Goal: Task Accomplishment & Management: Complete application form

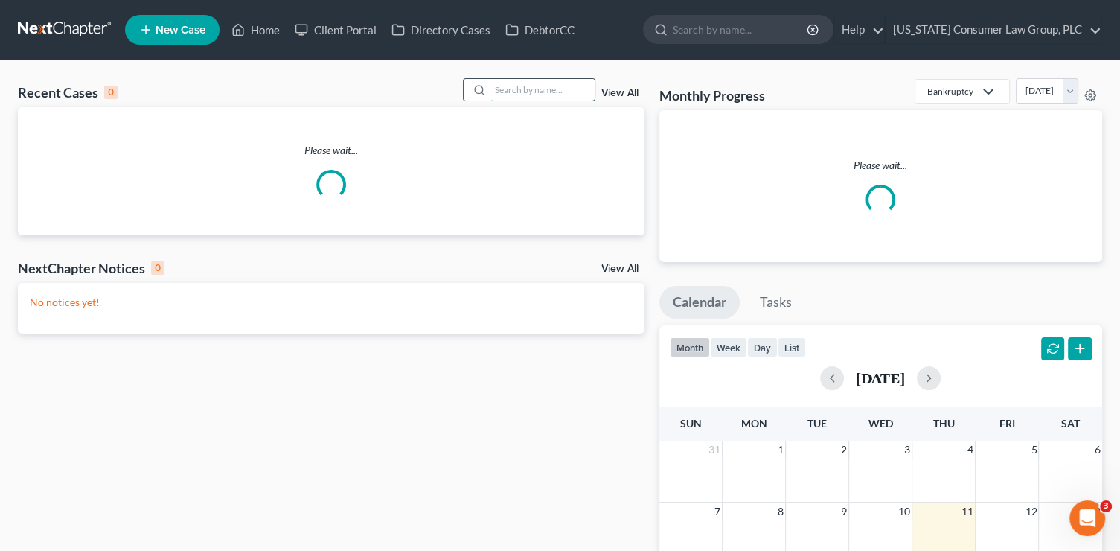
click at [563, 91] on input "search" at bounding box center [542, 90] width 104 height 22
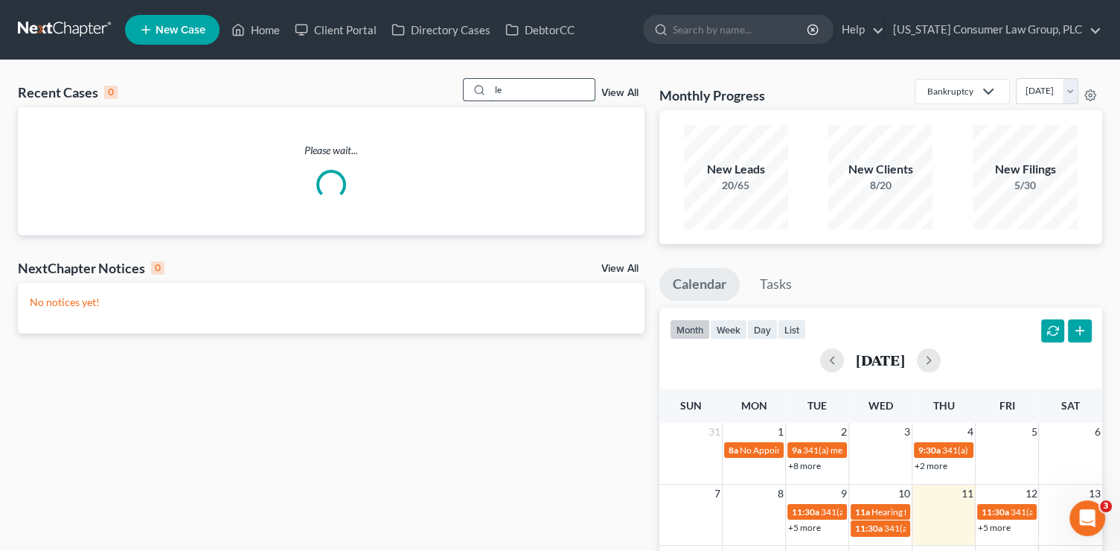
type input "l"
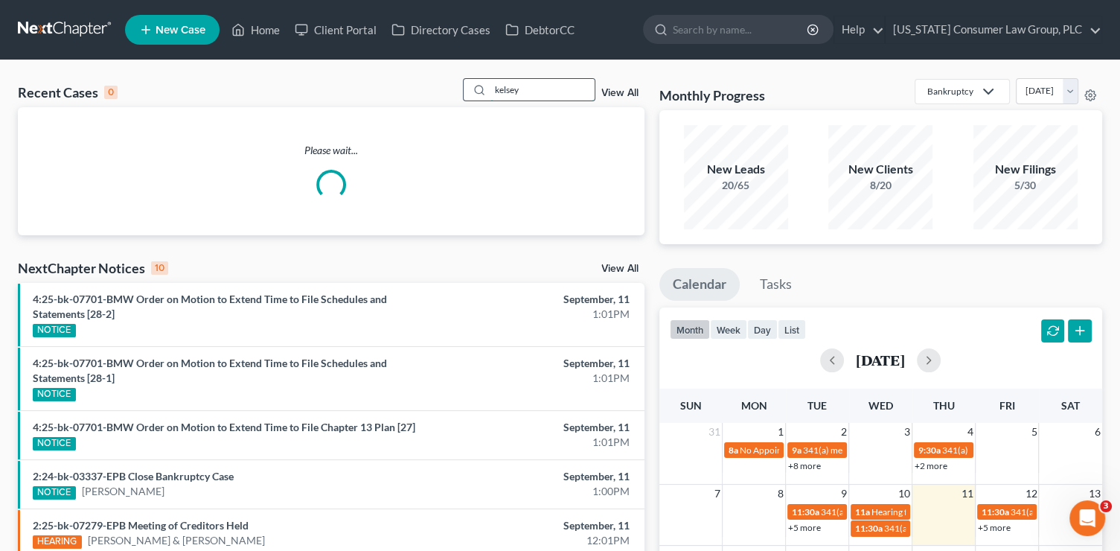
type input "kelsey"
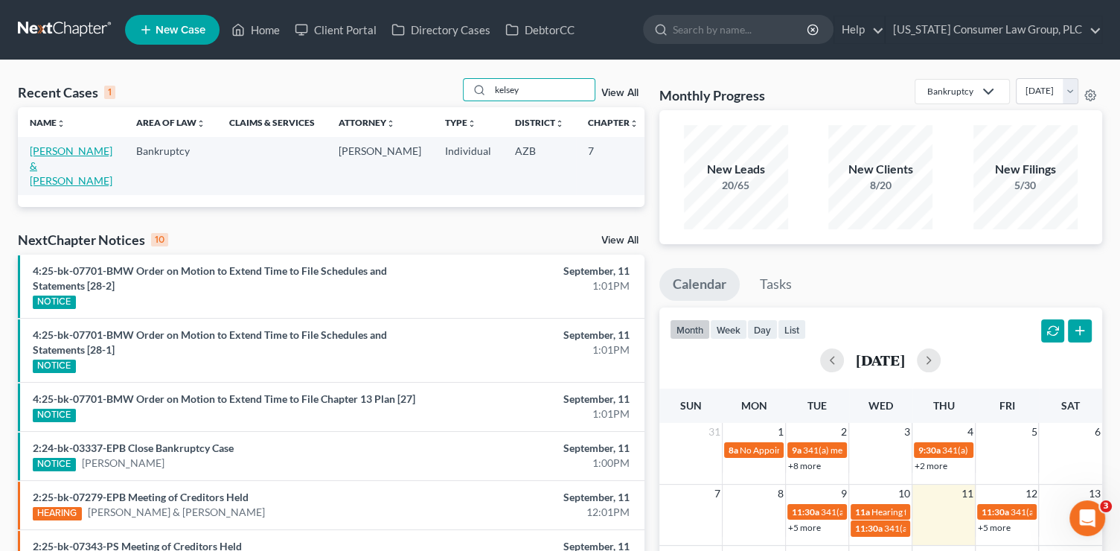
click at [31, 152] on link "Kelsey, Jesse & Marzan-Kelsey, Jacqueline" at bounding box center [71, 165] width 83 height 42
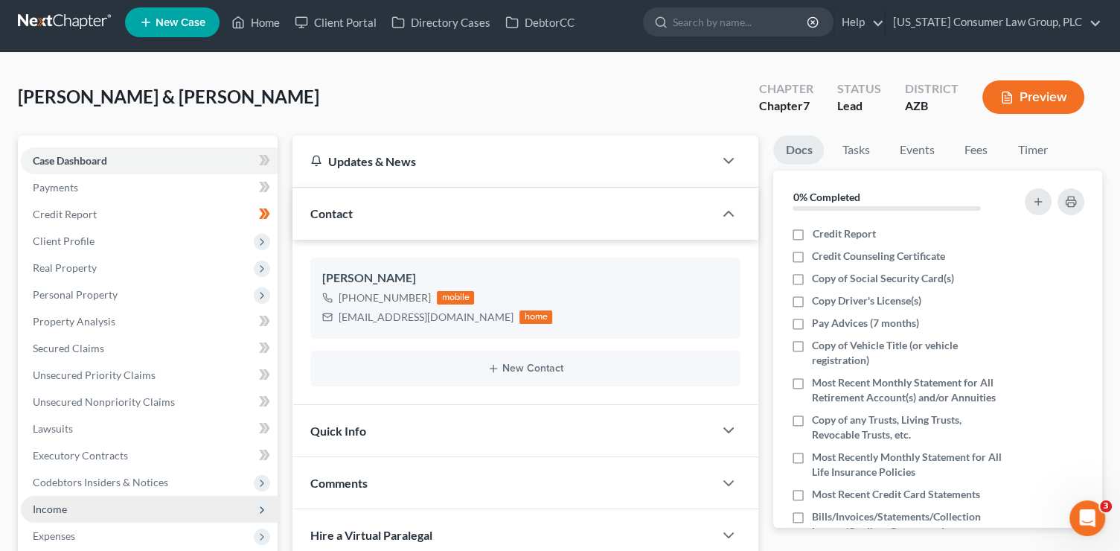
scroll to position [19, 0]
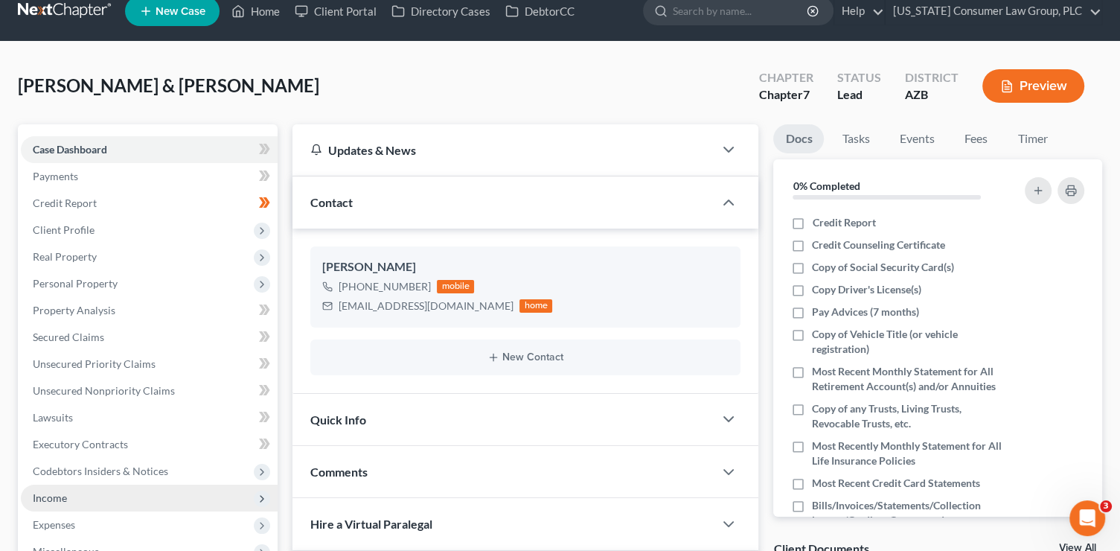
click at [109, 488] on span "Income" at bounding box center [149, 497] width 257 height 27
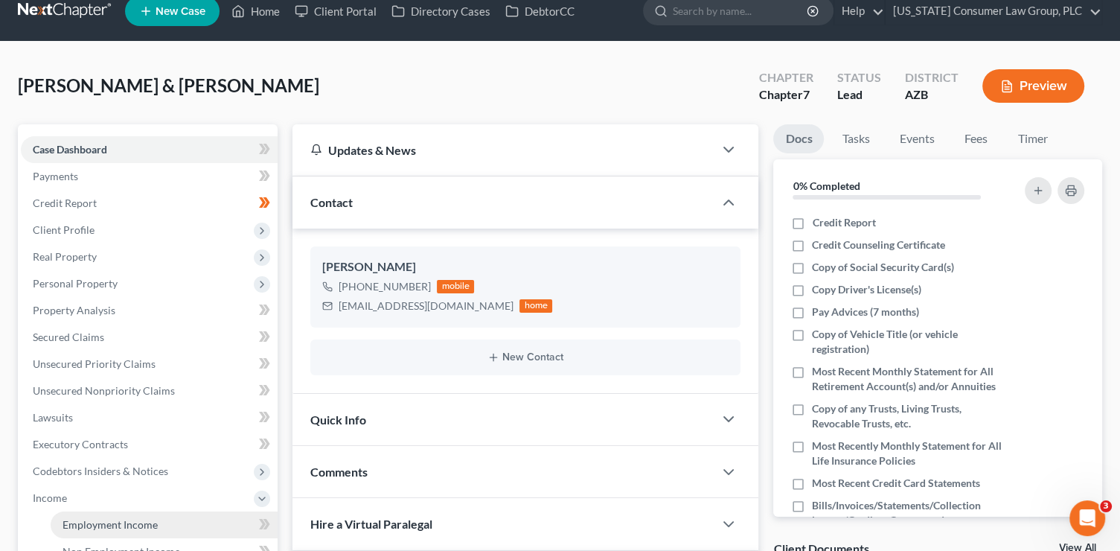
click at [116, 515] on link "Employment Income" at bounding box center [164, 524] width 227 height 27
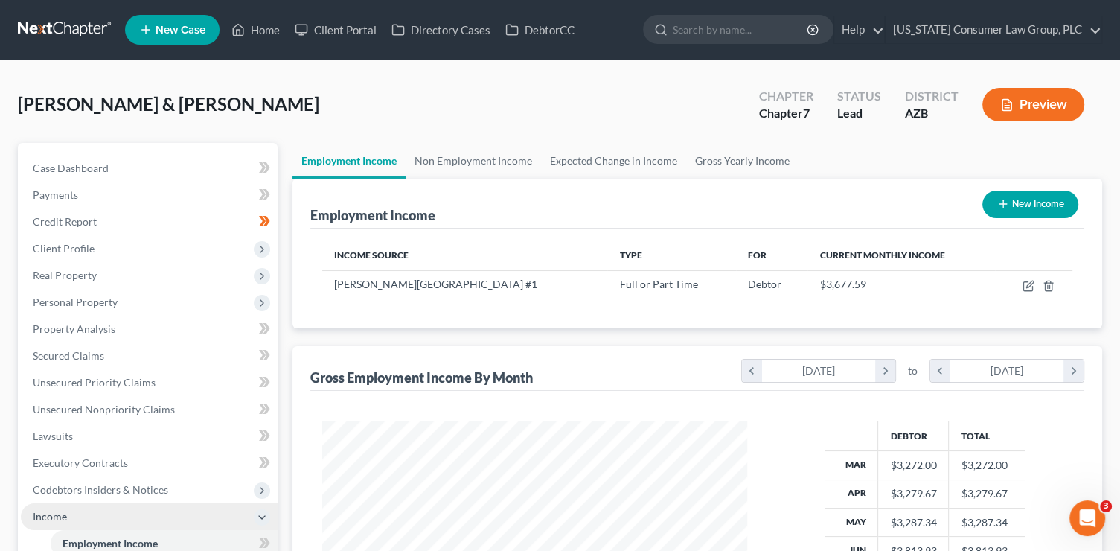
scroll to position [265, 455]
click at [243, 36] on icon at bounding box center [239, 30] width 10 height 11
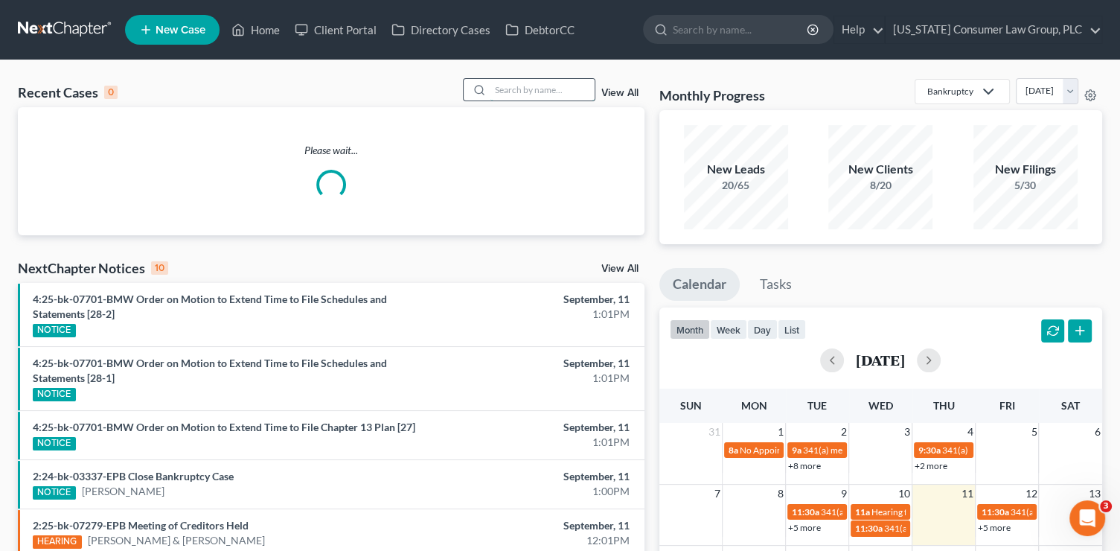
click at [524, 95] on input "search" at bounding box center [542, 90] width 104 height 22
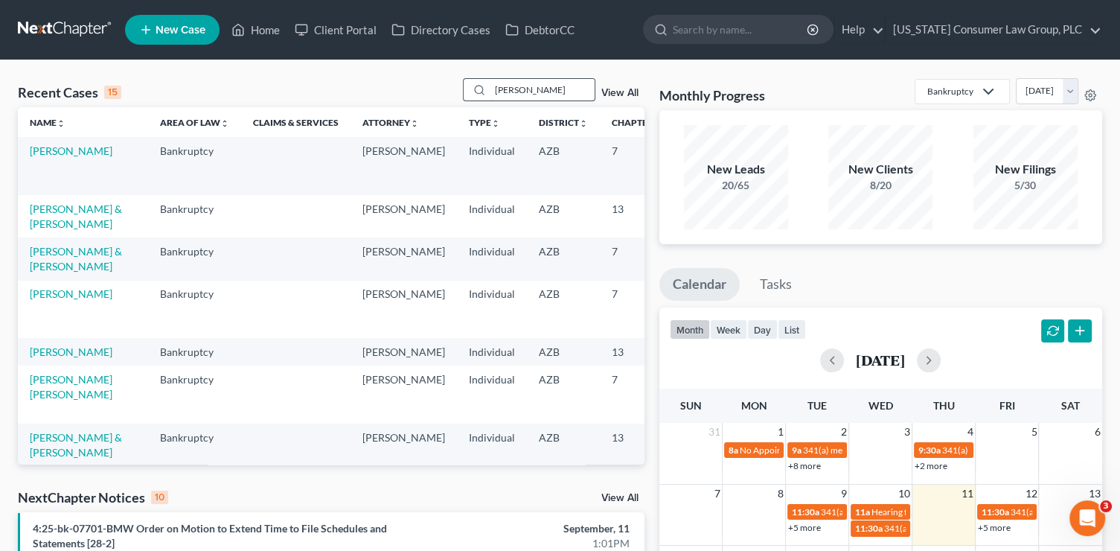
type input "jarvis"
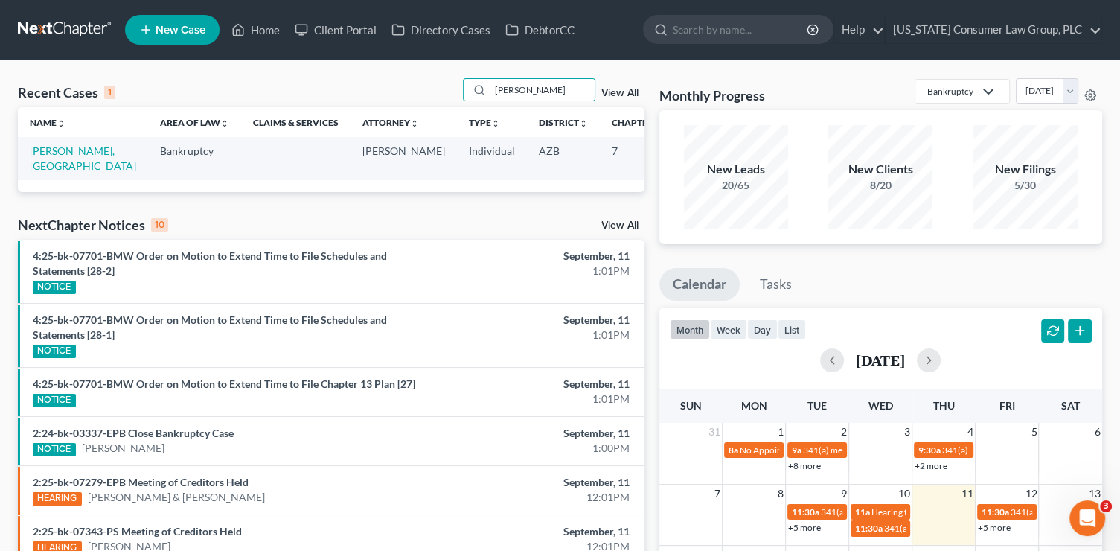
click at [46, 164] on link "Jarvis, Phoenix" at bounding box center [83, 158] width 106 height 28
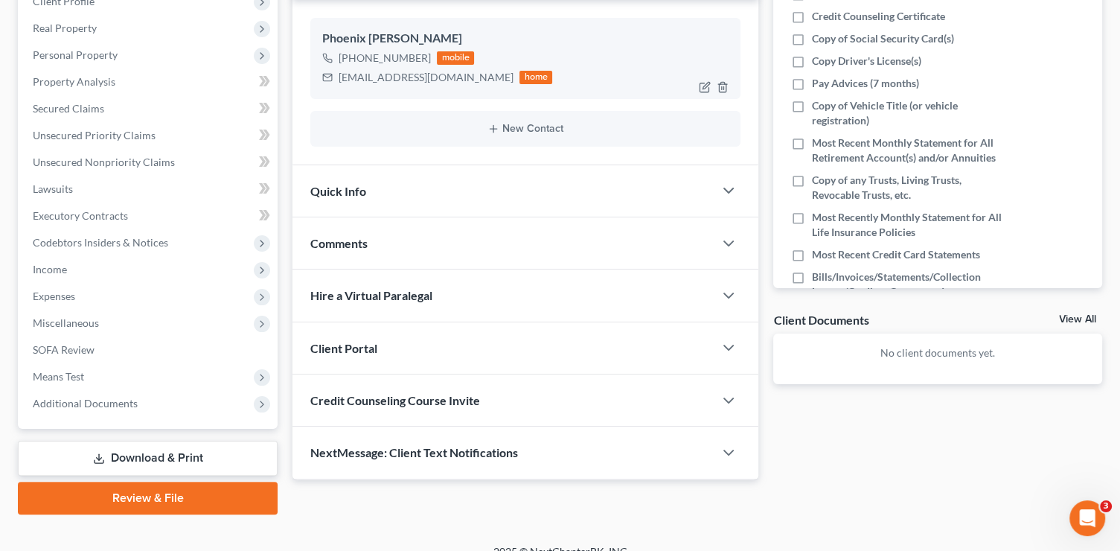
scroll to position [266, 0]
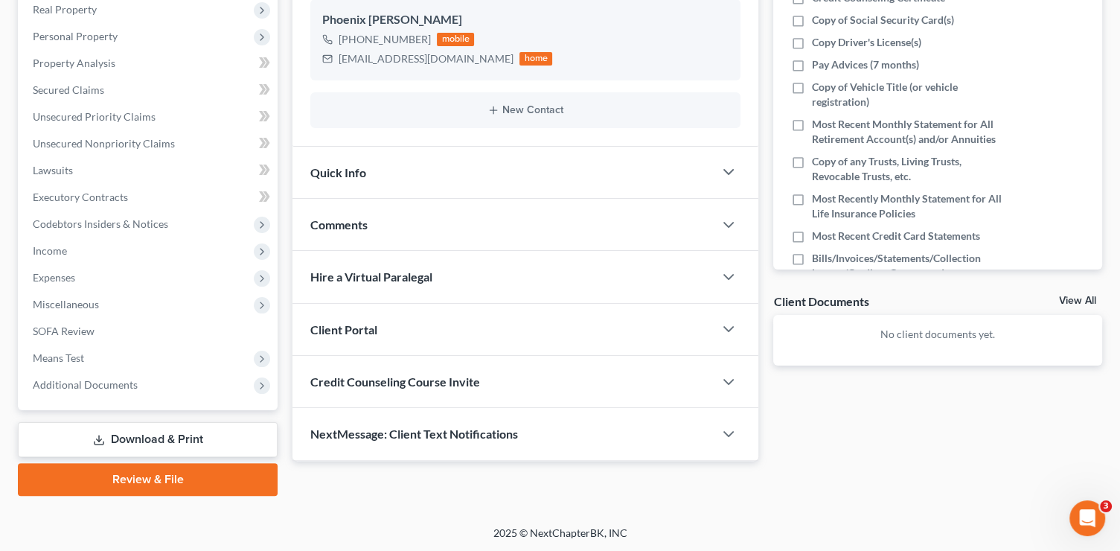
click at [487, 383] on div "Credit Counseling Course Invite" at bounding box center [502, 381] width 421 height 51
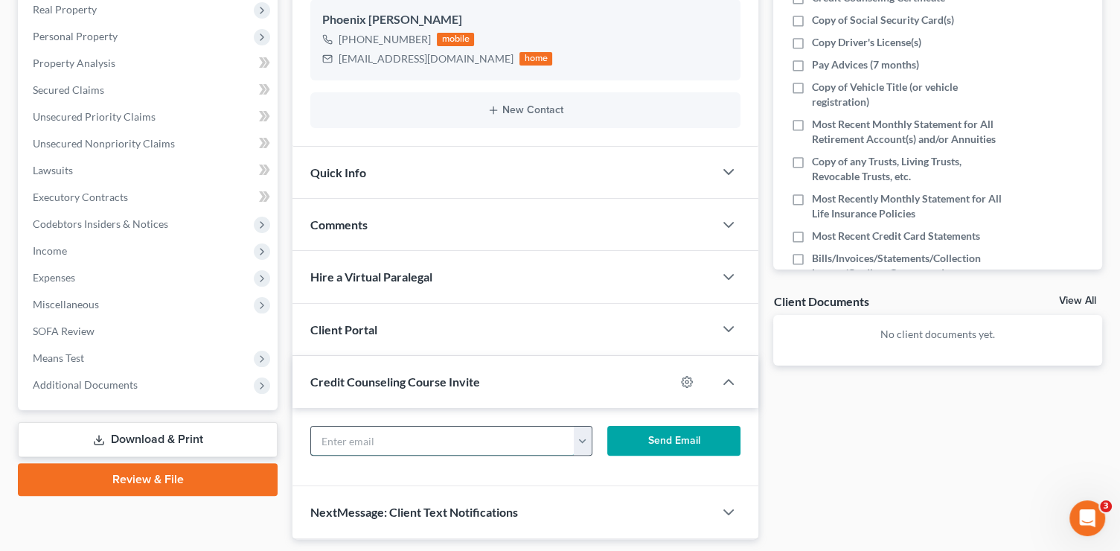
click at [488, 433] on input "text" at bounding box center [442, 440] width 263 height 28
paste input "phoenixjarvis24@gmail.com"
type input "phoenixjarvis24@gmail.com"
click at [662, 444] on button "Send Email" at bounding box center [673, 441] width 133 height 30
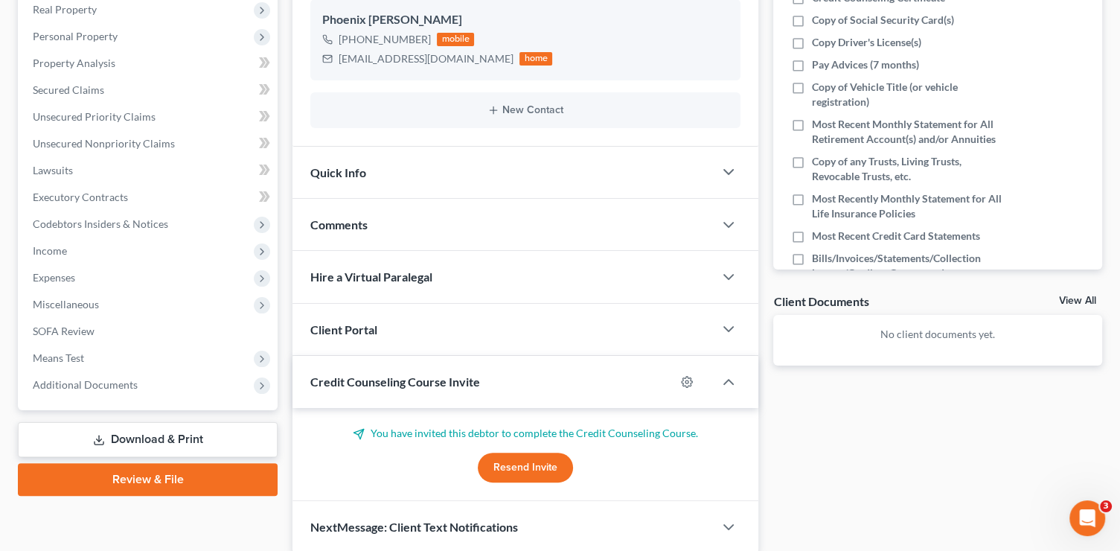
click at [414, 322] on div "Client Portal" at bounding box center [502, 329] width 421 height 51
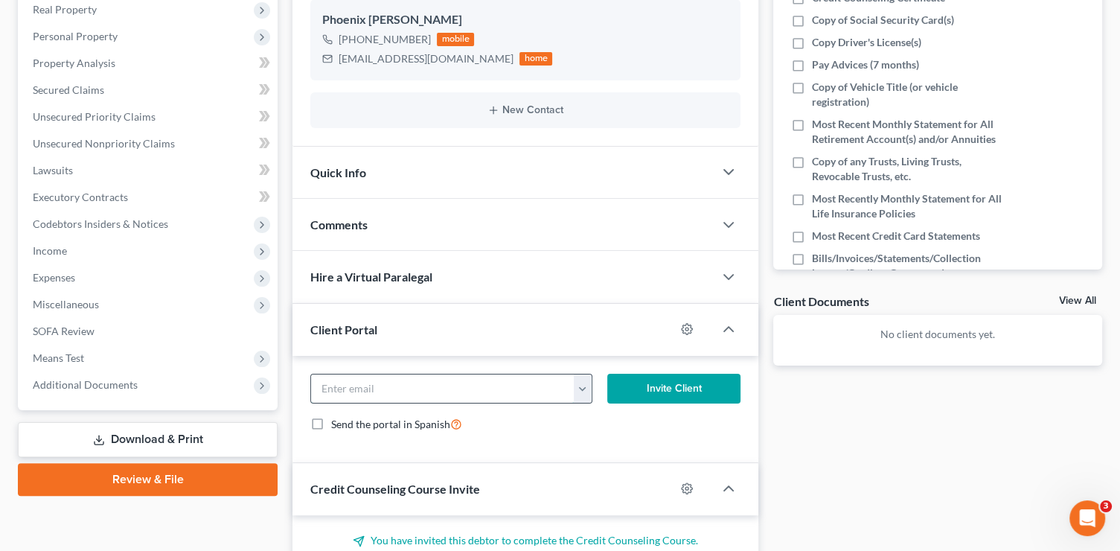
click at [412, 391] on input "email" at bounding box center [442, 388] width 263 height 28
paste input "phoenixjarvis24@gmail.com"
type input "phoenixjarvis24@gmail.com"
click at [675, 382] on button "Invite Client" at bounding box center [673, 389] width 133 height 30
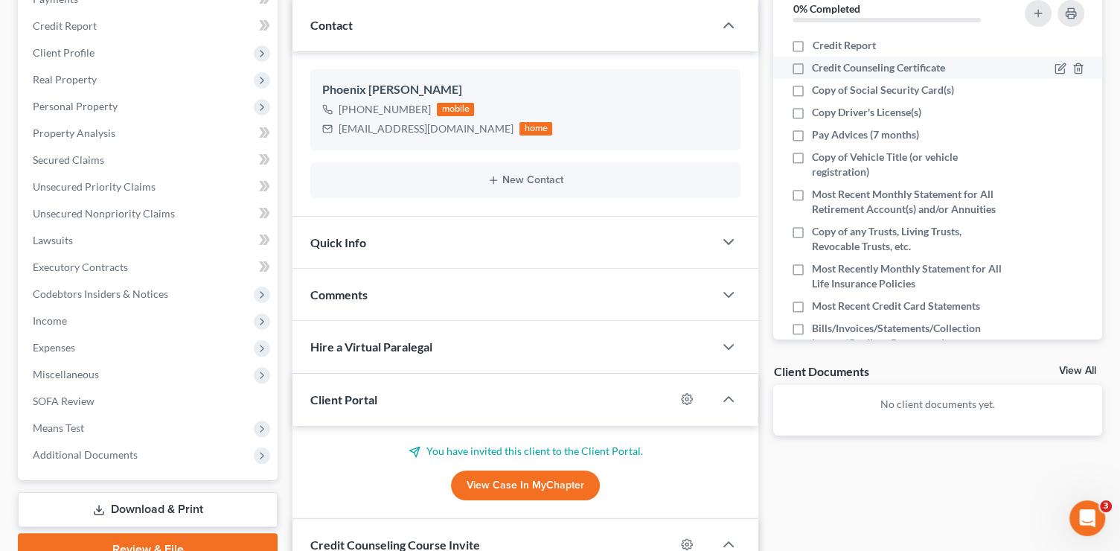
scroll to position [0, 0]
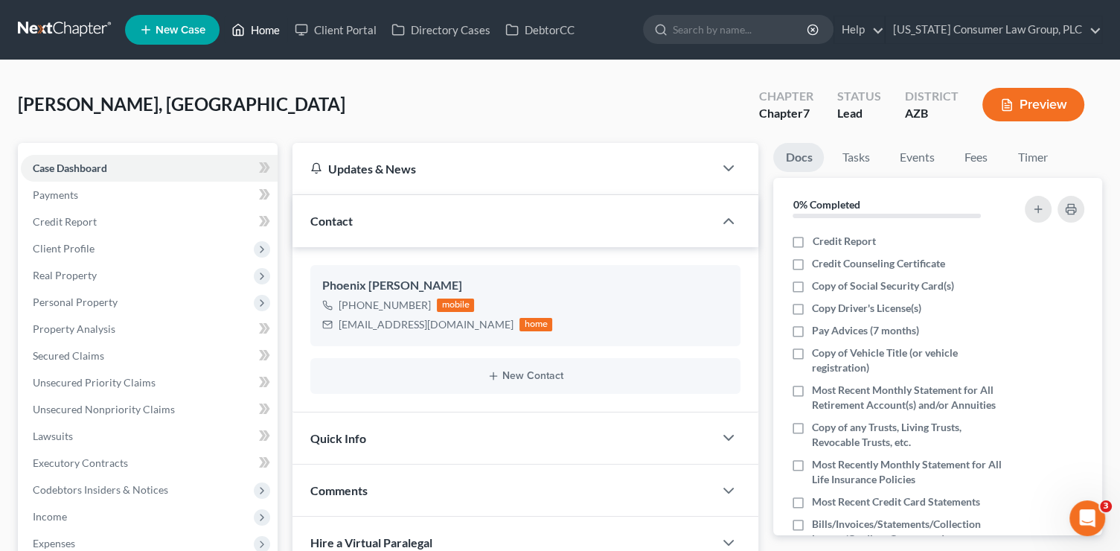
click at [272, 21] on link "Home" at bounding box center [255, 29] width 63 height 27
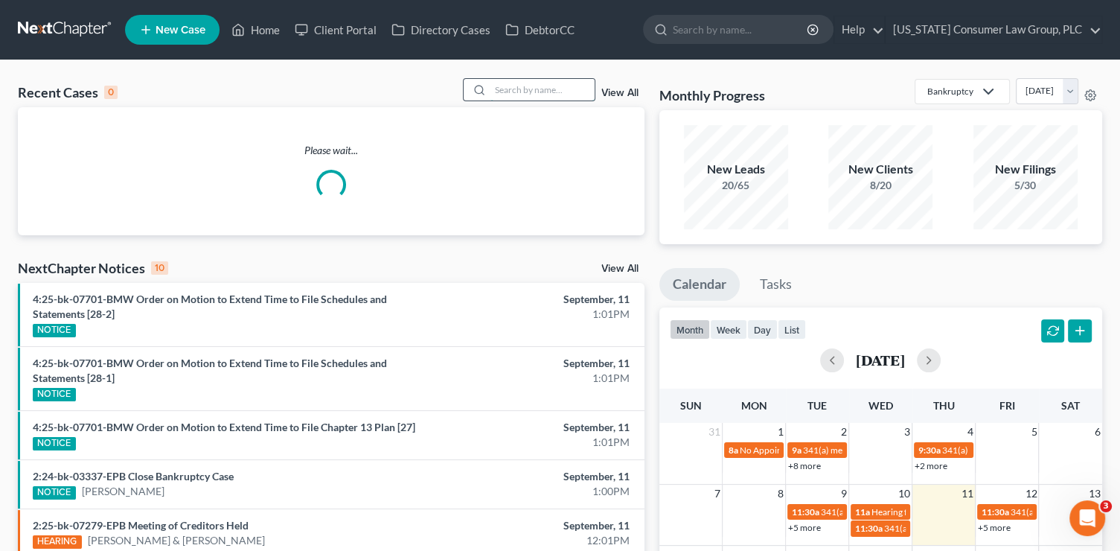
click at [543, 83] on input "search" at bounding box center [542, 90] width 104 height 22
type input "carr"
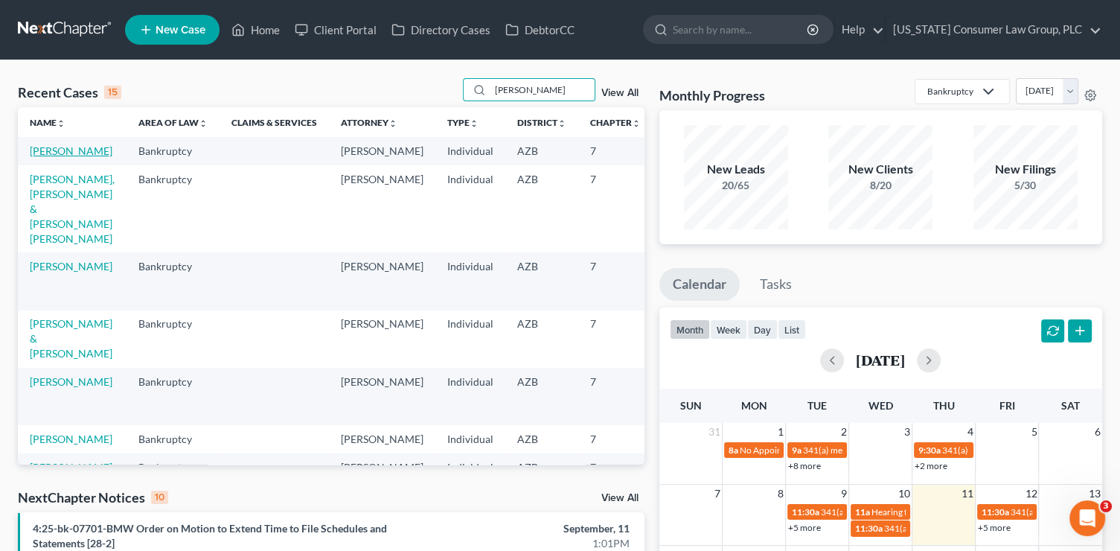
click at [51, 157] on link "[PERSON_NAME]" at bounding box center [71, 150] width 83 height 13
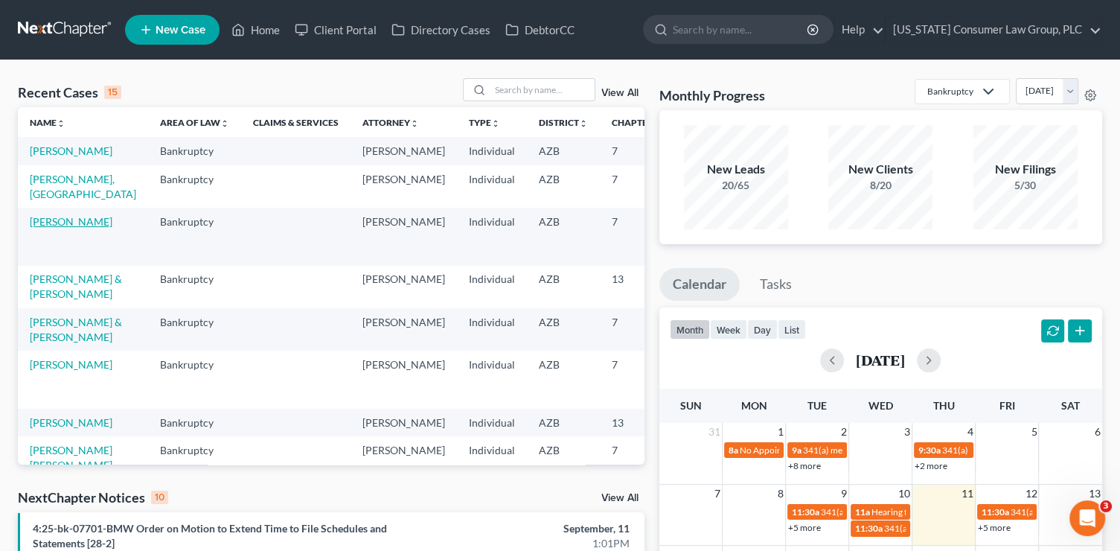
click at [38, 228] on link "[PERSON_NAME]" at bounding box center [71, 221] width 83 height 13
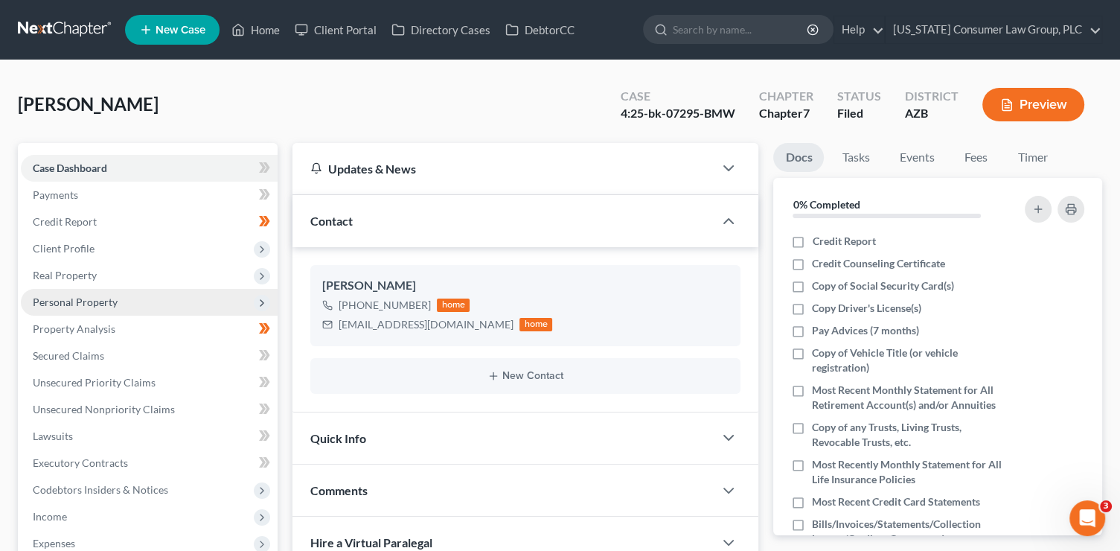
click at [124, 305] on span "Personal Property" at bounding box center [149, 302] width 257 height 27
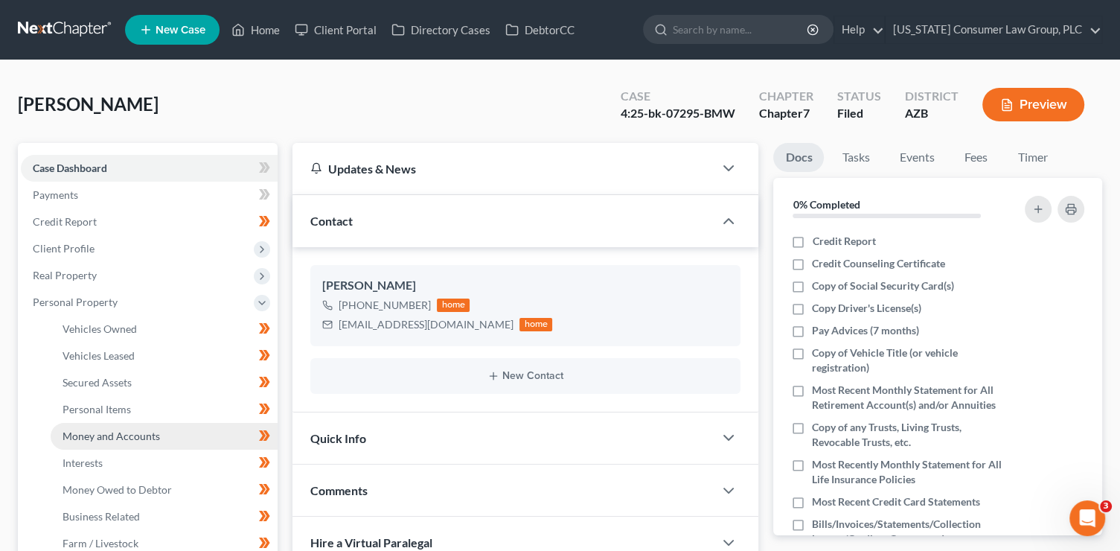
click at [151, 436] on span "Money and Accounts" at bounding box center [111, 435] width 97 height 13
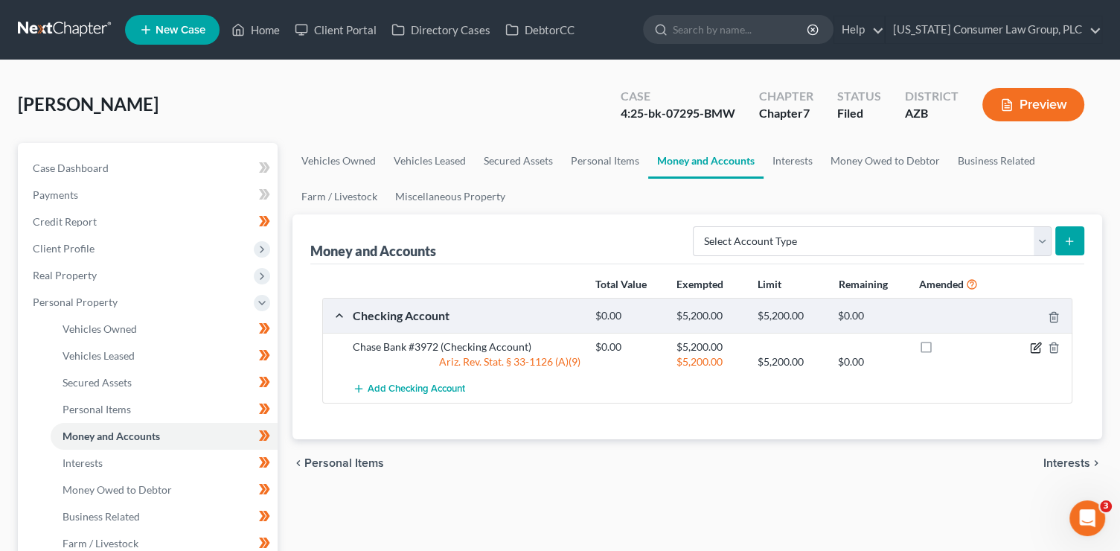
click at [1034, 349] on icon "button" at bounding box center [1036, 348] width 12 height 12
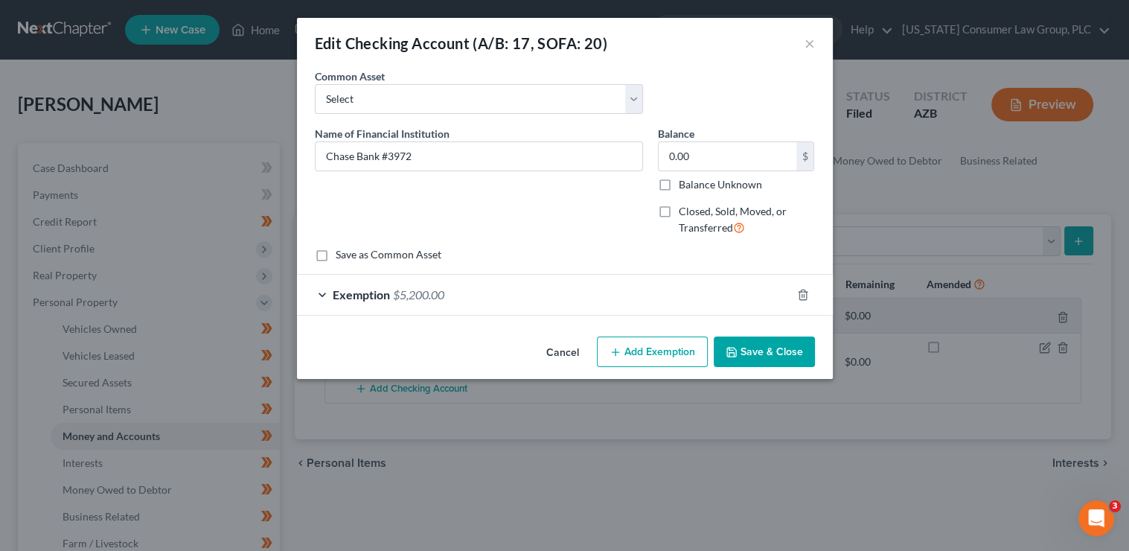
click at [771, 350] on button "Save & Close" at bounding box center [764, 351] width 101 height 31
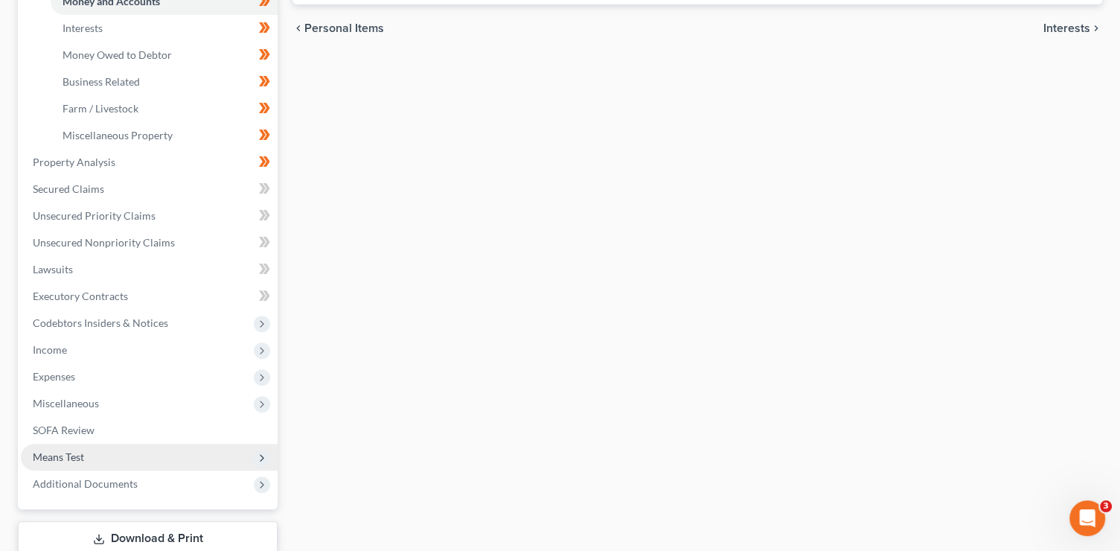
scroll to position [467, 0]
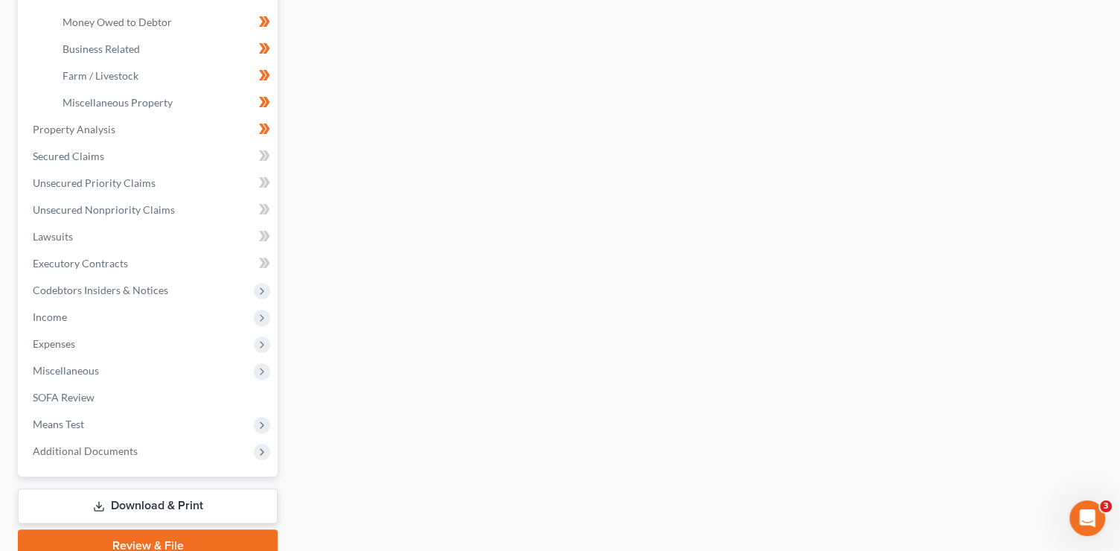
click at [150, 502] on link "Download & Print" at bounding box center [148, 505] width 260 height 35
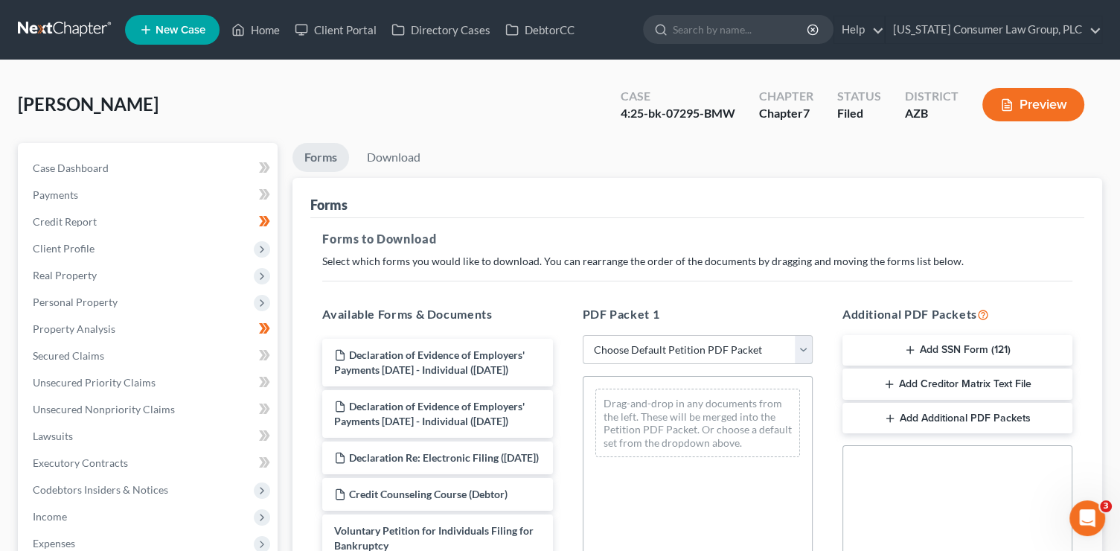
click at [681, 342] on select "Choose Default Petition PDF Packet Complete Bankruptcy Petition (all forms and …" at bounding box center [698, 350] width 230 height 30
select select "2"
click at [583, 335] on select "Choose Default Petition PDF Packet Complete Bankruptcy Petition (all forms and …" at bounding box center [698, 350] width 230 height 30
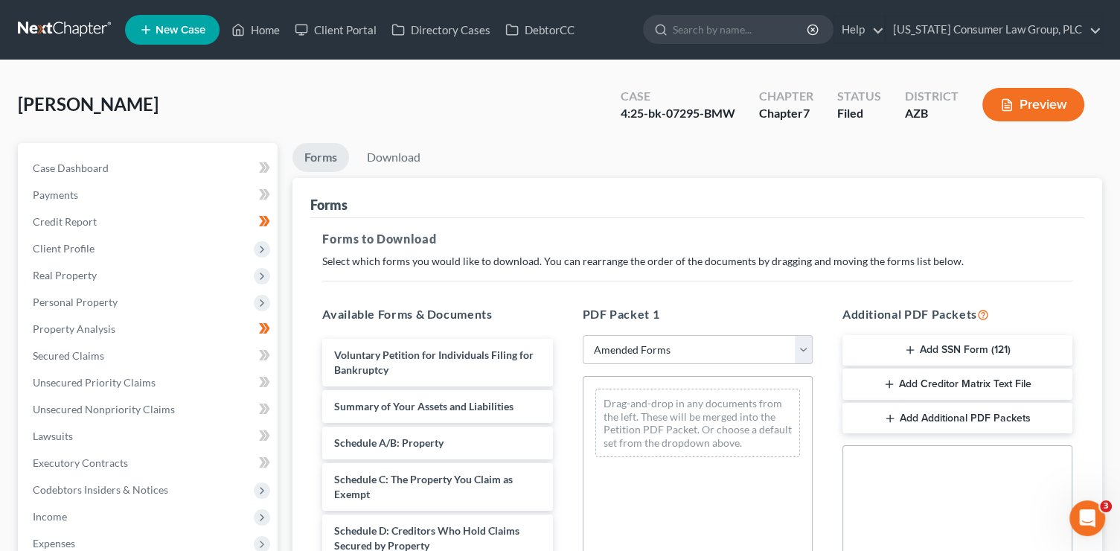
click at [883, 417] on button "Add Additional PDF Packets" at bounding box center [957, 418] width 230 height 31
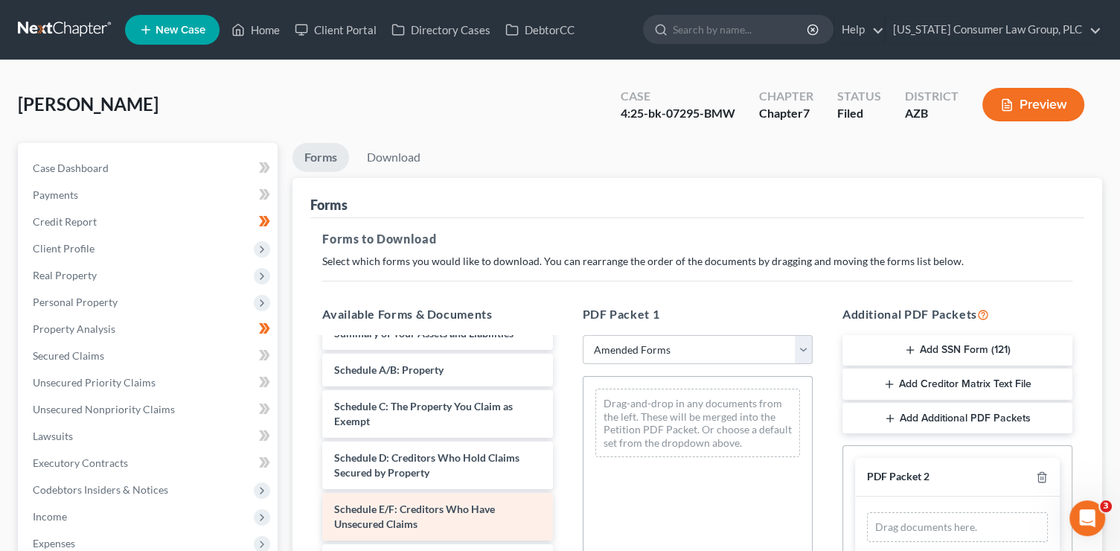
scroll to position [55, 0]
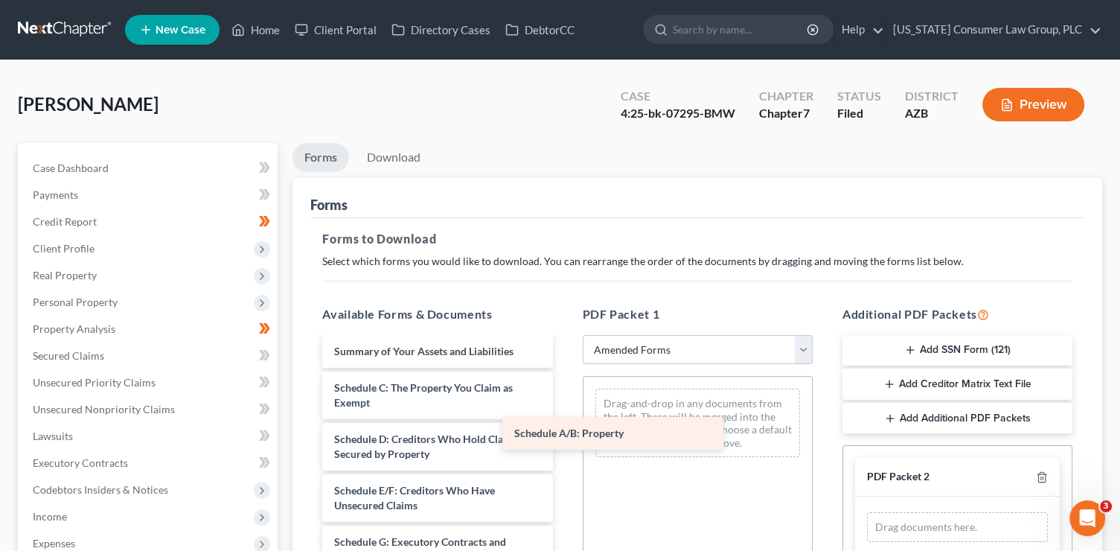
drag, startPoint x: 413, startPoint y: 383, endPoint x: 687, endPoint y: 438, distance: 279.2
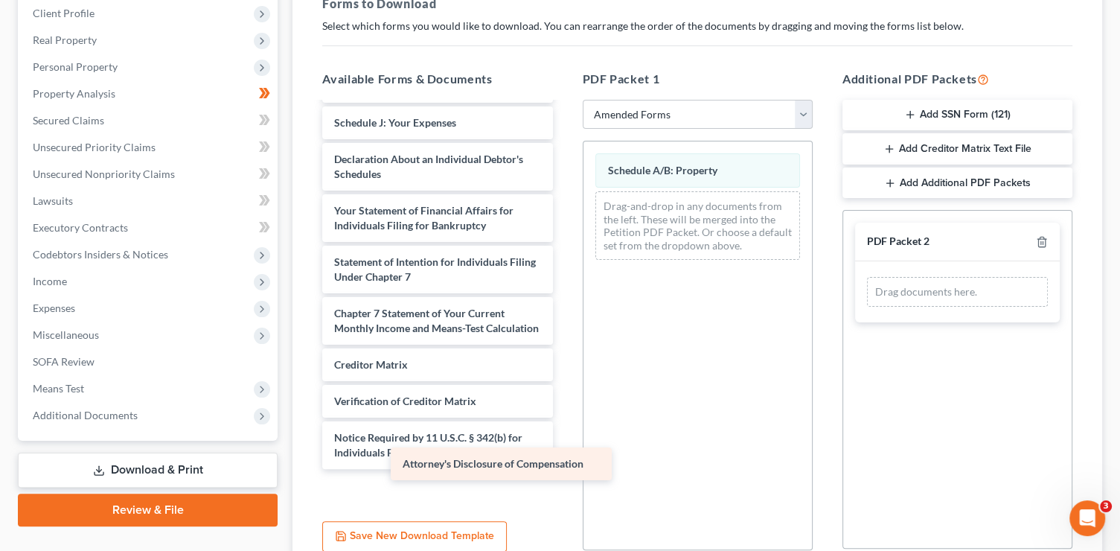
scroll to position [341, 0]
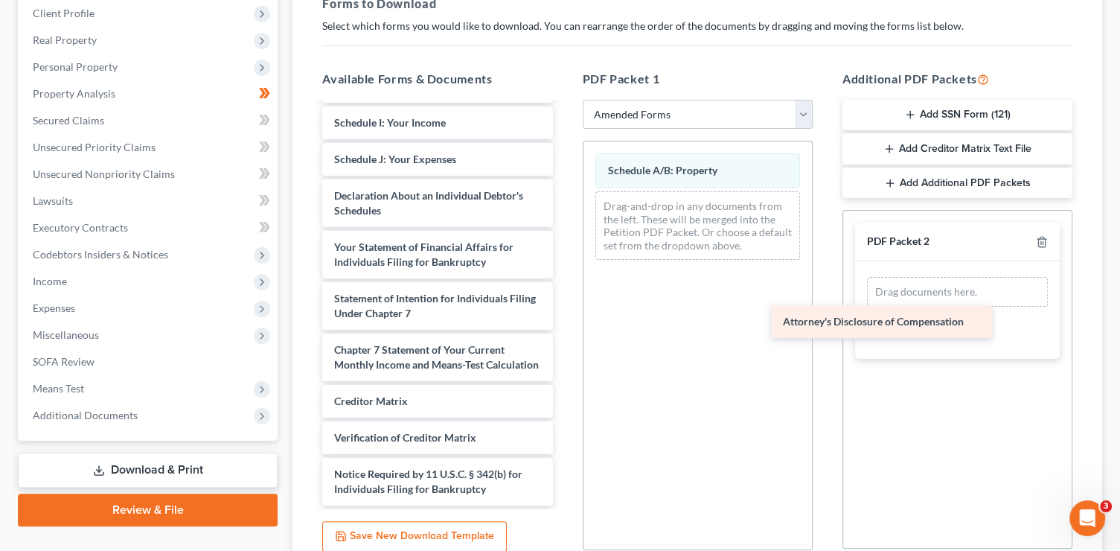
drag, startPoint x: 491, startPoint y: 484, endPoint x: 986, endPoint y: 285, distance: 533.2
click at [564, 287] on div "Attorney's Disclosure of Compensation Voluntary Petition for Individuals Filing…" at bounding box center [437, 141] width 254 height 729
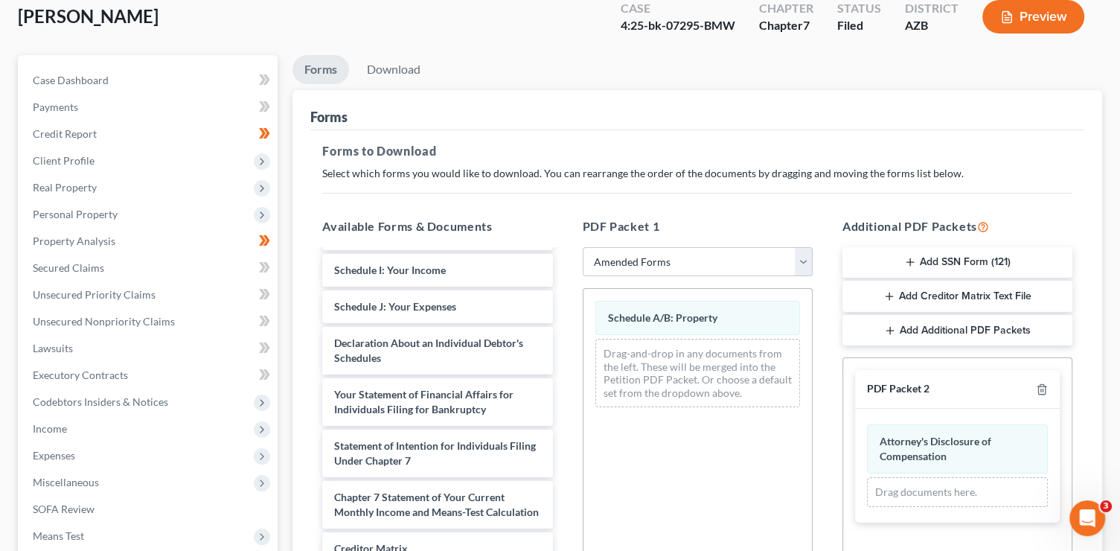
scroll to position [0, 0]
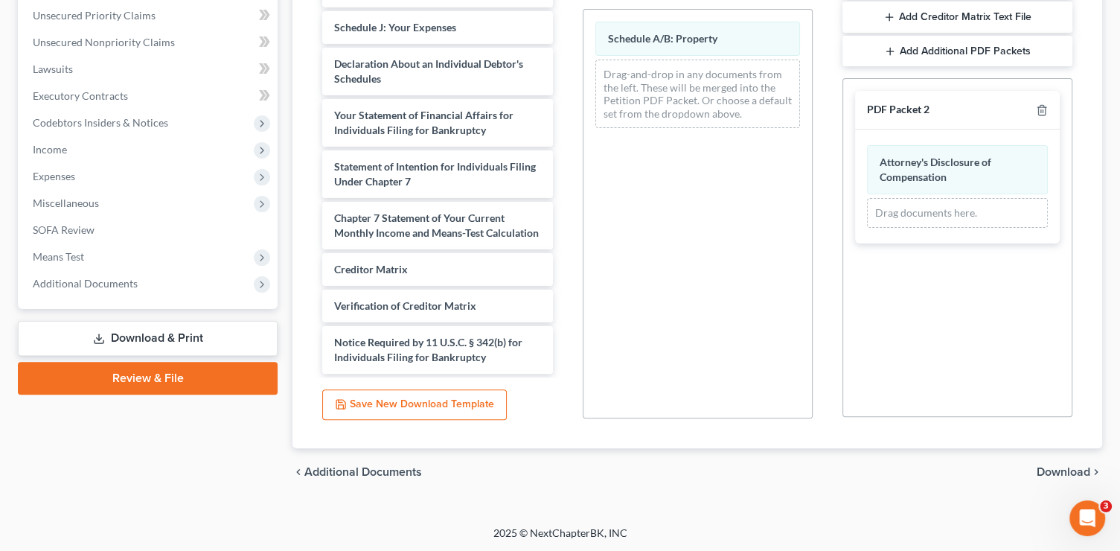
click at [1059, 470] on span "Download" at bounding box center [1064, 472] width 54 height 12
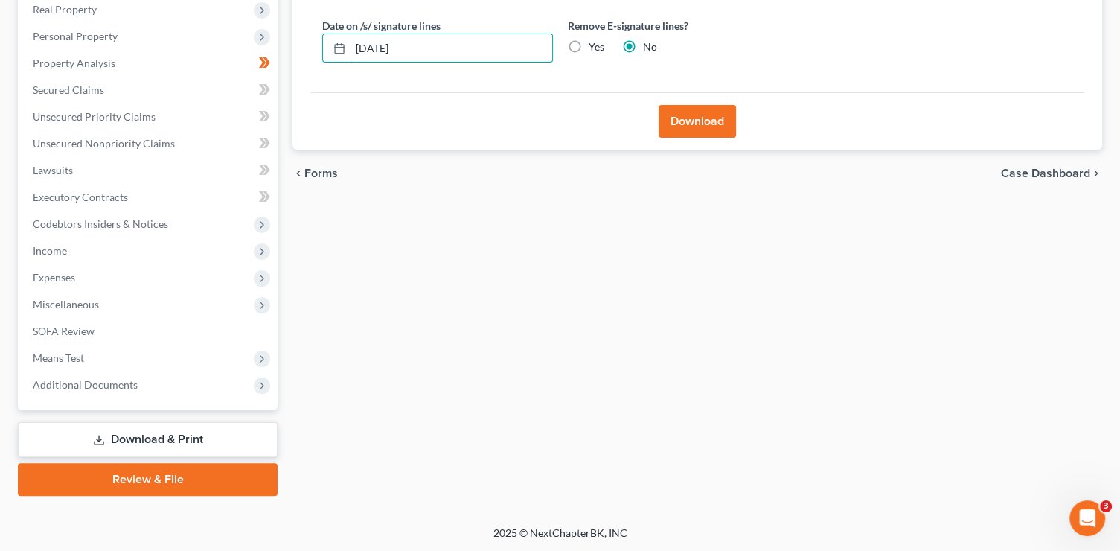
drag, startPoint x: 464, startPoint y: 53, endPoint x: 289, endPoint y: 48, distance: 174.9
click at [289, 48] on div "Forms Download Forms Forms to Download Select which forms you would like to dow…" at bounding box center [697, 186] width 825 height 618
click at [726, 117] on button "Download" at bounding box center [697, 121] width 77 height 33
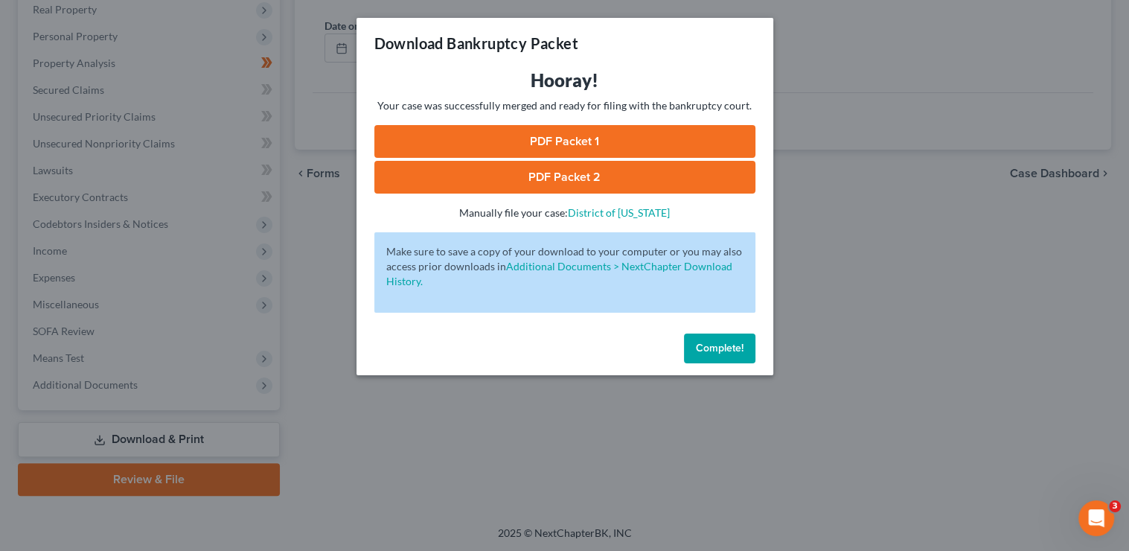
click at [560, 143] on link "PDF Packet 1" at bounding box center [564, 141] width 381 height 33
click at [568, 182] on link "PDF Packet 2" at bounding box center [564, 177] width 381 height 33
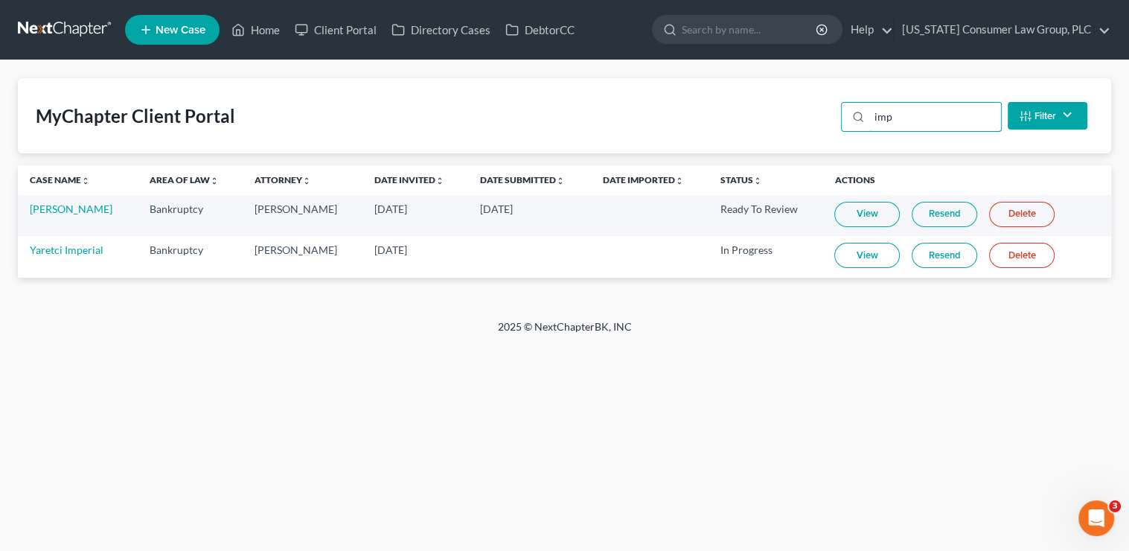
drag, startPoint x: 0, startPoint y: 0, endPoint x: 811, endPoint y: 118, distance: 819.7
click at [811, 118] on div "MyChapter Client Portal imp Filter Status Filter... Invited In Progress Ready T…" at bounding box center [564, 115] width 1093 height 75
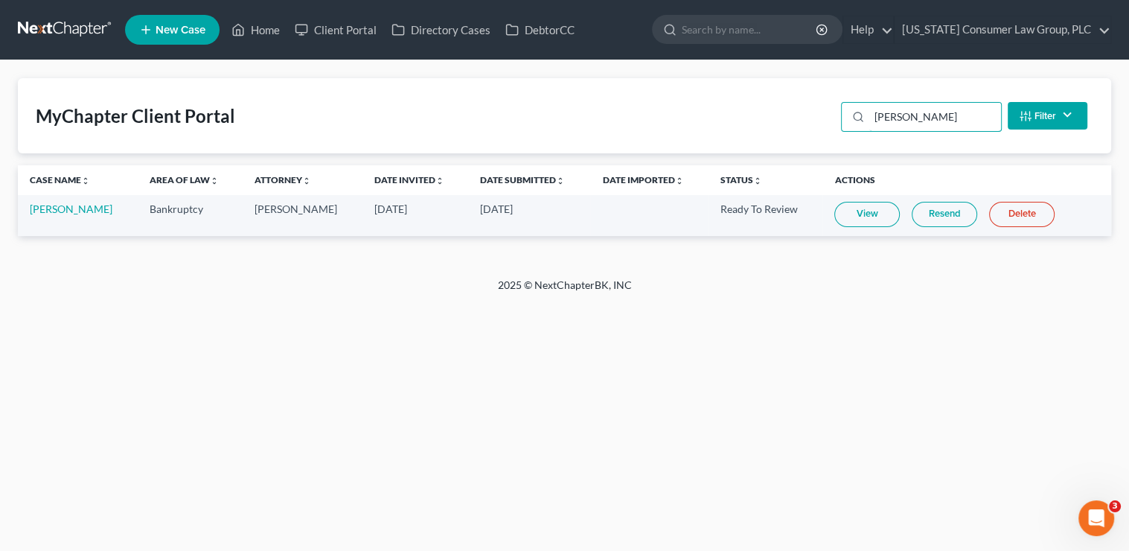
type input "arroyo"
click at [871, 207] on link "View" at bounding box center [866, 214] width 65 height 25
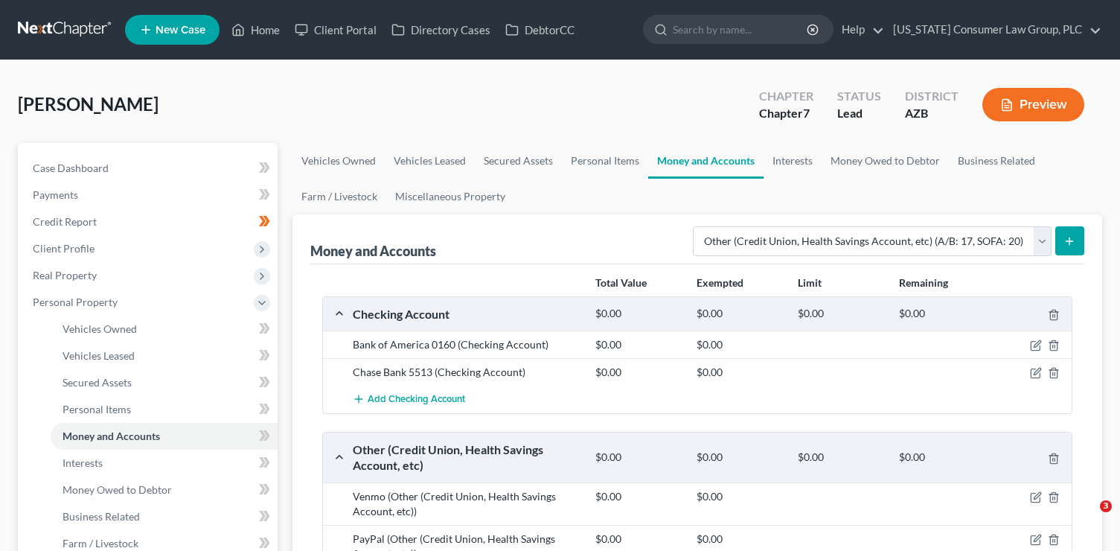
select select "other"
click at [254, 33] on link "Home" at bounding box center [255, 29] width 63 height 27
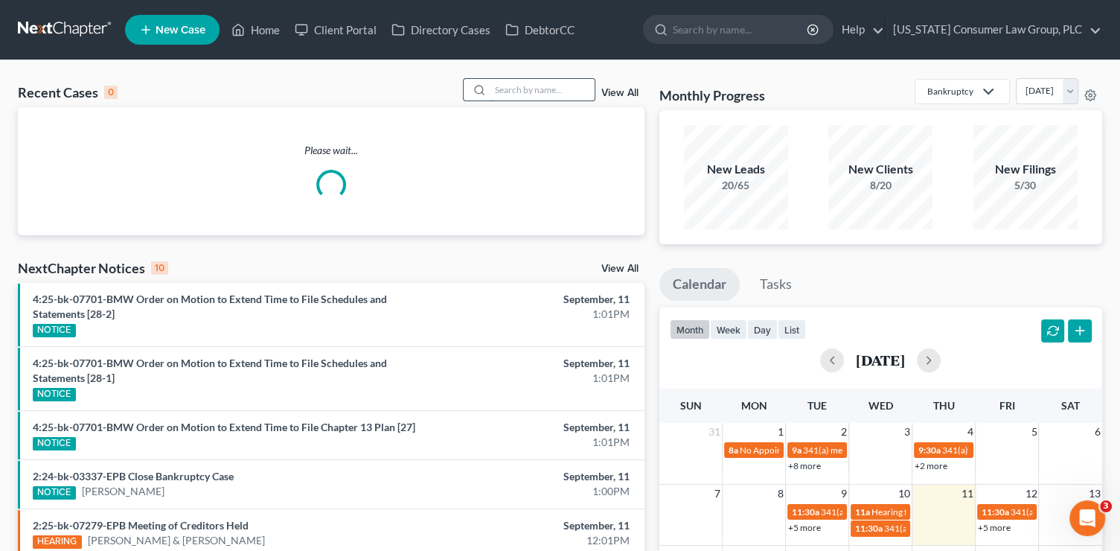
click at [523, 91] on input "search" at bounding box center [542, 90] width 104 height 22
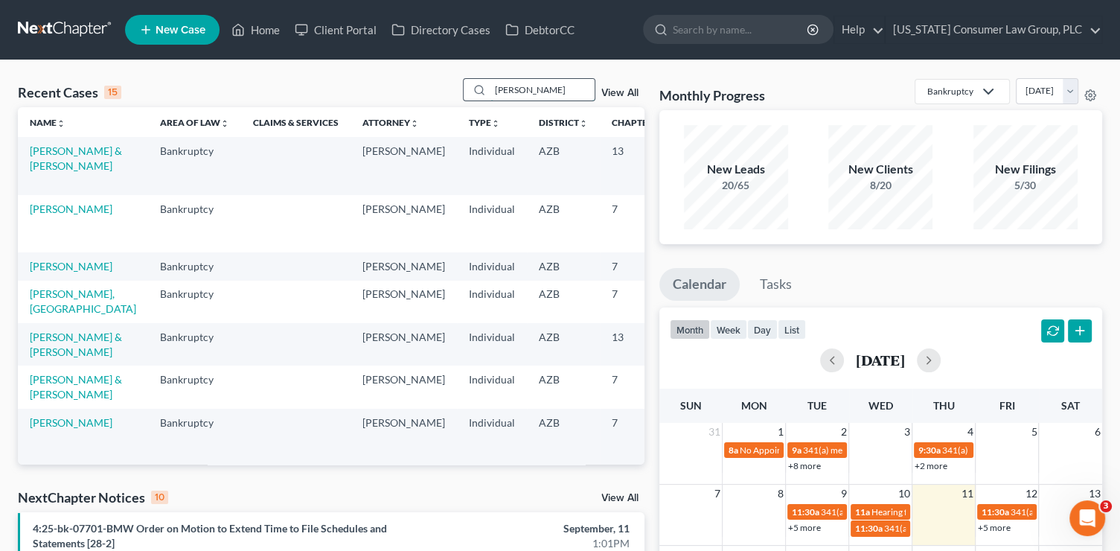
type input "arroyos"
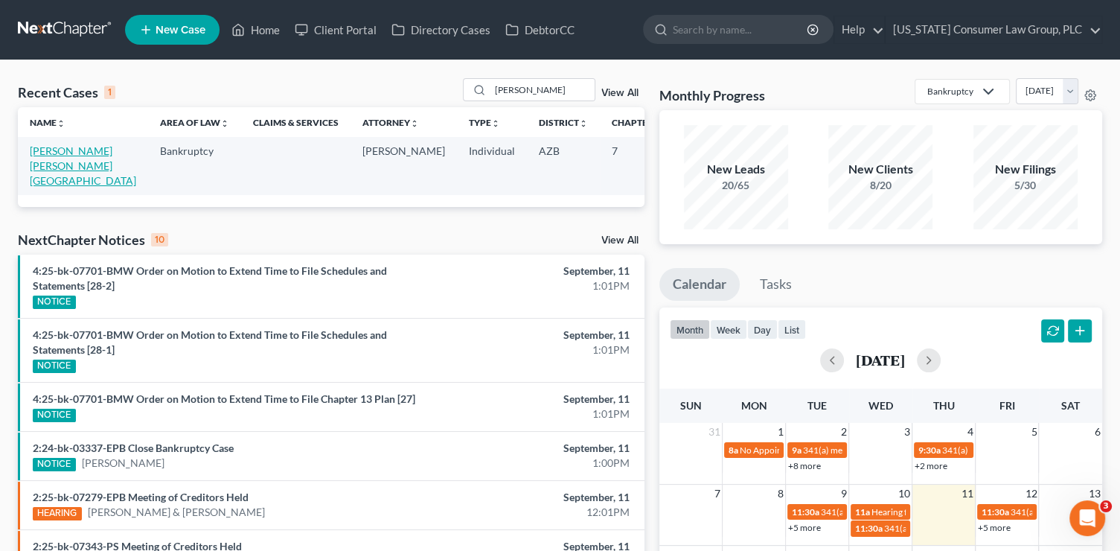
click at [32, 167] on link "Arroyos Chavez, Irving" at bounding box center [83, 165] width 106 height 42
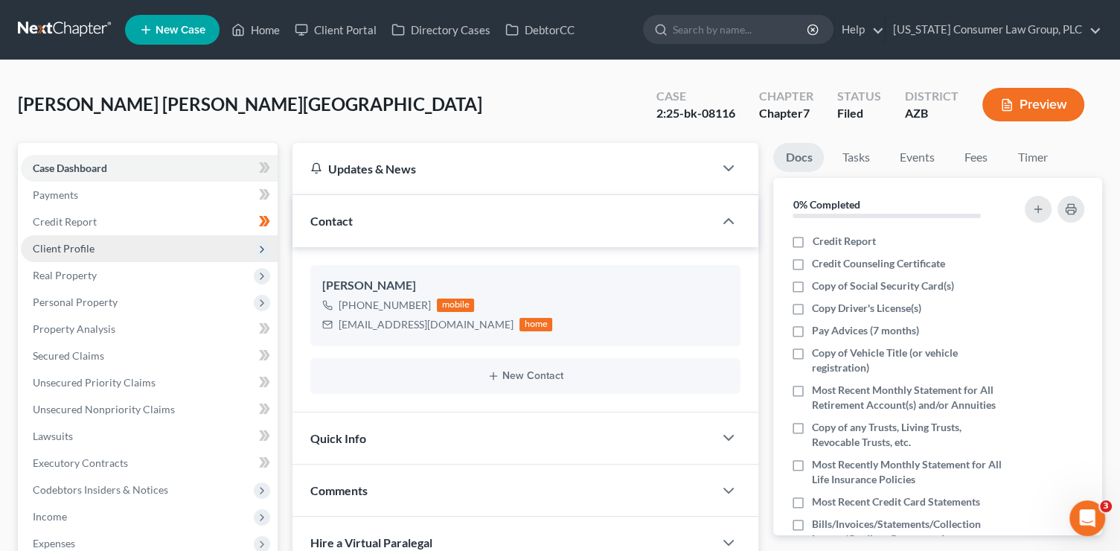
click at [112, 252] on span "Client Profile" at bounding box center [149, 248] width 257 height 27
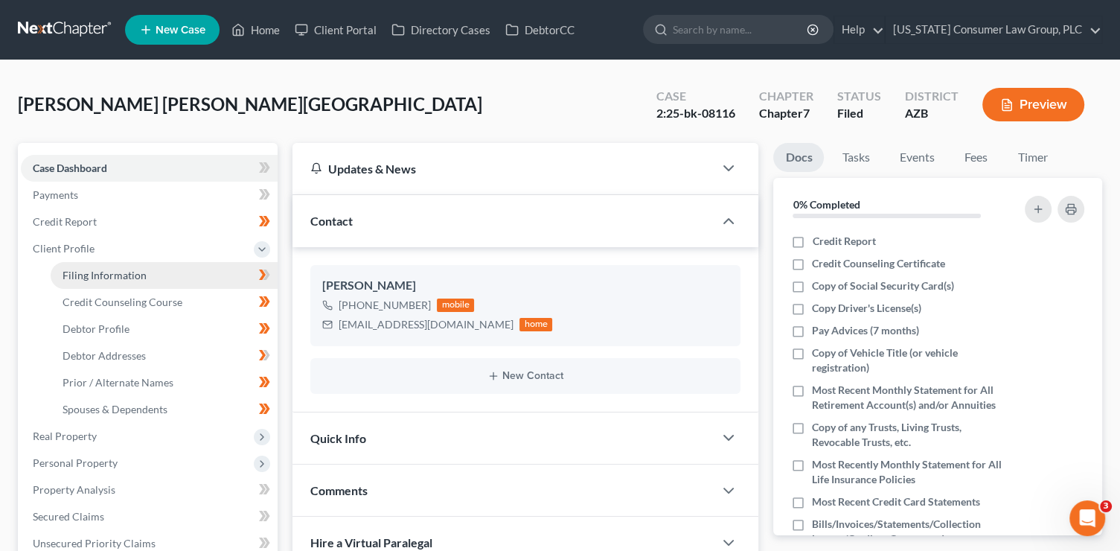
click at [156, 275] on link "Filing Information" at bounding box center [164, 275] width 227 height 27
select select "1"
select select "0"
select select "3"
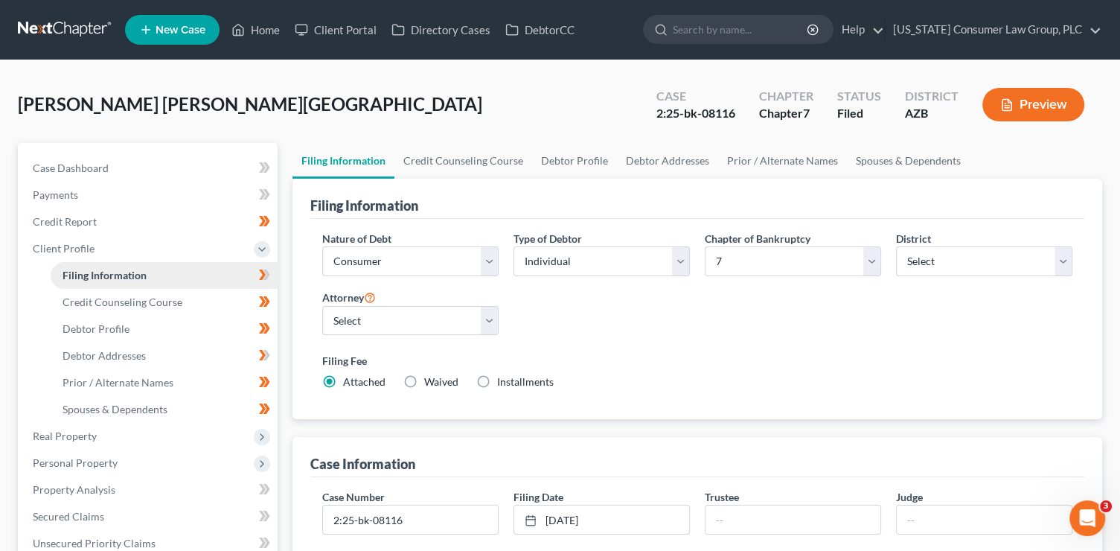
scroll to position [473, 0]
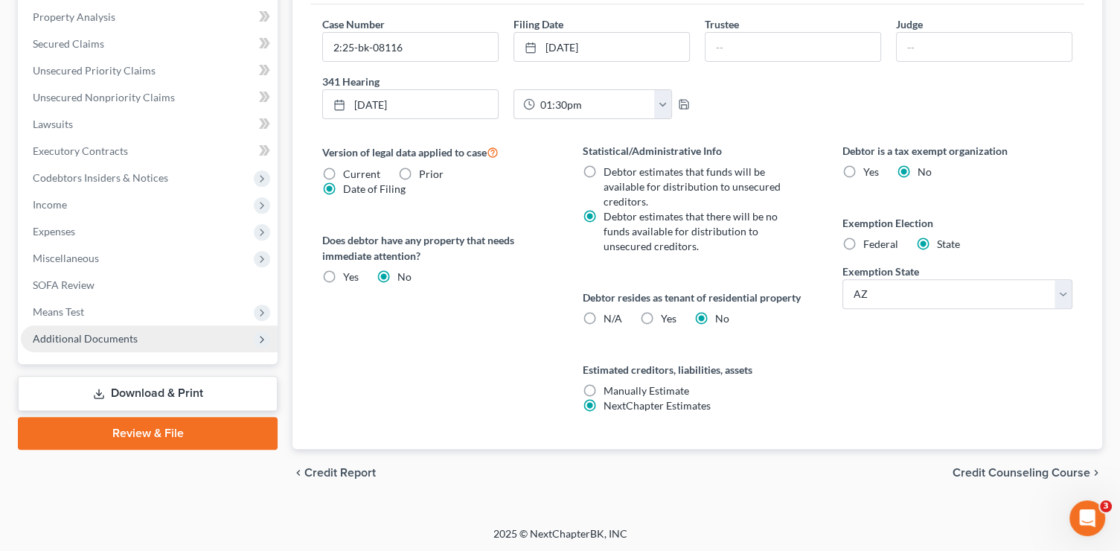
click at [144, 338] on span "Additional Documents" at bounding box center [149, 338] width 257 height 27
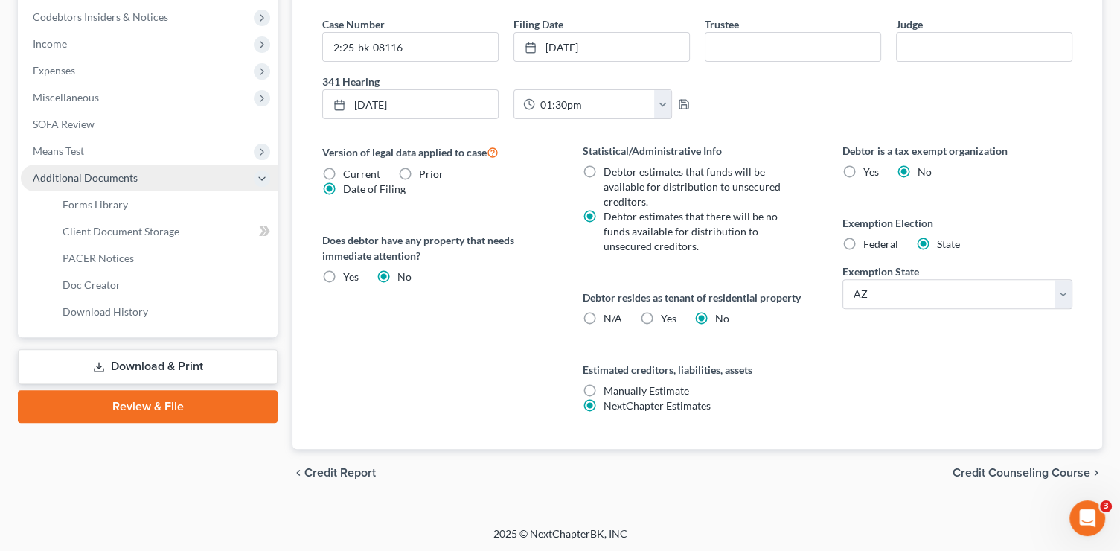
scroll to position [312, 0]
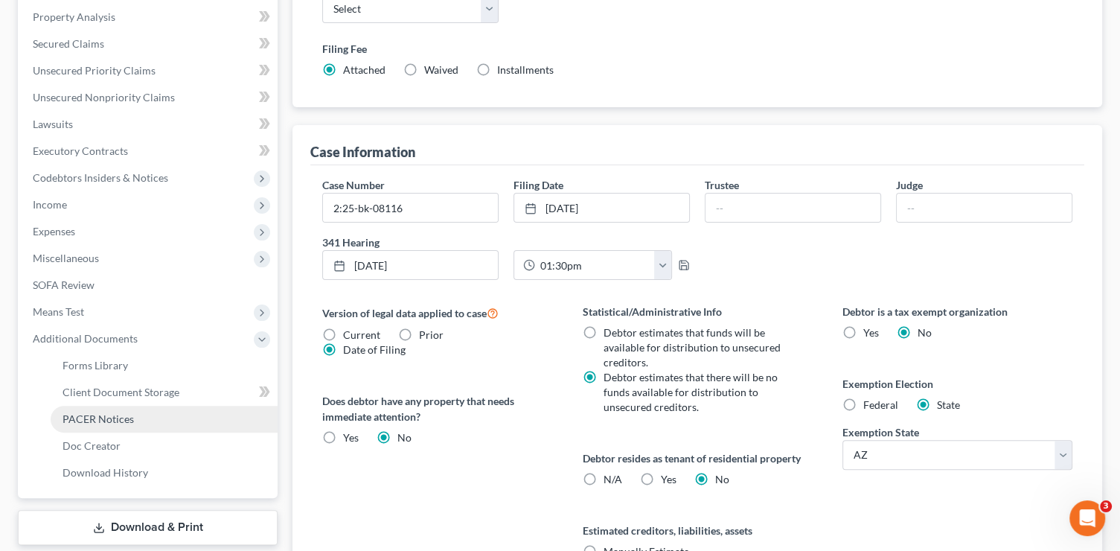
click at [136, 420] on link "PACER Notices" at bounding box center [164, 419] width 227 height 27
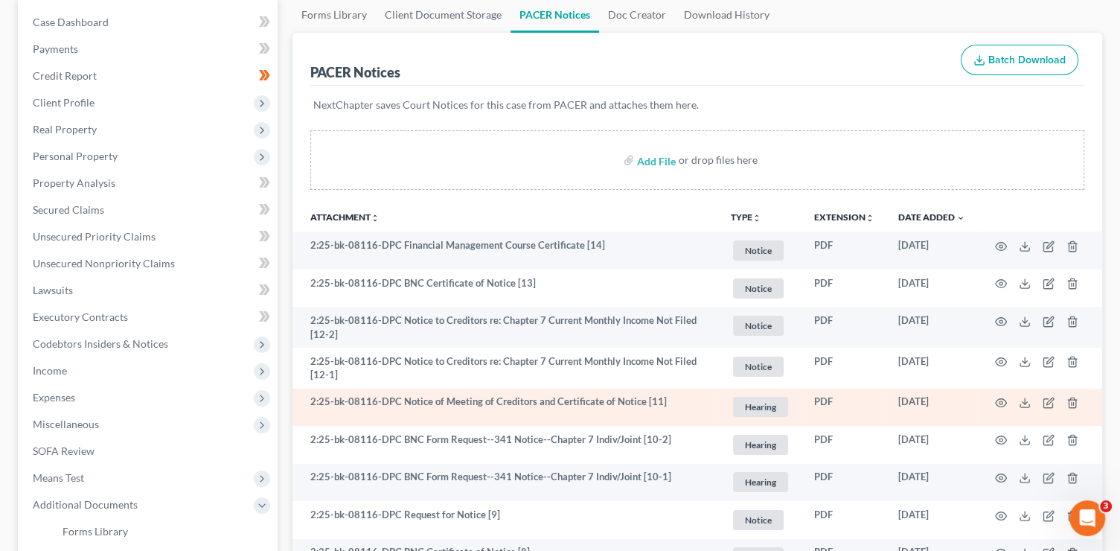
scroll to position [147, 0]
click at [999, 398] on icon "button" at bounding box center [1001, 402] width 11 height 8
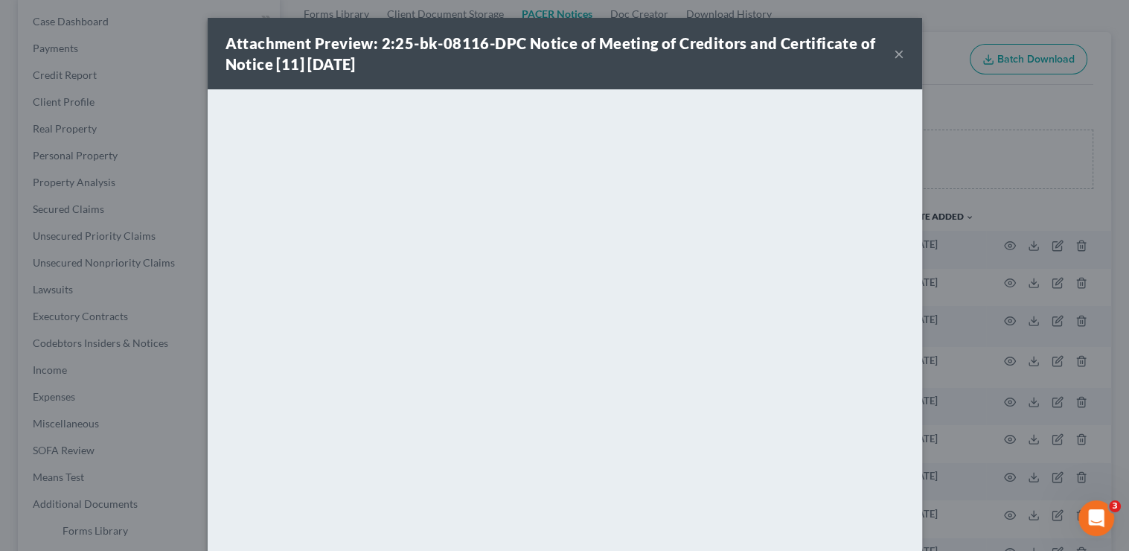
click at [894, 54] on button "×" at bounding box center [899, 54] width 10 height 18
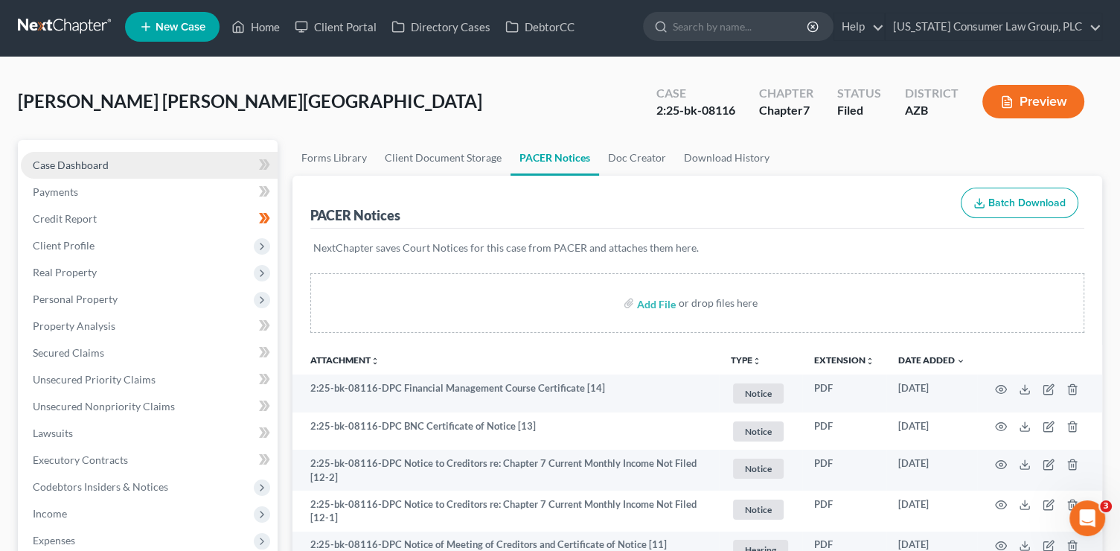
scroll to position [0, 0]
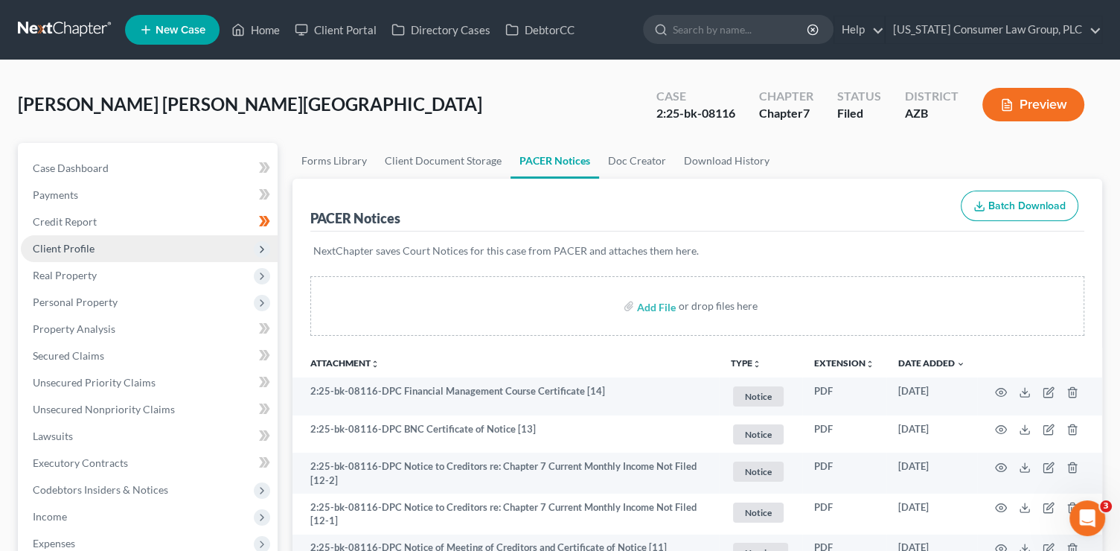
click at [95, 246] on span "Client Profile" at bounding box center [149, 248] width 257 height 27
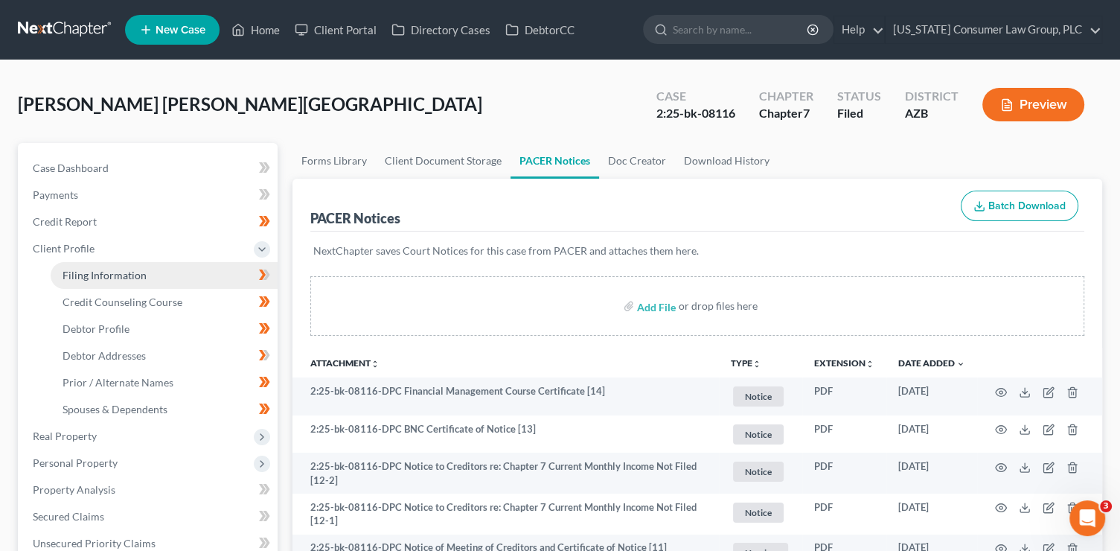
click at [192, 271] on link "Filing Information" at bounding box center [164, 275] width 227 height 27
select select "1"
select select "0"
select select "4"
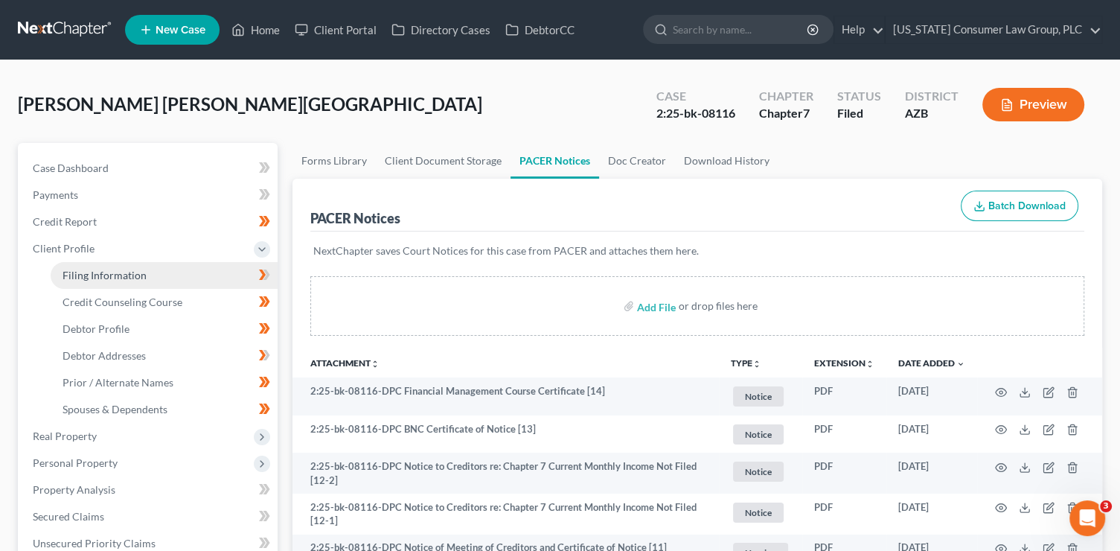
select select "0"
select select "3"
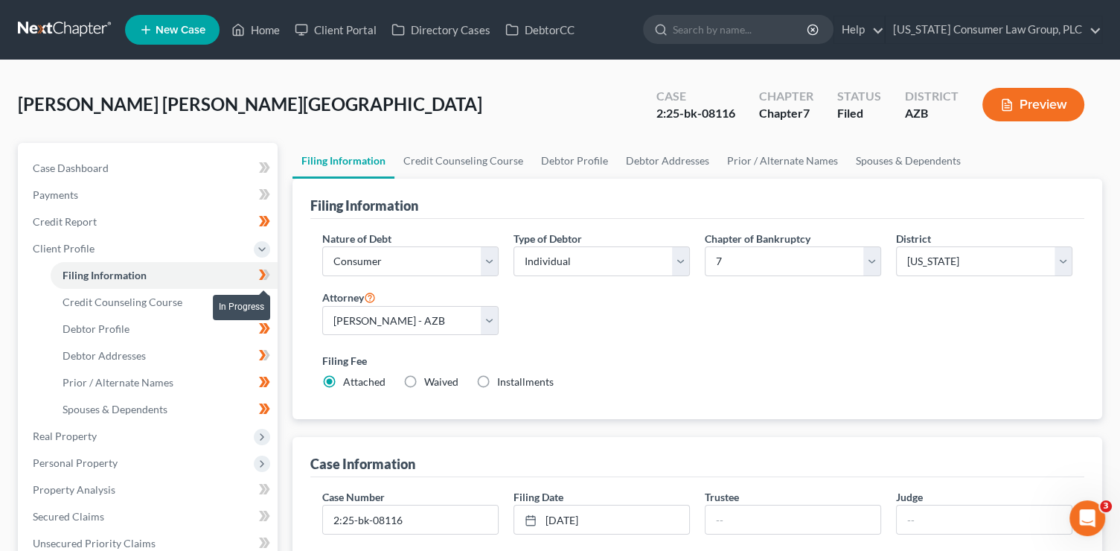
click at [264, 278] on icon at bounding box center [266, 274] width 7 height 10
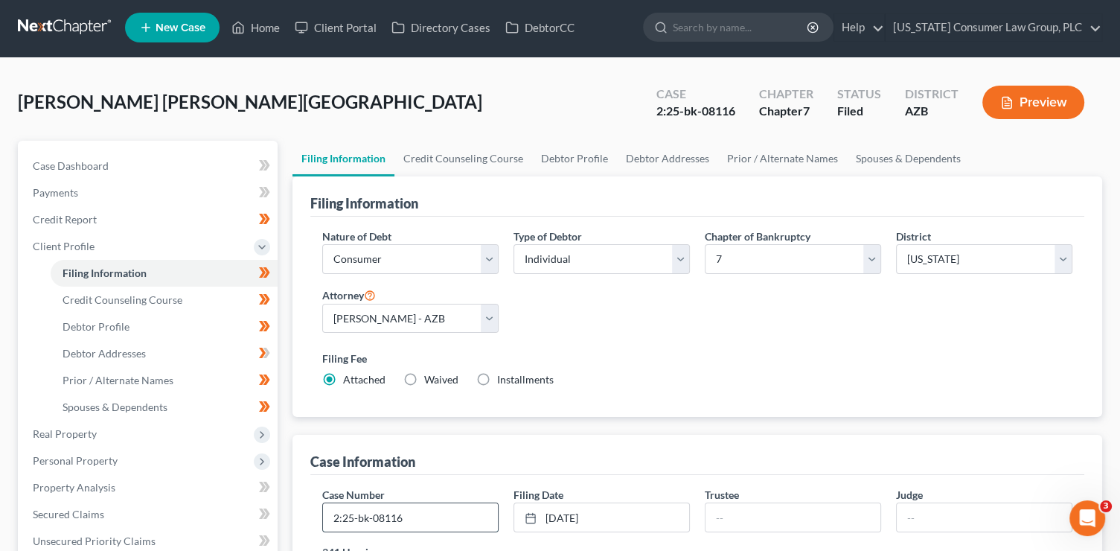
click at [441, 517] on input "2:25-bk-08116" at bounding box center [410, 517] width 175 height 28
type input "2:25-bk-08116-DPC"
type input "Maguire"
type input "Collins"
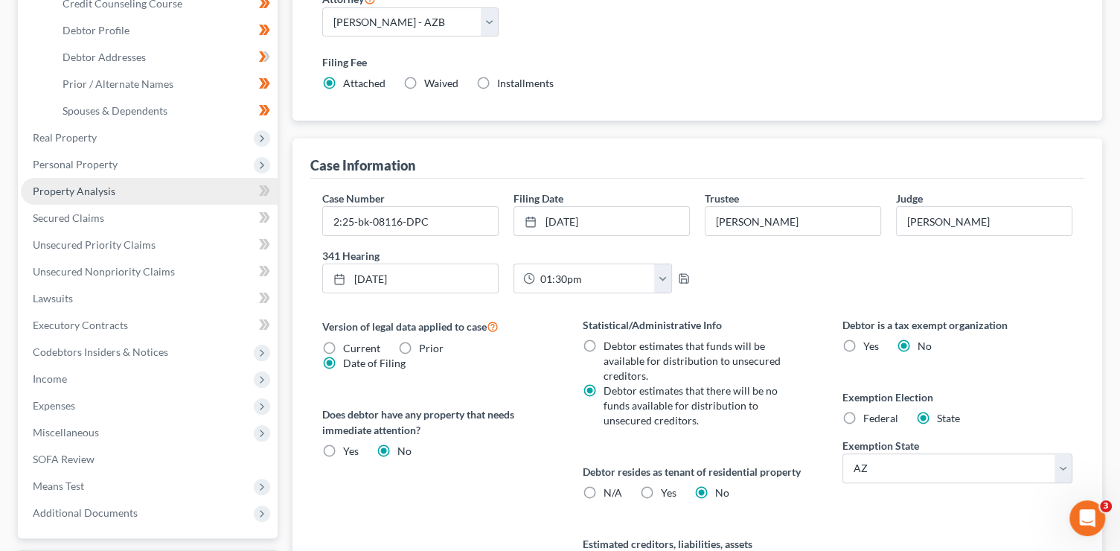
scroll to position [208, 0]
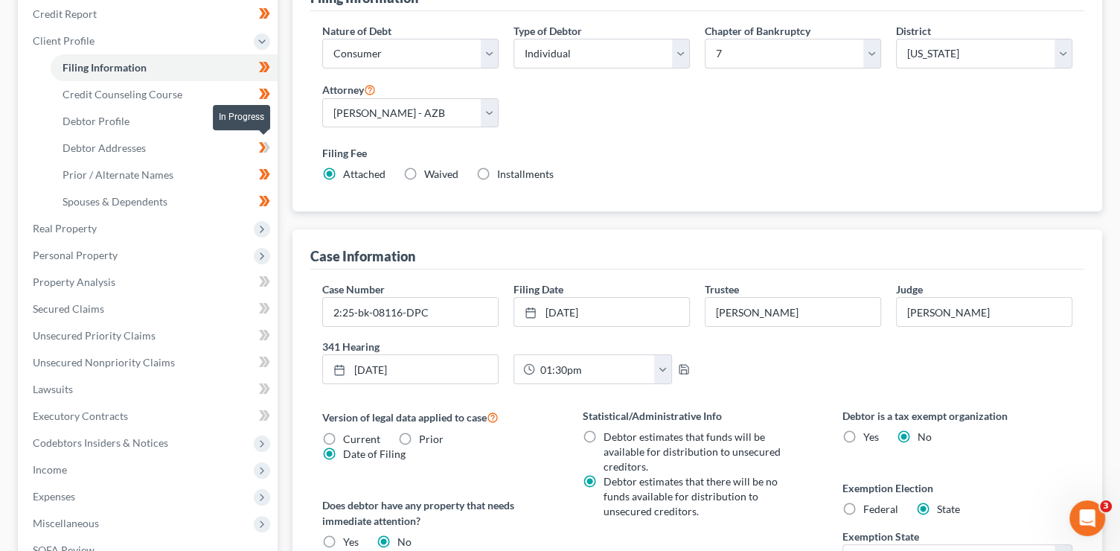
click at [266, 151] on icon at bounding box center [264, 147] width 11 height 19
click at [183, 153] on link "Debtor Addresses" at bounding box center [164, 148] width 227 height 27
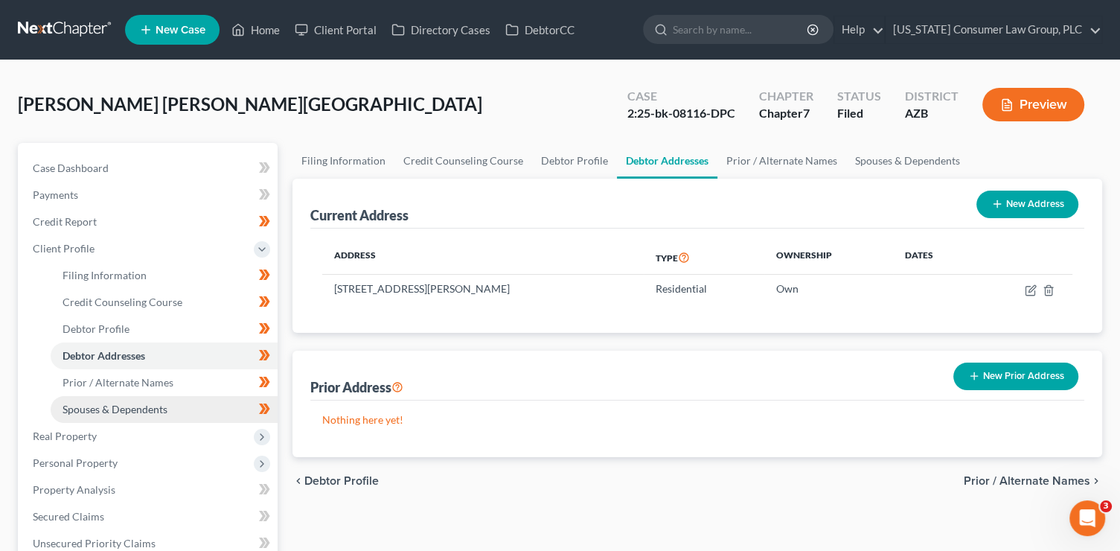
click at [167, 414] on link "Spouses & Dependents" at bounding box center [164, 409] width 227 height 27
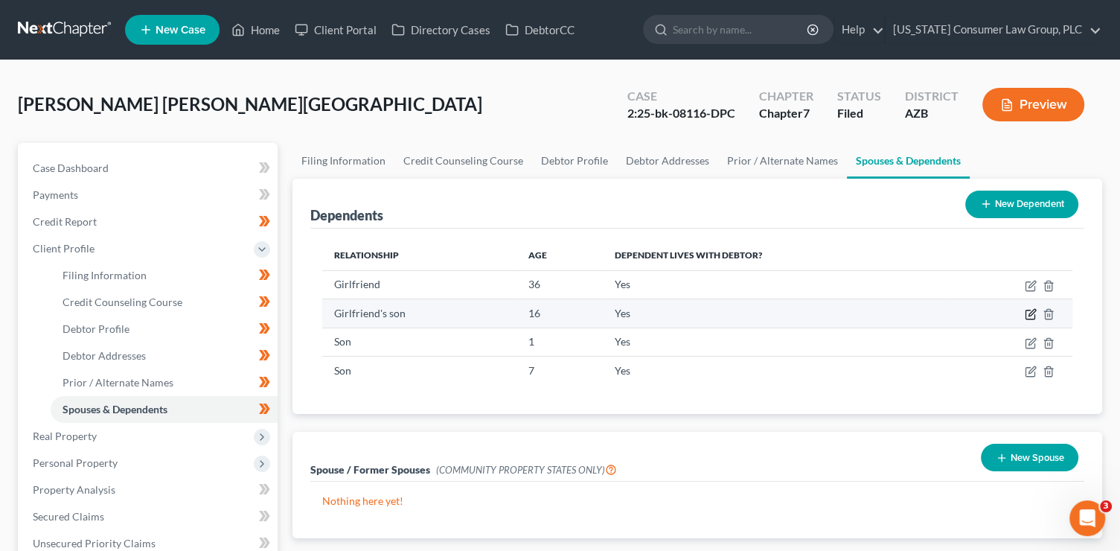
click at [1029, 313] on icon "button" at bounding box center [1031, 313] width 7 height 7
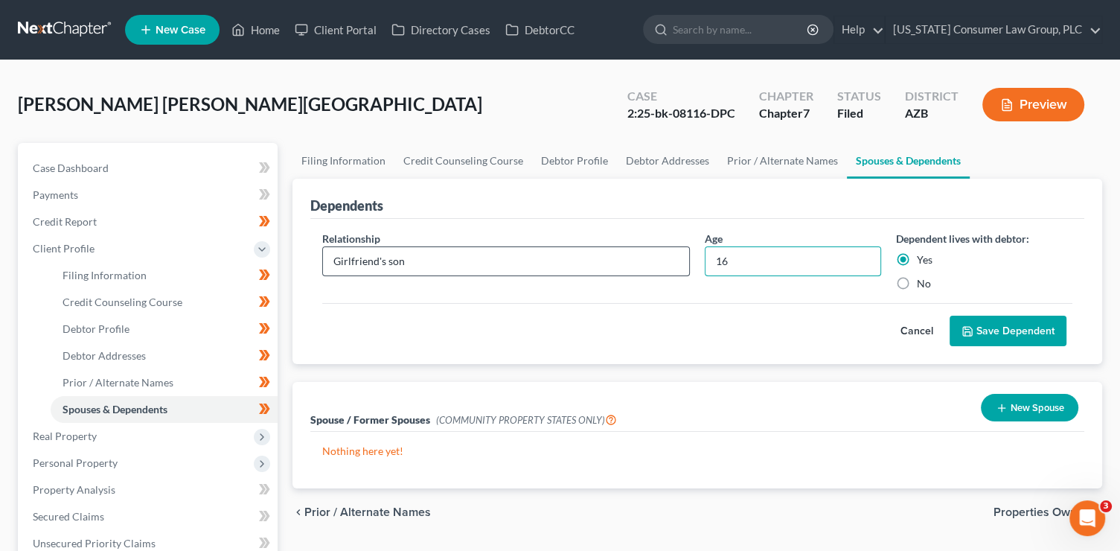
drag, startPoint x: 761, startPoint y: 263, endPoint x: 669, endPoint y: 257, distance: 92.4
click at [669, 257] on div "Relationship * Girlfriend's son Age 16 Dependent lives with debtor: Yes No" at bounding box center [697, 267] width 765 height 72
type input "15"
click at [1008, 330] on button "Save Dependent" at bounding box center [1008, 331] width 117 height 31
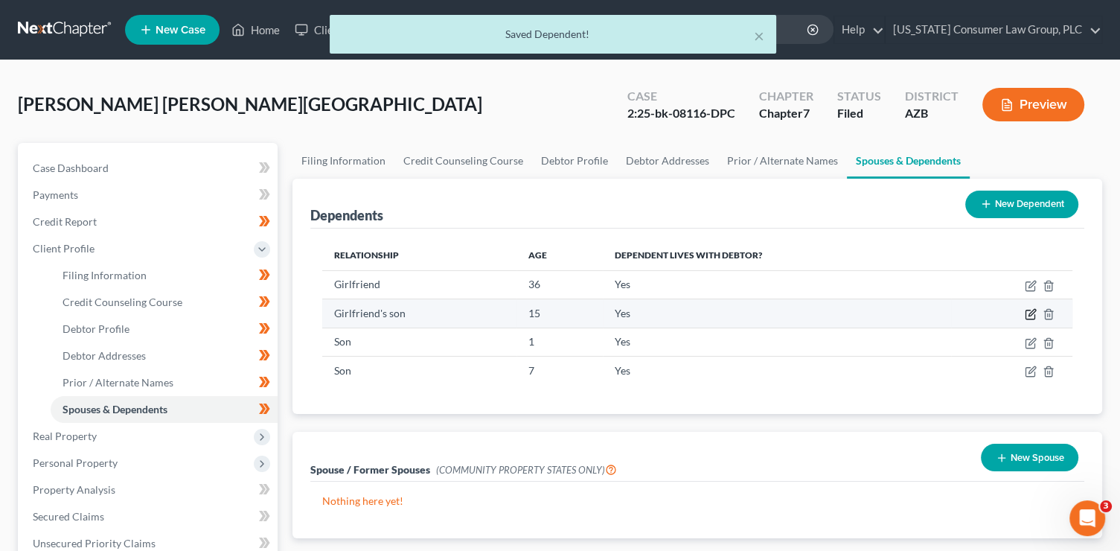
click at [1026, 313] on icon "button" at bounding box center [1031, 314] width 12 height 12
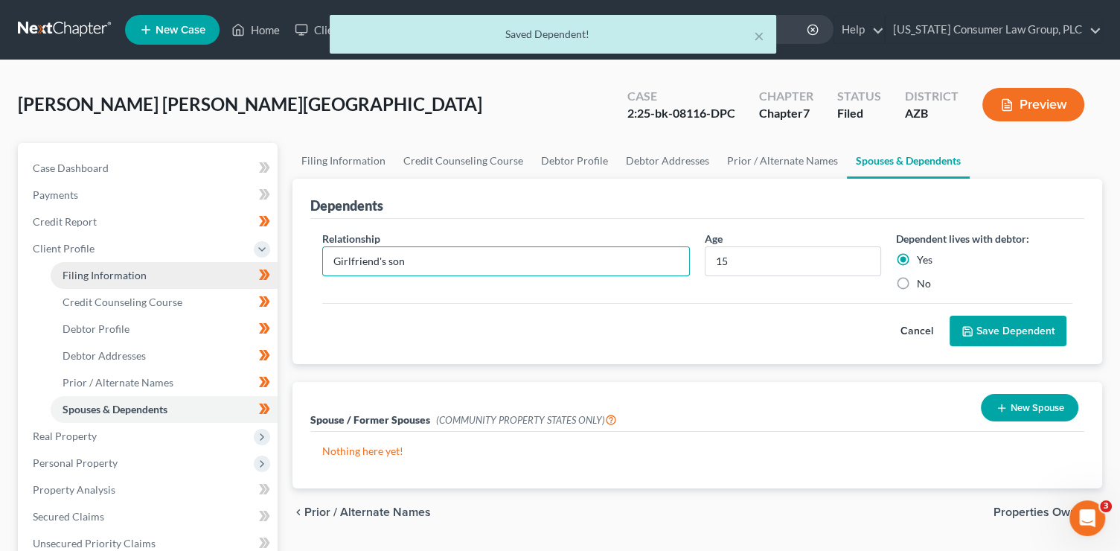
drag, startPoint x: 493, startPoint y: 268, endPoint x: 215, endPoint y: 264, distance: 278.3
click at [215, 264] on div "Petition Navigation Case Dashboard Payments Invoices Payments Payments Credit R…" at bounding box center [559, 532] width 1099 height 779
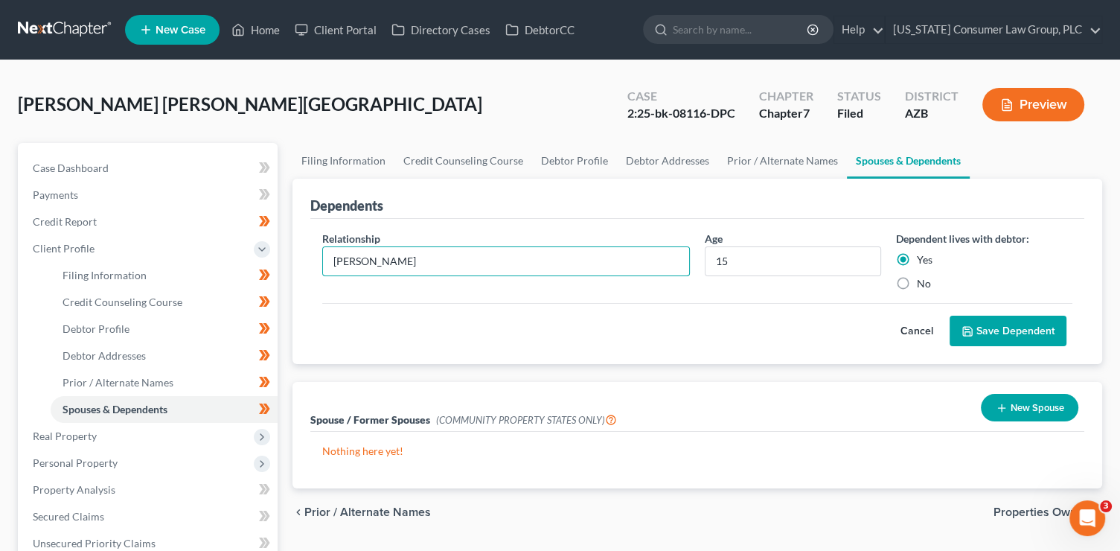
type input "Stepson"
click at [989, 332] on button "Save Dependent" at bounding box center [1008, 331] width 117 height 31
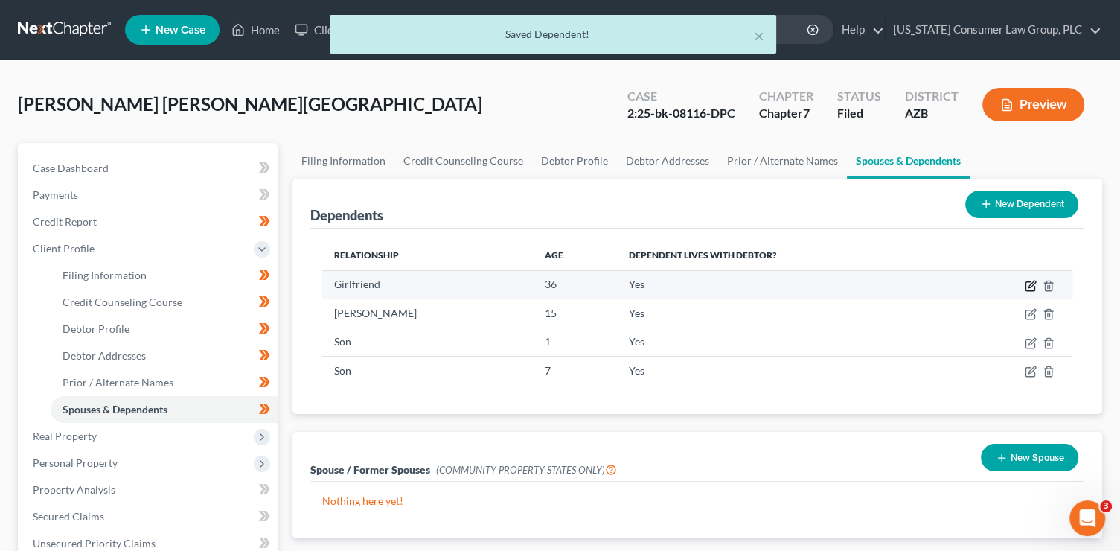
click at [1029, 286] on icon "button" at bounding box center [1031, 284] width 7 height 7
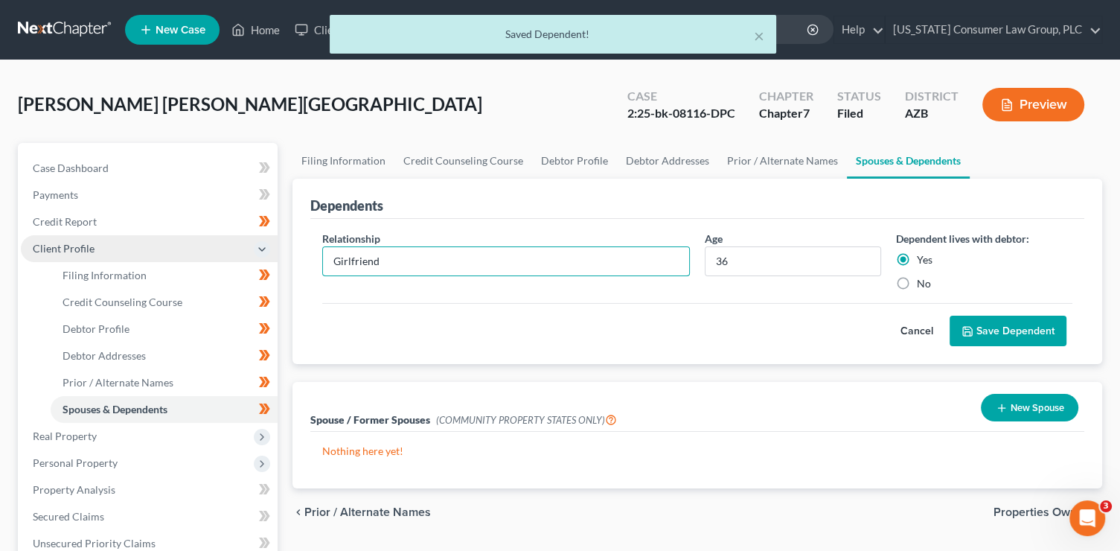
drag, startPoint x: 400, startPoint y: 263, endPoint x: 273, endPoint y: 243, distance: 128.1
click at [274, 243] on div "Petition Navigation Case Dashboard Payments Invoices Payments Payments Credit R…" at bounding box center [559, 532] width 1099 height 779
type input "Fiancé"
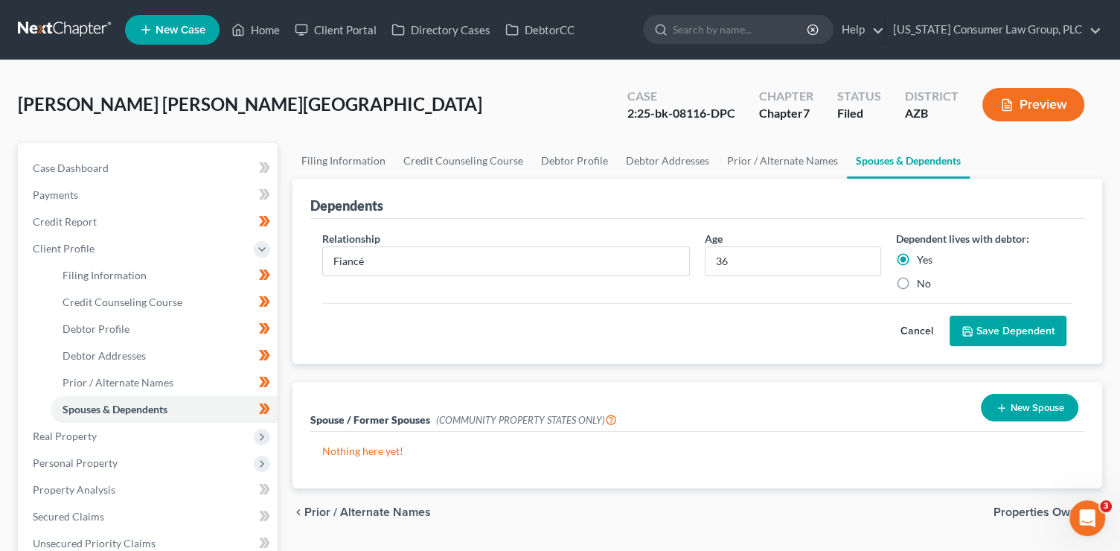
click at [1038, 334] on button "Save Dependent" at bounding box center [1008, 331] width 117 height 31
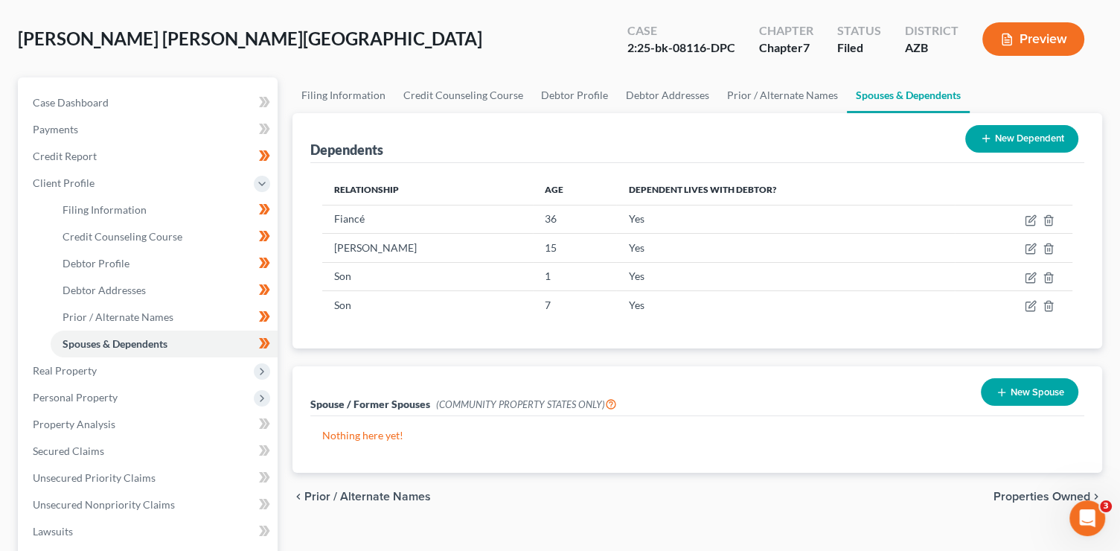
scroll to position [72, 0]
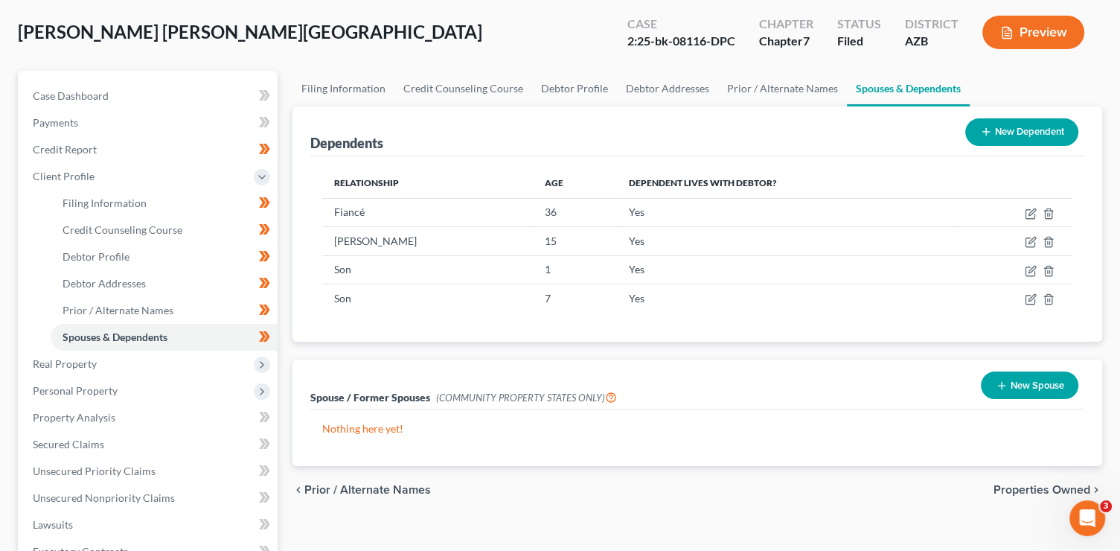
click at [1005, 383] on icon "button" at bounding box center [1002, 386] width 12 height 12
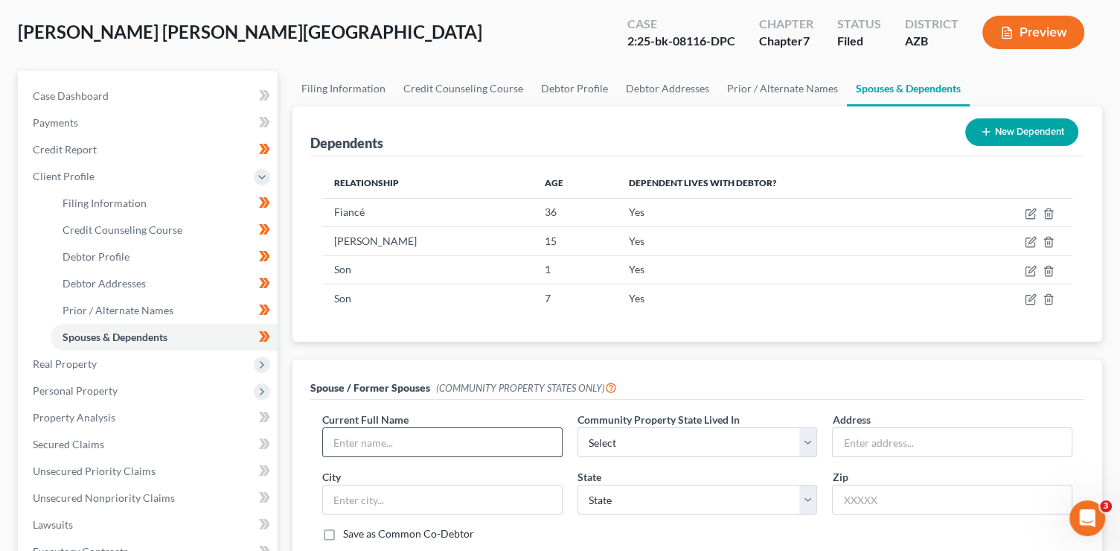
click at [372, 440] on input "text" at bounding box center [442, 442] width 239 height 28
type input "Diana Curiel"
select select "0"
type input "2038 S. 86th Dr."
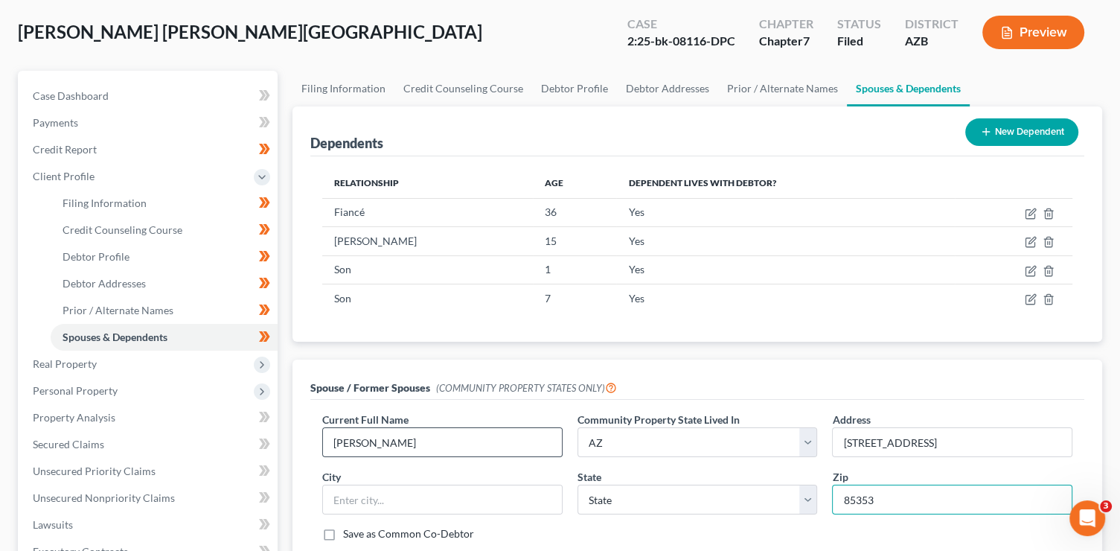
type input "85353"
type input "Tolleson"
select select "3"
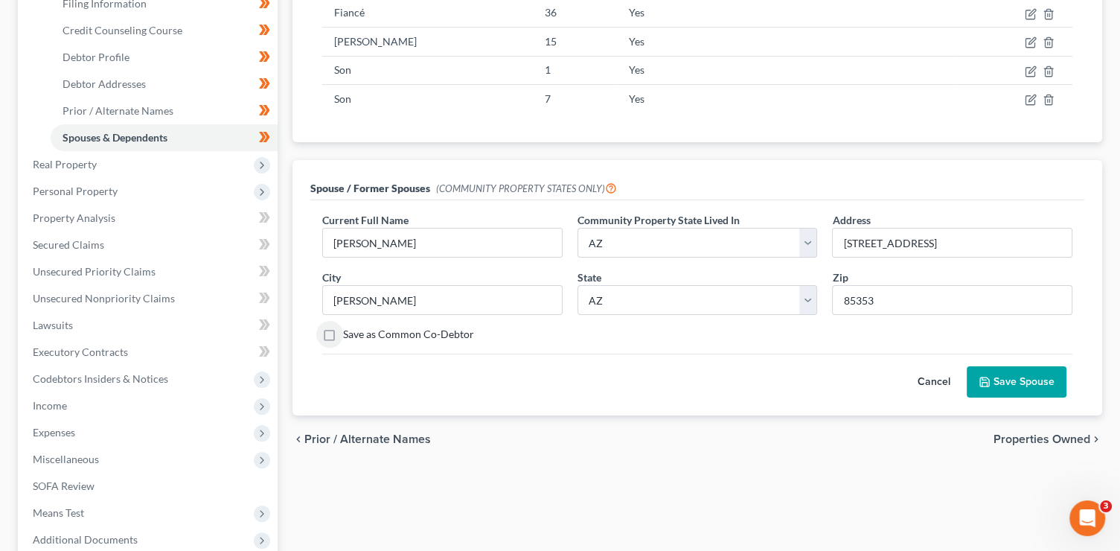
scroll to position [285, 0]
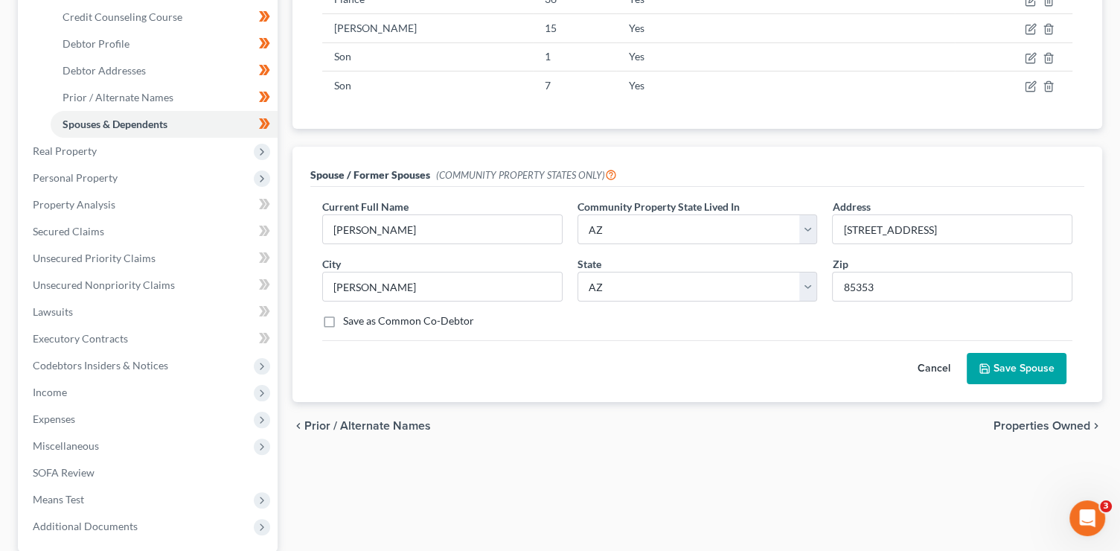
click at [1017, 362] on button "Save Spouse" at bounding box center [1017, 368] width 100 height 31
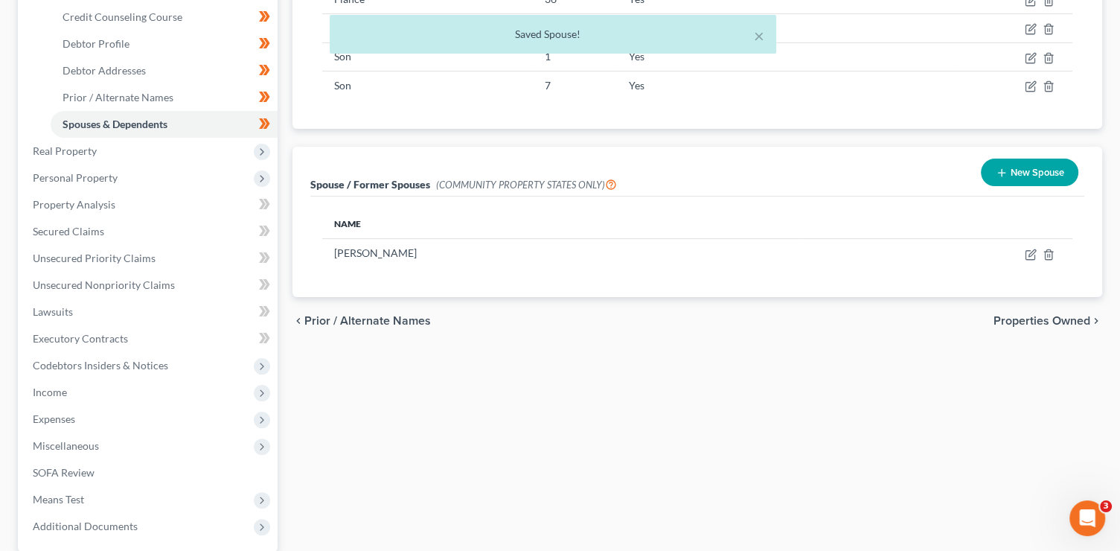
click at [1051, 164] on button "New Spouse" at bounding box center [1029, 173] width 97 height 28
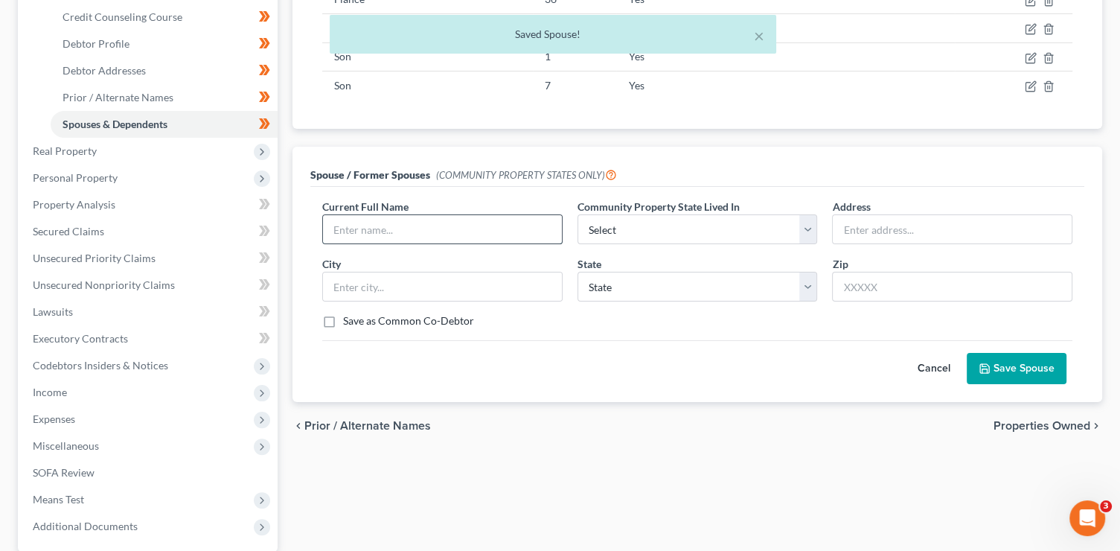
click at [464, 237] on input "text" at bounding box center [442, 229] width 239 height 28
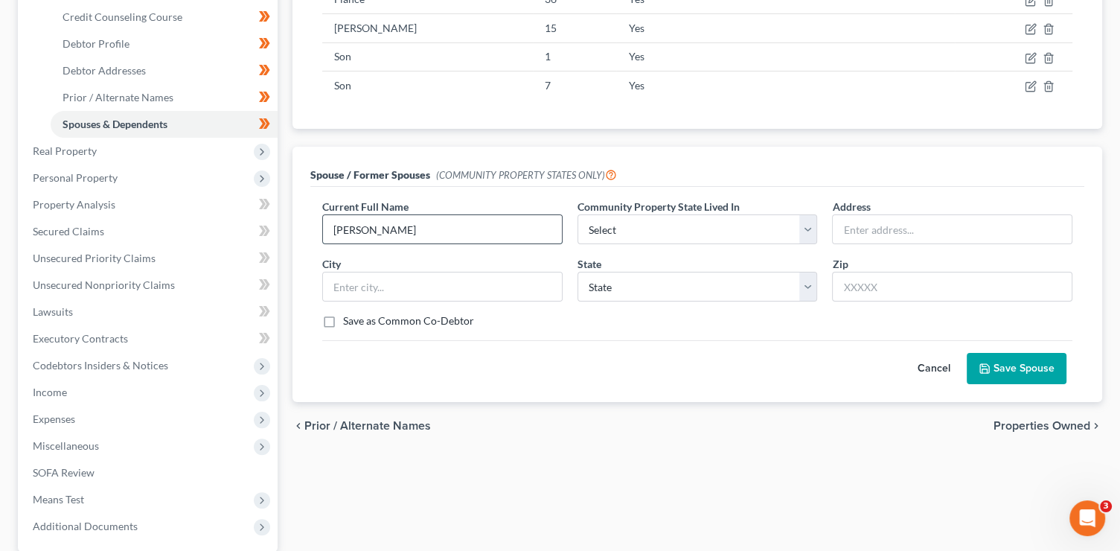
type input "Brittany Arroyos"
select select "0"
type input "2549 S. Benton"
type input "85209"
click at [546, 282] on input "text" at bounding box center [442, 286] width 239 height 28
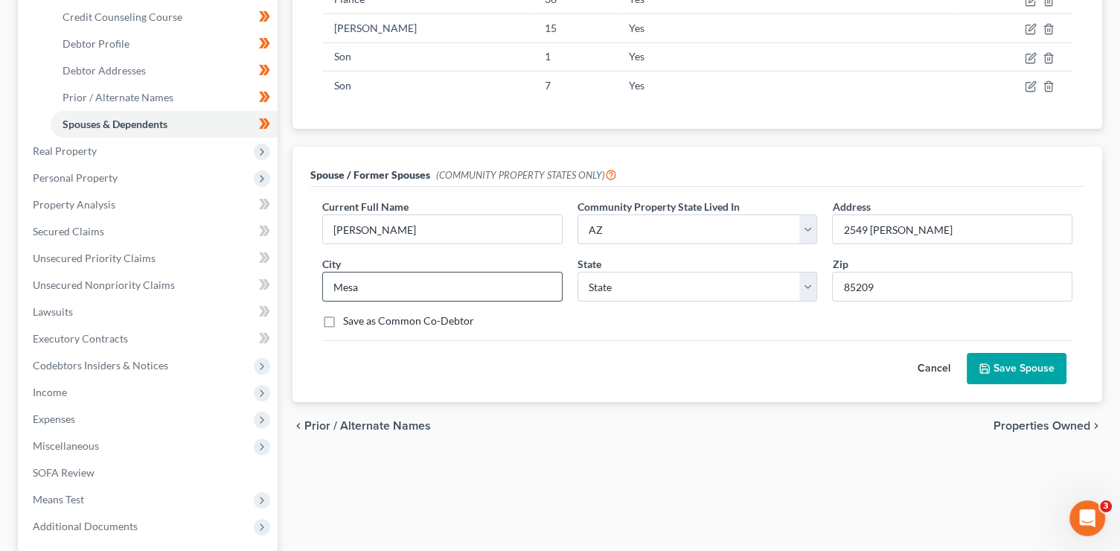
type input "Mesa"
select select "3"
click at [1049, 373] on button "Save Spouse" at bounding box center [1017, 368] width 100 height 31
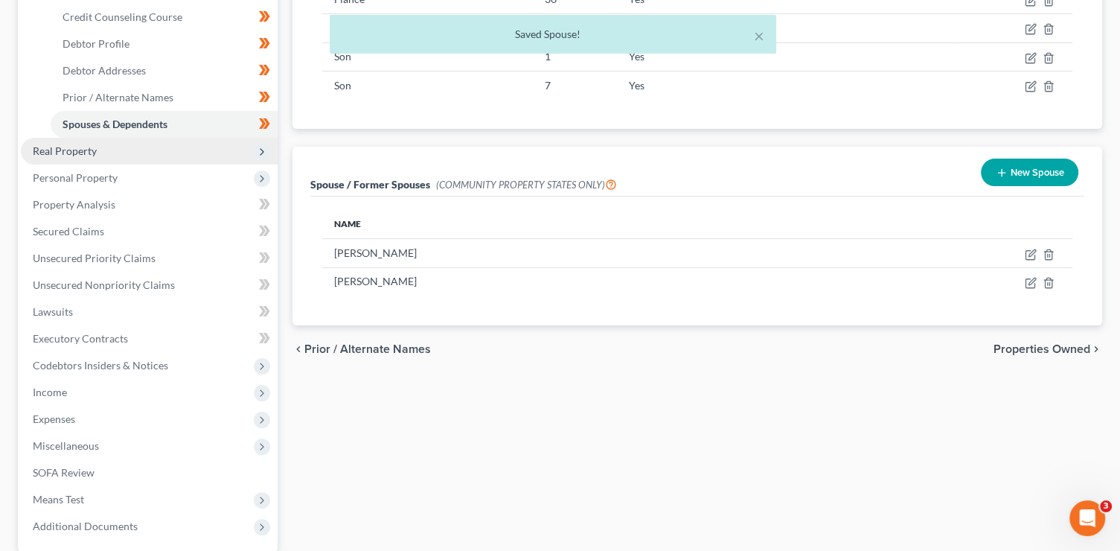
click at [184, 153] on span "Real Property" at bounding box center [149, 151] width 257 height 27
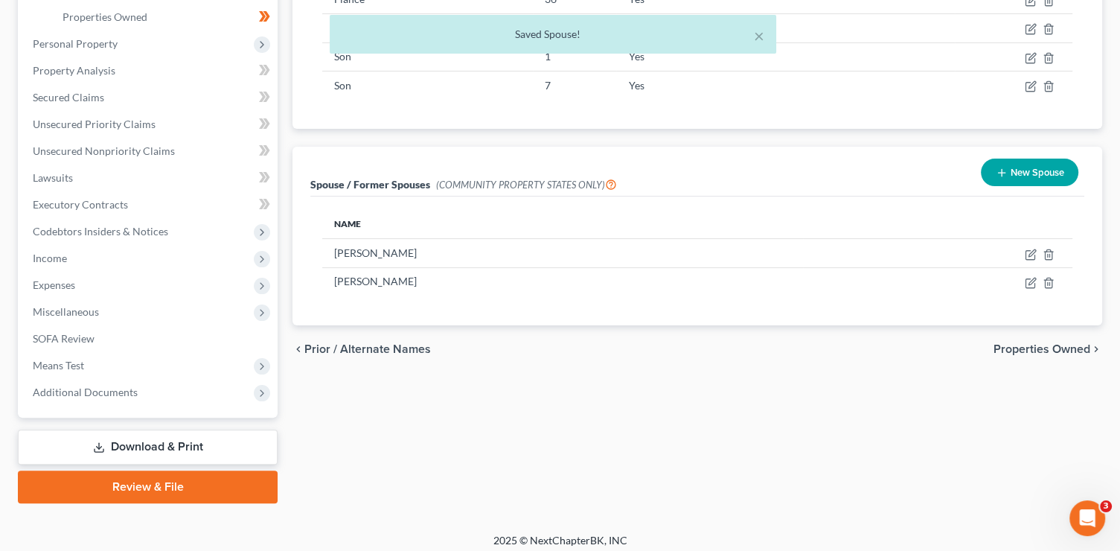
click at [183, 22] on div "× Saved Spouse!" at bounding box center [553, 38] width 1120 height 46
click at [178, 18] on div "× Saved Spouse!" at bounding box center [553, 38] width 1120 height 46
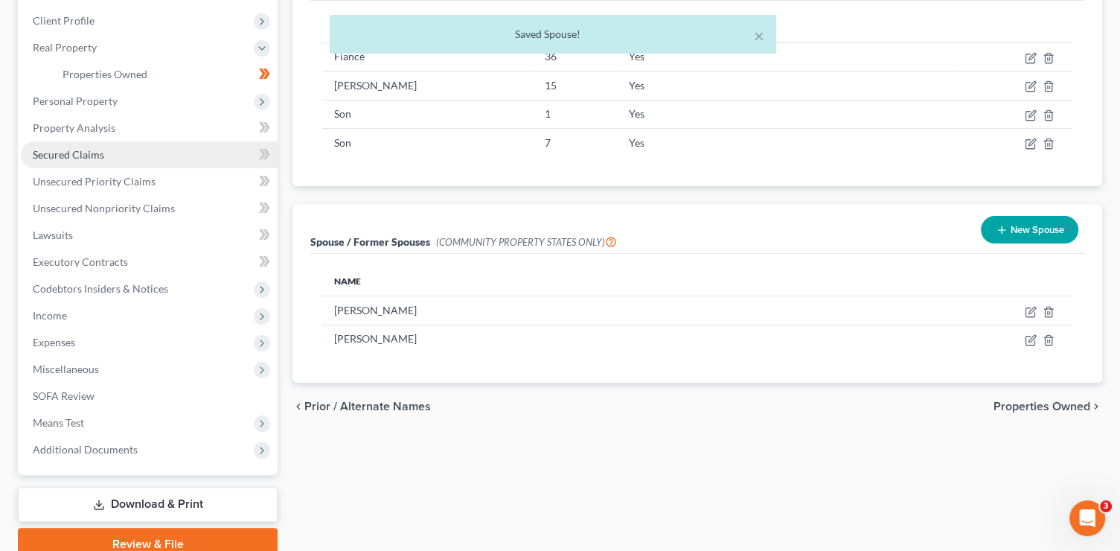
scroll to position [180, 0]
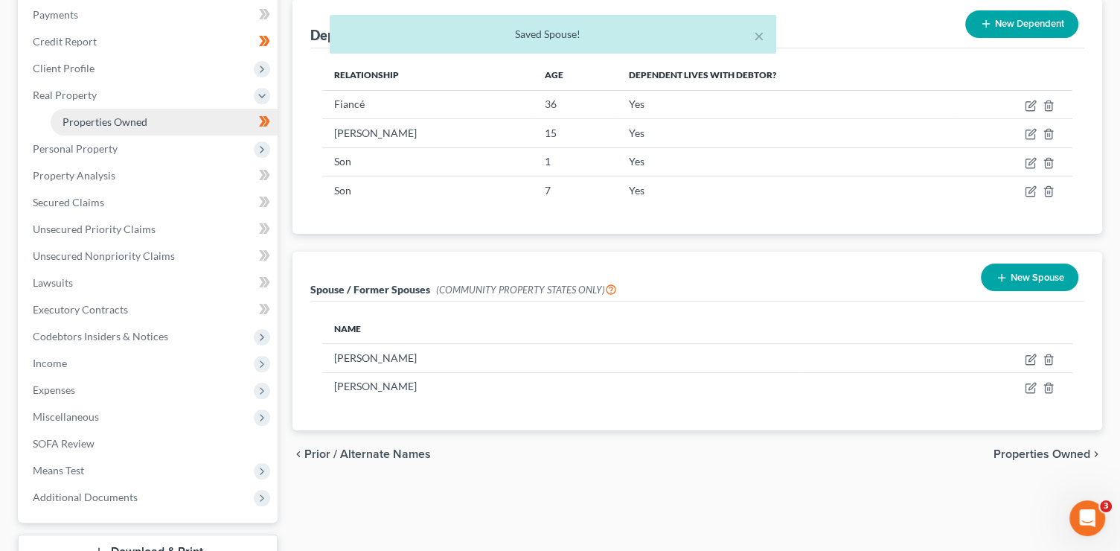
click at [183, 124] on link "Properties Owned" at bounding box center [164, 122] width 227 height 27
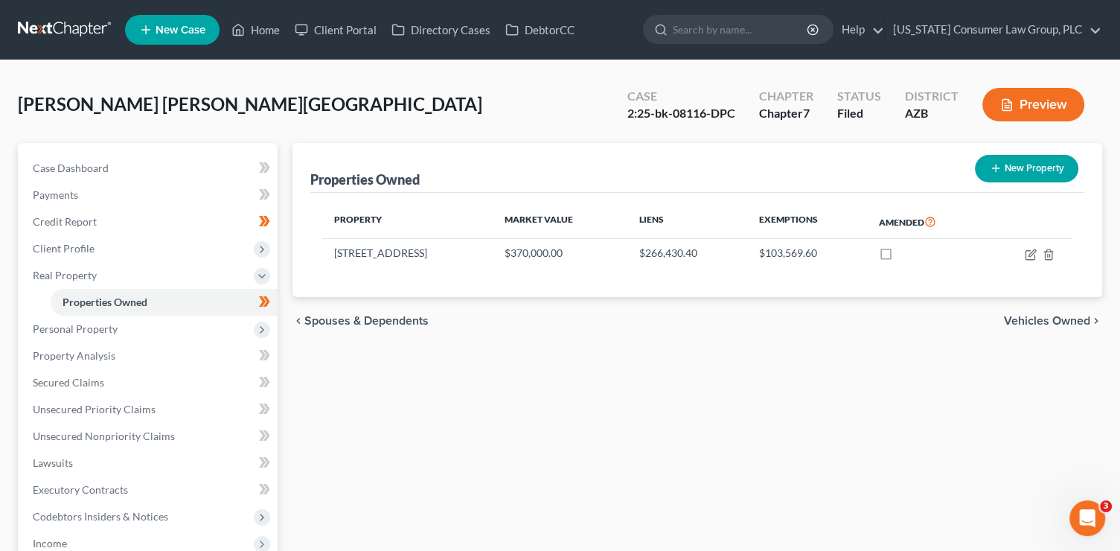
click at [1068, 316] on span "Vehicles Owned" at bounding box center [1047, 321] width 86 height 12
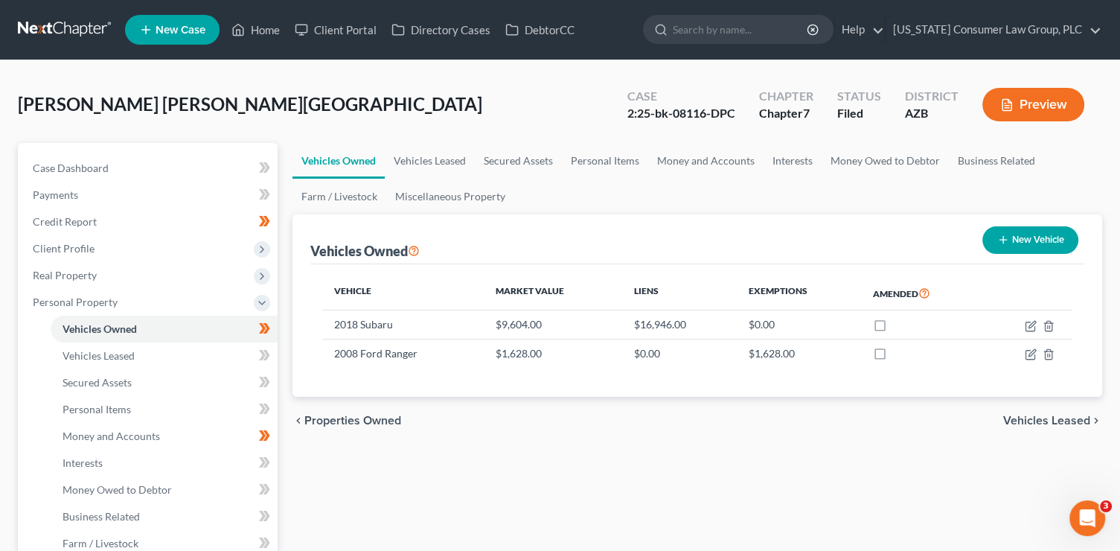
click at [1080, 419] on span "Vehicles Leased" at bounding box center [1046, 420] width 87 height 12
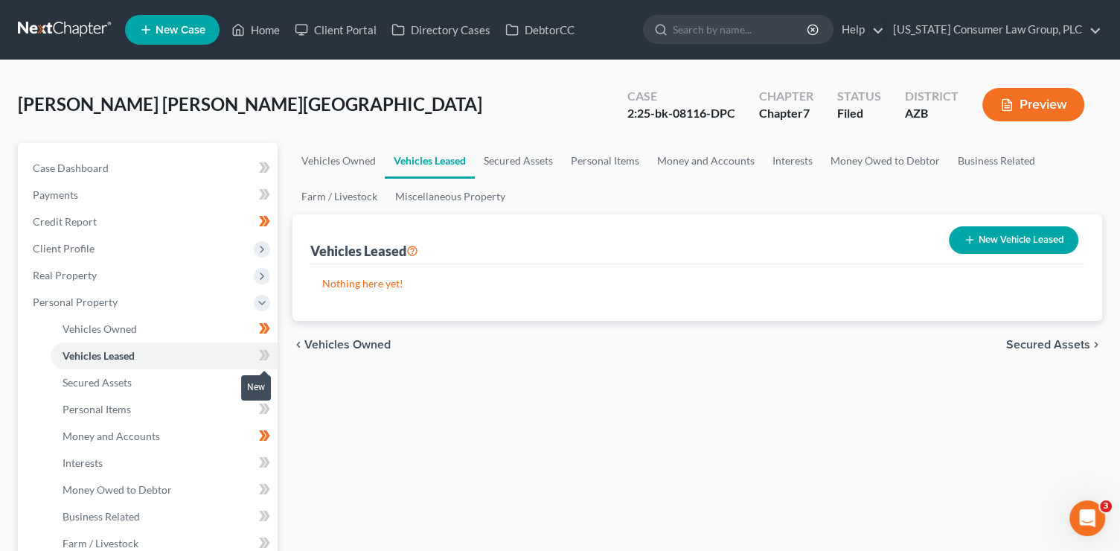
click at [267, 348] on icon at bounding box center [264, 355] width 11 height 19
click at [270, 354] on span at bounding box center [265, 357] width 26 height 22
click at [269, 376] on icon at bounding box center [264, 382] width 11 height 19
click at [623, 155] on link "Personal Items" at bounding box center [605, 161] width 86 height 36
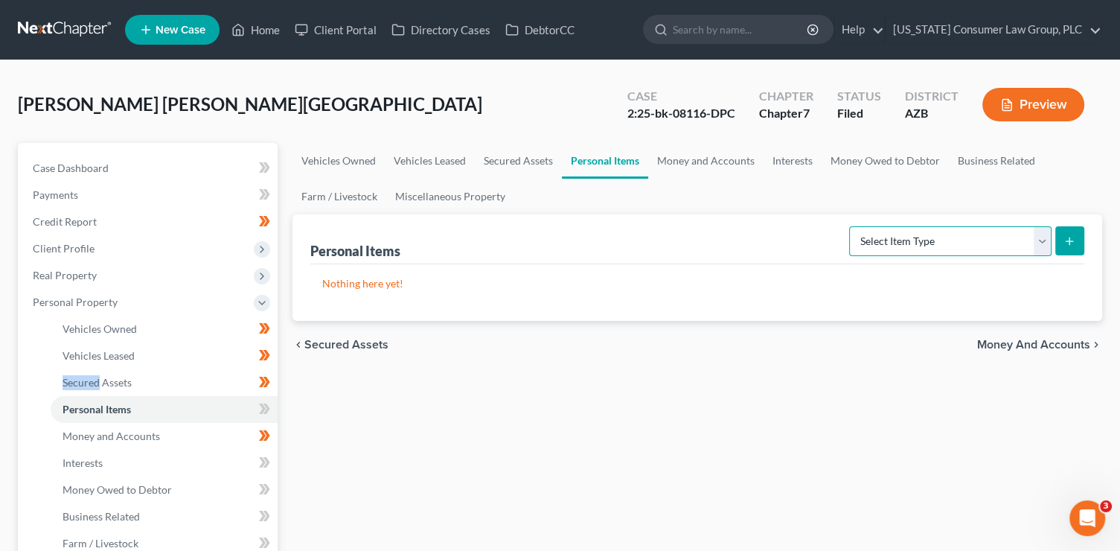
click at [941, 240] on select "Select Item Type Clothing (A/B: 11) Collectibles Of Value (A/B: 8) Electronics …" at bounding box center [950, 241] width 202 height 30
select select "electronics"
click at [851, 226] on select "Select Item Type Clothing (A/B: 11) Collectibles Of Value (A/B: 8) Electronics …" at bounding box center [950, 241] width 202 height 30
click at [1066, 232] on button "submit" at bounding box center [1069, 240] width 29 height 29
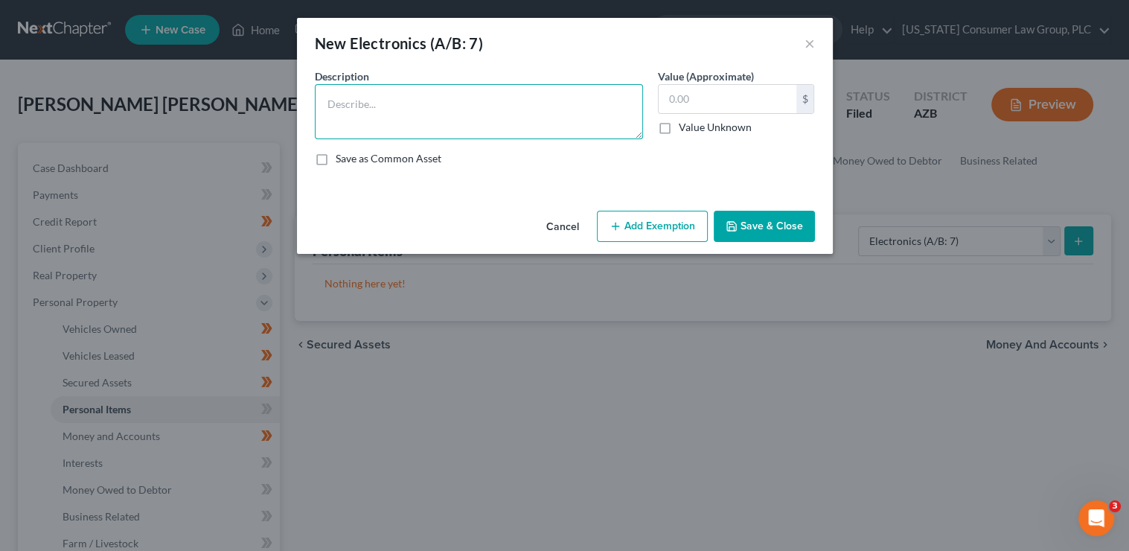
click at [447, 116] on textarea at bounding box center [479, 111] width 328 height 55
type textarea "TV, Cell phone"
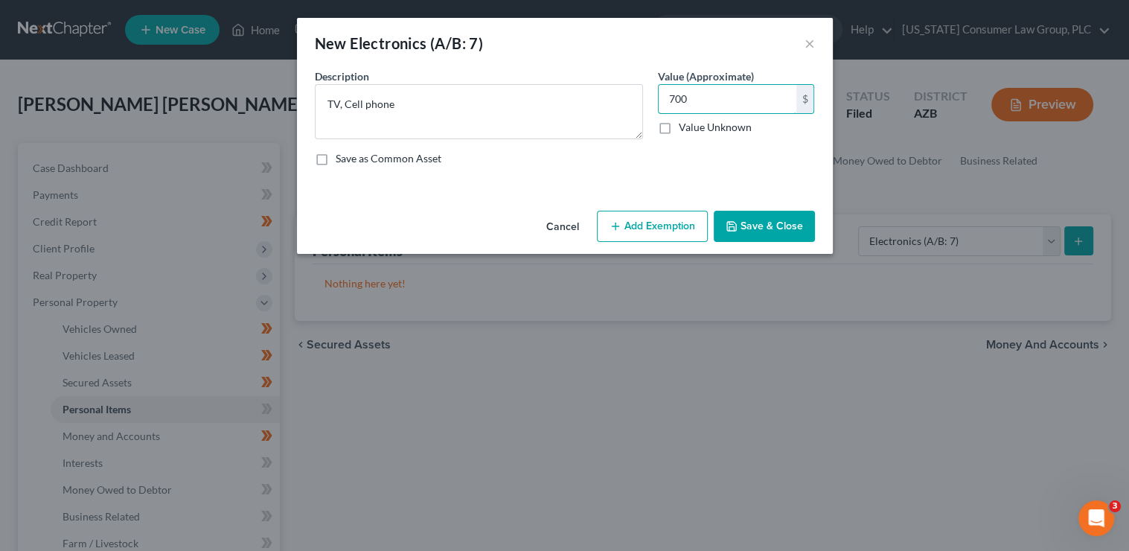
type input "700"
click at [671, 228] on button "Add Exemption" at bounding box center [652, 226] width 111 height 31
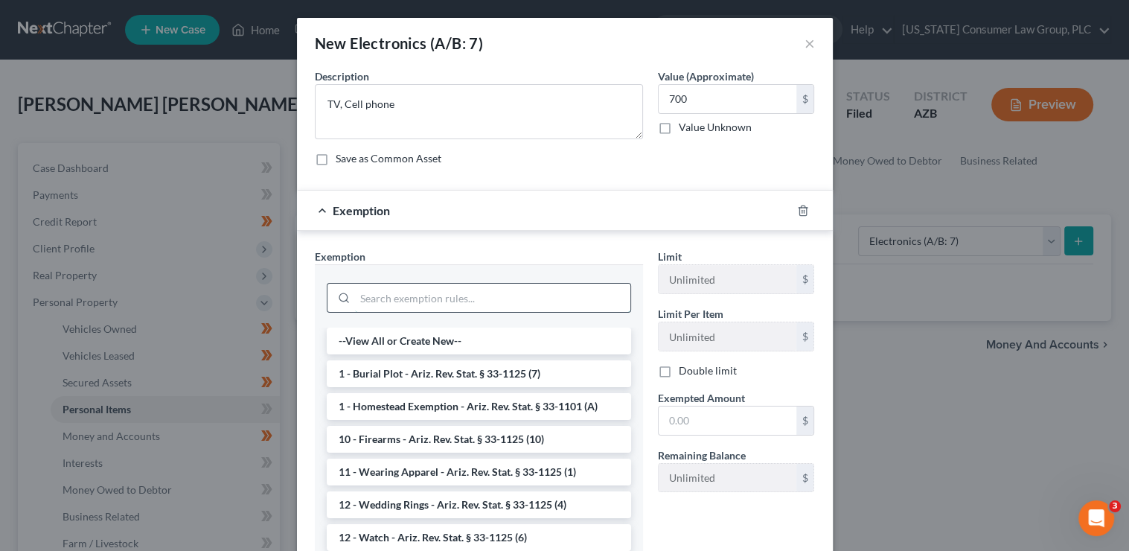
click at [434, 305] on input "search" at bounding box center [492, 298] width 275 height 28
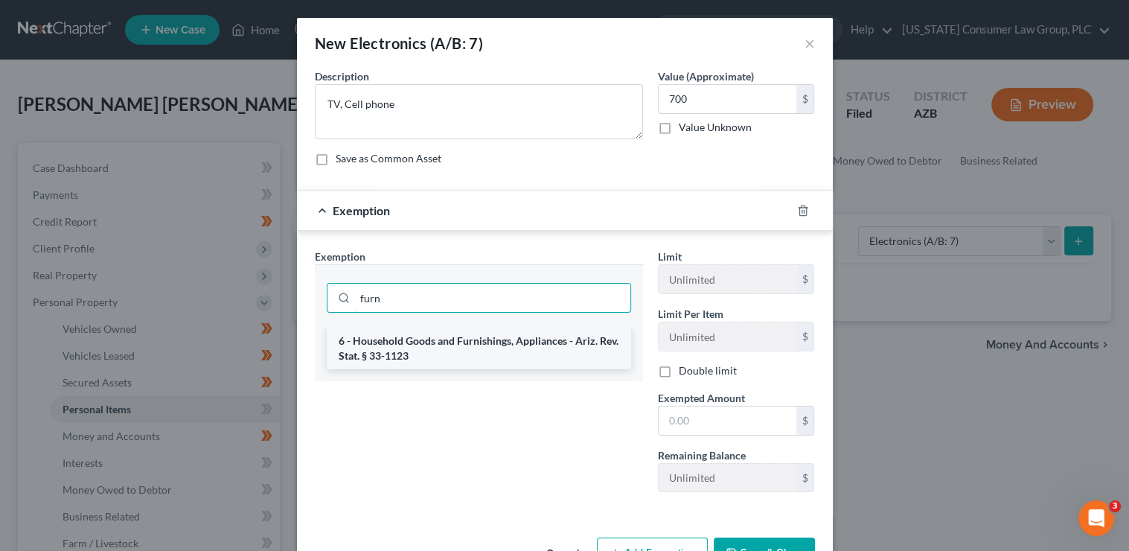
type input "furn"
click at [456, 353] on li "6 - Household Goods and Furnishings, Appliances - Ariz. Rev. Stat. § 33-1123" at bounding box center [479, 348] width 304 height 42
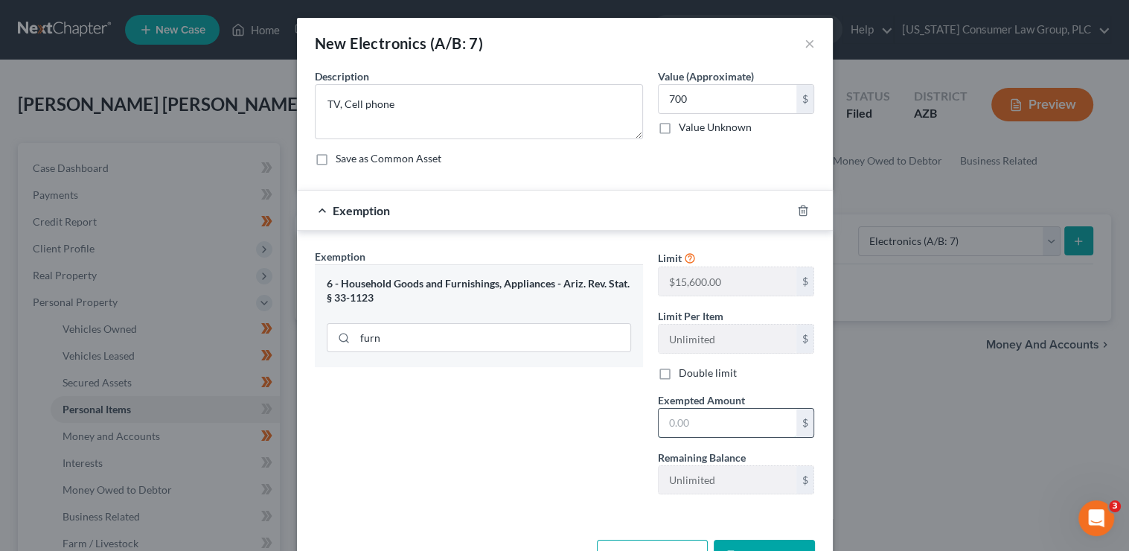
click at [674, 422] on input "text" at bounding box center [728, 423] width 138 height 28
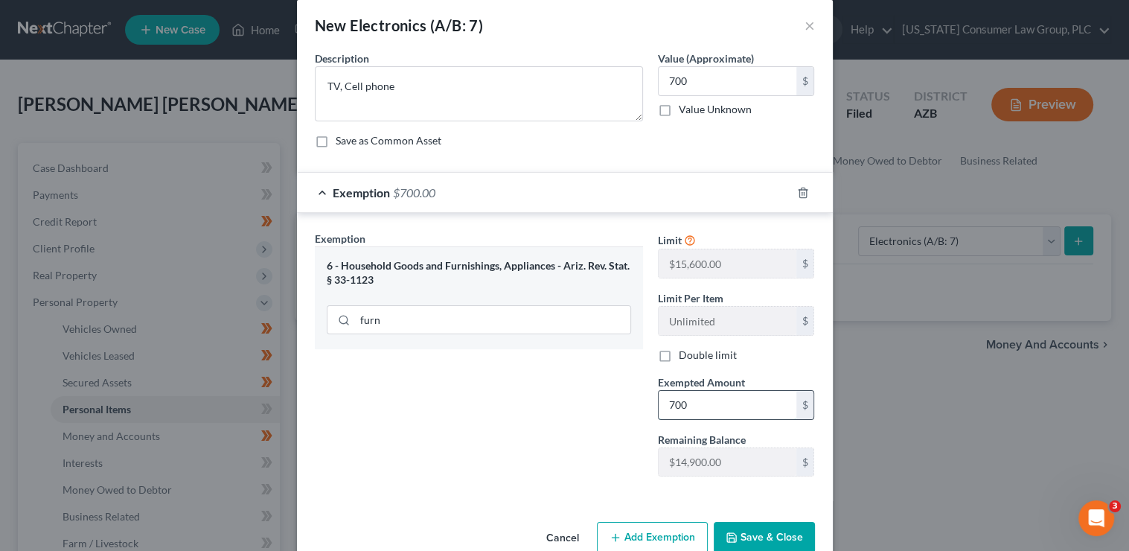
scroll to position [48, 0]
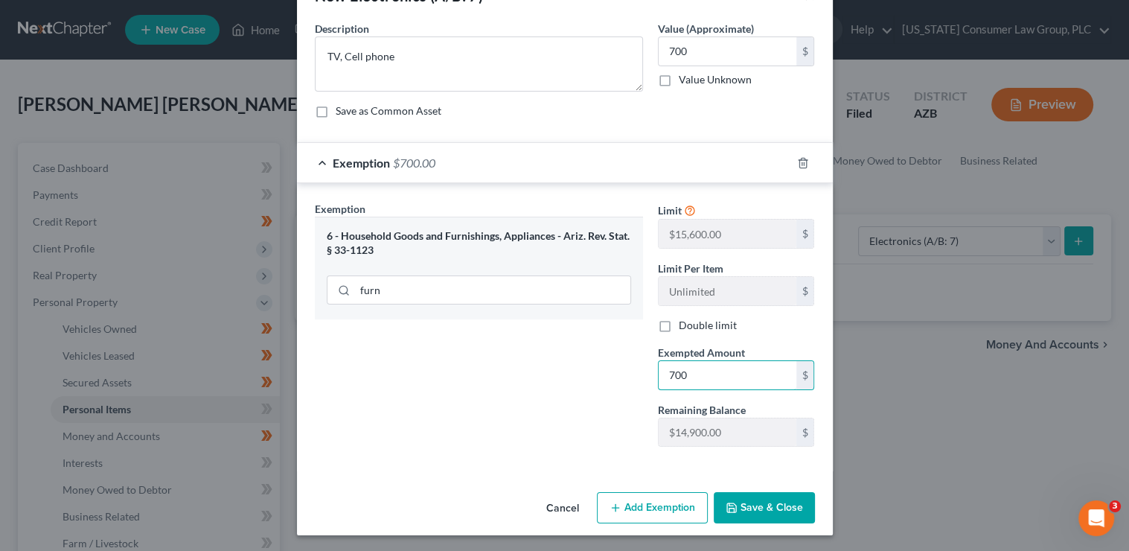
type input "700"
click at [778, 504] on button "Save & Close" at bounding box center [764, 507] width 101 height 31
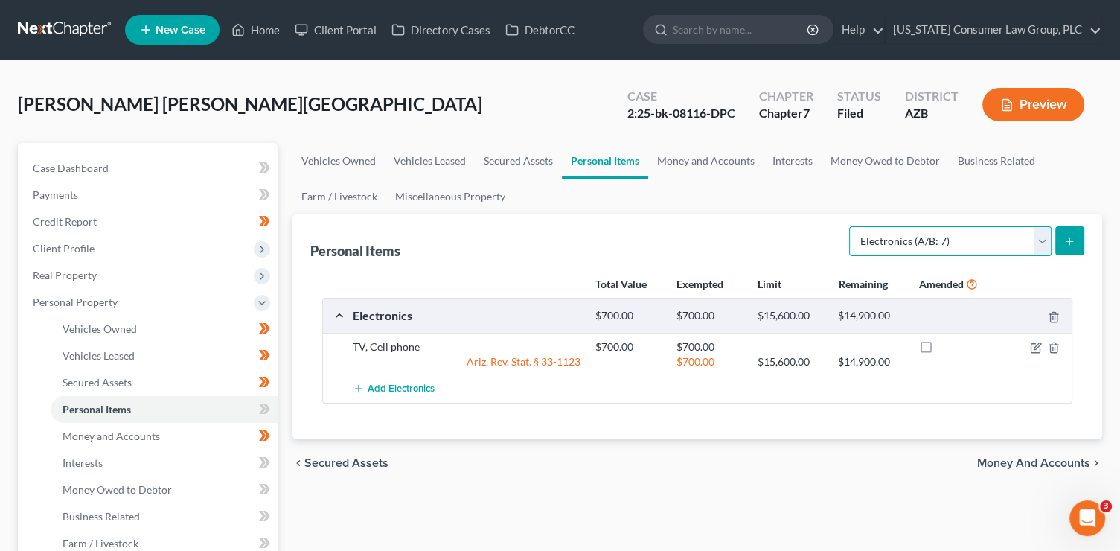
click at [901, 232] on select "Select Item Type Clothing (A/B: 11) Collectibles Of Value (A/B: 8) Electronics …" at bounding box center [950, 241] width 202 height 30
select select "jewelry"
click at [851, 226] on select "Select Item Type Clothing (A/B: 11) Collectibles Of Value (A/B: 8) Electronics …" at bounding box center [950, 241] width 202 height 30
click at [1077, 238] on button "submit" at bounding box center [1069, 240] width 29 height 29
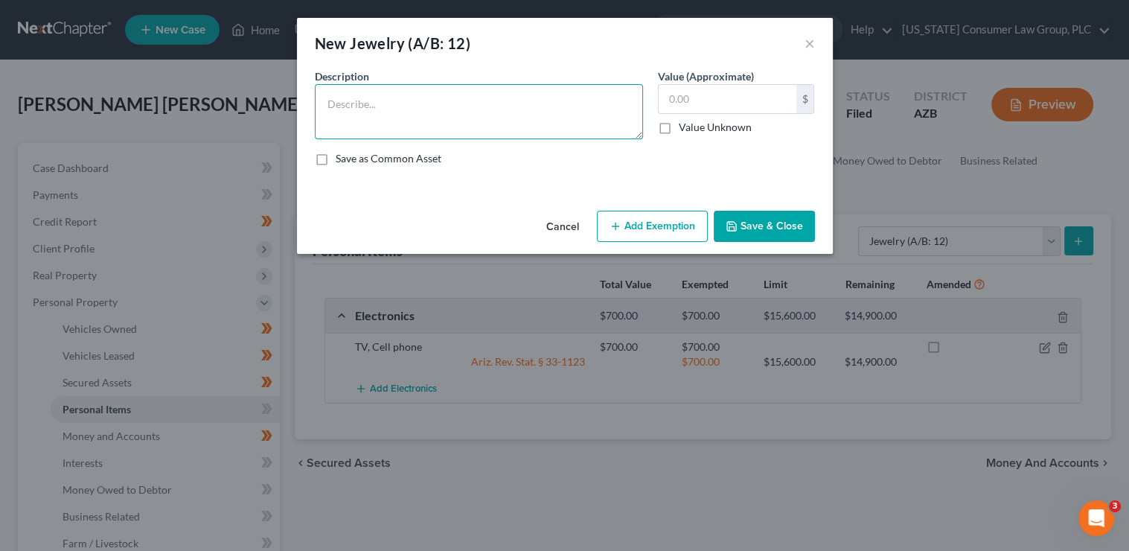
click at [527, 123] on textarea at bounding box center [479, 111] width 328 height 55
type textarea "Watch"
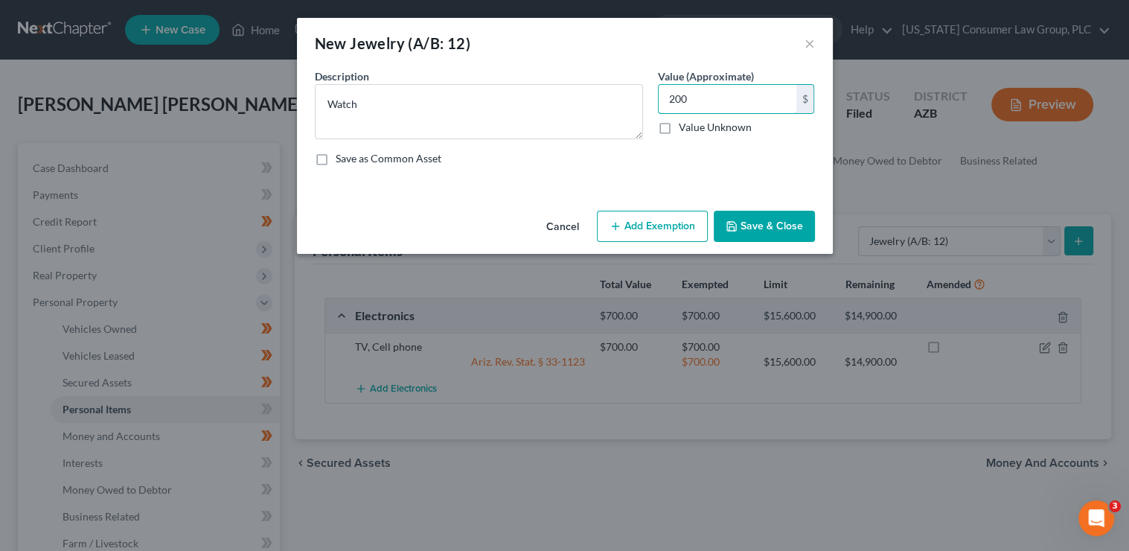
type input "200"
click at [680, 231] on button "Add Exemption" at bounding box center [652, 226] width 111 height 31
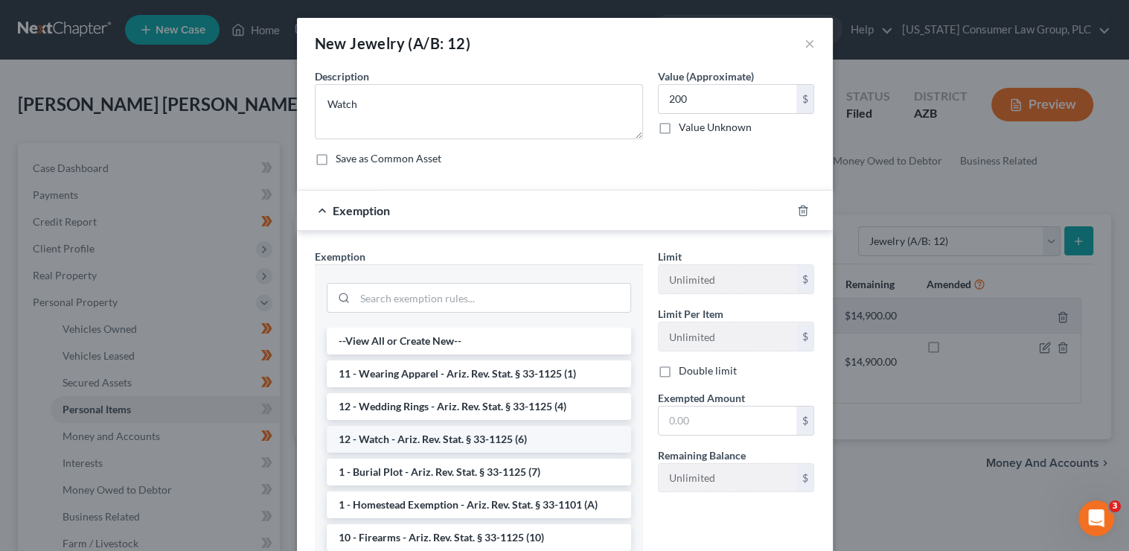
click at [426, 438] on li "12 - Watch - Ariz. Rev. Stat. § 33-1125 (6)" at bounding box center [479, 439] width 304 height 27
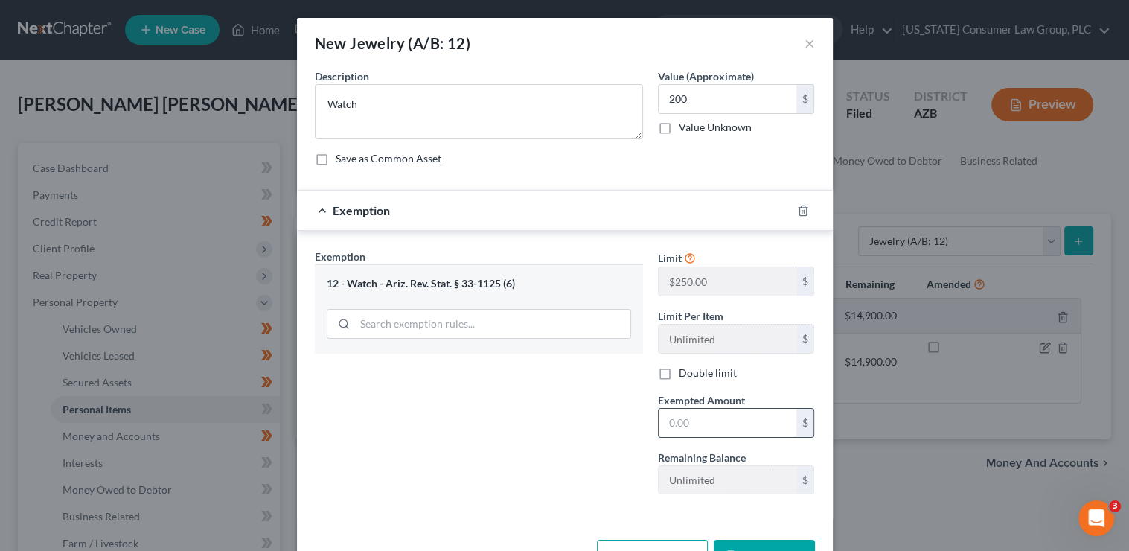
click at [720, 424] on input "text" at bounding box center [728, 423] width 138 height 28
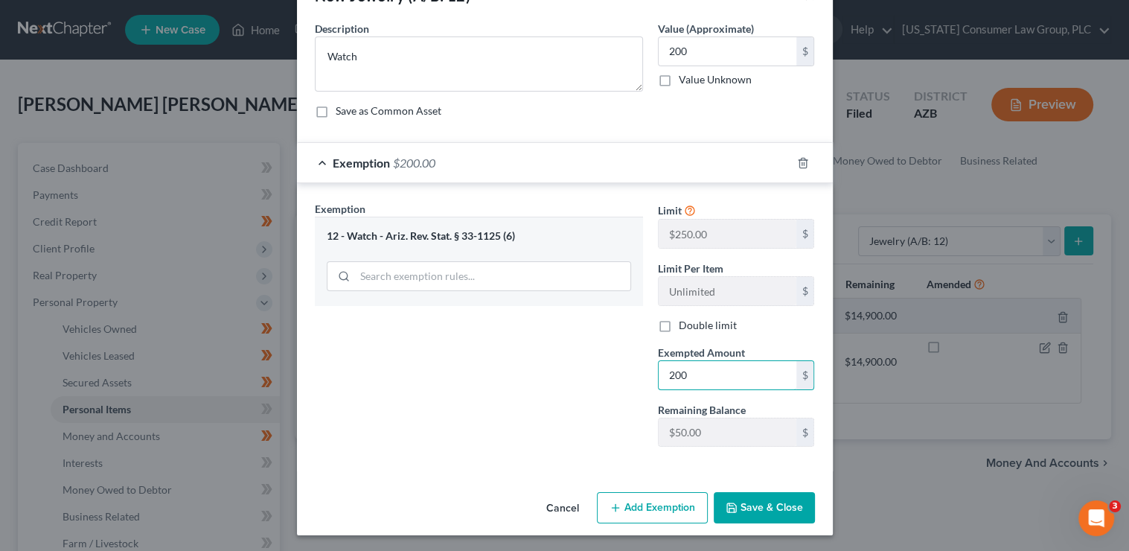
type input "200"
click at [781, 498] on button "Save & Close" at bounding box center [764, 507] width 101 height 31
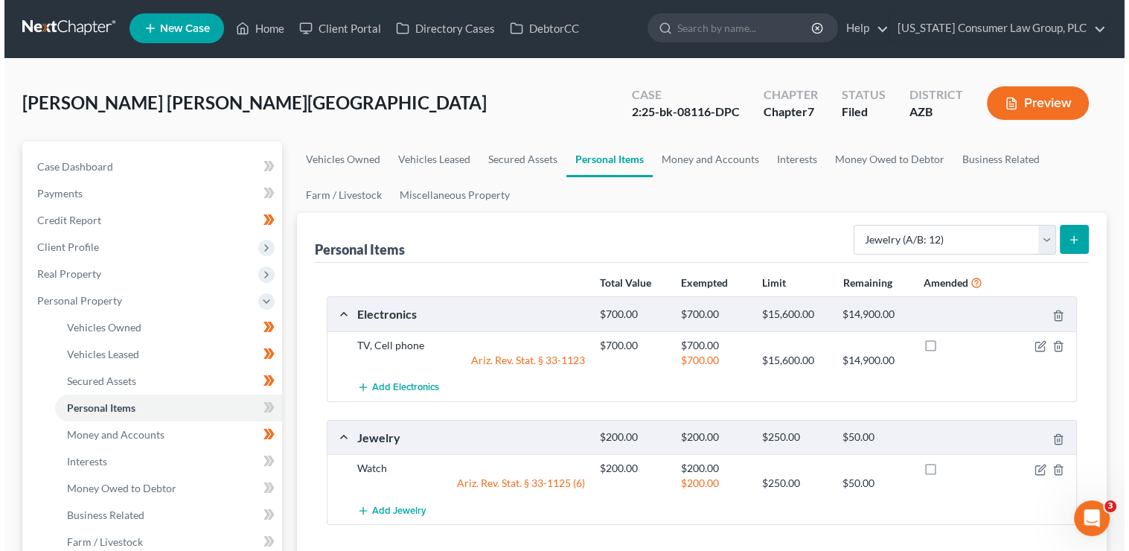
scroll to position [2, 0]
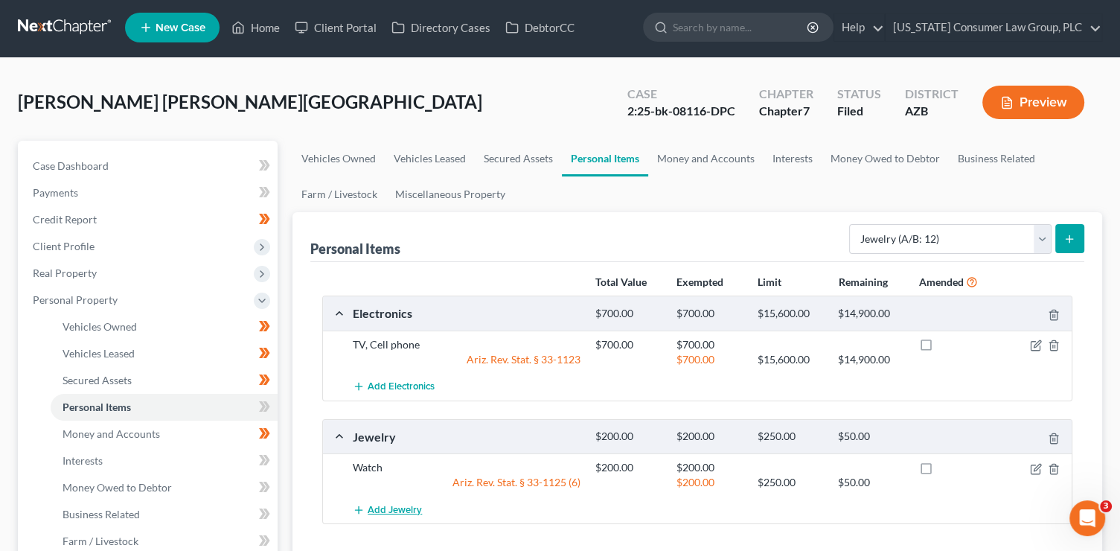
click at [406, 505] on span "Add Jewelry" at bounding box center [395, 510] width 54 height 12
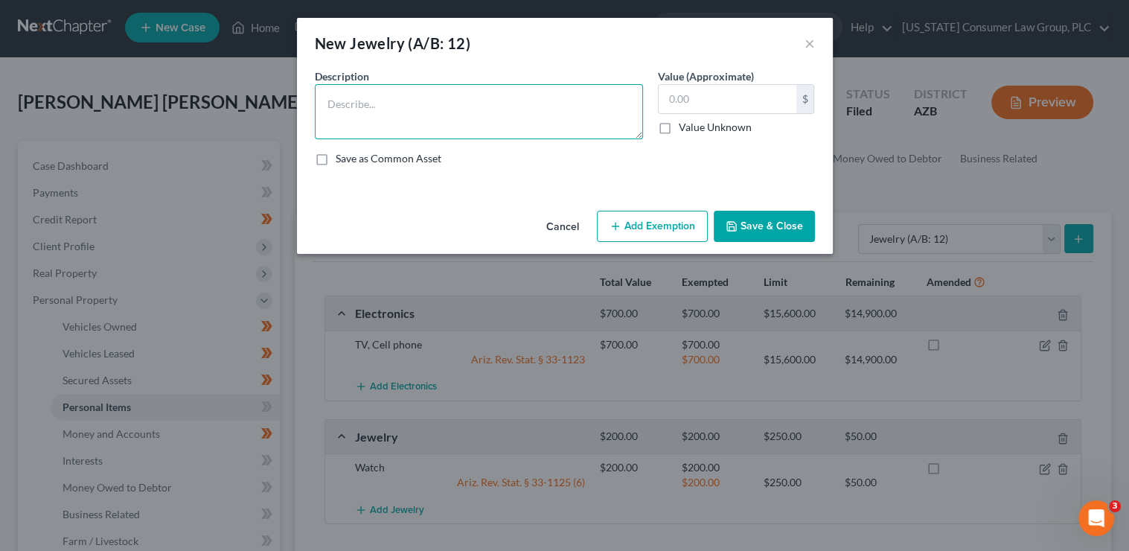
click at [399, 115] on textarea at bounding box center [479, 111] width 328 height 55
type textarea "Ring"
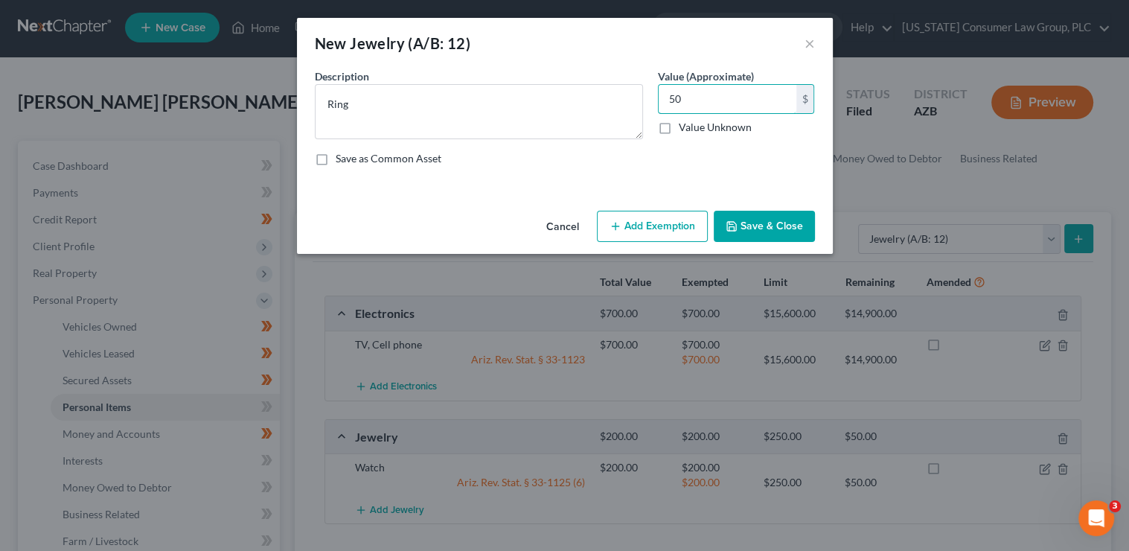
type input "50"
click at [757, 234] on button "Save & Close" at bounding box center [764, 226] width 101 height 31
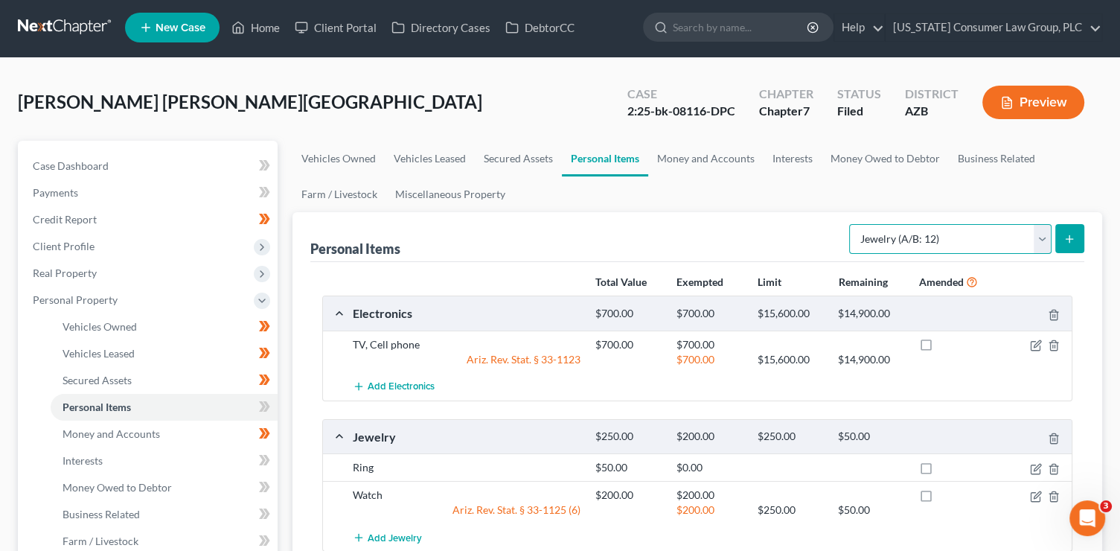
click at [943, 237] on select "Select Item Type Clothing (A/B: 11) Collectibles Of Value (A/B: 8) Electronics …" at bounding box center [950, 239] width 202 height 30
select select "clothing"
click at [851, 224] on select "Select Item Type Clothing (A/B: 11) Collectibles Of Value (A/B: 8) Electronics …" at bounding box center [950, 239] width 202 height 30
click at [1067, 231] on button "submit" at bounding box center [1069, 238] width 29 height 29
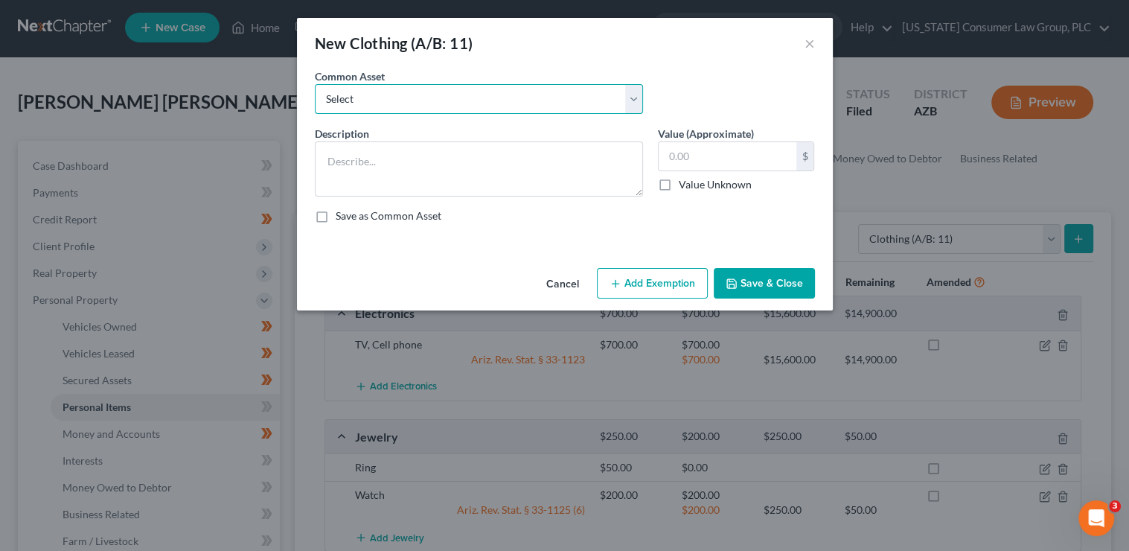
click at [496, 102] on select "Select Everyday clothing, shoes, coats" at bounding box center [479, 99] width 328 height 30
select select "0"
click at [315, 84] on select "Select Everyday clothing, shoes, coats" at bounding box center [479, 99] width 328 height 30
type textarea "Everyday clothing, shoes, coats"
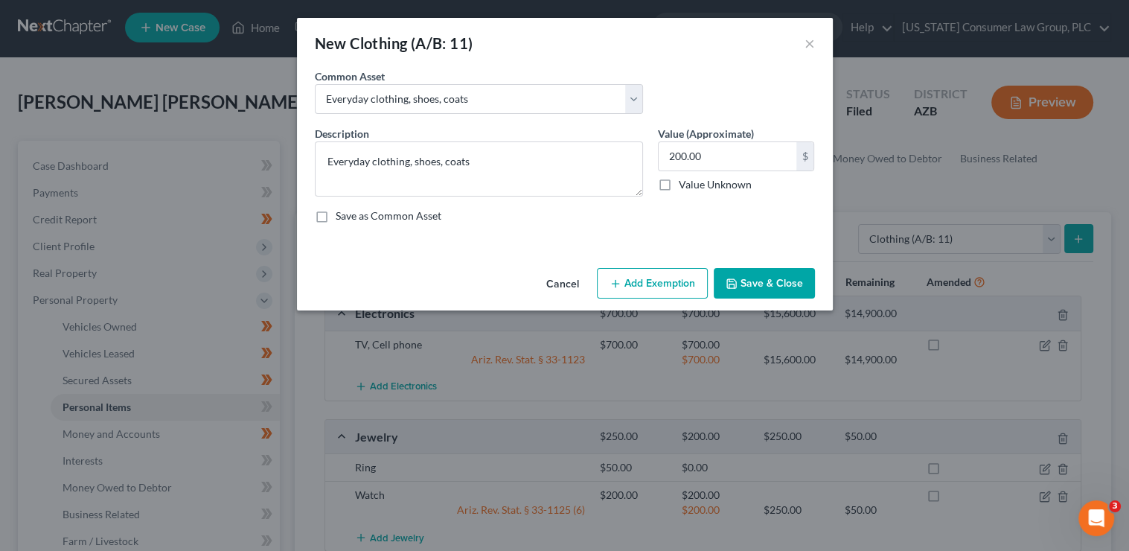
click at [660, 276] on button "Add Exemption" at bounding box center [652, 283] width 111 height 31
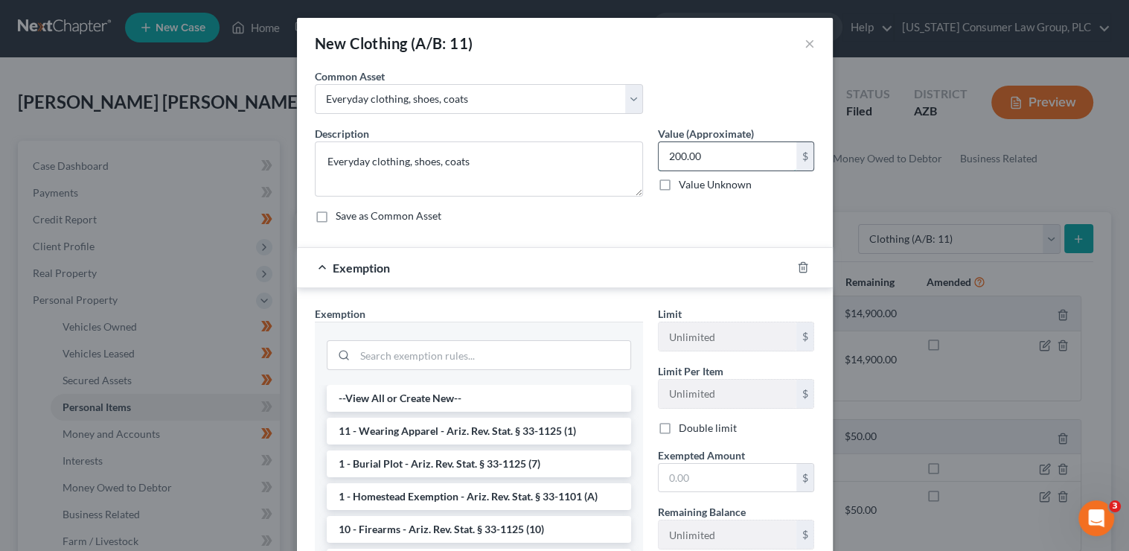
click at [693, 159] on input "200.00" at bounding box center [728, 156] width 138 height 28
type input "500"
click at [552, 433] on li "11 - Wearing Apparel - Ariz. Rev. Stat. § 33-1125 (1)" at bounding box center [479, 430] width 304 height 27
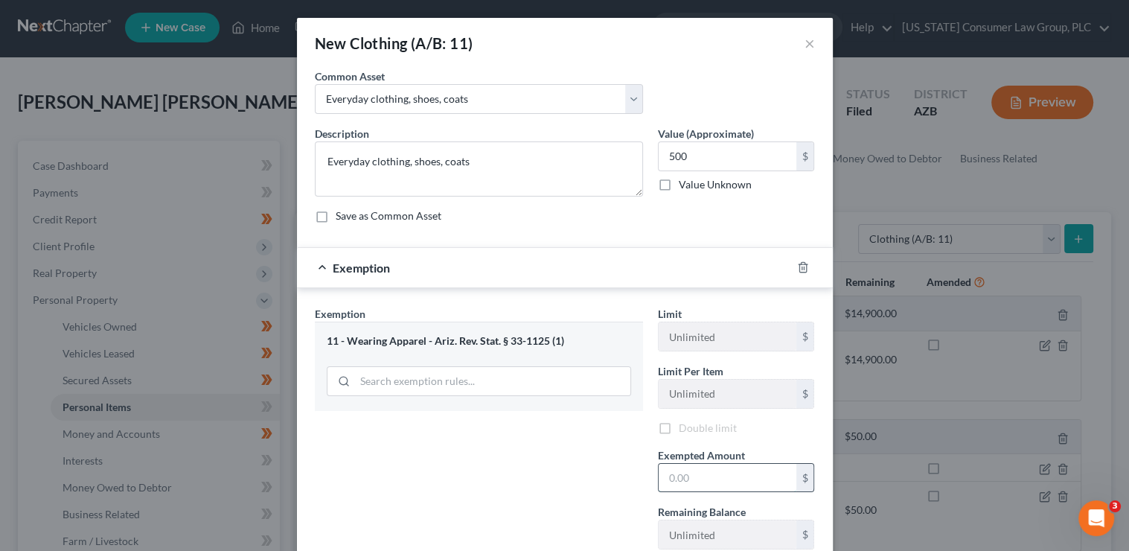
click at [708, 470] on input "text" at bounding box center [728, 478] width 138 height 28
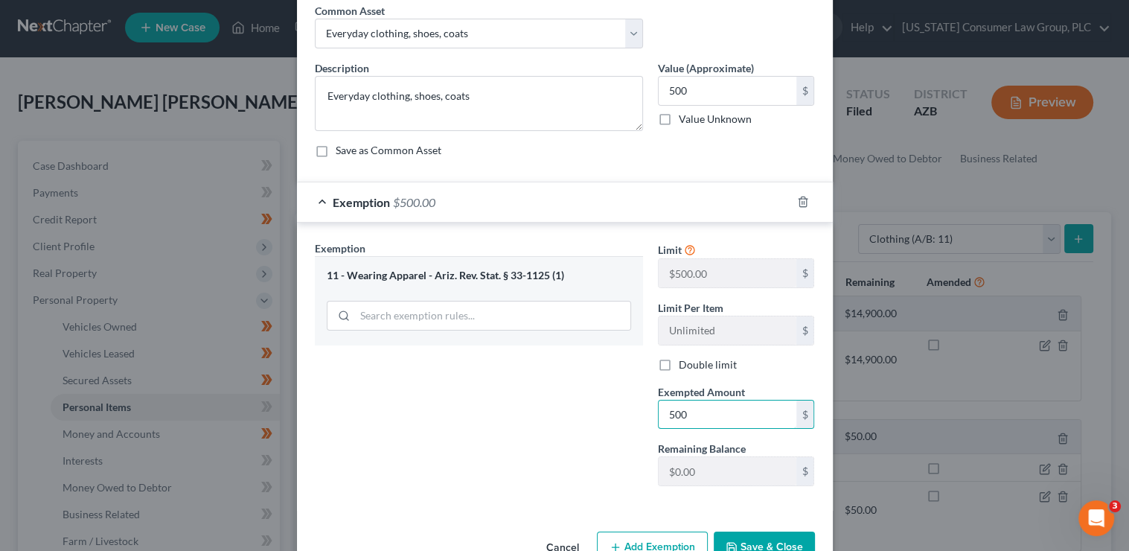
scroll to position [105, 0]
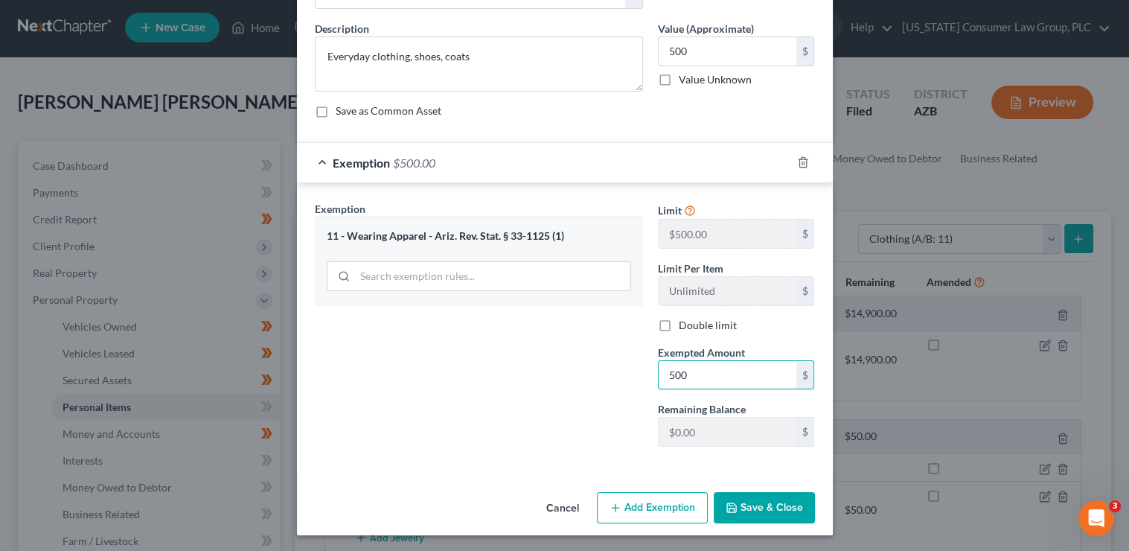
type input "500"
click at [772, 510] on button "Save & Close" at bounding box center [764, 507] width 101 height 31
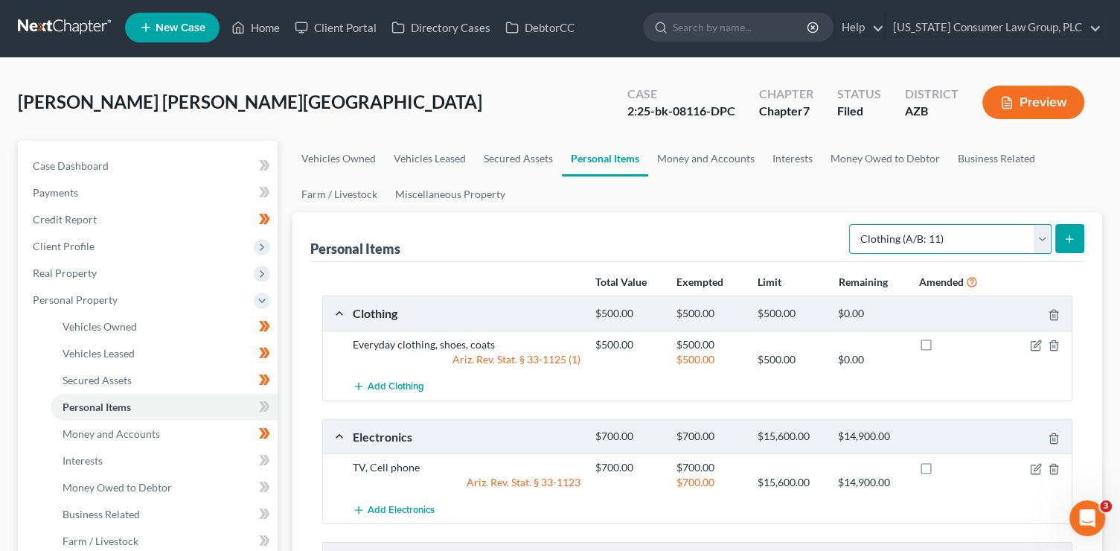
click at [920, 235] on select "Select Item Type Clothing (A/B: 11) Collectibles Of Value (A/B: 8) Electronics …" at bounding box center [950, 239] width 202 height 30
select select "household_goods"
click at [851, 224] on select "Select Item Type Clothing (A/B: 11) Collectibles Of Value (A/B: 8) Electronics …" at bounding box center [950, 239] width 202 height 30
click at [1061, 240] on button "submit" at bounding box center [1069, 238] width 29 height 29
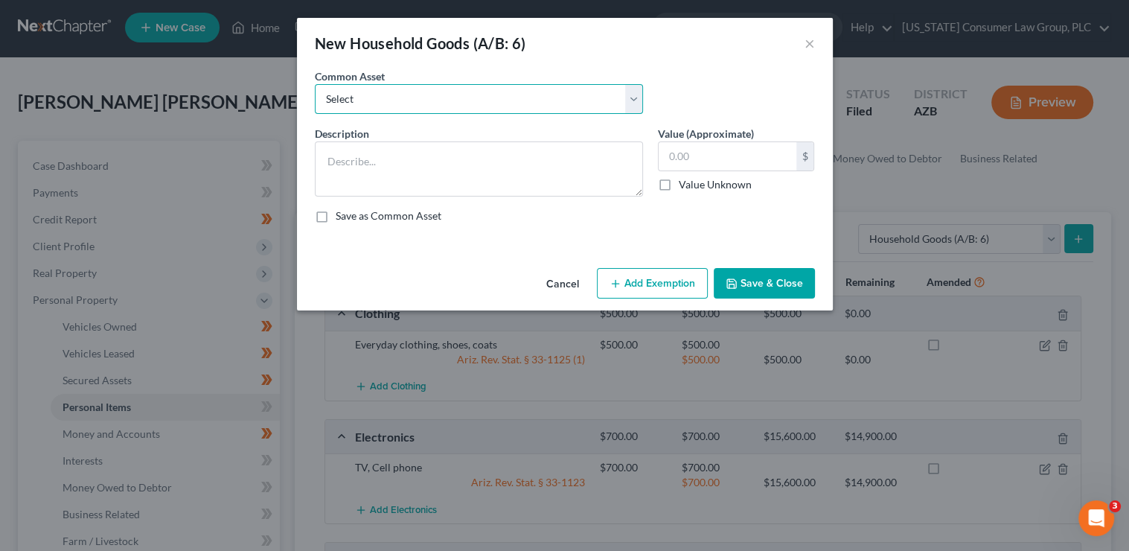
click at [501, 100] on select "Select Furniture, linens, kitchen supplies, miscellaneous household goods" at bounding box center [479, 99] width 328 height 30
select select "0"
click at [315, 84] on select "Select Furniture, linens, kitchen supplies, miscellaneous household goods" at bounding box center [479, 99] width 328 height 30
type textarea "Furniture, linens, kitchen supplies, miscellaneous household goods"
type input "1,000.00"
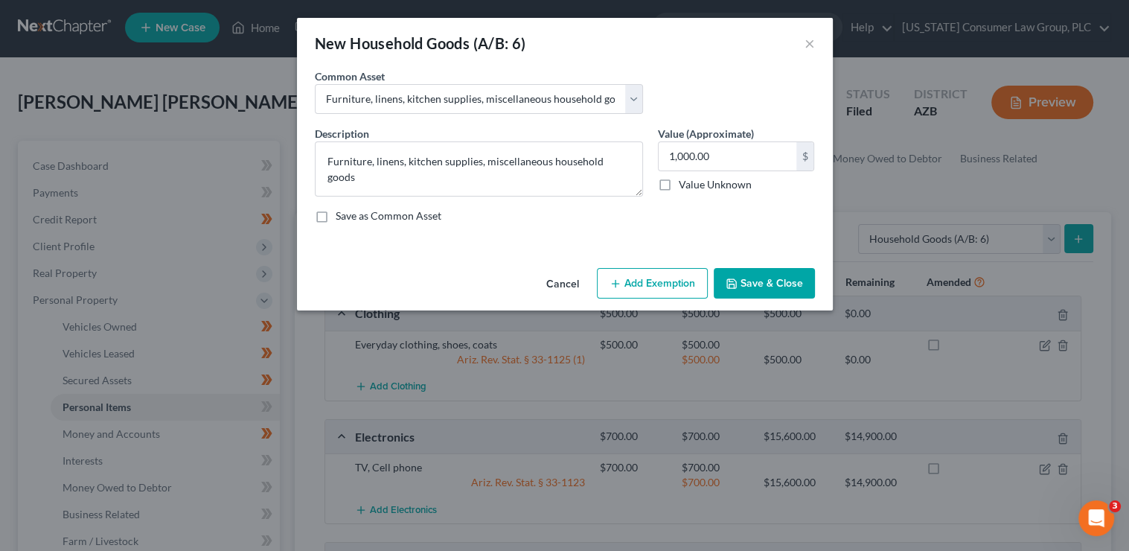
click at [673, 282] on button "Add Exemption" at bounding box center [652, 283] width 111 height 31
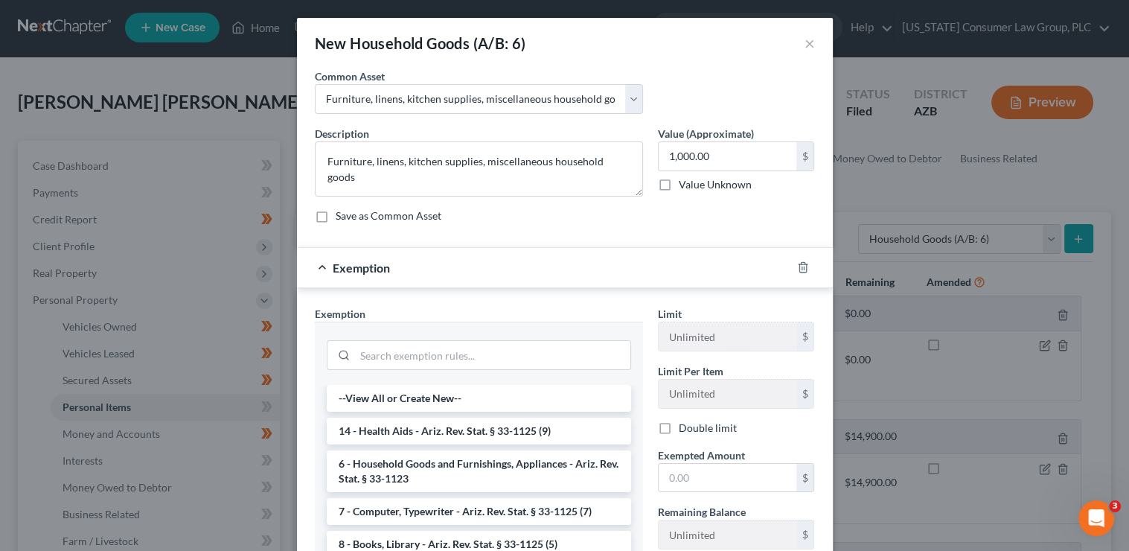
click at [415, 458] on li "6 - Household Goods and Furnishings, Appliances - Ariz. Rev. Stat. § 33-1123" at bounding box center [479, 471] width 304 height 42
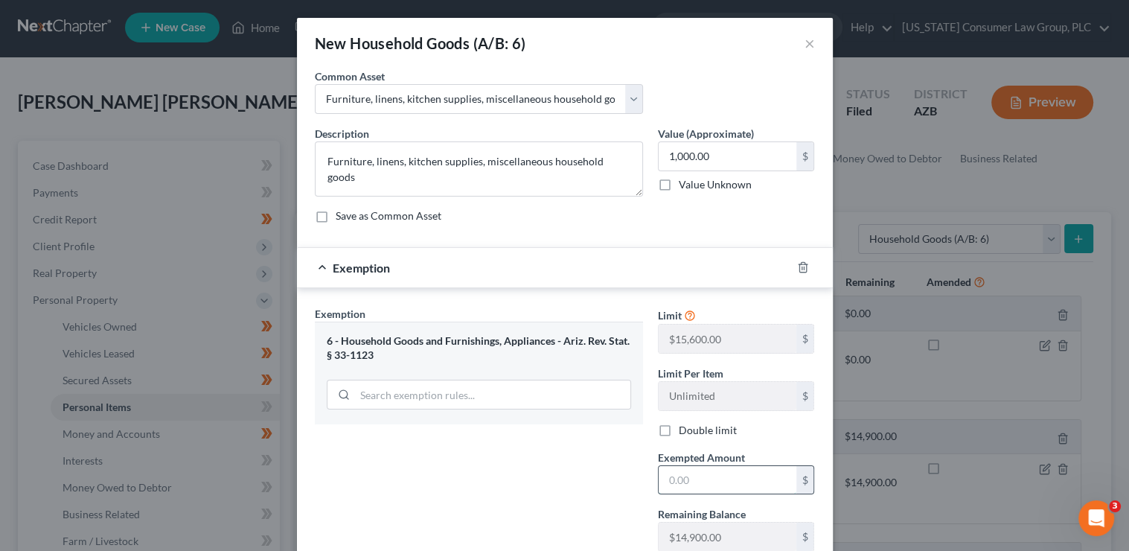
click at [729, 481] on input "text" at bounding box center [728, 480] width 138 height 28
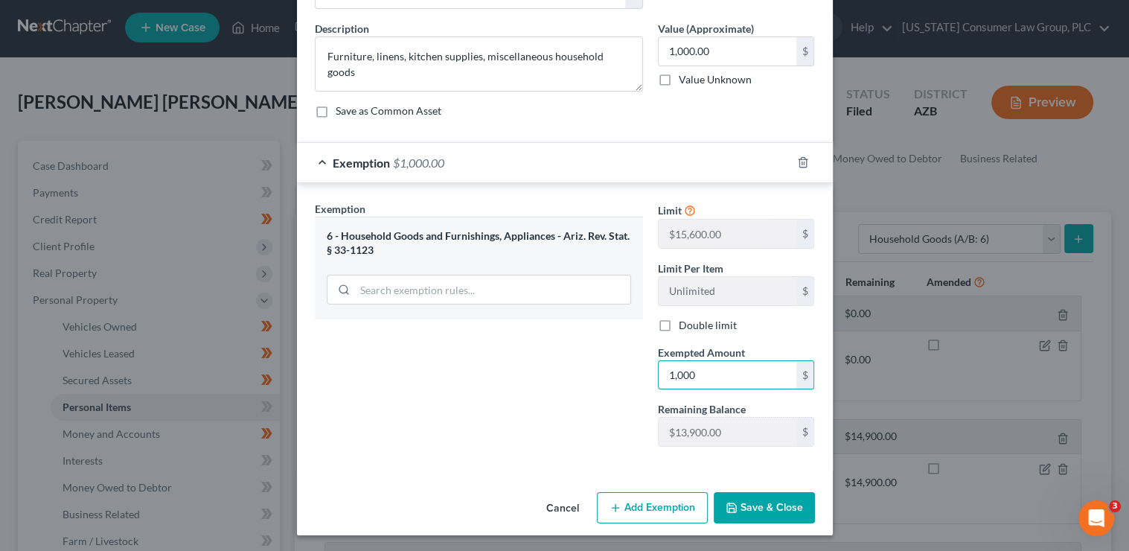
type input "1,000"
click at [769, 505] on button "Save & Close" at bounding box center [764, 507] width 101 height 31
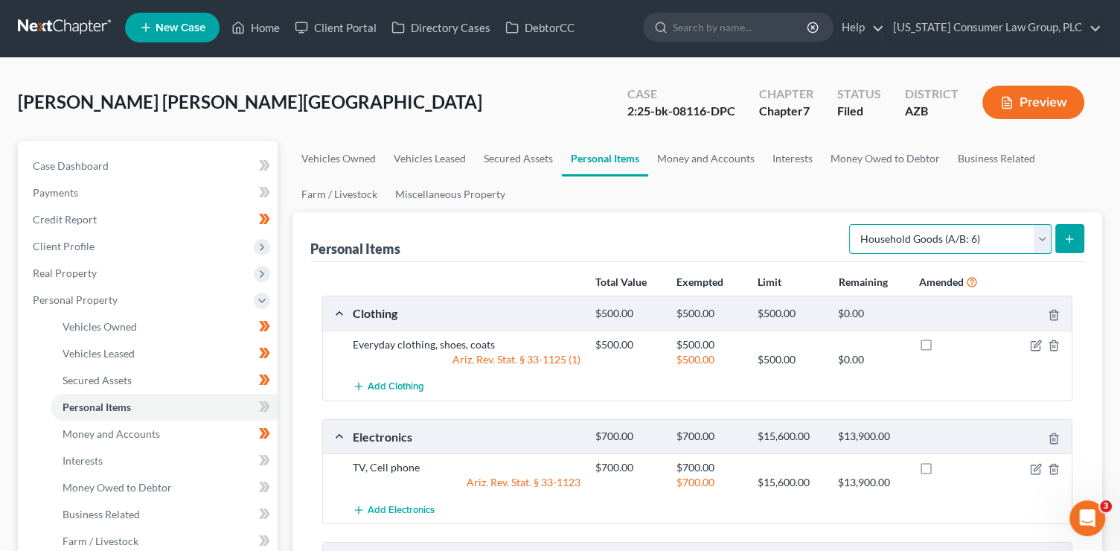
click at [928, 239] on select "Select Item Type Clothing (A/B: 11) Collectibles Of Value (A/B: 8) Electronics …" at bounding box center [950, 239] width 202 height 30
select select "firearms"
click at [851, 224] on select "Select Item Type Clothing (A/B: 11) Collectibles Of Value (A/B: 8) Electronics …" at bounding box center [950, 239] width 202 height 30
click at [1074, 241] on icon "submit" at bounding box center [1069, 239] width 12 height 12
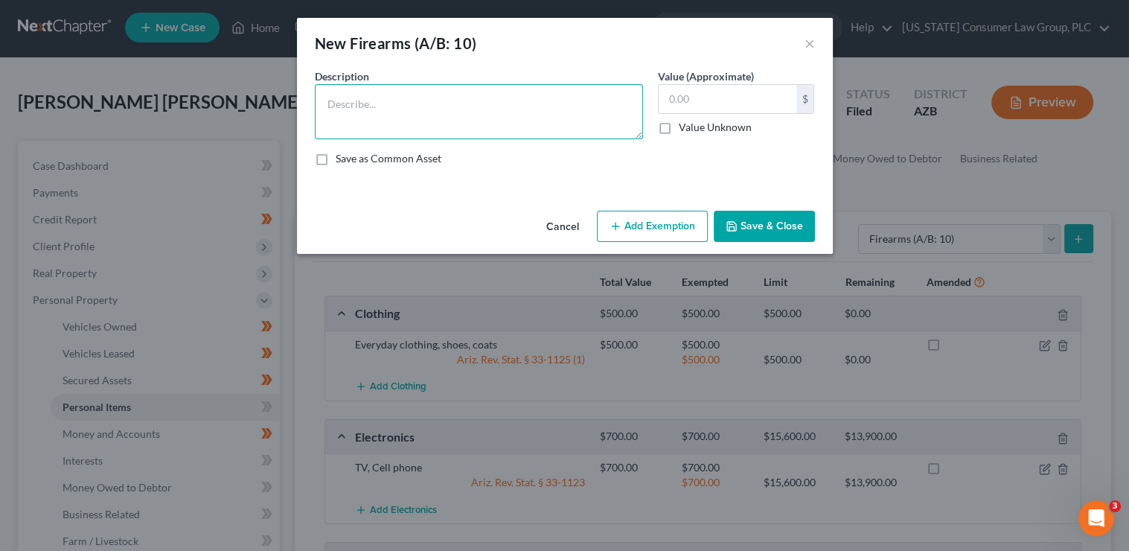
click at [497, 106] on textarea at bounding box center [479, 111] width 328 height 55
type textarea "9mm Handgun"
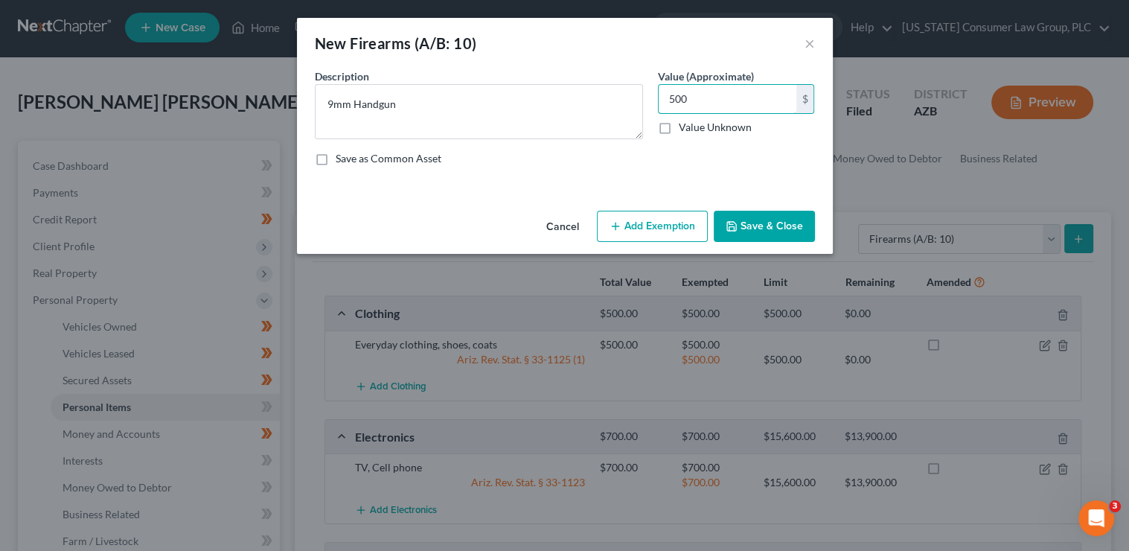
type input "500"
click at [672, 214] on button "Add Exemption" at bounding box center [652, 226] width 111 height 31
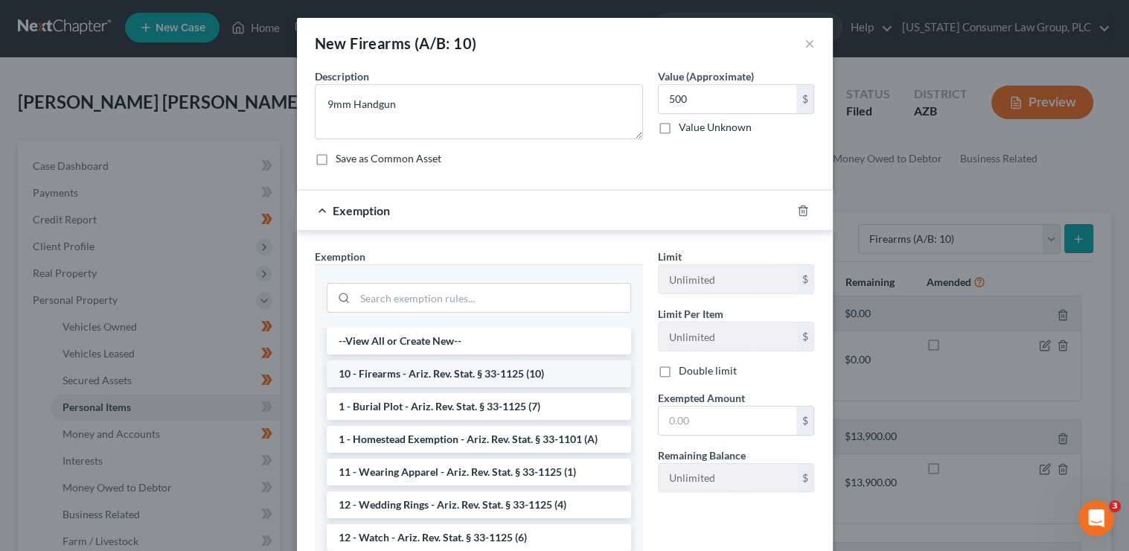
click at [487, 368] on li "10 - Firearms - Ariz. Rev. Stat. § 33-1125 (10)" at bounding box center [479, 373] width 304 height 27
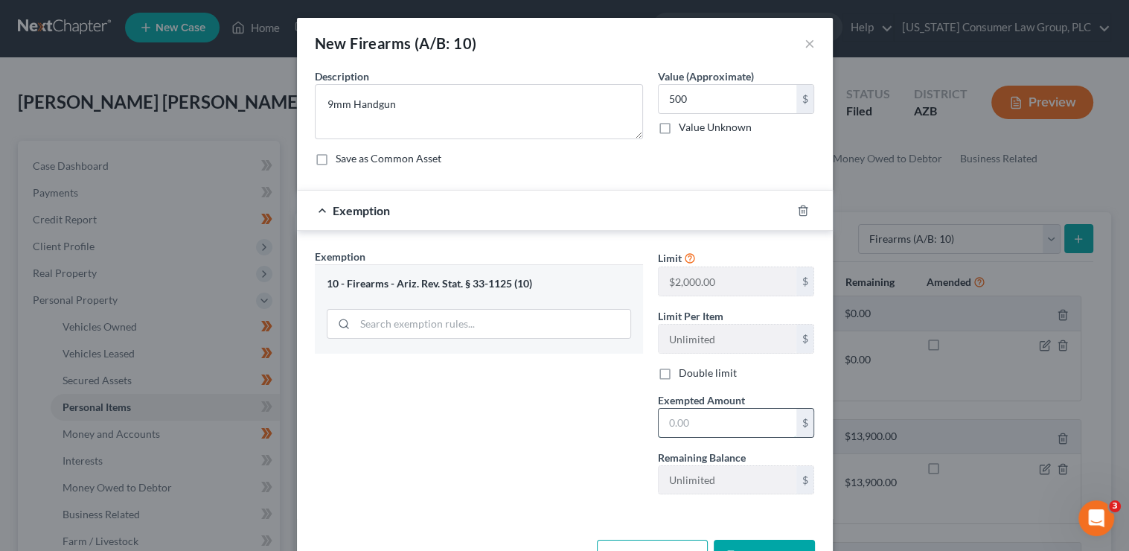
click at [684, 416] on input "text" at bounding box center [728, 423] width 138 height 28
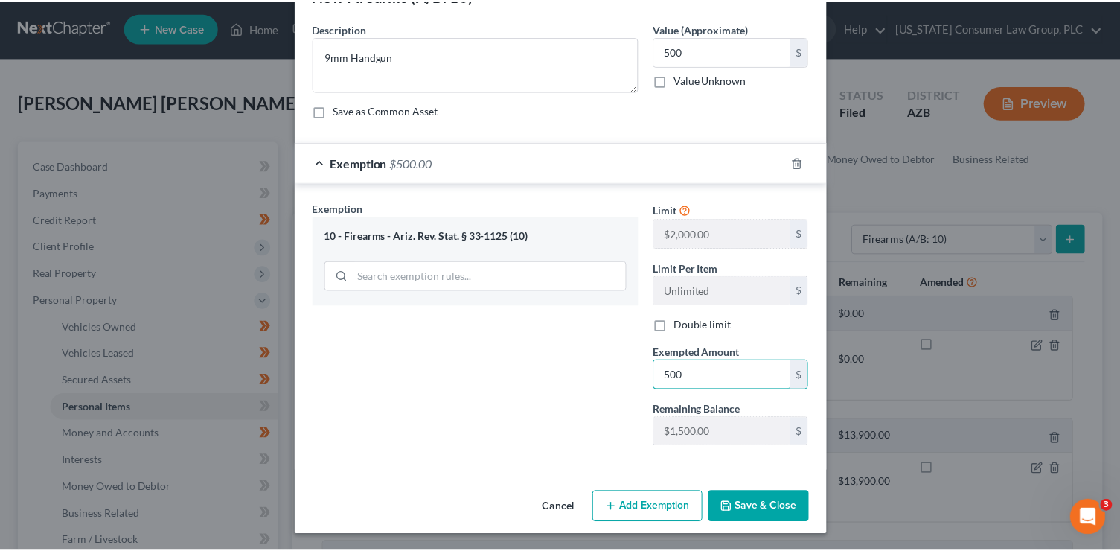
scroll to position [48, 0]
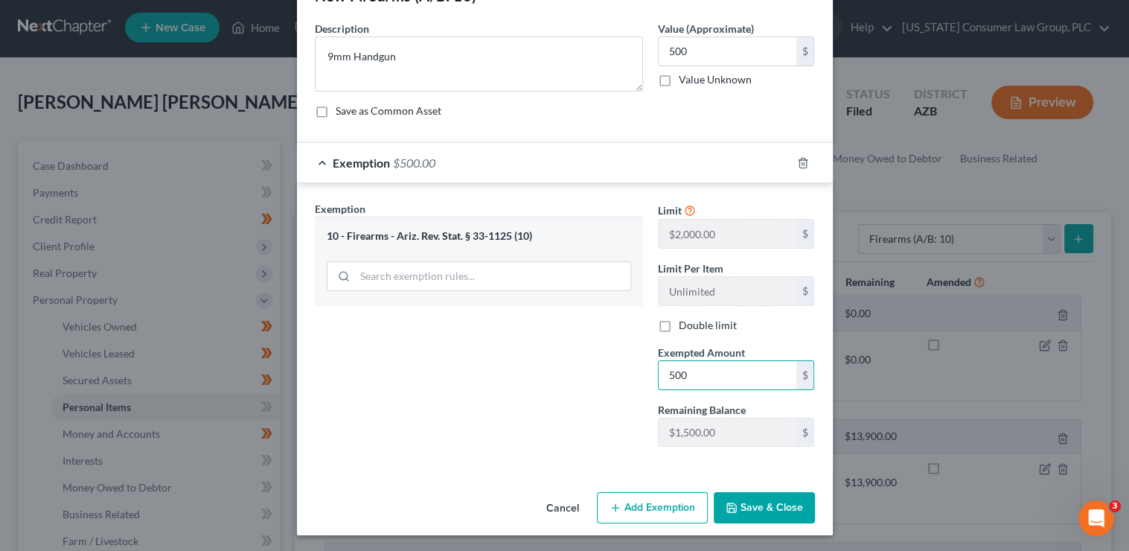
type input "500"
click at [755, 500] on button "Save & Close" at bounding box center [764, 507] width 101 height 31
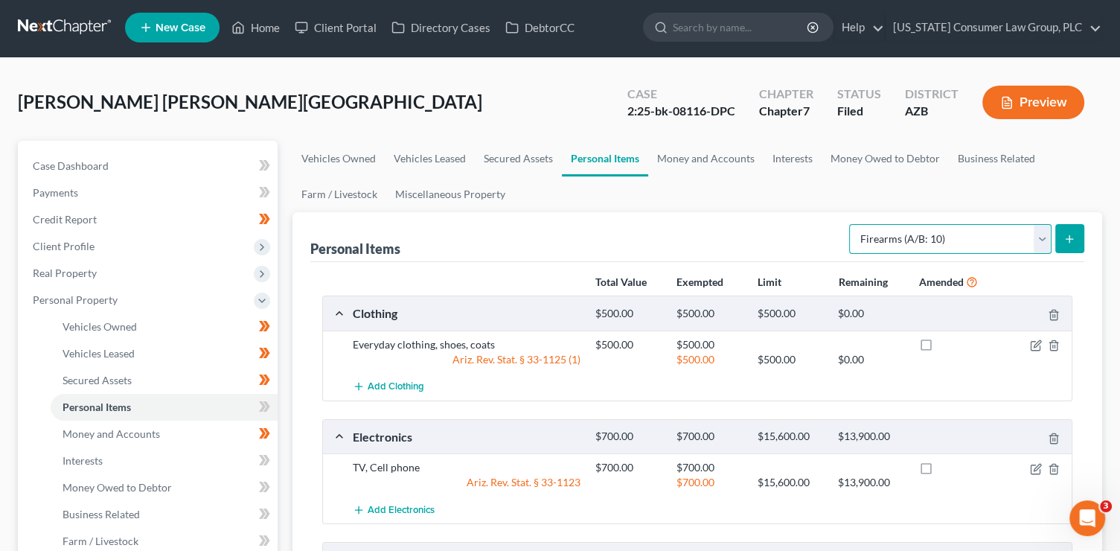
click at [900, 241] on select "Select Item Type Clothing (A/B: 11) Collectibles Of Value (A/B: 8) Electronics …" at bounding box center [950, 239] width 202 height 30
select select "other"
click at [851, 224] on select "Select Item Type Clothing (A/B: 11) Collectibles Of Value (A/B: 8) Electronics …" at bounding box center [950, 239] width 202 height 30
click at [1076, 237] on button "submit" at bounding box center [1069, 238] width 29 height 29
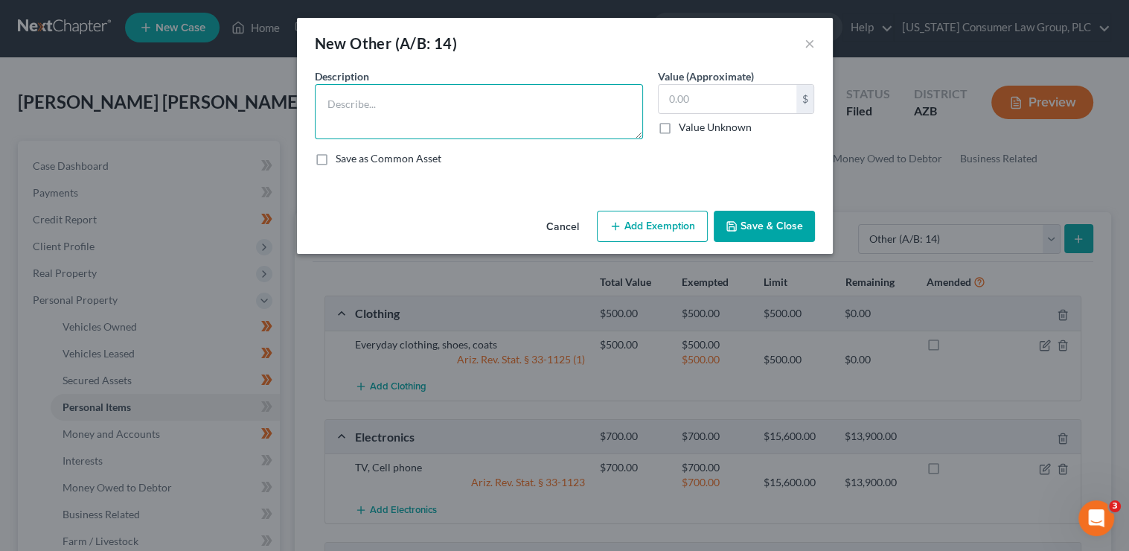
click at [495, 118] on textarea at bounding box center [479, 111] width 328 height 55
type textarea "Squat Rack and weights"
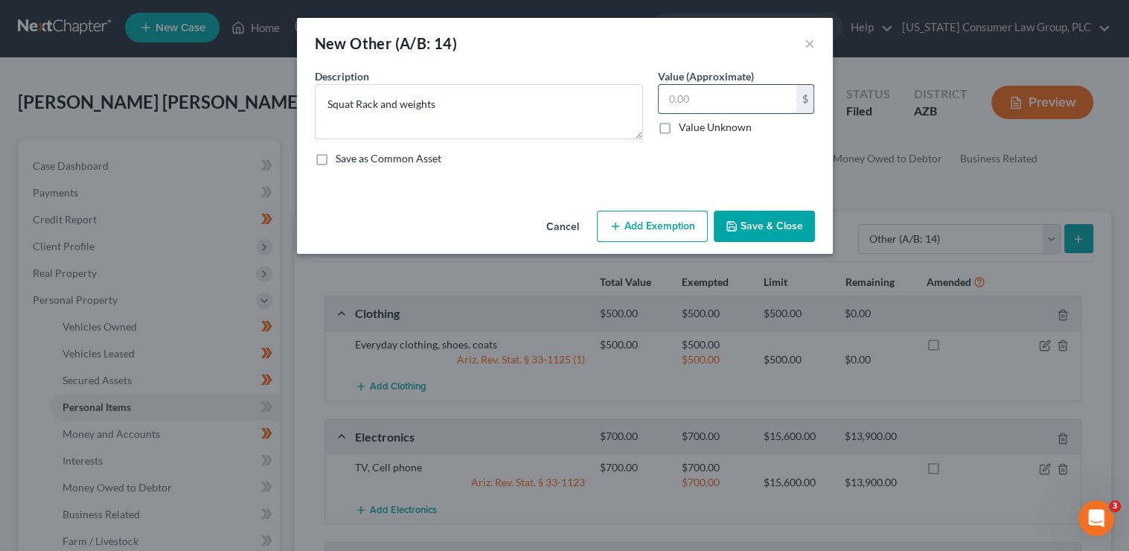
click at [715, 100] on input "text" at bounding box center [728, 99] width 138 height 28
type input "400"
click at [743, 229] on button "Save & Close" at bounding box center [764, 226] width 101 height 31
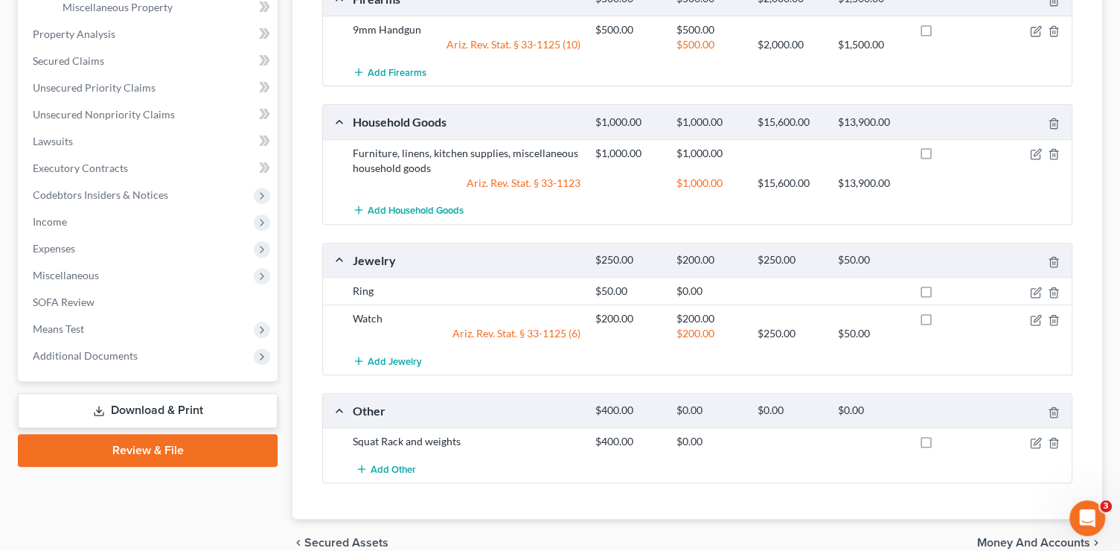
scroll to position [327, 0]
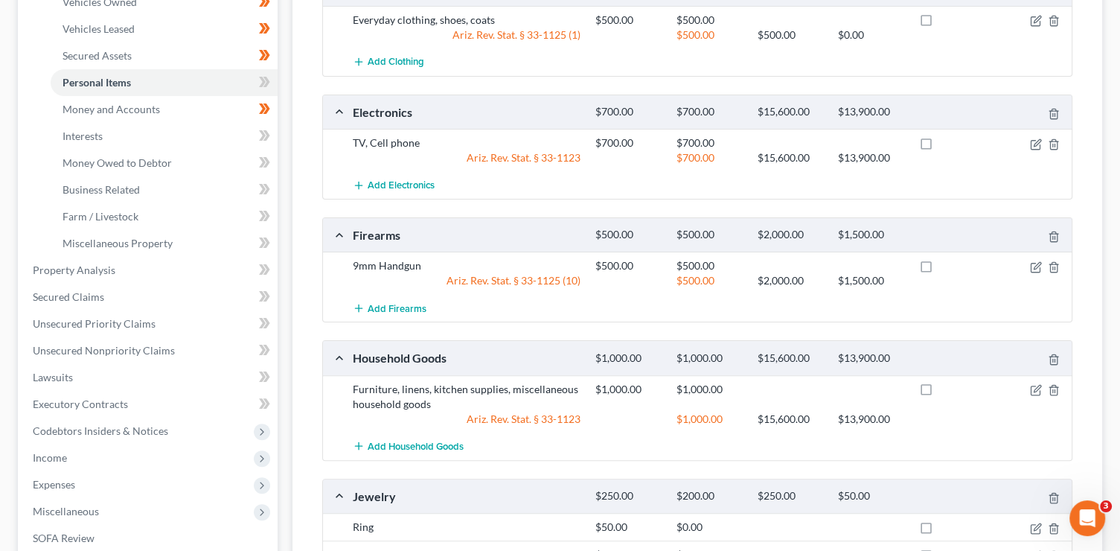
click at [273, 85] on span at bounding box center [265, 84] width 26 height 22
click at [209, 128] on link "Interests" at bounding box center [164, 136] width 227 height 27
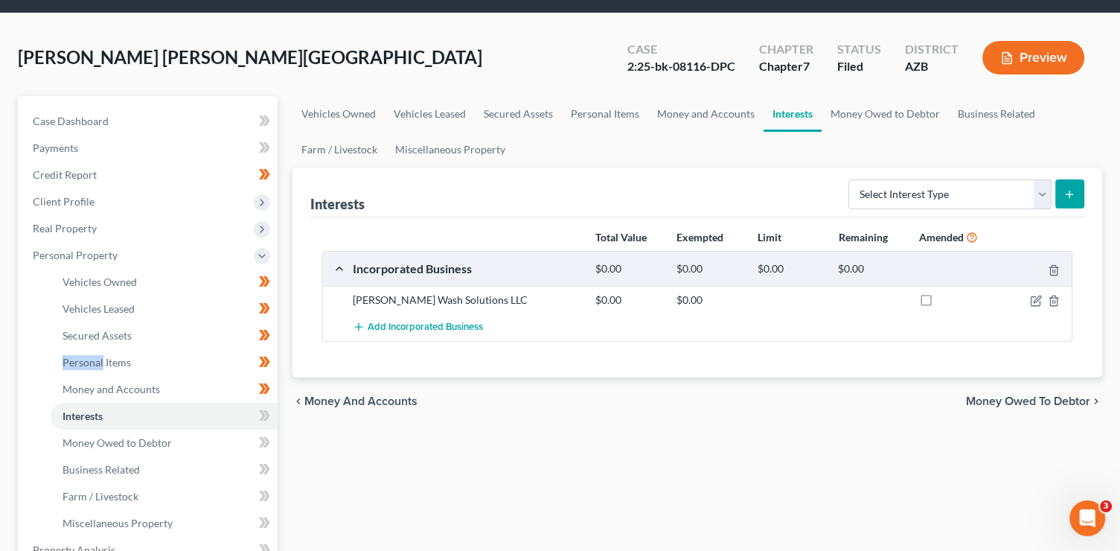
scroll to position [61, 0]
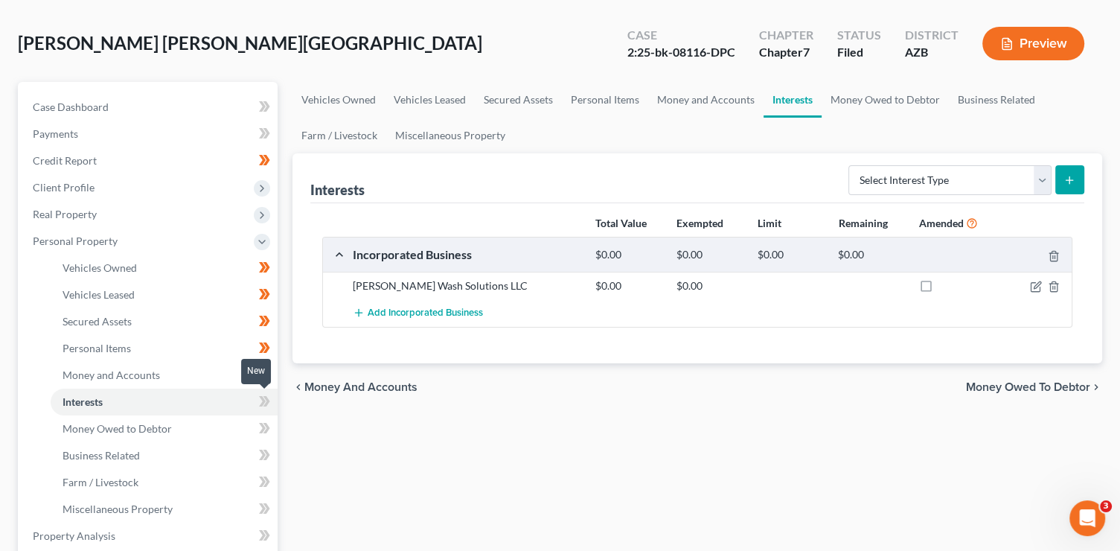
click at [266, 405] on icon at bounding box center [264, 401] width 11 height 19
click at [269, 412] on span at bounding box center [265, 403] width 26 height 22
click at [270, 426] on span at bounding box center [265, 430] width 26 height 22
click at [271, 428] on span at bounding box center [265, 430] width 26 height 22
click at [272, 443] on link "Business Related" at bounding box center [164, 455] width 227 height 27
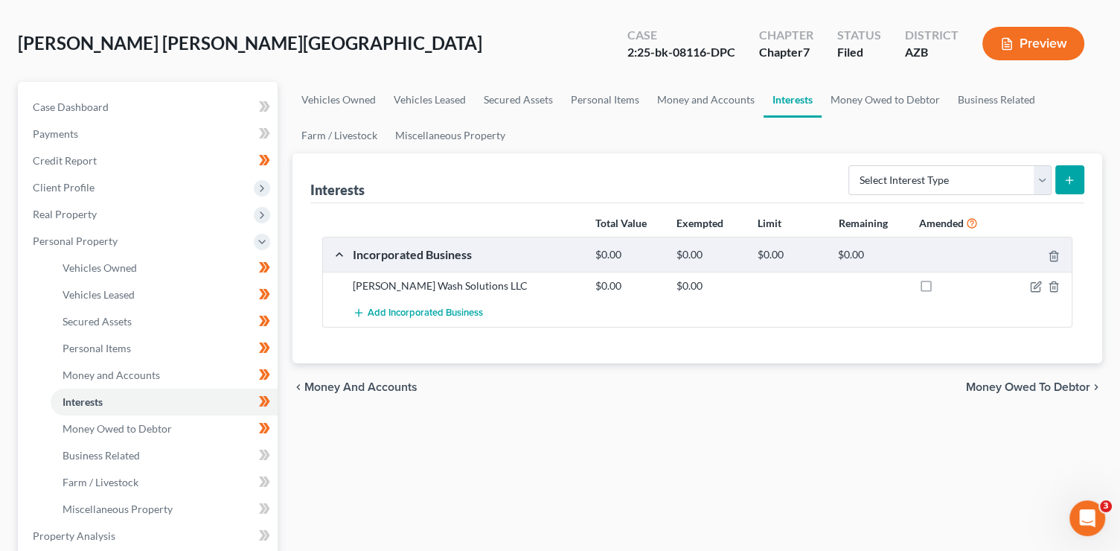
scroll to position [21, 0]
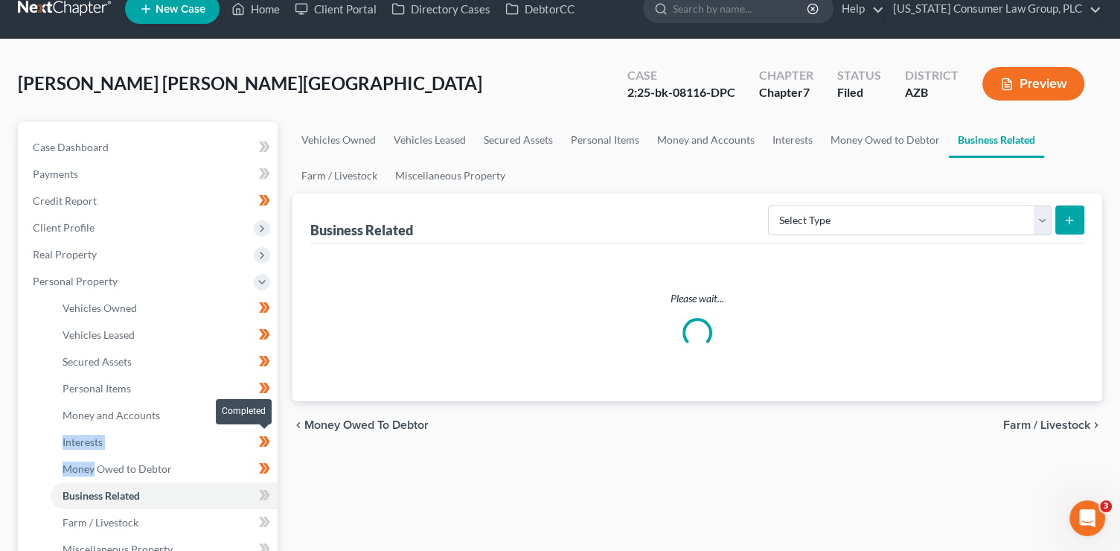
drag, startPoint x: 272, startPoint y: 443, endPoint x: 272, endPoint y: 453, distance: 10.4
click at [272, 448] on ul "Vehicles Owned Vehicles Leased Machinery and Vehicles Office Related" at bounding box center [149, 429] width 257 height 268
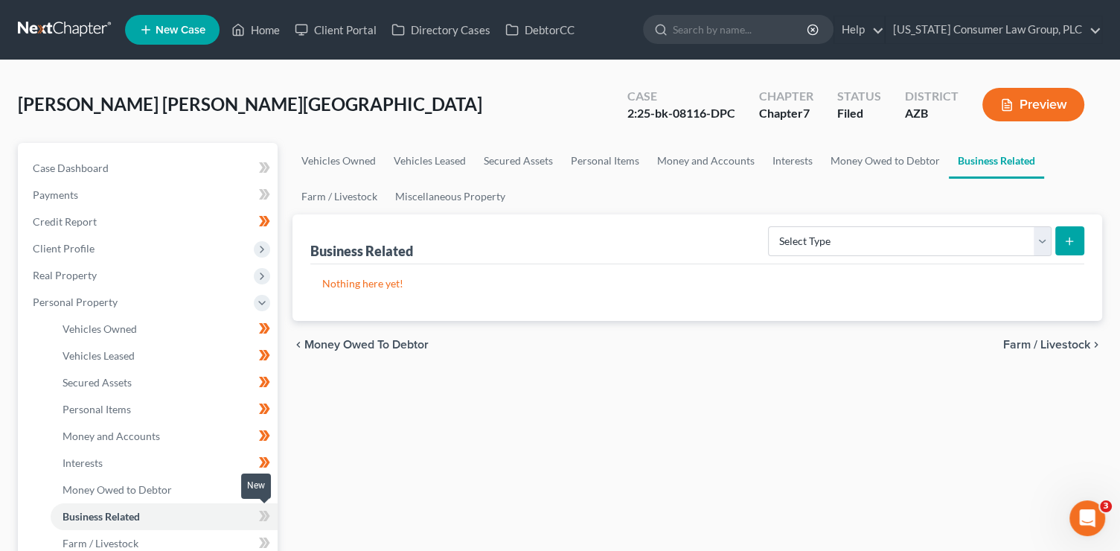
click at [270, 518] on icon at bounding box center [264, 516] width 11 height 19
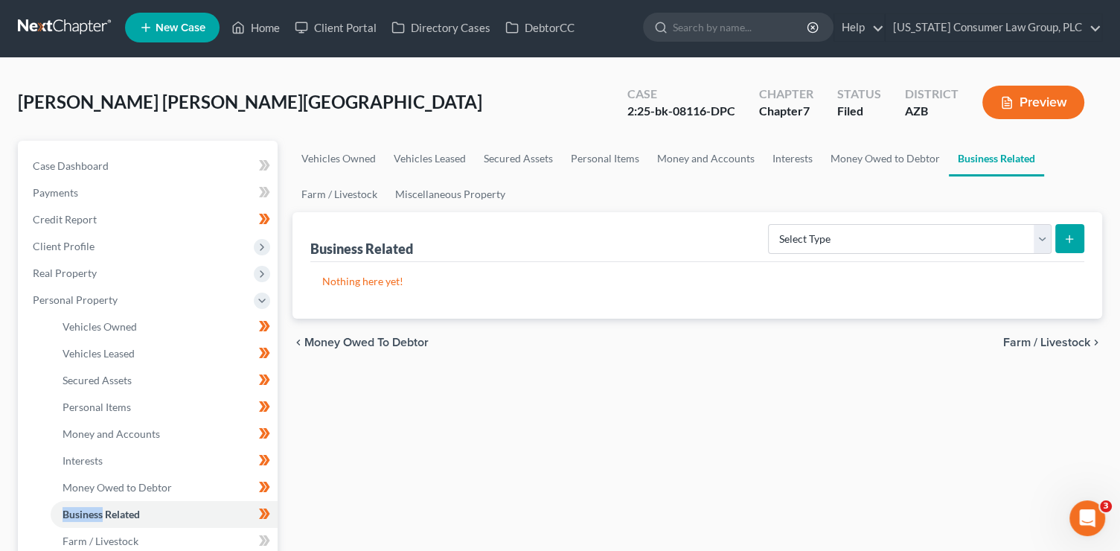
scroll to position [226, 0]
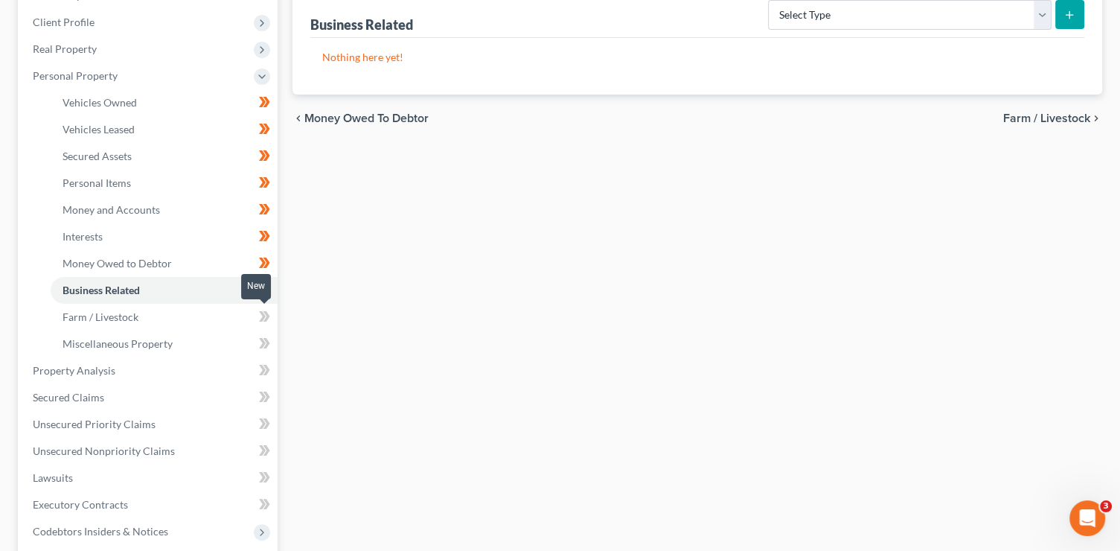
click at [263, 316] on icon at bounding box center [262, 316] width 7 height 10
click at [264, 318] on icon at bounding box center [264, 316] width 11 height 19
click at [268, 346] on icon at bounding box center [264, 343] width 11 height 19
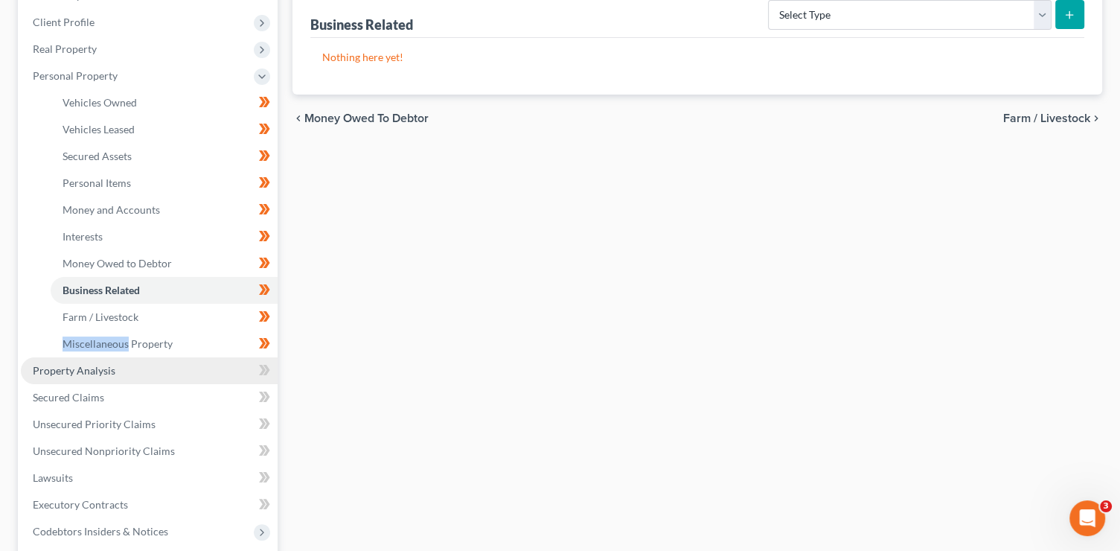
click at [246, 368] on link "Property Analysis" at bounding box center [149, 370] width 257 height 27
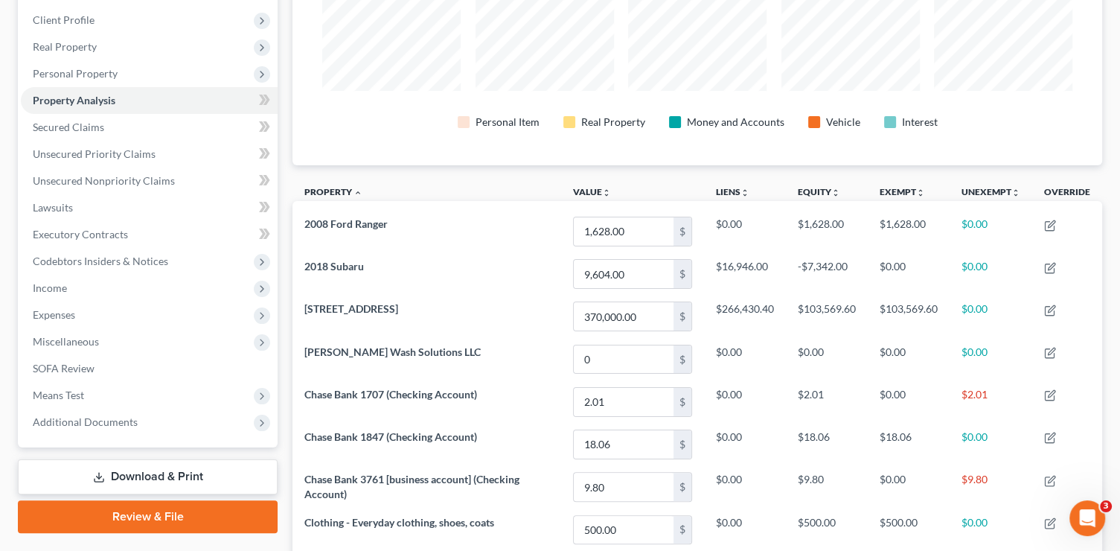
scroll to position [9, 0]
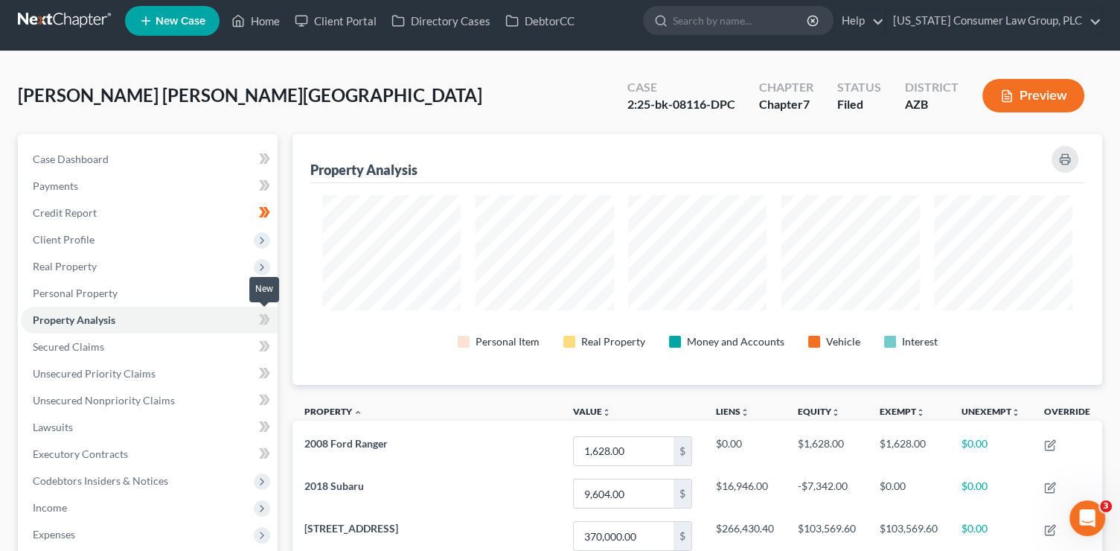
click at [266, 321] on icon at bounding box center [266, 319] width 7 height 10
click at [264, 327] on icon at bounding box center [264, 319] width 11 height 19
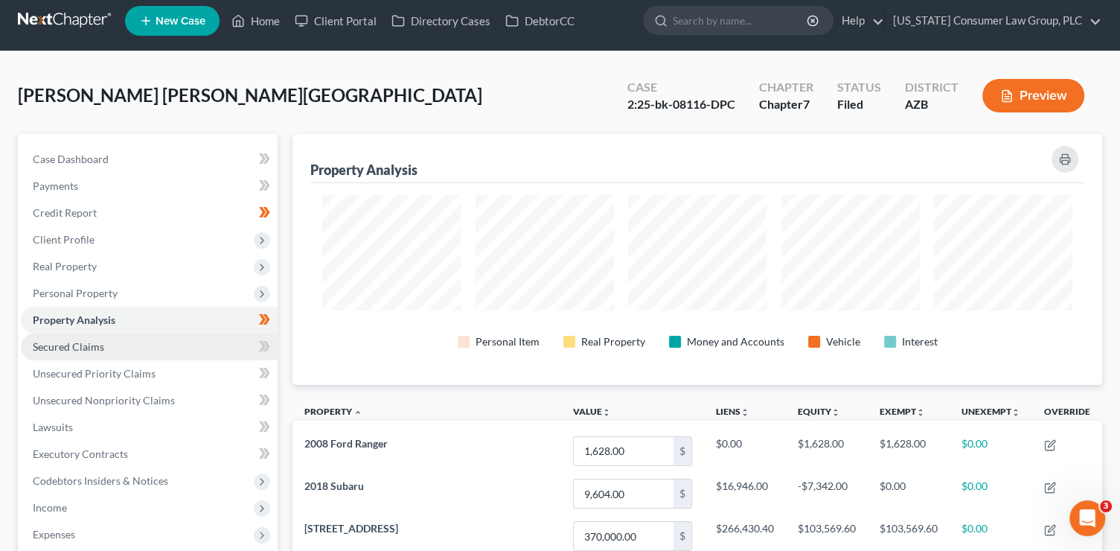
click at [232, 339] on link "Secured Claims" at bounding box center [149, 346] width 257 height 27
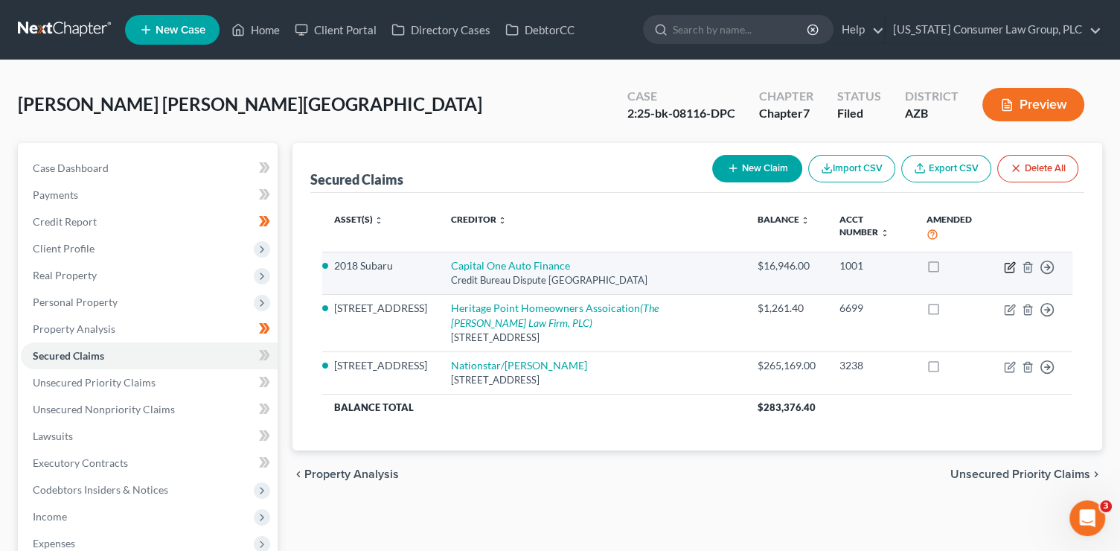
click at [1013, 269] on icon "button" at bounding box center [1009, 267] width 9 height 9
select select "45"
select select "0"
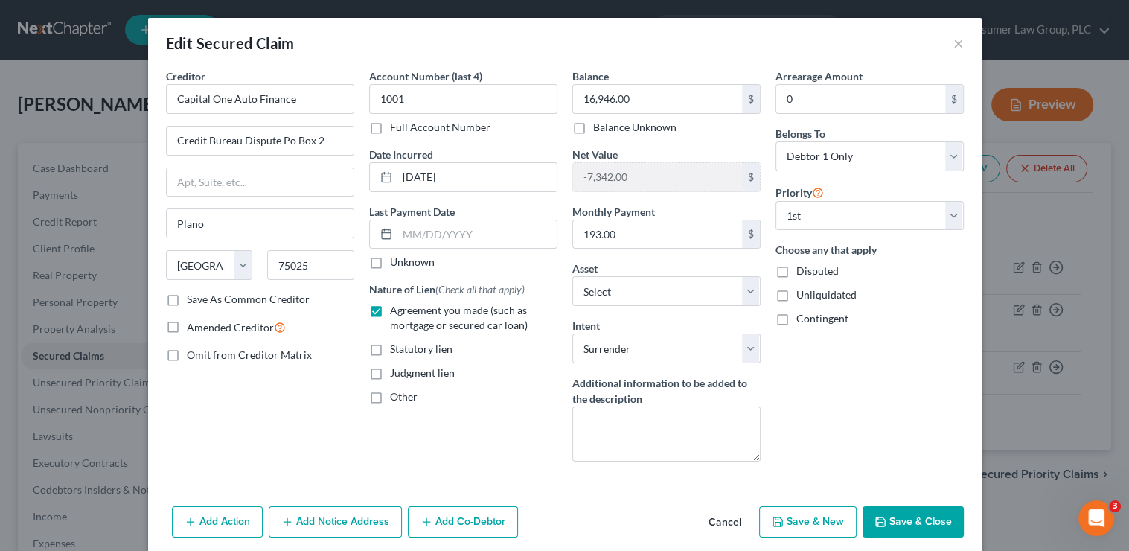
click at [923, 520] on button "Save & Close" at bounding box center [912, 521] width 101 height 31
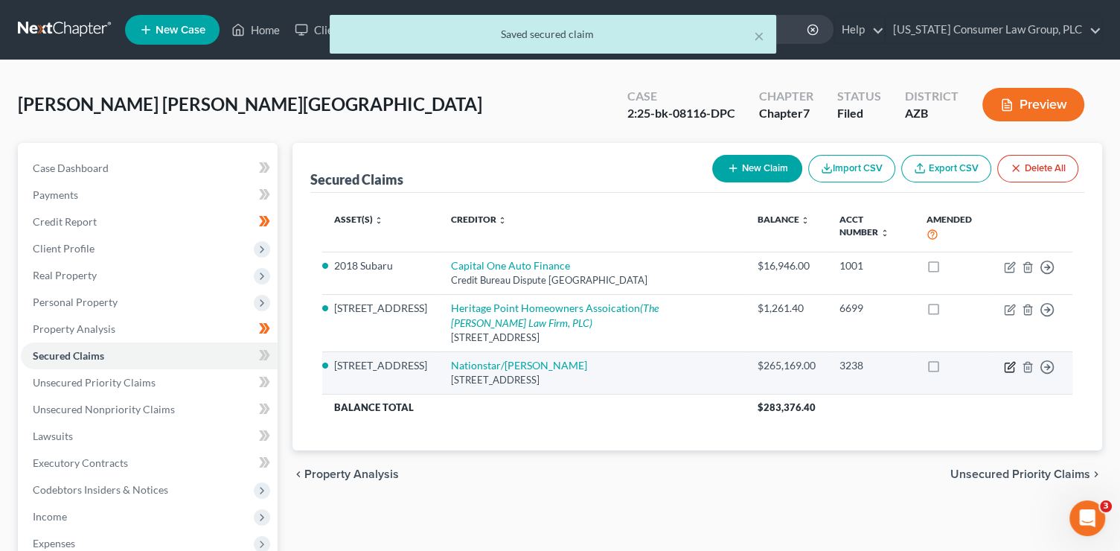
click at [1007, 366] on icon "button" at bounding box center [1010, 367] width 12 height 12
select select "45"
select select "0"
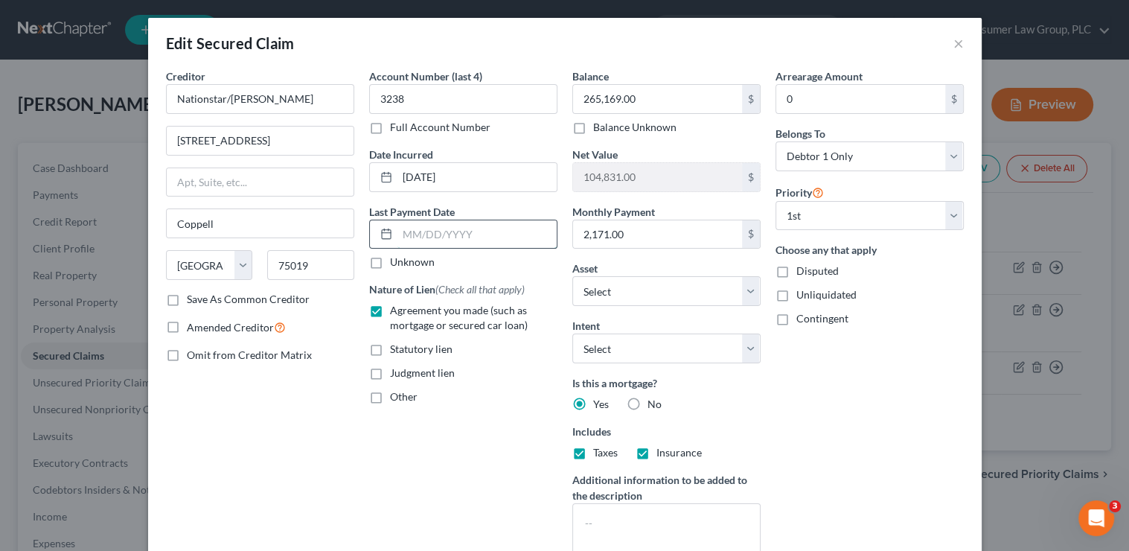
click at [458, 236] on input "text" at bounding box center [476, 234] width 159 height 28
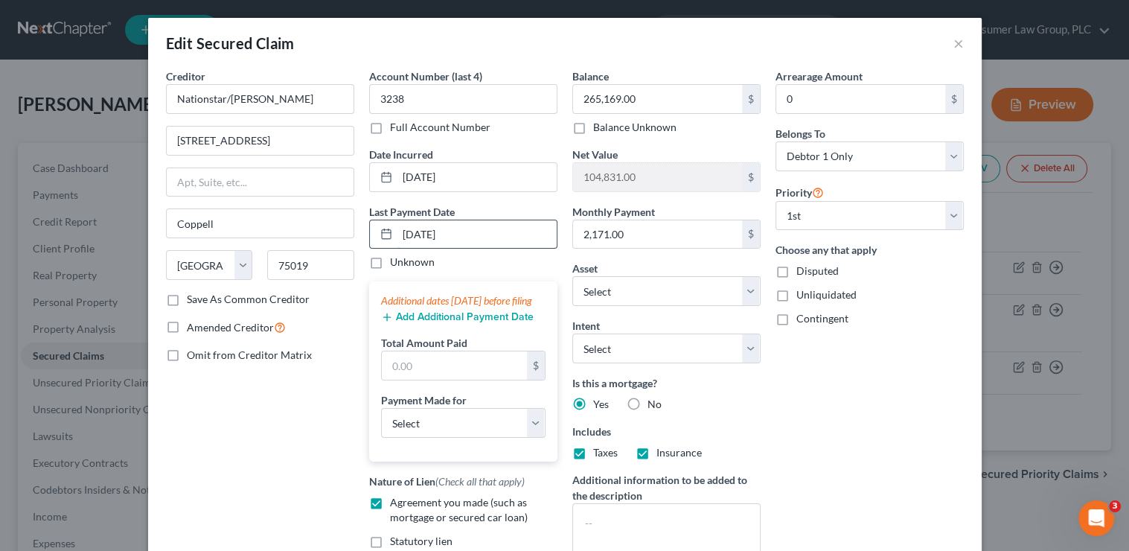
type input "[DATE]"
click at [461, 323] on button "Add Additional Payment Date" at bounding box center [457, 317] width 153 height 12
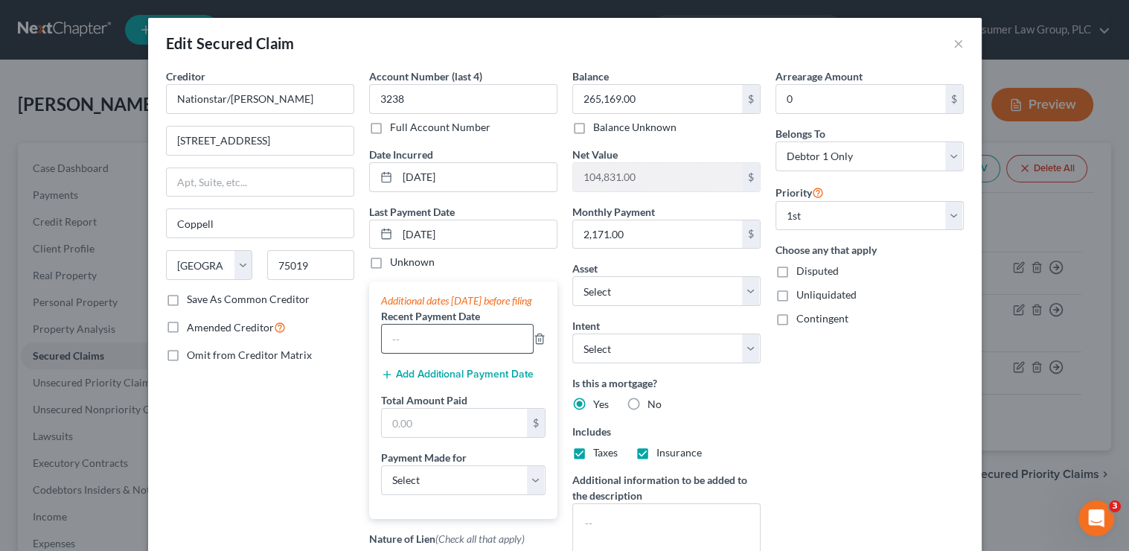
click at [444, 353] on input "text" at bounding box center [457, 338] width 151 height 28
type input "08/2025"
click at [437, 380] on button "Add Additional Payment Date" at bounding box center [457, 374] width 153 height 12
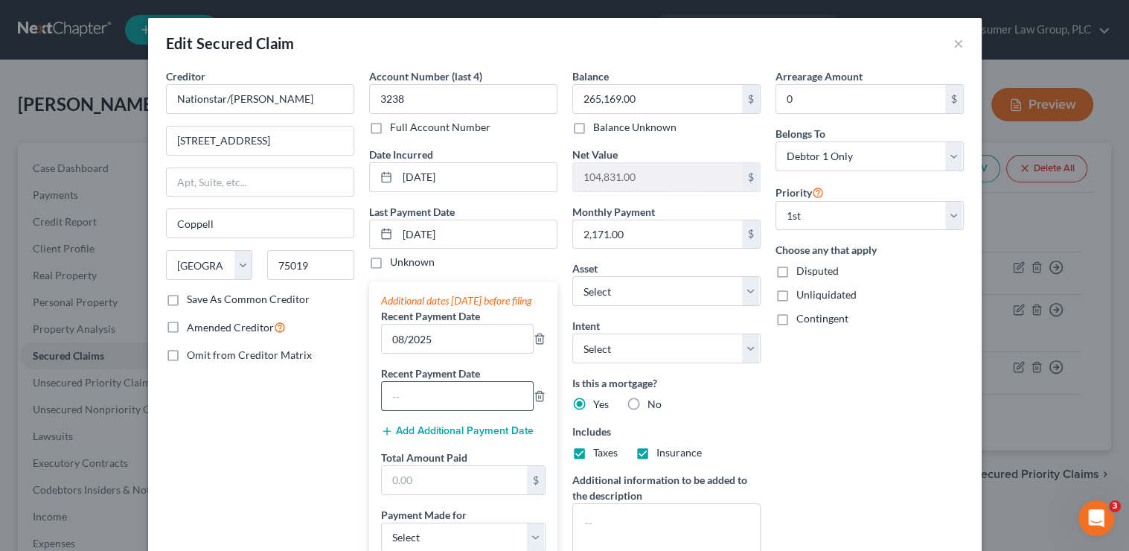
click at [422, 409] on input "text" at bounding box center [457, 396] width 151 height 28
type input "07/2025"
click at [460, 437] on button "Add Additional Payment Date" at bounding box center [457, 431] width 153 height 12
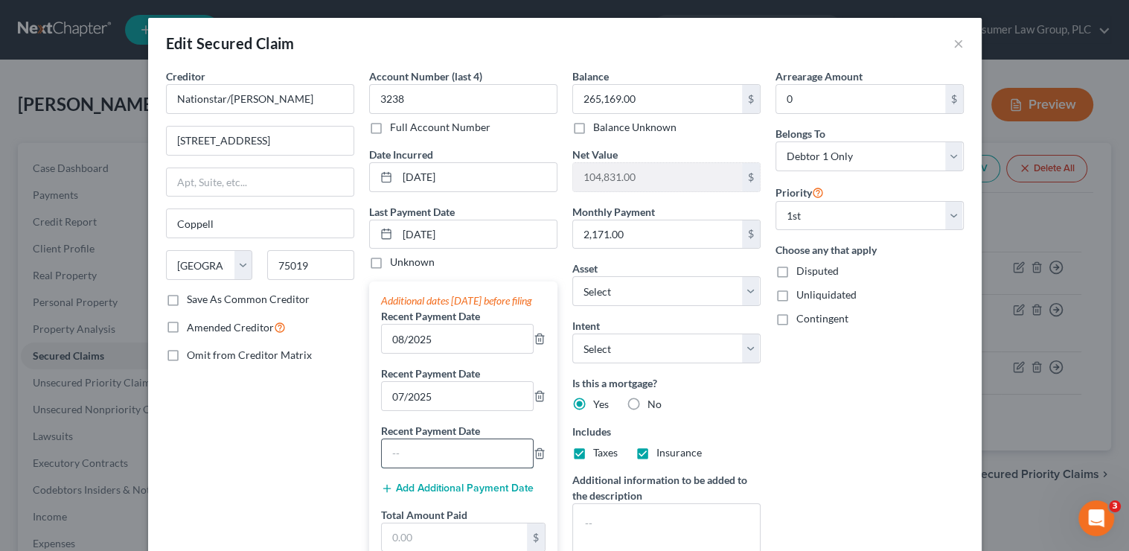
click at [412, 467] on input "text" at bounding box center [457, 453] width 151 height 28
type input "06/2025"
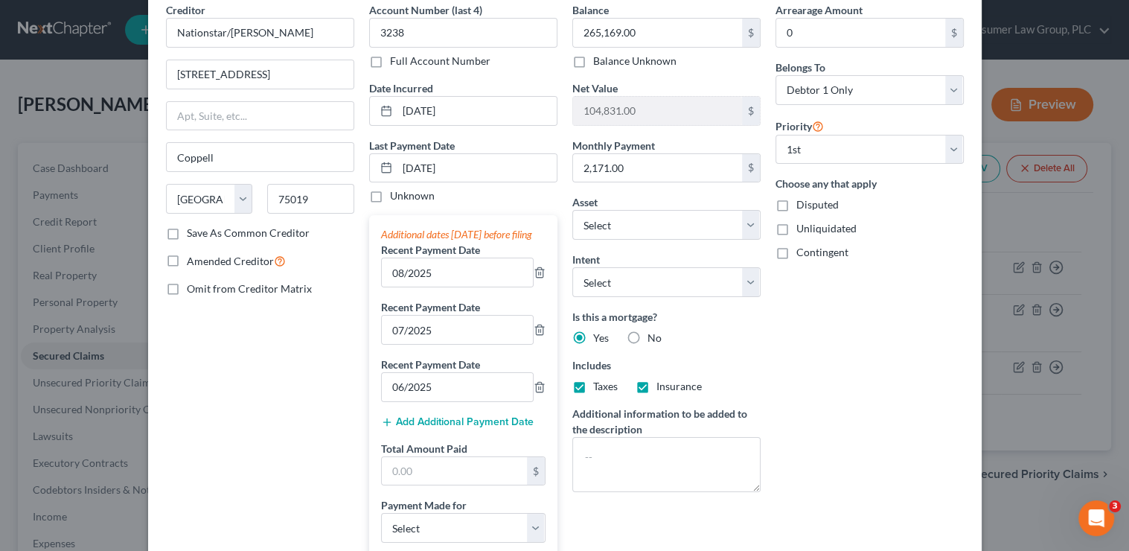
scroll to position [80, 0]
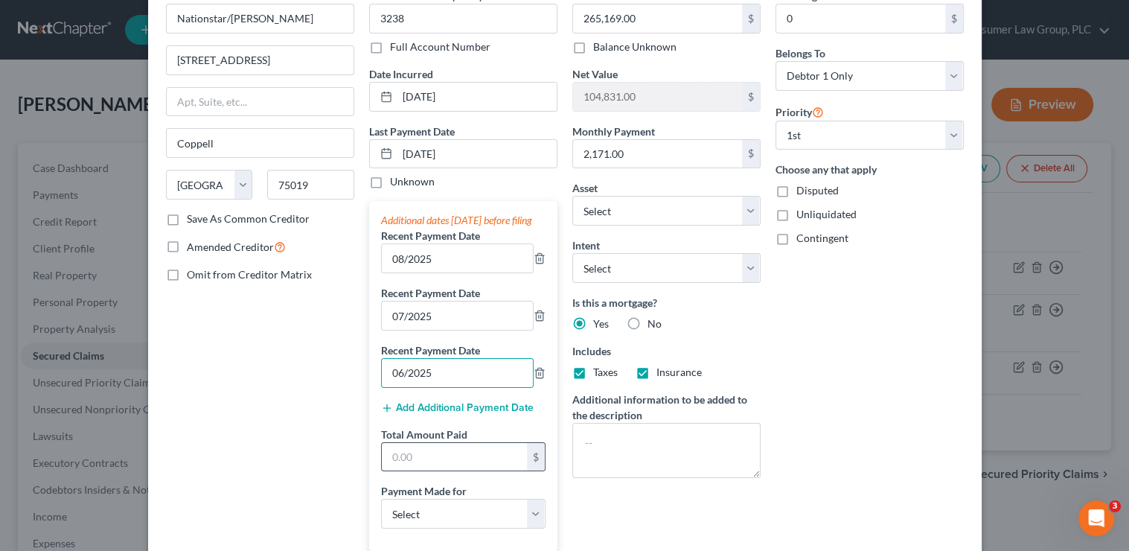
click at [432, 471] on input "text" at bounding box center [454, 457] width 145 height 28
type input "6,513"
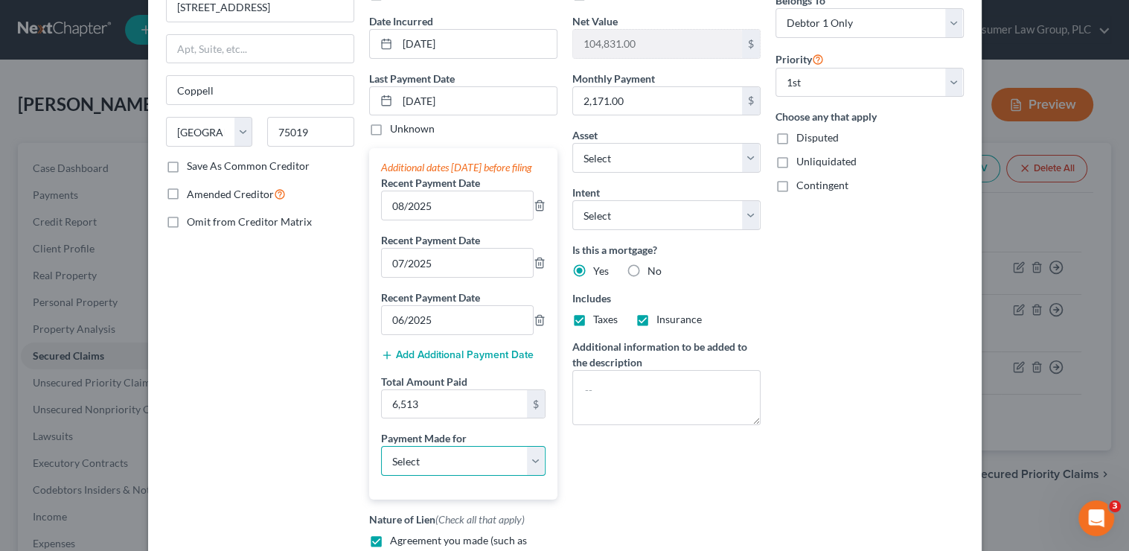
scroll to position [152, 0]
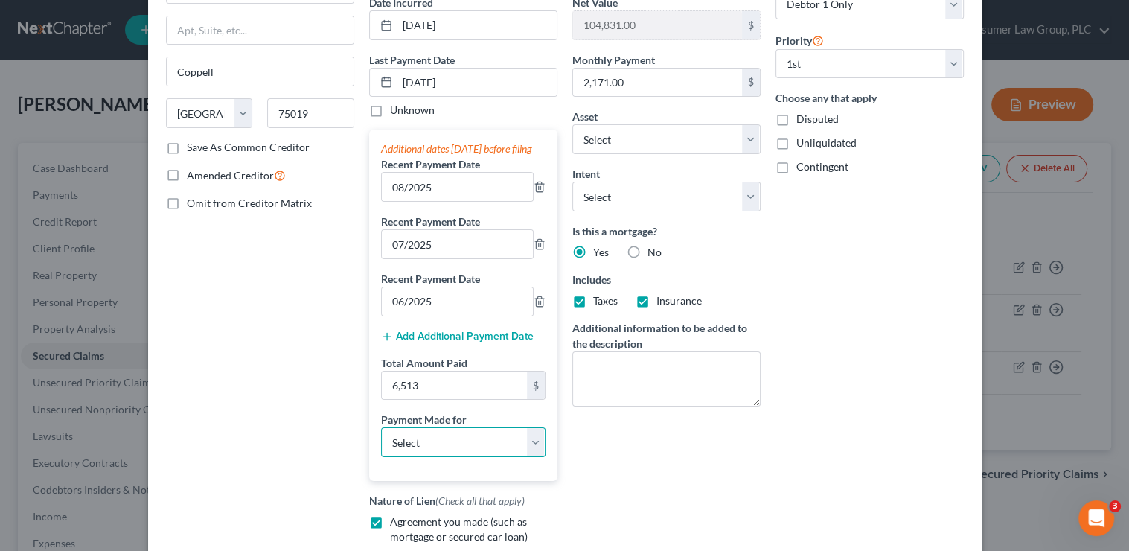
click at [413, 457] on select "Select Car Credit Card Loan Repayment Mortgage Other Suppliers Or Vendors" at bounding box center [463, 442] width 164 height 30
select select "3"
click at [381, 440] on select "Select Car Credit Card Loan Repayment Mortgage Other Suppliers Or Vendors" at bounding box center [463, 442] width 164 height 30
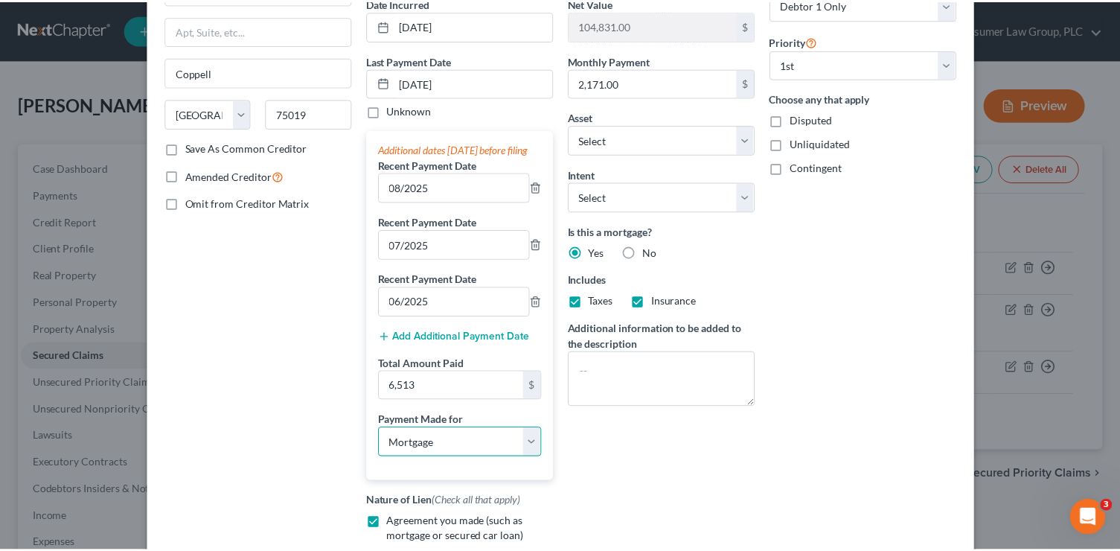
scroll to position [377, 0]
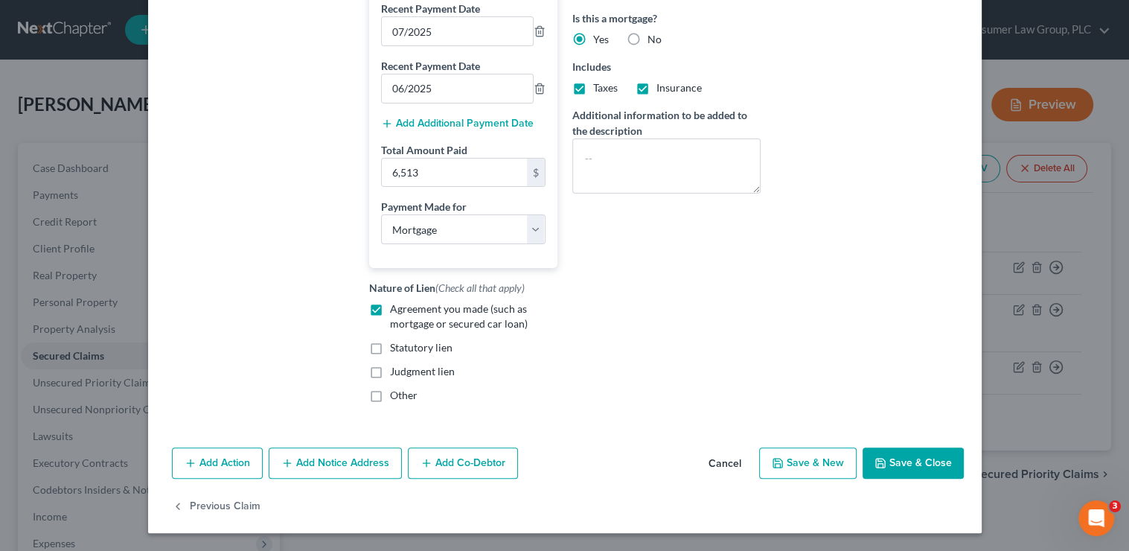
click at [929, 475] on button "Save & Close" at bounding box center [912, 462] width 101 height 31
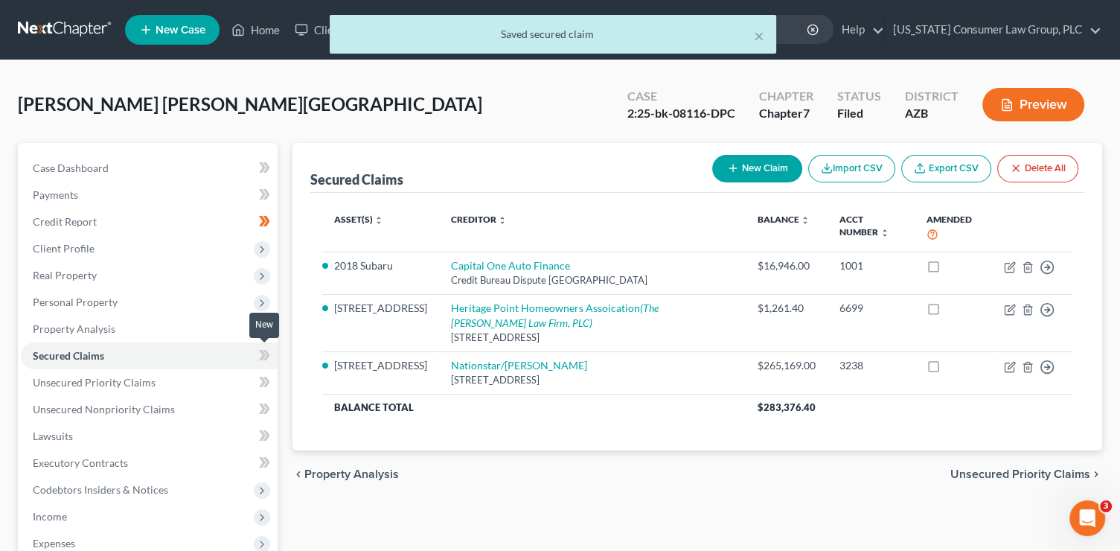
click at [272, 356] on span at bounding box center [265, 357] width 26 height 22
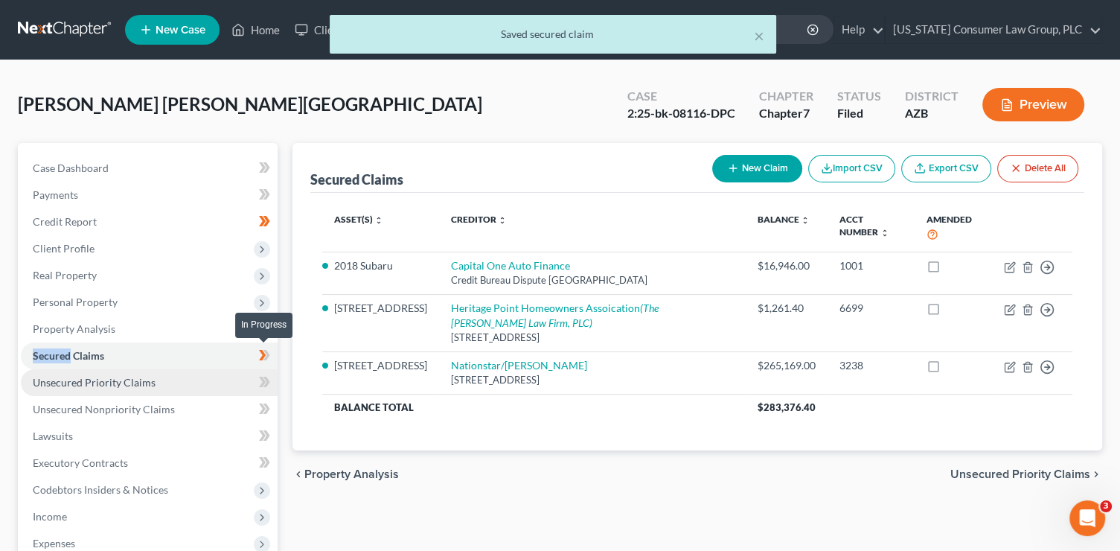
drag, startPoint x: 272, startPoint y: 356, endPoint x: 225, endPoint y: 388, distance: 56.8
click at [272, 357] on span at bounding box center [265, 357] width 26 height 22
click at [211, 386] on link "Unsecured Priority Claims" at bounding box center [149, 382] width 257 height 27
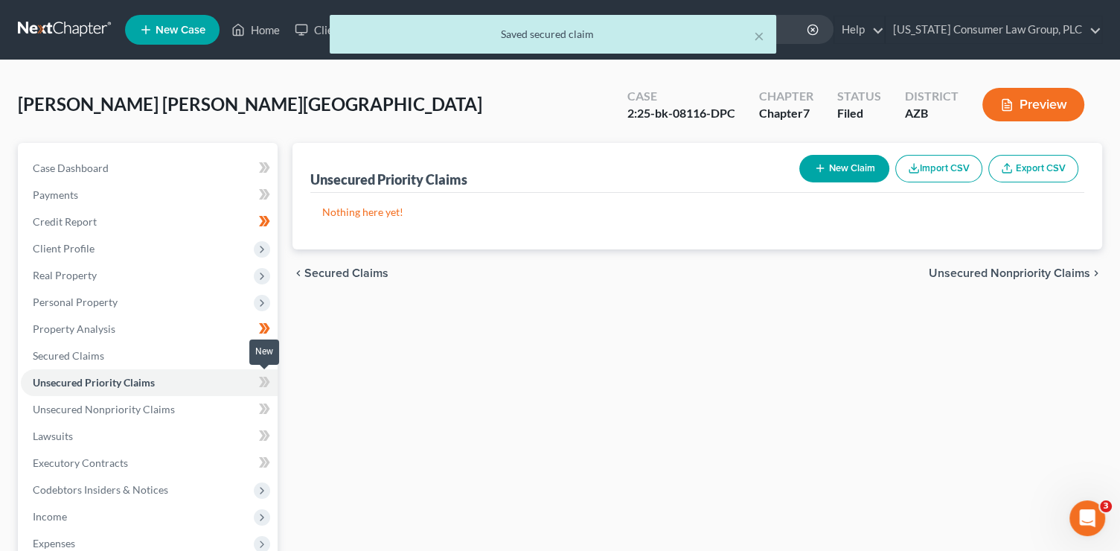
click at [261, 384] on icon at bounding box center [262, 382] width 7 height 10
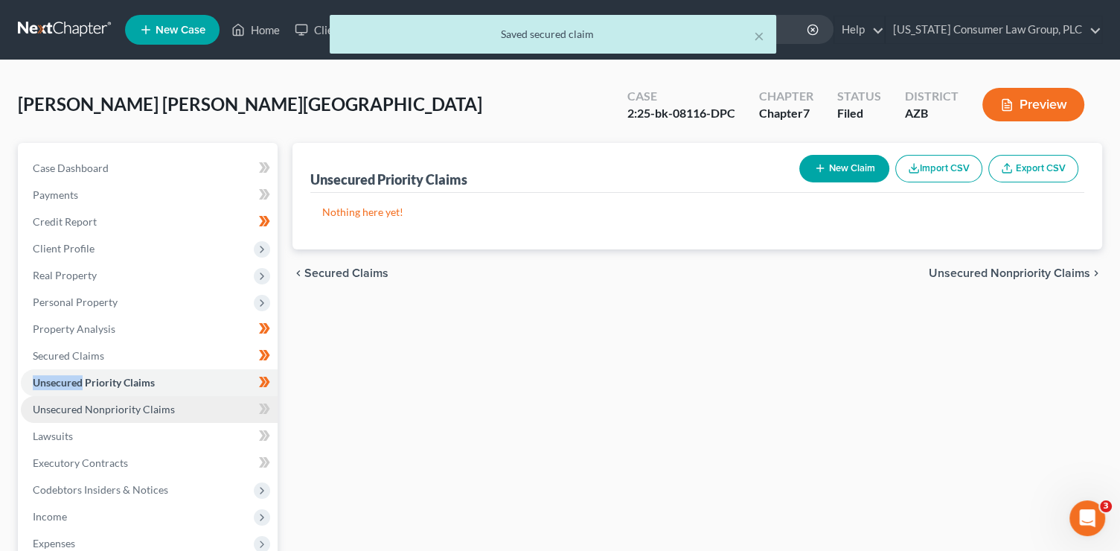
click at [211, 408] on link "Unsecured Nonpriority Claims" at bounding box center [149, 409] width 257 height 27
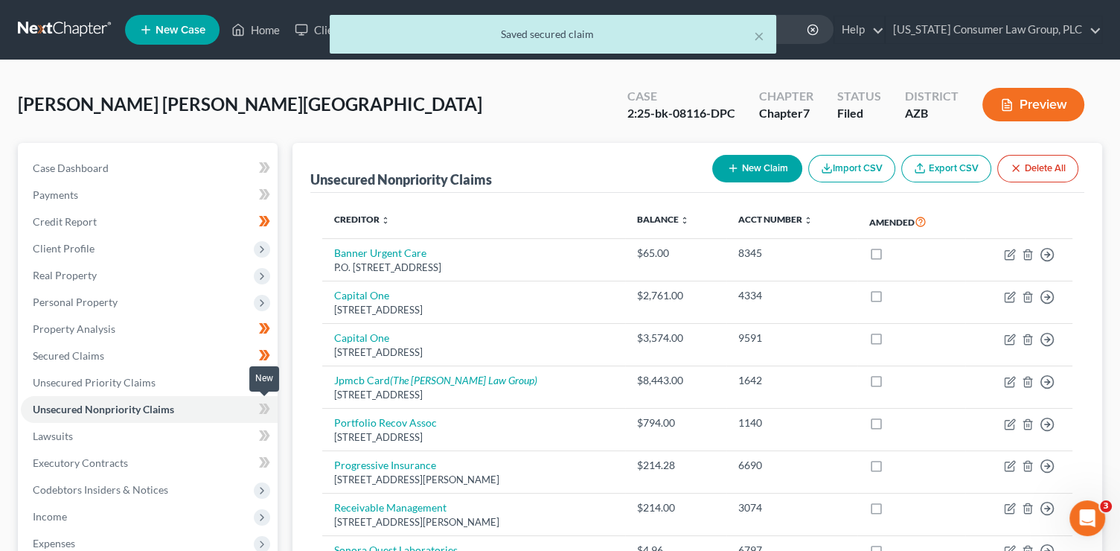
click at [265, 417] on icon at bounding box center [264, 409] width 11 height 19
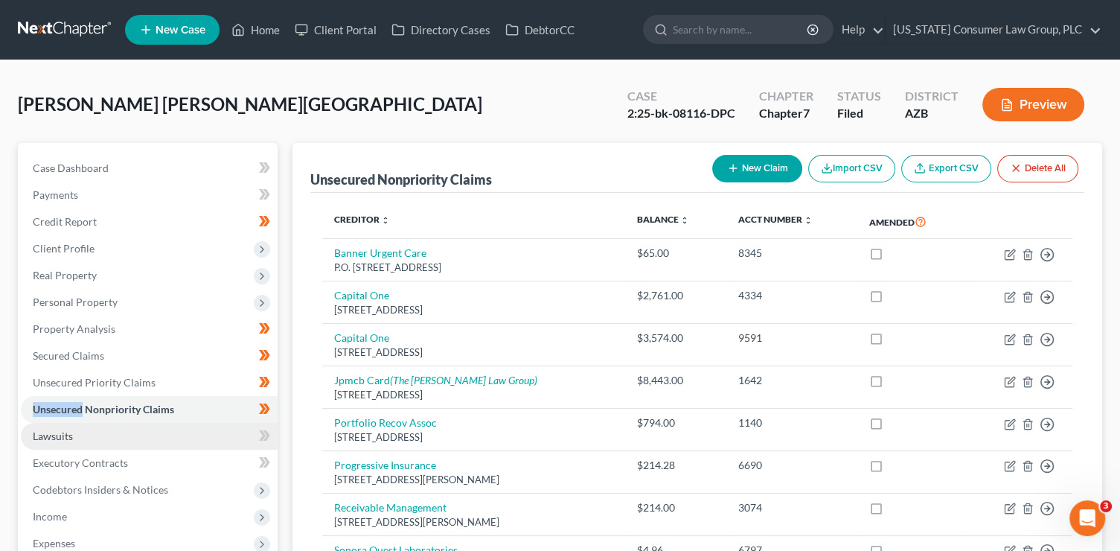
click at [164, 435] on link "Lawsuits" at bounding box center [149, 436] width 257 height 27
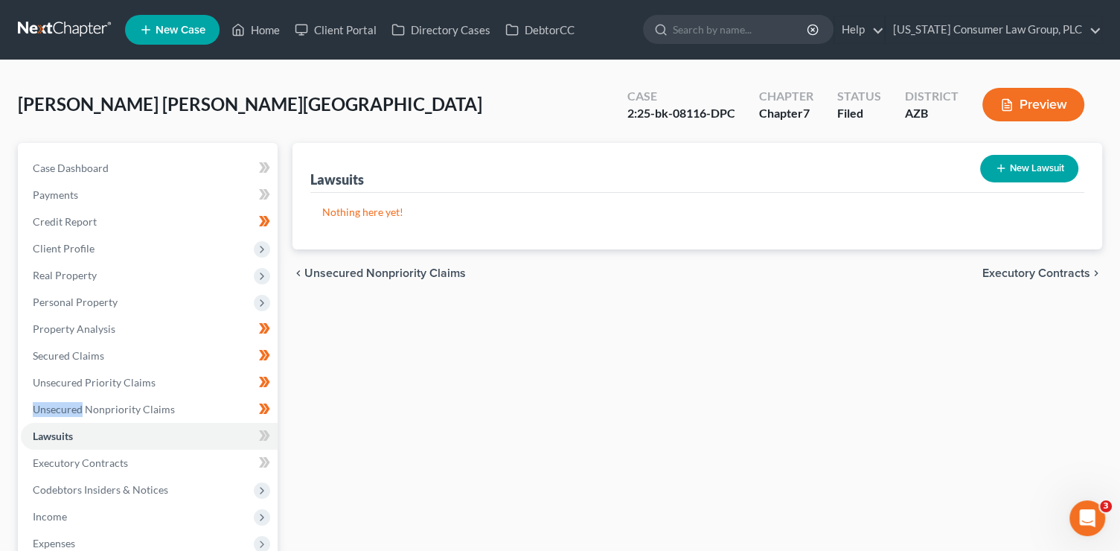
click at [1034, 159] on button "New Lawsuit" at bounding box center [1029, 169] width 98 height 28
select select "0"
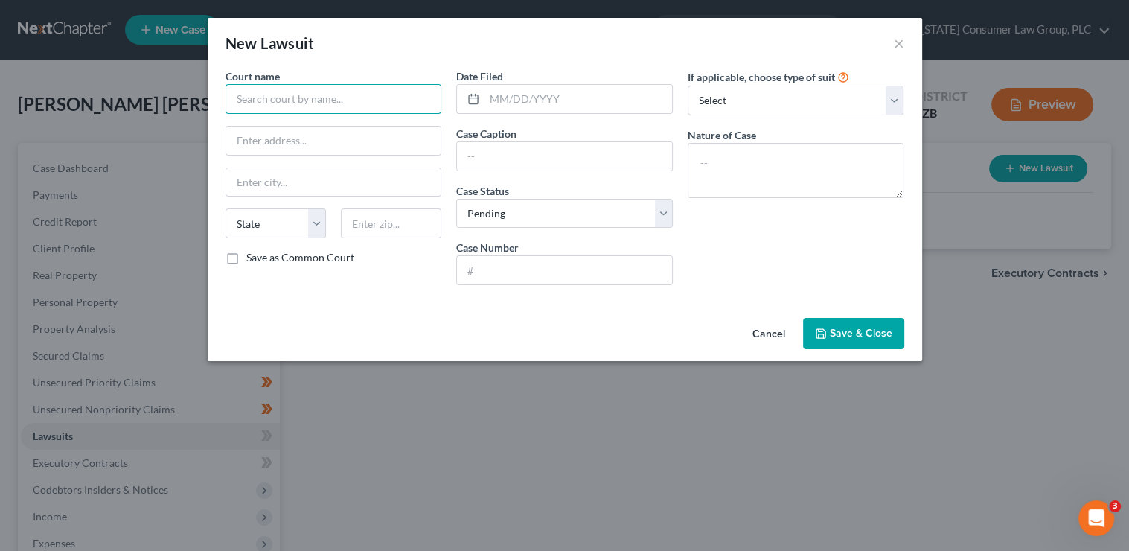
click at [359, 102] on input "text" at bounding box center [333, 99] width 217 height 30
type input "Heritage Point Homeowners Association"
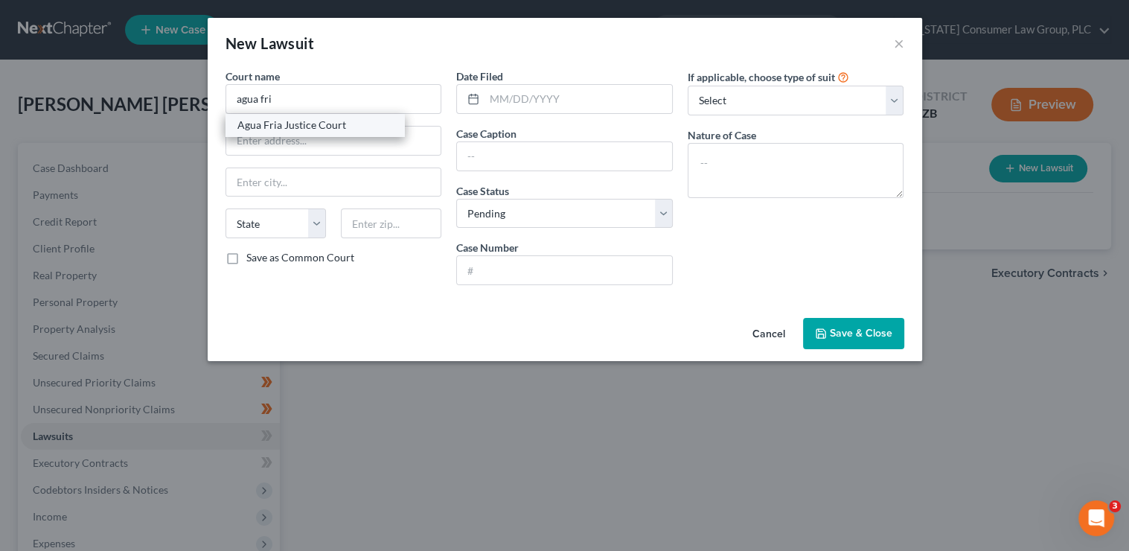
click at [375, 119] on div "Agua Fria Justice Court" at bounding box center [314, 125] width 155 height 15
type input "Agua Fria Justice Court"
type input "10420 West Van Buren Street"
type input "Avondale"
select select "3"
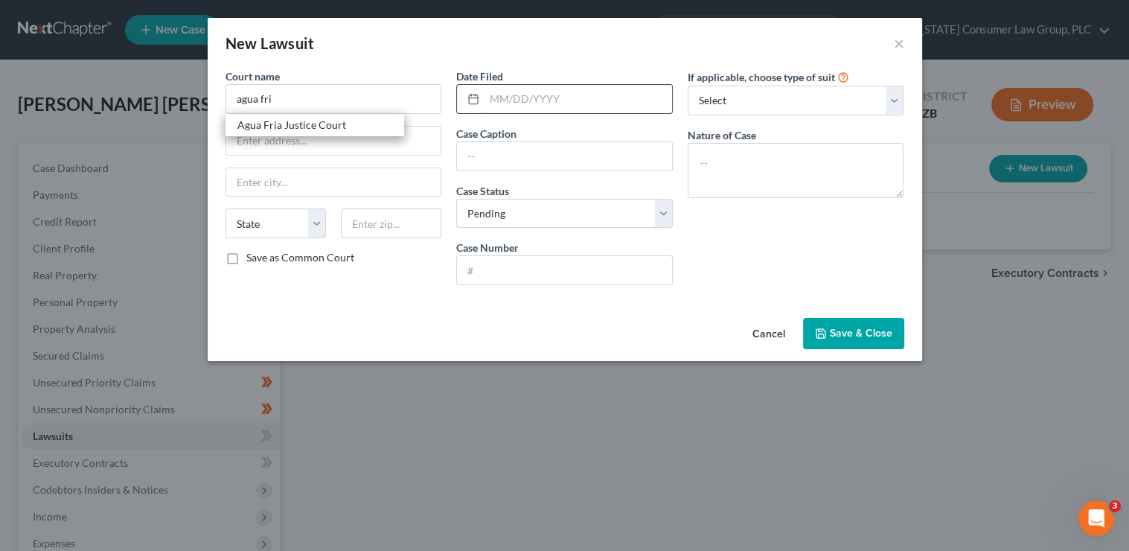
type input "85323"
click at [511, 101] on input "text" at bounding box center [578, 99] width 188 height 28
type input "06/27/2025"
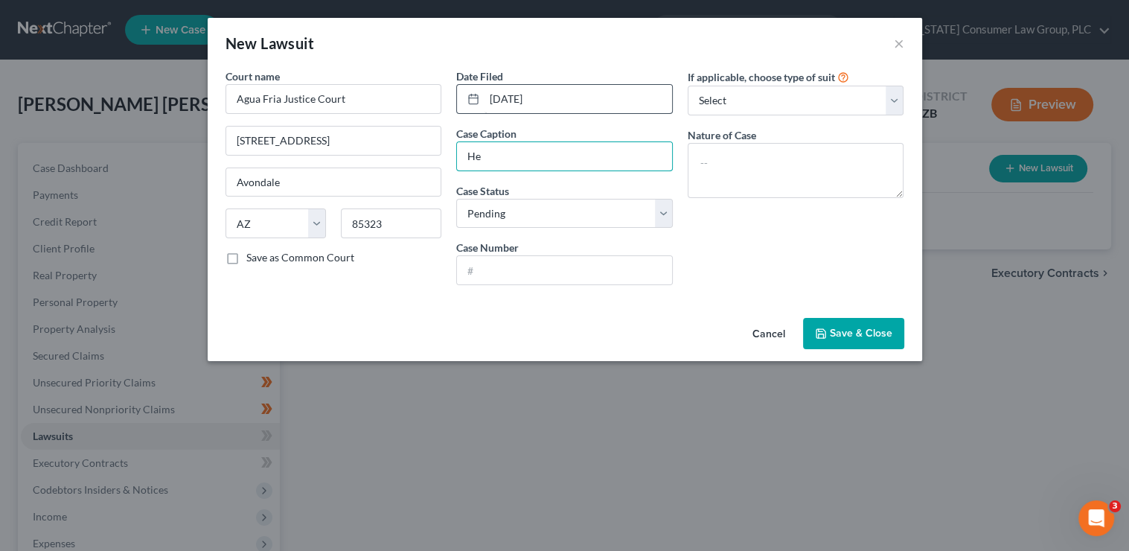
type input "H"
paste input "Heritage Point Homeowners Association"
type input "Heritage Point Homeowners Association v. Irving Arroyos"
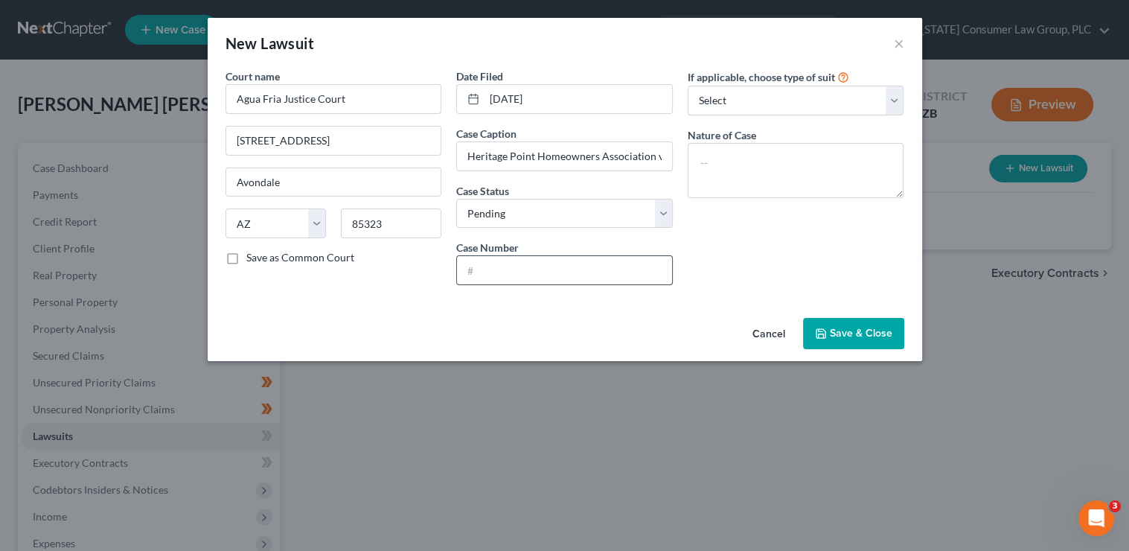
paste input "CC2025152050"
type input "CC2025152050"
click at [522, 216] on select "Select Pending On Appeal Concluded" at bounding box center [564, 214] width 217 height 30
select select "2"
click at [456, 199] on select "Select Pending On Appeal Concluded" at bounding box center [564, 214] width 217 height 30
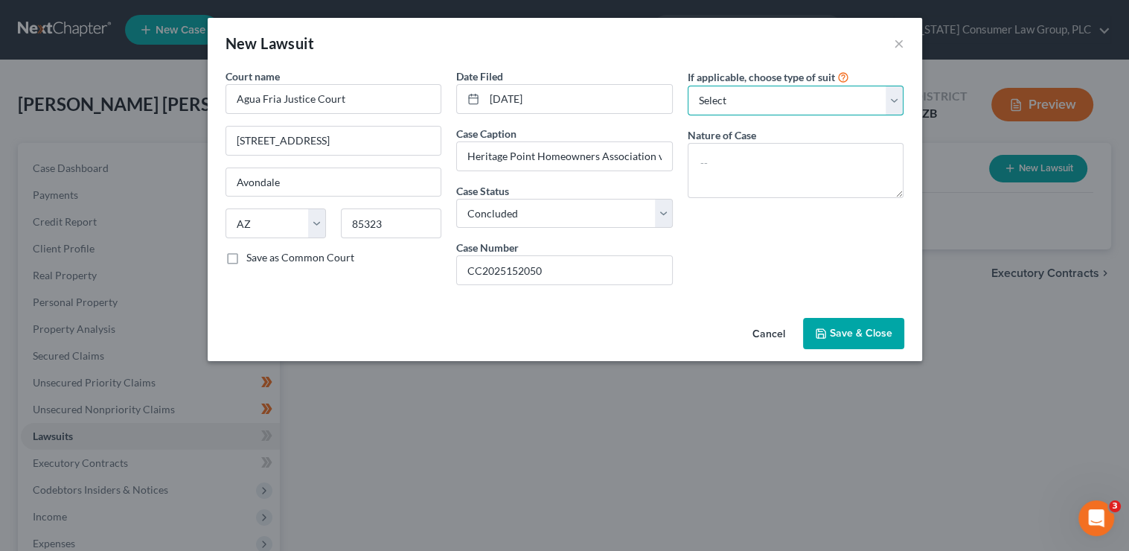
click at [723, 101] on select "Select Repossession Garnishment Foreclosure Attached, Seized, Or Levied Other" at bounding box center [796, 101] width 217 height 30
select select "4"
click at [688, 86] on select "Select Repossession Garnishment Foreclosure Attached, Seized, Or Levied Other" at bounding box center [796, 101] width 217 height 30
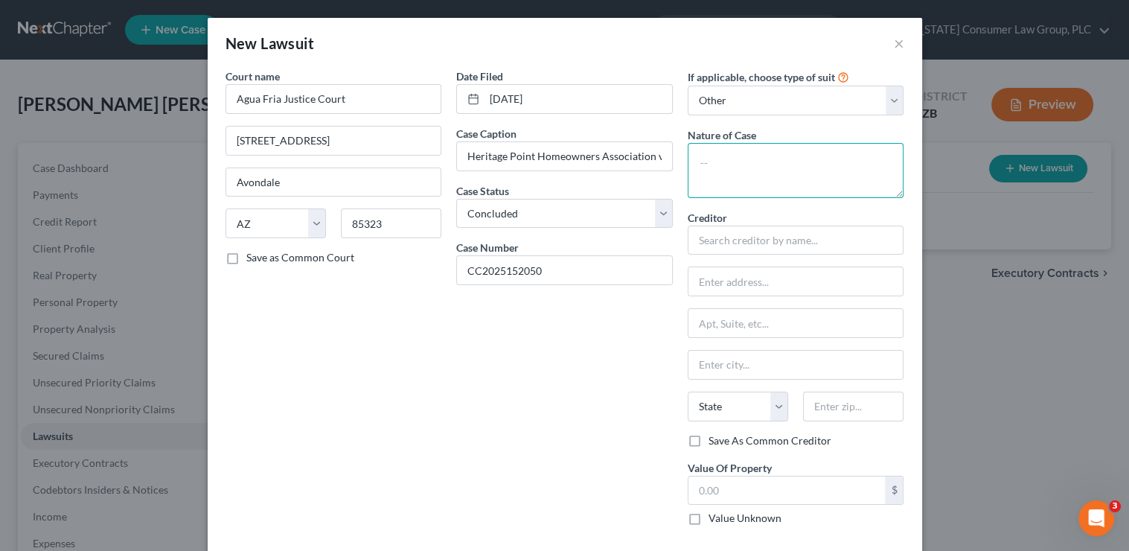
click at [726, 173] on textarea at bounding box center [796, 170] width 217 height 55
type textarea "Contract"
paste input "CC2025152050"
type input "CC2025152050"
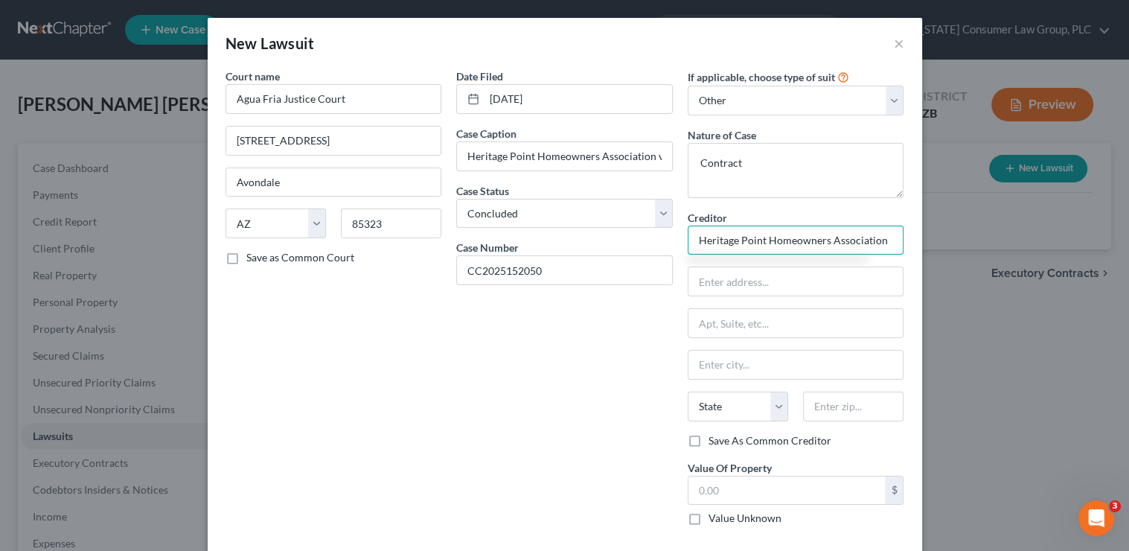
type input "Heritage Point Homeowners Association"
click at [710, 514] on label "Value Unknown" at bounding box center [744, 517] width 73 height 15
click at [714, 514] on input "Value Unknown" at bounding box center [719, 515] width 10 height 10
checkbox input "true"
type input "0.00"
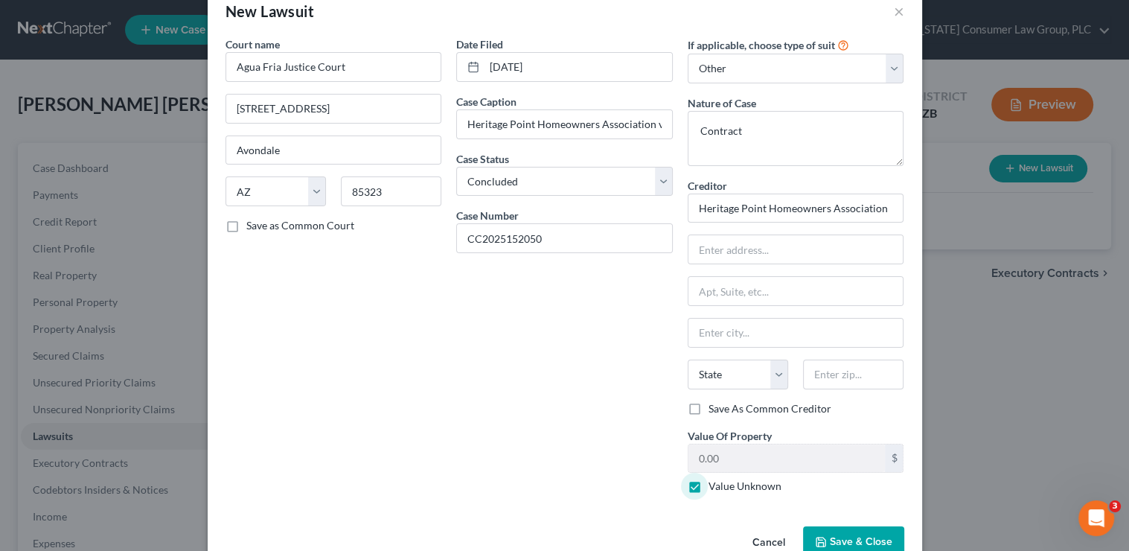
scroll to position [66, 0]
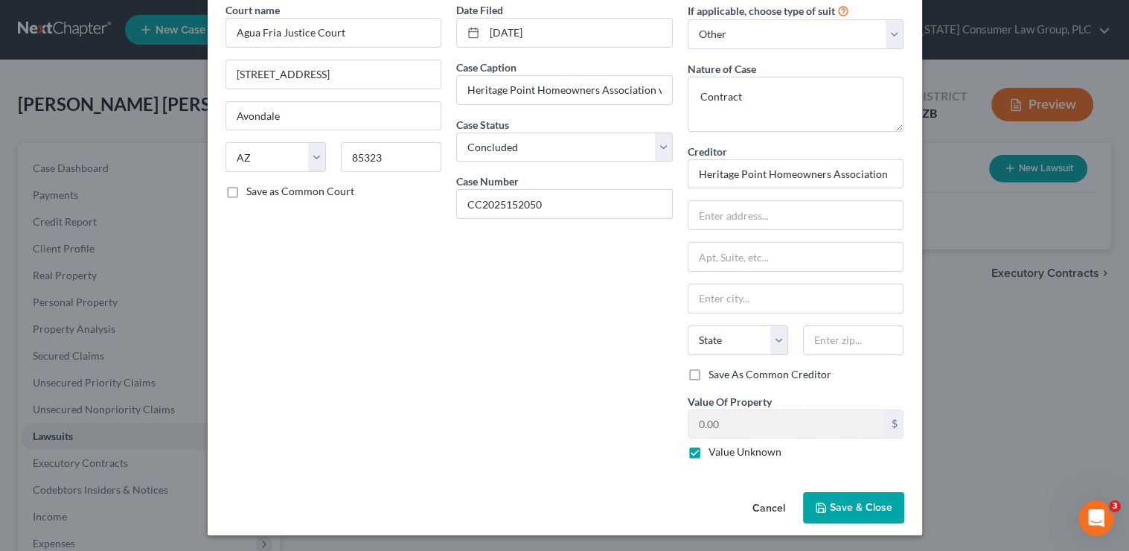
click at [858, 507] on span "Save & Close" at bounding box center [861, 507] width 63 height 13
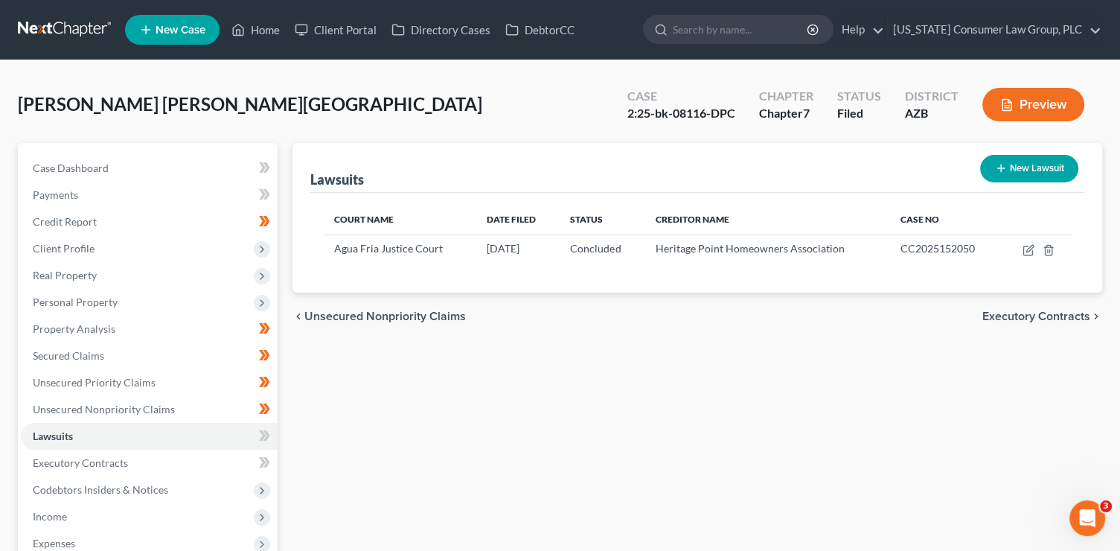
click at [1000, 174] on button "New Lawsuit" at bounding box center [1029, 169] width 98 height 28
select select "0"
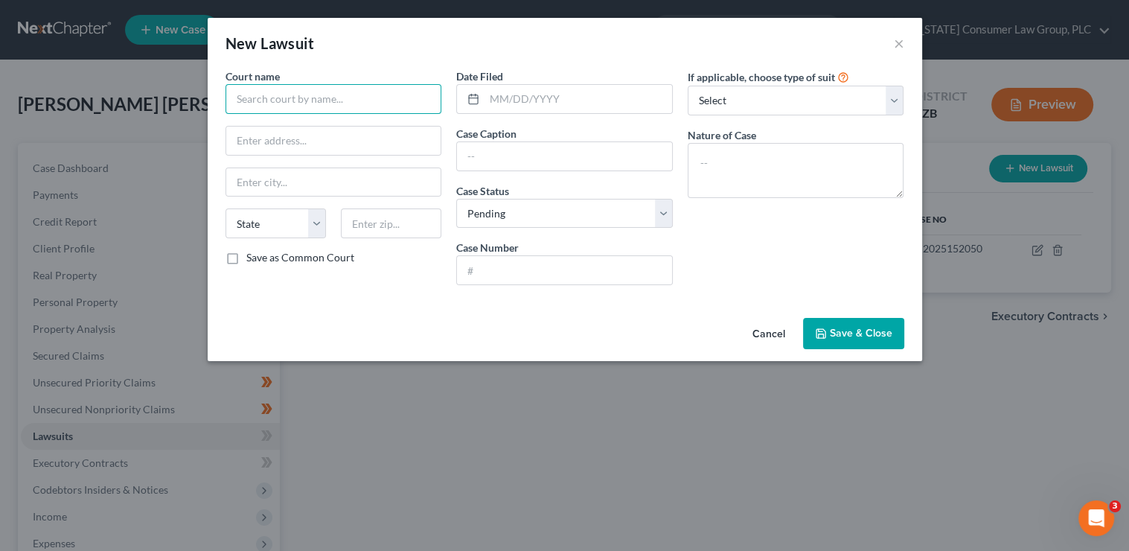
click at [354, 92] on input "text" at bounding box center [333, 99] width 217 height 30
type input "J"
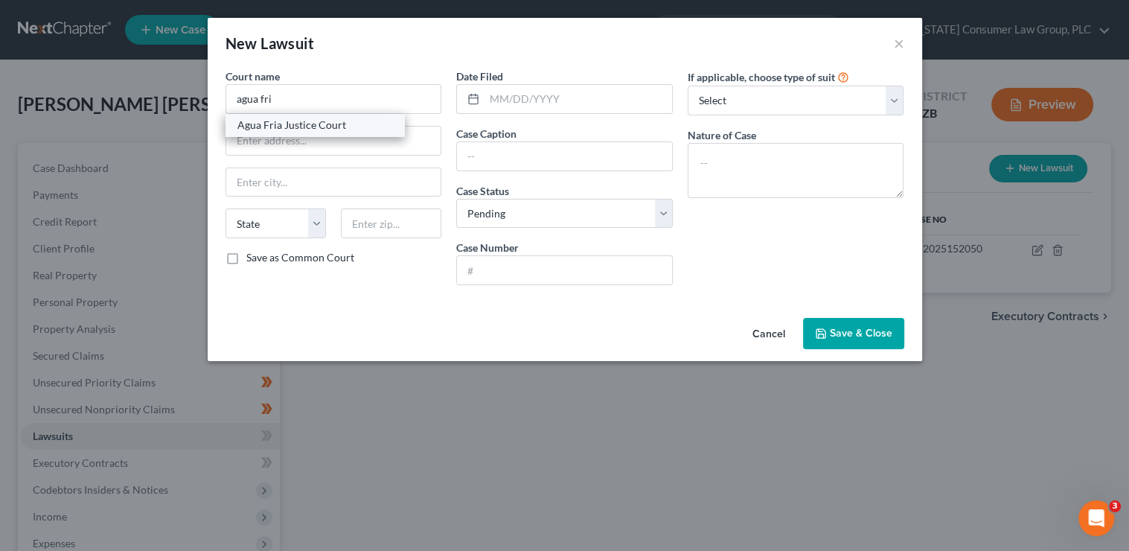
click at [381, 115] on div "Agua Fria Justice Court" at bounding box center [314, 125] width 179 height 22
type input "Agua Fria Justice Court"
type input "10420 West Van Buren Street"
type input "Avondale"
select select "3"
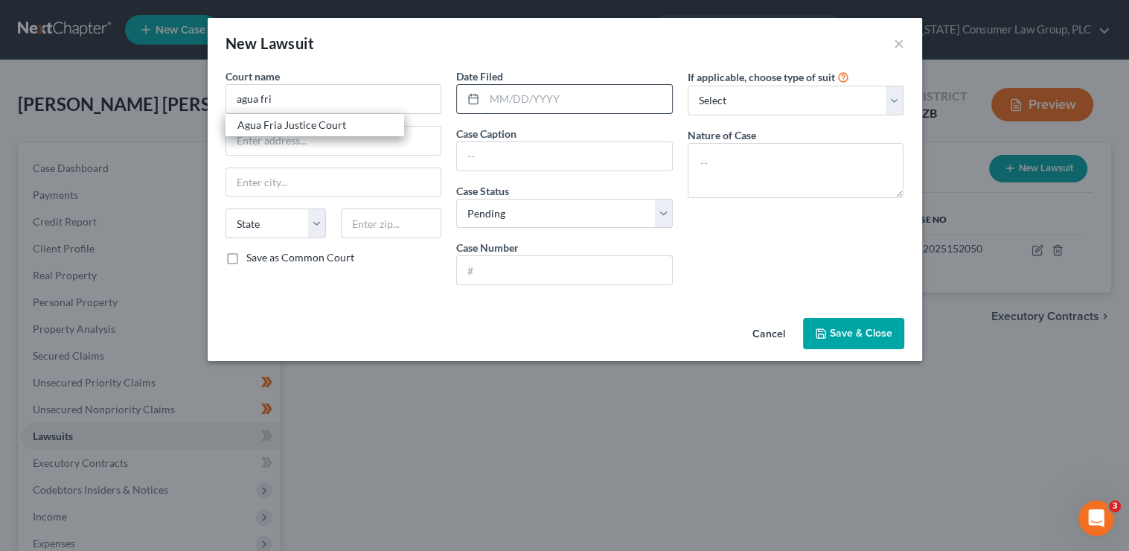
type input "85323"
click at [518, 90] on input "text" at bounding box center [578, 99] width 188 height 28
type input "11/04/2024"
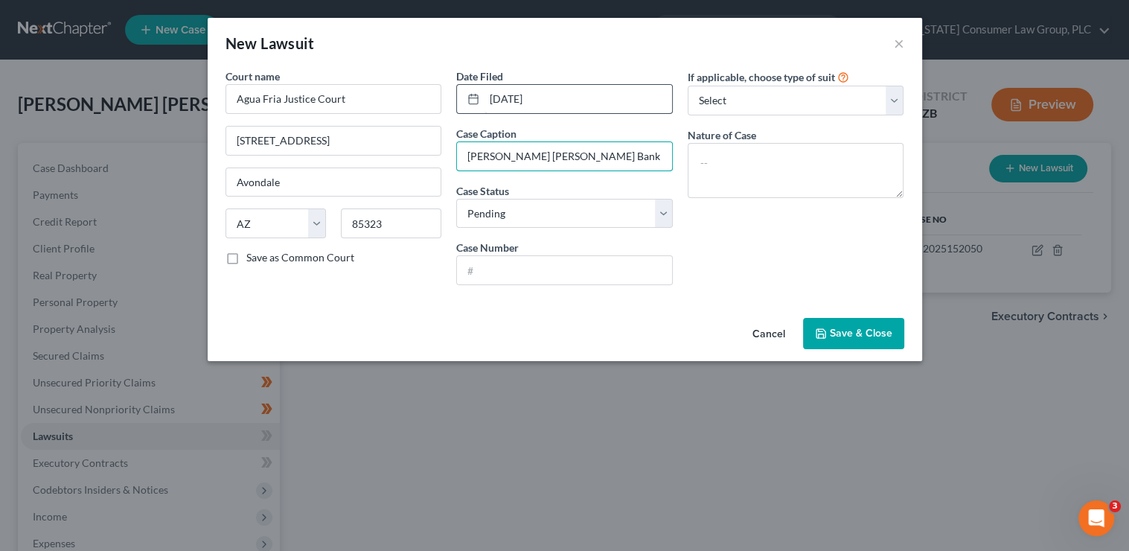
type input "JP Morgan Chase Bank v. Irving Arroyos"
click at [589, 276] on input "text" at bounding box center [564, 270] width 215 height 28
click at [546, 269] on input "text" at bounding box center [564, 270] width 215 height 28
paste input "CC2024239786"
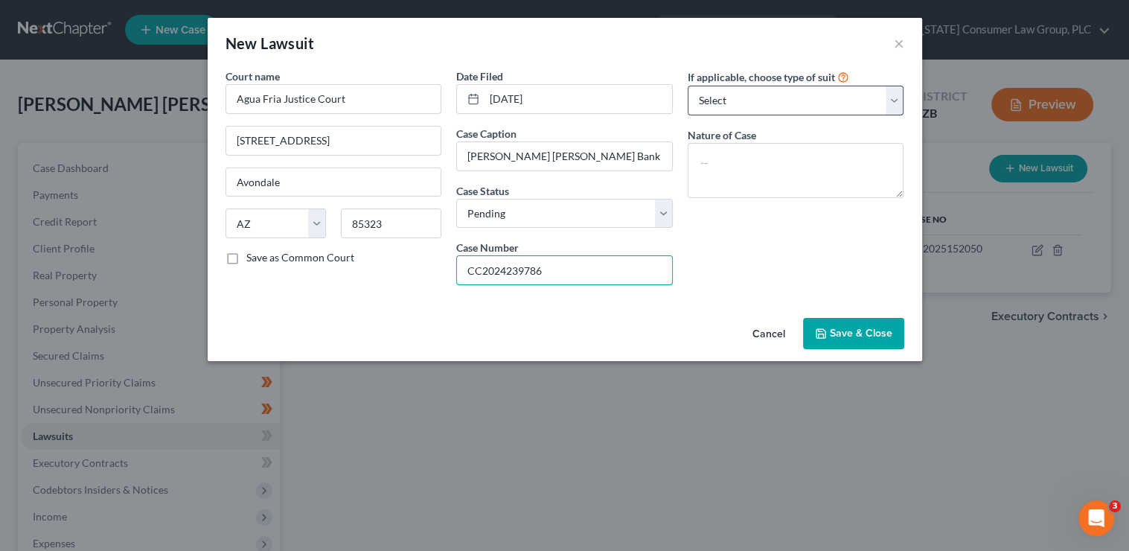
type input "CC2024239786"
click at [707, 106] on select "Select Repossession Garnishment Foreclosure Attached, Seized, Or Levied Other" at bounding box center [796, 101] width 217 height 30
select select "1"
click at [688, 86] on select "Select Repossession Garnishment Foreclosure Attached, Seized, Or Levied Other" at bounding box center [796, 101] width 217 height 30
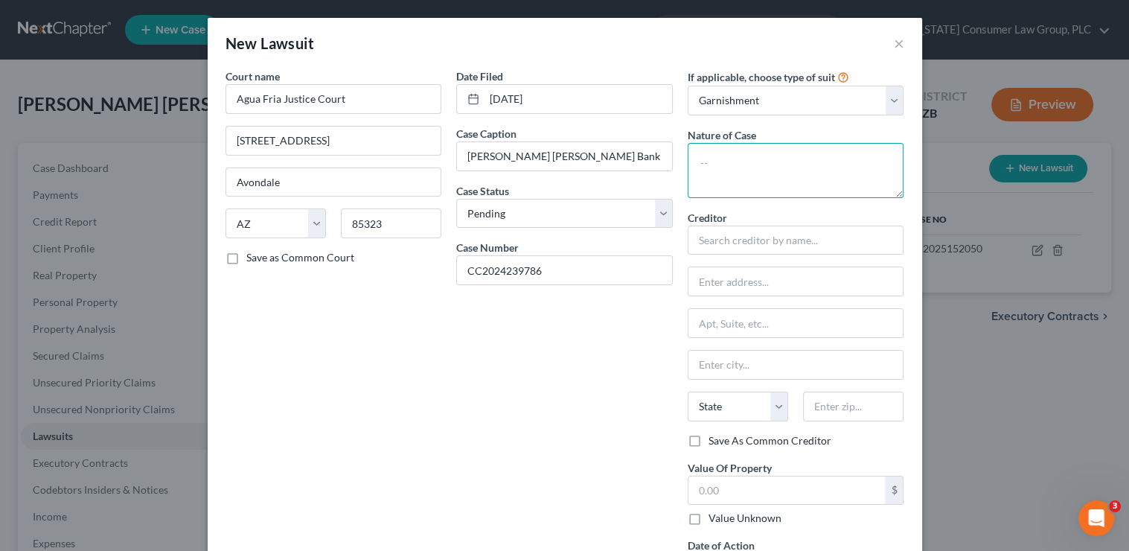
click at [723, 179] on textarea at bounding box center [796, 170] width 217 height 55
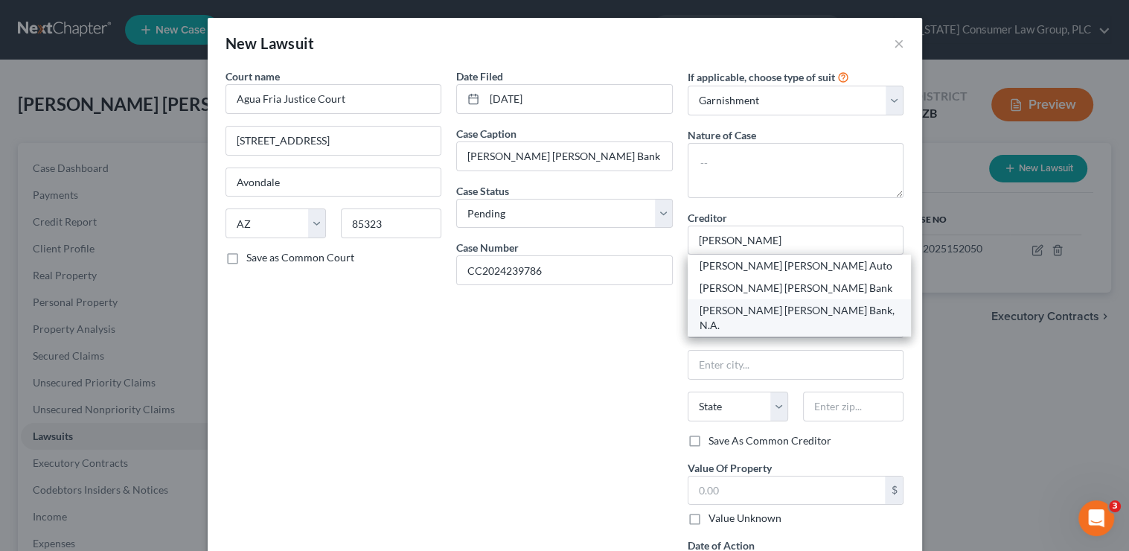
click at [765, 301] on div "JP Morgan Chase Bank, N.A." at bounding box center [800, 317] width 224 height 37
type input "JP Morgan Chase Bank, N.A."
type input "Mail Code LA4-7100"
type input "700 Kansas Lane"
type input "Monroe"
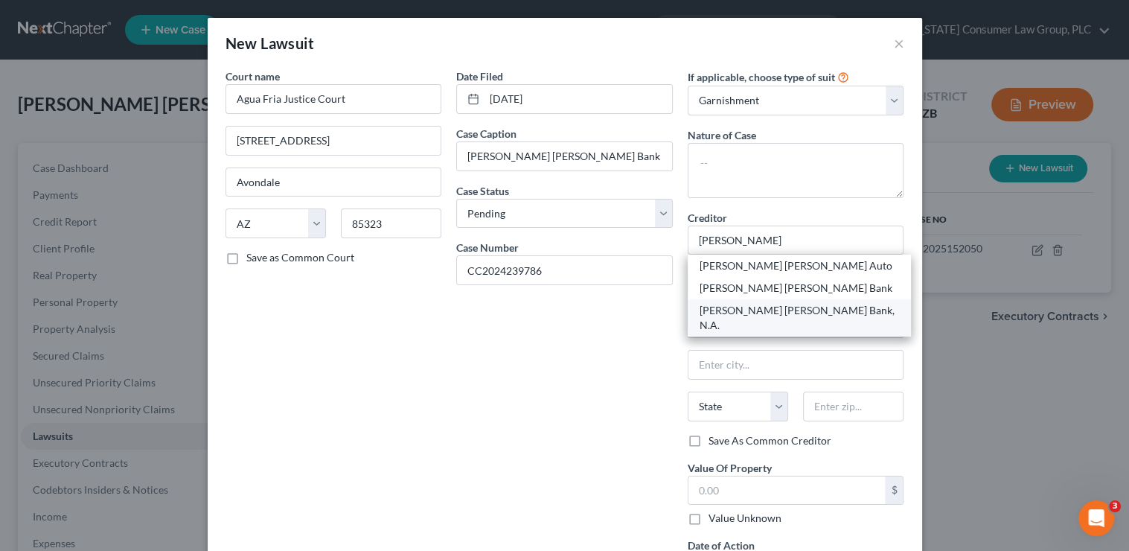
select select "19"
type input "71203"
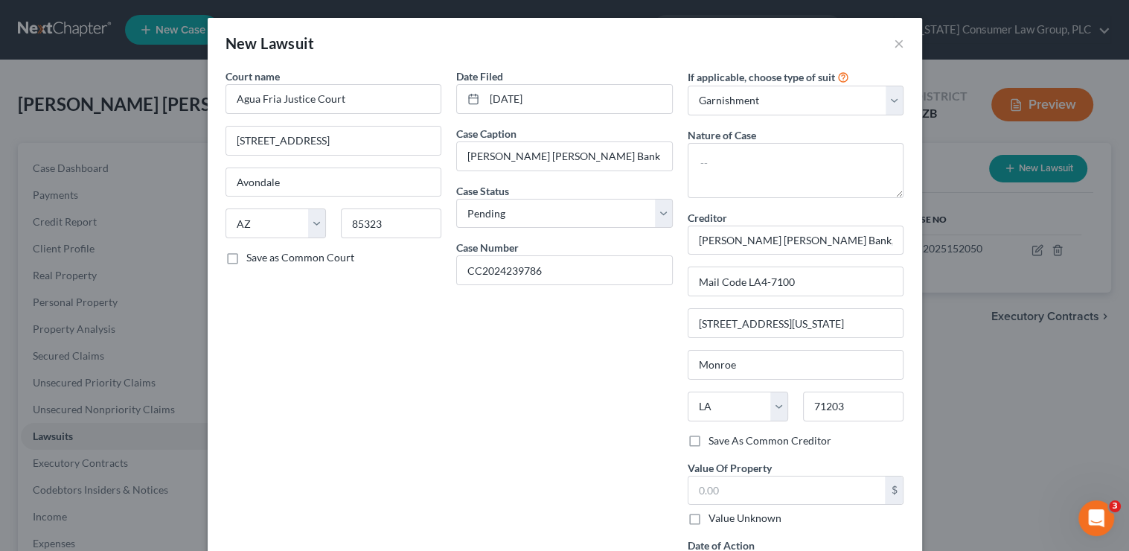
click at [708, 513] on label "Value Unknown" at bounding box center [744, 517] width 73 height 15
click at [714, 513] on input "Value Unknown" at bounding box center [719, 515] width 10 height 10
checkbox input "true"
type input "0.00"
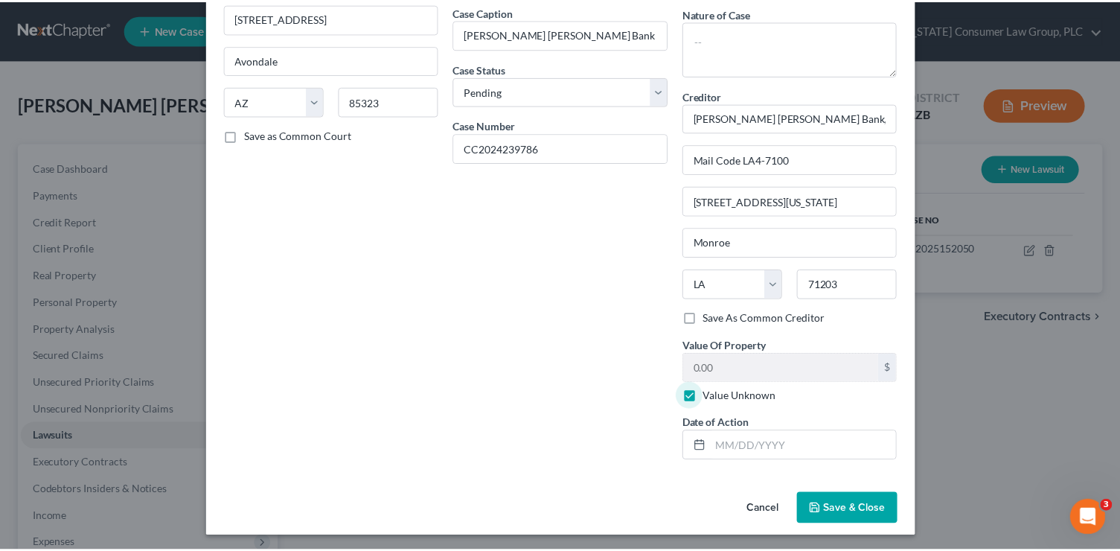
scroll to position [123, 0]
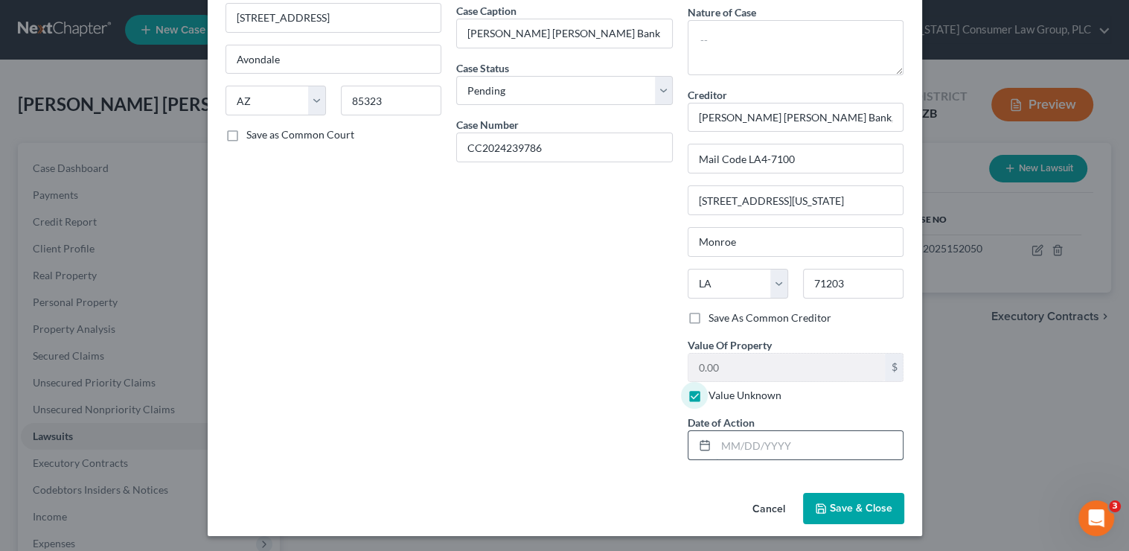
click at [740, 454] on input "text" at bounding box center [810, 445] width 188 height 28
drag, startPoint x: 762, startPoint y: 438, endPoint x: 650, endPoint y: 437, distance: 112.4
click at [650, 437] on div "Court name * Agua Fria Justice Court 10420 West Van Buren Street Avondale State…" at bounding box center [565, 209] width 694 height 526
type input "0"
type input "07/23/2025"
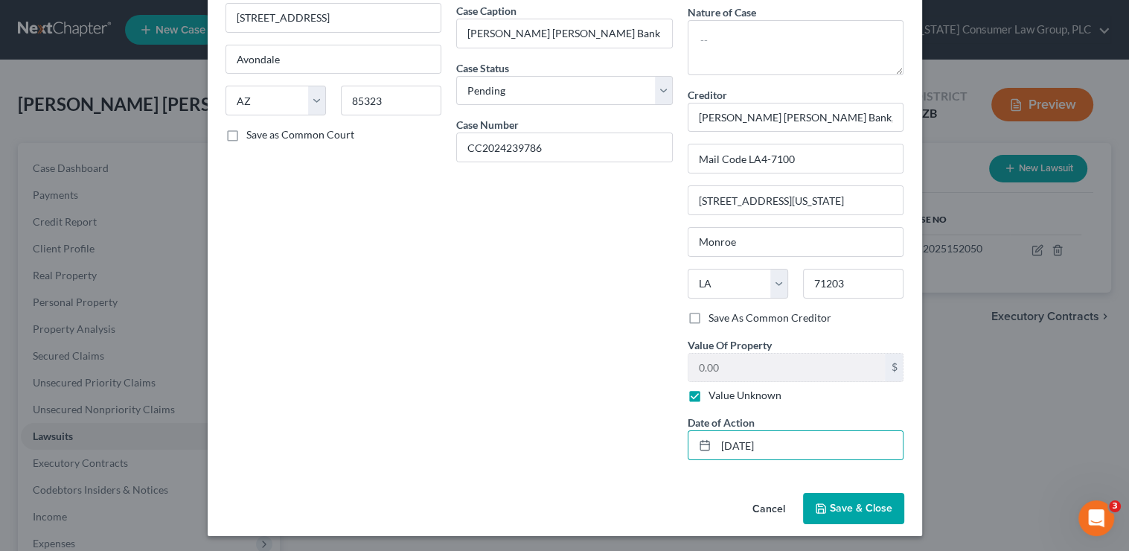
click at [859, 497] on button "Save & Close" at bounding box center [853, 508] width 101 height 31
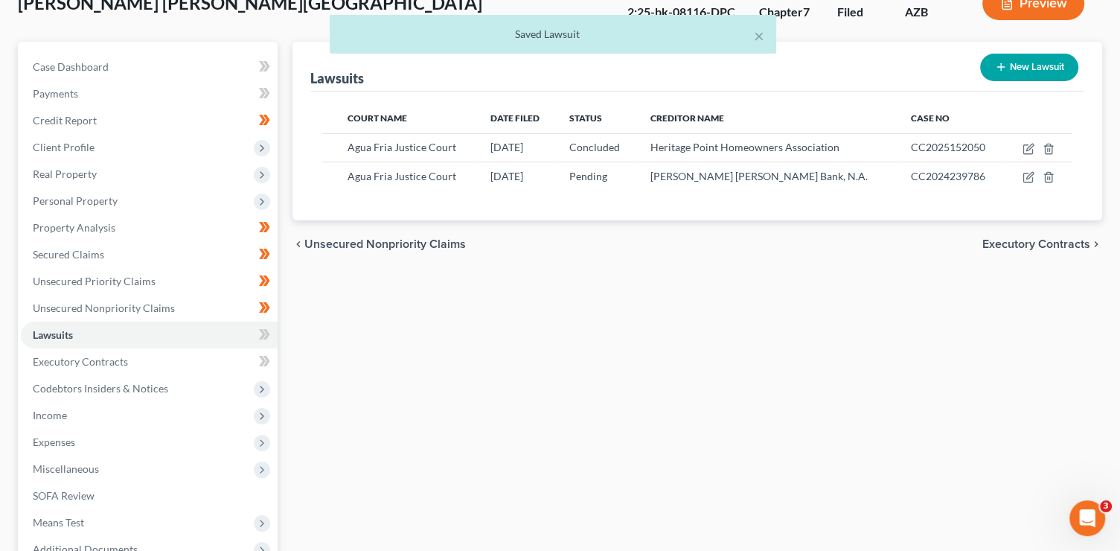
scroll to position [110, 0]
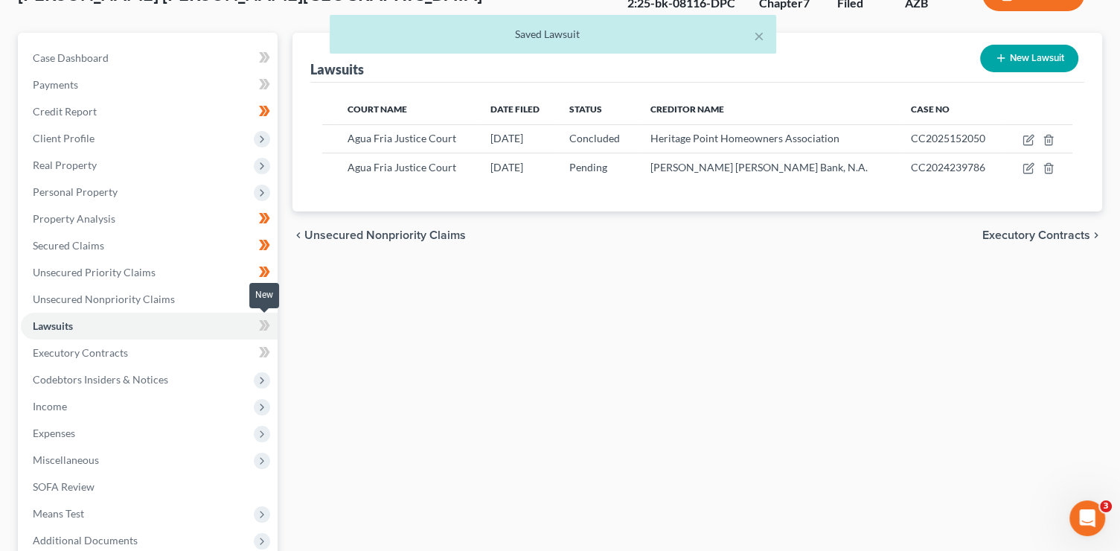
click at [271, 326] on span at bounding box center [265, 327] width 26 height 22
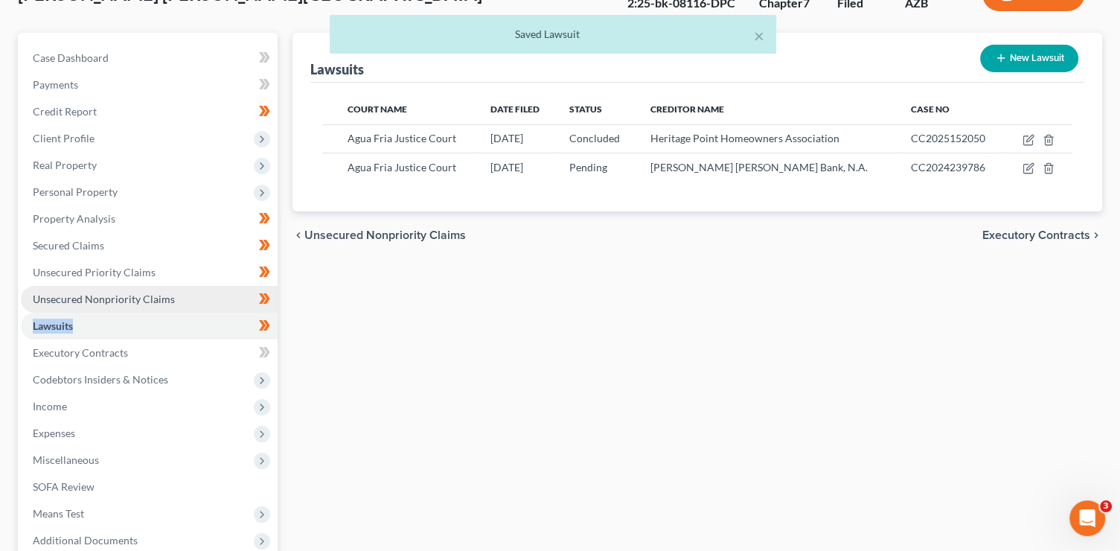
click at [149, 300] on span "Unsecured Nonpriority Claims" at bounding box center [104, 298] width 142 height 13
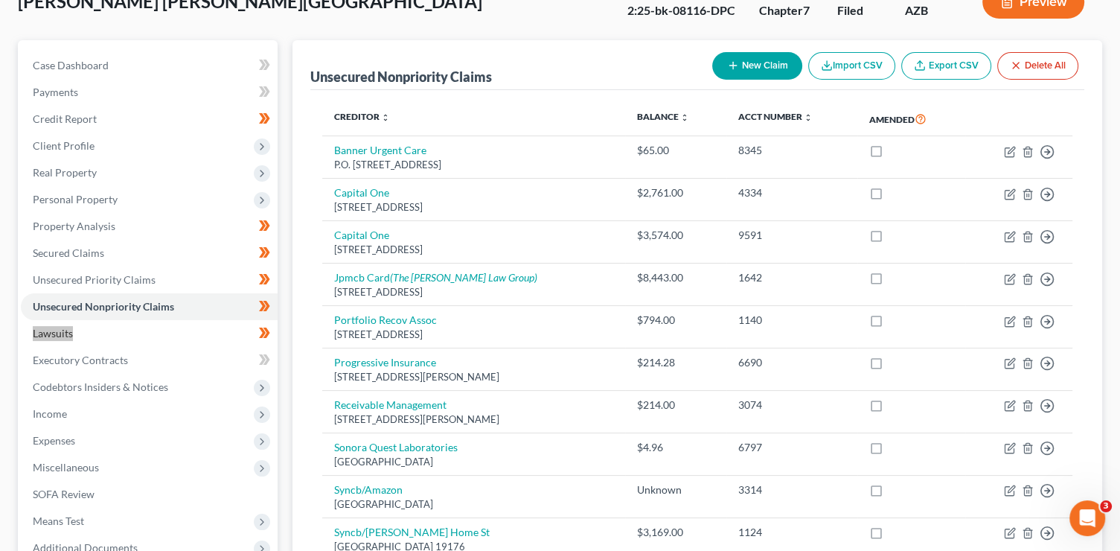
scroll to position [249, 0]
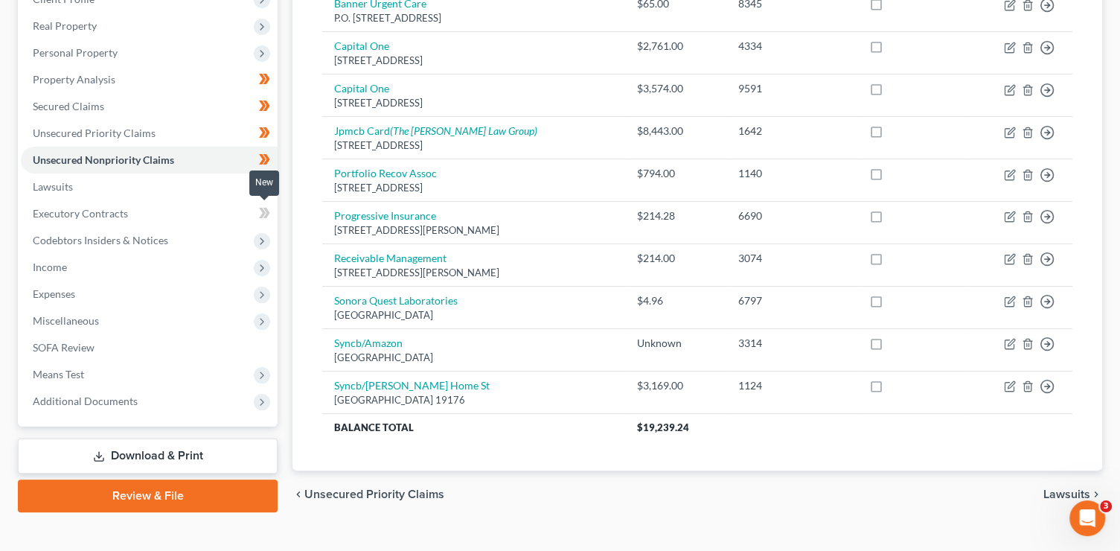
click at [263, 219] on icon at bounding box center [264, 213] width 11 height 19
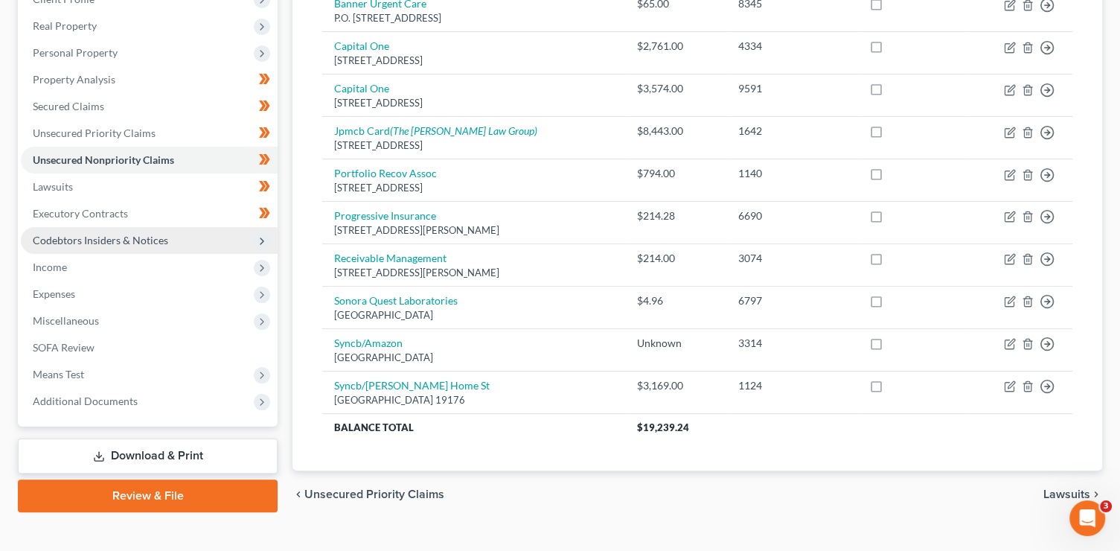
click at [266, 237] on icon at bounding box center [262, 241] width 12 height 12
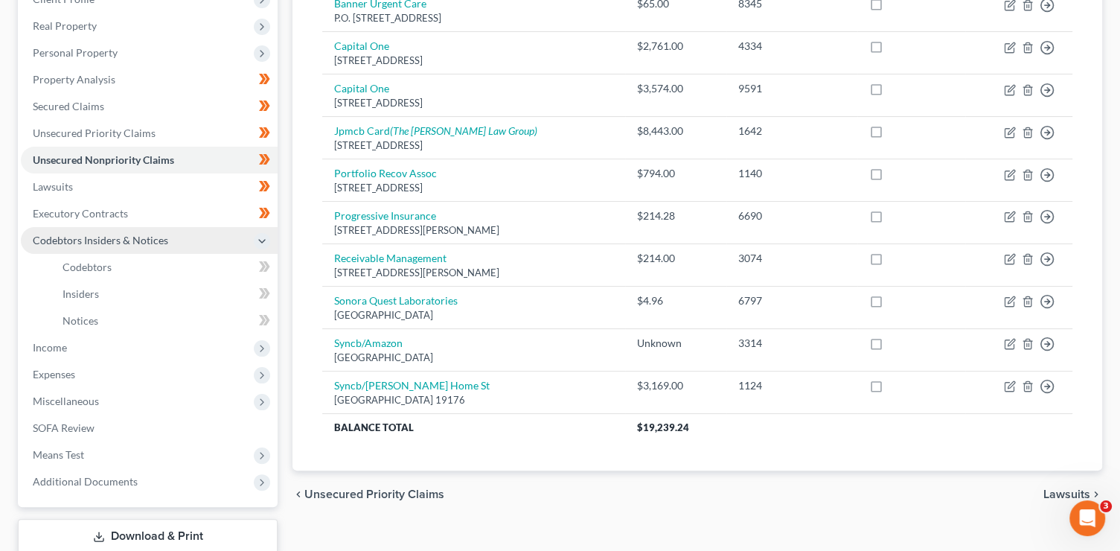
click at [266, 265] on icon at bounding box center [266, 266] width 7 height 10
drag, startPoint x: 266, startPoint y: 265, endPoint x: 272, endPoint y: 272, distance: 9.1
click at [267, 265] on icon at bounding box center [266, 266] width 7 height 10
click at [272, 291] on span at bounding box center [265, 295] width 26 height 22
drag, startPoint x: 272, startPoint y: 291, endPoint x: 273, endPoint y: 313, distance: 21.6
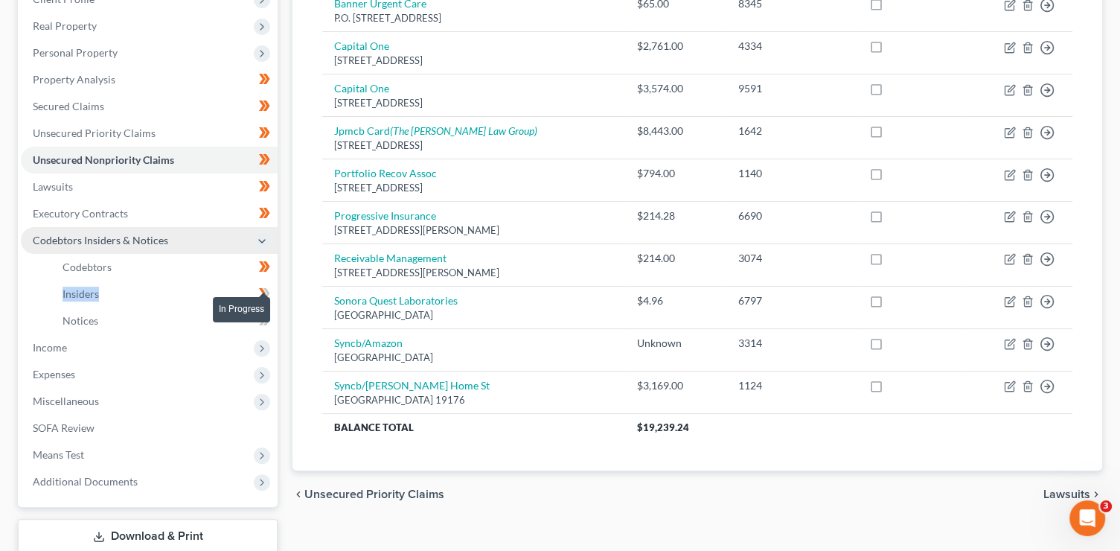
click at [272, 291] on span at bounding box center [265, 295] width 26 height 22
click at [273, 319] on span at bounding box center [265, 322] width 26 height 22
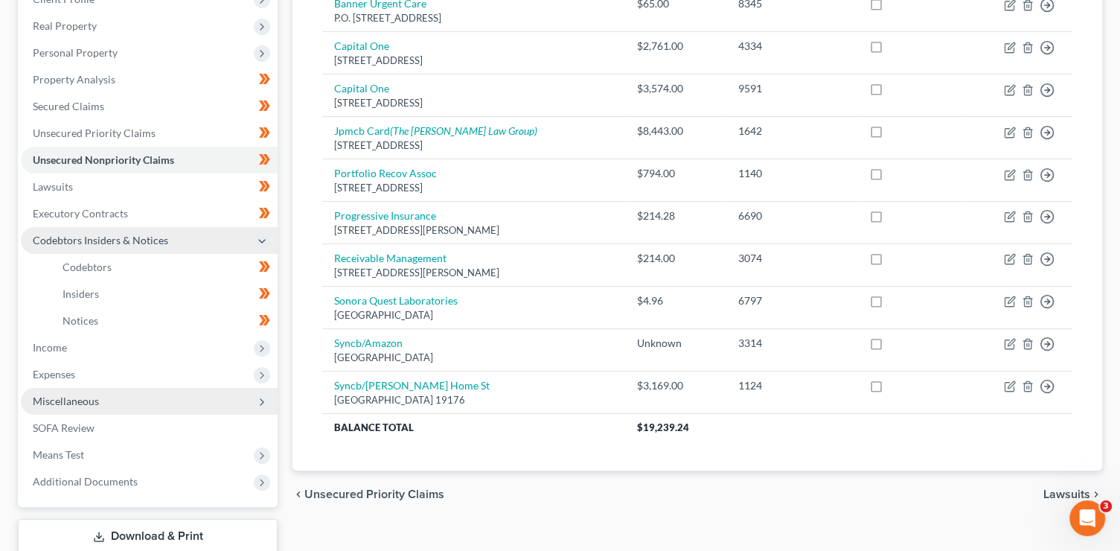
click at [264, 398] on icon at bounding box center [262, 402] width 12 height 12
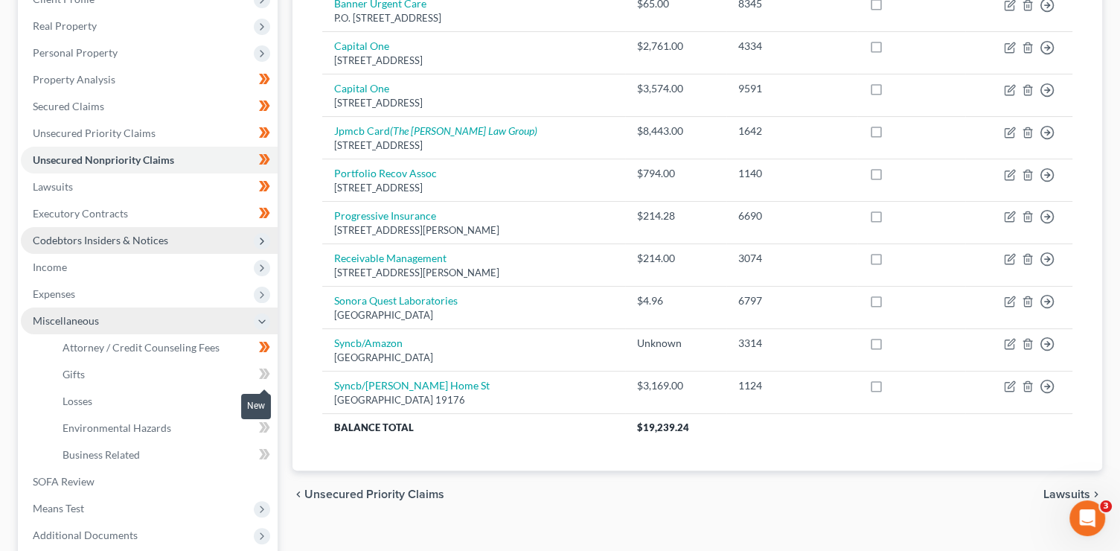
click at [258, 374] on span at bounding box center [265, 376] width 26 height 22
drag, startPoint x: 258, startPoint y: 374, endPoint x: 267, endPoint y: 398, distance: 26.1
click at [258, 374] on span at bounding box center [265, 376] width 26 height 22
click at [268, 410] on span at bounding box center [265, 402] width 26 height 22
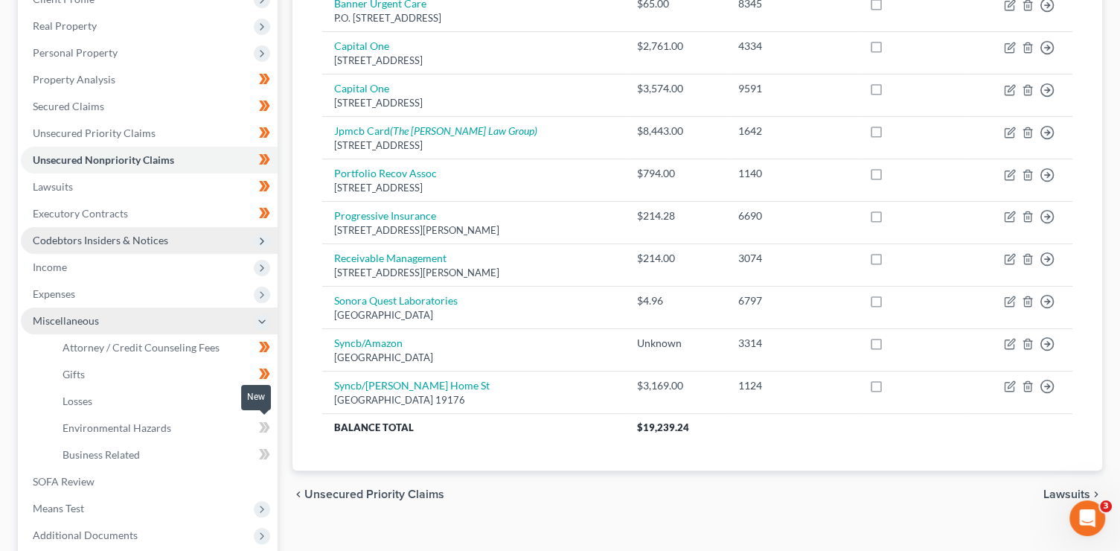
click at [267, 426] on icon at bounding box center [266, 427] width 7 height 10
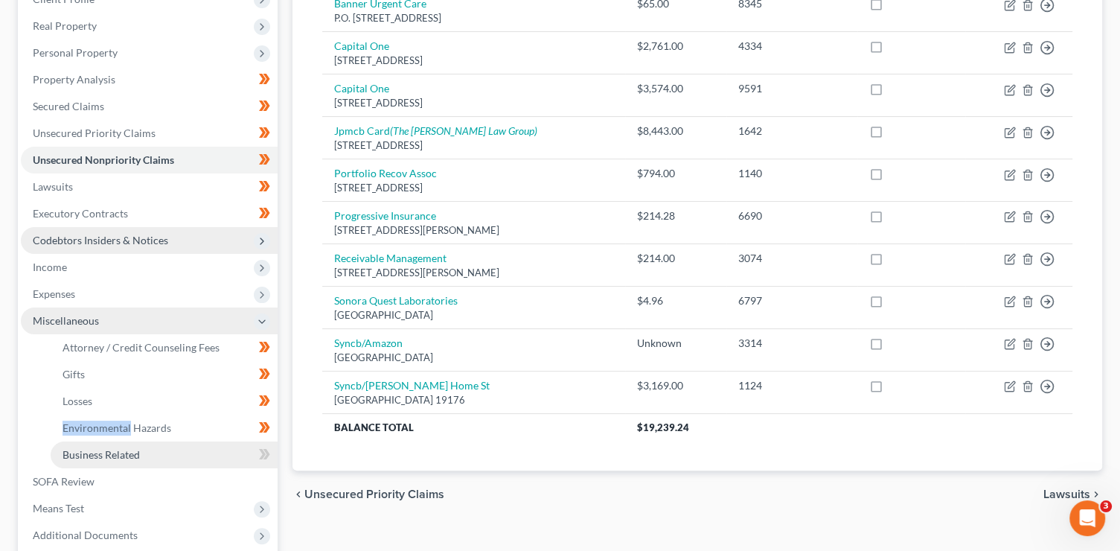
click at [232, 451] on link "Business Related" at bounding box center [164, 454] width 227 height 27
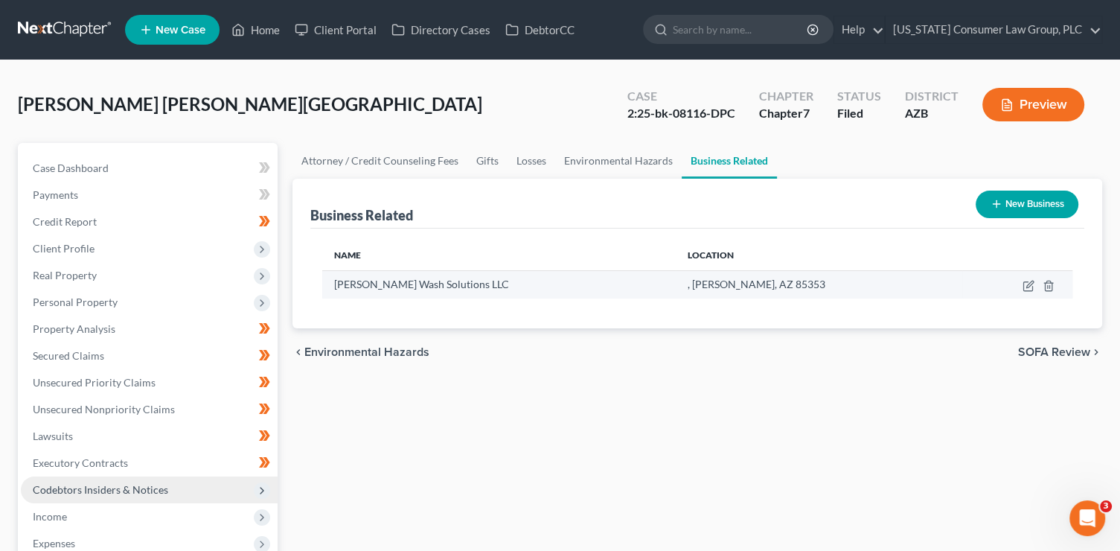
click at [1021, 288] on td at bounding box center [1017, 284] width 110 height 28
click at [1031, 284] on icon "button" at bounding box center [1029, 284] width 7 height 7
select select "member"
select select "3"
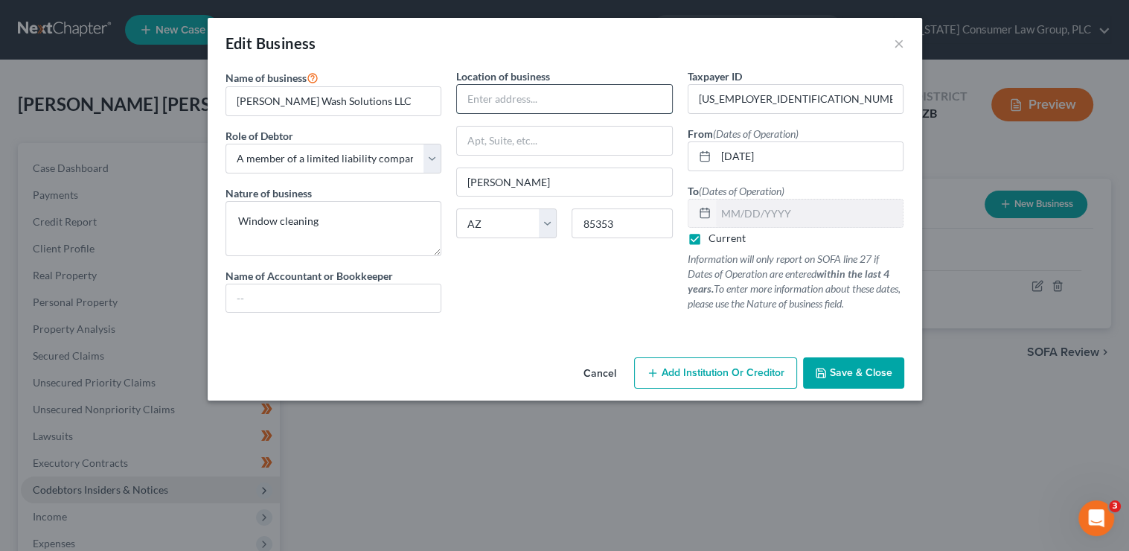
click at [485, 105] on input "text" at bounding box center [564, 99] width 215 height 28
type input "2038 S. 86th Dr."
click at [852, 379] on button "Save & Close" at bounding box center [853, 372] width 101 height 31
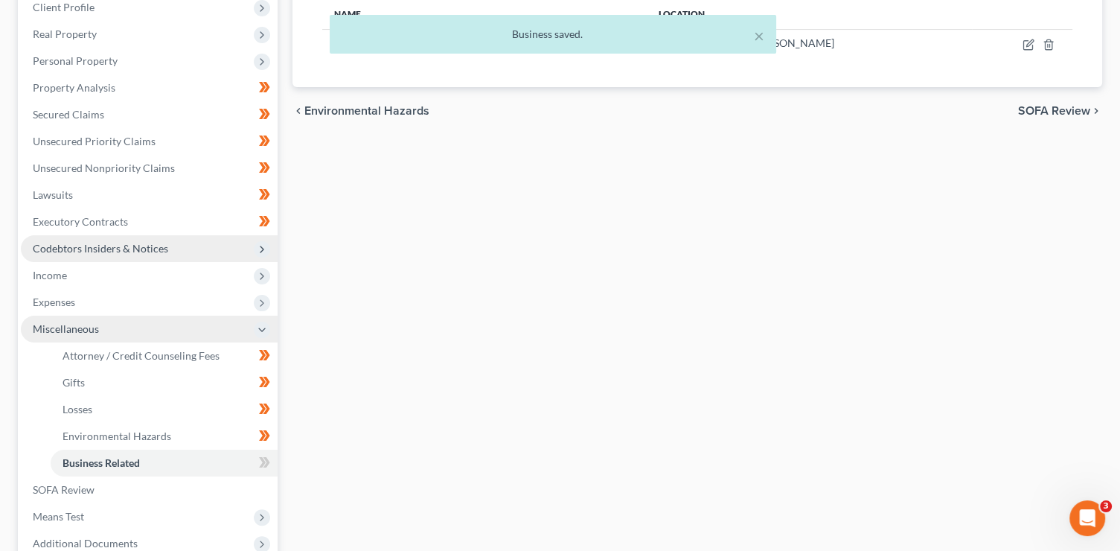
scroll to position [307, 0]
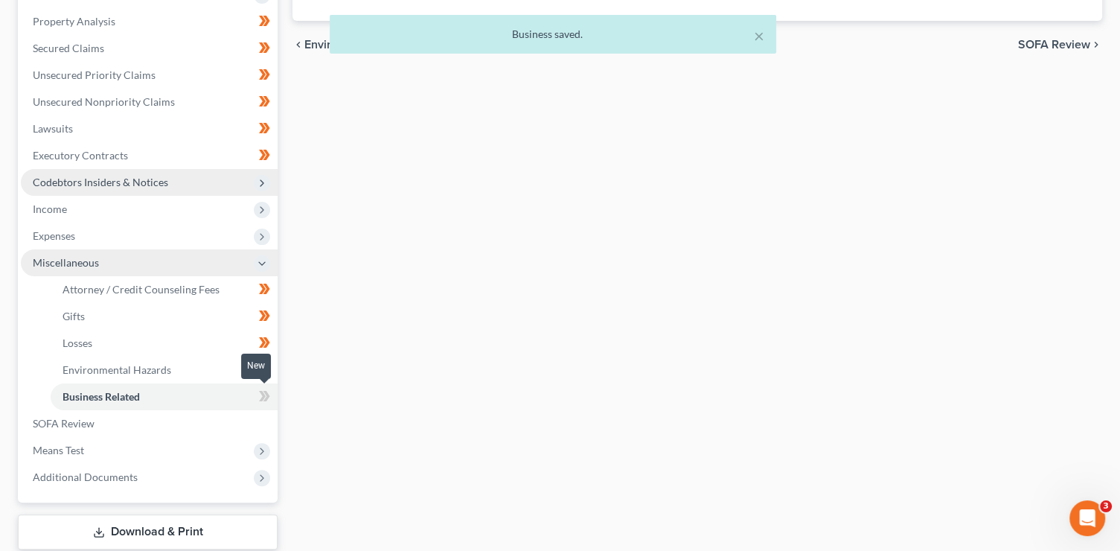
click at [270, 400] on span at bounding box center [265, 398] width 26 height 22
click at [271, 400] on span at bounding box center [265, 398] width 26 height 22
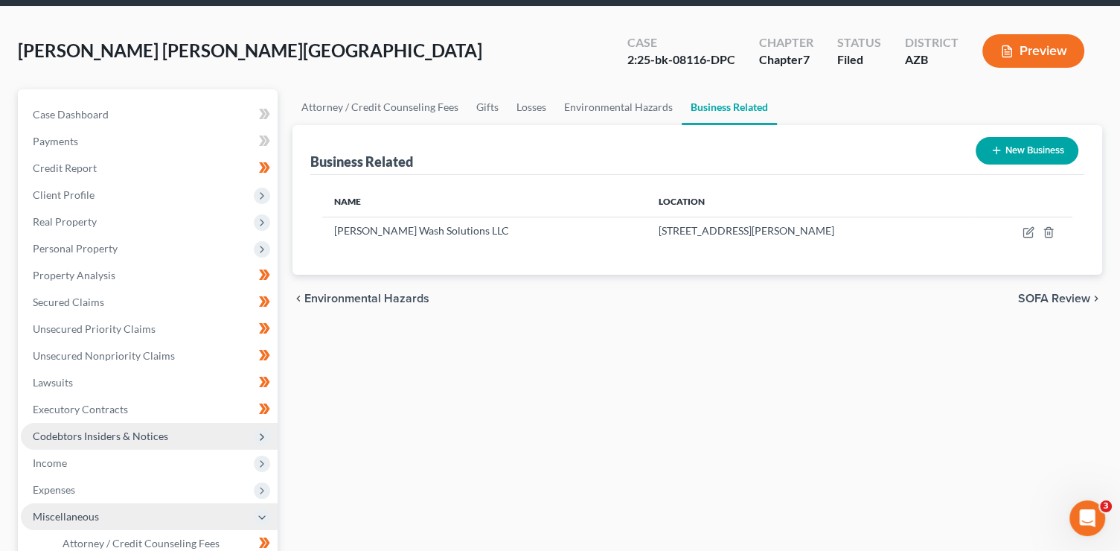
scroll to position [53, 0]
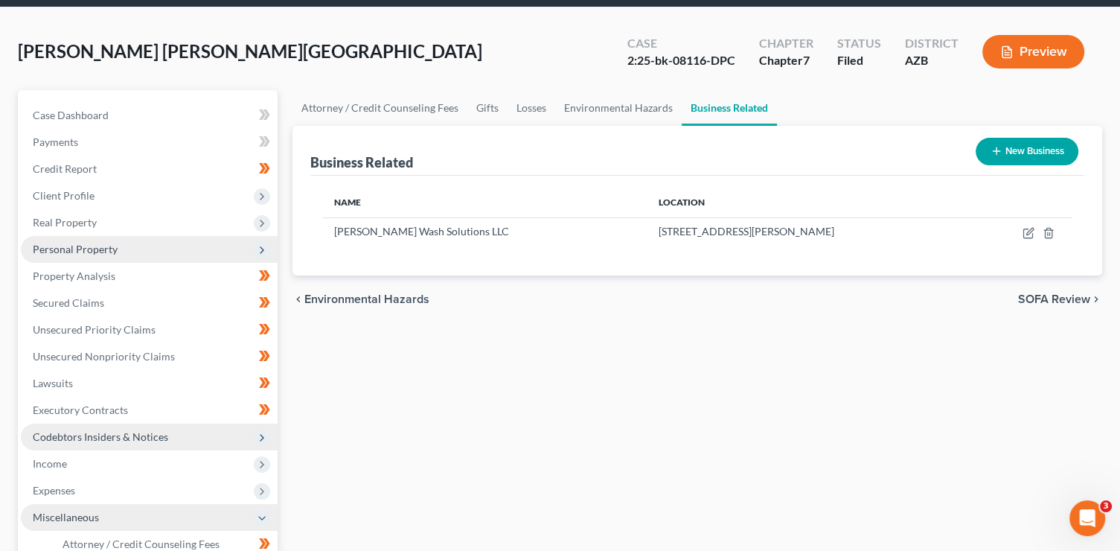
click at [79, 249] on span "Personal Property" at bounding box center [75, 249] width 85 height 13
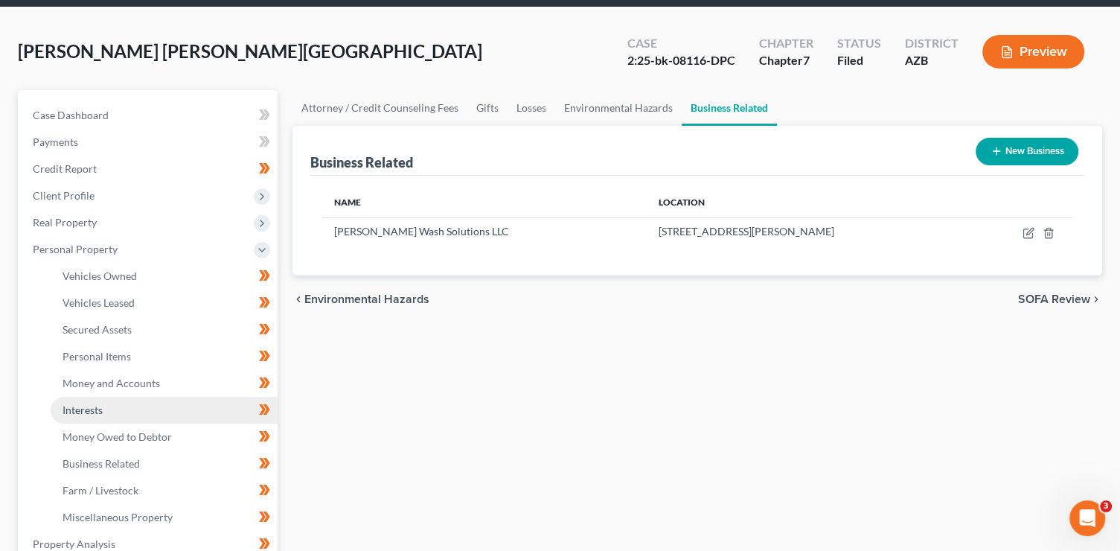
click at [117, 412] on link "Interests" at bounding box center [164, 410] width 227 height 27
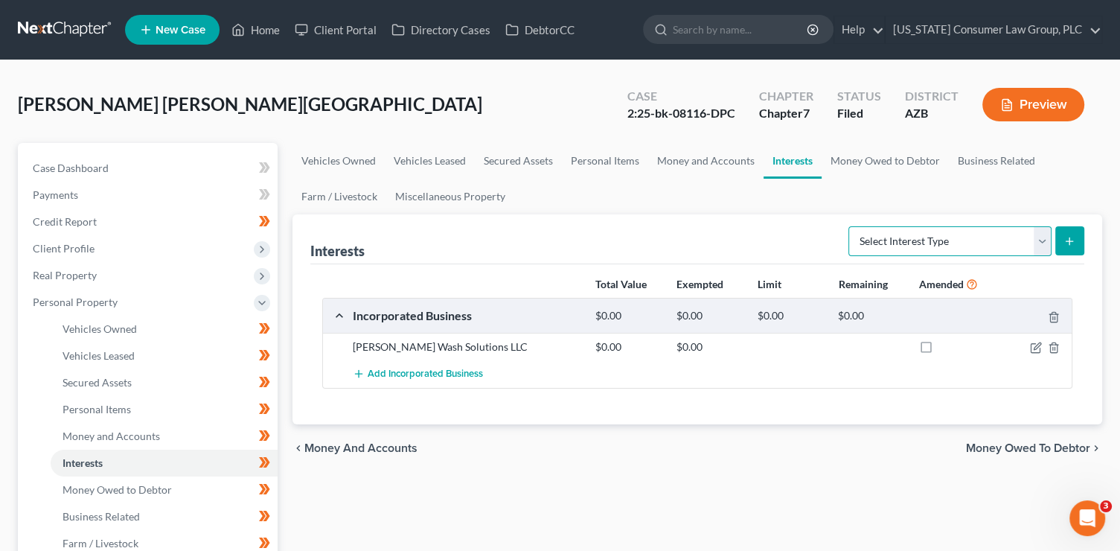
click at [950, 245] on select "Select Interest Type 401K (A/B: 21) Annuity (A/B: 23) Bond (A/B: 18) Education …" at bounding box center [949, 241] width 203 height 30
select select "401k"
click at [851, 226] on select "Select Interest Type 401K (A/B: 21) Annuity (A/B: 23) Bond (A/B: 18) Education …" at bounding box center [949, 241] width 203 height 30
click at [1075, 234] on button "submit" at bounding box center [1069, 240] width 29 height 29
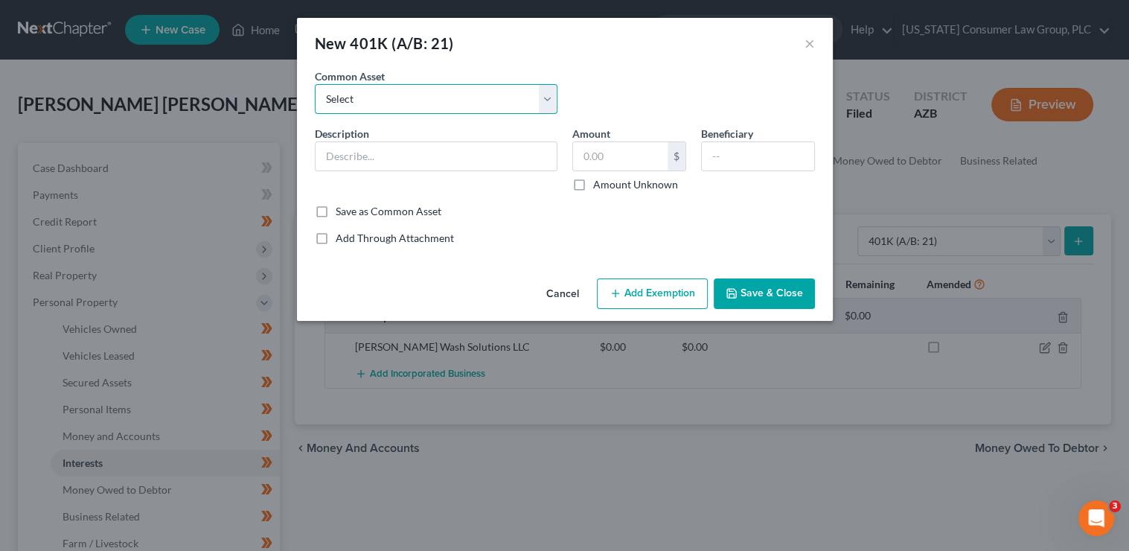
click at [368, 94] on select "Select 401(k)" at bounding box center [436, 99] width 243 height 30
select select "0"
click at [315, 84] on select "Select 401(k)" at bounding box center [436, 99] width 243 height 30
type input "401(k)"
click at [604, 160] on input "5,000.00" at bounding box center [620, 156] width 95 height 28
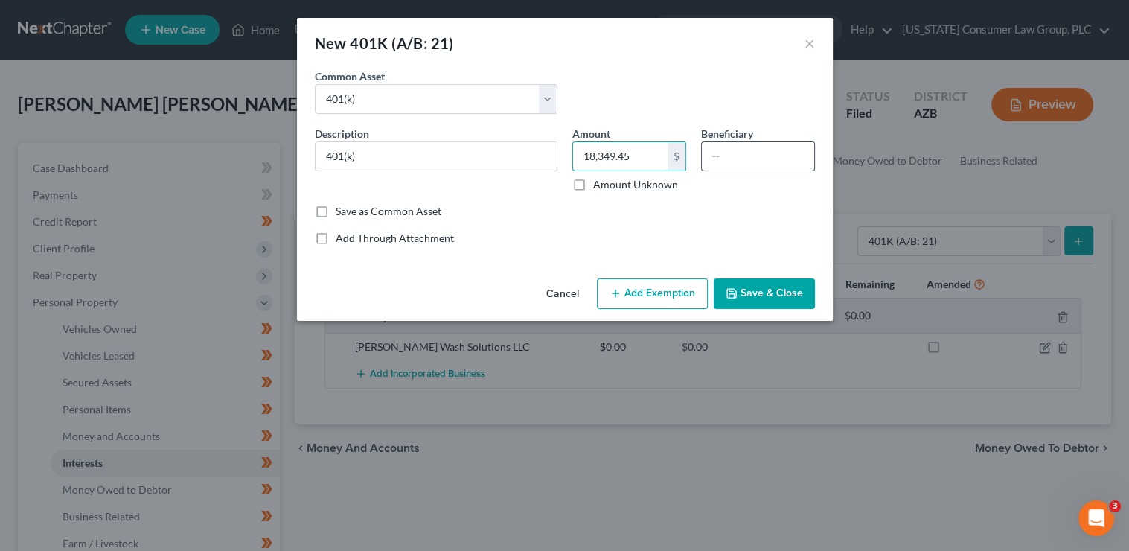
type input "18,349.45"
click at [787, 148] on input "text" at bounding box center [758, 156] width 112 height 28
type input "Elijah Arroyos"
click at [686, 298] on button "Add Exemption" at bounding box center [652, 293] width 111 height 31
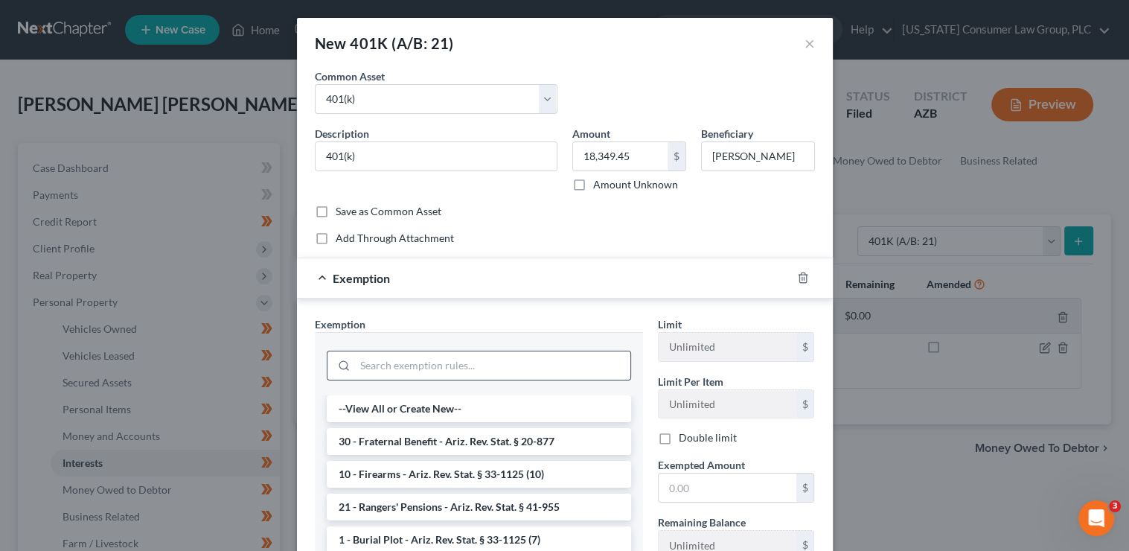
click at [424, 350] on div at bounding box center [479, 365] width 304 height 30
click at [429, 364] on input "search" at bounding box center [492, 365] width 275 height 28
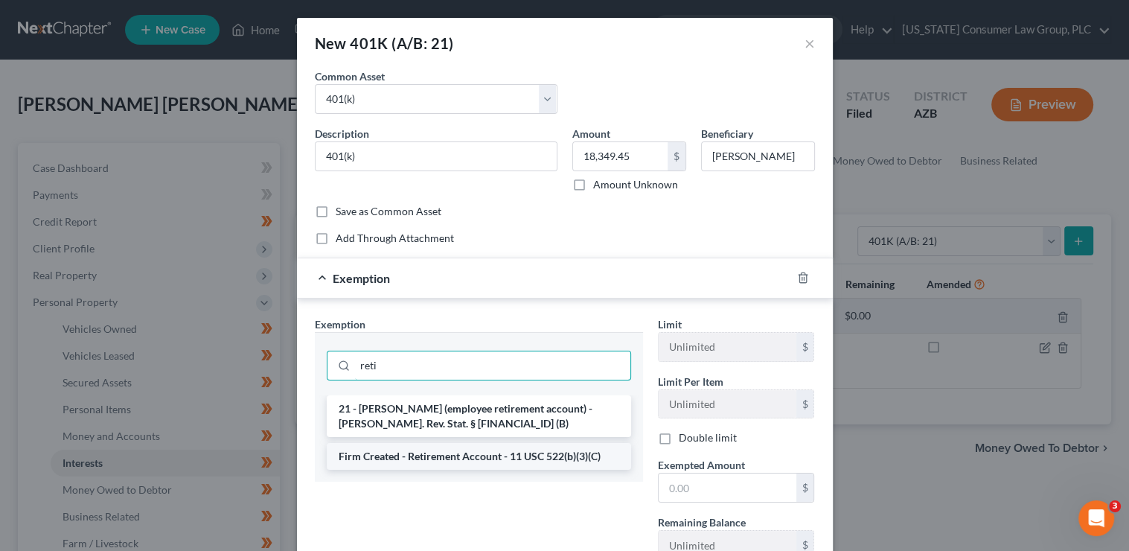
type input "reti"
click at [484, 445] on li "Firm Created - Retirement Account - 11 USC 522(b)(3)(C)" at bounding box center [479, 456] width 304 height 27
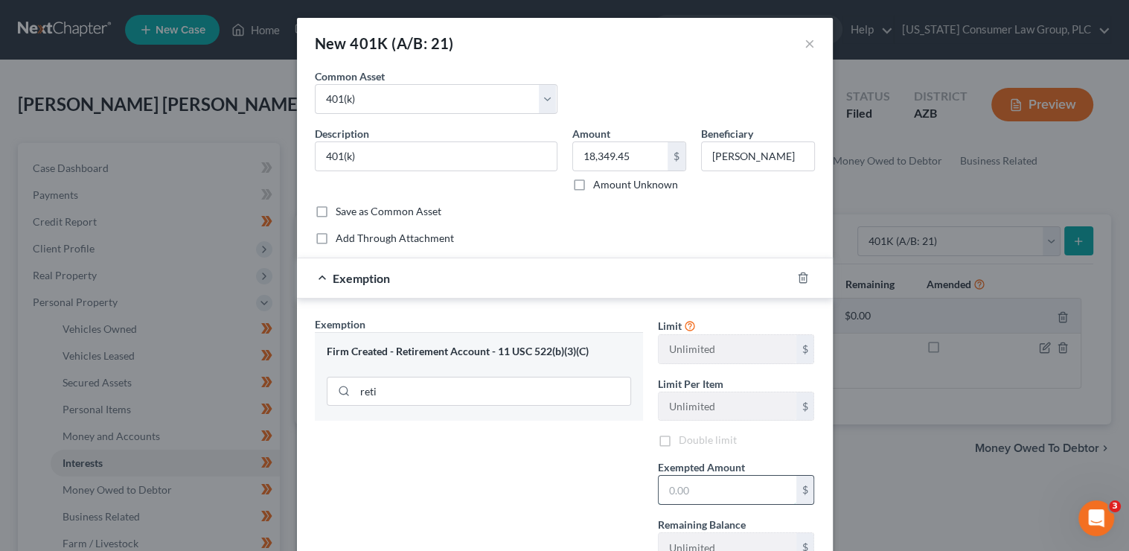
click at [659, 482] on input "text" at bounding box center [728, 490] width 138 height 28
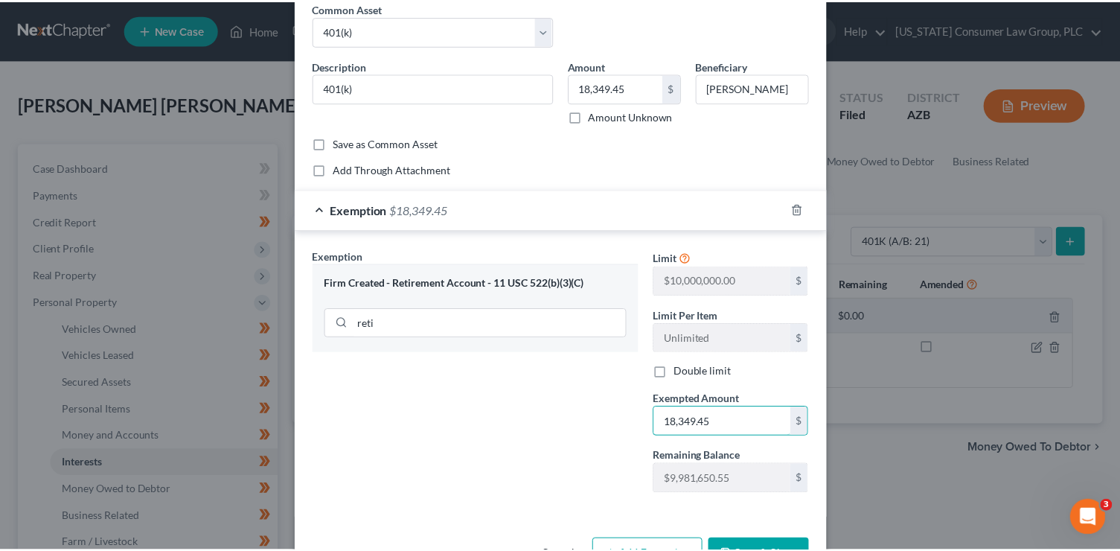
scroll to position [115, 0]
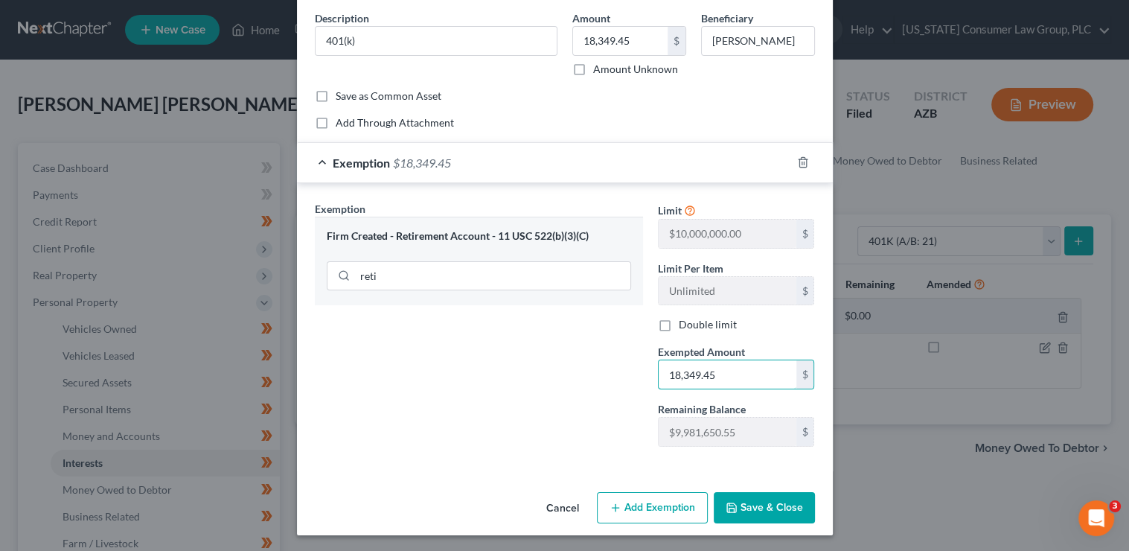
type input "18,349.45"
click at [775, 504] on button "Save & Close" at bounding box center [764, 507] width 101 height 31
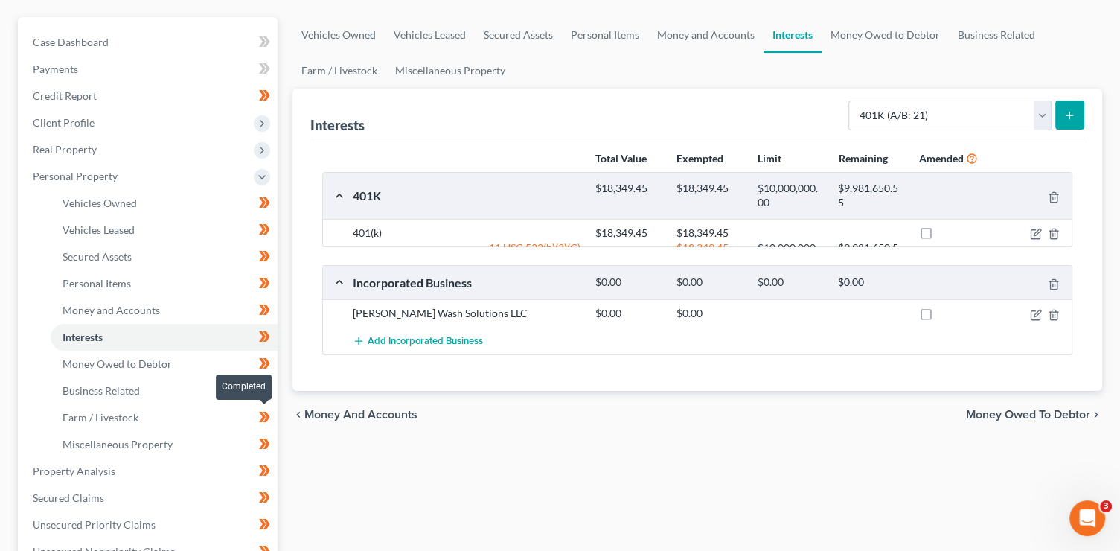
scroll to position [354, 0]
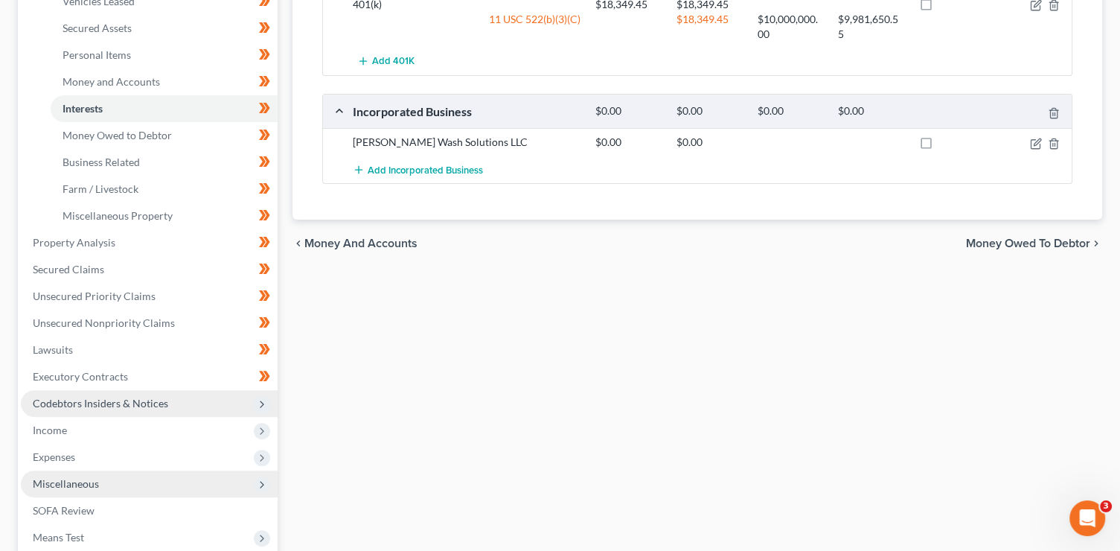
click at [269, 400] on icon at bounding box center [262, 404] width 16 height 16
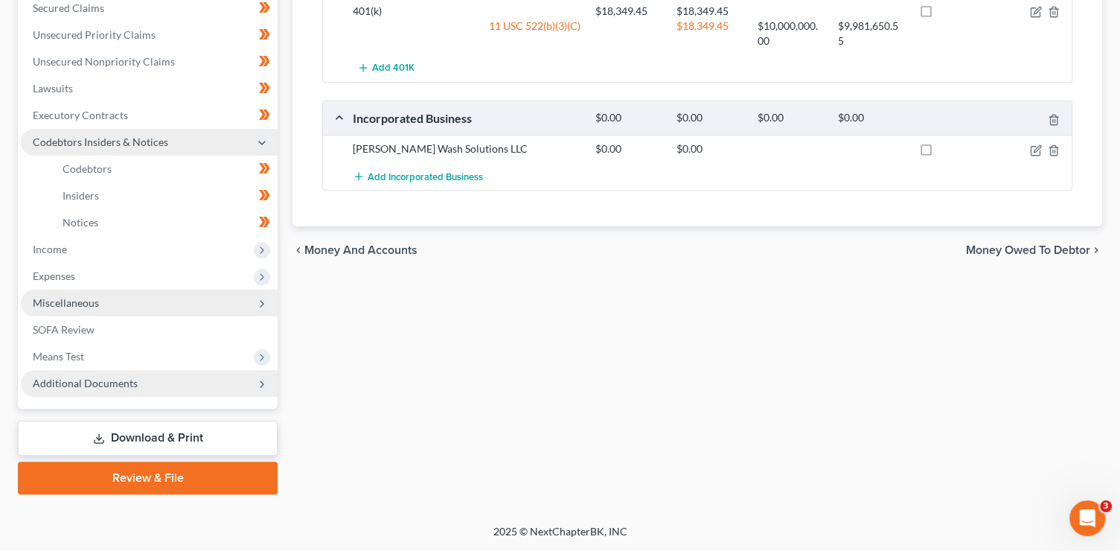
scroll to position [346, 0]
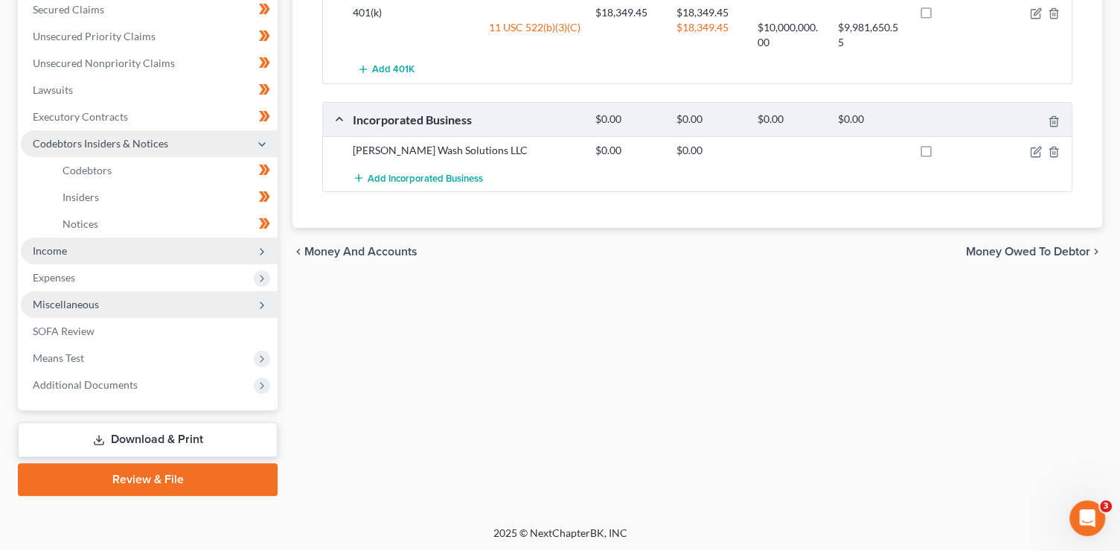
click at [264, 244] on icon at bounding box center [262, 251] width 16 height 16
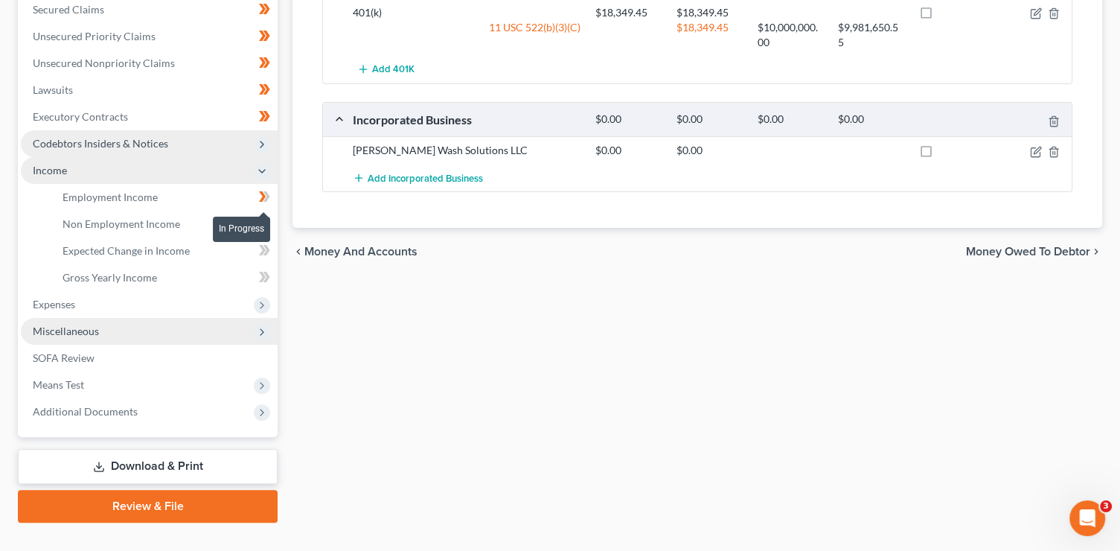
click at [273, 196] on span at bounding box center [265, 199] width 26 height 22
click at [190, 200] on link "Employment Income" at bounding box center [164, 197] width 227 height 27
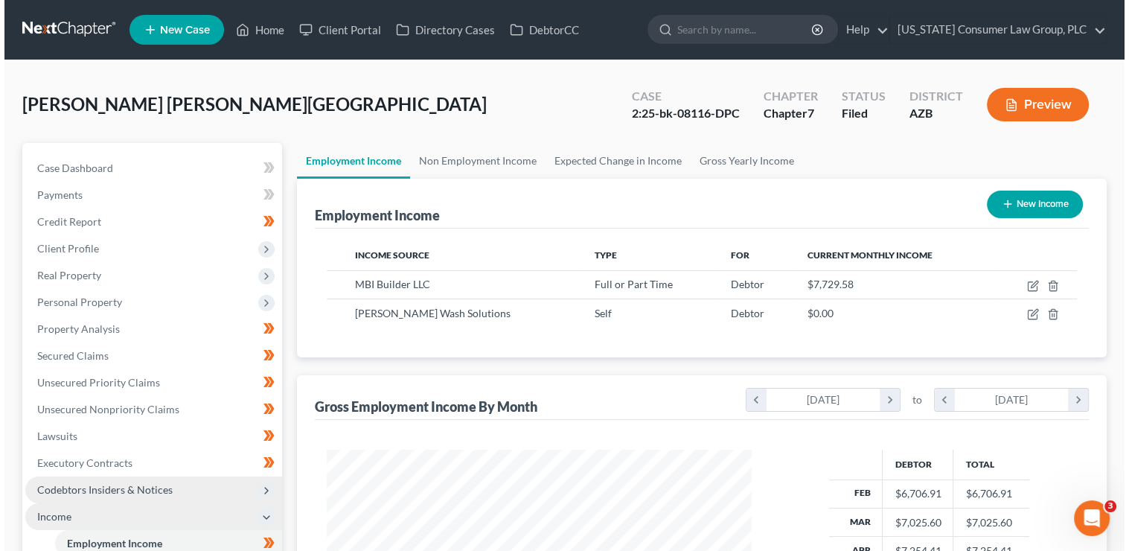
scroll to position [265, 455]
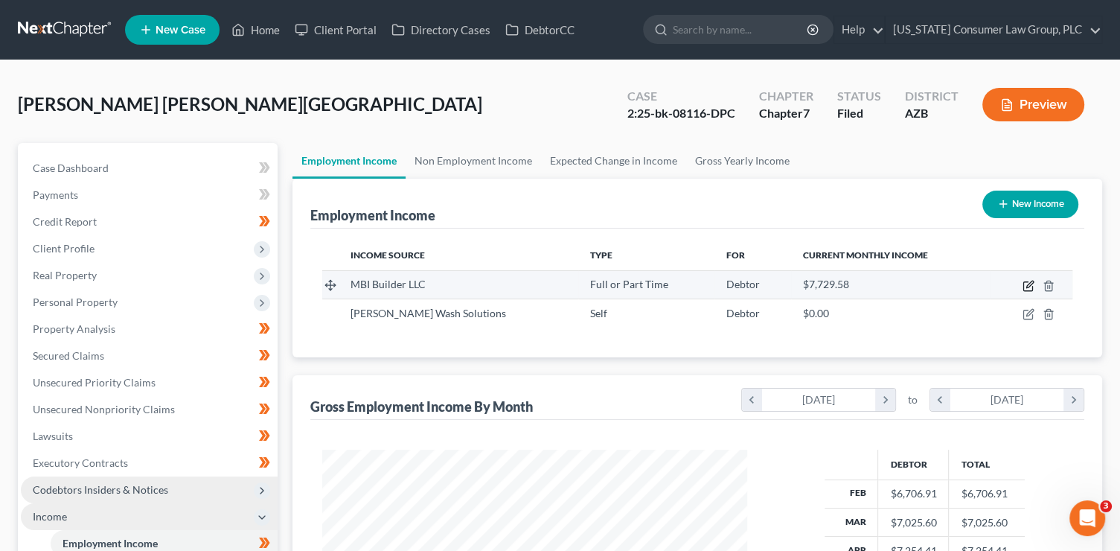
click at [1025, 283] on icon "button" at bounding box center [1028, 286] width 12 height 12
select select "0"
select select "3"
select select "2"
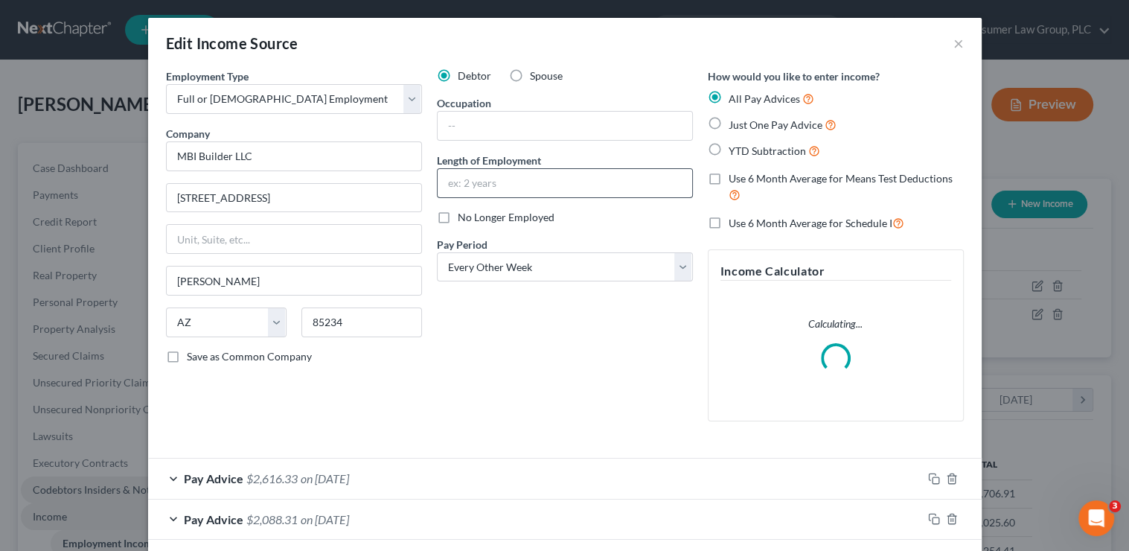
scroll to position [265, 458]
click at [506, 129] on input "text" at bounding box center [565, 126] width 254 height 28
type input "Maintenance"
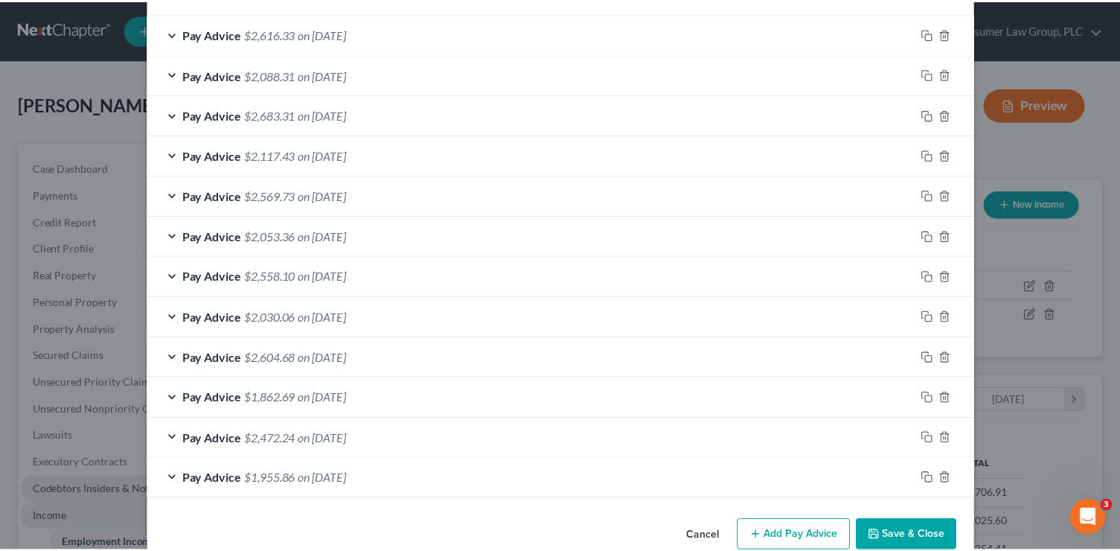
scroll to position [472, 0]
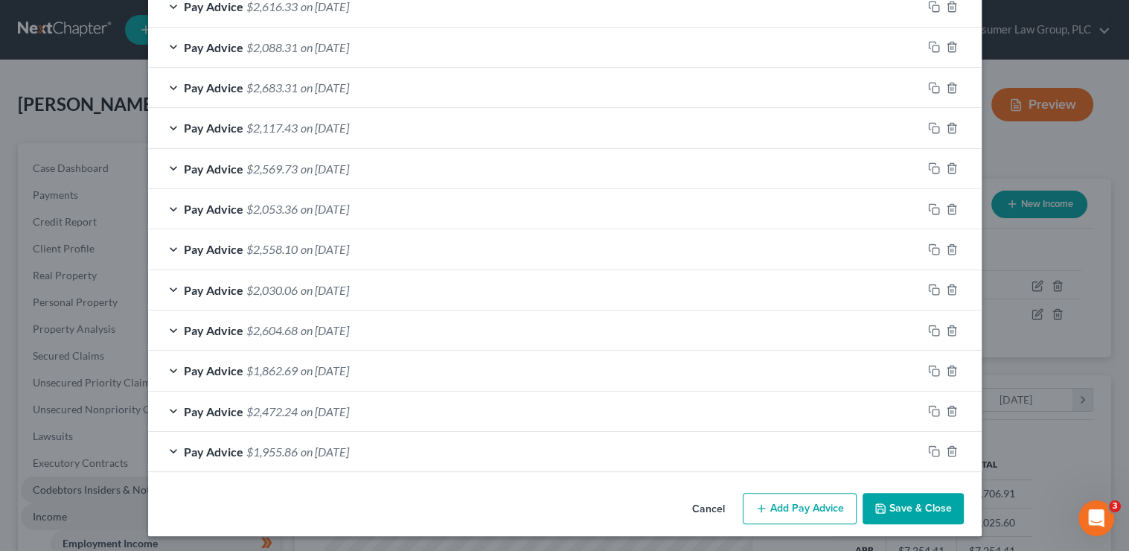
type input "9 years"
click at [874, 507] on icon "button" at bounding box center [880, 508] width 12 height 12
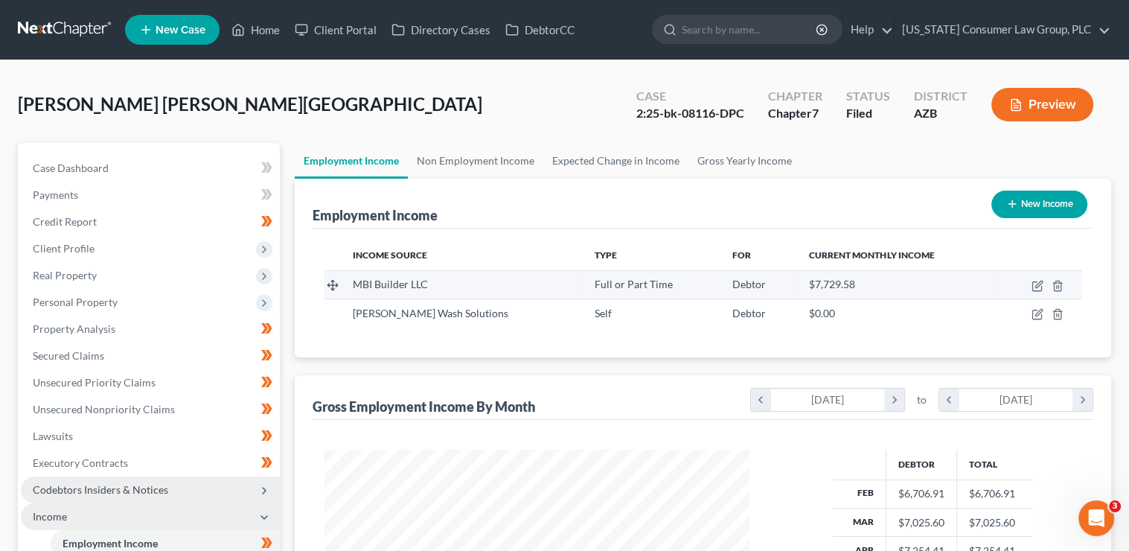
scroll to position [743869, 743679]
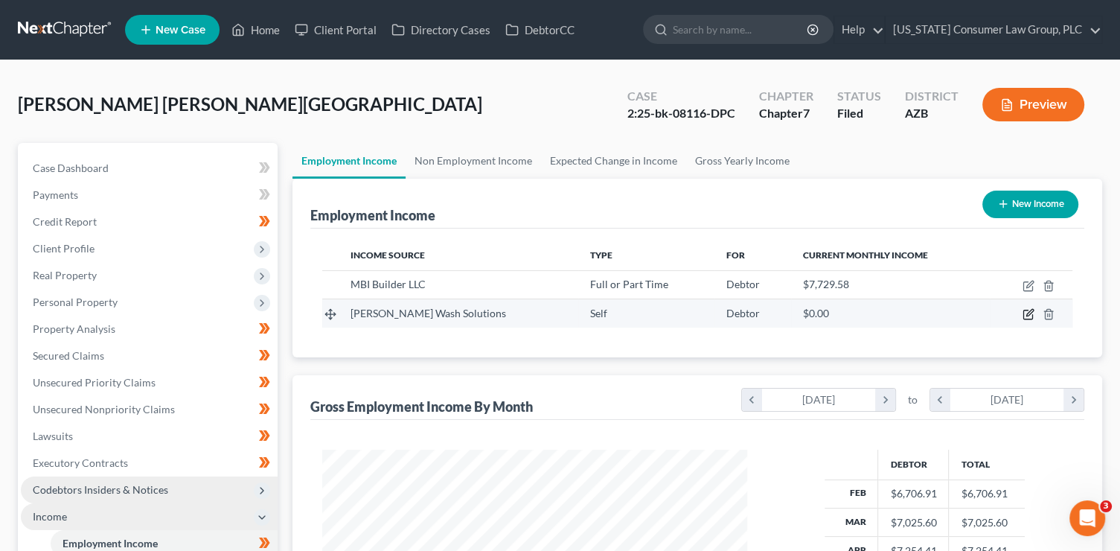
click at [1025, 314] on icon "button" at bounding box center [1028, 314] width 12 height 12
select select "1"
select select "0"
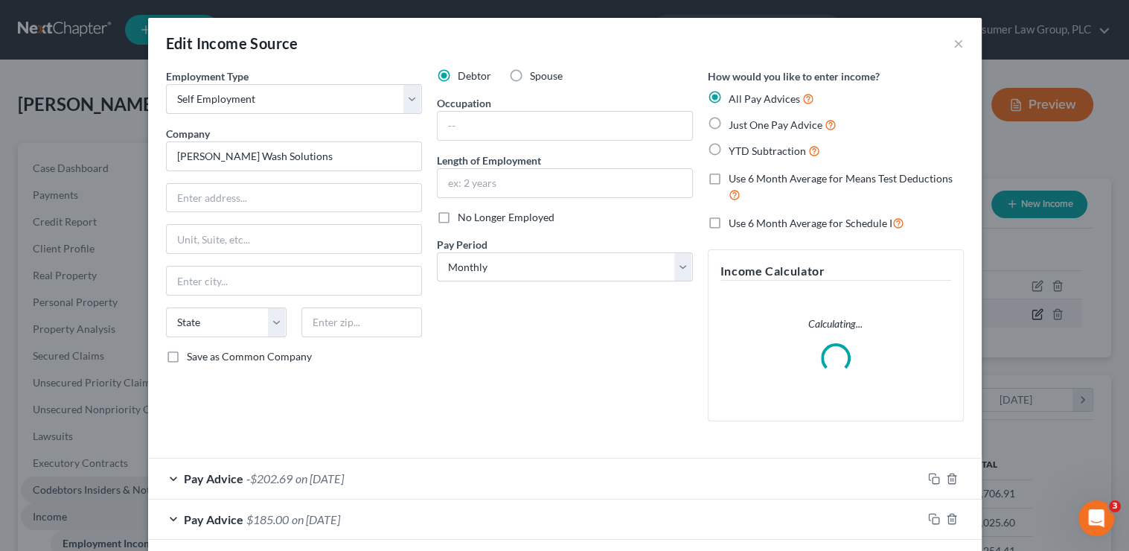
scroll to position [265, 458]
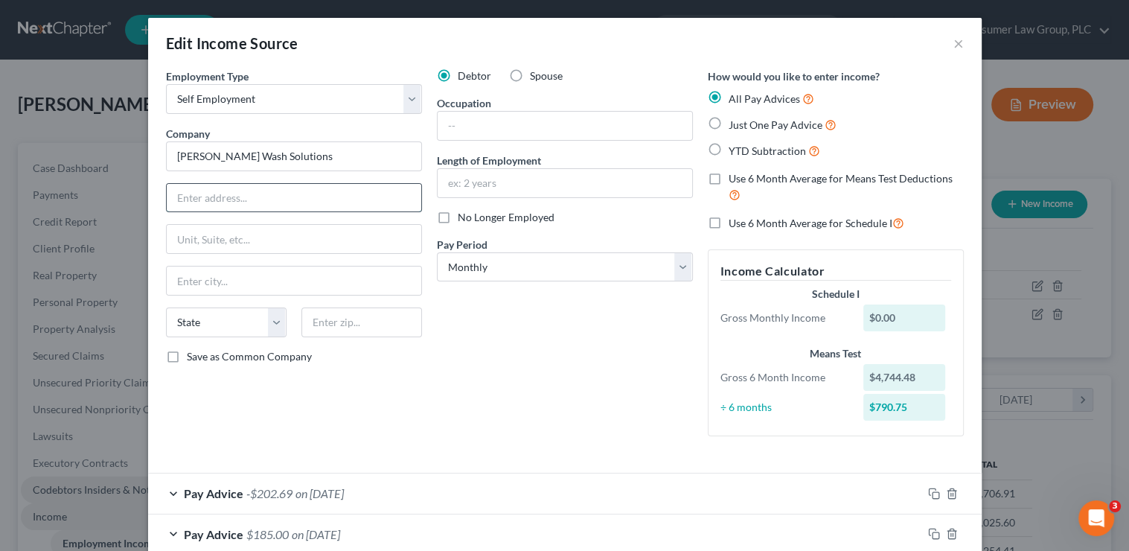
click at [308, 195] on input "text" at bounding box center [294, 198] width 254 height 28
type input "2038 S. 86th Dr."
type input "85353"
type input "Tolleson"
select select "3"
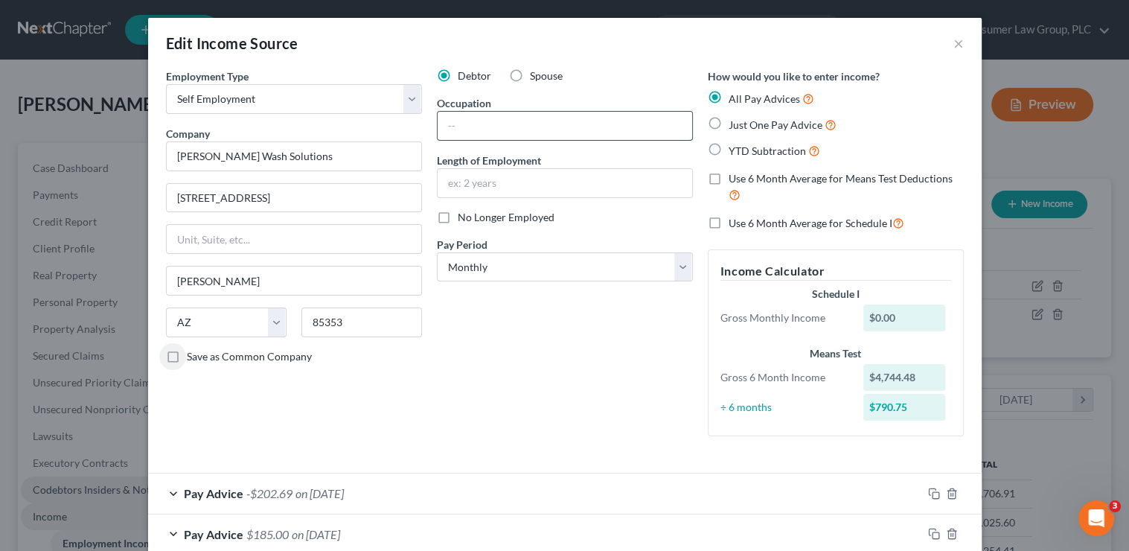
click at [500, 127] on input "text" at bounding box center [565, 126] width 254 height 28
type input "Owner"
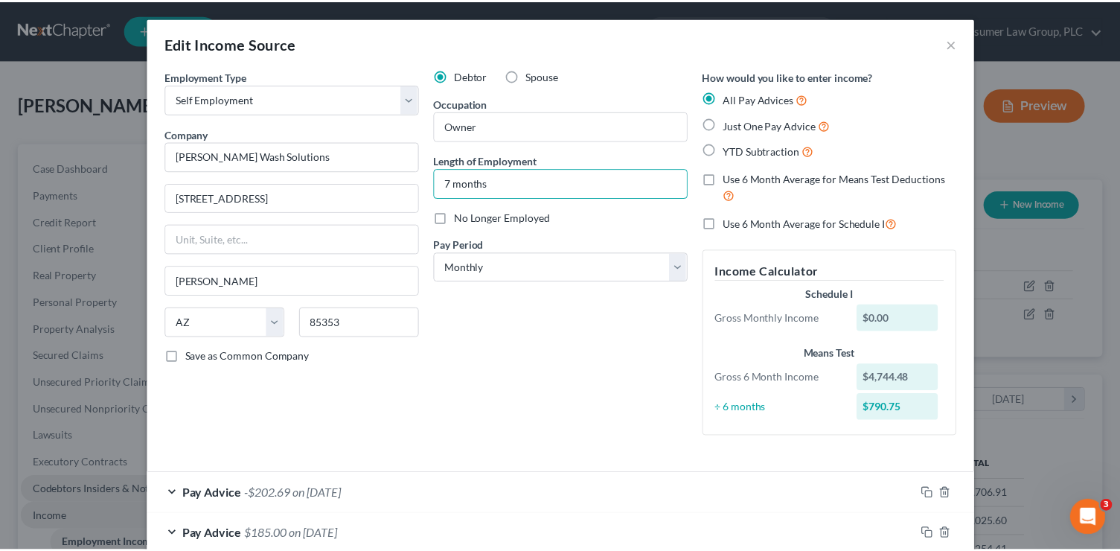
scroll to position [245, 0]
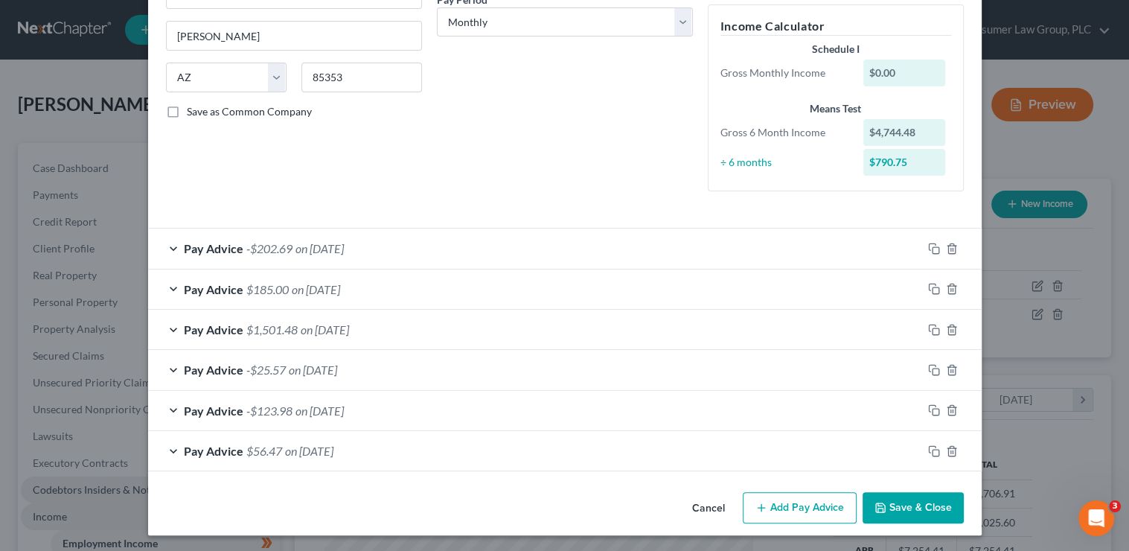
type input "7 months"
click at [925, 501] on button "Save & Close" at bounding box center [912, 507] width 101 height 31
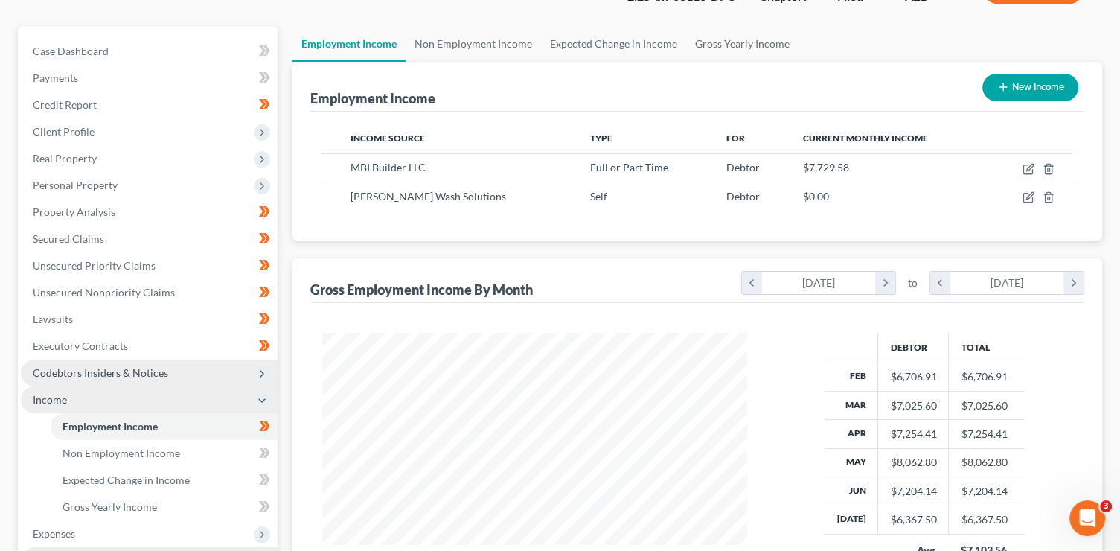
scroll to position [176, 0]
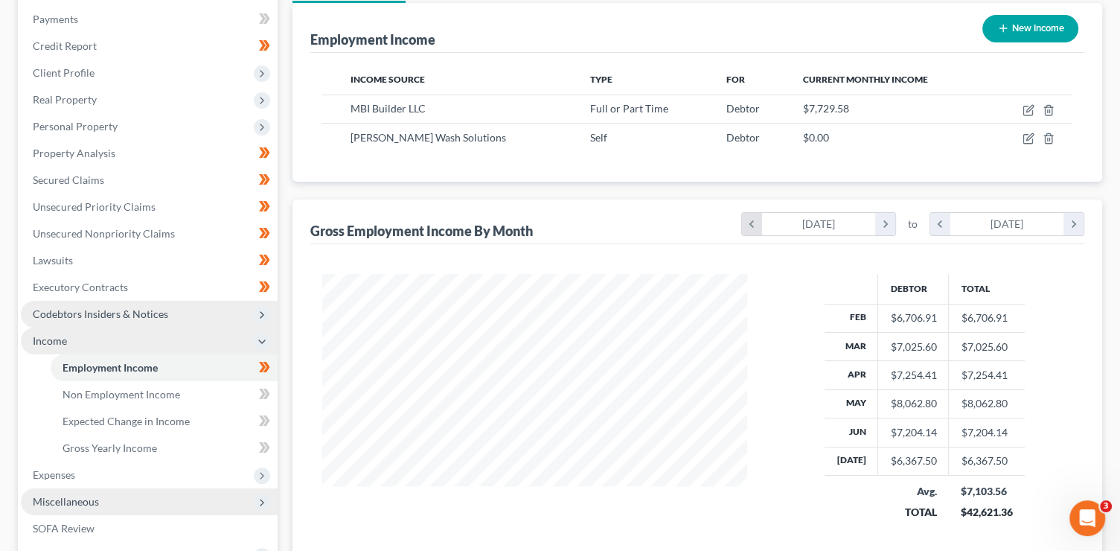
click at [752, 225] on icon "chevron_left" at bounding box center [752, 224] width 20 height 22
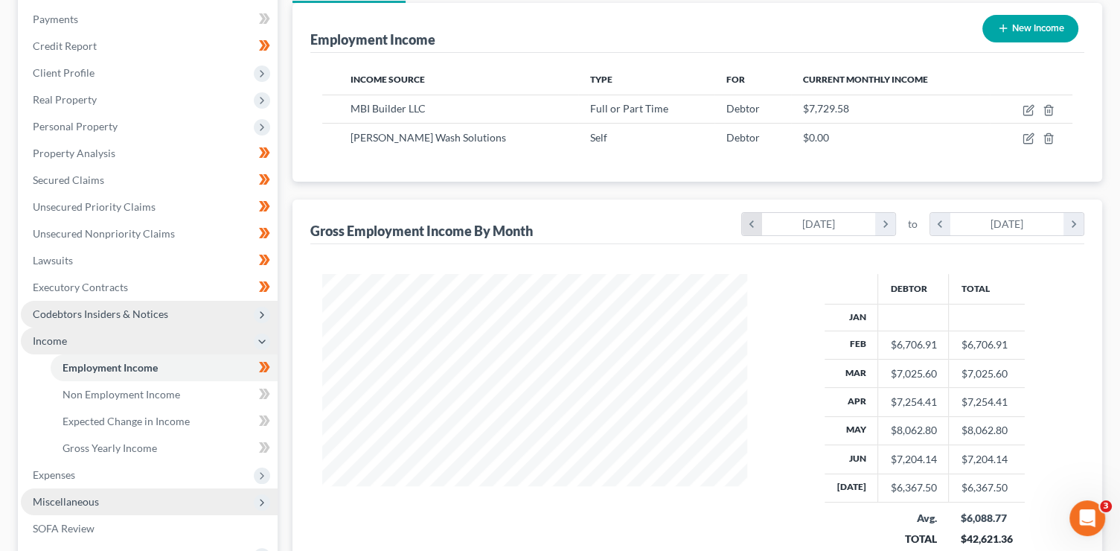
scroll to position [294, 455]
click at [880, 217] on icon "chevron_right" at bounding box center [885, 224] width 20 height 22
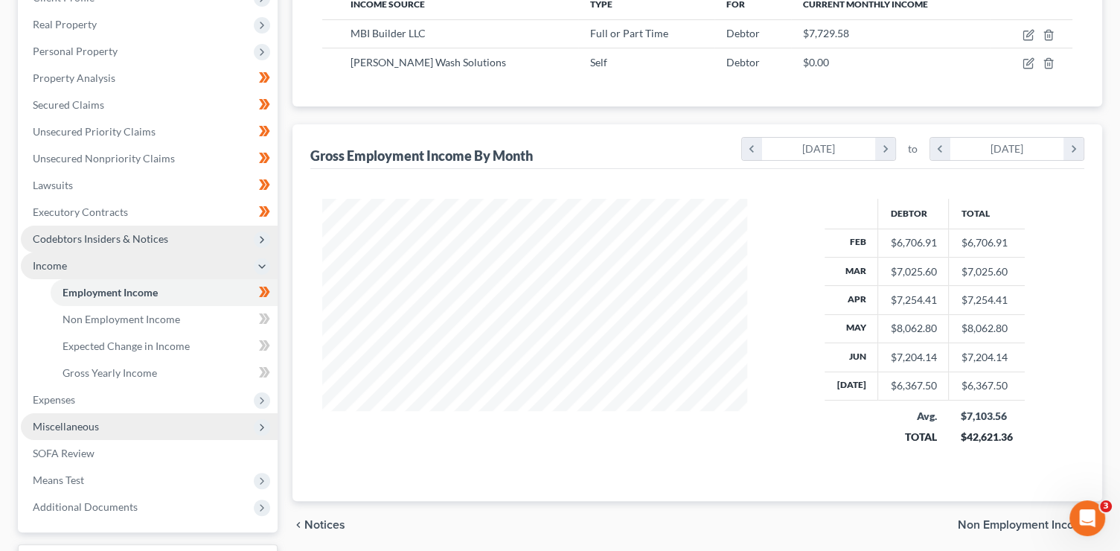
scroll to position [373, 0]
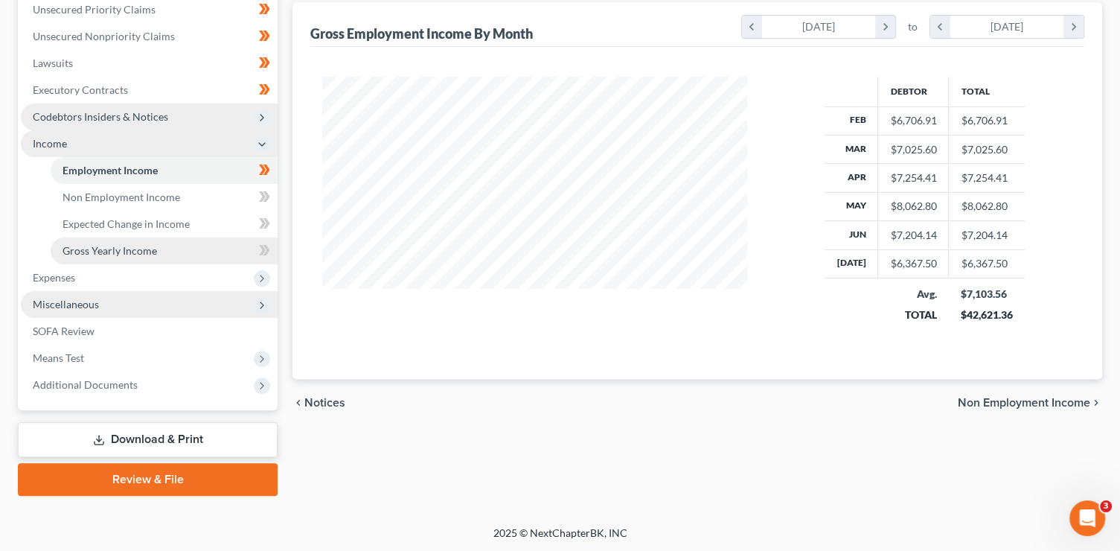
click at [133, 255] on span "Gross Yearly Income" at bounding box center [110, 250] width 95 height 13
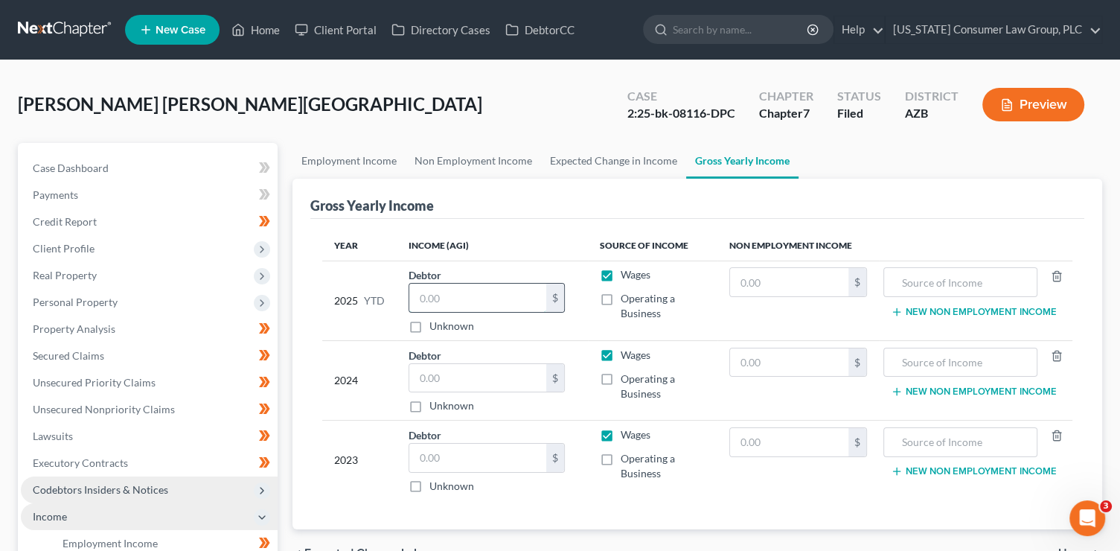
click at [447, 297] on input "text" at bounding box center [477, 298] width 137 height 28
type input "56,474.38"
click at [470, 377] on input "text" at bounding box center [477, 378] width 137 height 28
type input "88,156"
click at [482, 448] on input "text" at bounding box center [477, 458] width 137 height 28
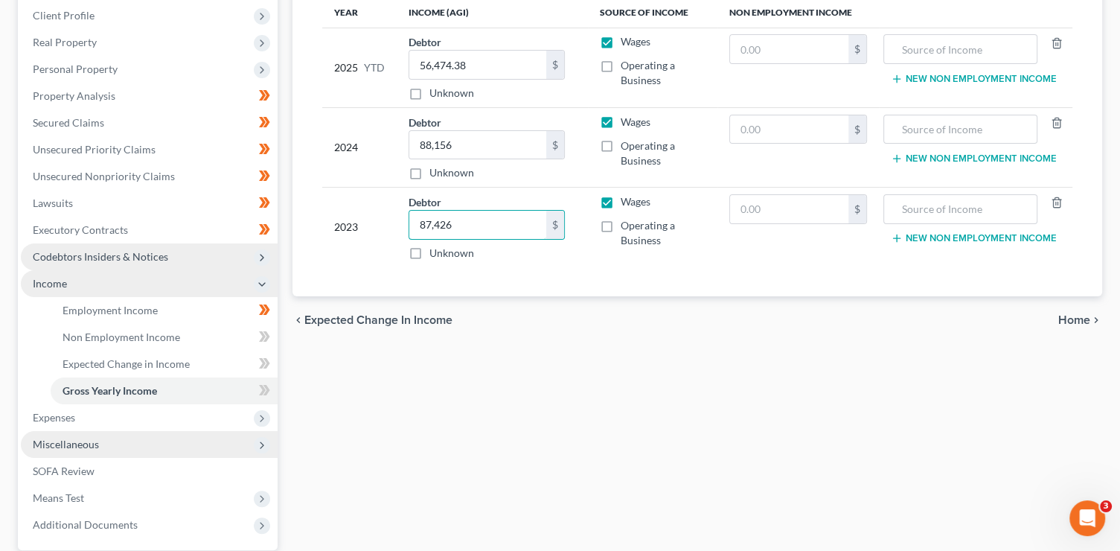
scroll to position [235, 0]
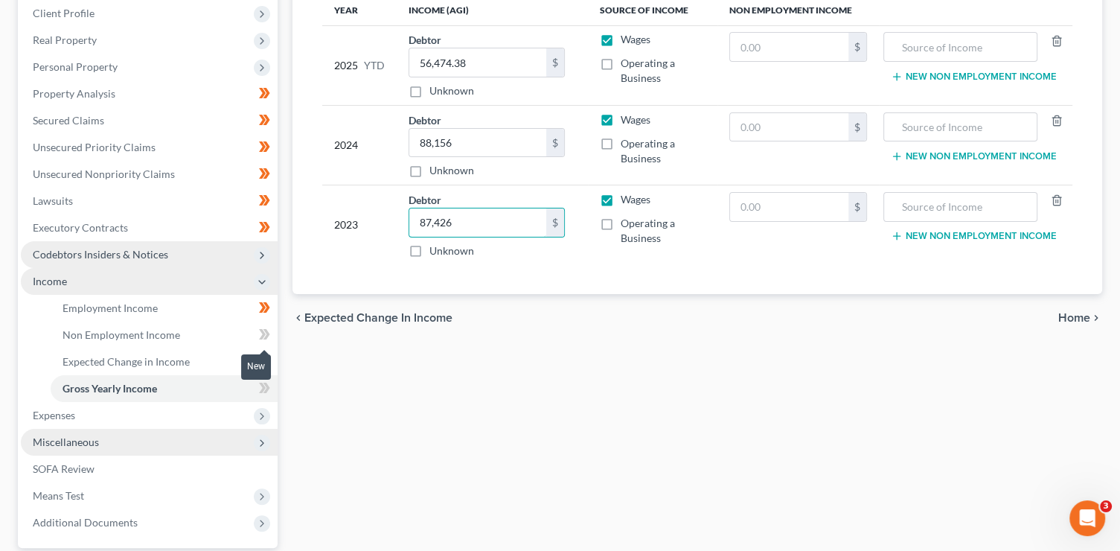
type input "87,426"
click at [264, 331] on icon at bounding box center [262, 334] width 7 height 10
drag, startPoint x: 264, startPoint y: 331, endPoint x: 269, endPoint y: 356, distance: 25.0
click at [265, 333] on icon at bounding box center [262, 334] width 7 height 10
click at [268, 359] on icon at bounding box center [266, 361] width 7 height 10
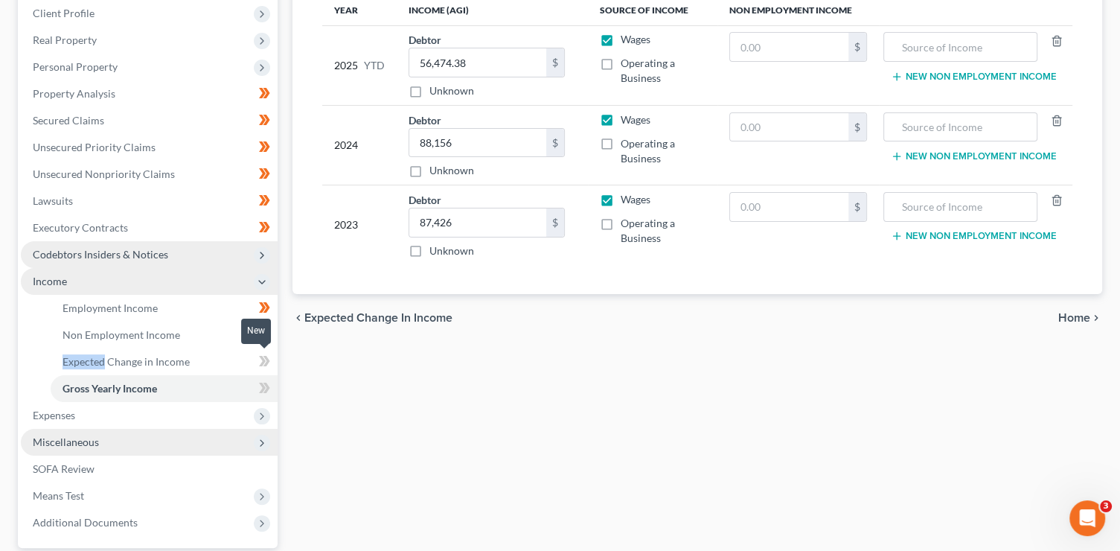
drag, startPoint x: 268, startPoint y: 359, endPoint x: 269, endPoint y: 367, distance: 7.5
click at [268, 359] on icon at bounding box center [266, 361] width 7 height 10
click at [265, 396] on icon at bounding box center [264, 388] width 11 height 19
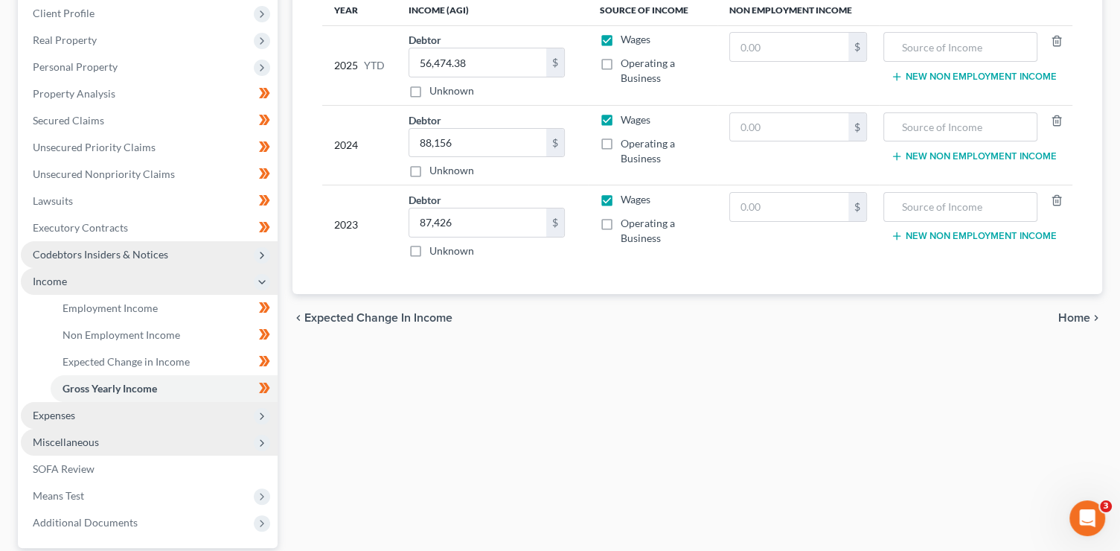
click at [206, 417] on span "Expenses" at bounding box center [149, 415] width 257 height 27
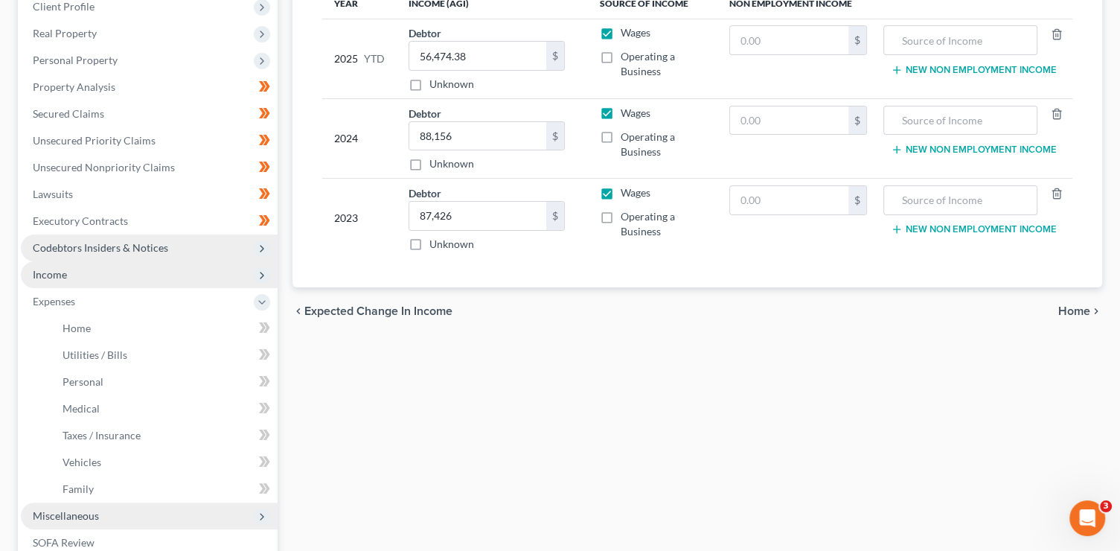
scroll to position [453, 0]
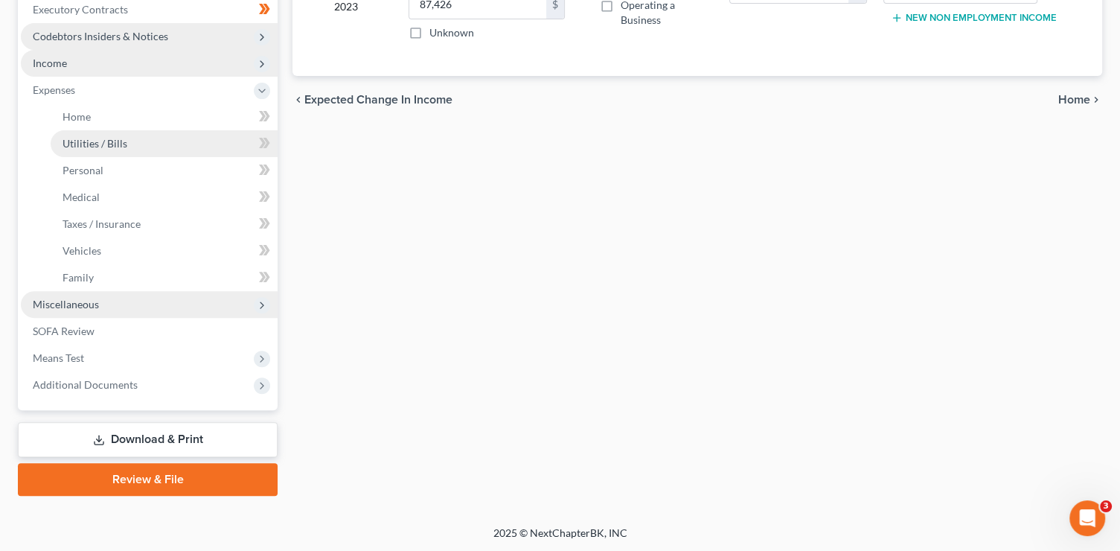
click at [135, 130] on link "Utilities / Bills" at bounding box center [164, 143] width 227 height 27
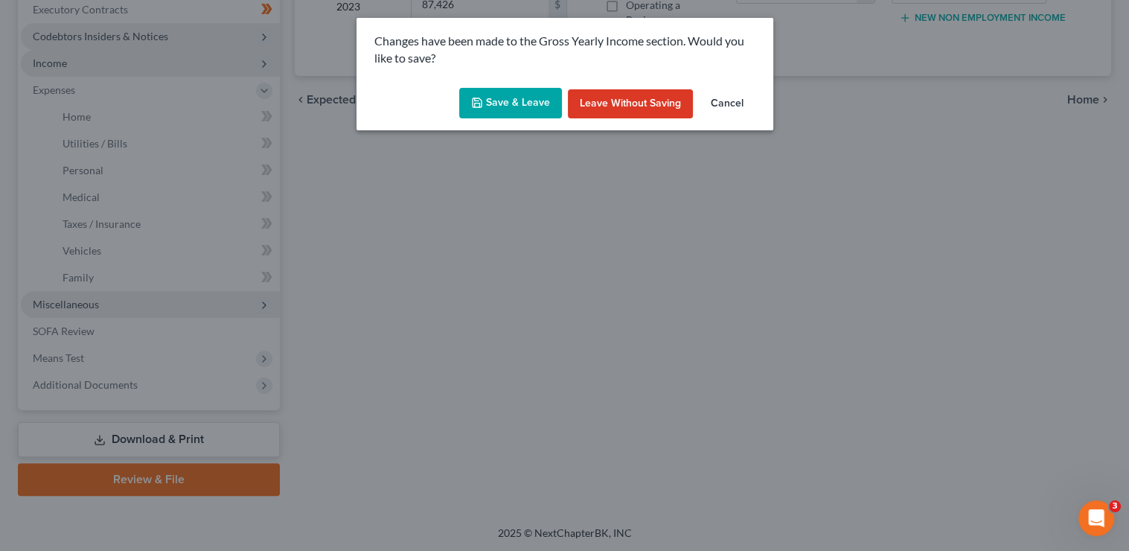
click at [544, 104] on button "Save & Leave" at bounding box center [510, 103] width 103 height 31
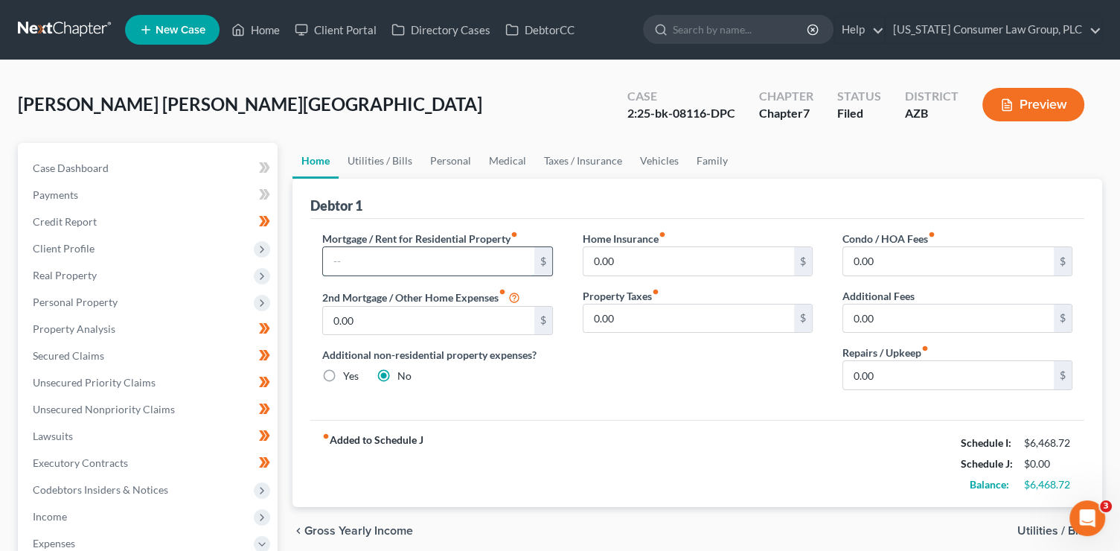
click at [438, 254] on input "text" at bounding box center [428, 261] width 211 height 28
type input "2,171.85"
type input "130"
type input "50"
click at [367, 148] on link "Utilities / Bills" at bounding box center [380, 161] width 83 height 36
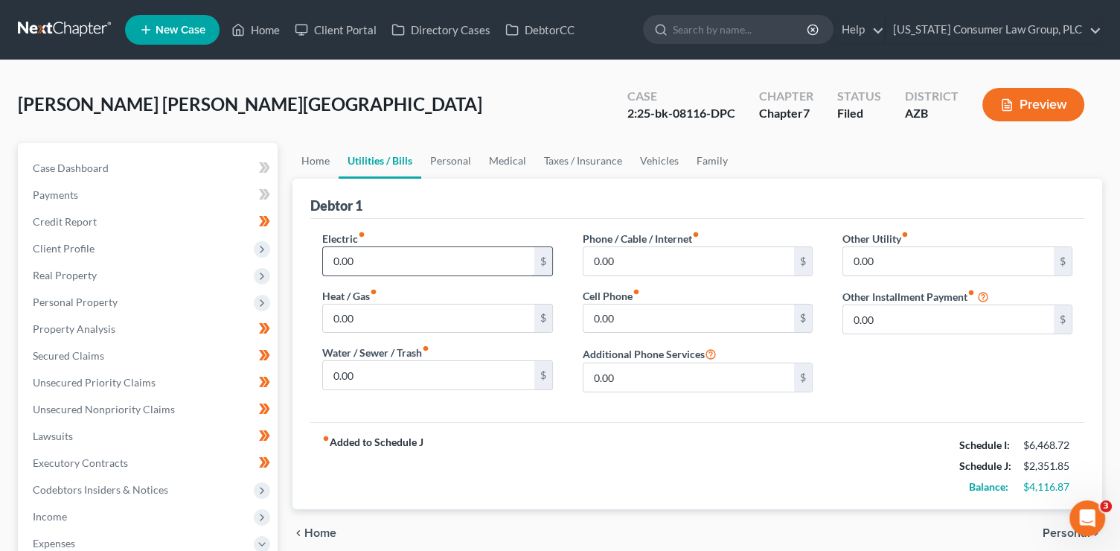
click at [376, 258] on input "0.00" at bounding box center [428, 261] width 211 height 28
type input "270"
type input "0"
type input "90"
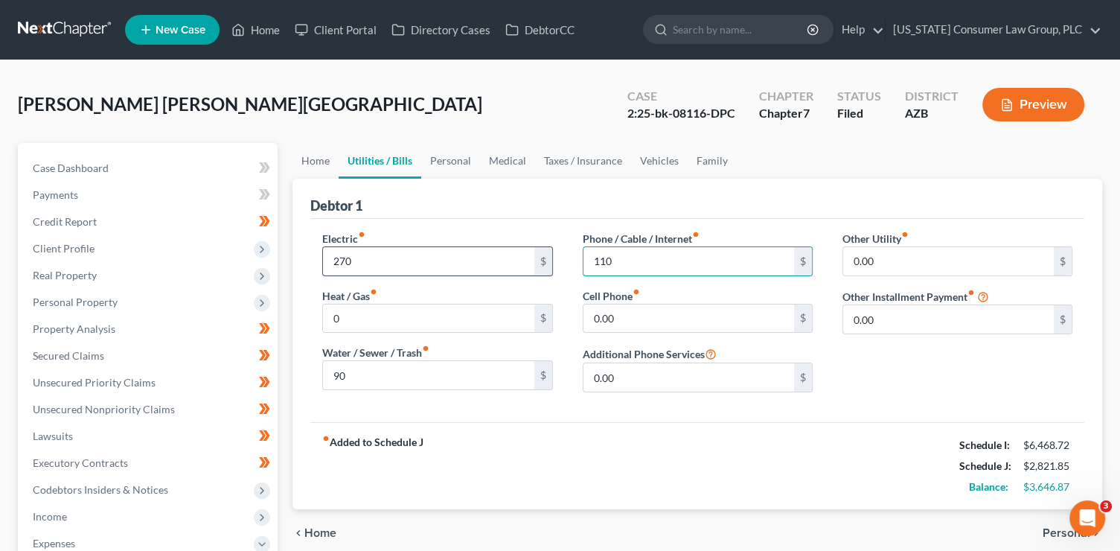
type input "110"
type input "268.58"
type input "246"
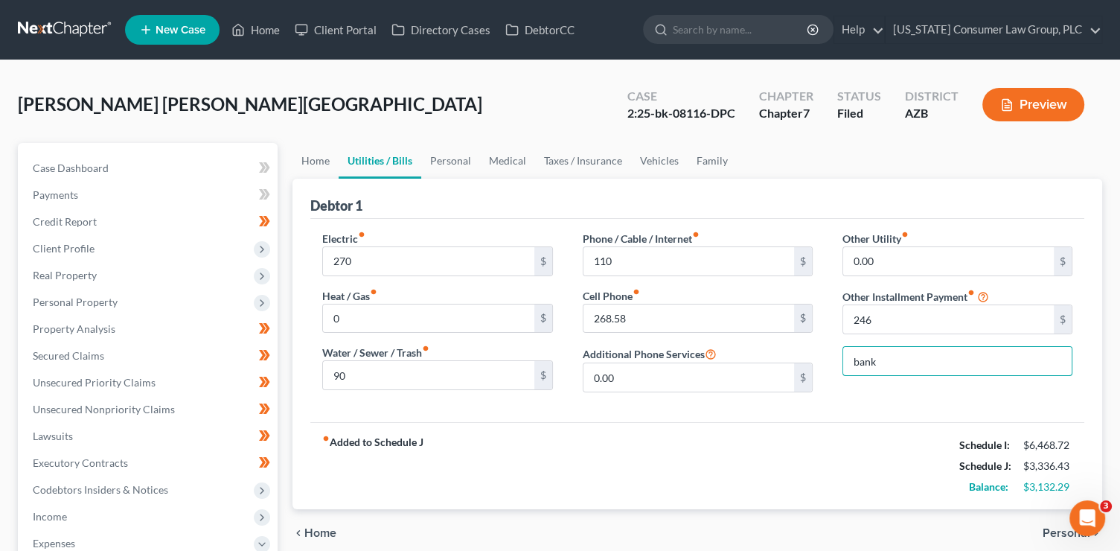
type input "Bankruptcy Legal Fees (Payment Plan)"
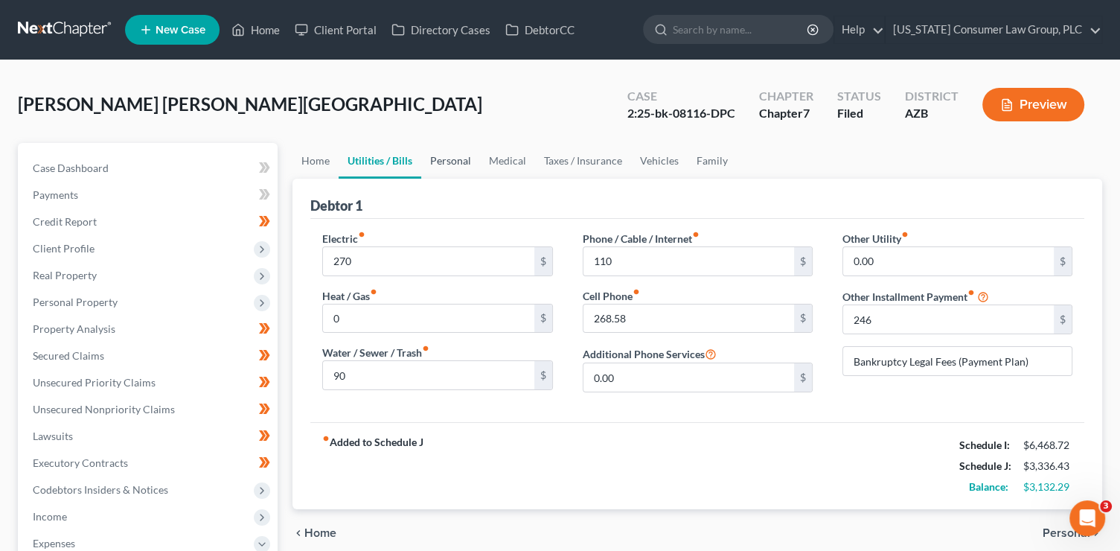
click at [452, 157] on link "Personal" at bounding box center [450, 161] width 59 height 36
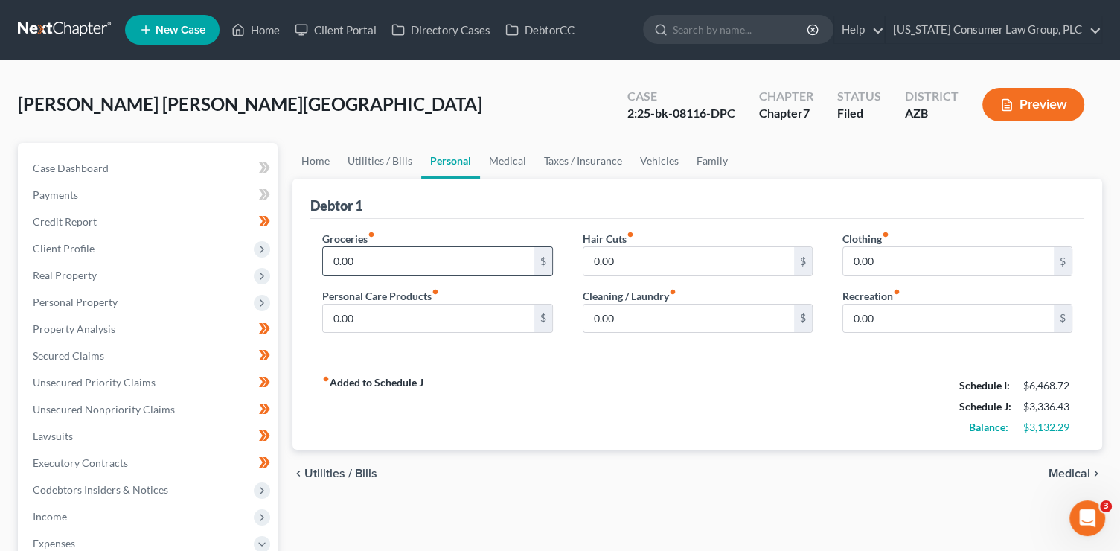
click at [408, 254] on input "0.00" at bounding box center [428, 261] width 211 height 28
type input "1,300"
type input "100"
type input "300"
type input "450"
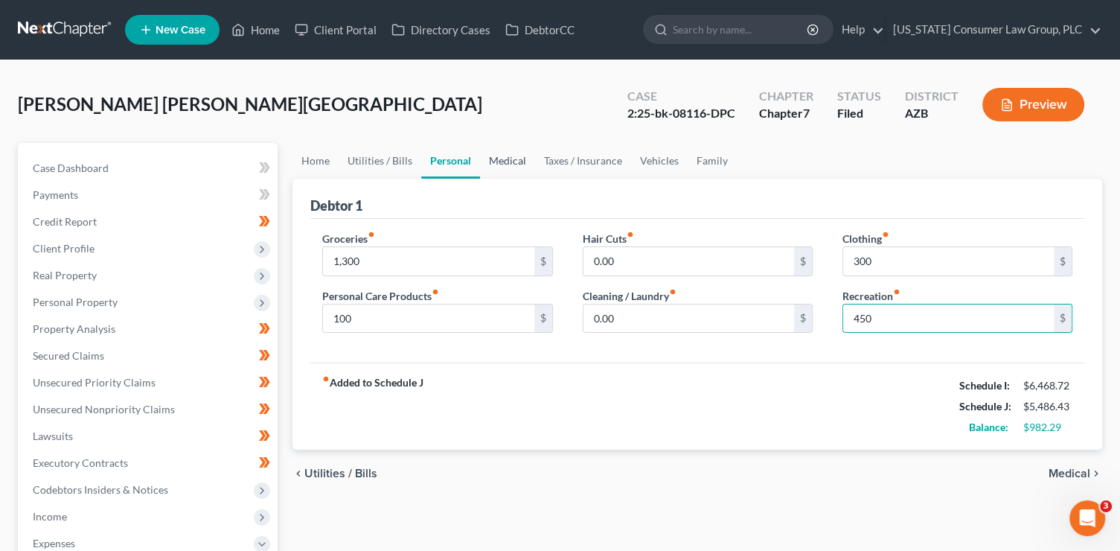
click at [507, 171] on link "Medical" at bounding box center [507, 161] width 55 height 36
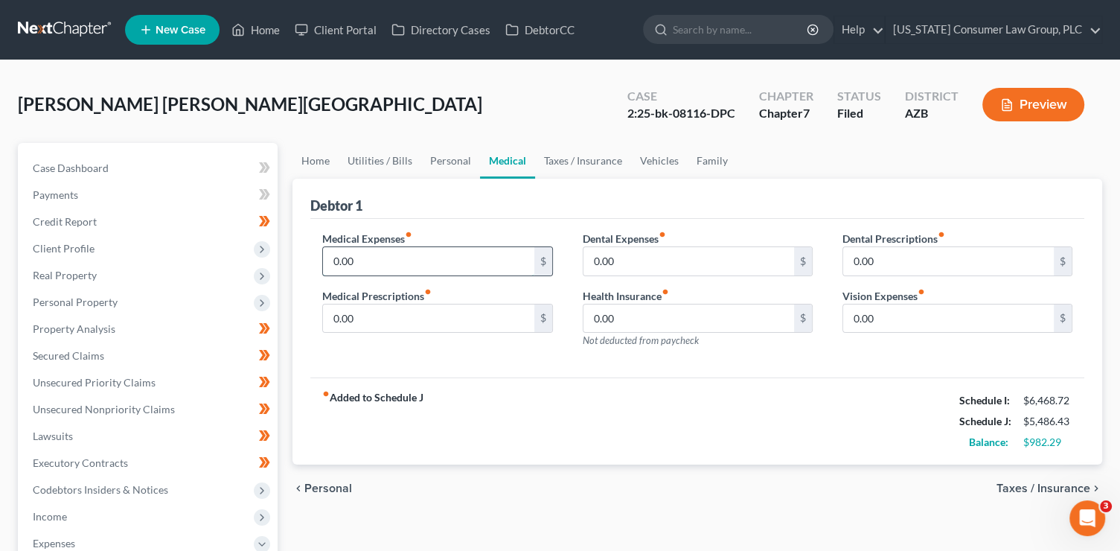
click at [399, 260] on input "0.00" at bounding box center [428, 261] width 211 height 28
type input "200"
click at [580, 162] on link "Taxes / Insurance" at bounding box center [583, 161] width 96 height 36
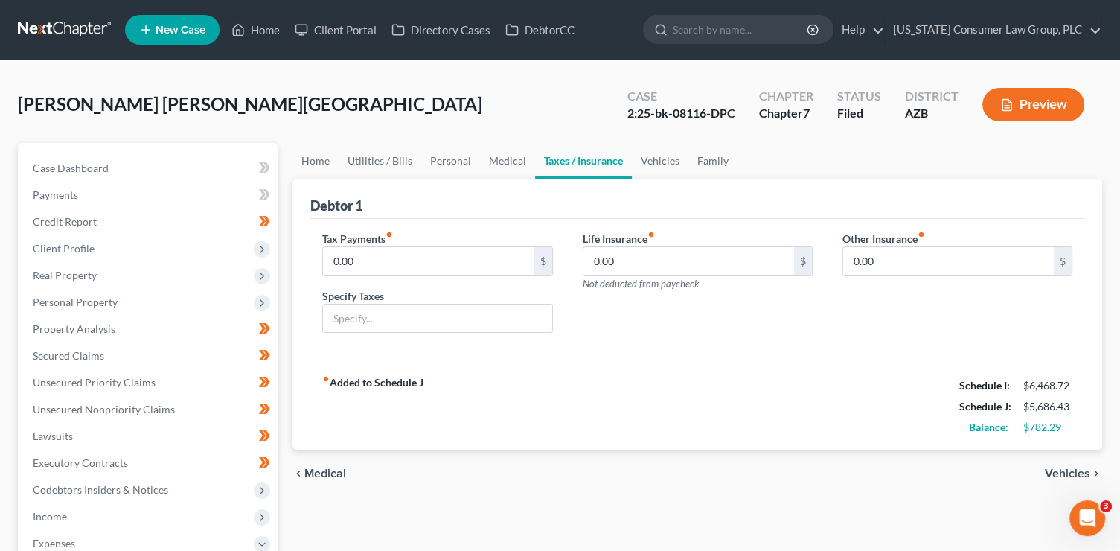
click at [580, 162] on link "Taxes / Insurance" at bounding box center [583, 161] width 97 height 36
click at [635, 158] on link "Vehicles" at bounding box center [660, 161] width 57 height 36
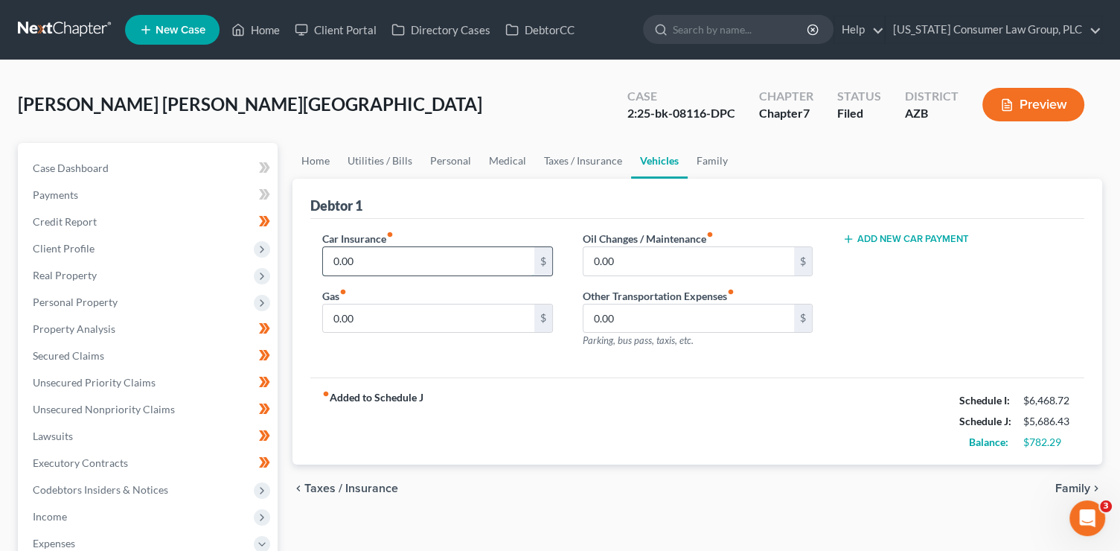
click at [347, 262] on input "0.00" at bounding box center [428, 261] width 211 height 28
type input "70"
type input "400"
type input "75"
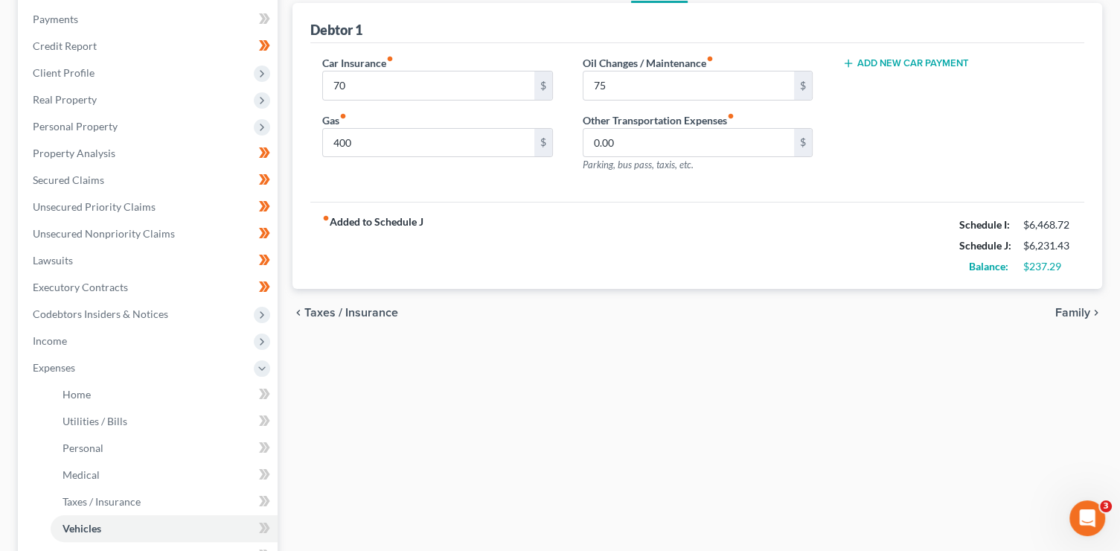
scroll to position [178, 0]
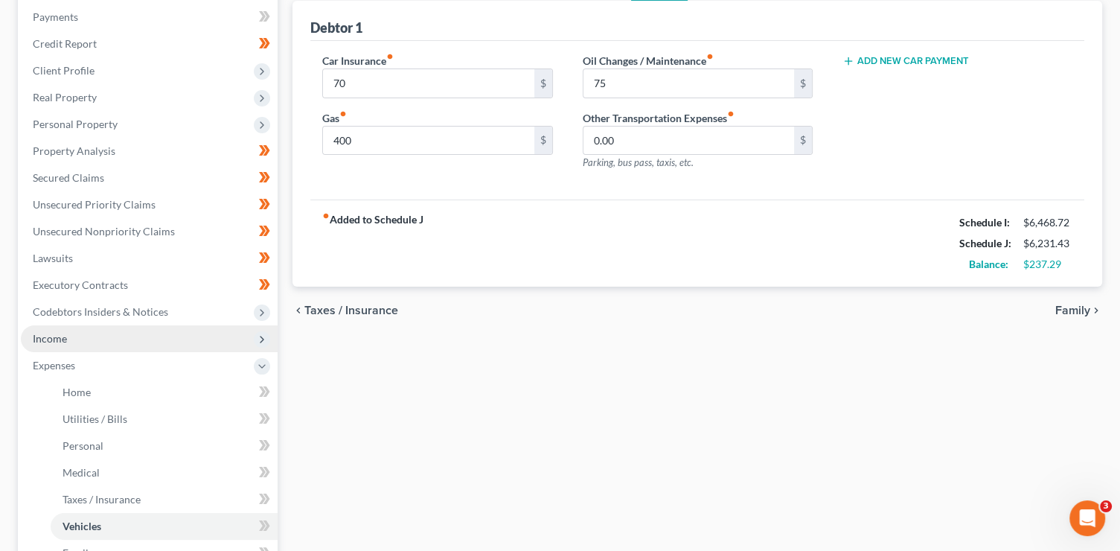
click at [68, 343] on span "Income" at bounding box center [149, 338] width 257 height 27
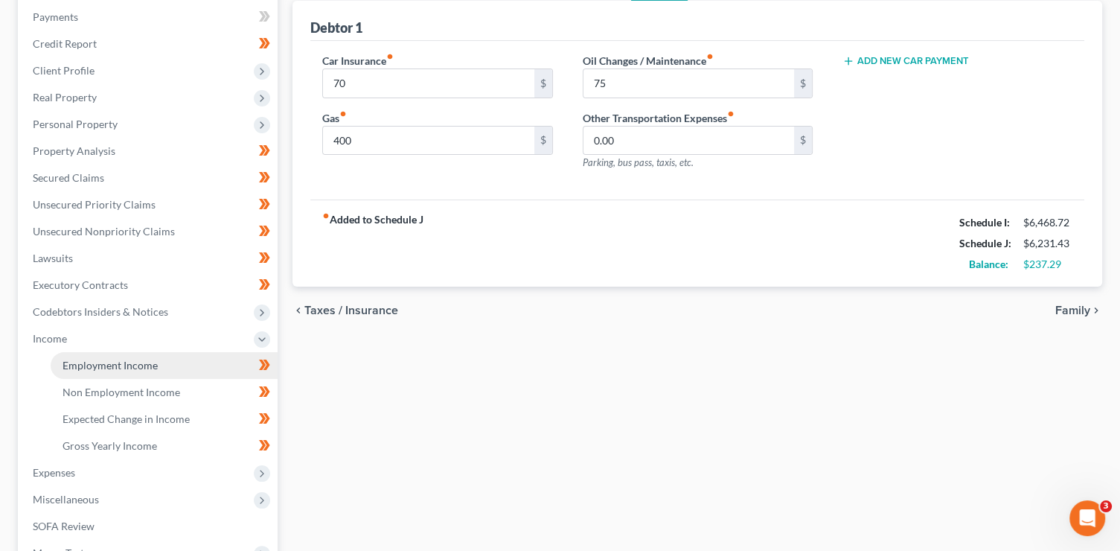
click at [82, 365] on span "Employment Income" at bounding box center [110, 365] width 95 height 13
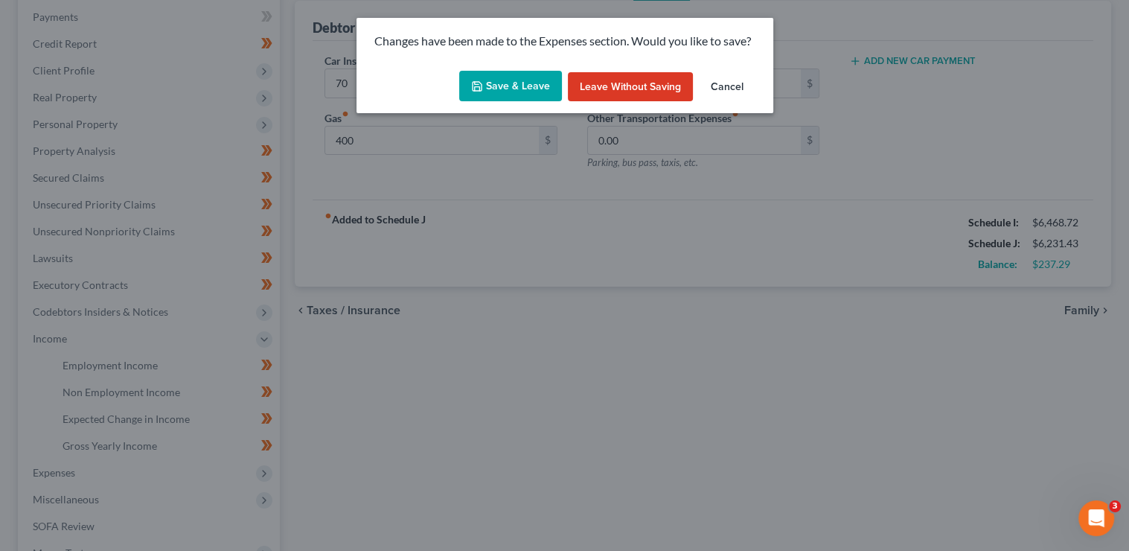
click at [513, 88] on button "Save & Leave" at bounding box center [510, 86] width 103 height 31
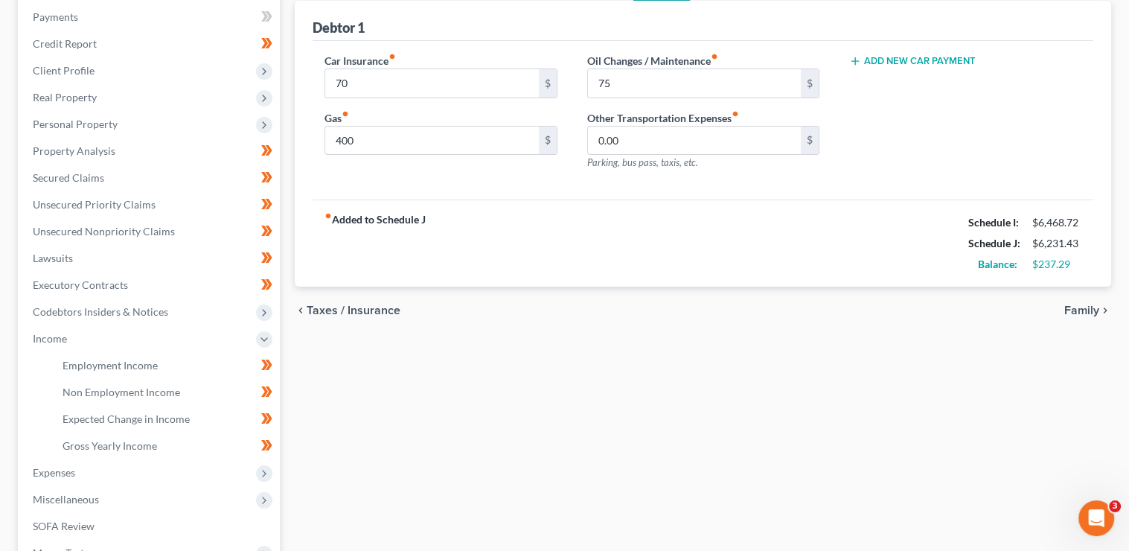
type input "70.00"
type input "400.00"
type input "75.00"
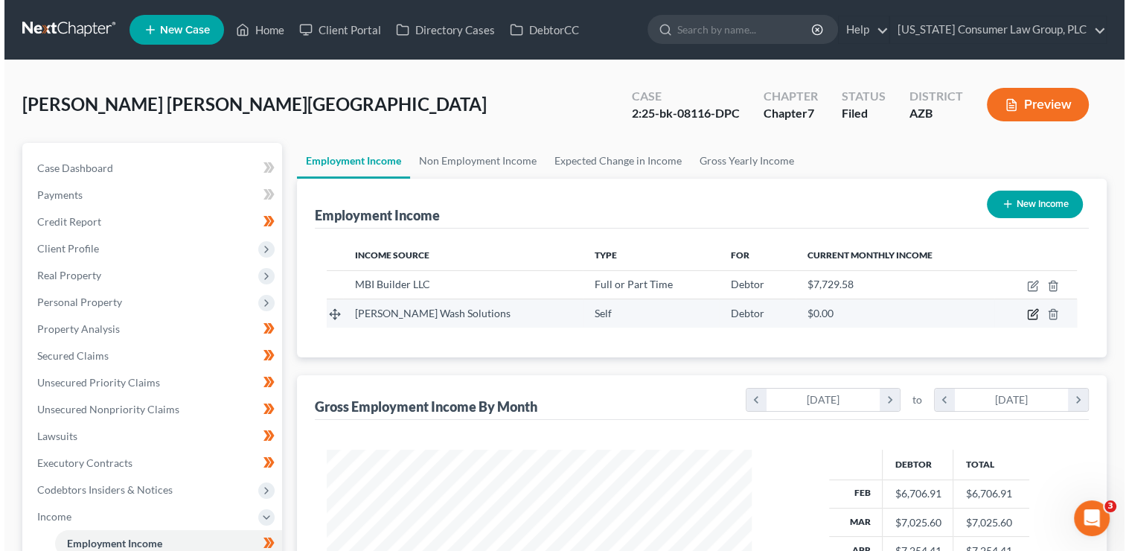
scroll to position [265, 455]
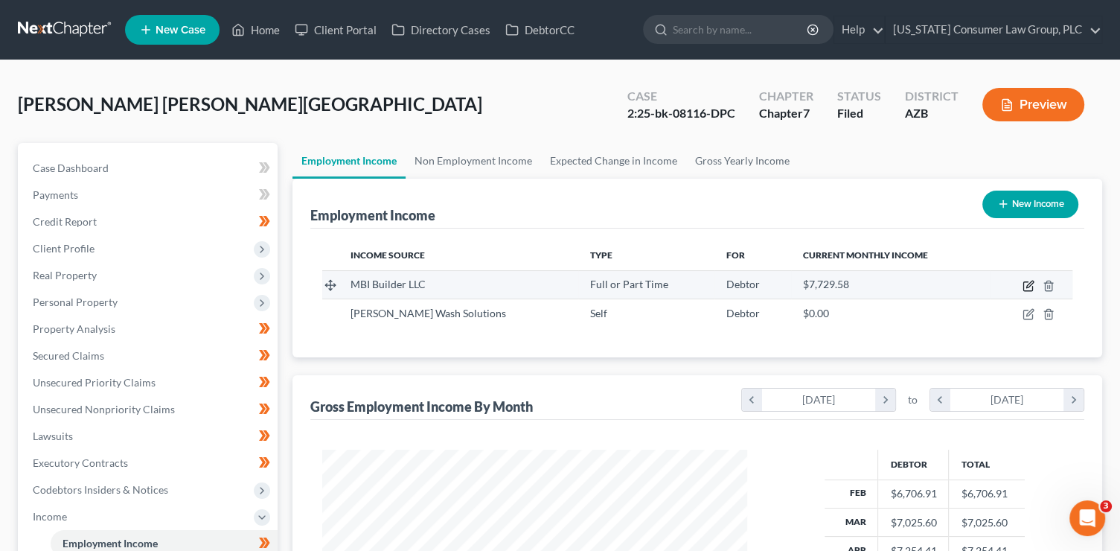
click at [1030, 280] on icon "button" at bounding box center [1028, 286] width 12 height 12
select select "0"
select select "3"
select select "2"
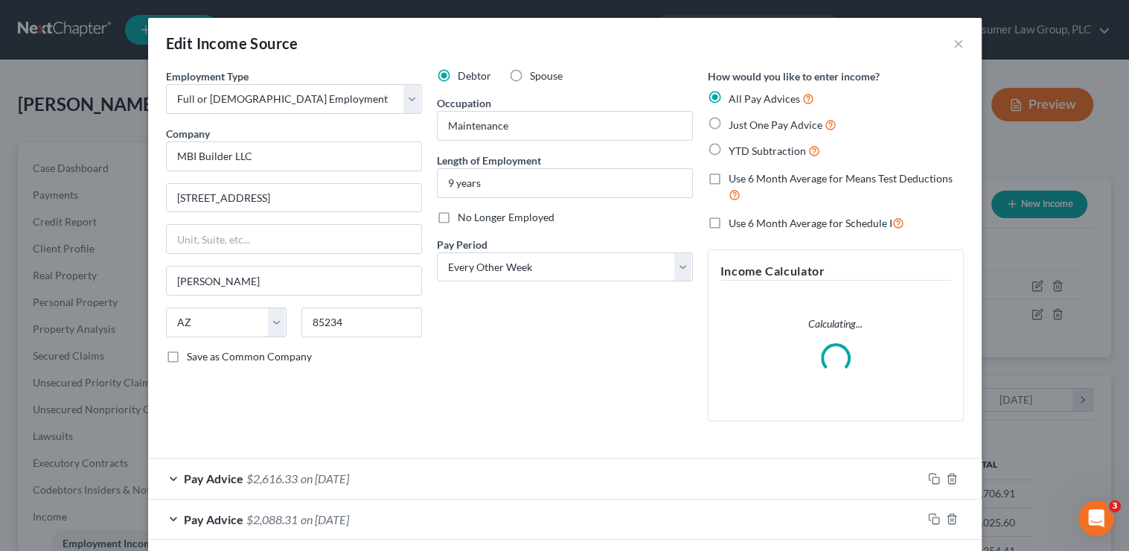
scroll to position [265, 458]
drag, startPoint x: 469, startPoint y: 473, endPoint x: 474, endPoint y: 458, distance: 16.5
click at [470, 470] on div "Pay Advice $2,616.33 on 07/18/2025" at bounding box center [535, 477] width 774 height 39
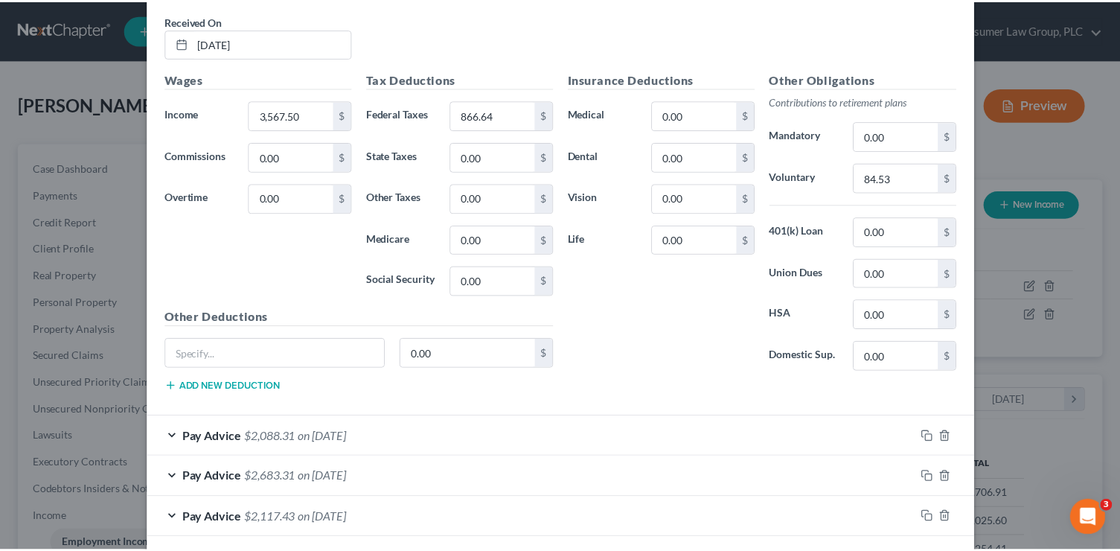
scroll to position [0, 0]
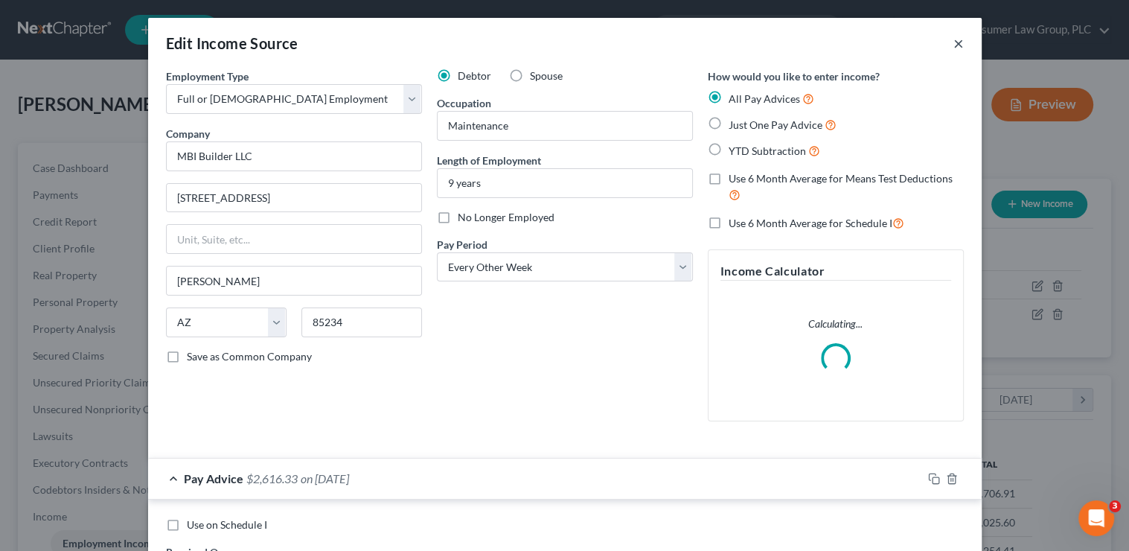
click at [955, 39] on button "×" at bounding box center [958, 43] width 10 height 18
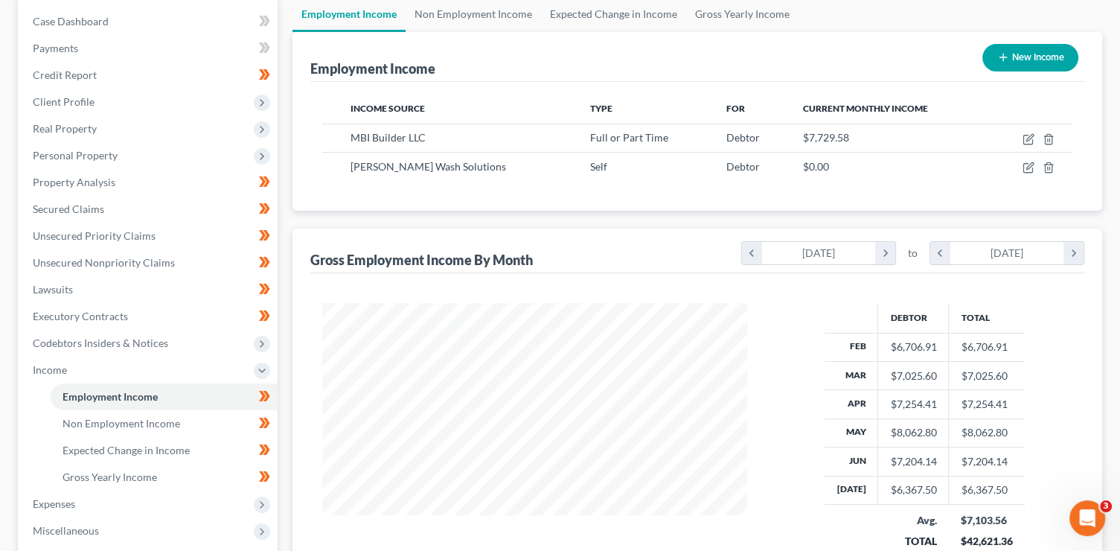
scroll to position [369, 0]
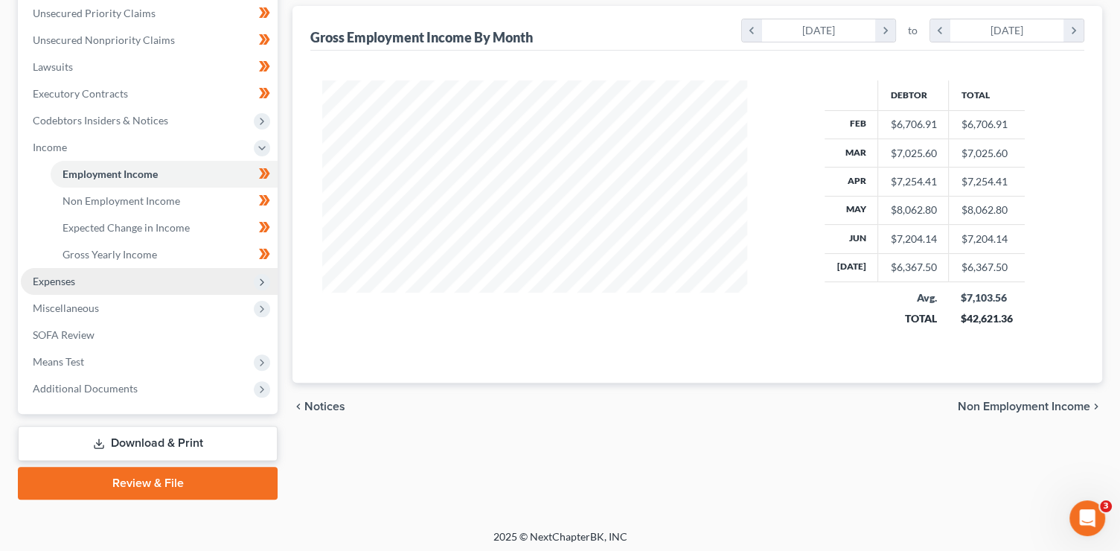
click at [77, 285] on span "Expenses" at bounding box center [149, 281] width 257 height 27
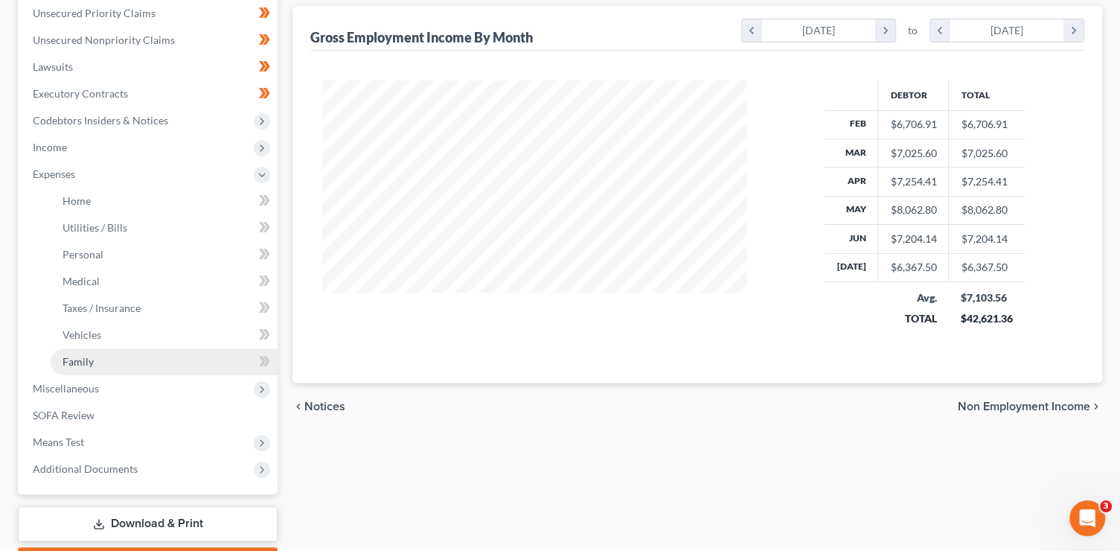
click at [88, 365] on span "Family" at bounding box center [78, 361] width 31 height 13
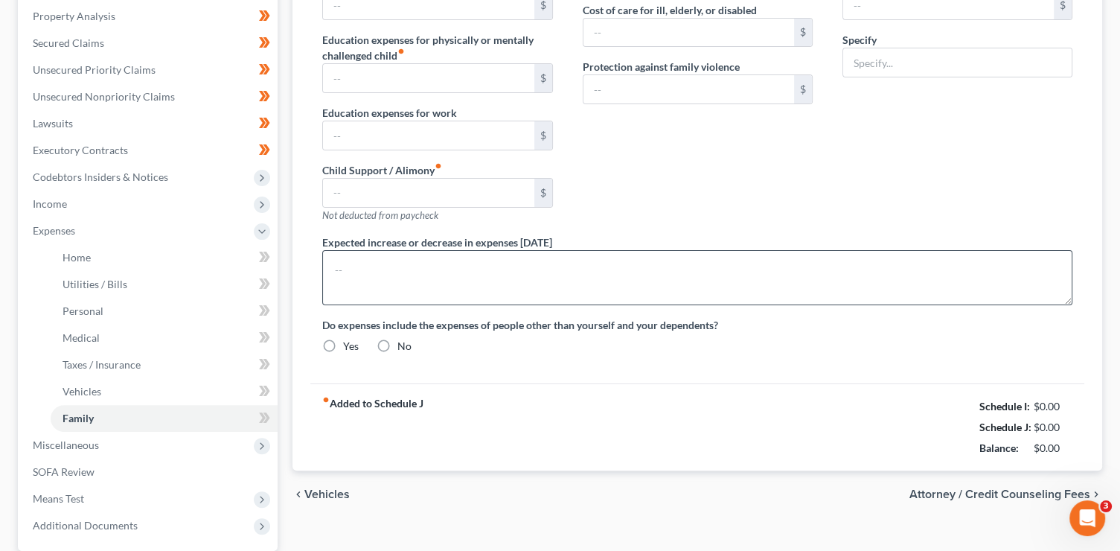
type input "0.00"
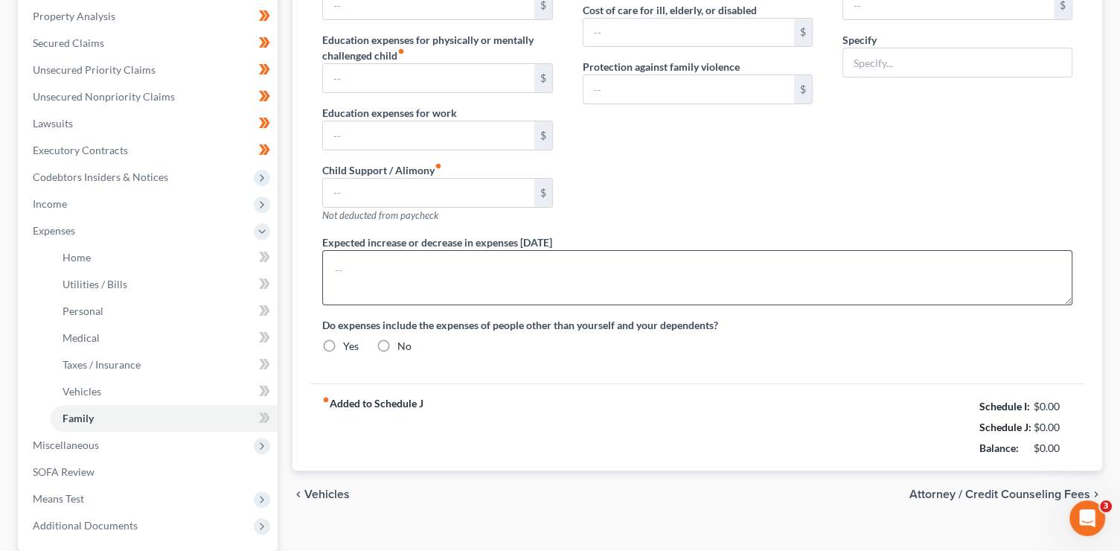
type input "0.00"
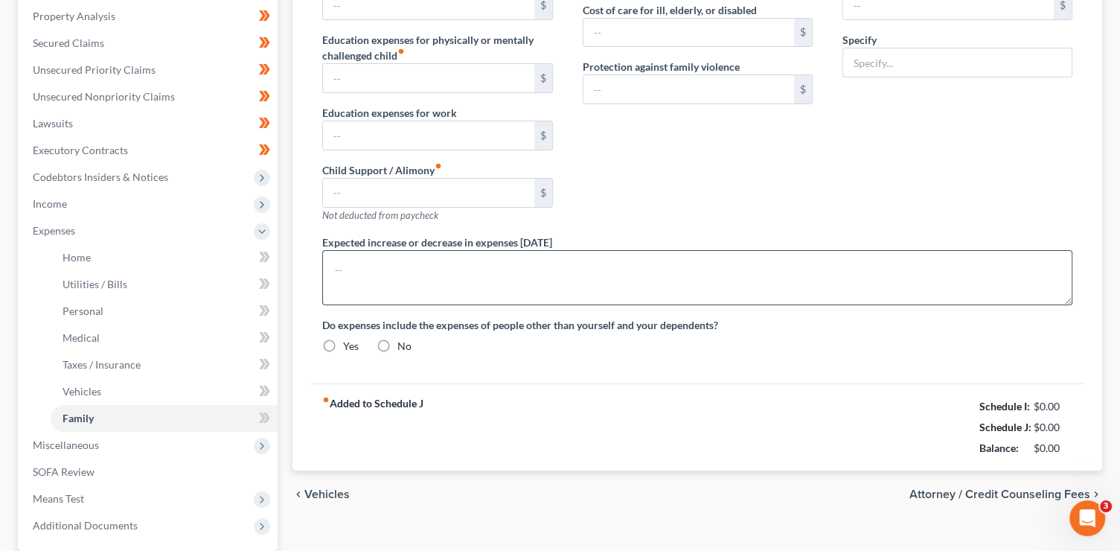
radio input "true"
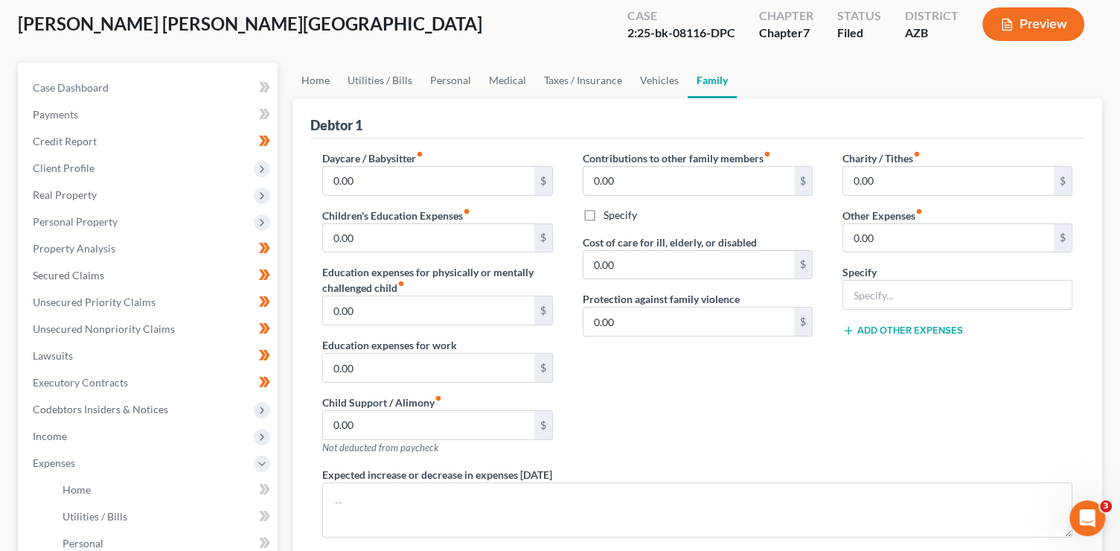
scroll to position [83, 0]
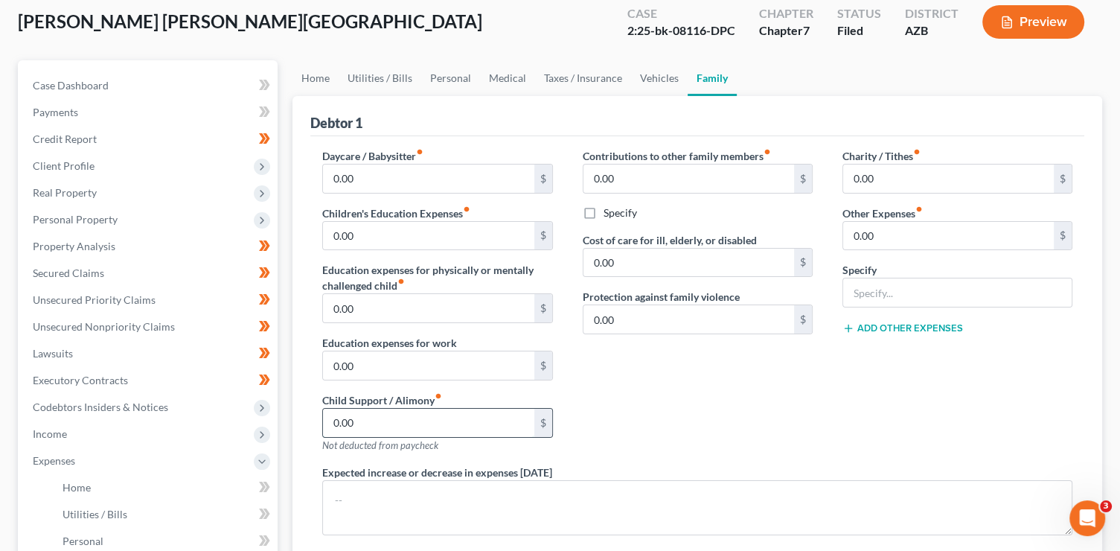
click at [385, 418] on input "0.00" at bounding box center [428, 423] width 211 height 28
type input "544"
click at [848, 433] on div "Charity / Tithes fiber_manual_record 0.00 $ Other Expenses fiber_manual_record …" at bounding box center [957, 306] width 260 height 316
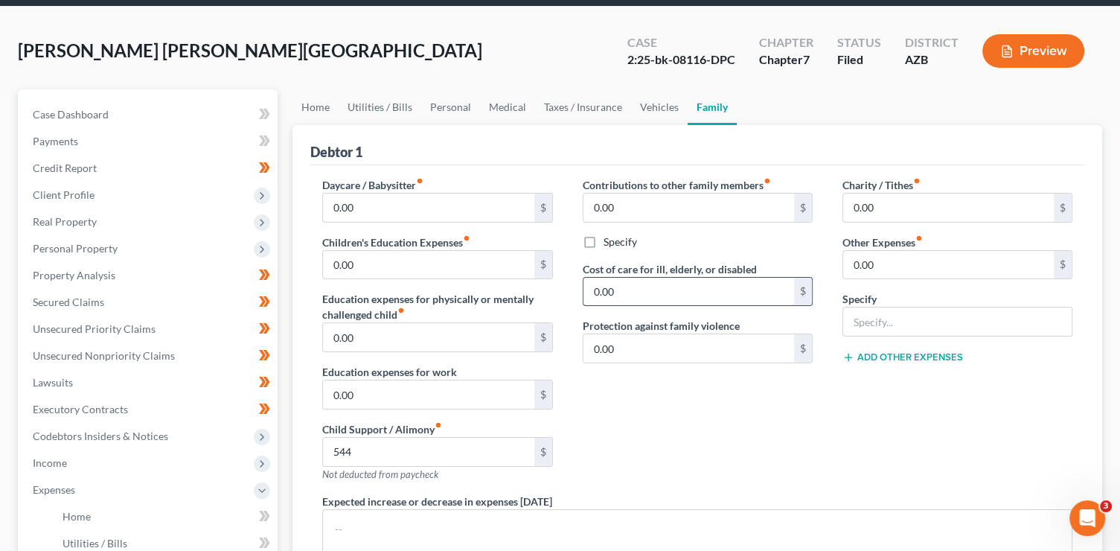
scroll to position [0, 0]
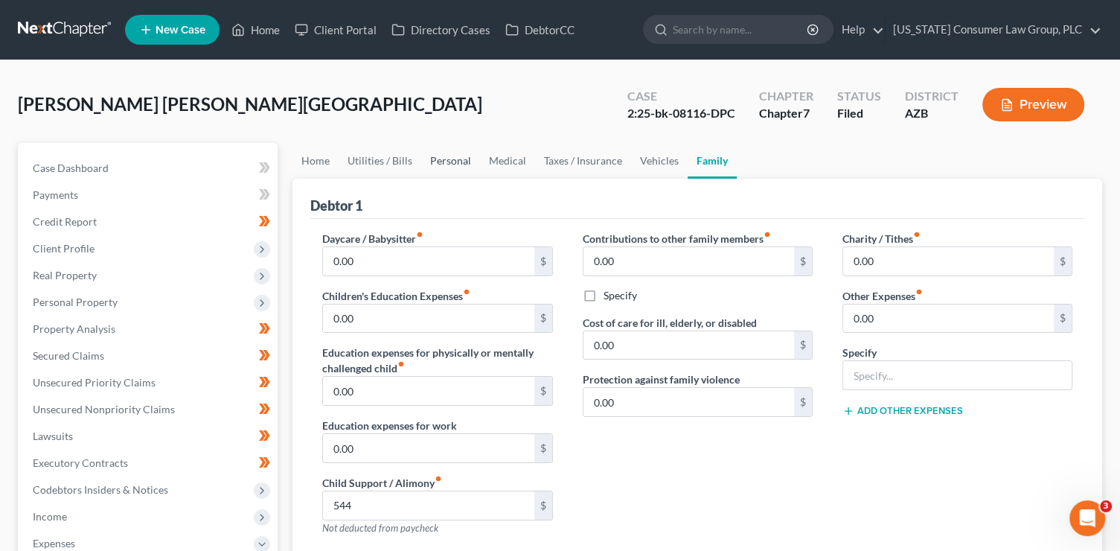
click at [457, 160] on link "Personal" at bounding box center [450, 161] width 59 height 36
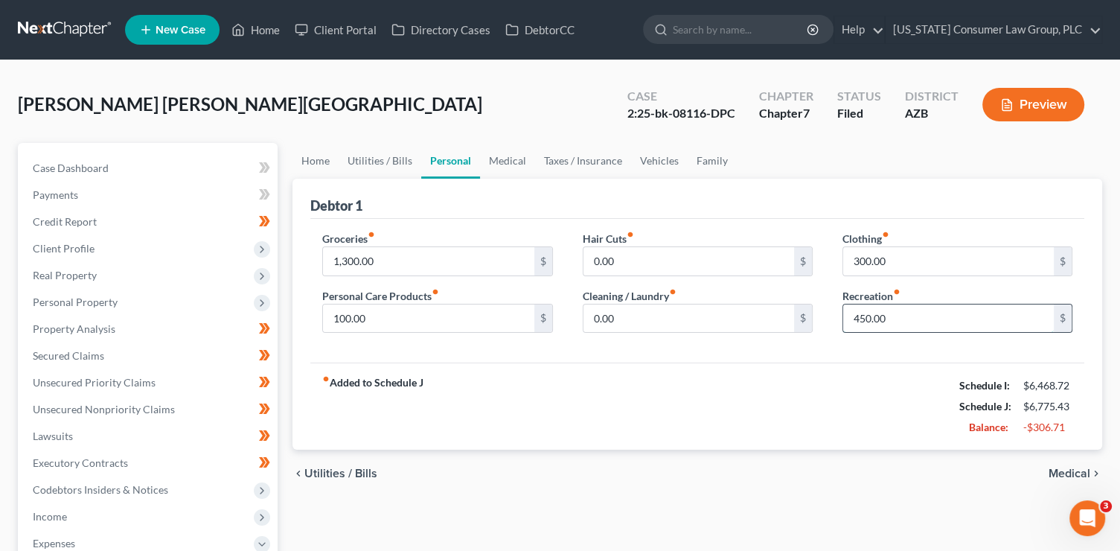
click at [906, 317] on input "450.00" at bounding box center [948, 318] width 211 height 28
click at [408, 260] on input "1,300.00" at bounding box center [428, 261] width 211 height 28
type input "1,000"
type input "200"
click at [560, 409] on div "fiber_manual_record Added to Schedule J Schedule I: $6,468.72 Schedule J: $6,37…" at bounding box center [697, 405] width 774 height 87
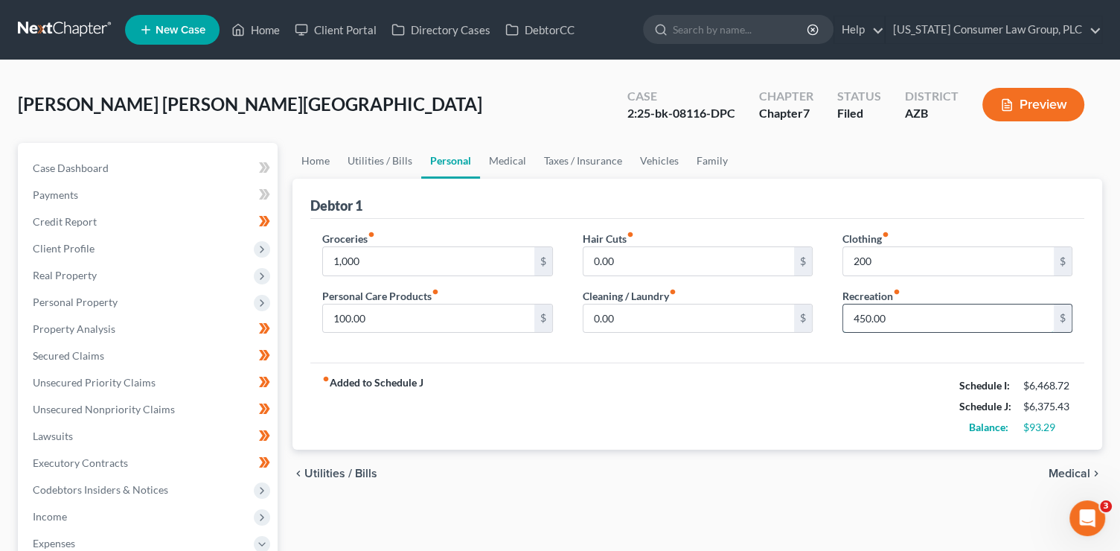
click at [887, 327] on input "450.00" at bounding box center [948, 318] width 211 height 28
type input "350"
drag, startPoint x: 790, startPoint y: 388, endPoint x: 825, endPoint y: 221, distance: 170.2
click at [790, 379] on div "fiber_manual_record Added to Schedule J Schedule I: $6,468.72 Schedule J: $6,27…" at bounding box center [697, 405] width 774 height 87
click at [706, 152] on link "Family" at bounding box center [712, 161] width 49 height 36
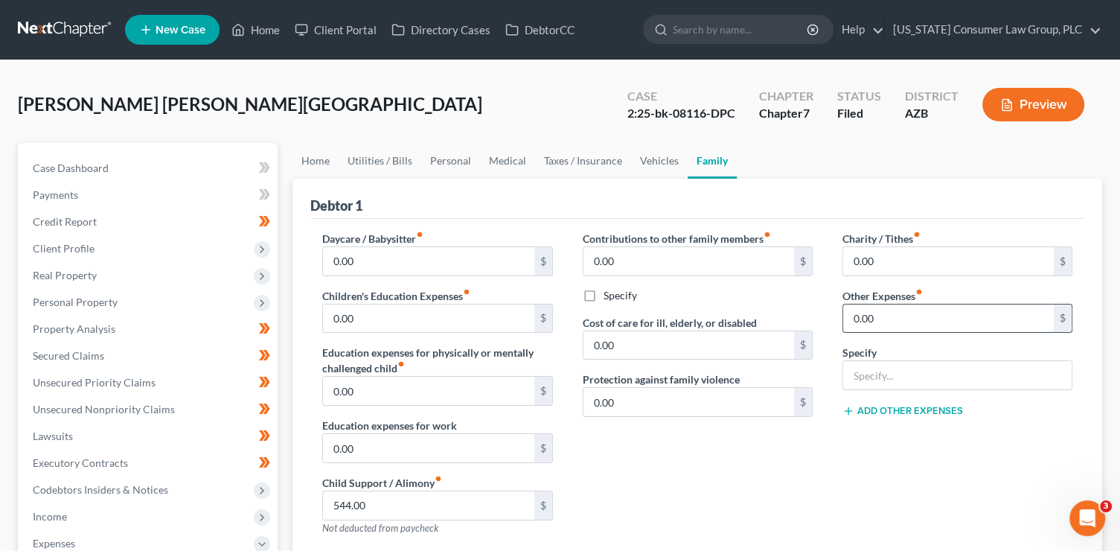
click at [877, 316] on input "0.00" at bounding box center [948, 318] width 211 height 28
type input "0"
type input "100"
type input "Misc. Expenses"
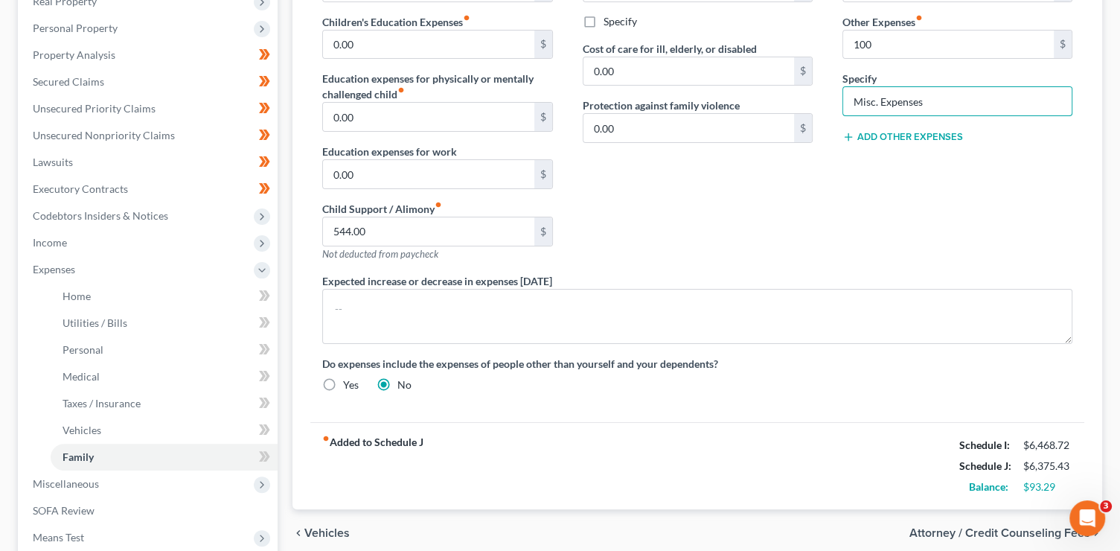
scroll to position [391, 0]
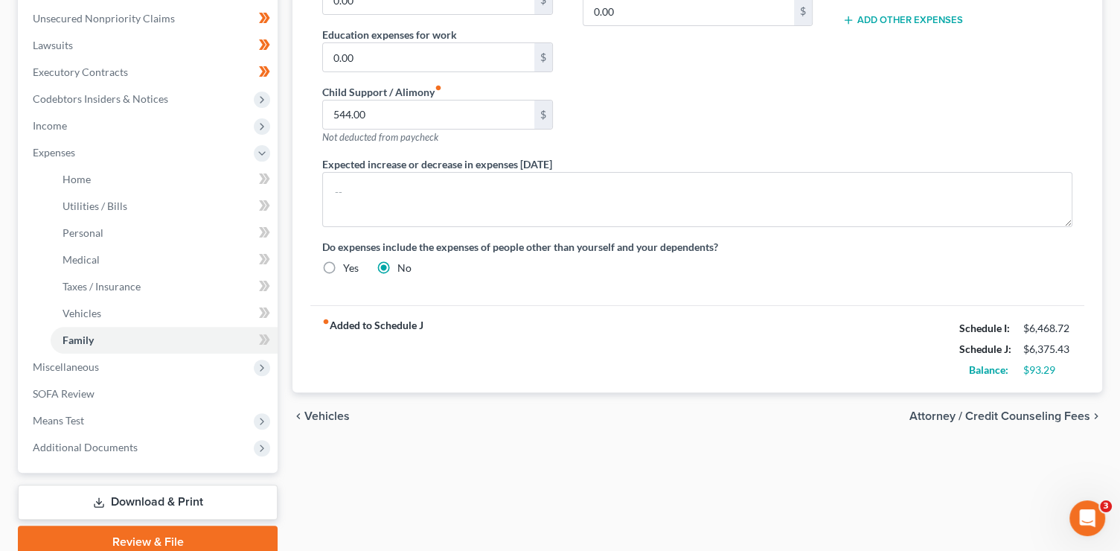
click at [1047, 416] on span "Attorney / Credit Counseling Fees" at bounding box center [999, 416] width 181 height 12
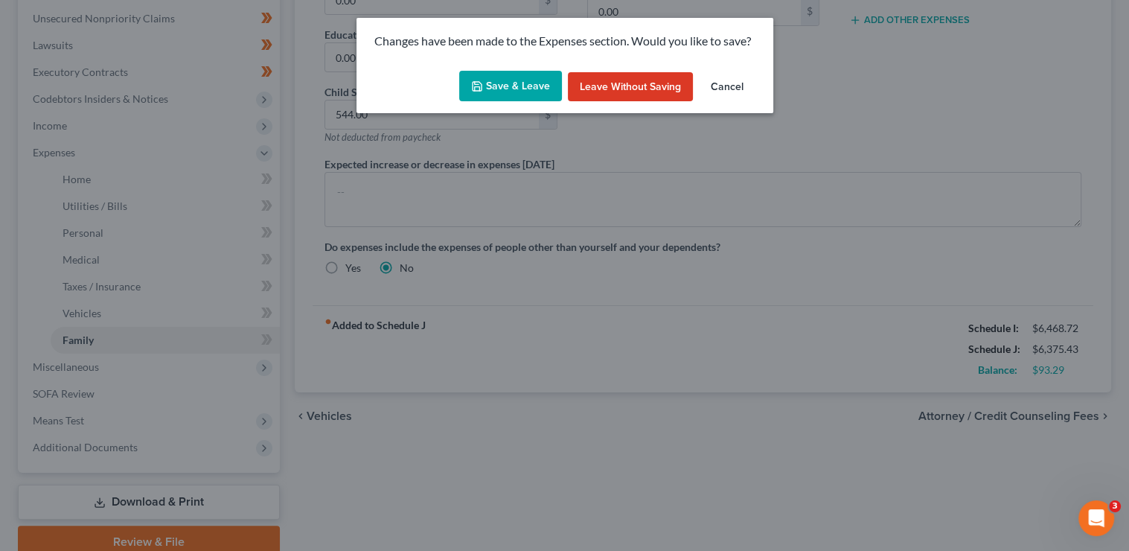
click at [537, 88] on button "Save & Leave" at bounding box center [510, 86] width 103 height 31
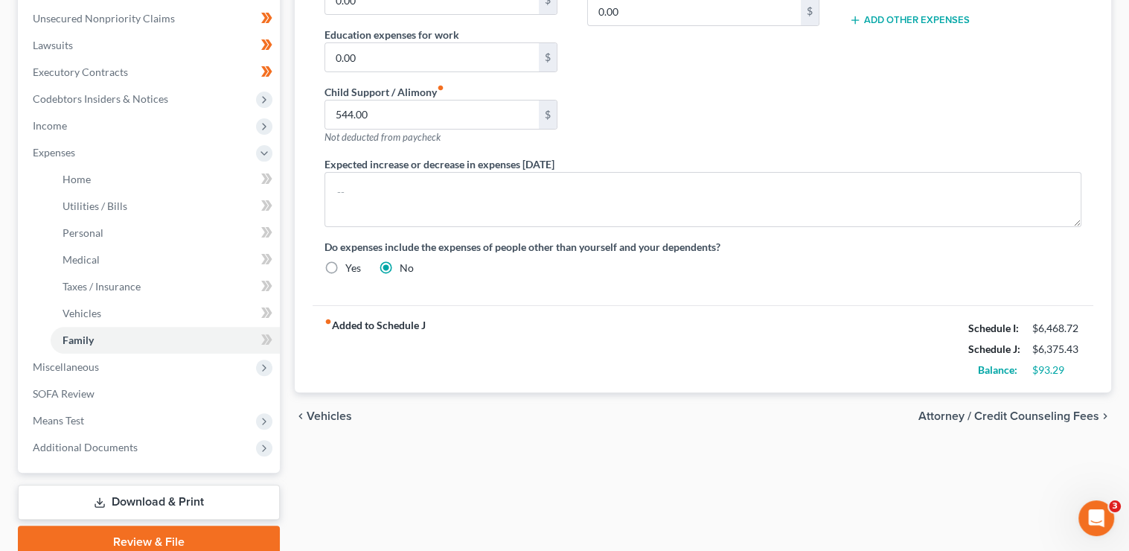
type input "100.00"
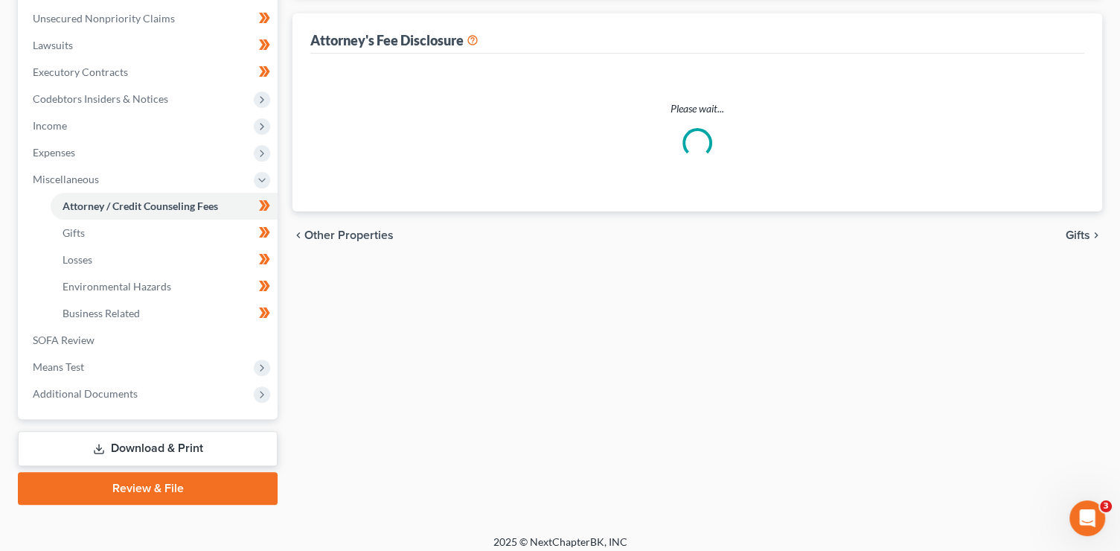
scroll to position [139, 0]
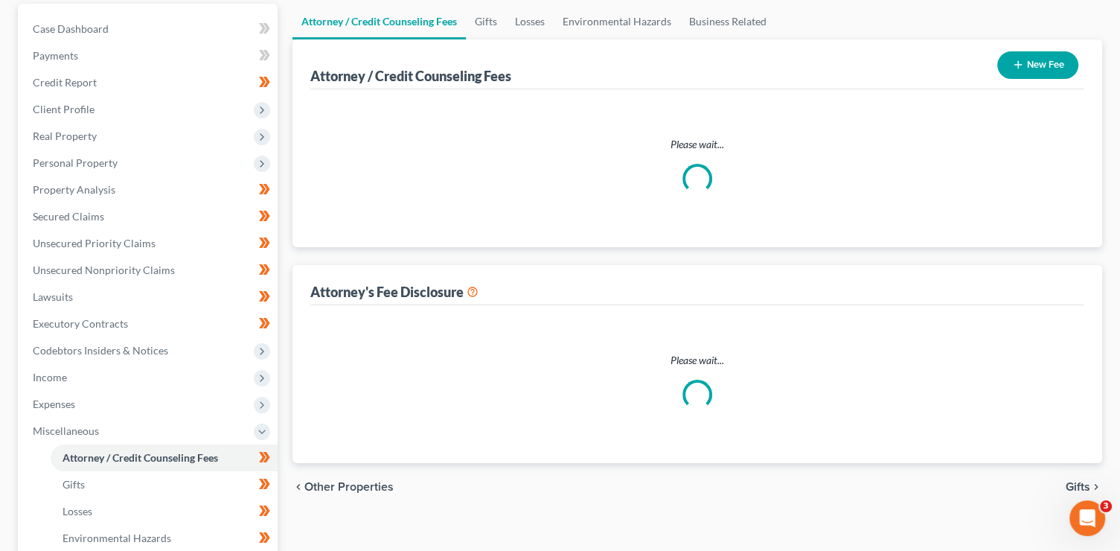
select select "5"
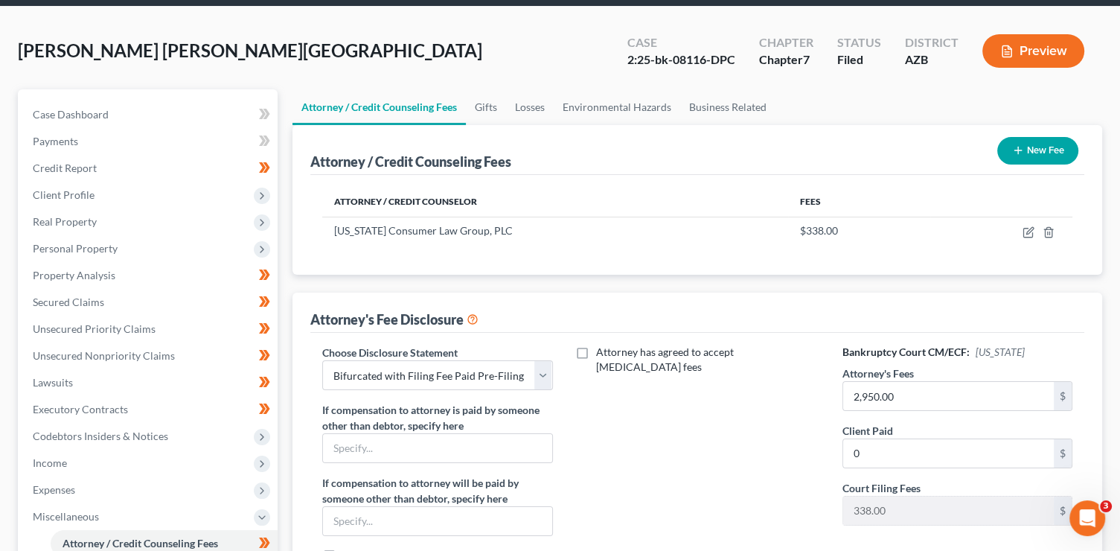
scroll to position [54, 0]
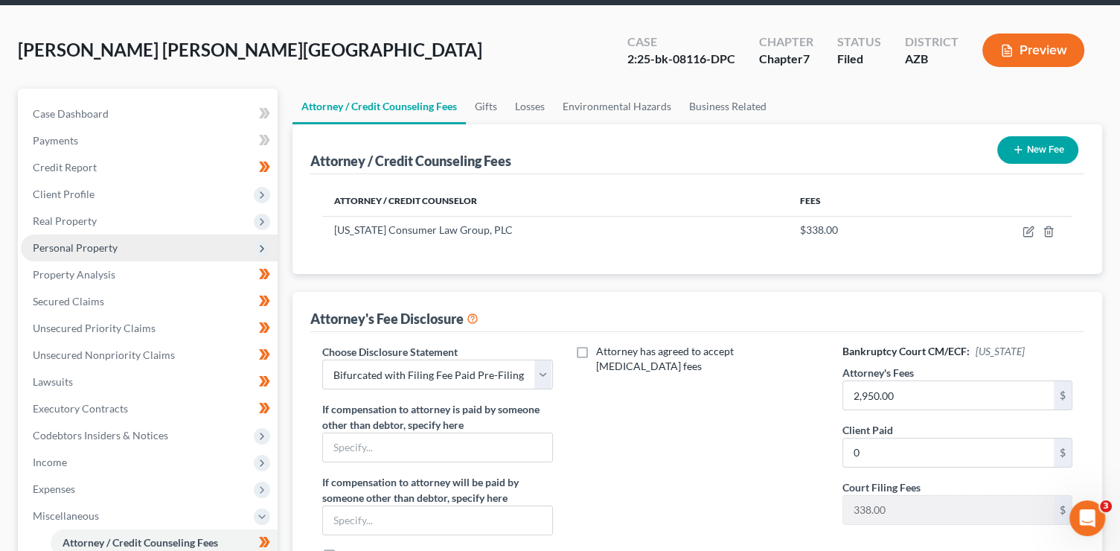
click at [101, 244] on span "Personal Property" at bounding box center [75, 247] width 85 height 13
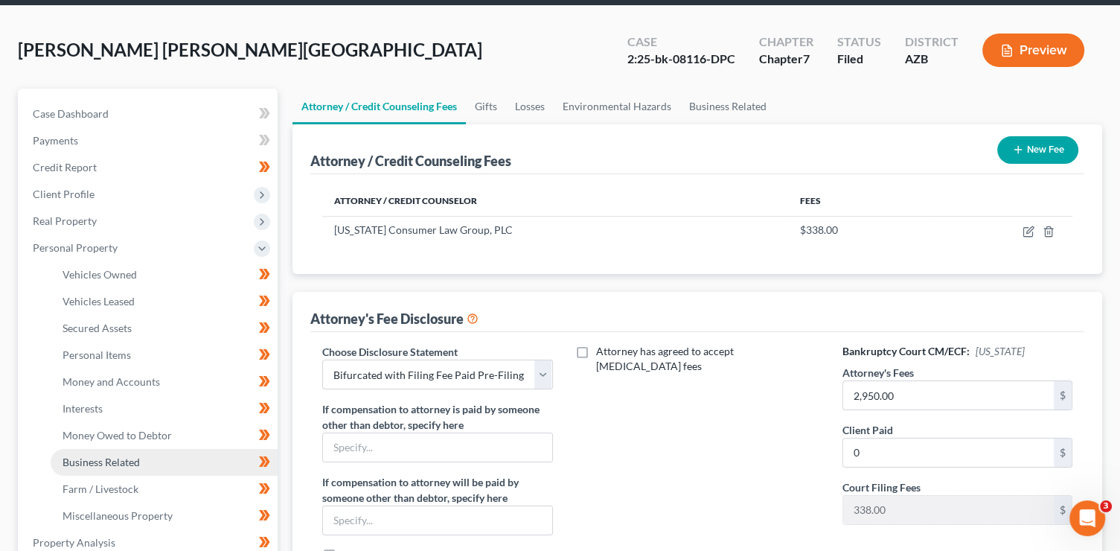
click at [145, 461] on link "Business Related" at bounding box center [164, 462] width 227 height 27
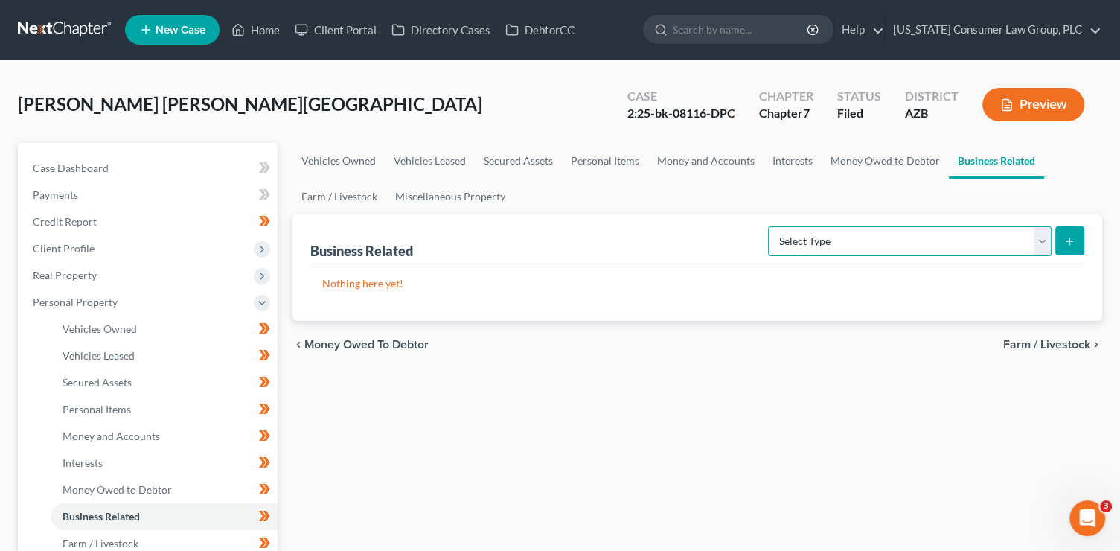
click at [918, 237] on select "Select Type Customer Lists (A/B: 43) Franchises (A/B: 27) Inventory (A/B: 41) L…" at bounding box center [910, 241] width 284 height 30
select select "office_equipment"
click at [769, 226] on select "Select Type Customer Lists (A/B: 43) Franchises (A/B: 27) Inventory (A/B: 41) L…" at bounding box center [910, 241] width 284 height 30
click at [1065, 243] on icon "submit" at bounding box center [1069, 241] width 12 height 12
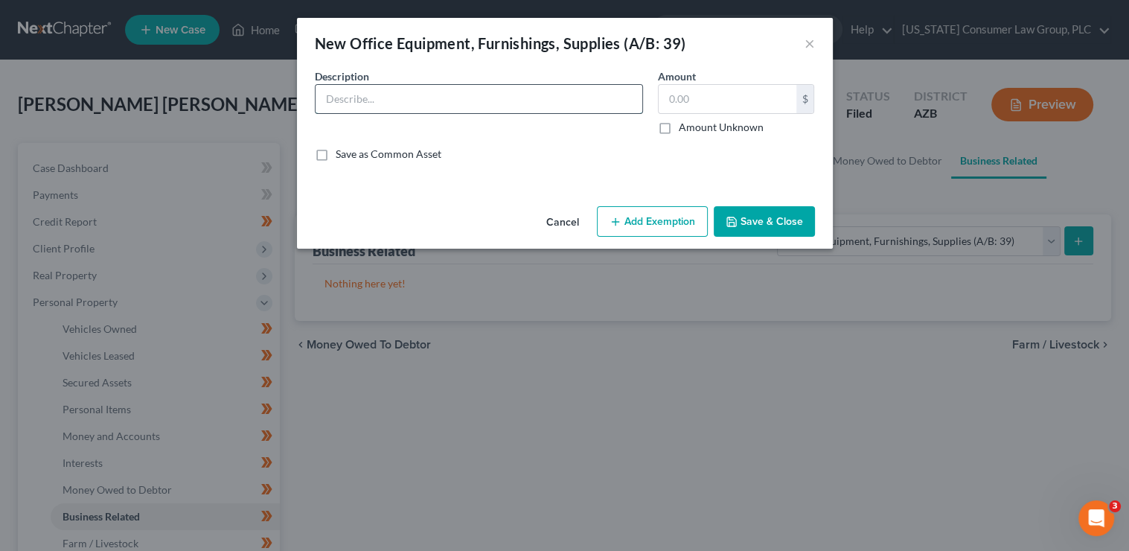
click at [425, 108] on input "text" at bounding box center [479, 99] width 327 height 28
type input "Power washer"
type input "500"
click at [672, 223] on button "Add Exemption" at bounding box center [652, 221] width 111 height 31
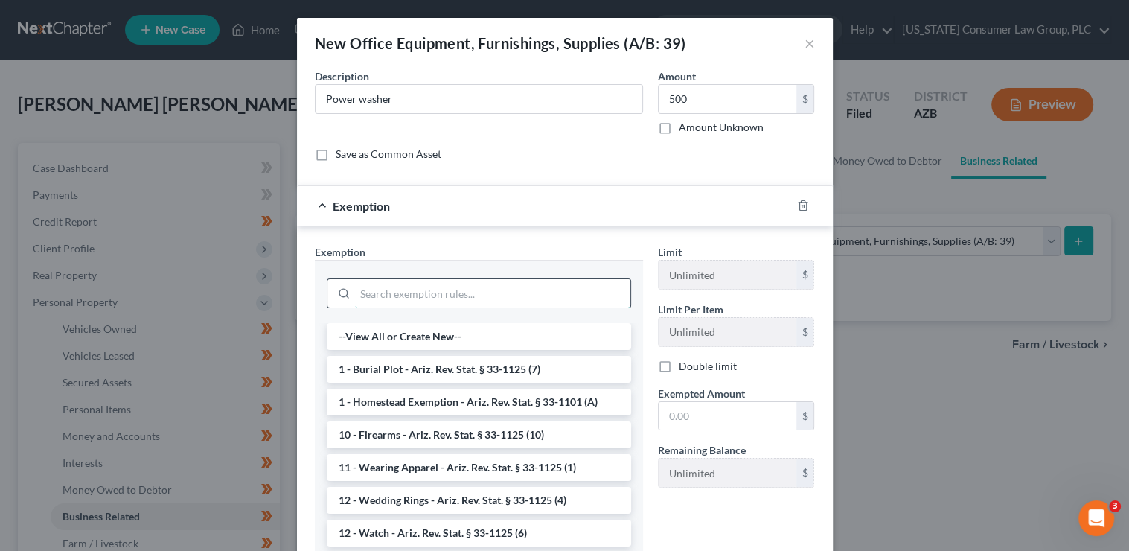
click at [483, 293] on input "search" at bounding box center [492, 293] width 275 height 28
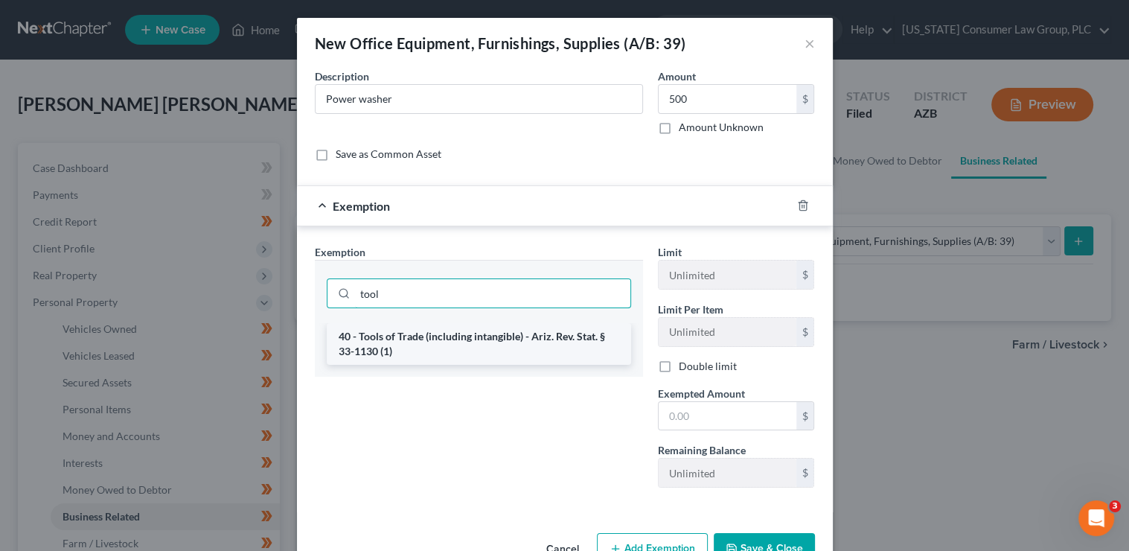
type input "tool"
click at [493, 336] on li "40 - Tools of Trade (including intangible) - Ariz. Rev. Stat. § 33-1130 (1)" at bounding box center [479, 344] width 304 height 42
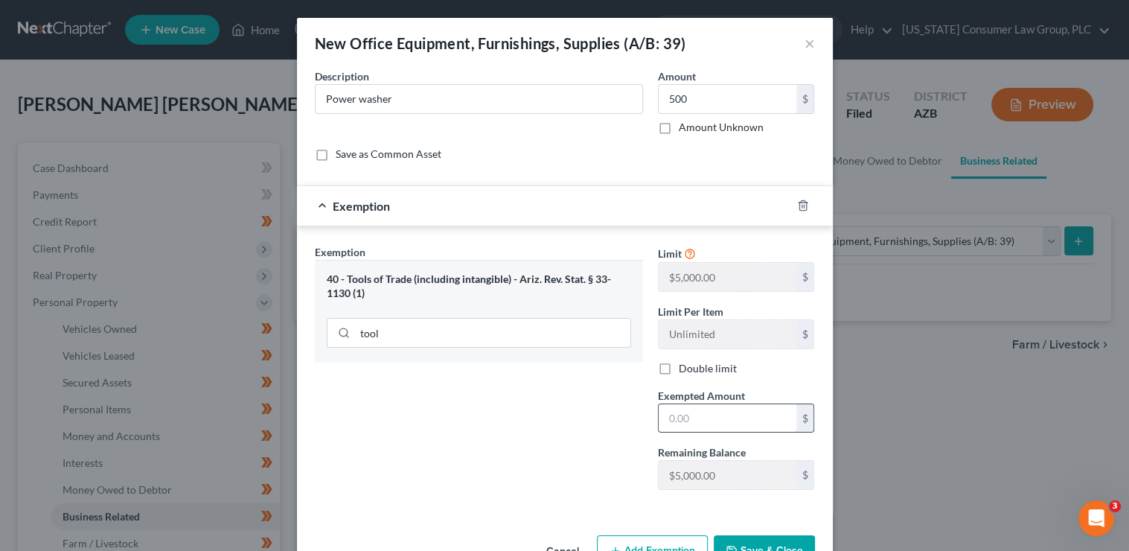
click at [698, 425] on input "text" at bounding box center [728, 418] width 138 height 28
type input "500"
click at [482, 95] on input "Power washer" at bounding box center [479, 99] width 327 height 28
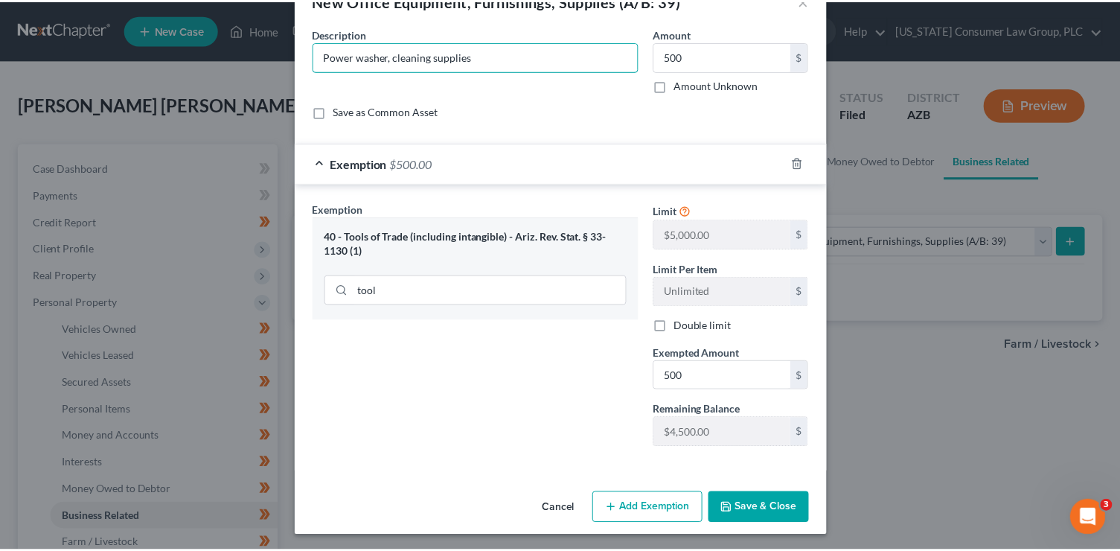
scroll to position [43, 0]
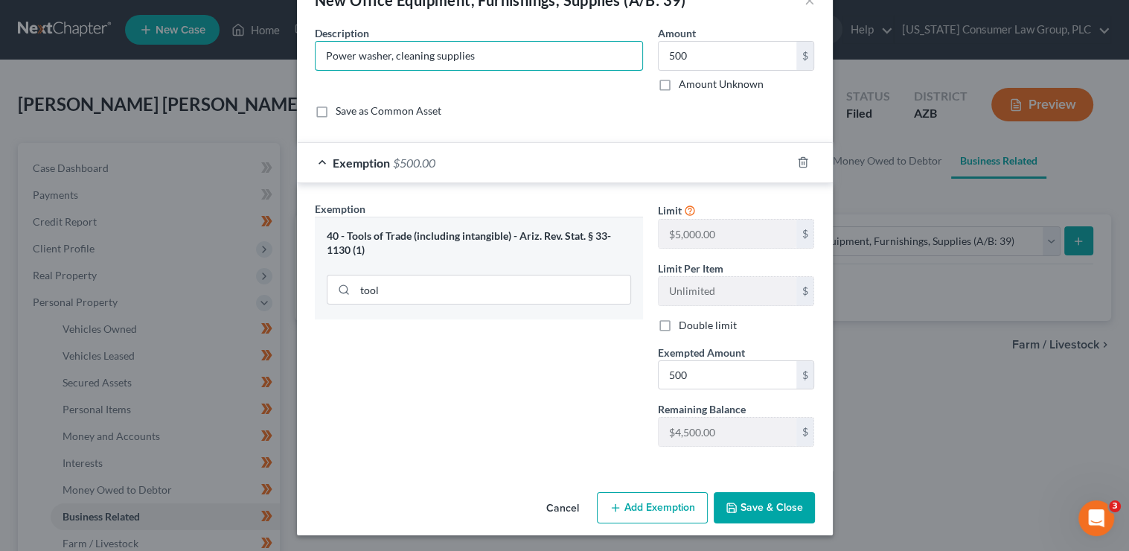
type input "Power washer, cleaning supplies"
click at [765, 514] on button "Save & Close" at bounding box center [764, 507] width 101 height 31
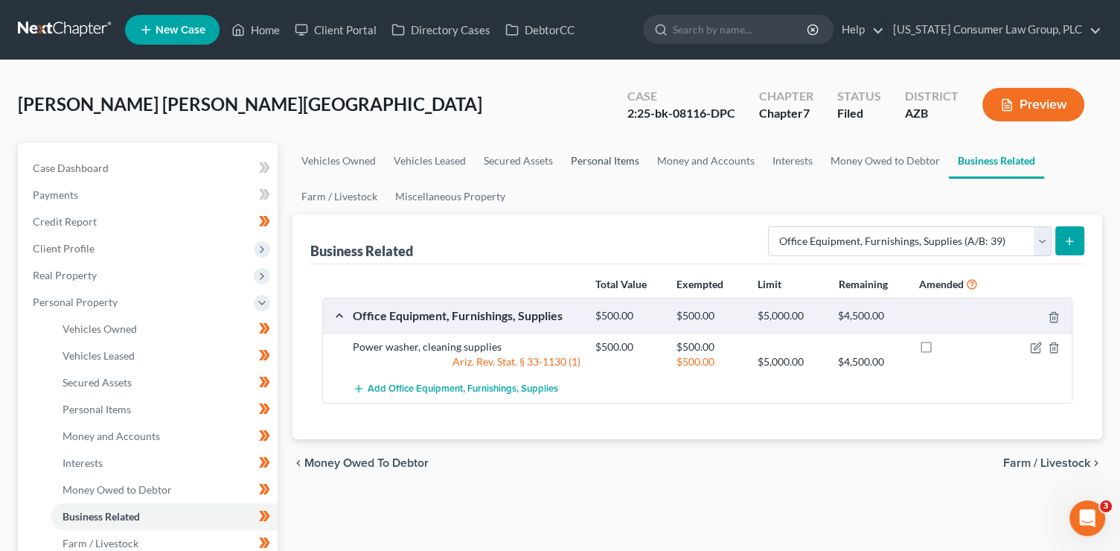
click at [599, 159] on link "Personal Items" at bounding box center [605, 161] width 86 height 36
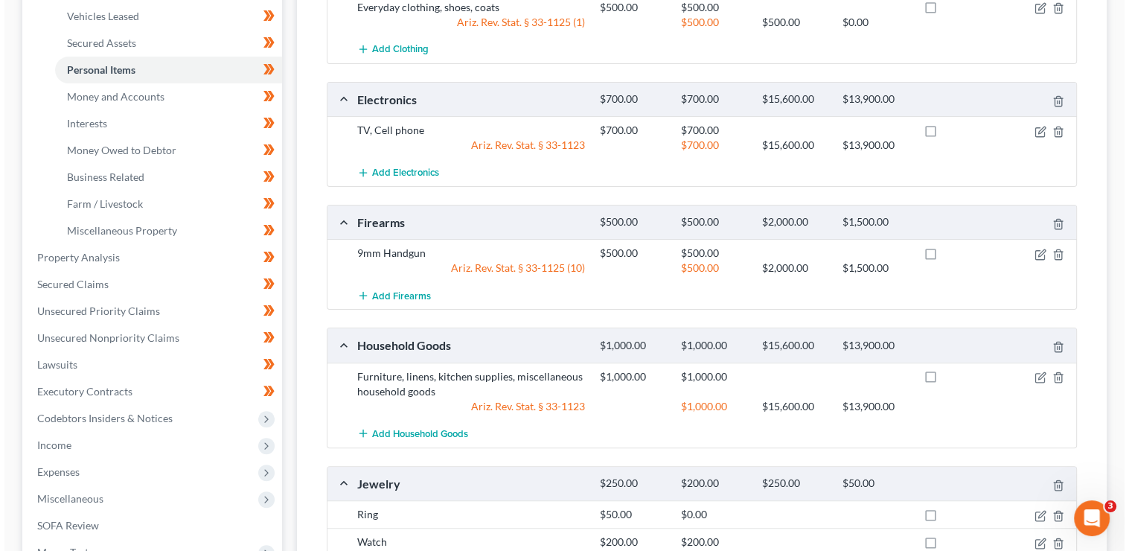
scroll to position [372, 0]
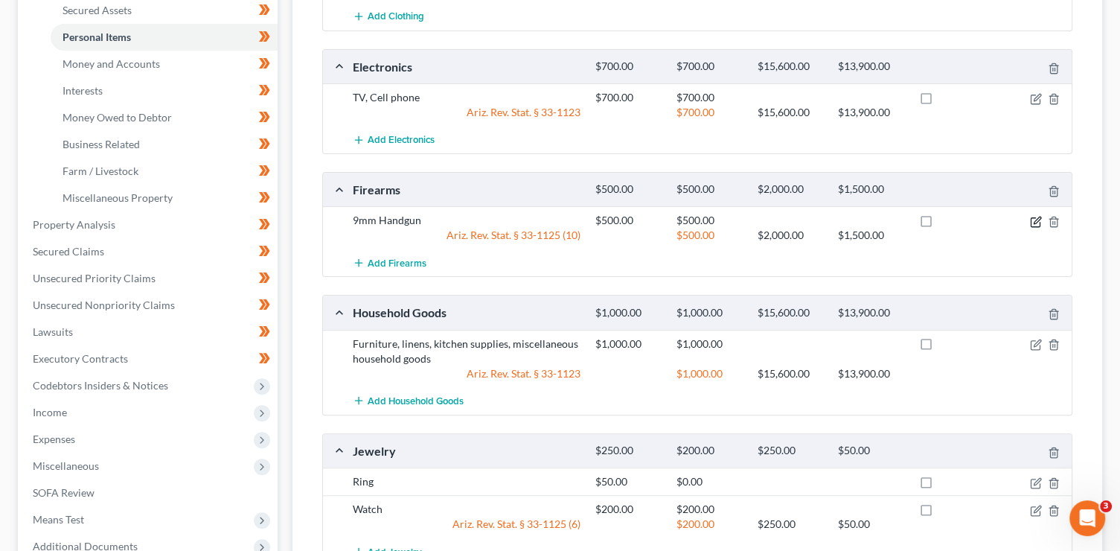
click at [1038, 220] on icon "button" at bounding box center [1036, 222] width 12 height 12
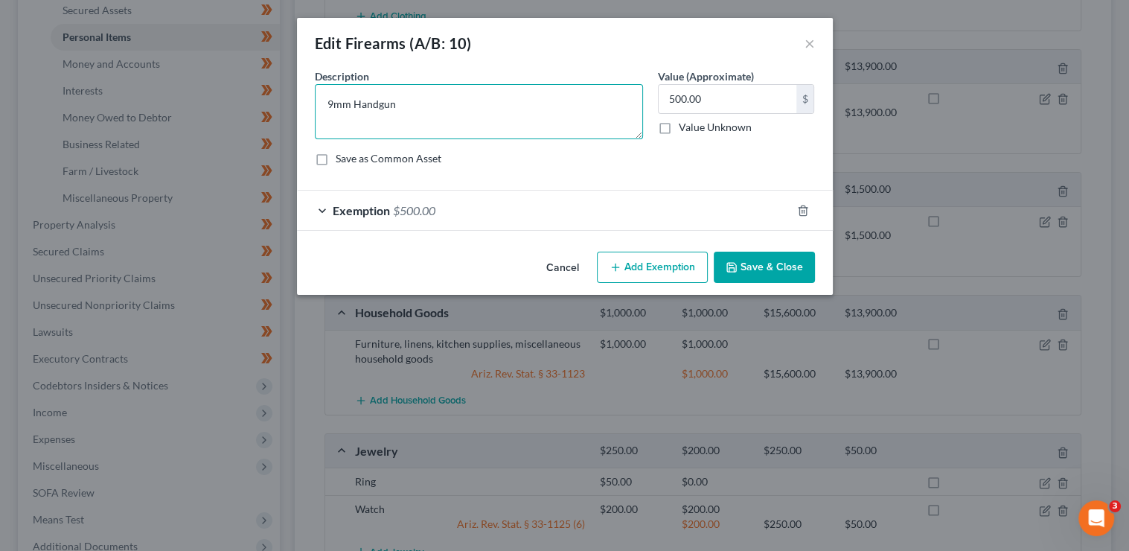
click at [480, 121] on textarea "9mm Handgun" at bounding box center [479, 111] width 328 height 55
type textarea "9mm Handgun, AK 47, short barrel rifle with suppressor, vintage shotgun"
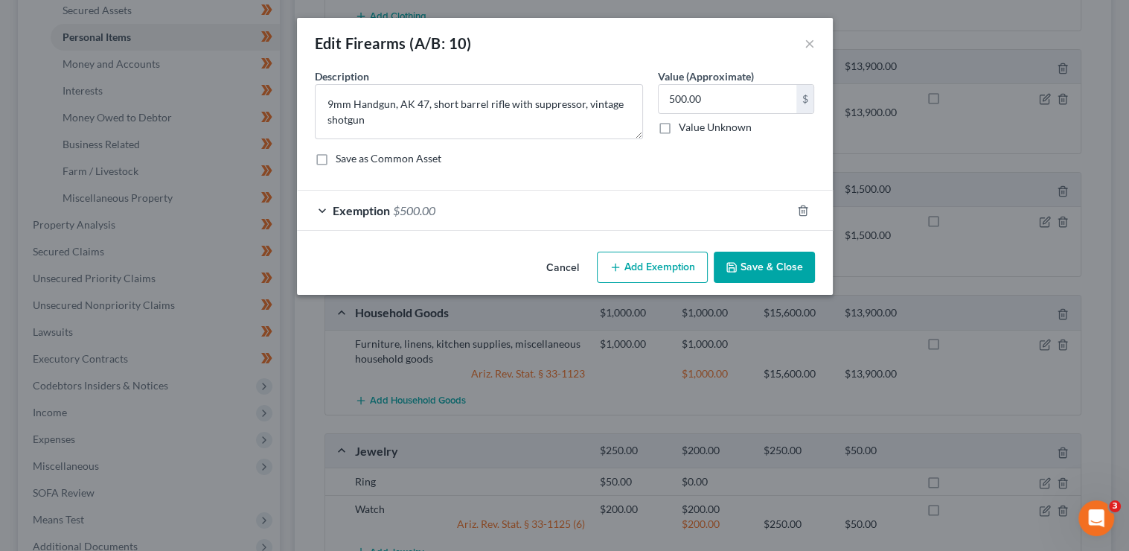
click at [542, 209] on div "Exemption $500.00" at bounding box center [544, 209] width 494 height 39
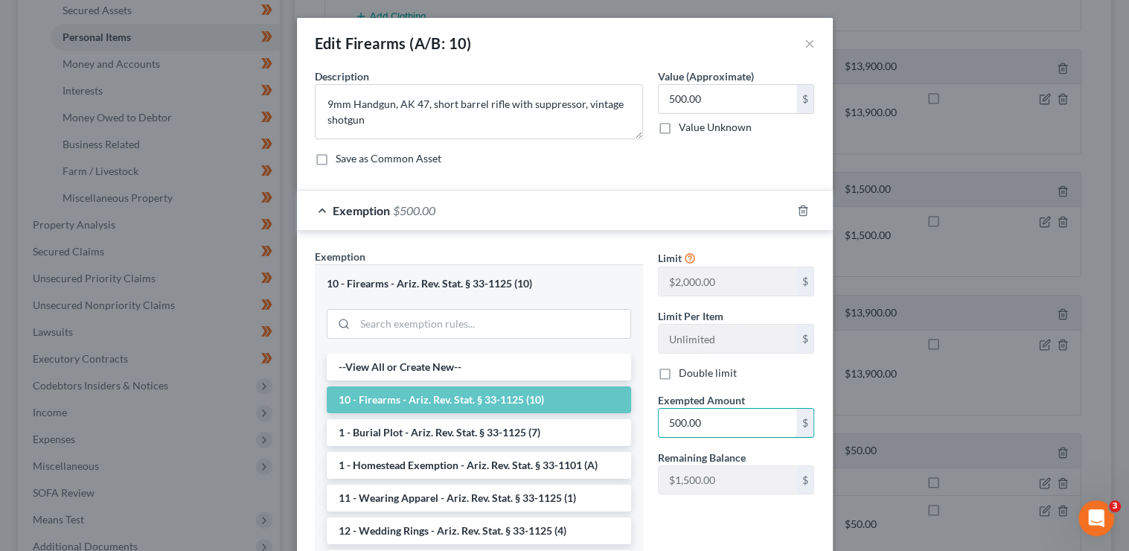
drag, startPoint x: 731, startPoint y: 419, endPoint x: 598, endPoint y: 415, distance: 133.3
click at [598, 415] on div "Exemption Set must be selected for CA. Exemption * 10 - Firearms - Ariz. Rev. S…" at bounding box center [564, 426] width 515 height 355
type input "2,000"
click at [762, 103] on input "500.00" at bounding box center [728, 99] width 138 height 28
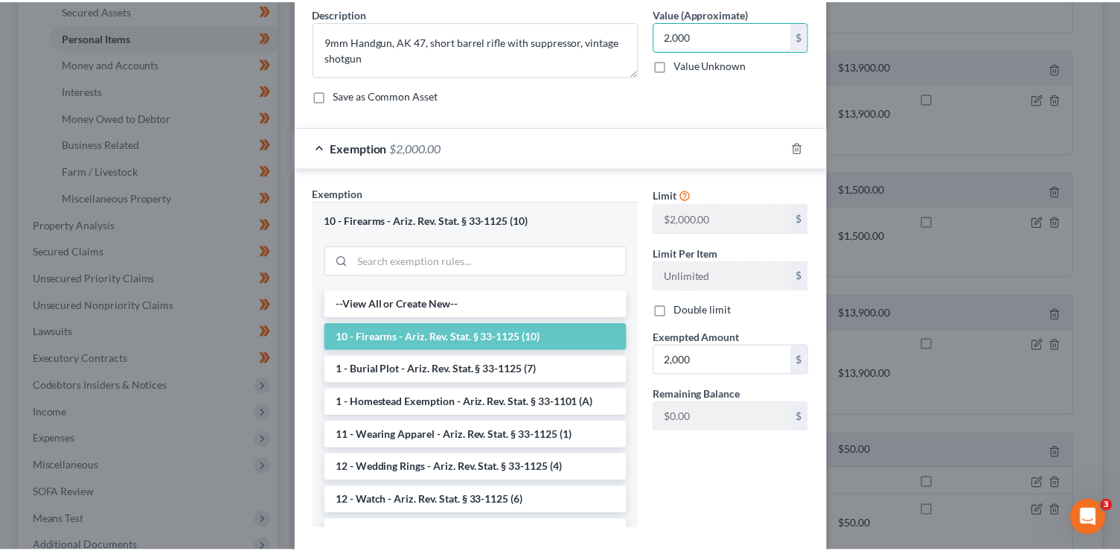
scroll to position [146, 0]
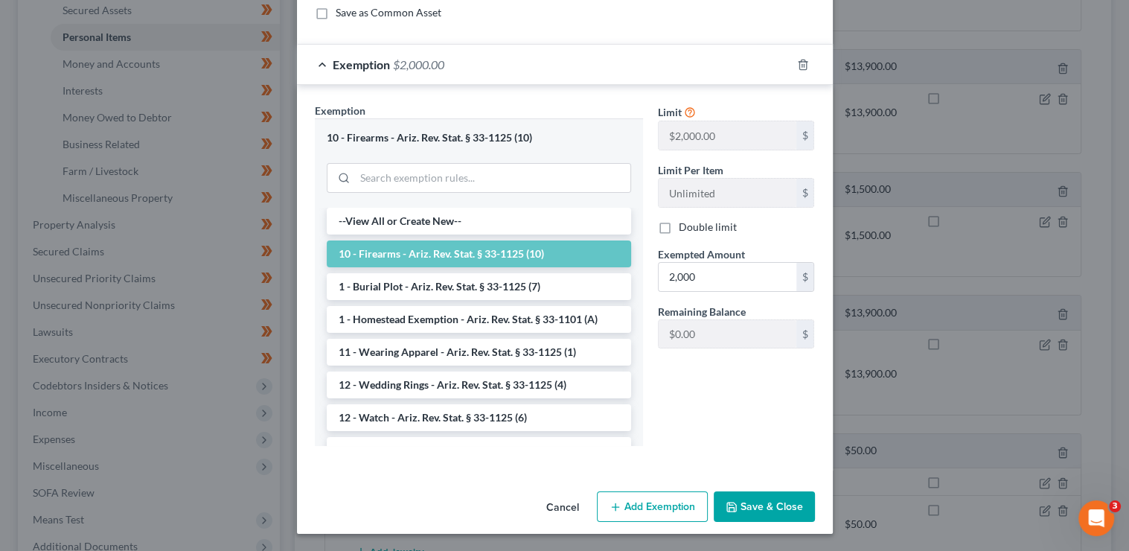
type input "2,000"
click at [743, 507] on button "Save & Close" at bounding box center [764, 506] width 101 height 31
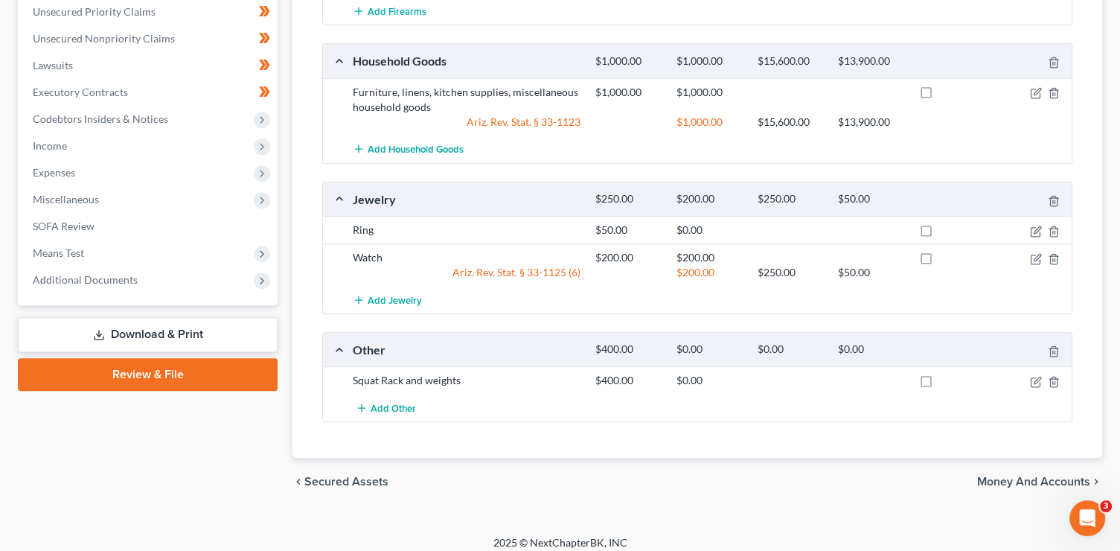
scroll to position [646, 0]
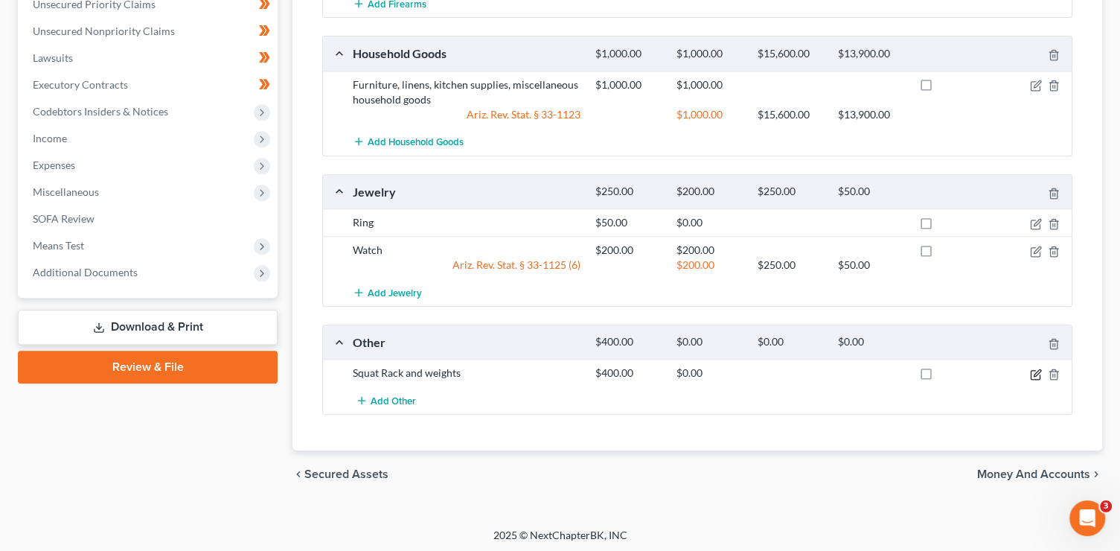
click at [1032, 371] on icon "button" at bounding box center [1036, 374] width 12 height 12
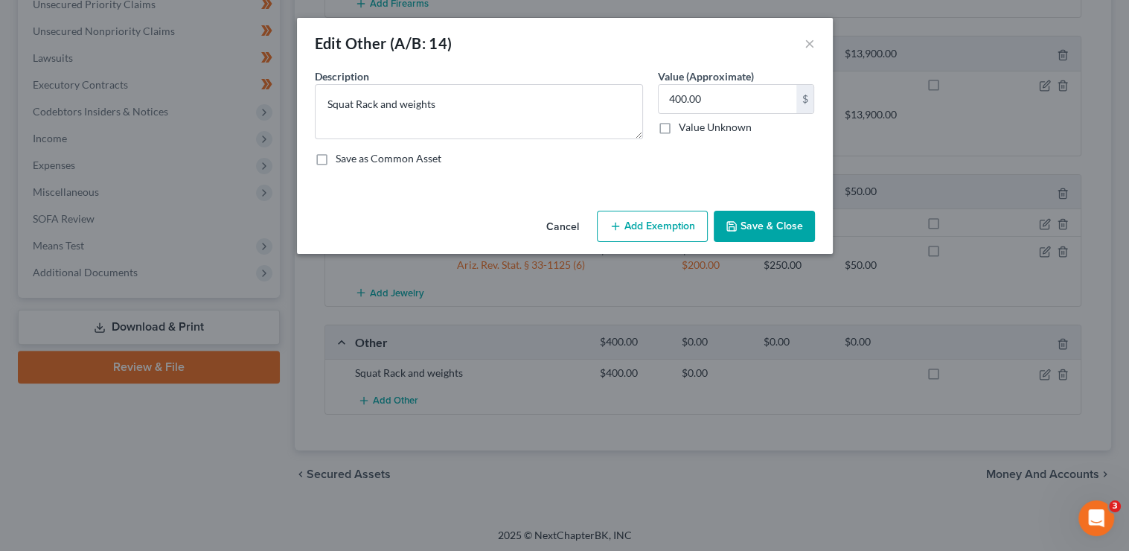
click at [673, 161] on div "Save as Common Asset" at bounding box center [565, 158] width 500 height 15
click at [717, 98] on input "400.00" at bounding box center [728, 99] width 138 height 28
drag, startPoint x: 691, startPoint y: 100, endPoint x: 636, endPoint y: 99, distance: 55.1
click at [636, 99] on div "Description * Squat Rack and weights Value (Approximate) 300.00 $ Value Unknown…" at bounding box center [564, 122] width 515 height 109
type input "225"
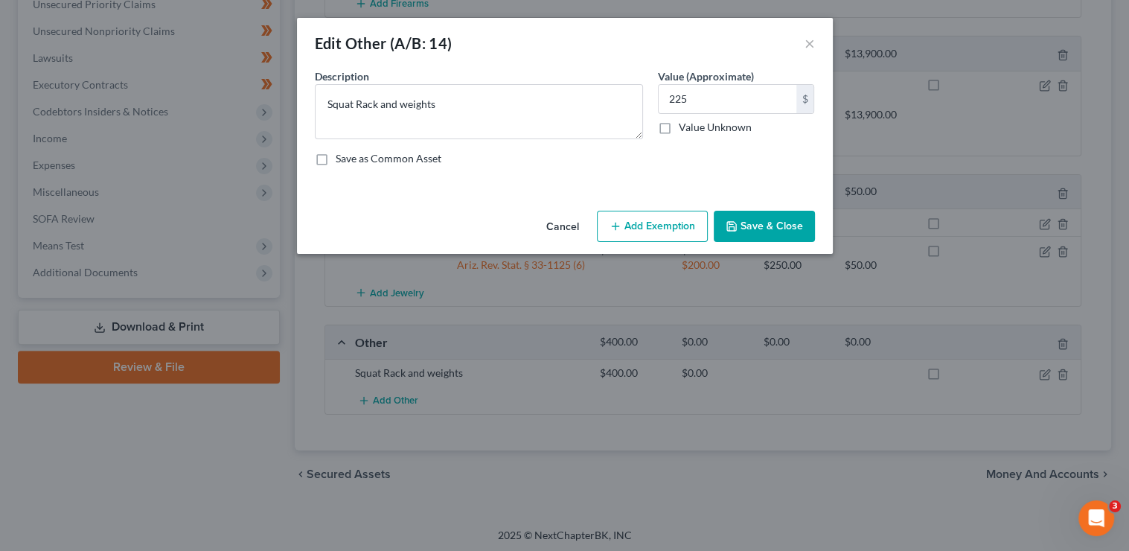
click at [758, 225] on button "Save & Close" at bounding box center [764, 226] width 101 height 31
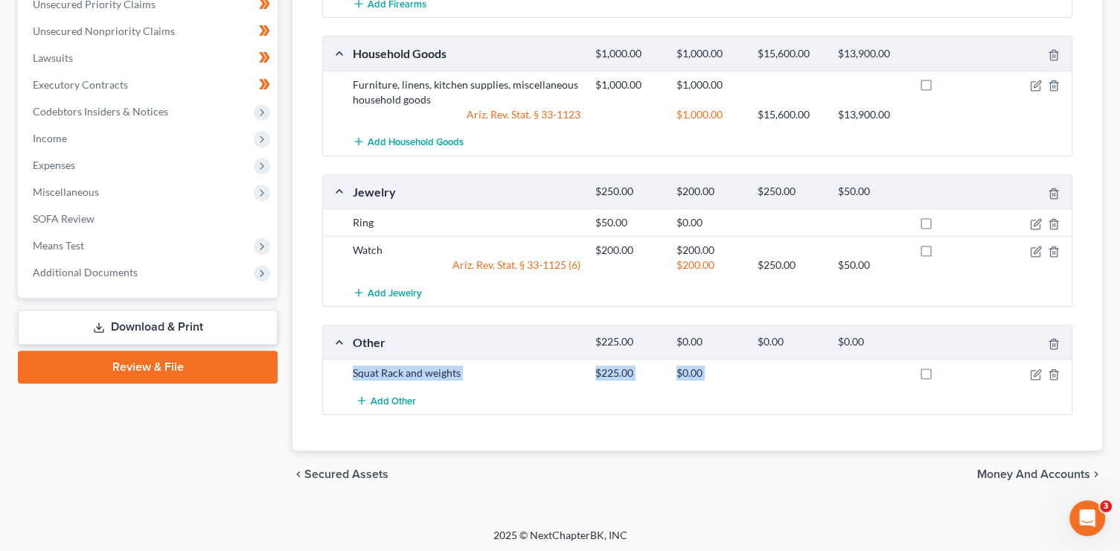
drag, startPoint x: 354, startPoint y: 376, endPoint x: 476, endPoint y: 384, distance: 122.3
click at [476, 384] on div "Squat Rack and weights $225.00 $0.00 Add Other" at bounding box center [697, 386] width 749 height 55
click at [489, 373] on div "Squat Rack and weights" at bounding box center [466, 372] width 243 height 15
drag, startPoint x: 494, startPoint y: 374, endPoint x: 340, endPoint y: 368, distance: 154.1
click at [340, 368] on div "Squat Rack and weights $225.00 $0.00" at bounding box center [697, 373] width 749 height 28
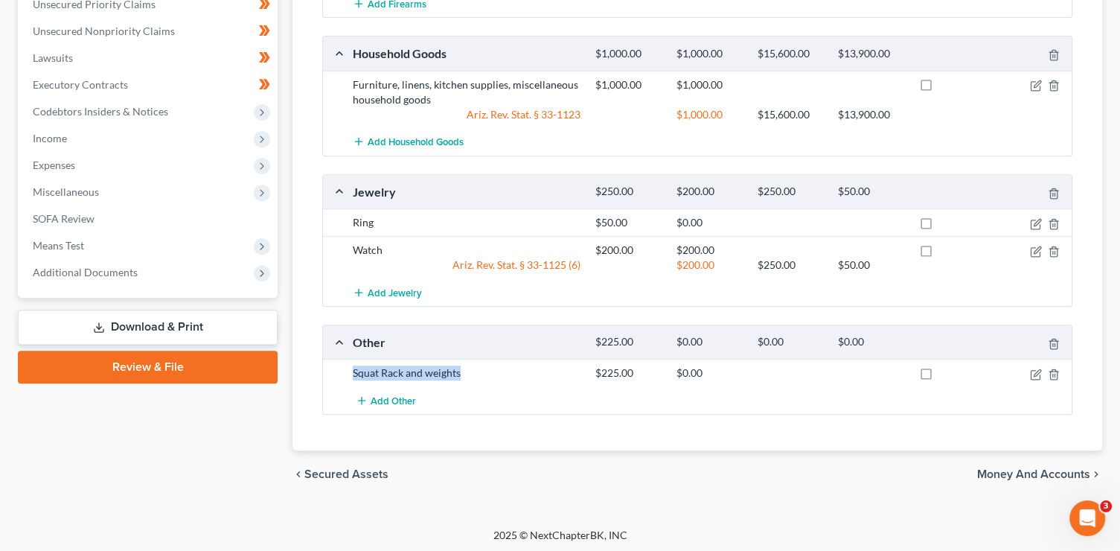
click at [438, 377] on div "Squat Rack and weights $225.00 $0.00" at bounding box center [697, 373] width 749 height 28
drag, startPoint x: 583, startPoint y: 375, endPoint x: 633, endPoint y: 376, distance: 50.6
click at [633, 376] on div "Squat Rack and weights $225.00 $0.00" at bounding box center [709, 372] width 728 height 15
click at [663, 377] on div "Squat Rack and weights $225.00 $0.00" at bounding box center [697, 373] width 749 height 28
drag, startPoint x: 663, startPoint y: 377, endPoint x: 374, endPoint y: 356, distance: 289.5
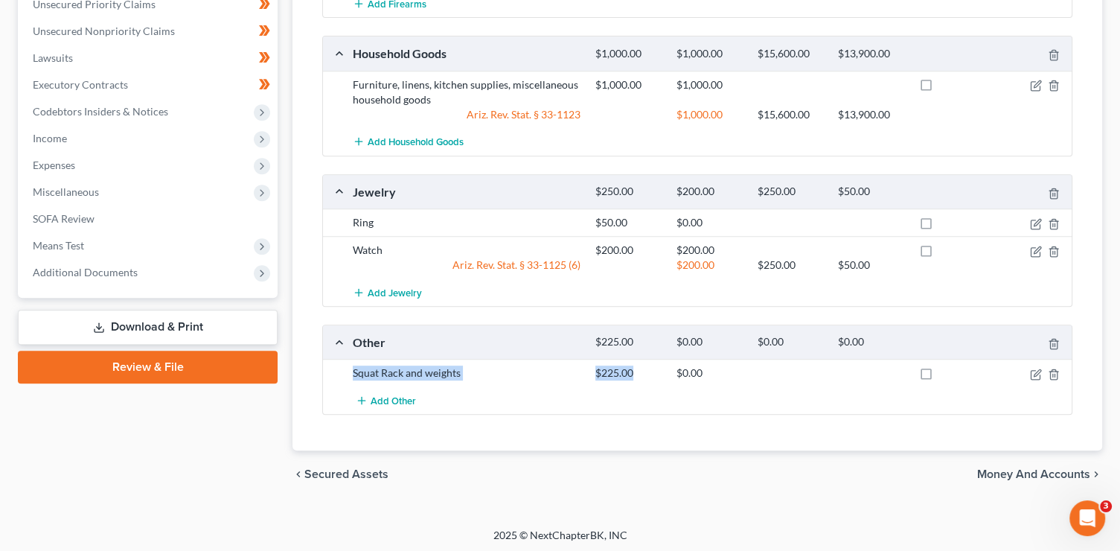
click at [374, 359] on div "Squat Rack and weights $225.00 $0.00" at bounding box center [697, 373] width 749 height 28
click at [476, 377] on div "Squat Rack and weights" at bounding box center [466, 372] width 243 height 15
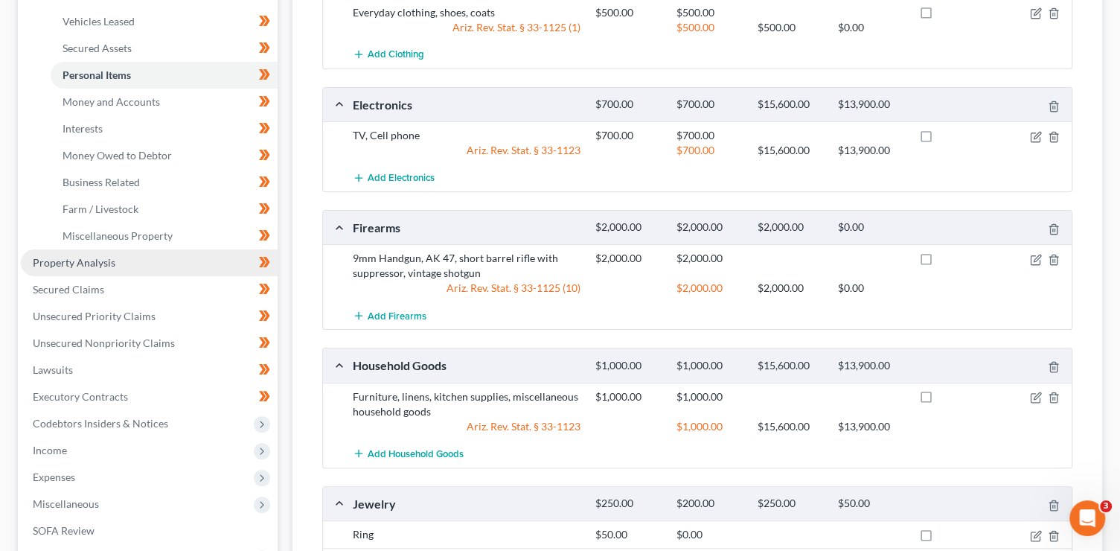
scroll to position [330, 0]
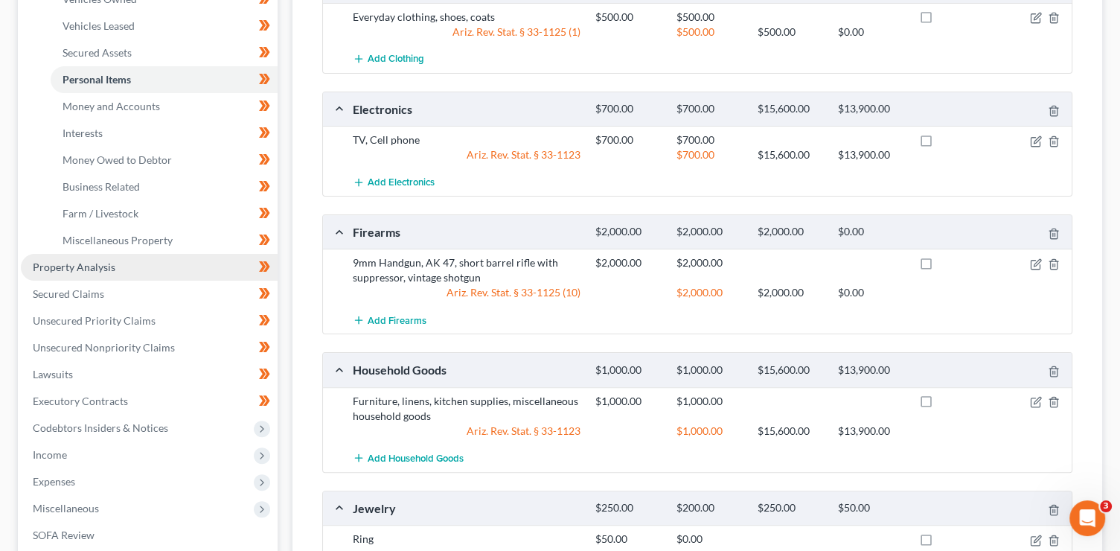
click at [95, 275] on link "Property Analysis" at bounding box center [149, 267] width 257 height 27
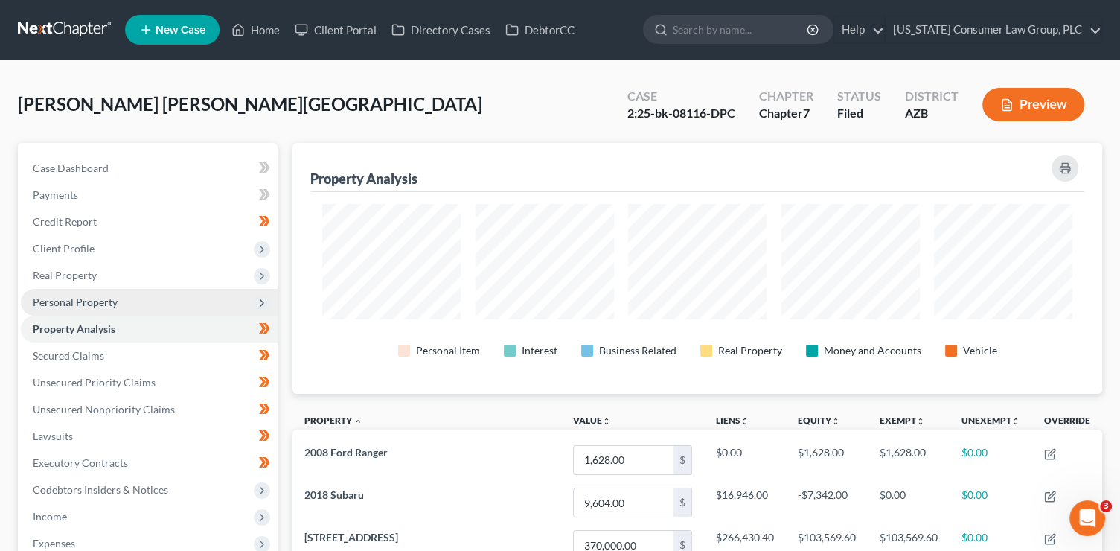
click at [138, 304] on span "Personal Property" at bounding box center [149, 302] width 257 height 27
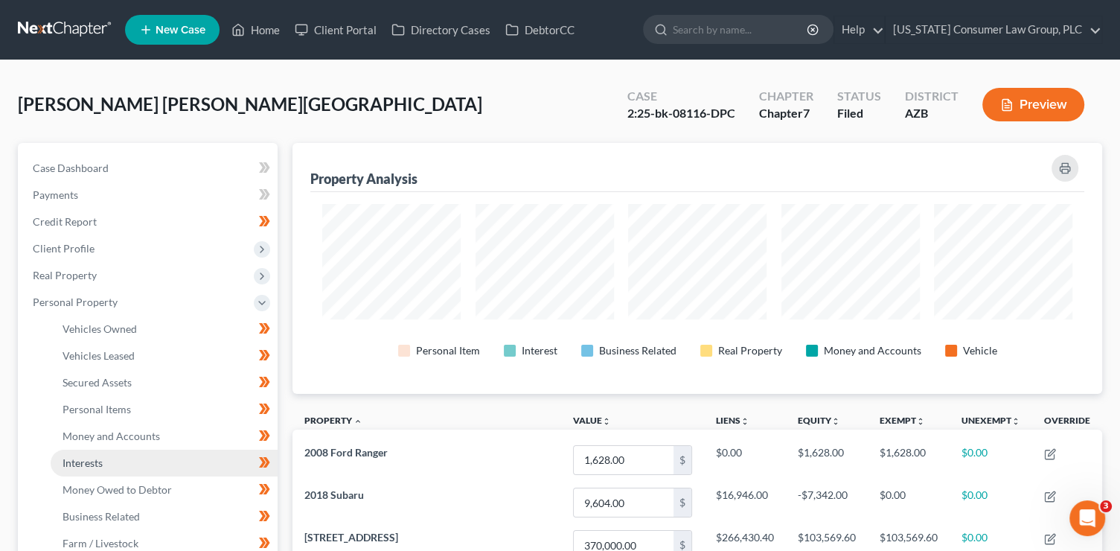
click at [173, 467] on link "Interests" at bounding box center [164, 462] width 227 height 27
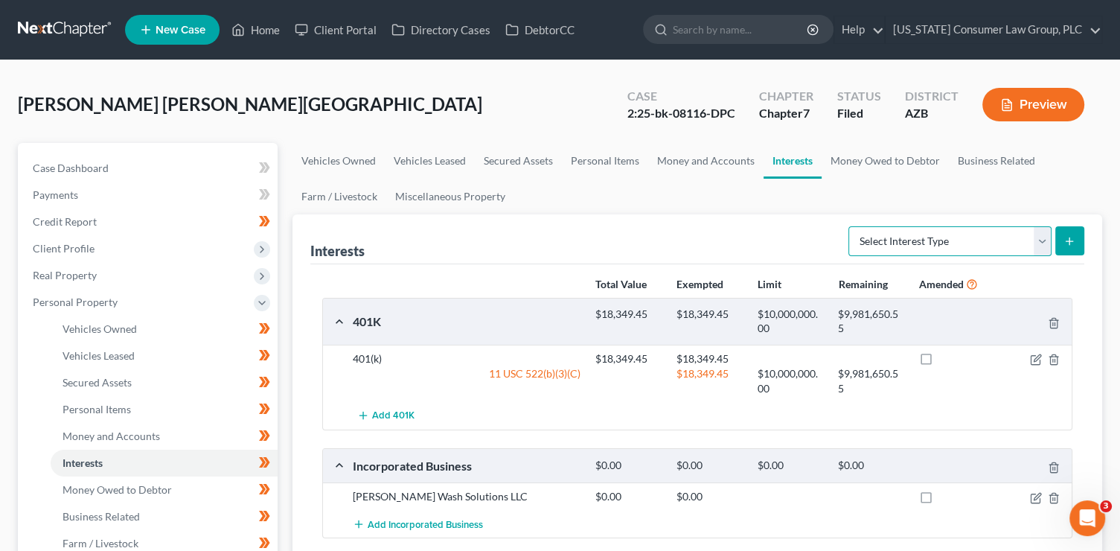
click at [935, 240] on select "Select Interest Type 401K (A/B: 21) Annuity (A/B: 23) Bond (A/B: 18) Education …" at bounding box center [949, 241] width 203 height 30
click at [849, 157] on link "Money Owed to Debtor" at bounding box center [885, 161] width 127 height 36
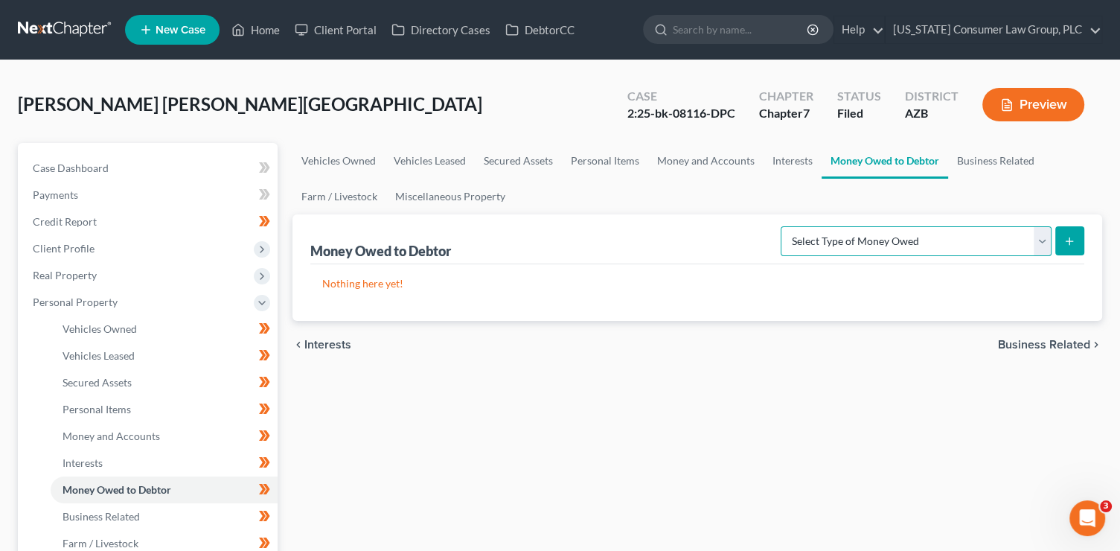
click at [892, 244] on select "Select Type of Money Owed Accounts Receivable (A/B: 38) Alimony (A/B: 29) Child…" at bounding box center [916, 241] width 271 height 30
select select "trusts"
click at [784, 226] on select "Select Type of Money Owed Accounts Receivable (A/B: 38) Alimony (A/B: 29) Child…" at bounding box center [916, 241] width 271 height 30
click at [1063, 249] on button "submit" at bounding box center [1069, 240] width 29 height 29
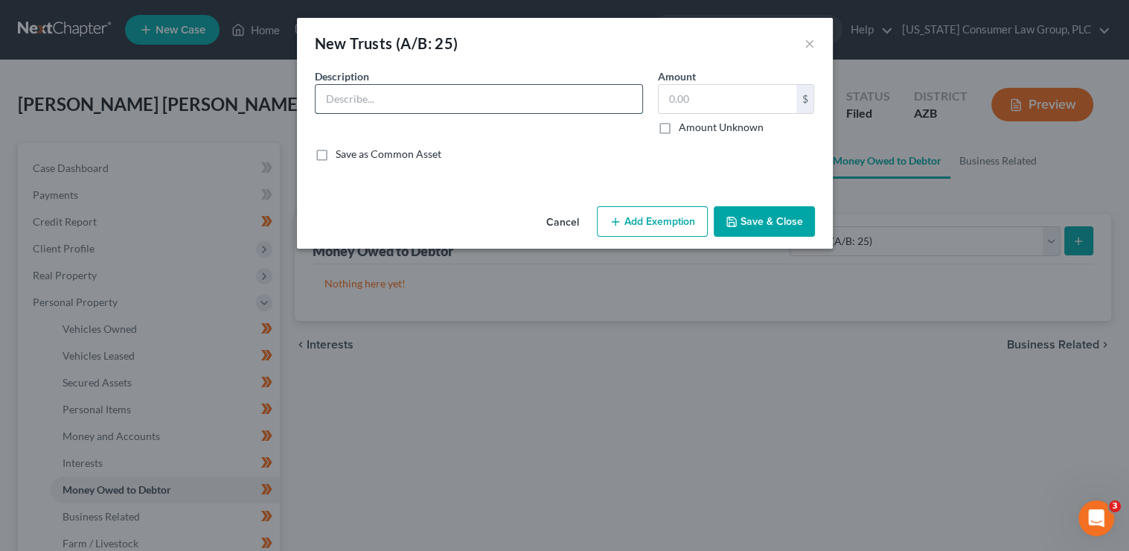
click at [449, 107] on input "text" at bounding box center [479, 99] width 327 height 28
type input "Arroyos Trust"
type input "0.00"
click at [801, 225] on button "Save & Close" at bounding box center [764, 221] width 101 height 31
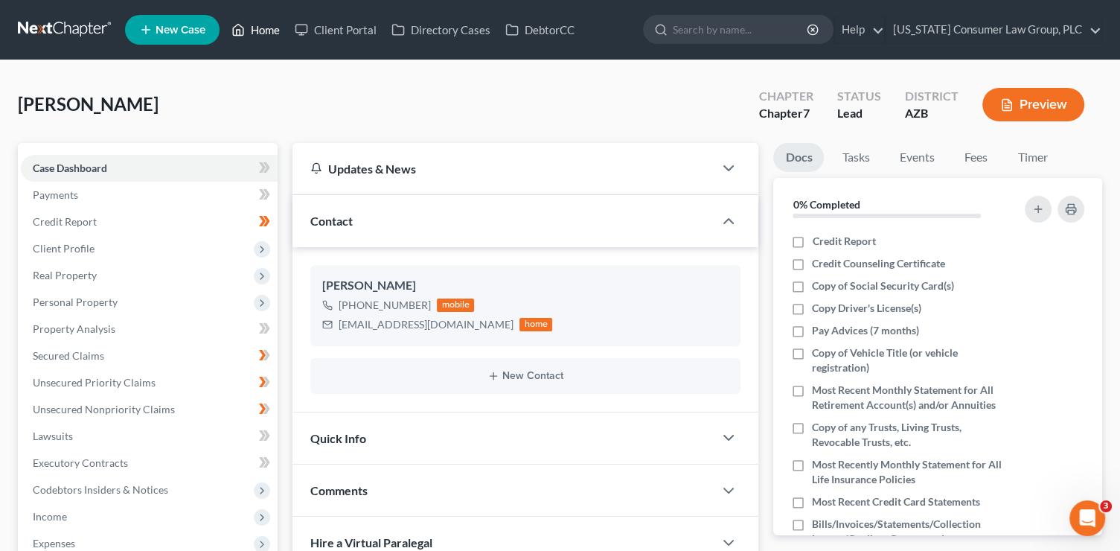
click at [257, 31] on link "Home" at bounding box center [255, 29] width 63 height 27
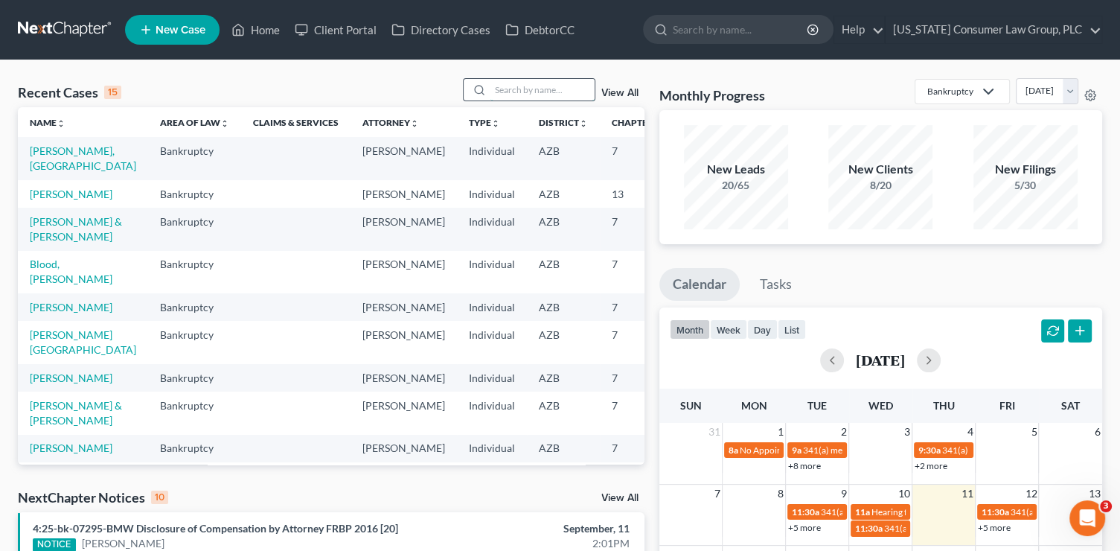
click at [510, 86] on input "search" at bounding box center [542, 90] width 104 height 22
type input "r"
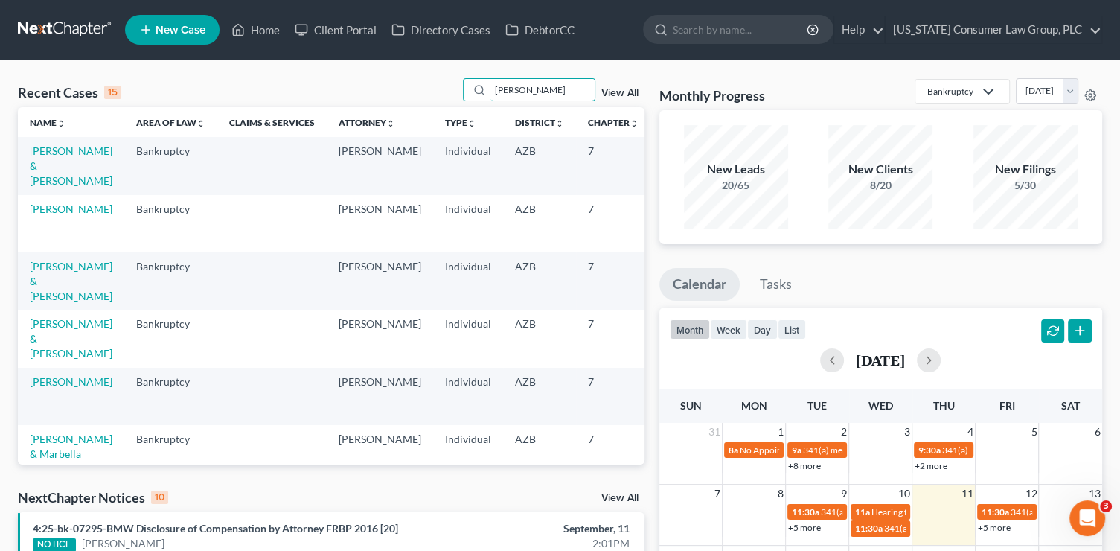
type input "eric"
drag, startPoint x: 54, startPoint y: 176, endPoint x: 54, endPoint y: 166, distance: 9.7
click at [54, 175] on td "[PERSON_NAME] & [PERSON_NAME]" at bounding box center [71, 165] width 106 height 57
click at [54, 166] on link "[PERSON_NAME] & [PERSON_NAME]" at bounding box center [71, 165] width 83 height 42
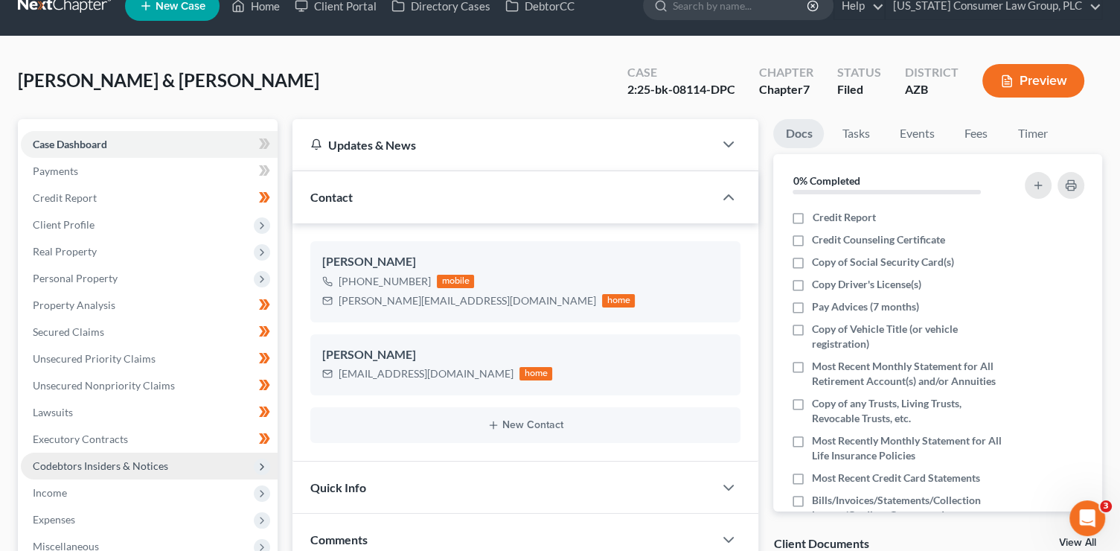
scroll to position [161, 0]
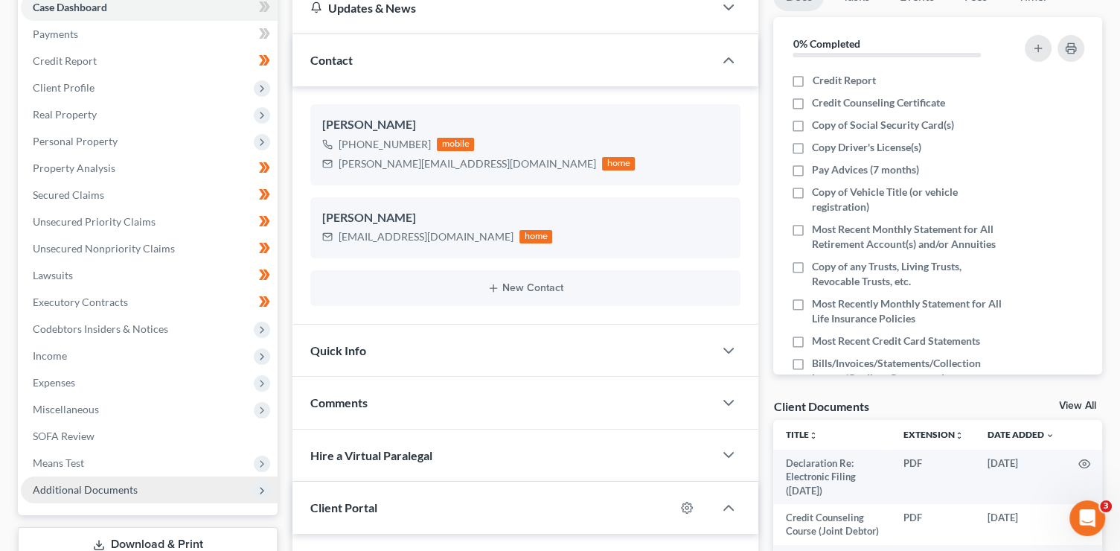
click at [92, 488] on span "Additional Documents" at bounding box center [85, 489] width 105 height 13
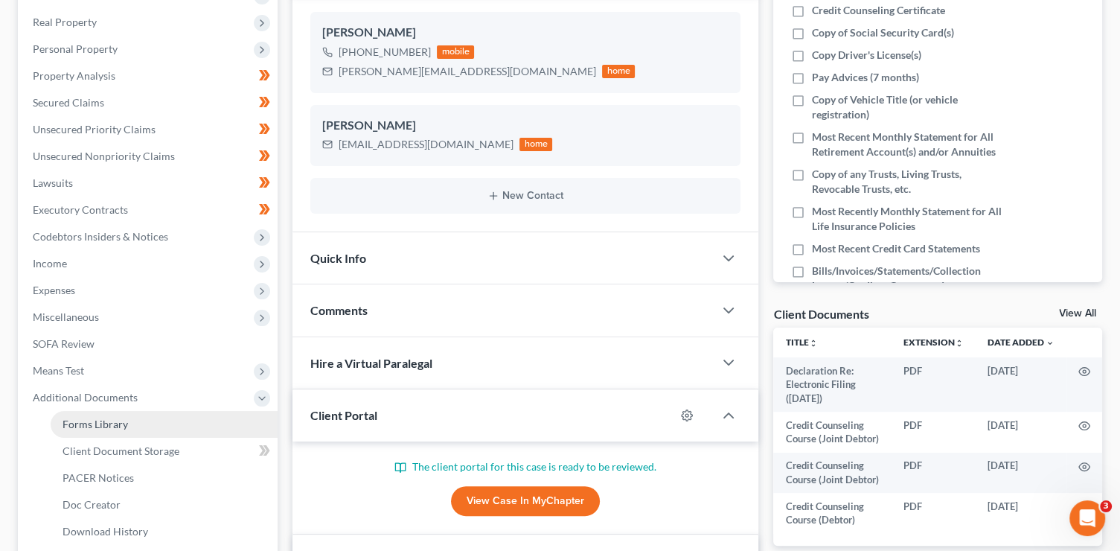
click at [131, 426] on link "Forms Library" at bounding box center [164, 424] width 227 height 27
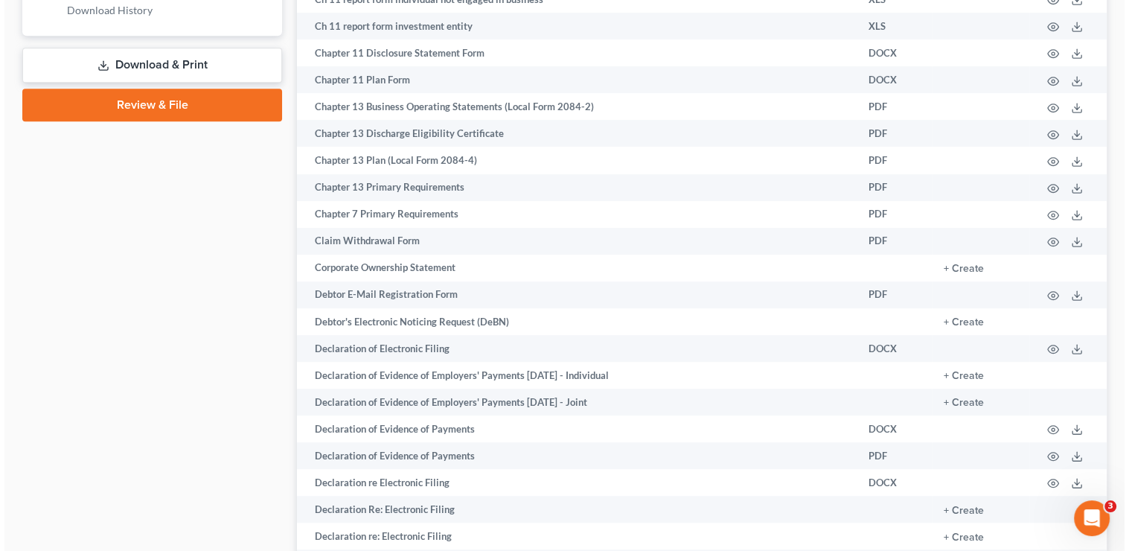
scroll to position [777, 0]
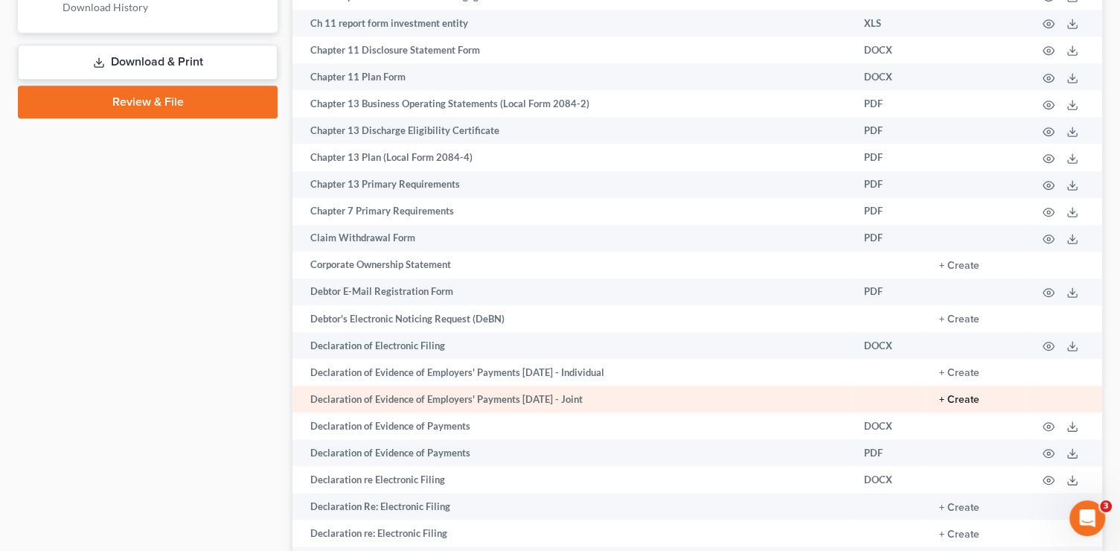
click at [950, 405] on button "+ Create" at bounding box center [959, 399] width 40 height 10
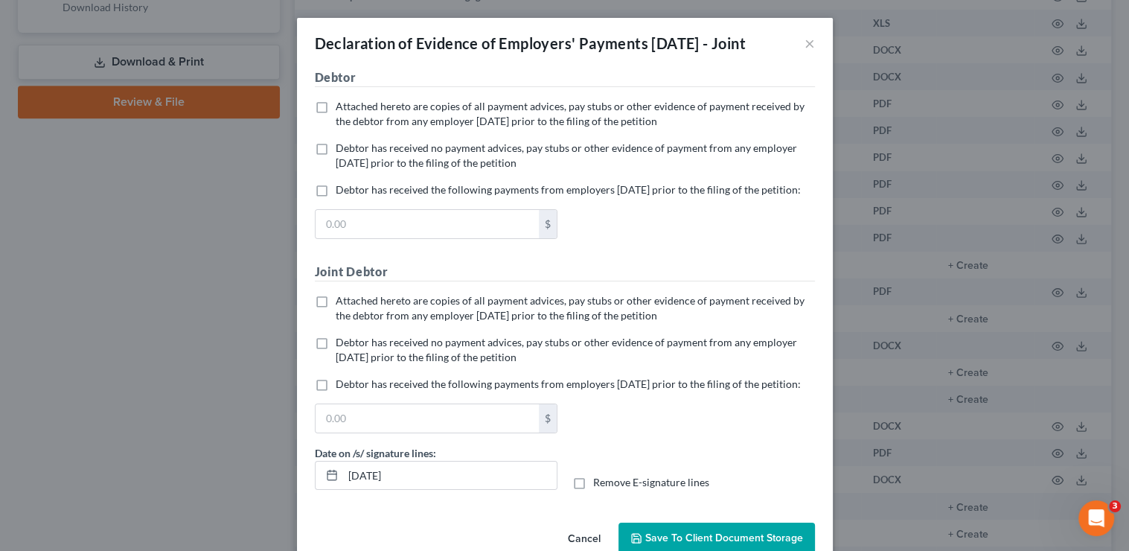
click at [460, 127] on span "Attached hereto are copies of all payment advices, pay stubs or other evidence …" at bounding box center [570, 114] width 469 height 28
click at [351, 109] on input "Attached hereto are copies of all payment advices, pay stubs or other evidence …" at bounding box center [347, 104] width 10 height 10
checkbox input "true"
click at [473, 363] on span "Debtor has received no payment advices, pay stubs or other evidence of payment …" at bounding box center [566, 350] width 461 height 28
click at [351, 345] on input "Debtor has received no payment advices, pay stubs or other evidence of payment …" at bounding box center [347, 340] width 10 height 10
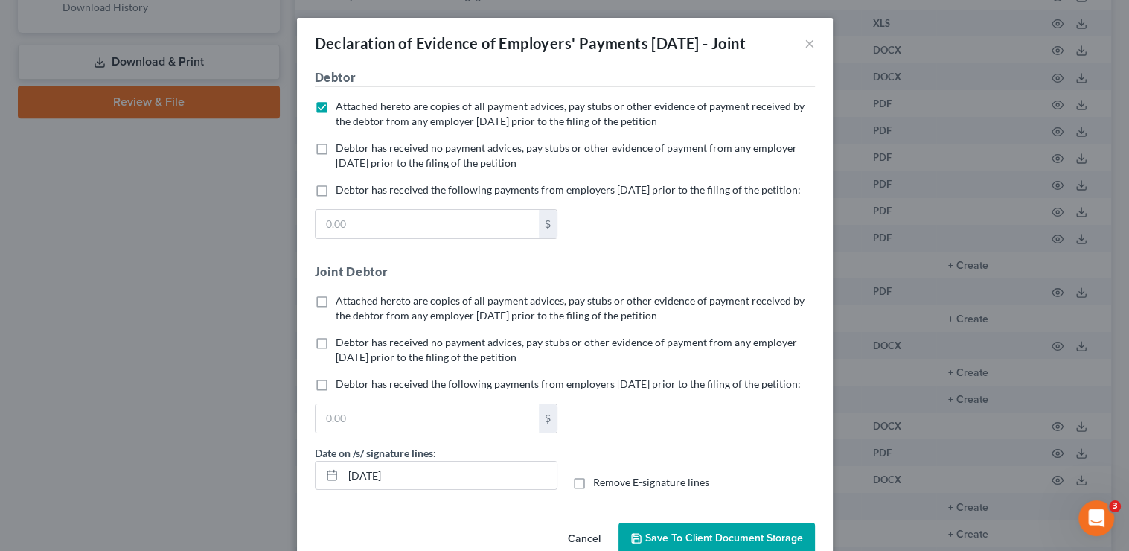
checkbox input "true"
click at [367, 169] on span "Debtor has received no payment advices, pay stubs or other evidence of payment …" at bounding box center [566, 155] width 461 height 28
click at [351, 150] on input "Debtor has received no payment advices, pay stubs or other evidence of payment …" at bounding box center [347, 146] width 10 height 10
checkbox input "true"
click at [363, 127] on span "Attached hereto are copies of all payment advices, pay stubs or other evidence …" at bounding box center [570, 114] width 469 height 28
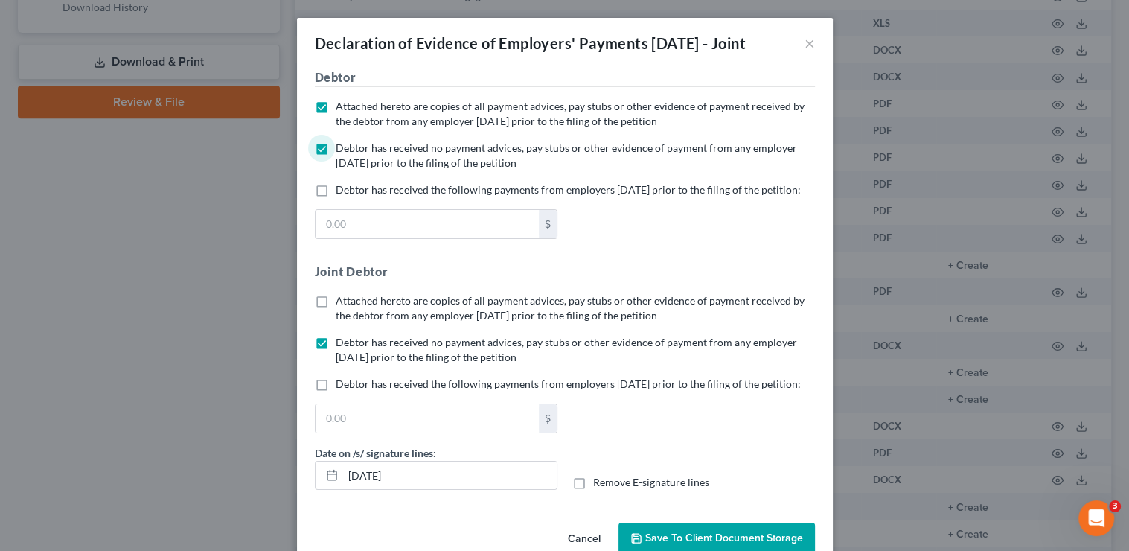
click at [351, 109] on input "Attached hereto are copies of all payment advices, pay stubs or other evidence …" at bounding box center [347, 104] width 10 height 10
checkbox input "false"
click at [355, 321] on span "Attached hereto are copies of all payment advices, pay stubs or other evidence …" at bounding box center [570, 308] width 469 height 28
click at [351, 303] on input "Attached hereto are copies of all payment advices, pay stubs or other evidence …" at bounding box center [347, 298] width 10 height 10
checkbox input "true"
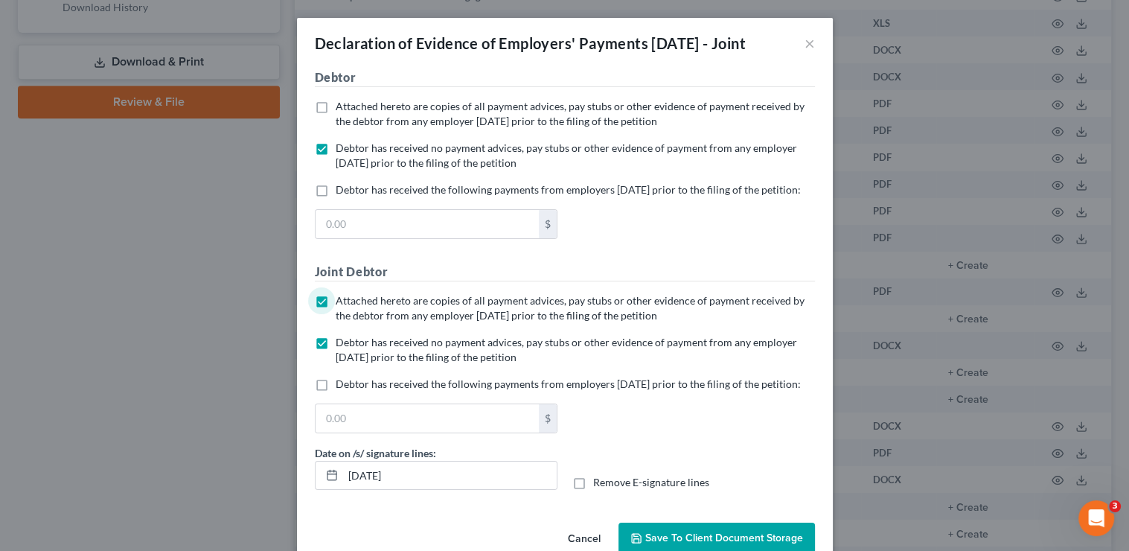
click at [362, 363] on span "Debtor has received no payment advices, pay stubs or other evidence of payment …" at bounding box center [566, 350] width 461 height 28
click at [351, 345] on input "Debtor has received no payment advices, pay stubs or other evidence of payment …" at bounding box center [347, 340] width 10 height 10
checkbox input "false"
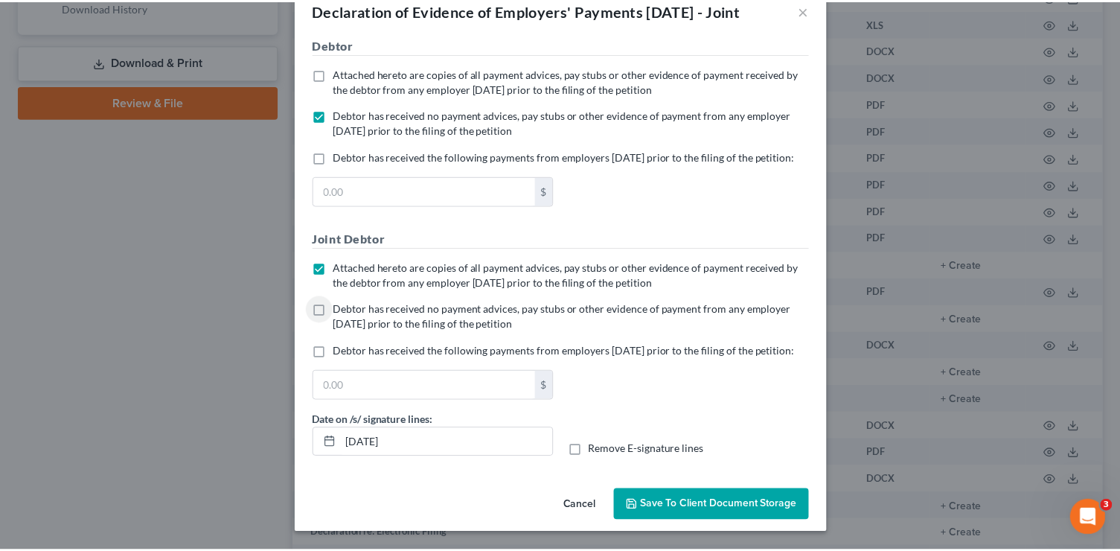
scroll to position [82, 0]
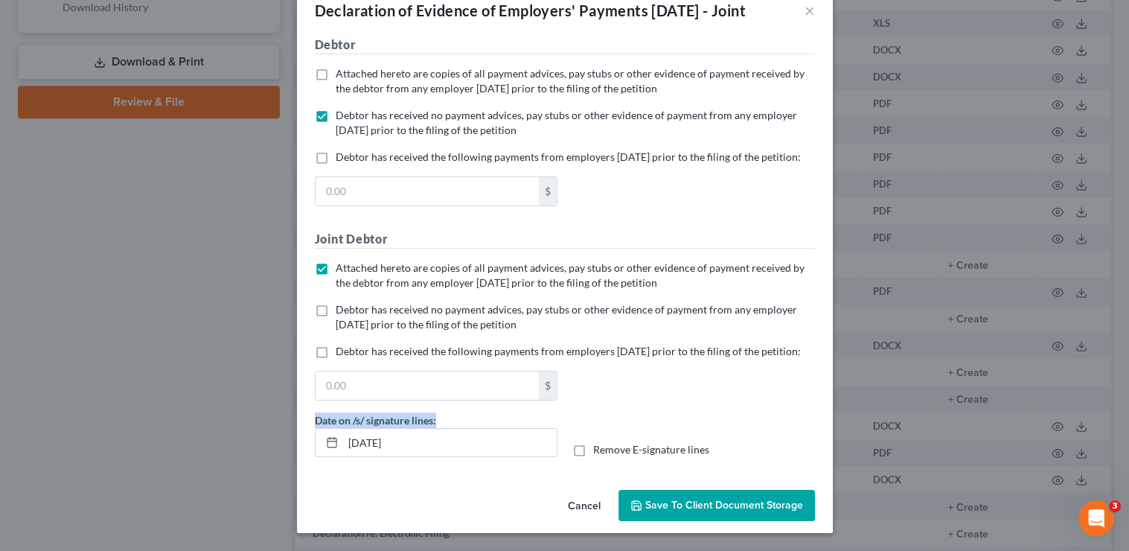
drag, startPoint x: 479, startPoint y: 456, endPoint x: 310, endPoint y: 426, distance: 171.5
click at [310, 426] on div "Date on /s/ signature lines: 09/11/2025" at bounding box center [435, 434] width 257 height 45
click at [454, 464] on div "Date on /s/ signature lines: 09/11/2025 Remove E-signature lines" at bounding box center [564, 440] width 515 height 57
drag, startPoint x: 450, startPoint y: 453, endPoint x: 321, endPoint y: 435, distance: 130.8
click at [321, 435] on div "09/11/2025" at bounding box center [436, 443] width 243 height 30
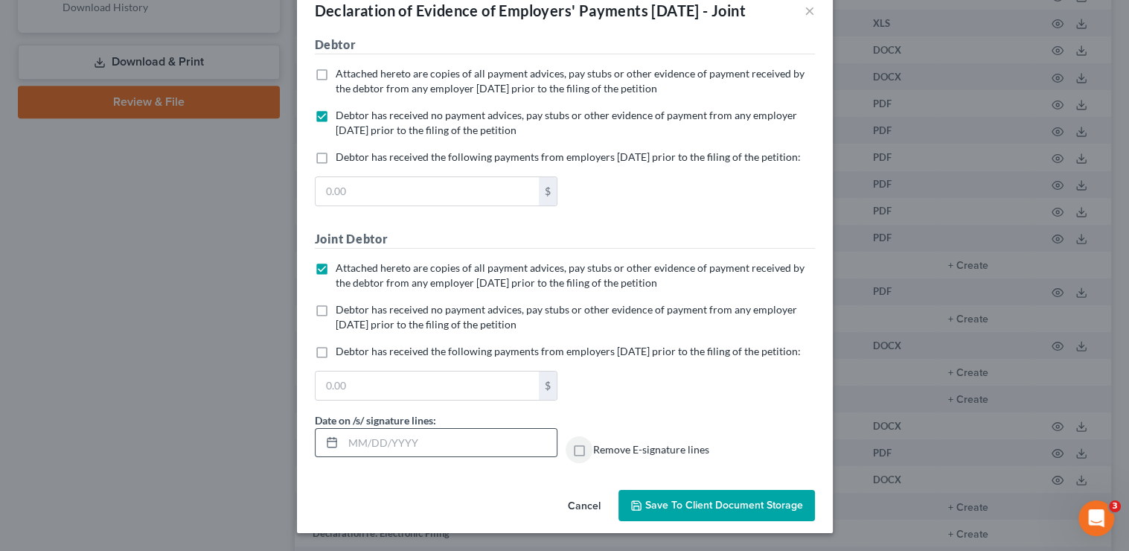
click at [599, 442] on input "Remove E-signature lines" at bounding box center [604, 447] width 10 height 10
checkbox input "true"
click at [653, 505] on span "Save to Client Document Storage" at bounding box center [724, 505] width 158 height 13
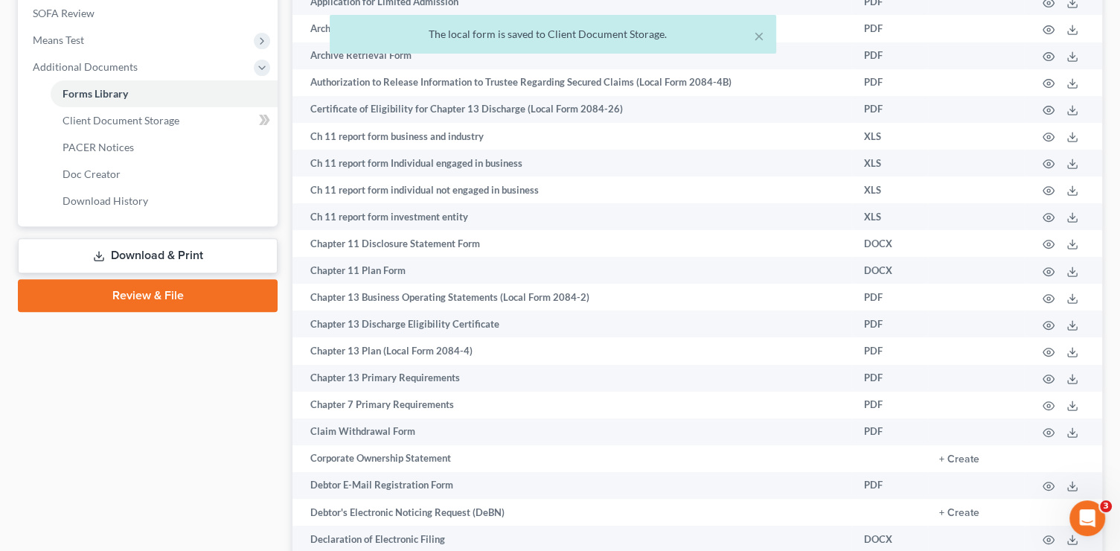
click at [132, 243] on link "Download & Print" at bounding box center [148, 255] width 260 height 35
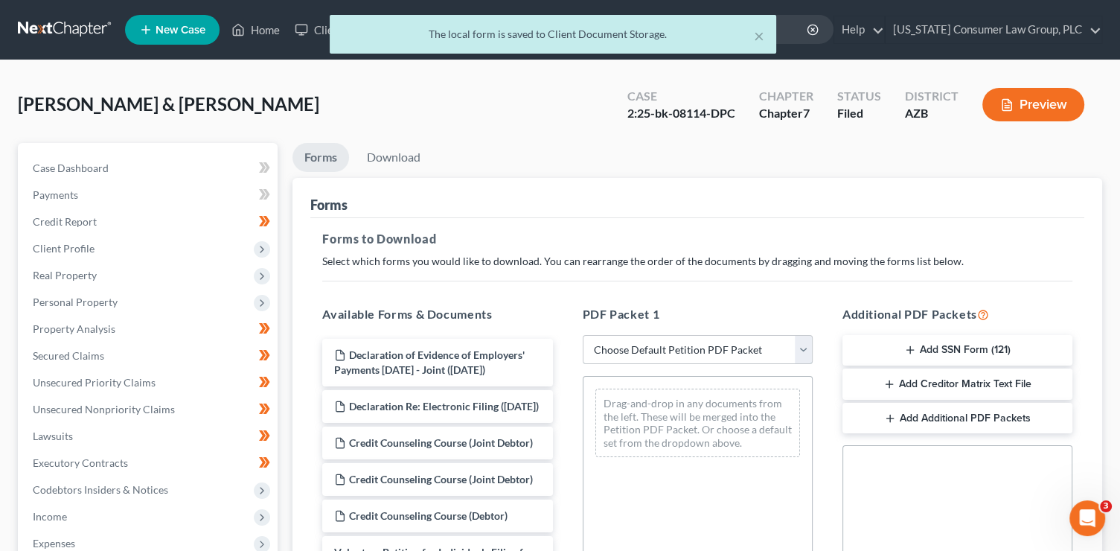
click at [702, 347] on select "Choose Default Petition PDF Packet Complete Bankruptcy Petition (all forms and …" at bounding box center [698, 350] width 230 height 30
select select "6"
click at [583, 335] on select "Choose Default Petition PDF Packet Complete Bankruptcy Petition (all forms and …" at bounding box center [698, 350] width 230 height 30
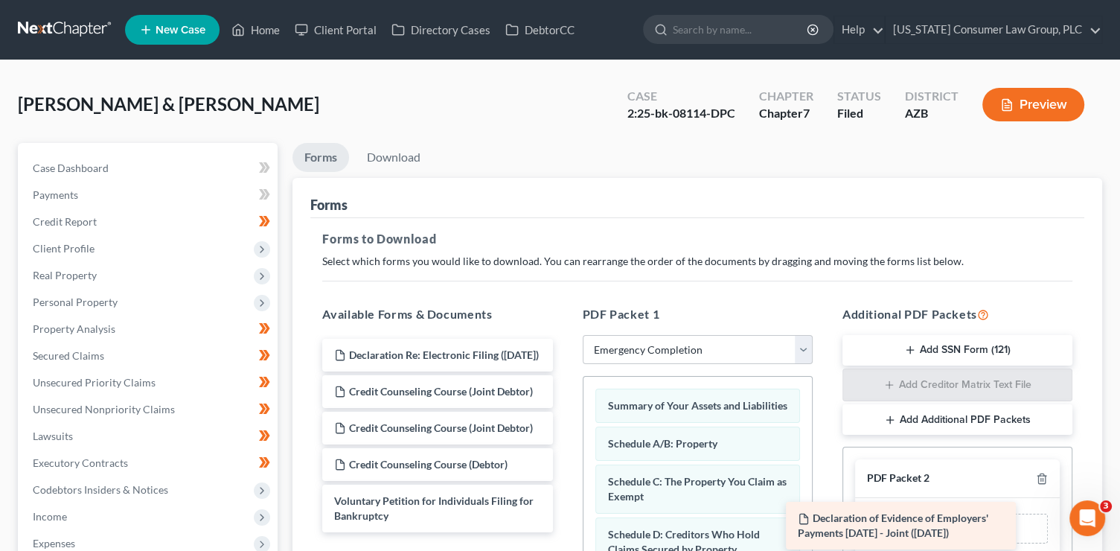
drag, startPoint x: 478, startPoint y: 376, endPoint x: 923, endPoint y: 531, distance: 471.8
click at [564, 531] on div "Declaration of Evidence of Employers' Payments Within 60 Days - Joint (09/11/20…" at bounding box center [437, 435] width 254 height 193
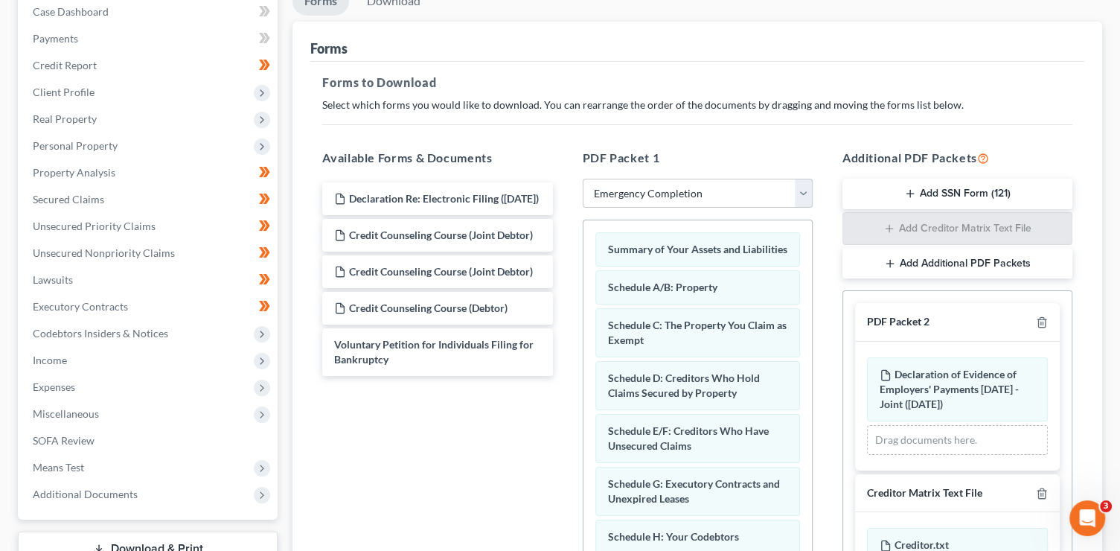
scroll to position [367, 0]
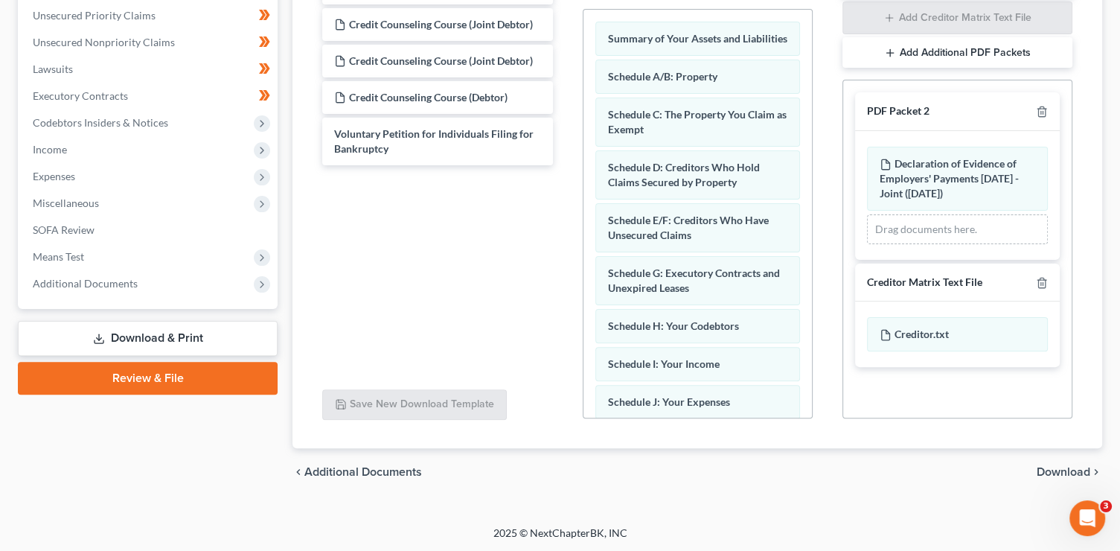
click at [1045, 286] on div at bounding box center [1039, 282] width 18 height 14
click at [1043, 281] on icon "button" at bounding box center [1042, 283] width 12 height 12
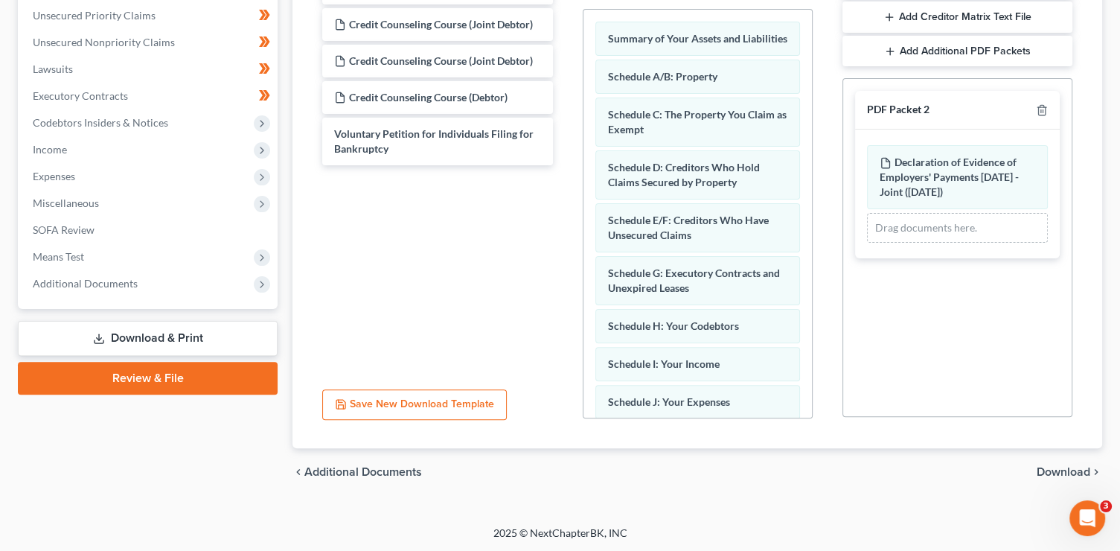
click at [1046, 466] on span "Download" at bounding box center [1064, 472] width 54 height 12
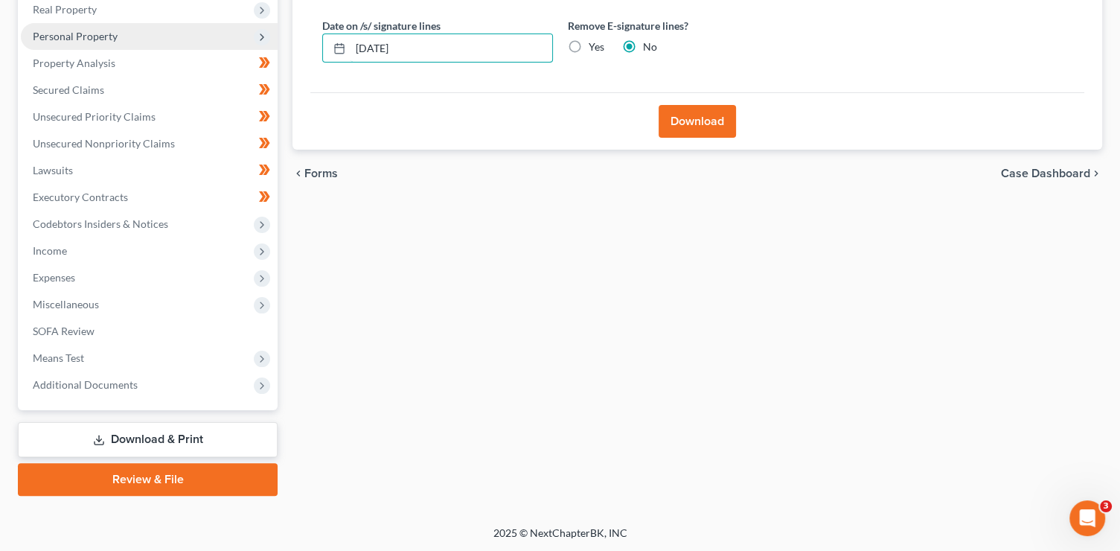
drag, startPoint x: 490, startPoint y: 51, endPoint x: 246, endPoint y: 45, distance: 244.1
click at [246, 45] on div "Petition Navigation Case Dashboard Payments Invoices Payments Payments Credit R…" at bounding box center [559, 186] width 1099 height 618
click at [595, 39] on input "Yes" at bounding box center [600, 44] width 10 height 10
radio input "true"
radio input "false"
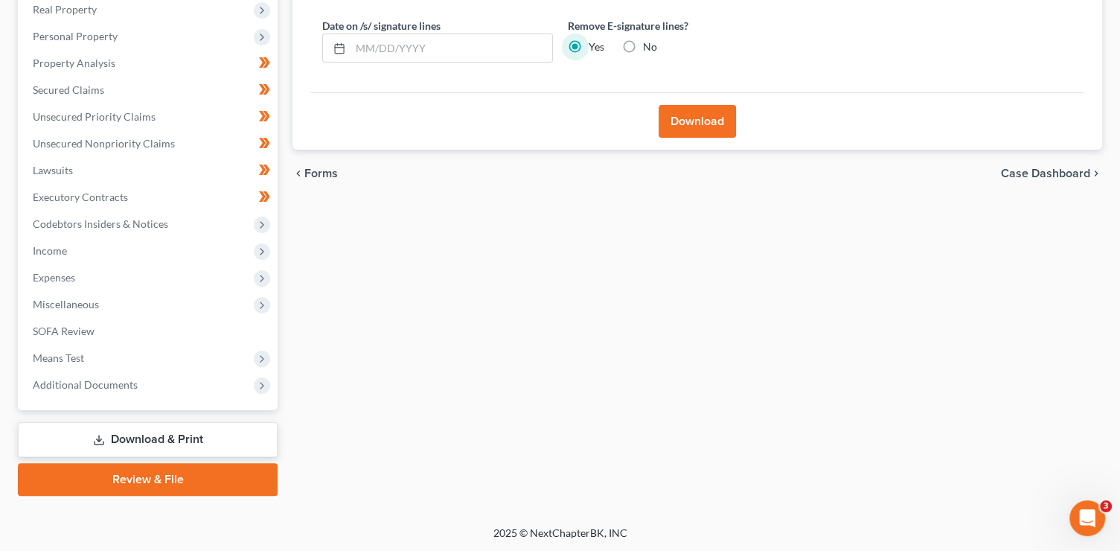
click at [715, 121] on button "Download" at bounding box center [697, 121] width 77 height 33
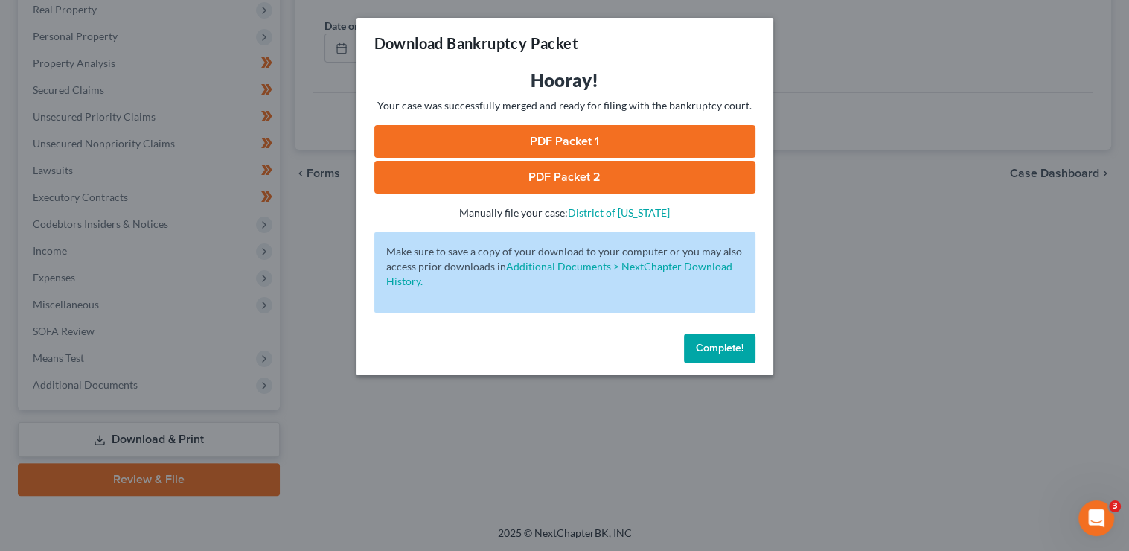
click at [511, 145] on link "PDF Packet 1" at bounding box center [564, 141] width 381 height 33
click at [0, 0] on div "Download Bankruptcy Packet Hooray! Your case was successfully merged and ready …" at bounding box center [564, 275] width 1129 height 551
click at [643, 190] on link "PDF Packet 2" at bounding box center [564, 177] width 381 height 33
click at [705, 345] on span "Complete!" at bounding box center [720, 348] width 48 height 13
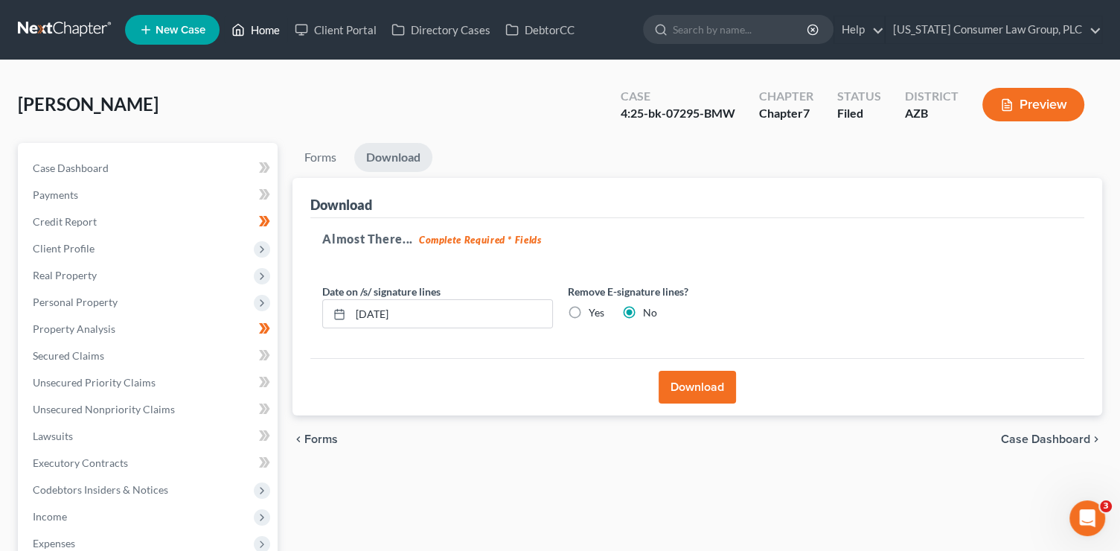
click at [263, 29] on link "Home" at bounding box center [255, 29] width 63 height 27
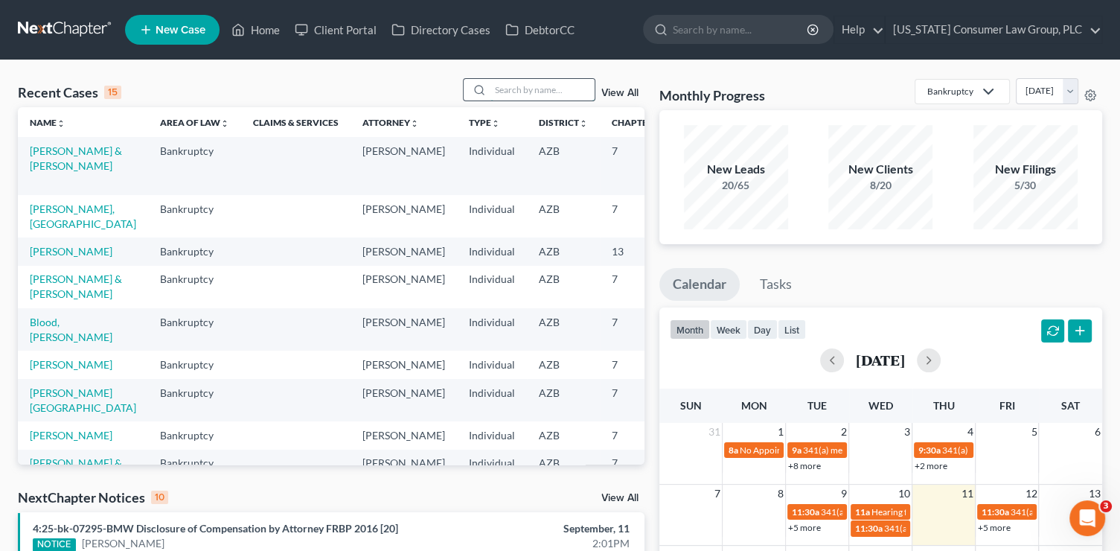
click at [506, 90] on input "search" at bounding box center [542, 90] width 104 height 22
type input "[PERSON_NAME]"
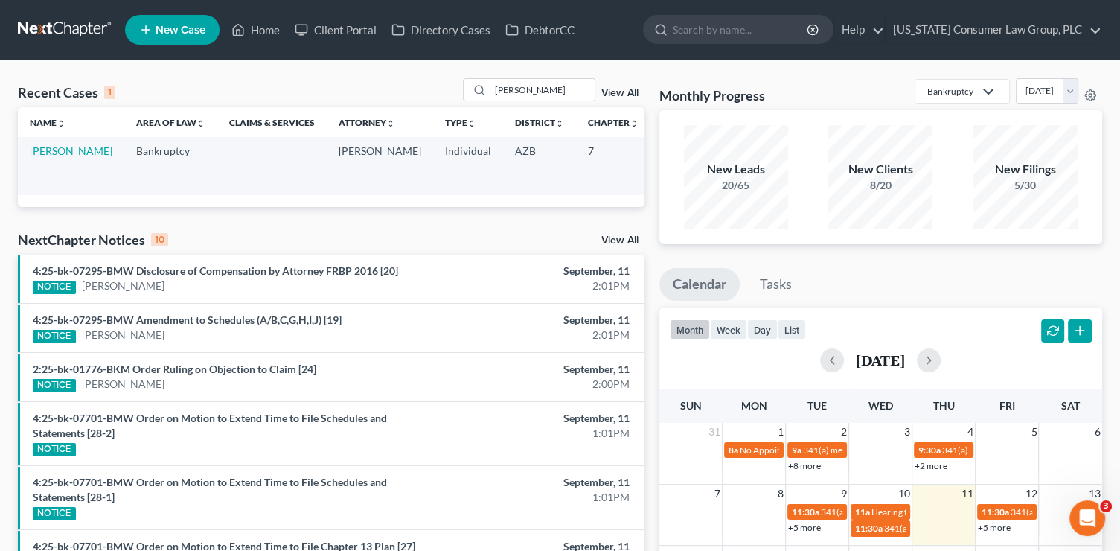
click at [36, 149] on link "[PERSON_NAME]" at bounding box center [71, 150] width 83 height 13
select select "1"
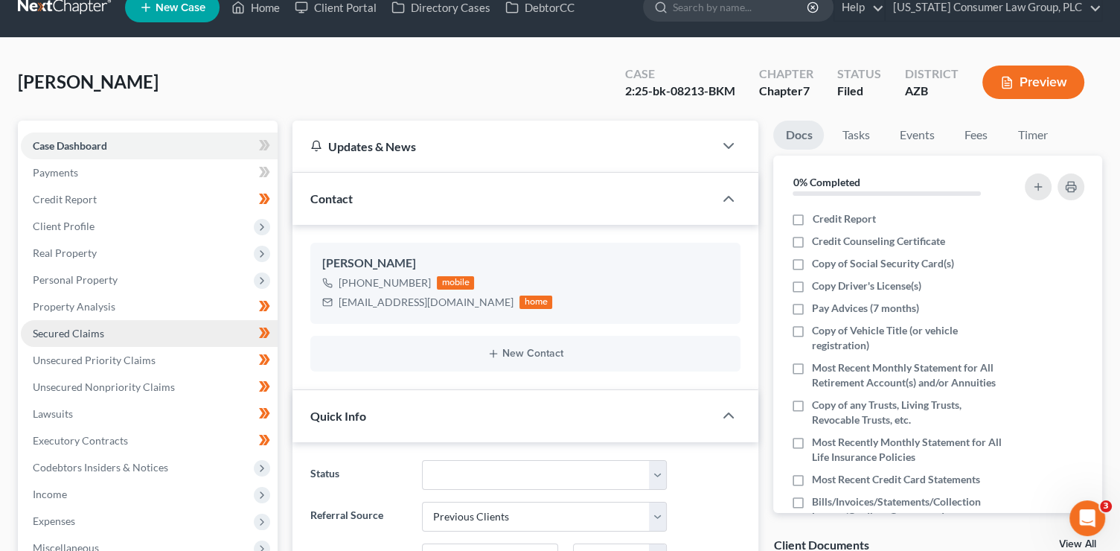
scroll to position [289, 0]
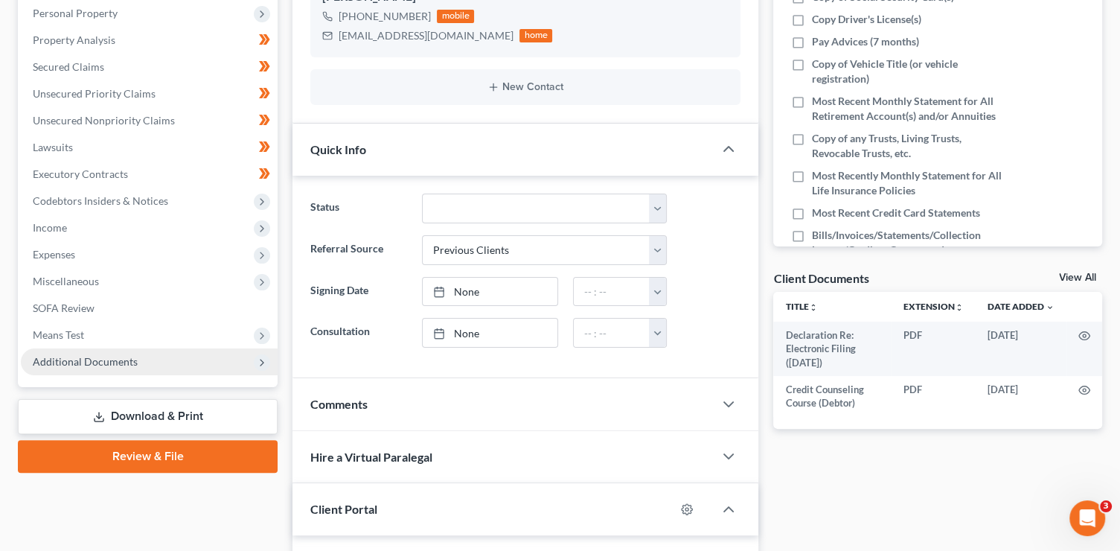
click at [109, 359] on span "Additional Documents" at bounding box center [85, 361] width 105 height 13
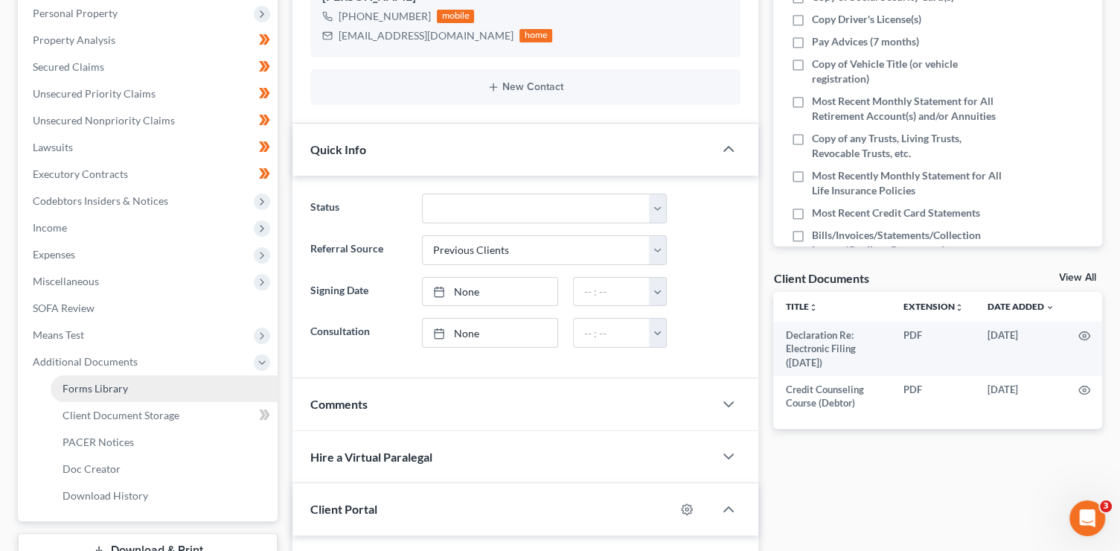
click at [119, 385] on span "Forms Library" at bounding box center [95, 388] width 65 height 13
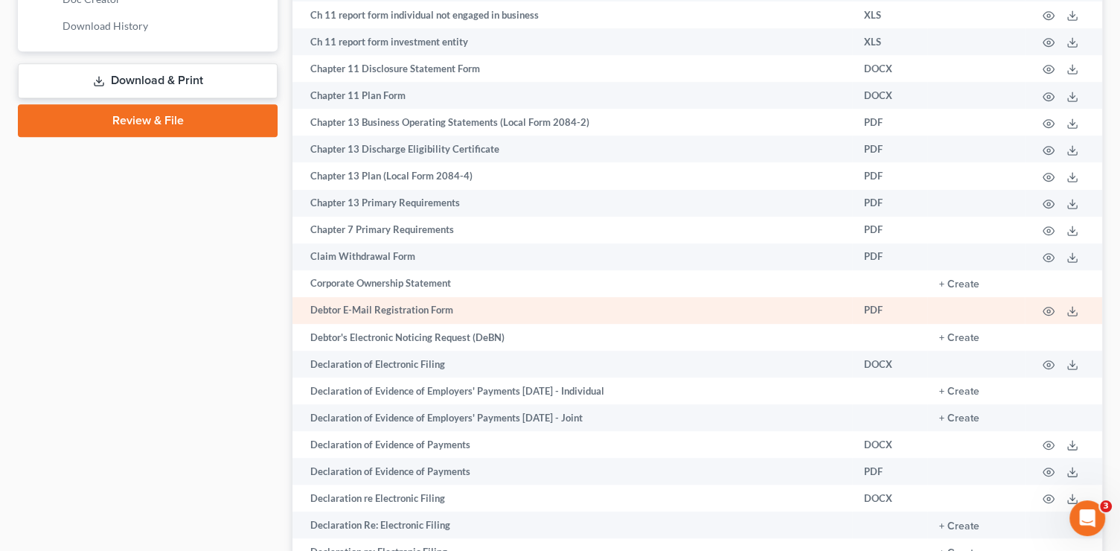
scroll to position [777, 0]
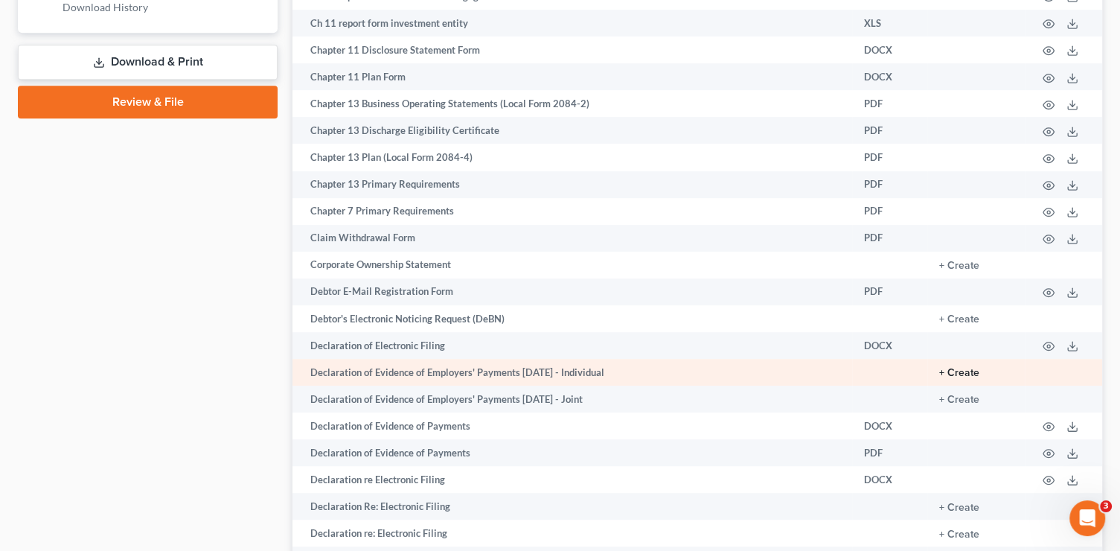
click at [967, 378] on button "+ Create" at bounding box center [959, 373] width 40 height 10
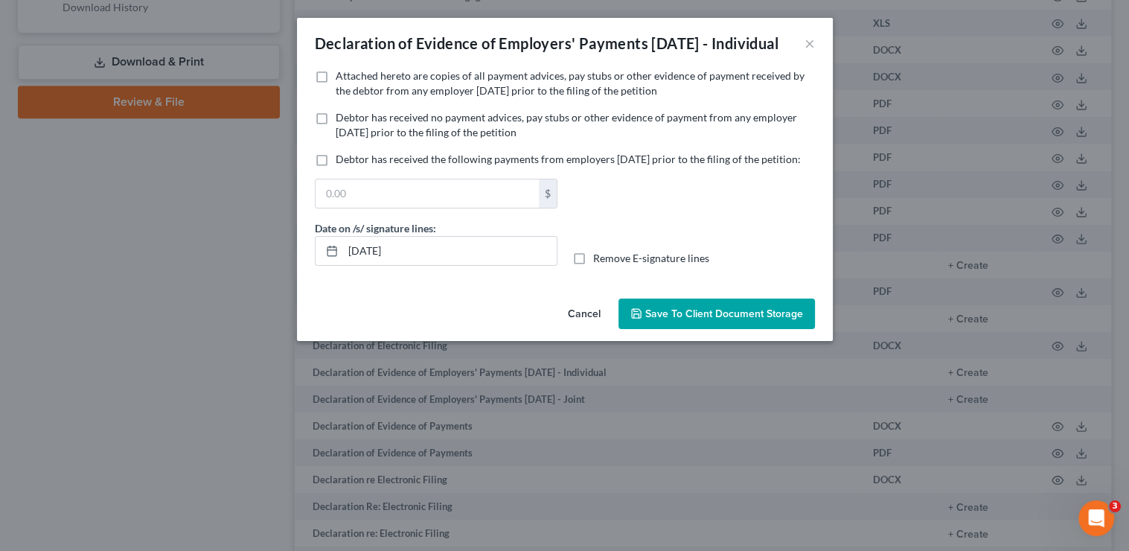
click at [411, 97] on span "Attached hereto are copies of all payment advices, pay stubs or other evidence …" at bounding box center [570, 83] width 469 height 28
click at [351, 78] on input "Attached hereto are copies of all payment advices, pay stubs or other evidence …" at bounding box center [347, 73] width 10 height 10
checkbox input "true"
drag, startPoint x: 434, startPoint y: 288, endPoint x: 289, endPoint y: 268, distance: 145.8
click at [289, 268] on div "Declaration of Evidence of Employers' Payments [DATE] - Individual × No additio…" at bounding box center [564, 275] width 1129 height 551
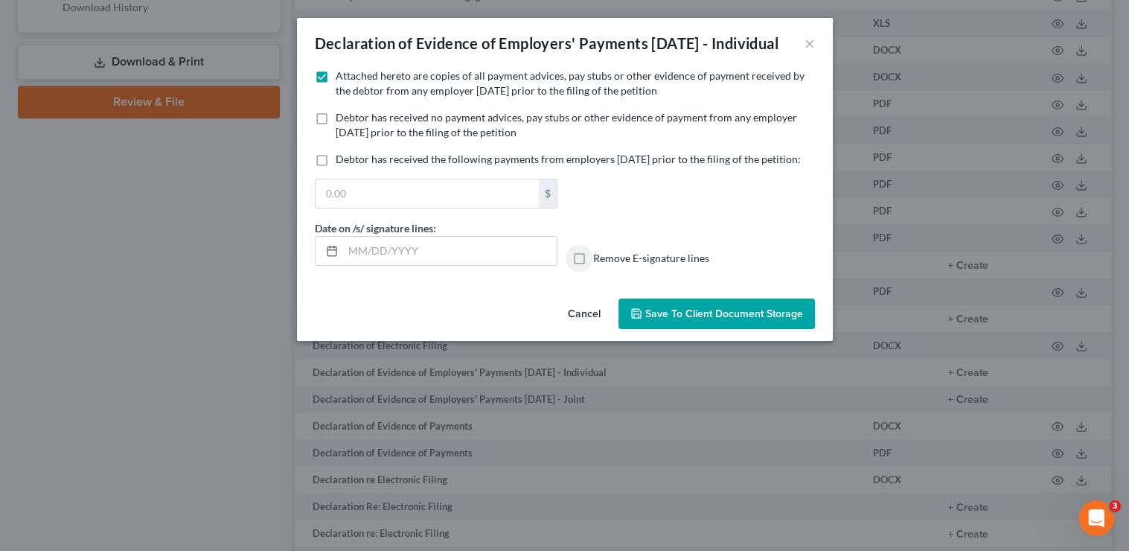
click at [599, 251] on input "Remove E-signature lines" at bounding box center [604, 256] width 10 height 10
checkbox input "true"
click at [752, 320] on span "Save to Client Document Storage" at bounding box center [724, 313] width 158 height 13
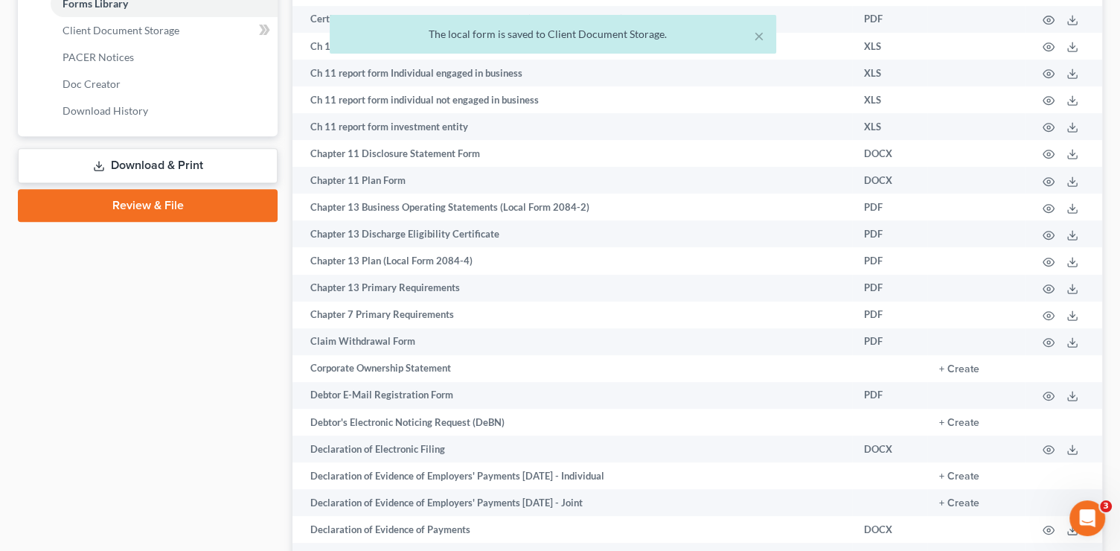
click at [211, 167] on link "Download & Print" at bounding box center [148, 165] width 260 height 35
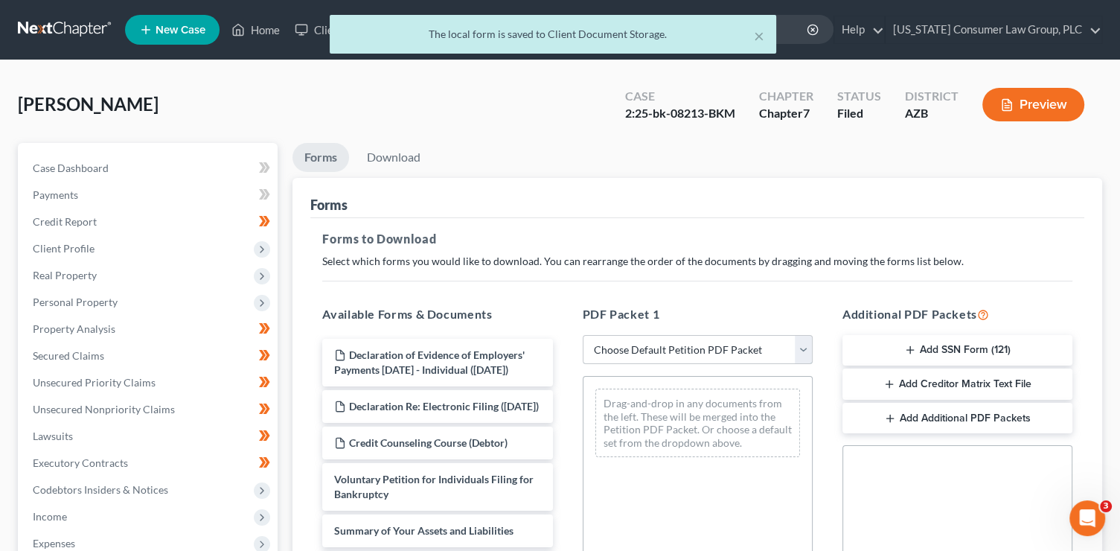
click at [690, 347] on select "Choose Default Petition PDF Packet Complete Bankruptcy Petition (all forms and …" at bounding box center [698, 350] width 230 height 30
select select "6"
click at [583, 335] on select "Choose Default Petition PDF Packet Complete Bankruptcy Petition (all forms and …" at bounding box center [698, 350] width 230 height 30
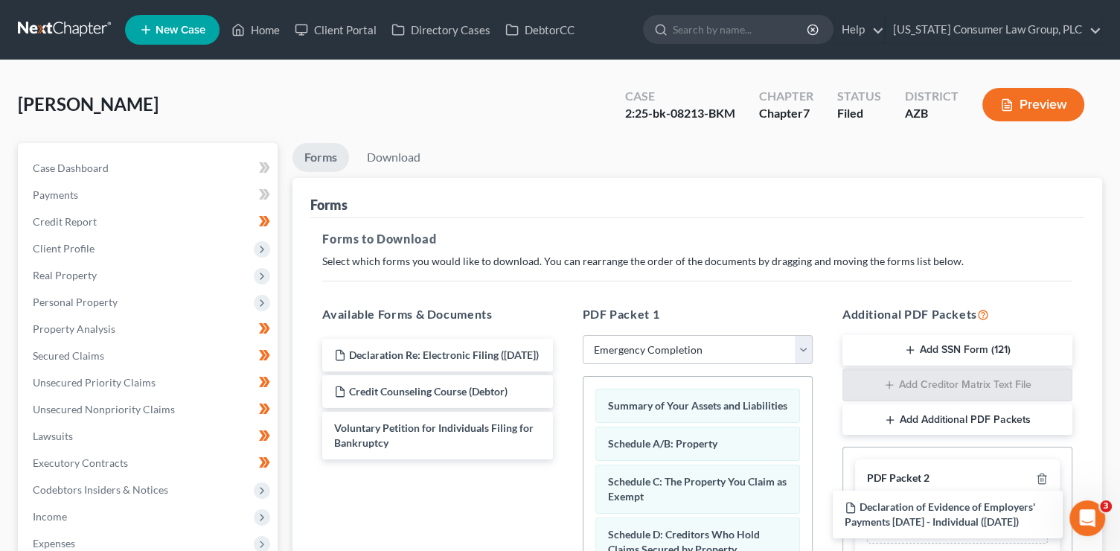
drag, startPoint x: 411, startPoint y: 371, endPoint x: 881, endPoint y: 499, distance: 487.6
click at [564, 459] on div "Declaration of Evidence of Employers' Payments [DATE] - Individual ([DATE]) Dec…" at bounding box center [437, 399] width 254 height 121
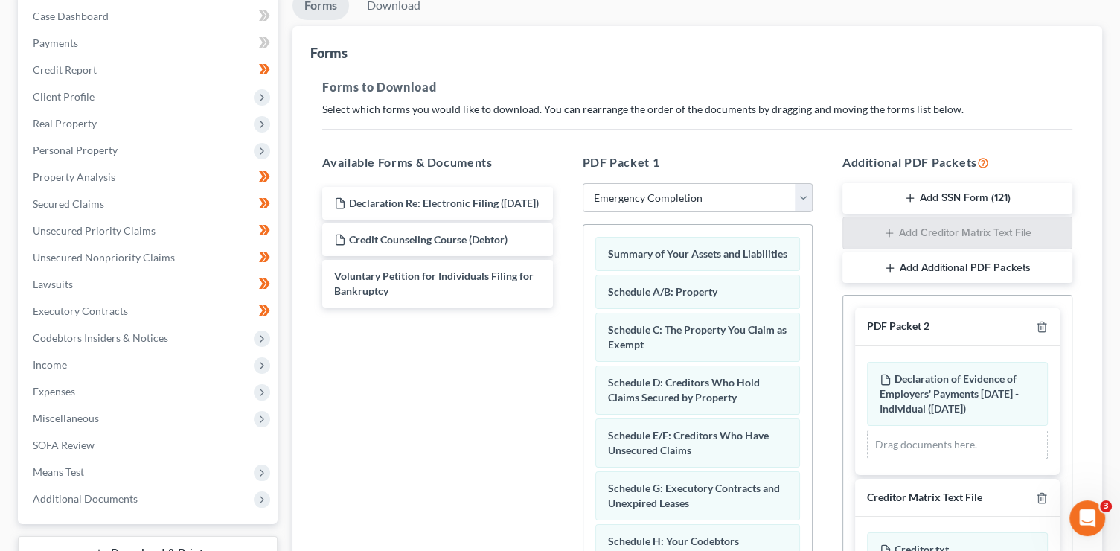
scroll to position [367, 0]
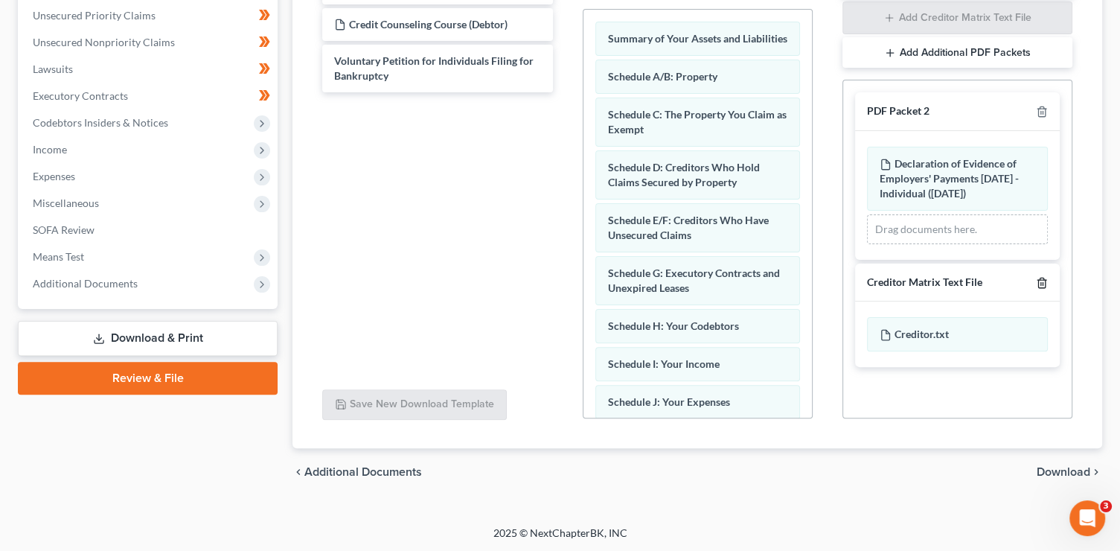
click at [1038, 284] on icon "button" at bounding box center [1041, 283] width 7 height 10
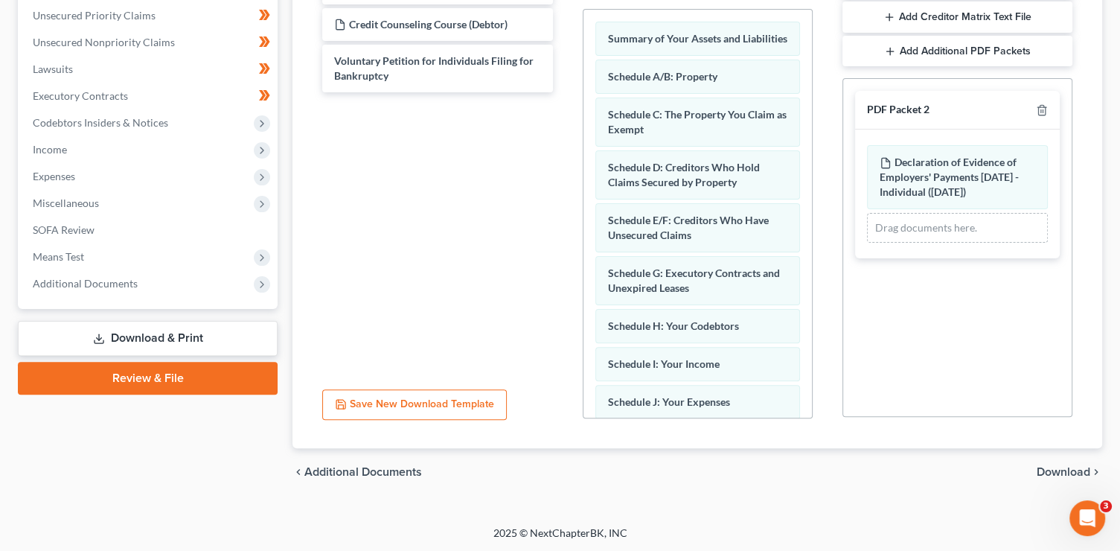
click at [1054, 472] on span "Download" at bounding box center [1064, 472] width 54 height 12
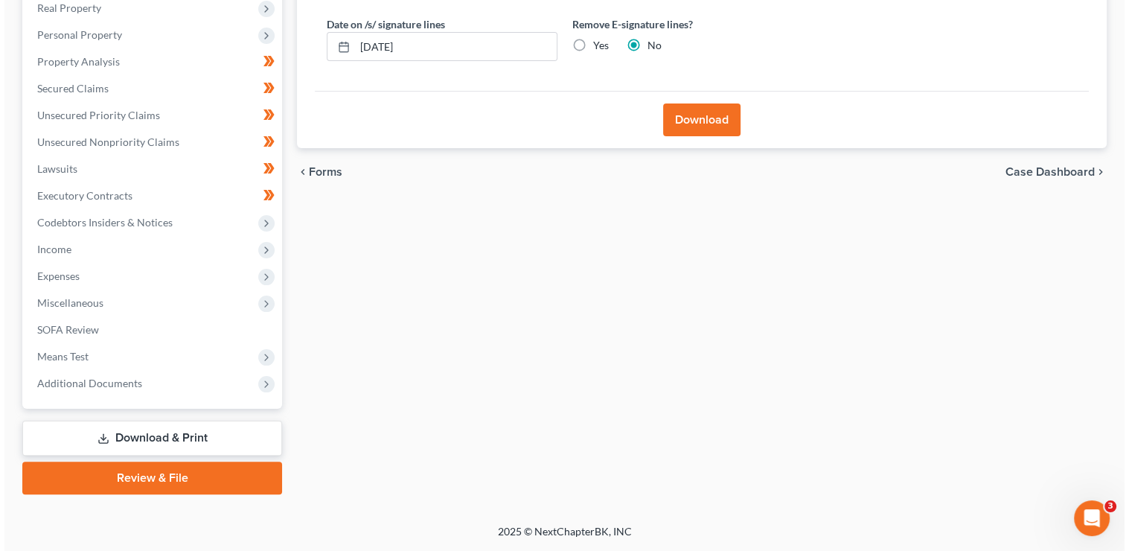
scroll to position [266, 0]
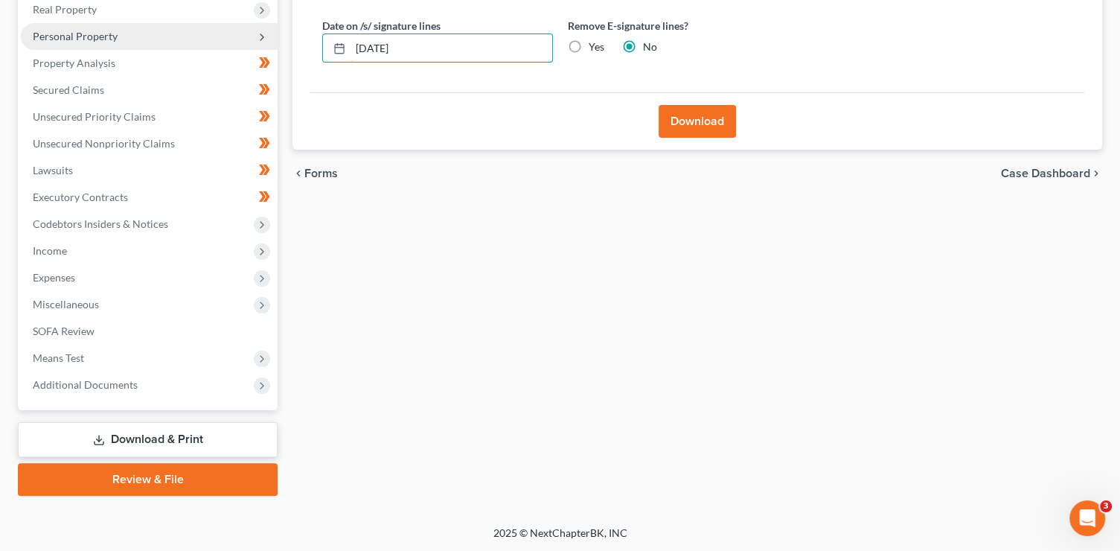
drag, startPoint x: 426, startPoint y: 44, endPoint x: 227, endPoint y: 41, distance: 199.5
click at [228, 41] on div "Petition Navigation Case Dashboard Payments Invoices Payments Payments Credit R…" at bounding box center [559, 186] width 1099 height 618
click at [595, 39] on input "Yes" at bounding box center [600, 44] width 10 height 10
radio input "true"
radio input "false"
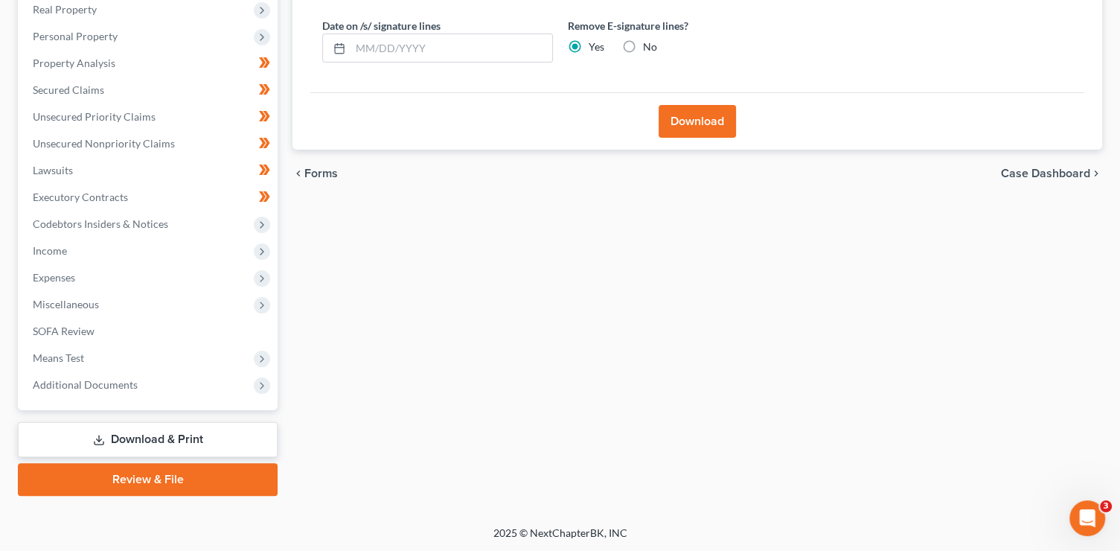
click at [711, 129] on button "Download" at bounding box center [697, 121] width 77 height 33
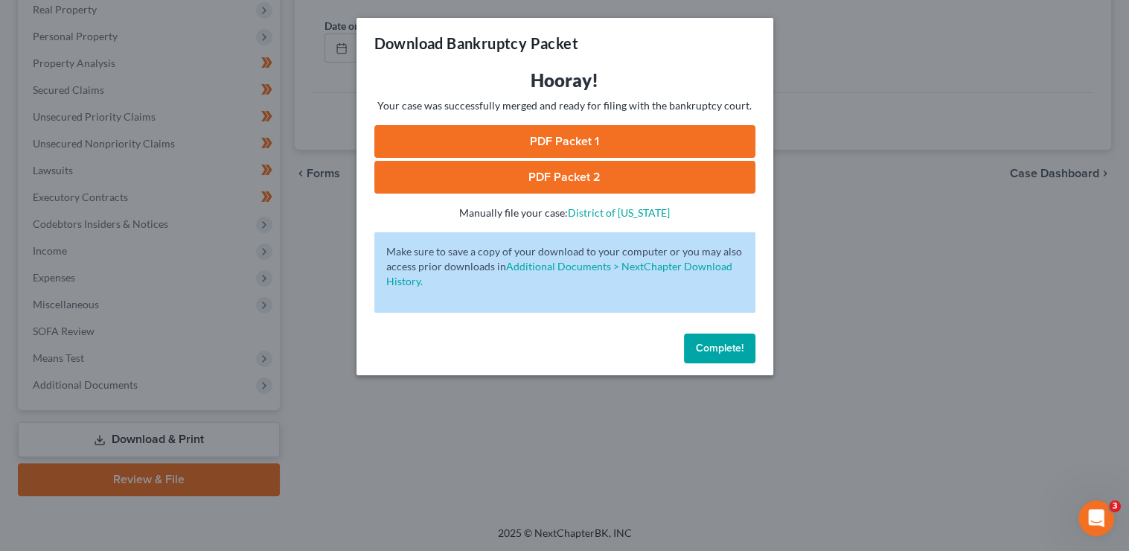
click at [577, 143] on link "PDF Packet 1" at bounding box center [564, 141] width 381 height 33
click at [600, 187] on link "PDF Packet 2" at bounding box center [564, 177] width 381 height 33
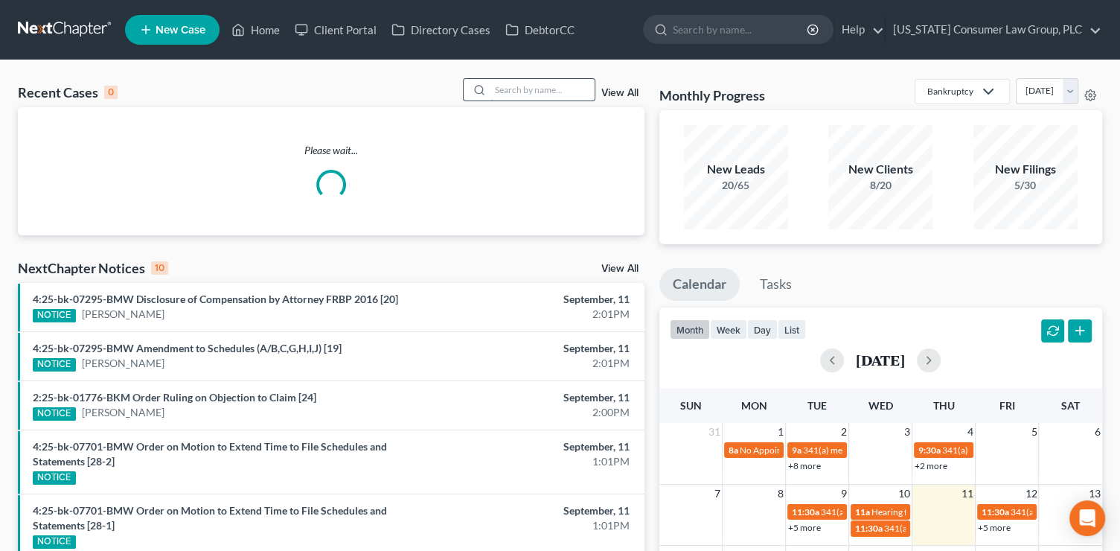
click at [556, 87] on input "search" at bounding box center [542, 90] width 104 height 22
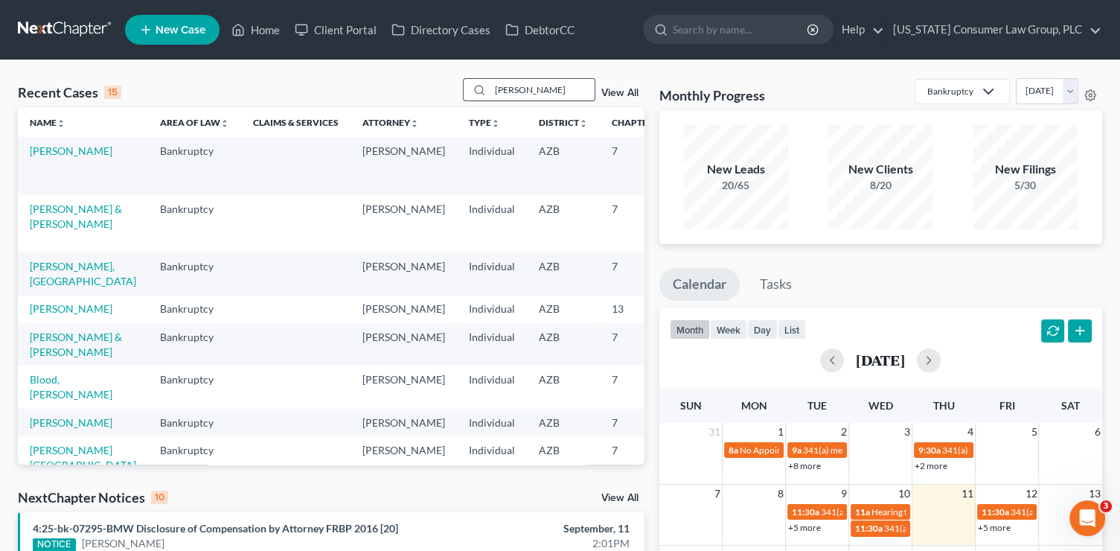
type input "[PERSON_NAME]"
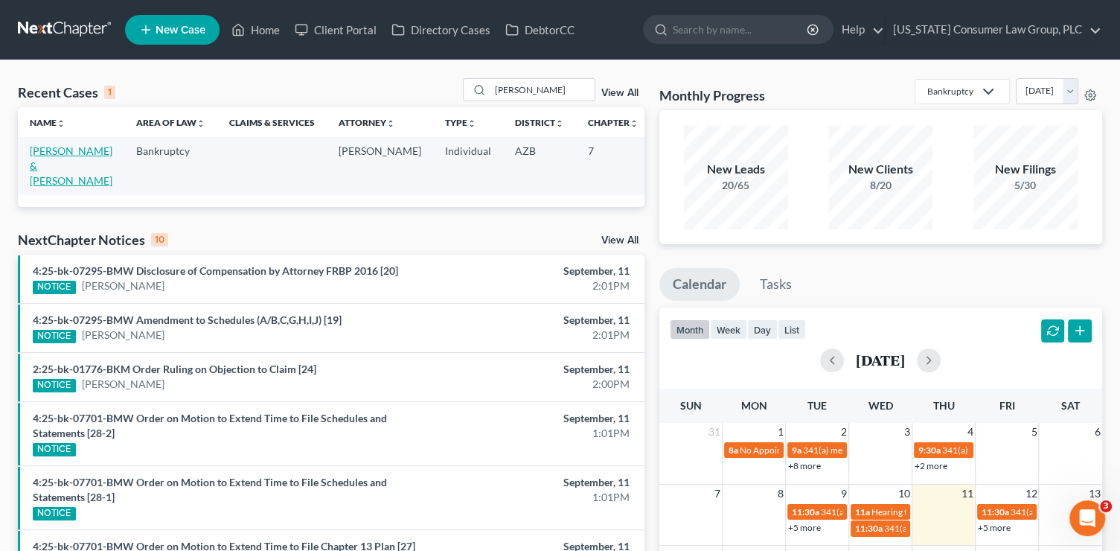
click at [46, 164] on link "[PERSON_NAME] & [PERSON_NAME]" at bounding box center [71, 165] width 83 height 42
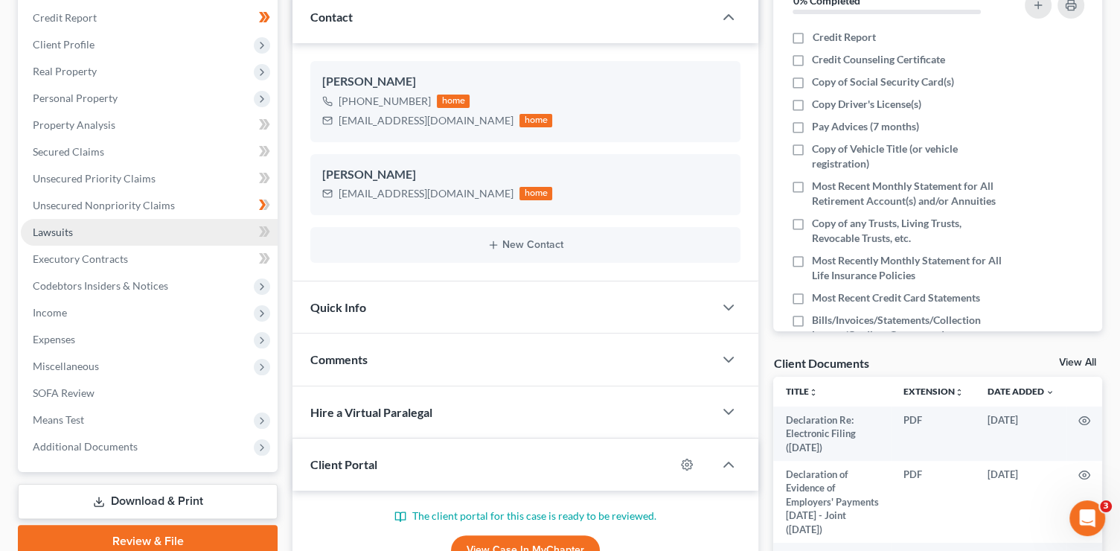
scroll to position [227, 0]
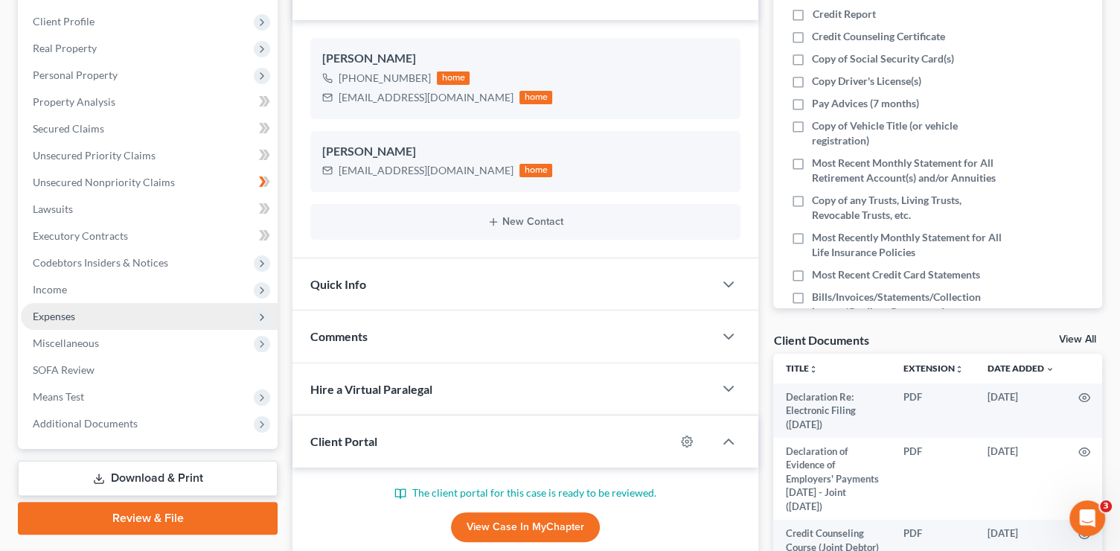
click at [103, 322] on span "Expenses" at bounding box center [149, 316] width 257 height 27
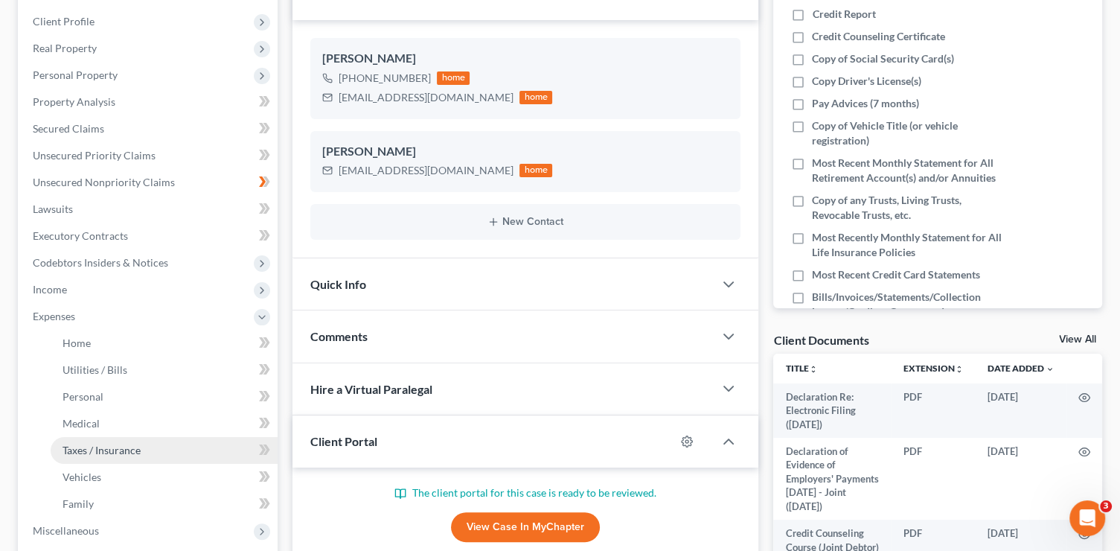
click at [127, 449] on span "Taxes / Insurance" at bounding box center [102, 450] width 78 height 13
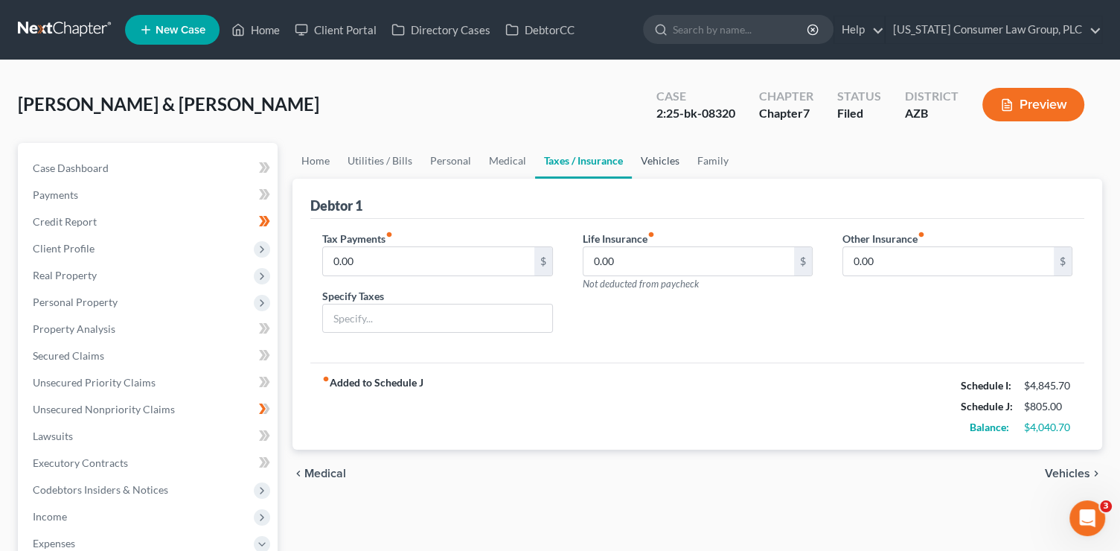
click at [660, 159] on link "Vehicles" at bounding box center [660, 161] width 57 height 36
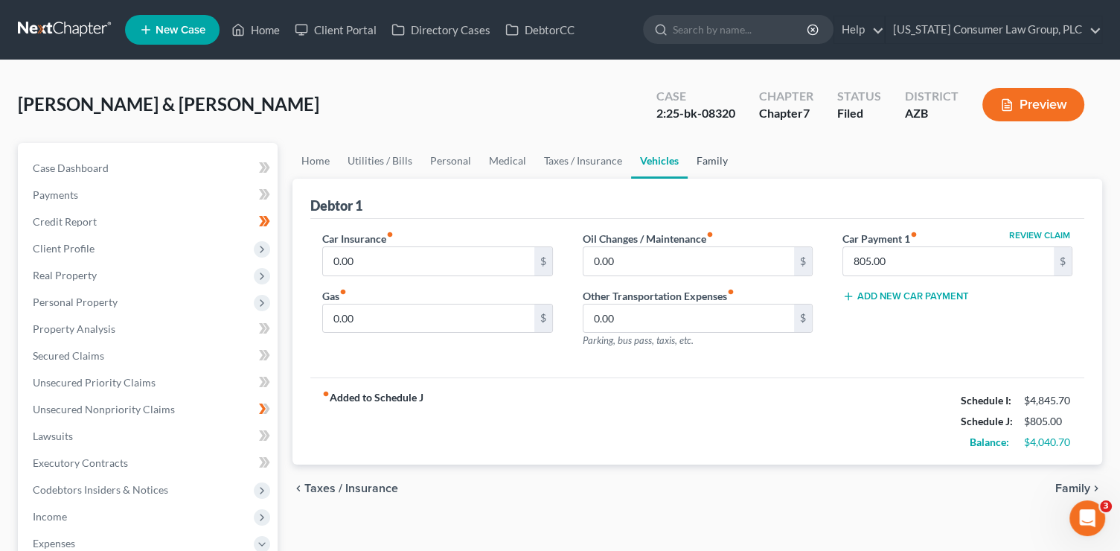
click at [703, 164] on link "Family" at bounding box center [712, 161] width 49 height 36
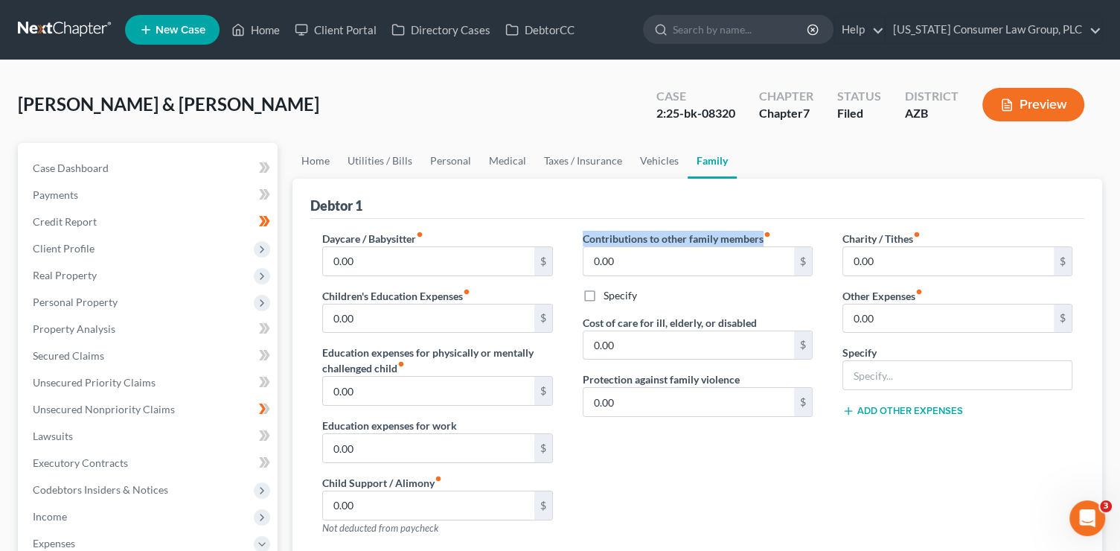
drag, startPoint x: 762, startPoint y: 240, endPoint x: 581, endPoint y: 238, distance: 180.8
click at [581, 238] on div "Contributions to other family members fiber_manual_record 0.00 $ Specify Cost o…" at bounding box center [698, 389] width 260 height 316
copy label "Contributions to other family members"
click at [273, 37] on link "Home" at bounding box center [255, 29] width 63 height 27
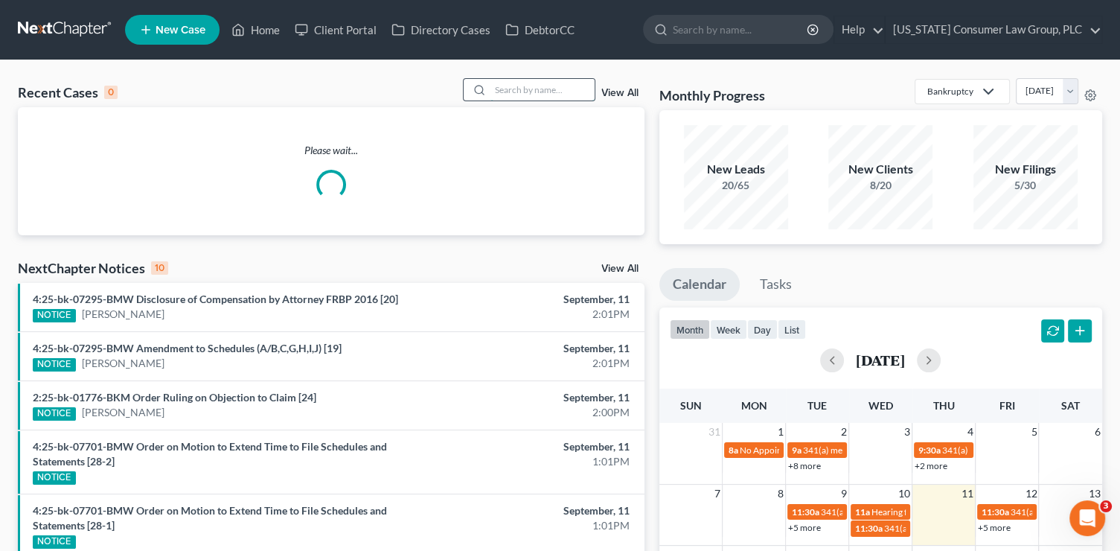
click at [509, 96] on input "search" at bounding box center [542, 90] width 104 height 22
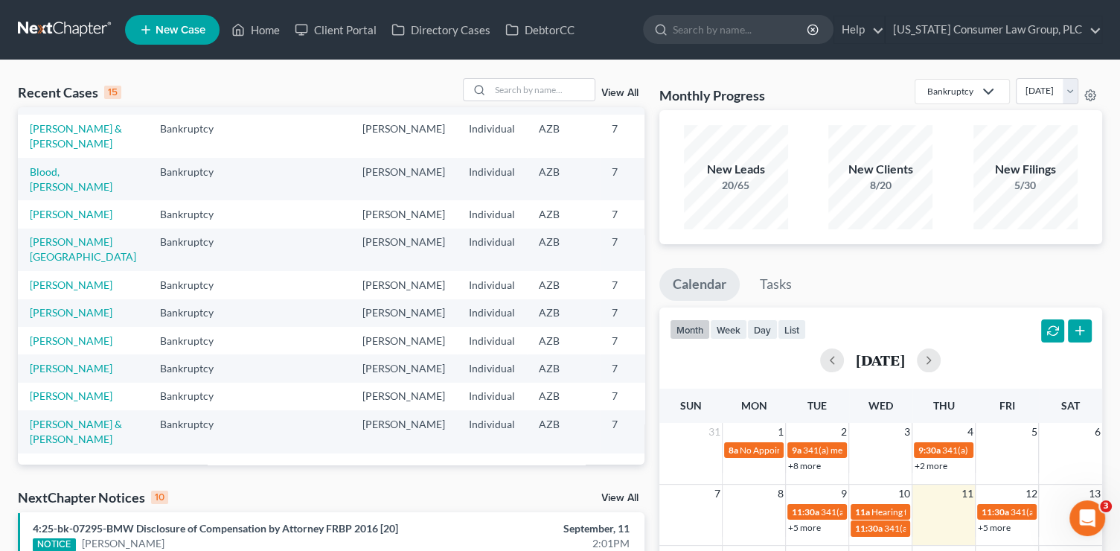
scroll to position [316, 0]
click at [541, 95] on input "search" at bounding box center [542, 90] width 104 height 22
type input "[PERSON_NAME]"
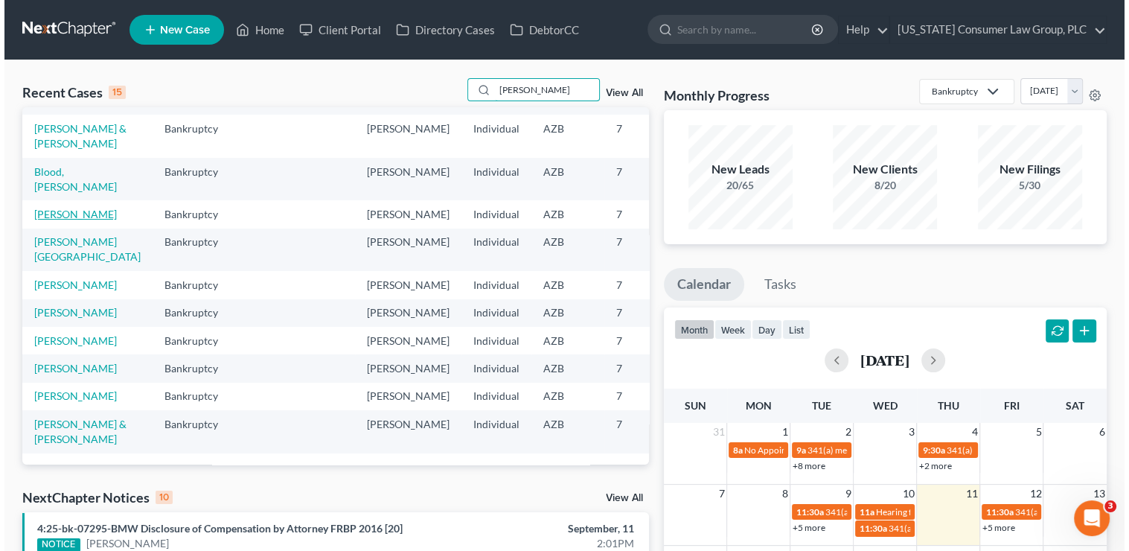
scroll to position [0, 0]
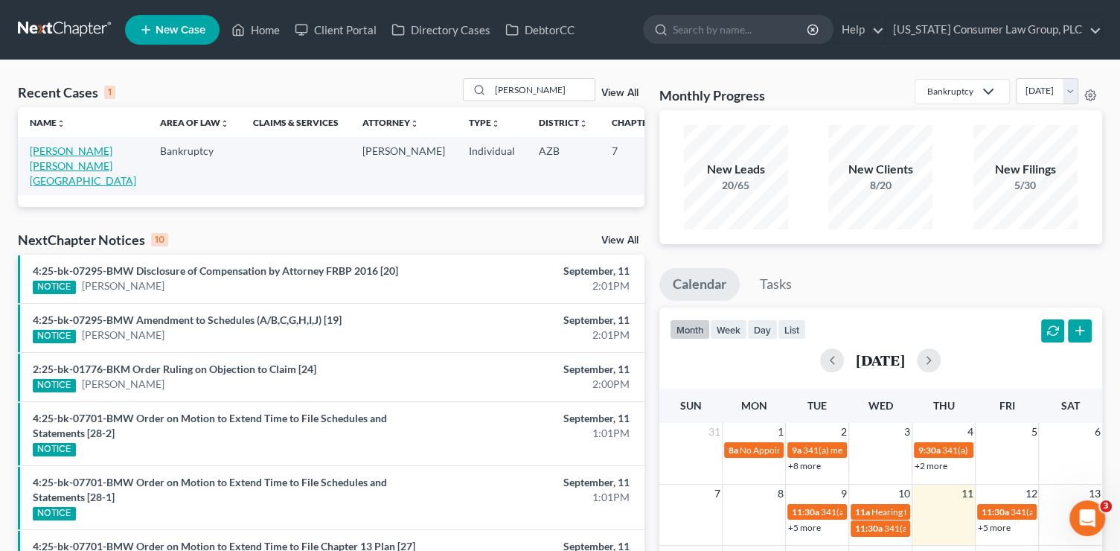
click at [43, 160] on link "[PERSON_NAME] [PERSON_NAME][GEOGRAPHIC_DATA]" at bounding box center [83, 165] width 106 height 42
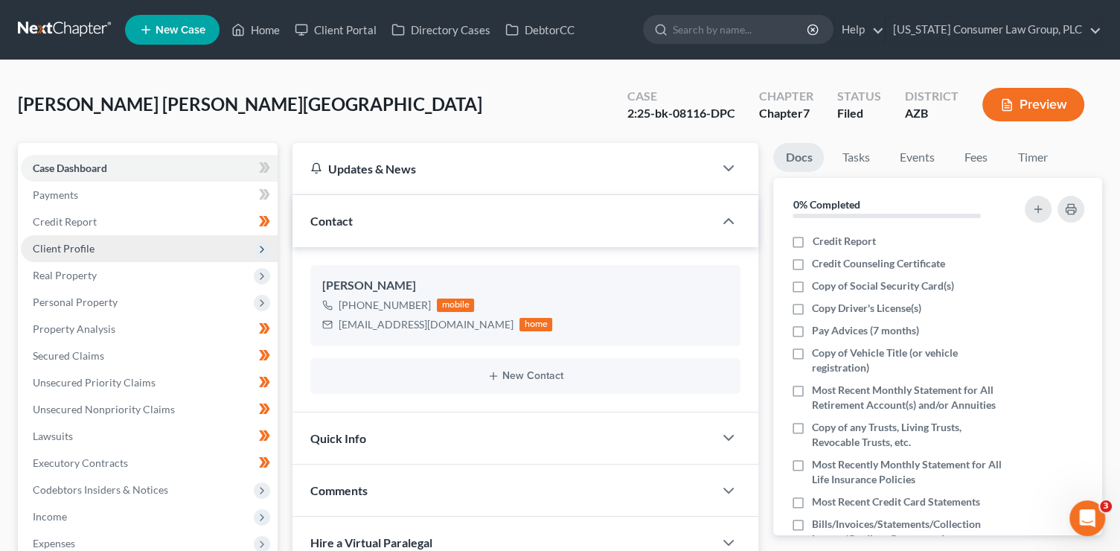
click at [106, 245] on span "Client Profile" at bounding box center [149, 248] width 257 height 27
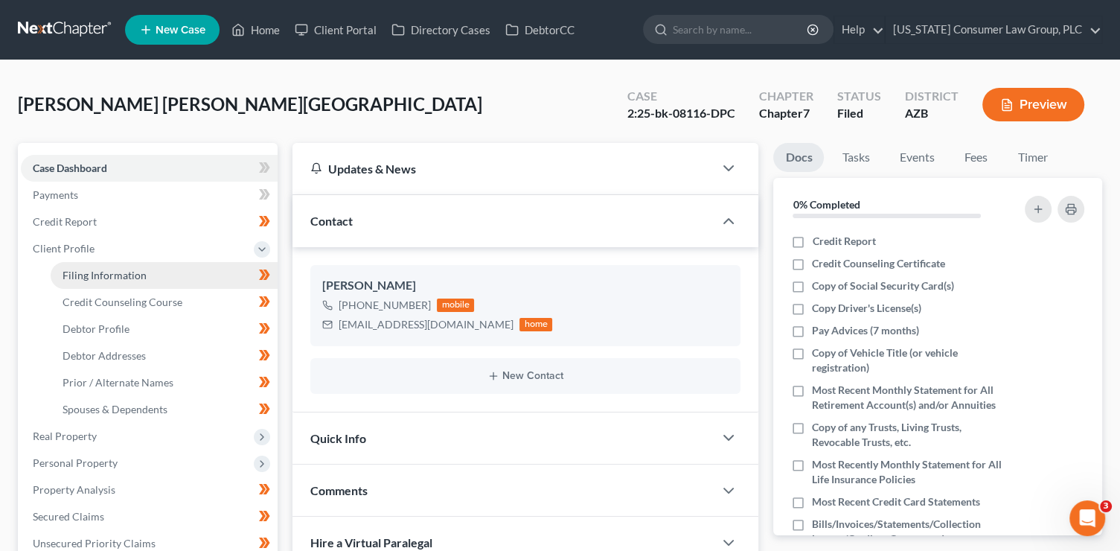
click at [117, 272] on span "Filing Information" at bounding box center [105, 275] width 84 height 13
select select "1"
select select "0"
select select "3"
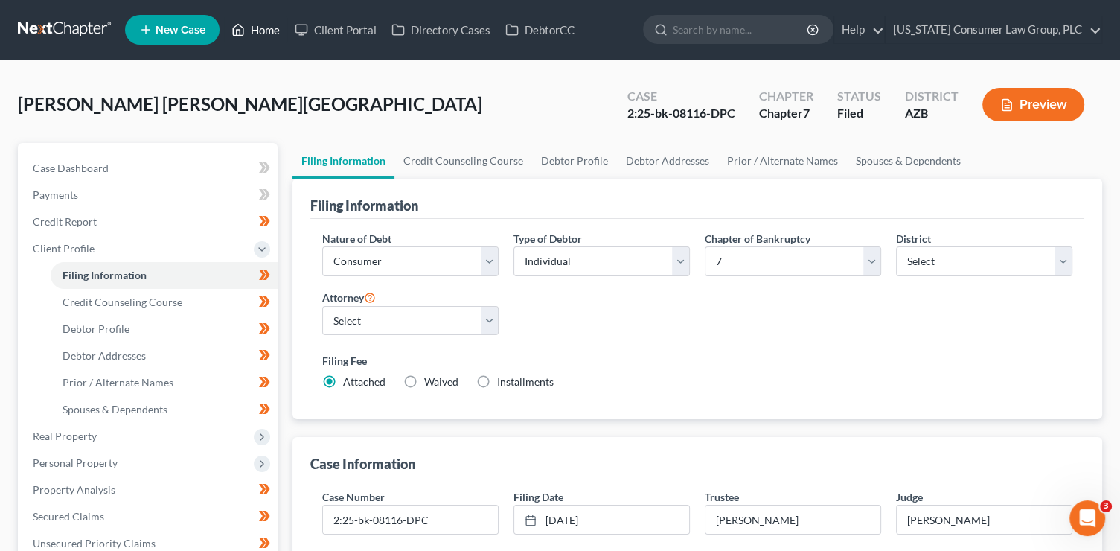
click at [268, 32] on link "Home" at bounding box center [255, 29] width 63 height 27
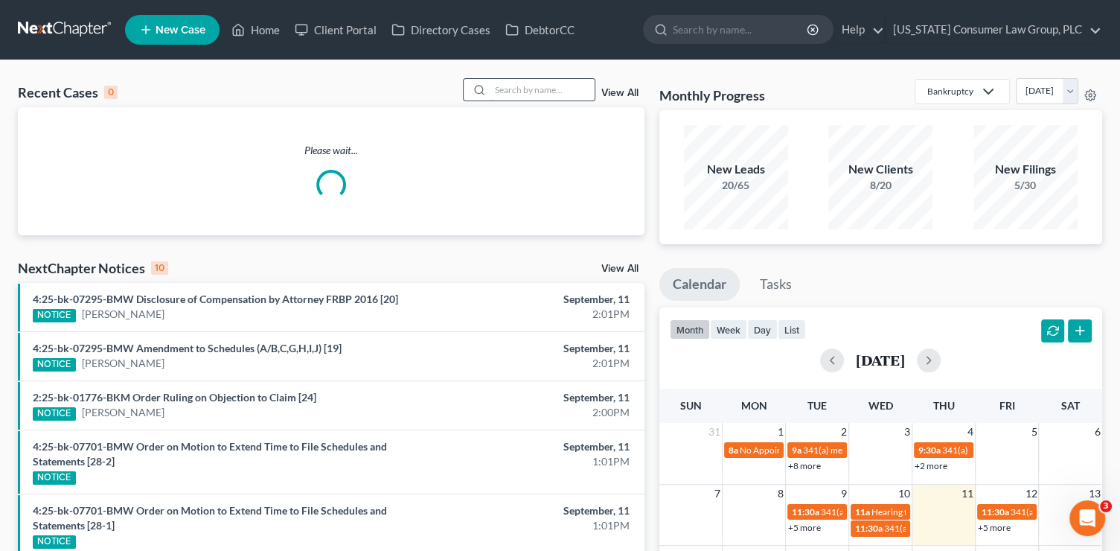
click at [545, 89] on input "search" at bounding box center [542, 90] width 104 height 22
type input "[PERSON_NAME]"
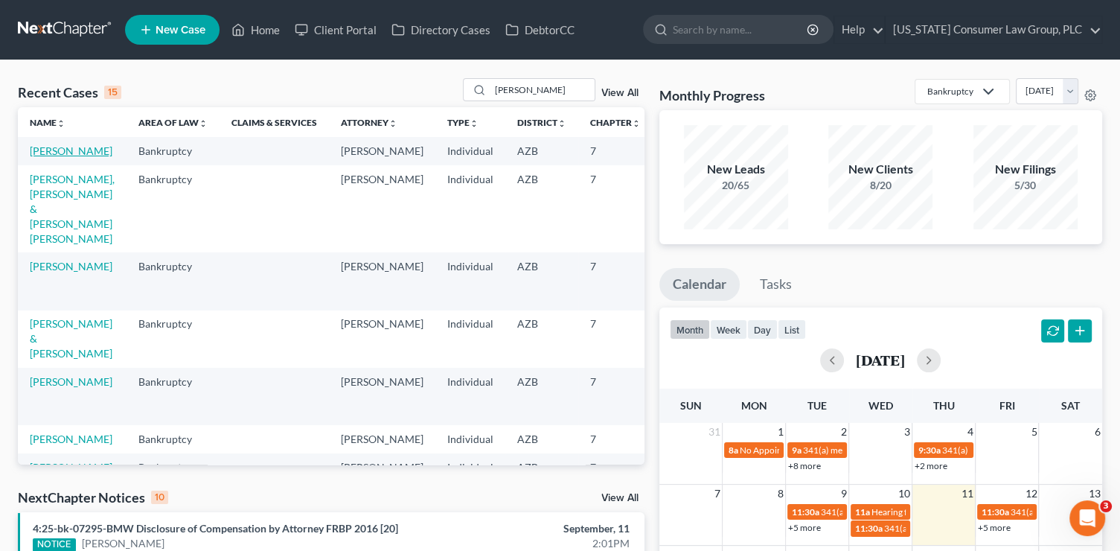
click at [50, 157] on link "[PERSON_NAME]" at bounding box center [71, 150] width 83 height 13
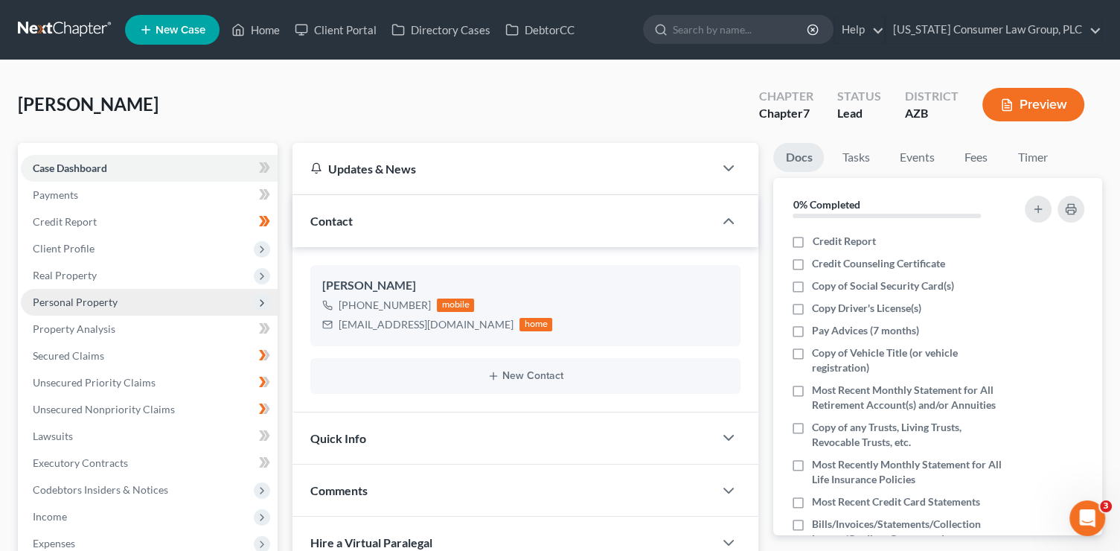
click at [102, 299] on span "Personal Property" at bounding box center [75, 301] width 85 height 13
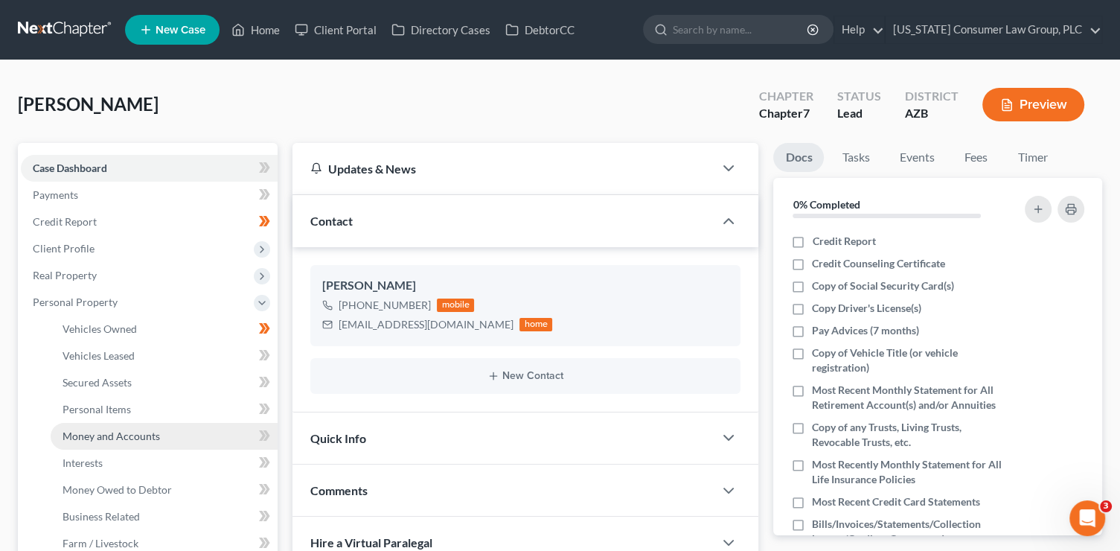
click at [144, 429] on span "Money and Accounts" at bounding box center [111, 435] width 97 height 13
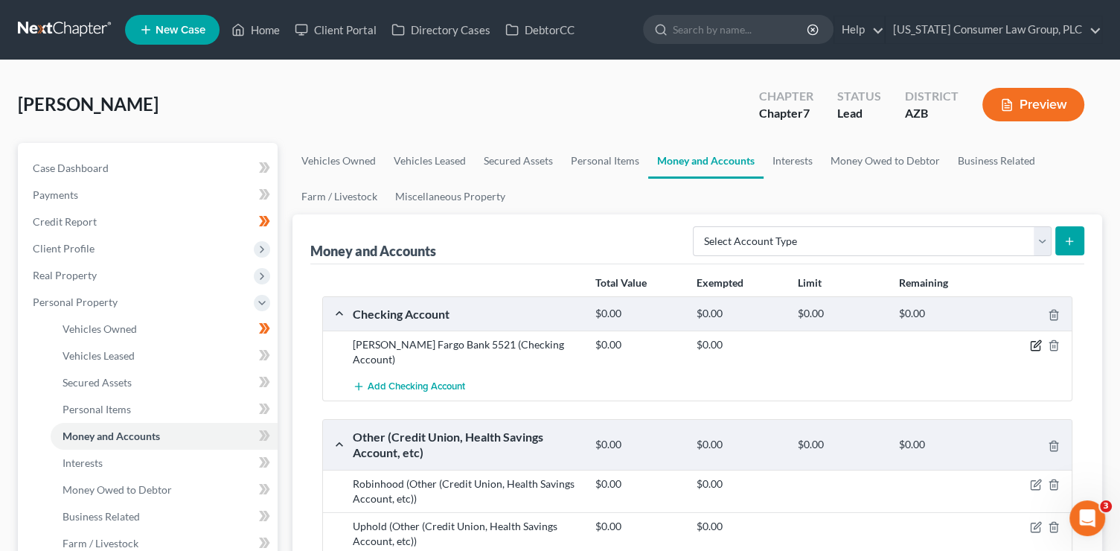
click at [1039, 343] on icon "button" at bounding box center [1036, 345] width 12 height 12
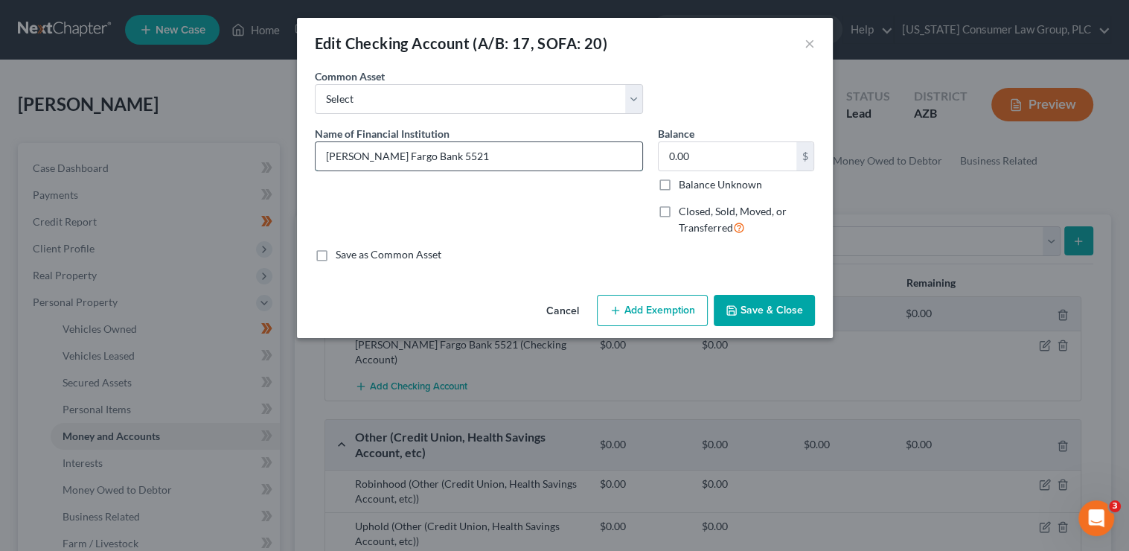
click at [512, 154] on input "[PERSON_NAME] Fargo Bank 5521" at bounding box center [479, 156] width 327 height 28
type input "[PERSON_NAME] Fargo Bank 7929"
click at [749, 304] on button "Save & Close" at bounding box center [764, 310] width 101 height 31
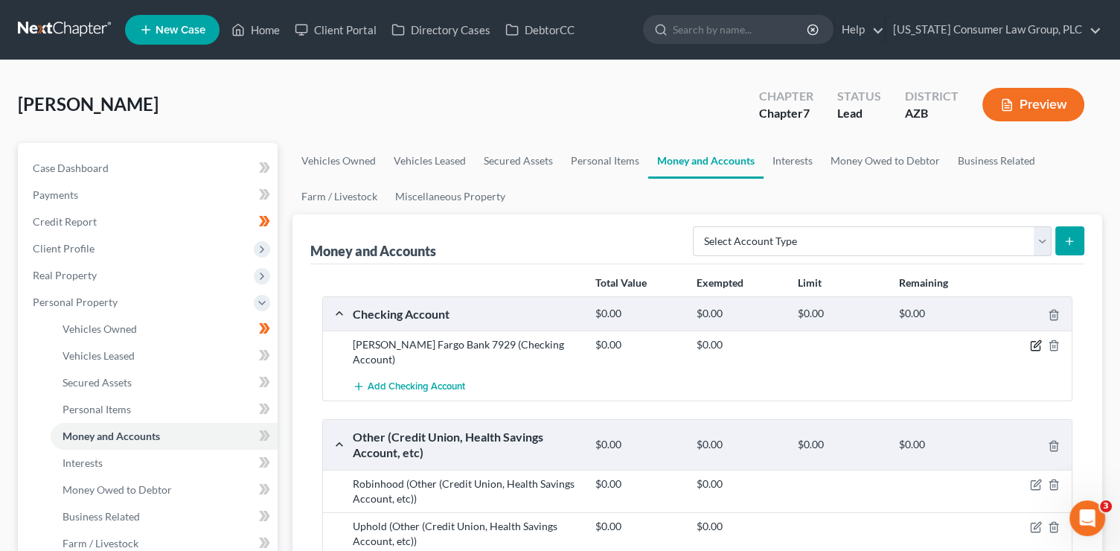
click at [1037, 340] on icon "button" at bounding box center [1036, 345] width 12 height 12
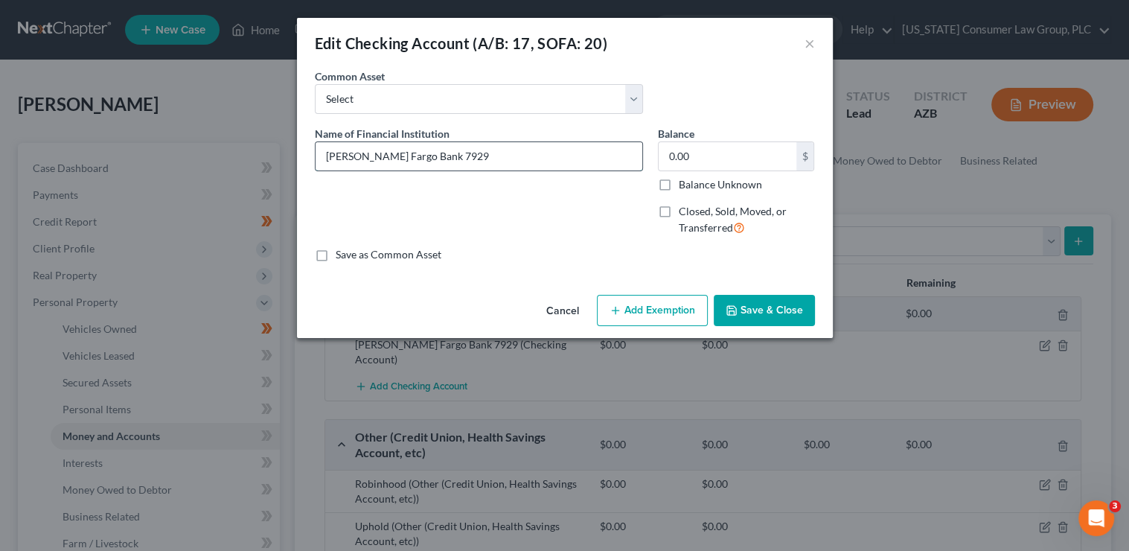
drag, startPoint x: 485, startPoint y: 145, endPoint x: 484, endPoint y: 154, distance: 9.1
click at [486, 145] on input "[PERSON_NAME] Fargo Bank 7929" at bounding box center [479, 156] width 327 height 28
click at [484, 154] on input "[PERSON_NAME] Fargo Bank 7929" at bounding box center [479, 156] width 327 height 28
type input "[PERSON_NAME] Fargo Bank 792"
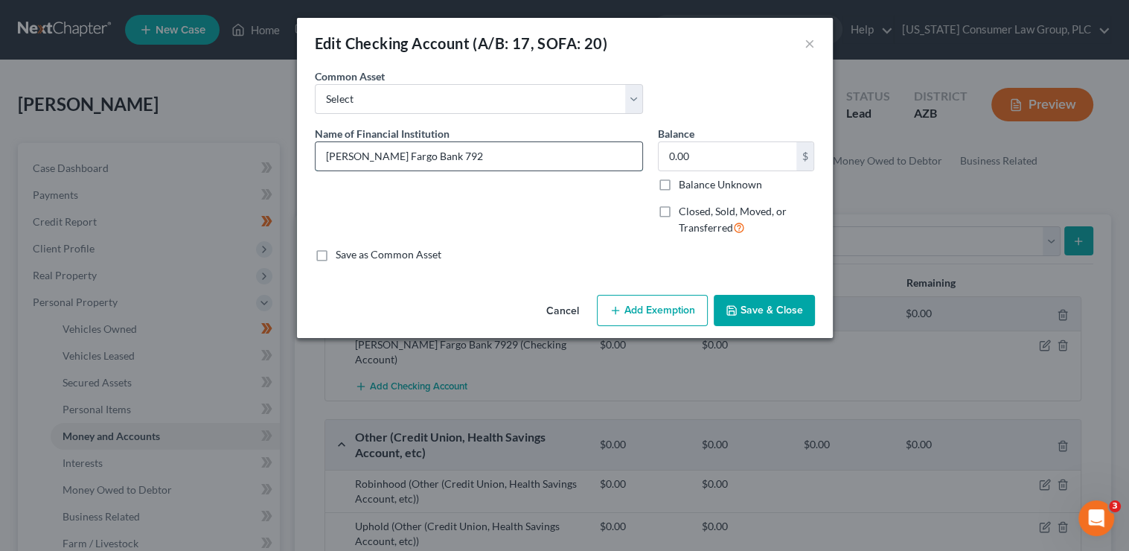
type input "[PERSON_NAME] Fargo Bank 79"
type input "[PERSON_NAME] Fargo Bank 7"
type input "[PERSON_NAME] Fargo Bank"
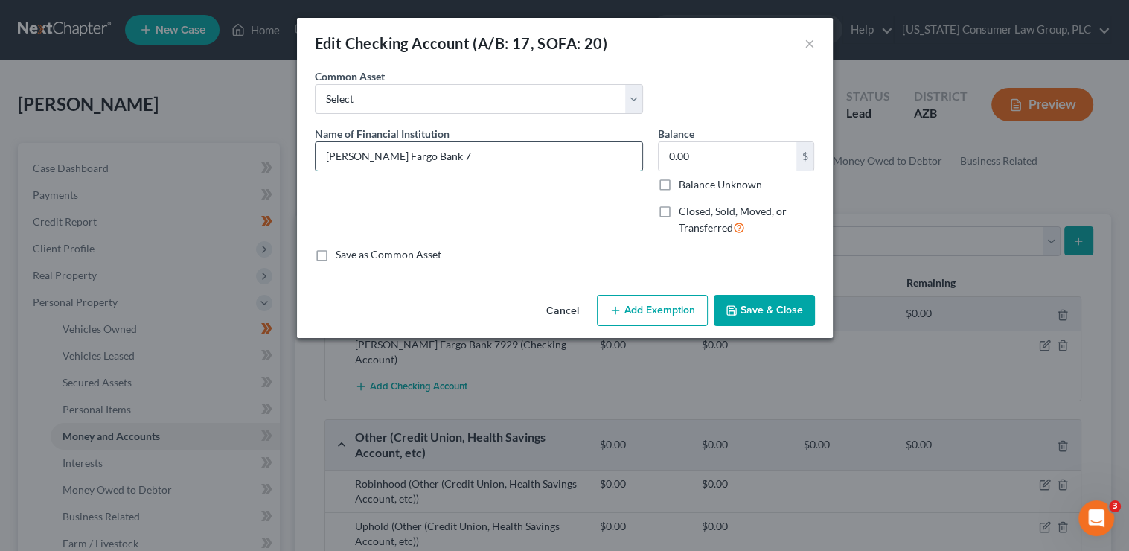
type input "[PERSON_NAME] Fargo Bank"
type input "[PERSON_NAME] Fargo Bank 5"
type input "[PERSON_NAME] Fargo Bank 55"
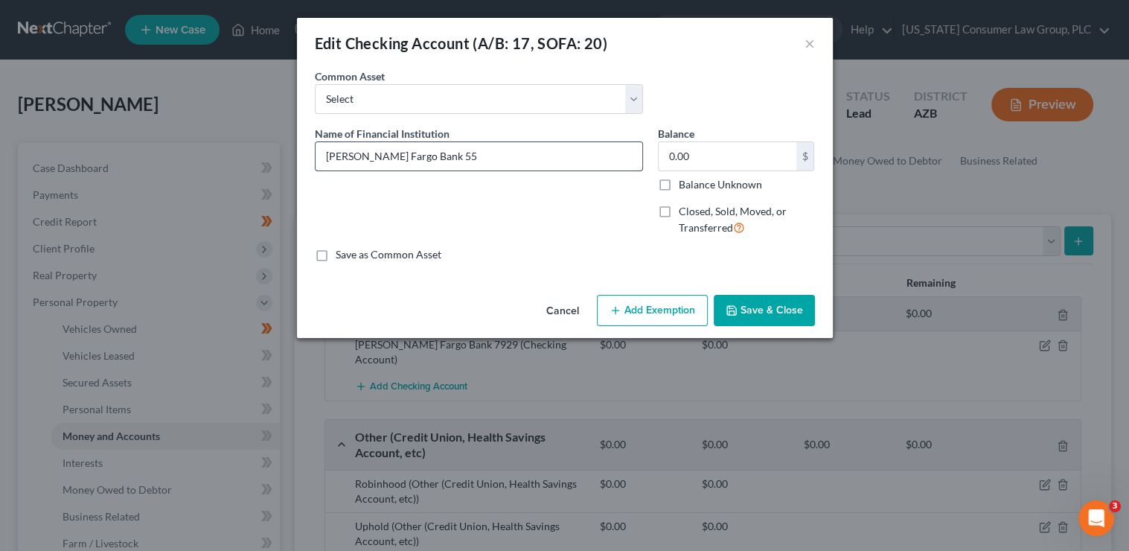
type input "[PERSON_NAME] Fargo Bank 552"
type input "[PERSON_NAME] Fargo Bank 5521"
click at [774, 305] on button "Save & Close" at bounding box center [764, 310] width 101 height 31
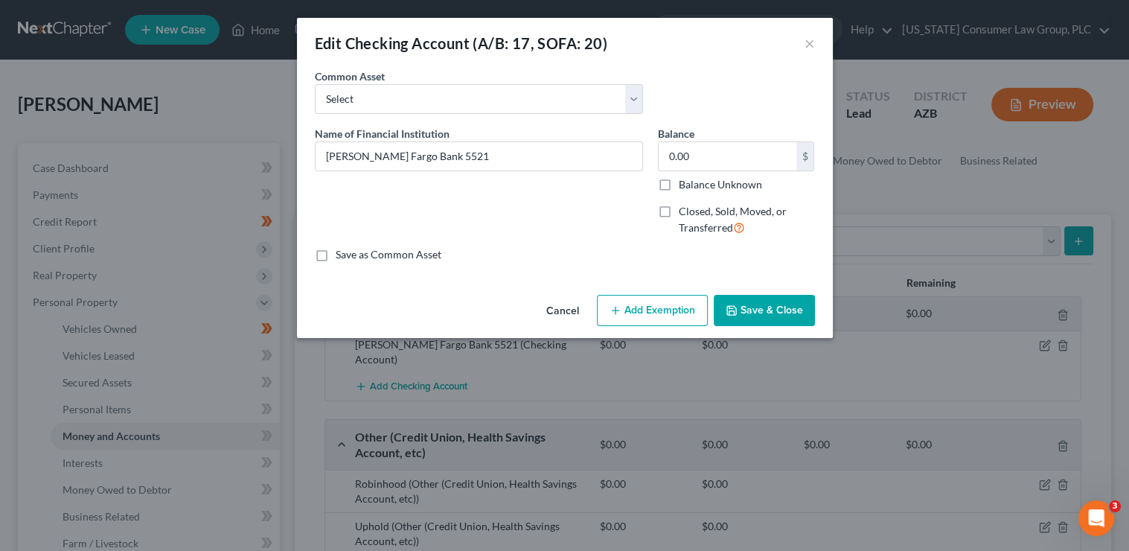
click at [761, 315] on button "Save & Close" at bounding box center [764, 310] width 101 height 31
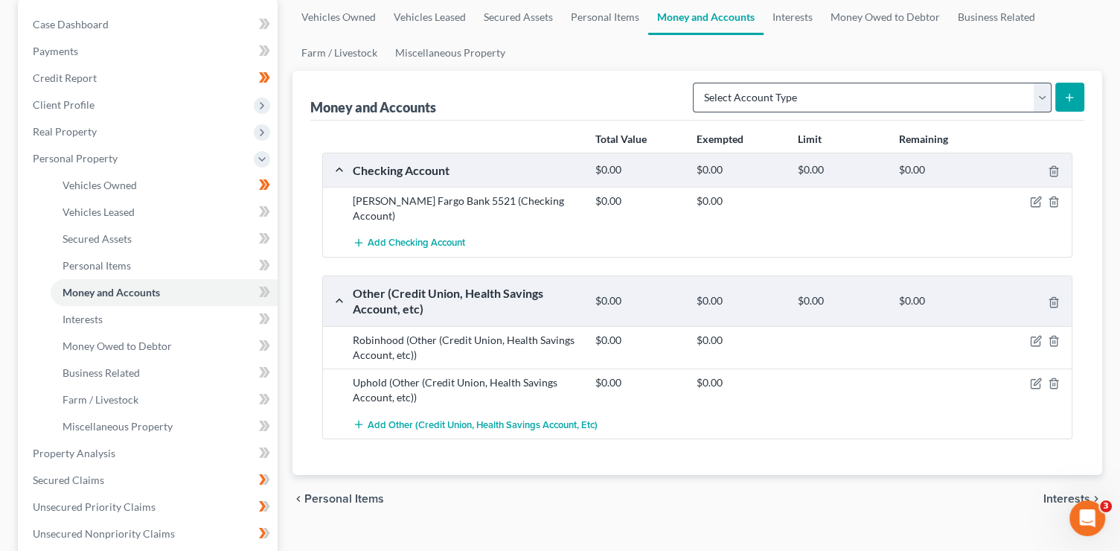
scroll to position [92, 0]
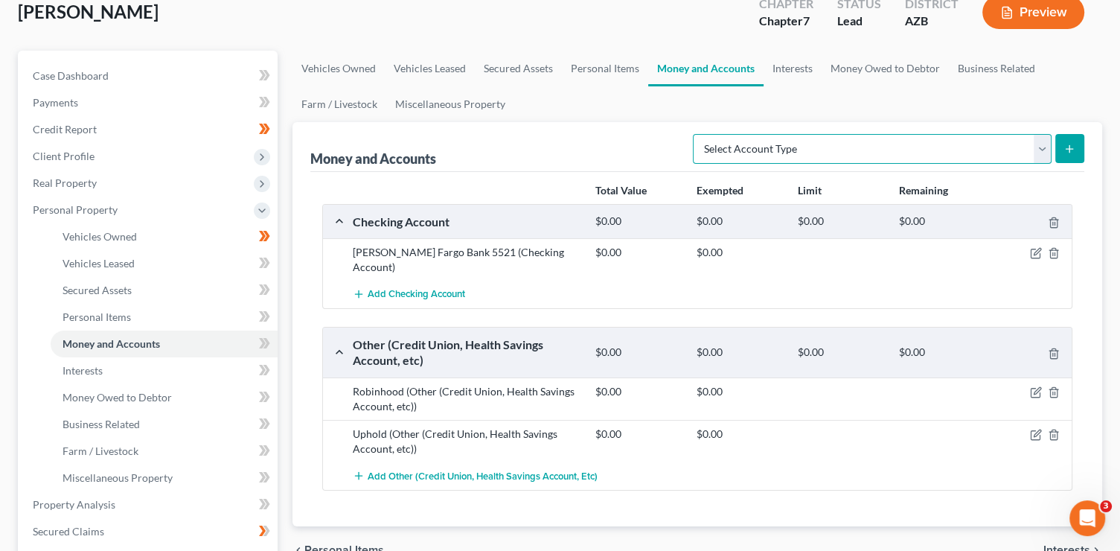
click at [898, 150] on select "Select Account Type Brokerage (A/B: 18, SOFA: 20) Cash on Hand (A/B: 16) Certif…" at bounding box center [872, 149] width 359 height 30
select select "savings"
click at [697, 134] on select "Select Account Type Brokerage (A/B: 18, SOFA: 20) Cash on Hand (A/B: 16) Certif…" at bounding box center [872, 149] width 359 height 30
click at [1062, 144] on button "submit" at bounding box center [1069, 148] width 29 height 29
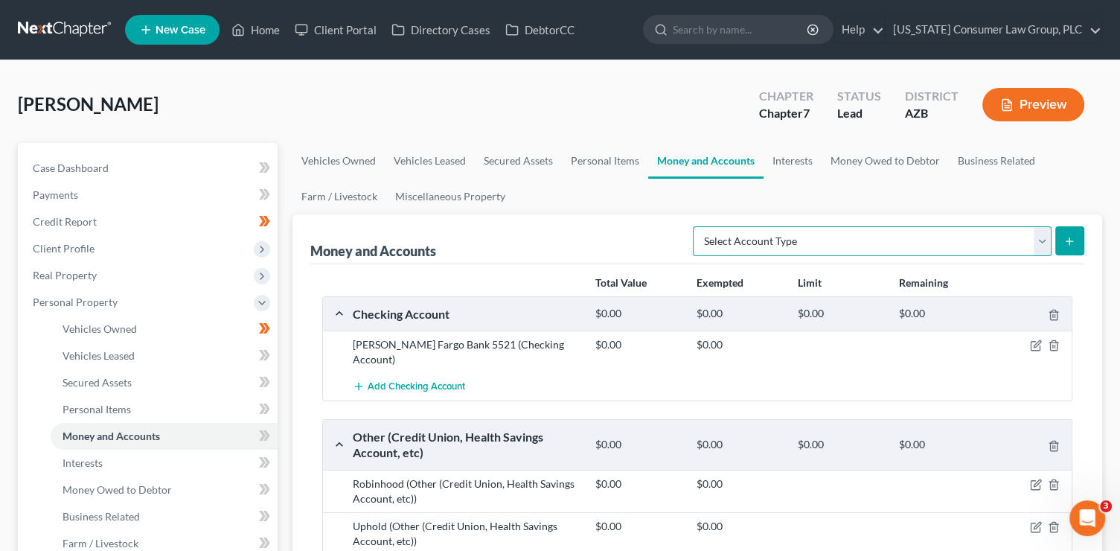
click at [903, 243] on select "Select Account Type Brokerage (A/B: 18, SOFA: 20) Cash on Hand (A/B: 16) Certif…" at bounding box center [872, 241] width 359 height 30
select select "savings"
click at [697, 226] on select "Select Account Type Brokerage (A/B: 18, SOFA: 20) Cash on Hand (A/B: 16) Certif…" at bounding box center [872, 241] width 359 height 30
click at [1071, 237] on icon "submit" at bounding box center [1069, 241] width 12 height 12
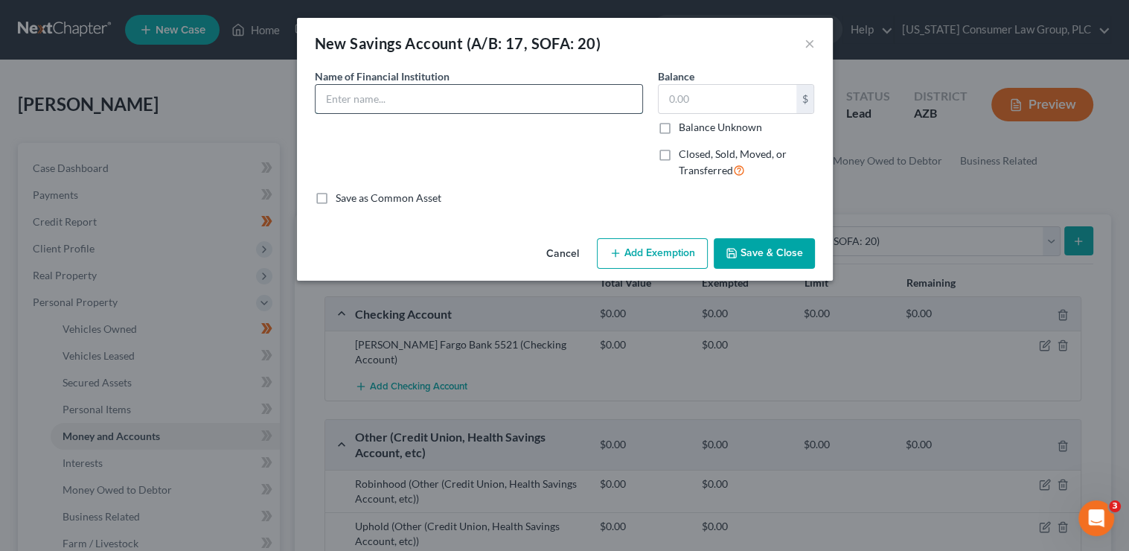
click at [438, 109] on input "text" at bounding box center [479, 99] width 327 height 28
type input "[PERSON_NAME] Fargo Bank 7929"
click at [800, 255] on button "Save & Close" at bounding box center [764, 253] width 101 height 31
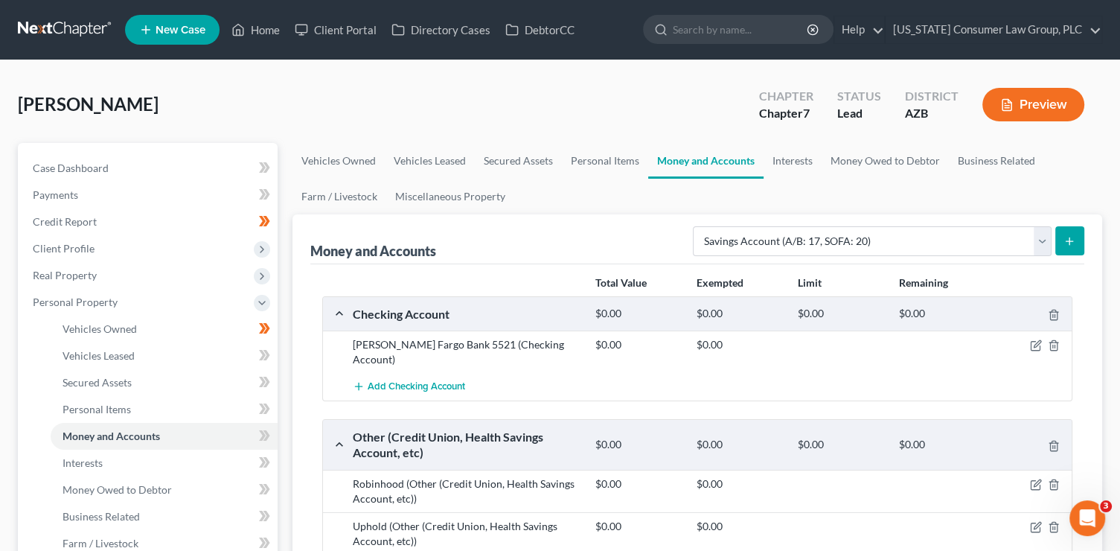
drag, startPoint x: 957, startPoint y: 380, endPoint x: 1022, endPoint y: 359, distance: 68.0
click at [964, 378] on div "Add Checking Account" at bounding box center [709, 387] width 728 height 28
click at [1034, 342] on icon "button" at bounding box center [1036, 345] width 12 height 12
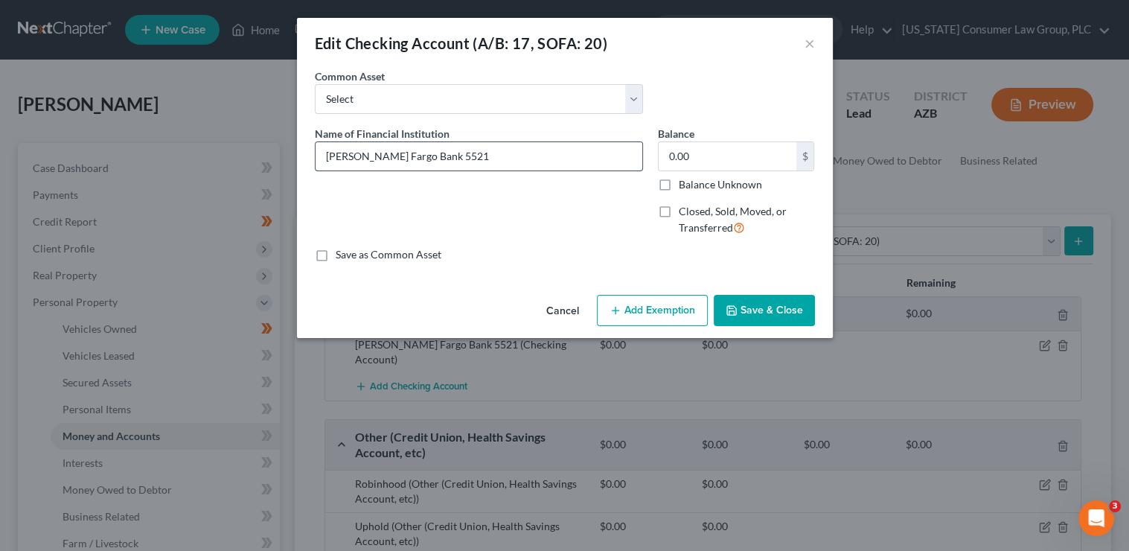
click at [466, 159] on input "[PERSON_NAME] Fargo Bank 5521" at bounding box center [479, 156] width 327 height 28
type input "[PERSON_NAME] Fargo Bank 5521 [joint account with third party]"
click at [775, 304] on button "Save & Close" at bounding box center [764, 310] width 101 height 31
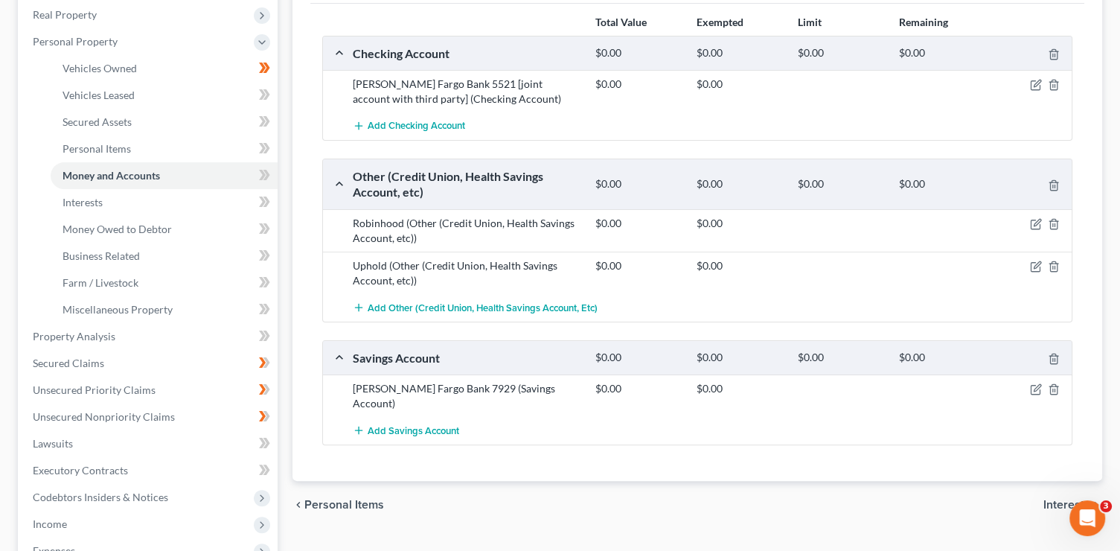
scroll to position [334, 0]
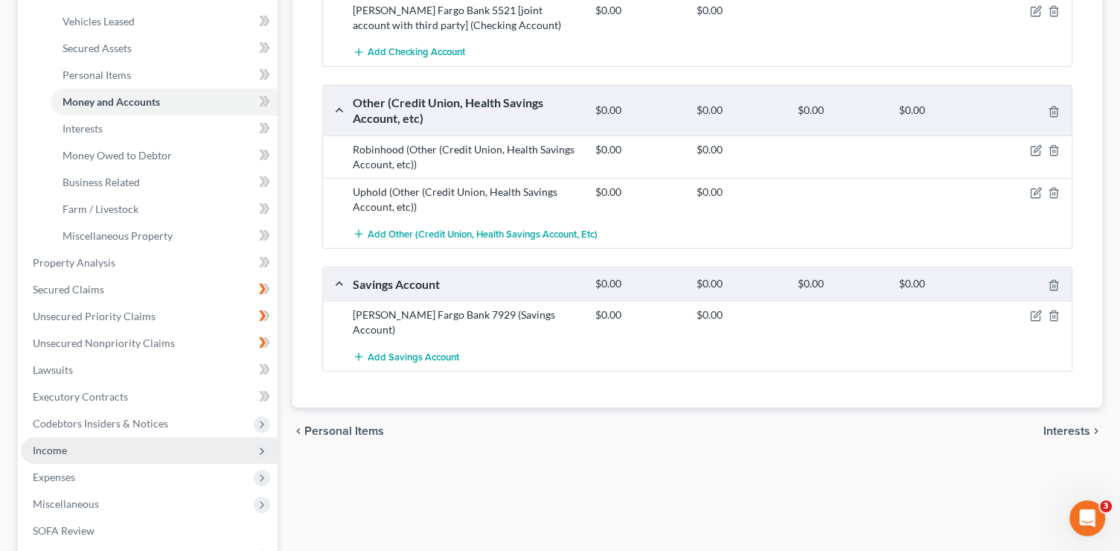
click at [50, 449] on span "Income" at bounding box center [50, 450] width 34 height 13
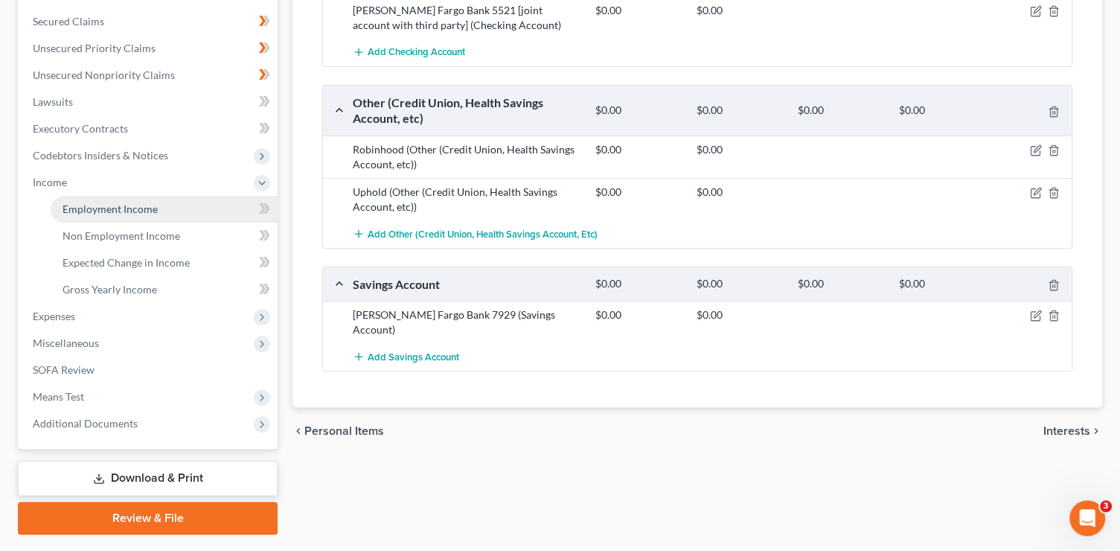
click at [124, 208] on span "Employment Income" at bounding box center [110, 208] width 95 height 13
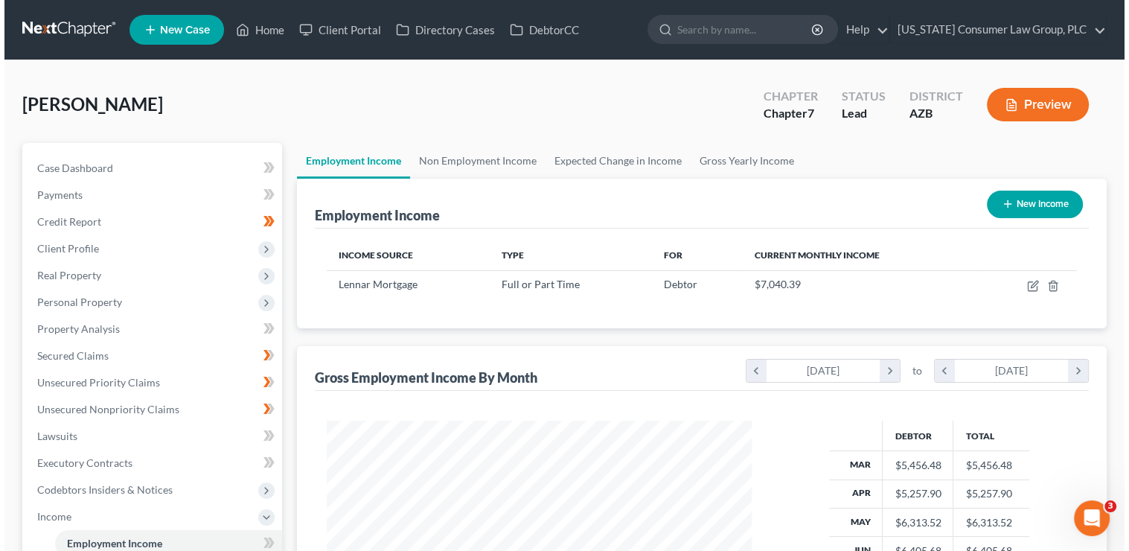
scroll to position [265, 455]
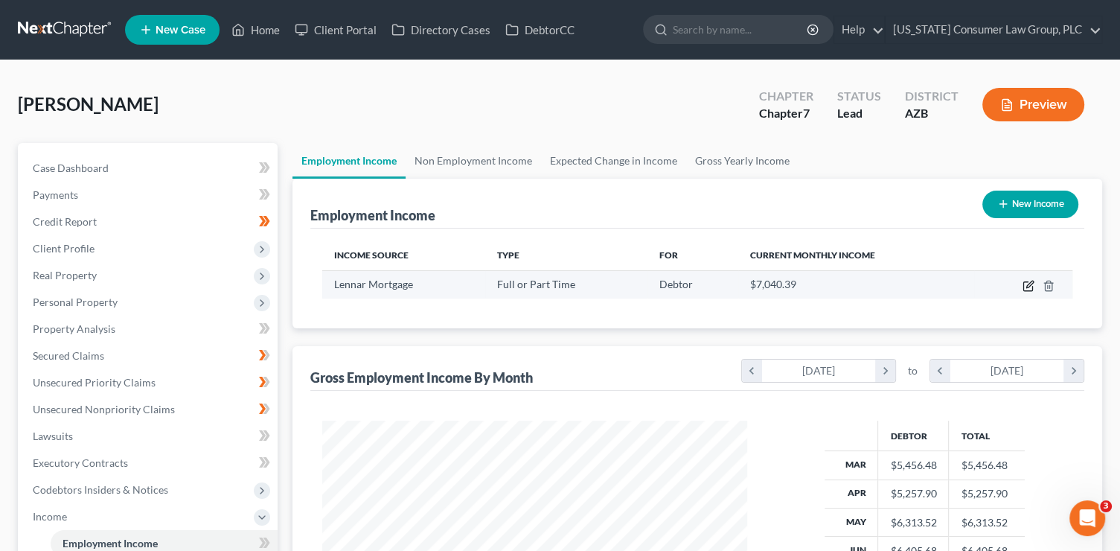
click at [1026, 282] on icon "button" at bounding box center [1028, 286] width 12 height 12
select select "0"
select select "9"
select select "2"
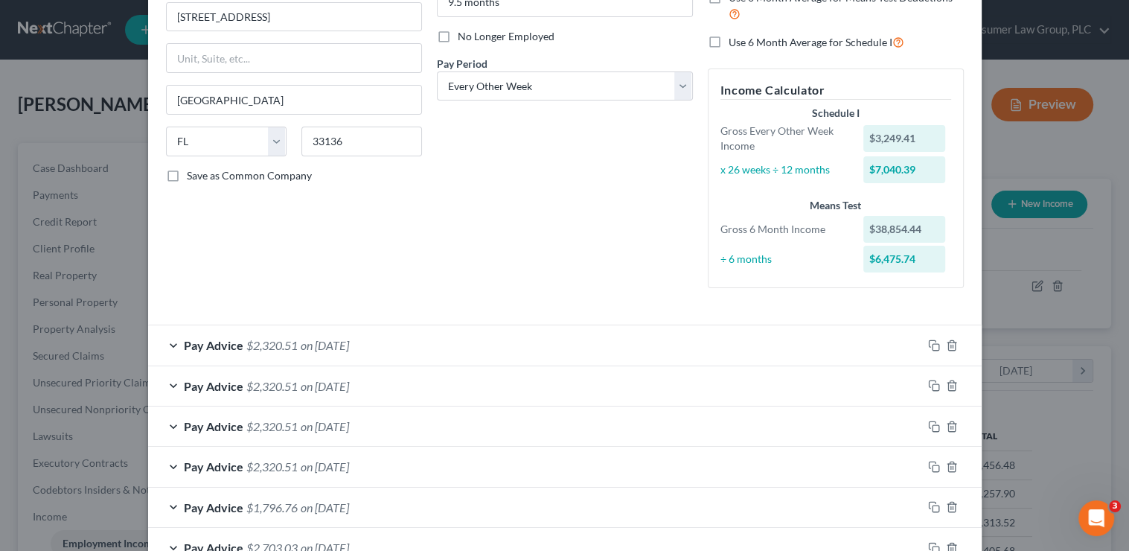
scroll to position [212, 0]
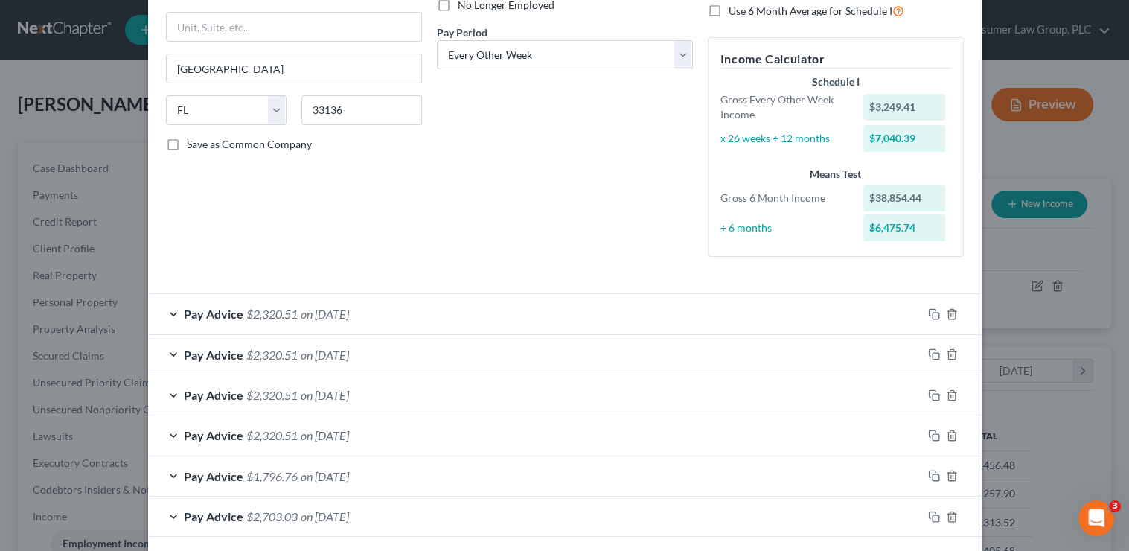
click at [436, 313] on div "Pay Advice $2,320.51 on [DATE]" at bounding box center [535, 313] width 774 height 39
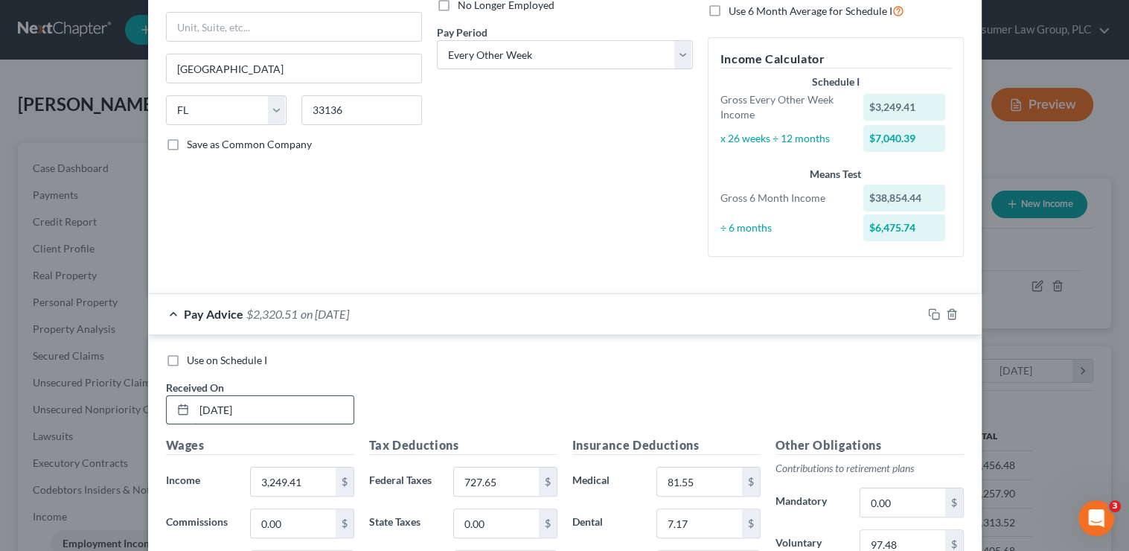
click at [315, 403] on input "[DATE]" at bounding box center [273, 410] width 159 height 28
type input "[DATE]"
type input "2,657.97"
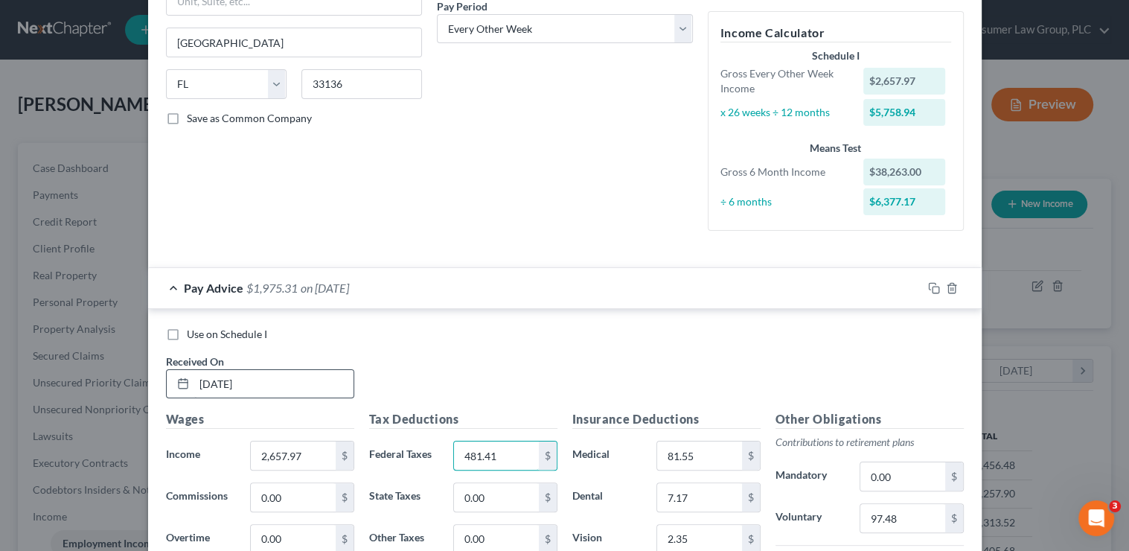
type input "481.41"
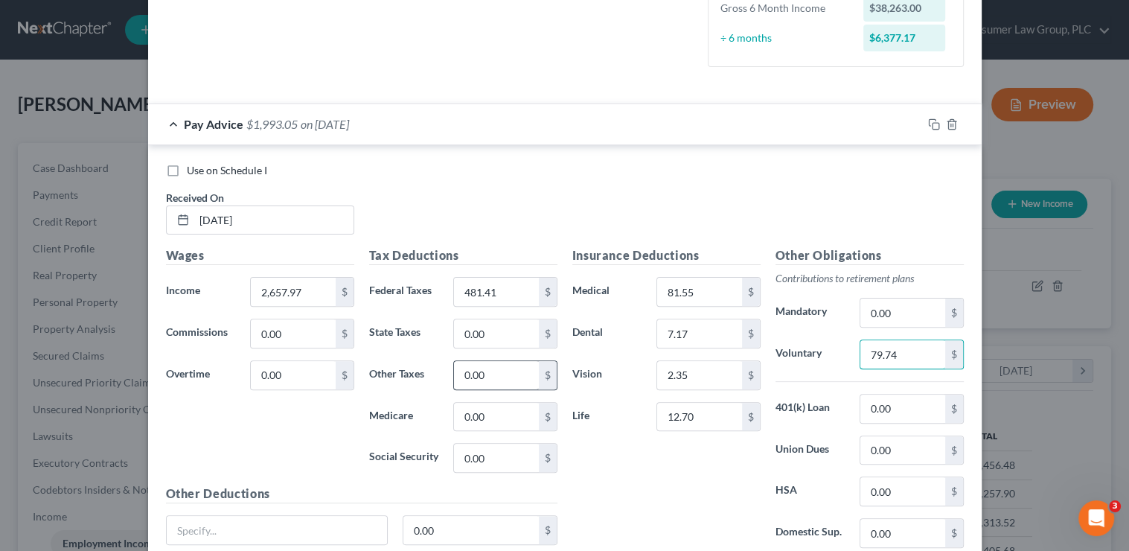
scroll to position [360, 0]
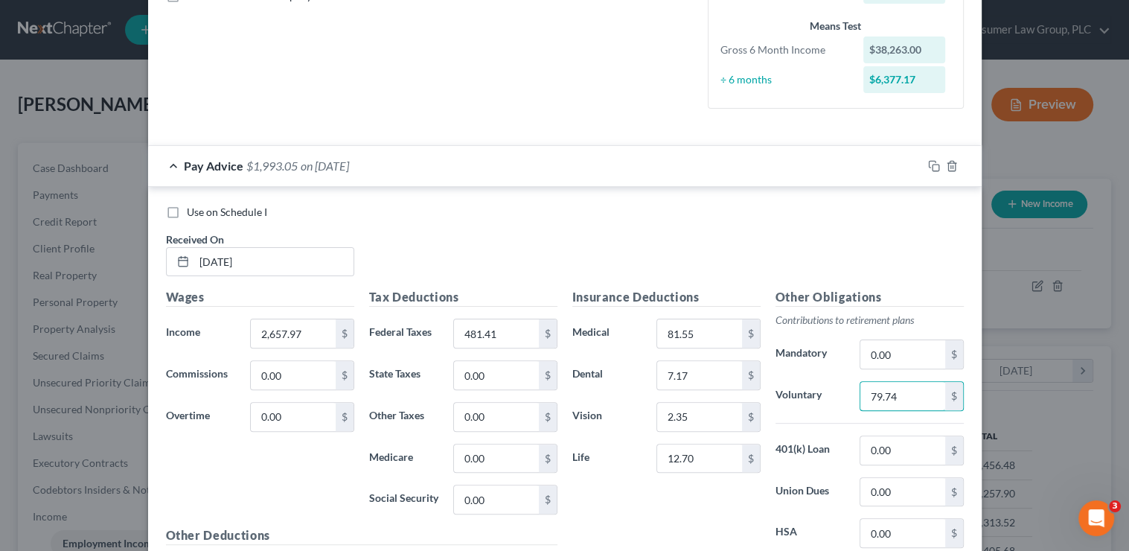
type input "79.74"
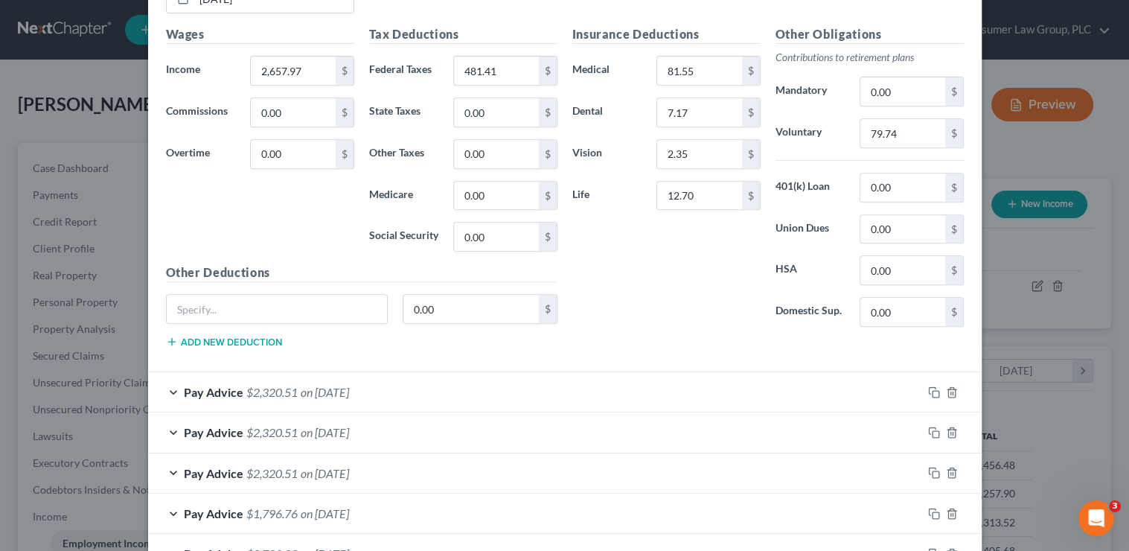
scroll to position [692, 0]
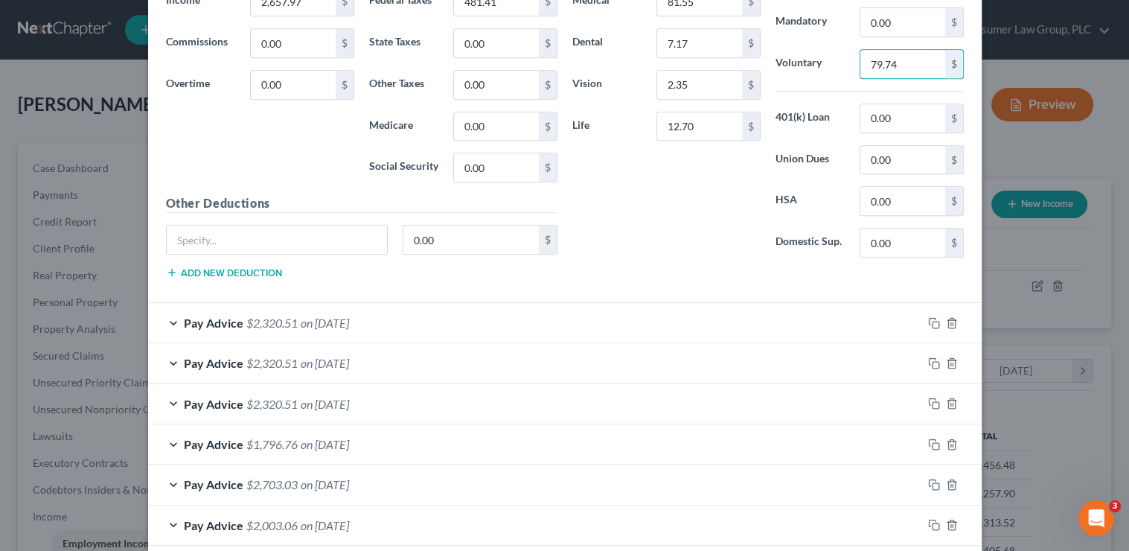
click at [400, 319] on div "Pay Advice $2,320.51 on [DATE]" at bounding box center [535, 322] width 774 height 39
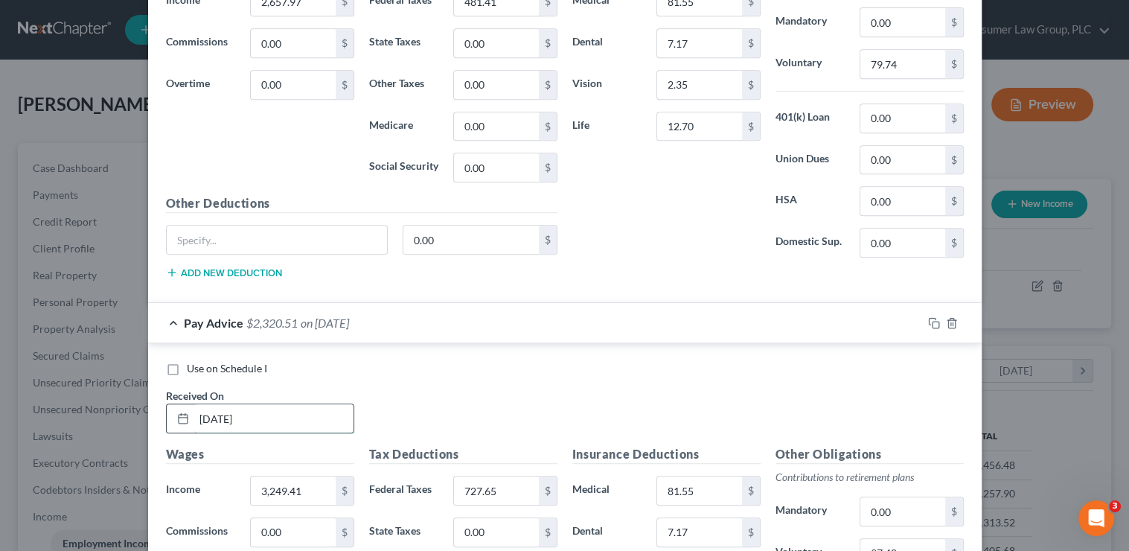
click at [235, 417] on input "[DATE]" at bounding box center [273, 418] width 159 height 28
type input "[DATE]"
type input "2,423.20"
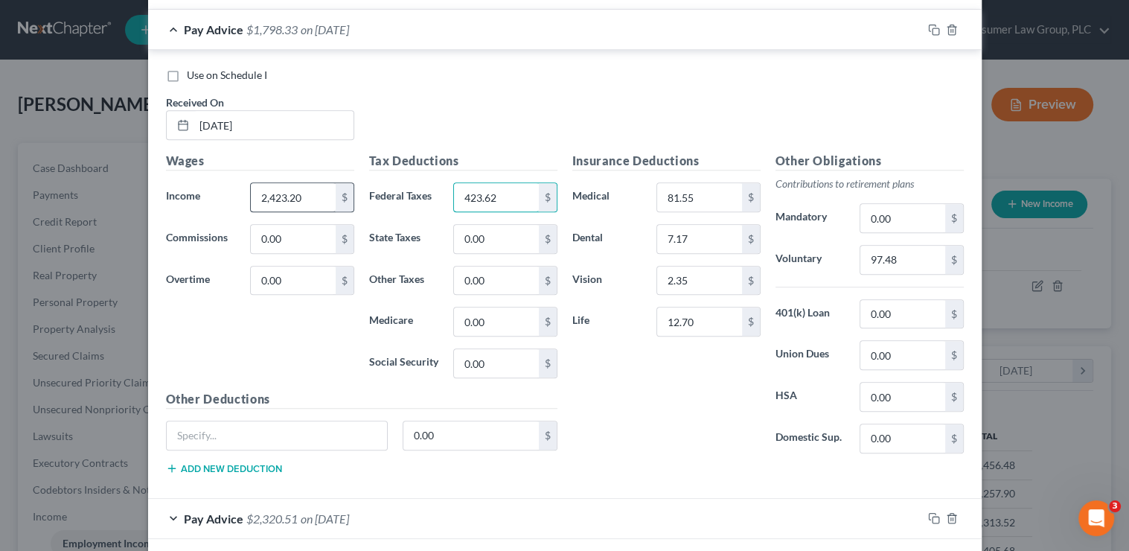
type input "423.62"
click at [891, 255] on input "97.48" at bounding box center [902, 260] width 84 height 28
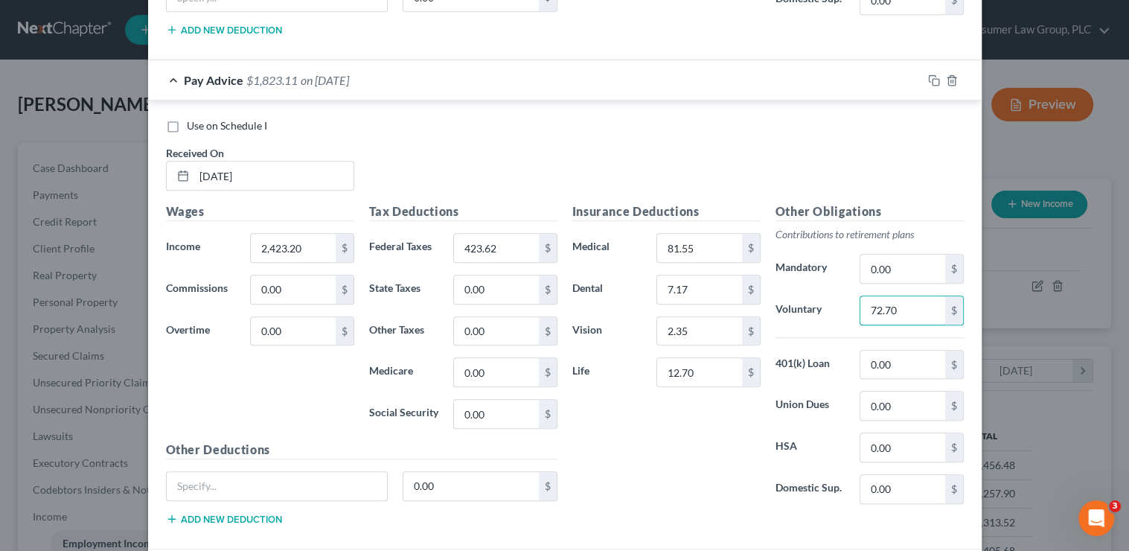
scroll to position [923, 0]
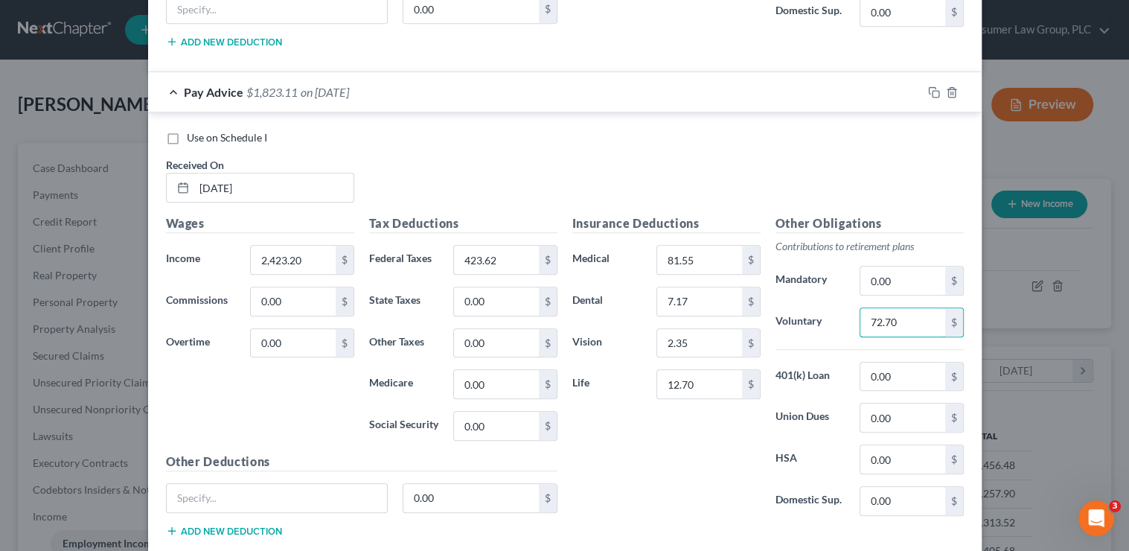
type input "72.70"
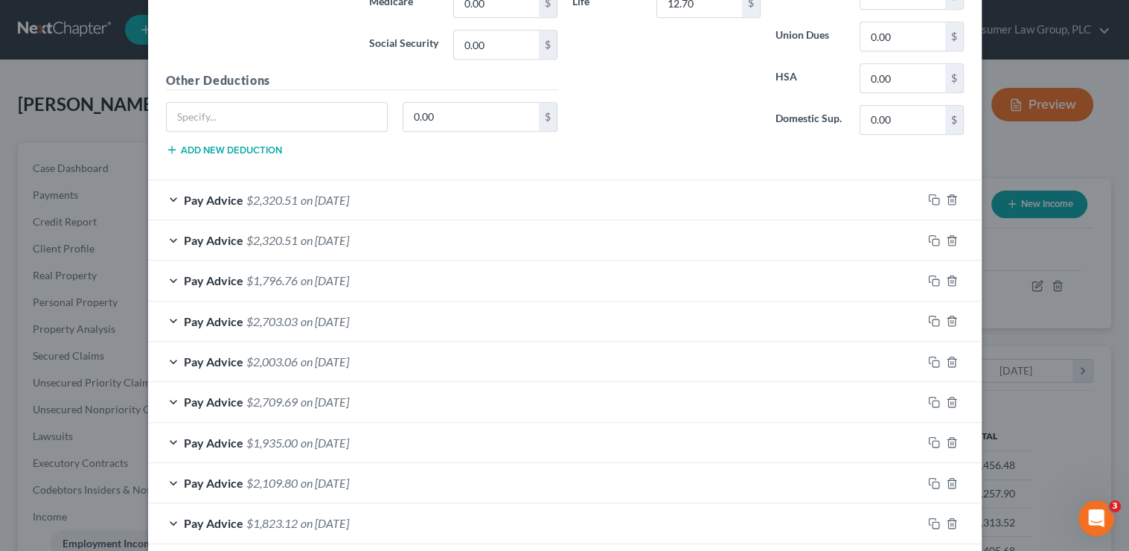
scroll to position [1304, 0]
click at [950, 196] on icon "button" at bounding box center [952, 199] width 12 height 12
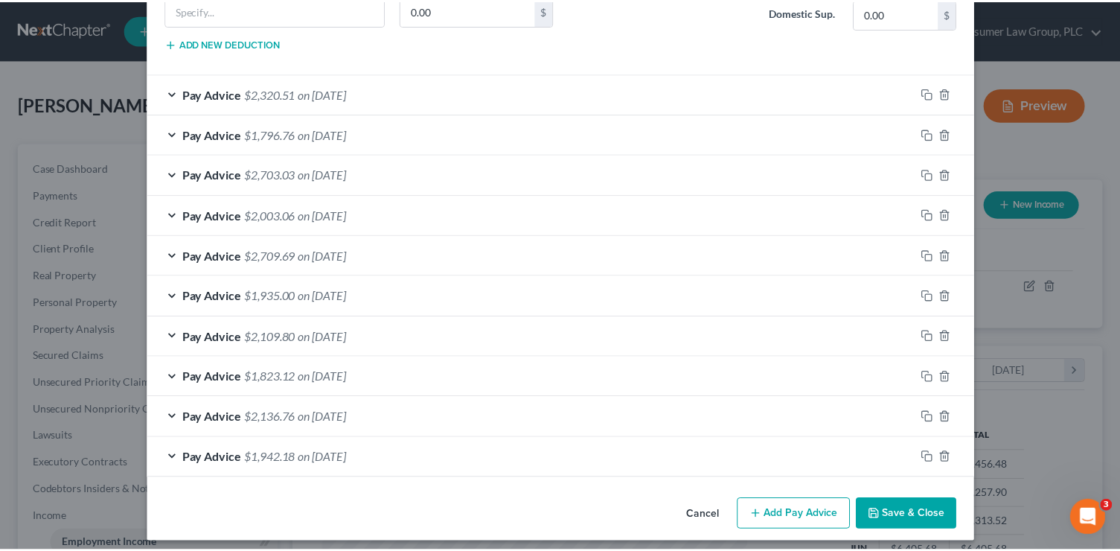
scroll to position [1411, 0]
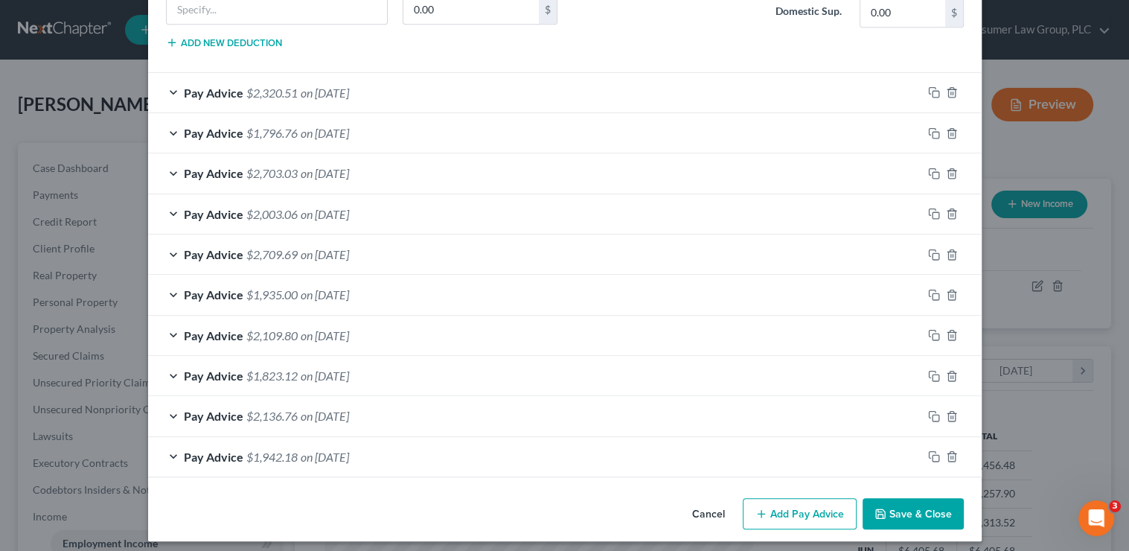
click at [900, 499] on button "Save & Close" at bounding box center [912, 513] width 101 height 31
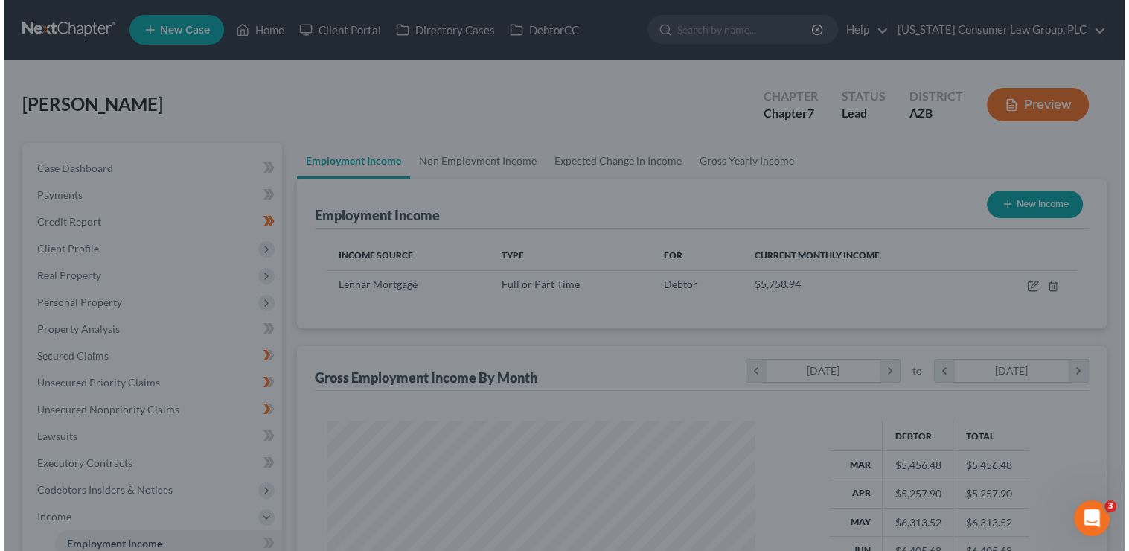
scroll to position [743869, 743679]
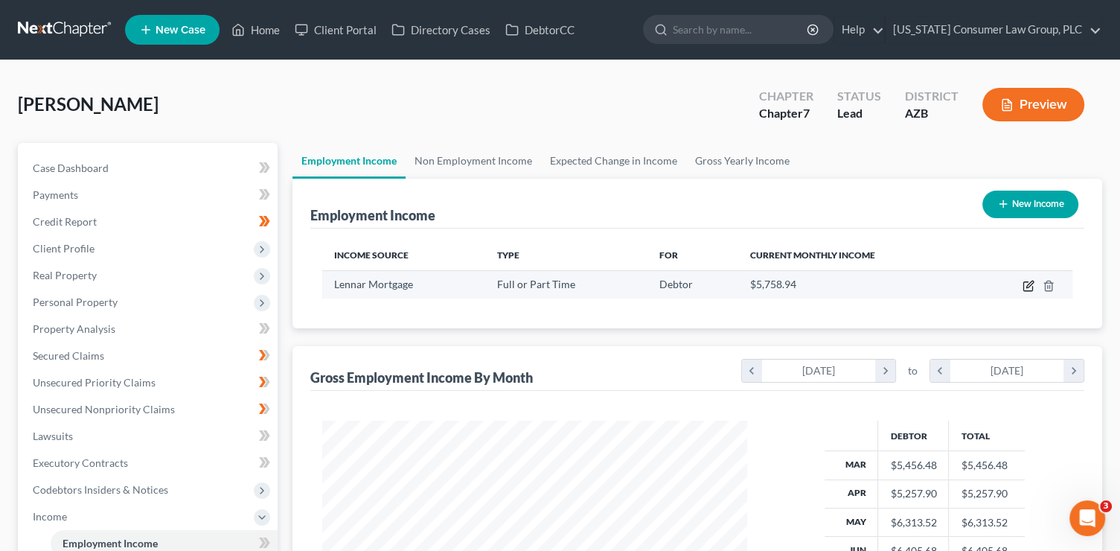
click at [1025, 282] on icon "button" at bounding box center [1028, 286] width 12 height 12
select select "0"
select select "9"
select select "2"
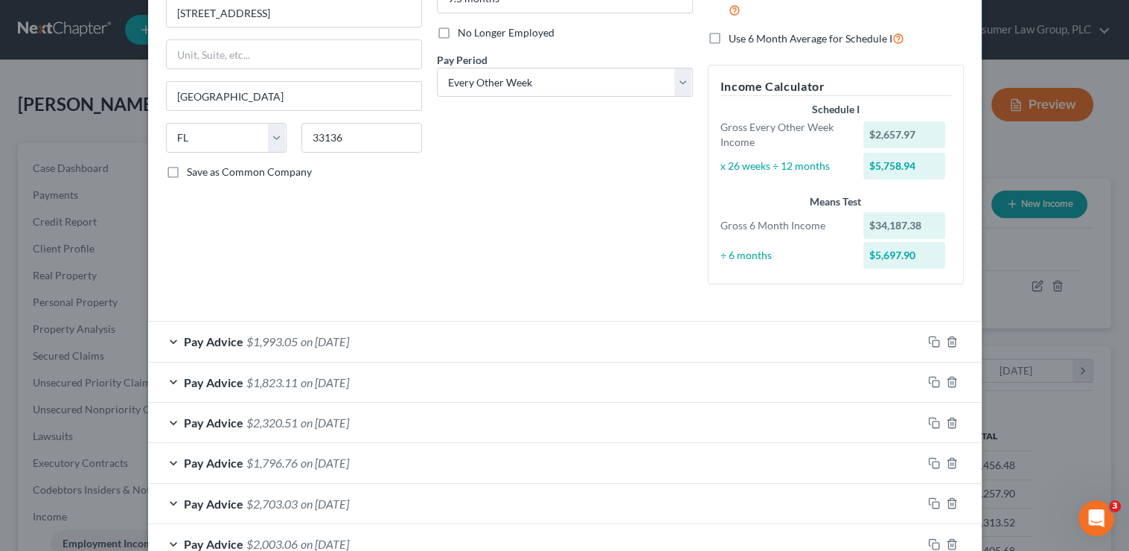
scroll to position [201, 0]
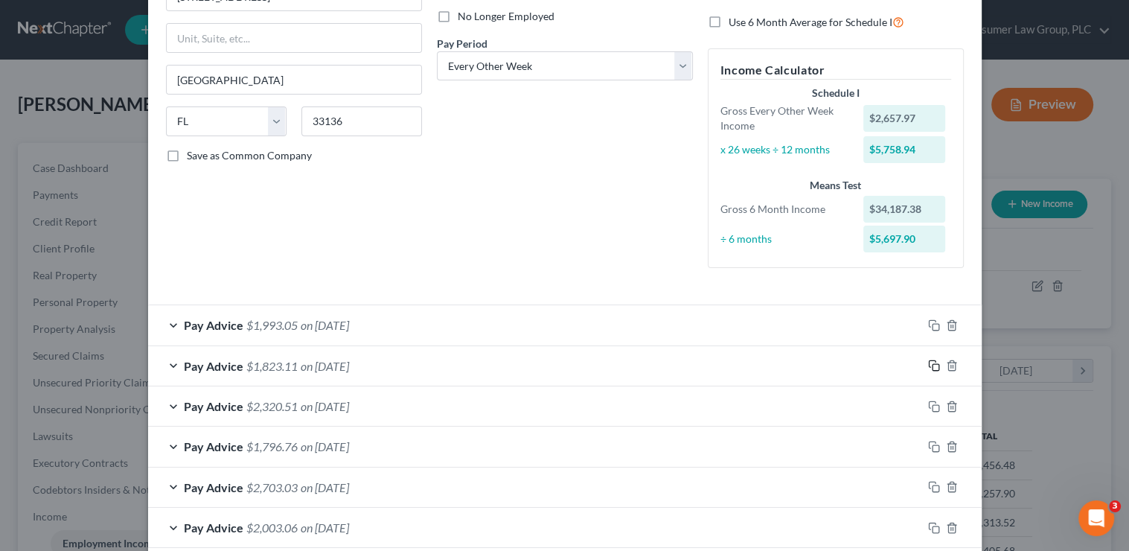
click at [932, 364] on rect "button" at bounding box center [935, 367] width 7 height 7
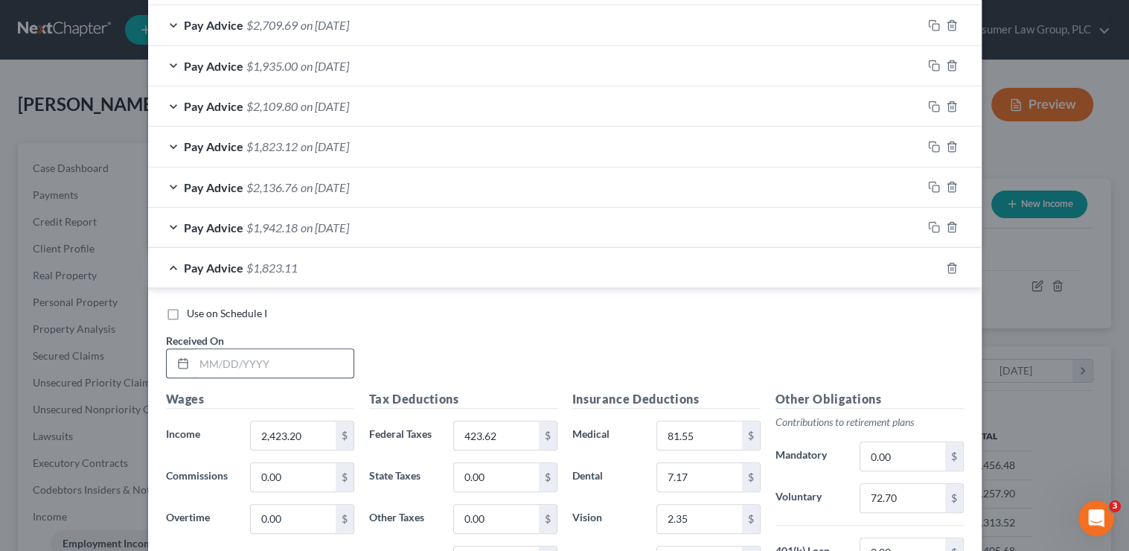
click at [293, 362] on input "text" at bounding box center [273, 363] width 159 height 28
type input "[DATE]"
type input "4,078.69"
type input "924.02"
click at [900, 496] on input "72.70" at bounding box center [902, 498] width 84 height 28
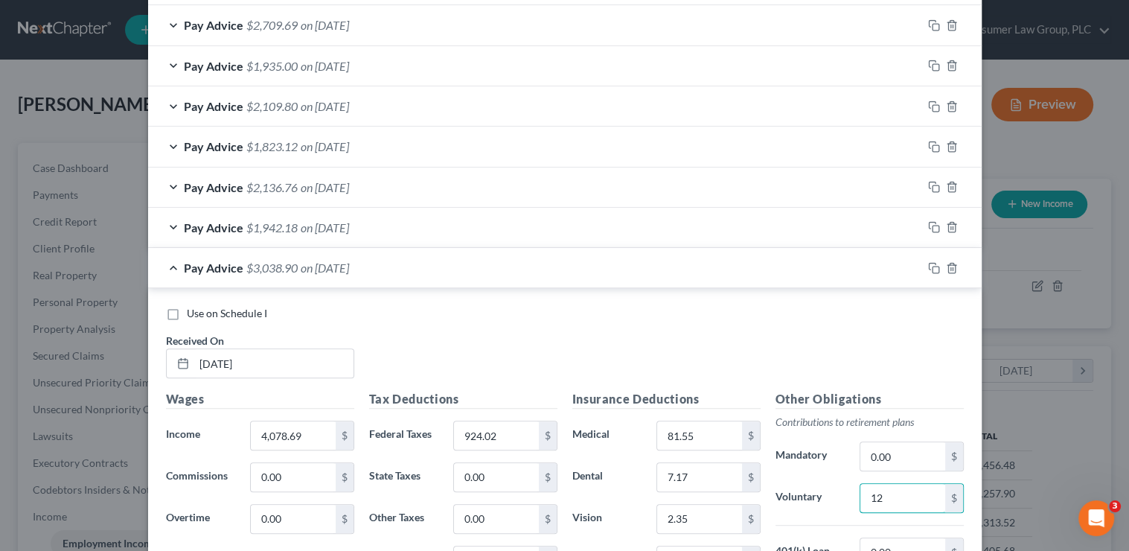
type input "1"
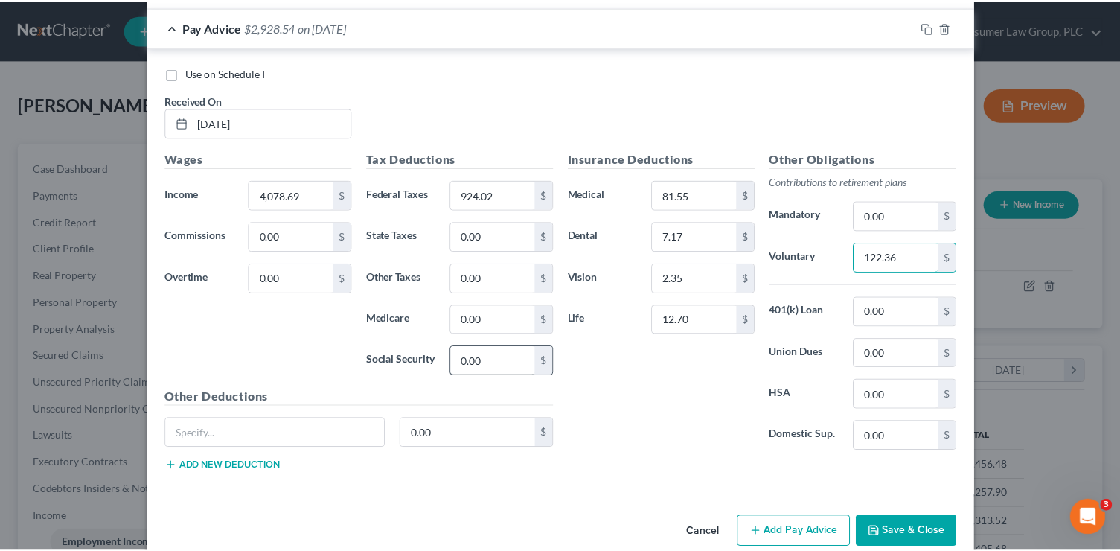
scroll to position [1005, 0]
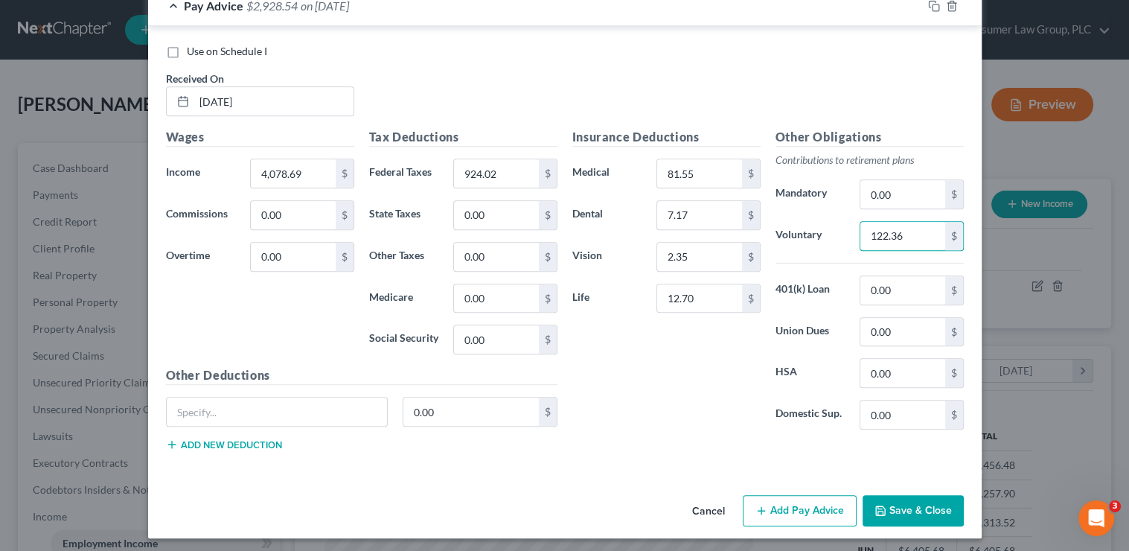
type input "122.36"
click at [949, 502] on button "Save & Close" at bounding box center [912, 510] width 101 height 31
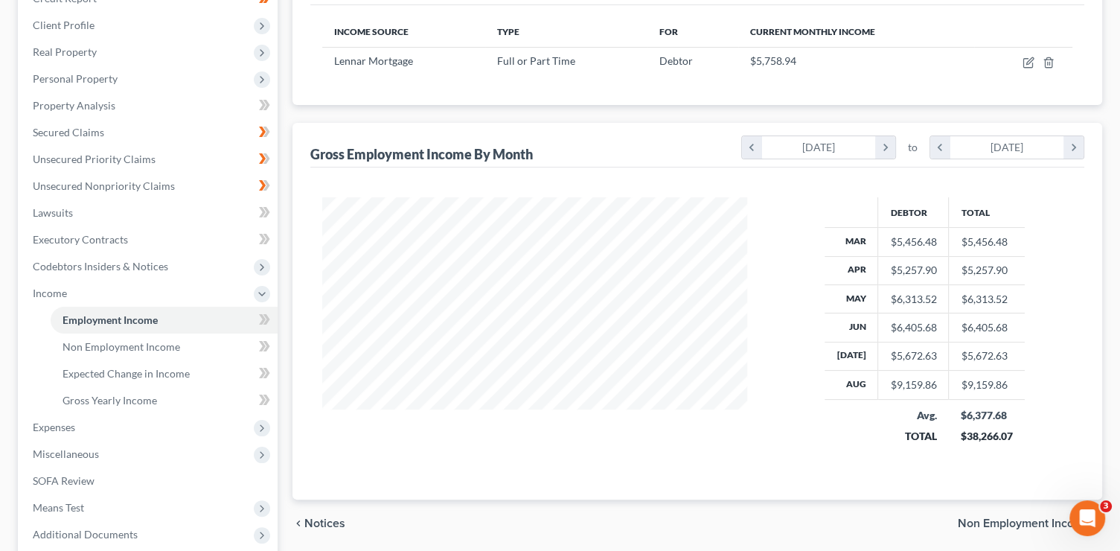
scroll to position [236, 0]
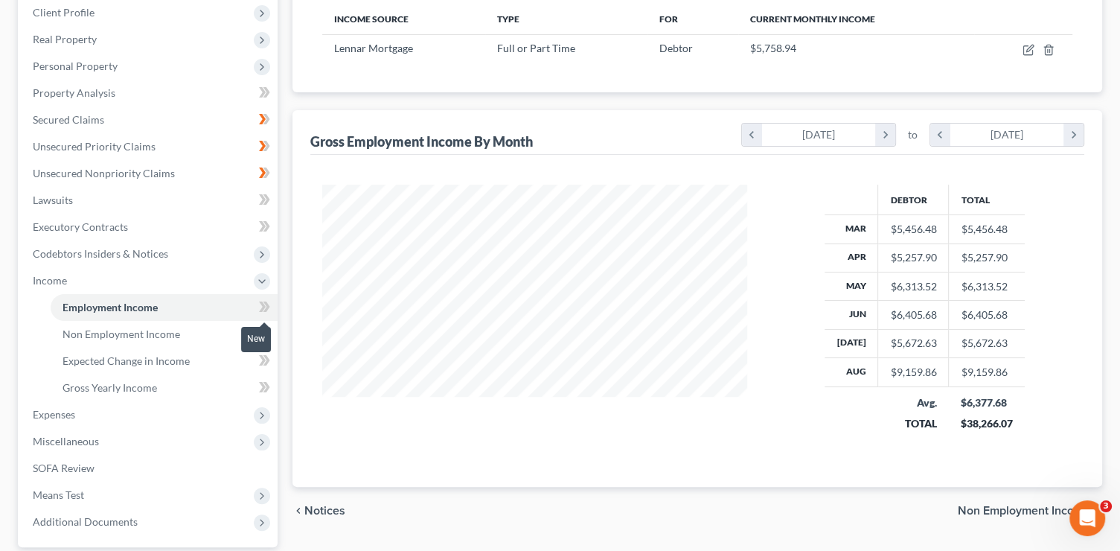
click at [266, 308] on icon at bounding box center [266, 306] width 7 height 10
drag, startPoint x: 101, startPoint y: 491, endPoint x: 115, endPoint y: 491, distance: 13.4
click at [102, 491] on span "Means Test" at bounding box center [149, 494] width 257 height 27
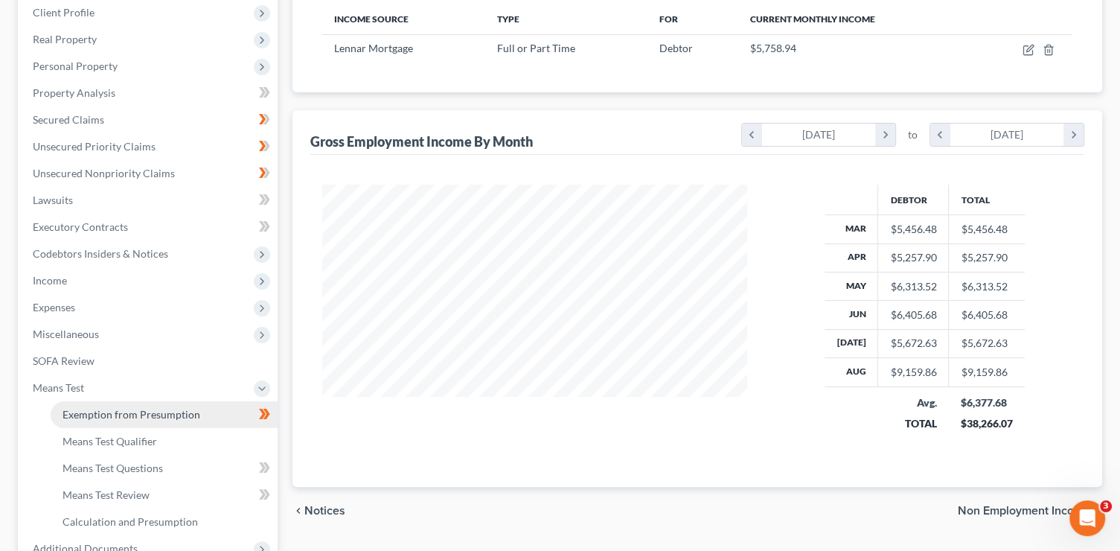
click at [220, 410] on link "Exemption from Presumption" at bounding box center [164, 414] width 227 height 27
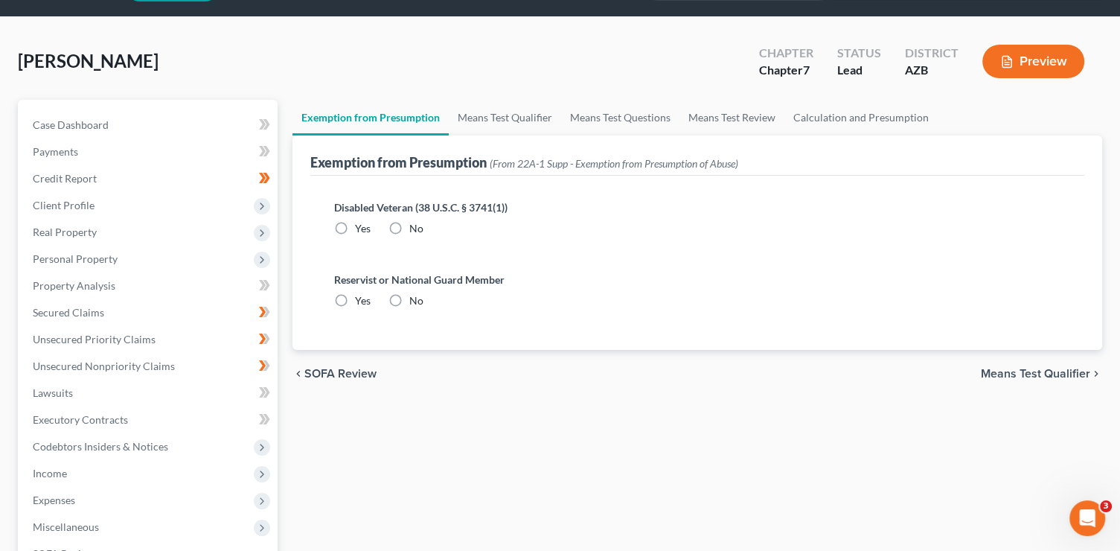
radio input "true"
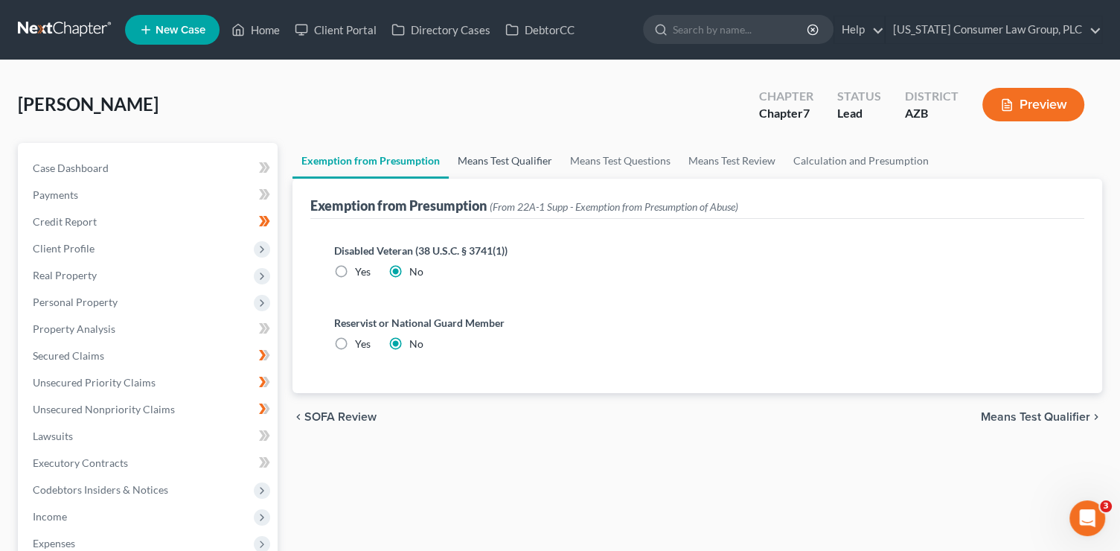
click at [526, 167] on link "Means Test Qualifier" at bounding box center [505, 161] width 112 height 36
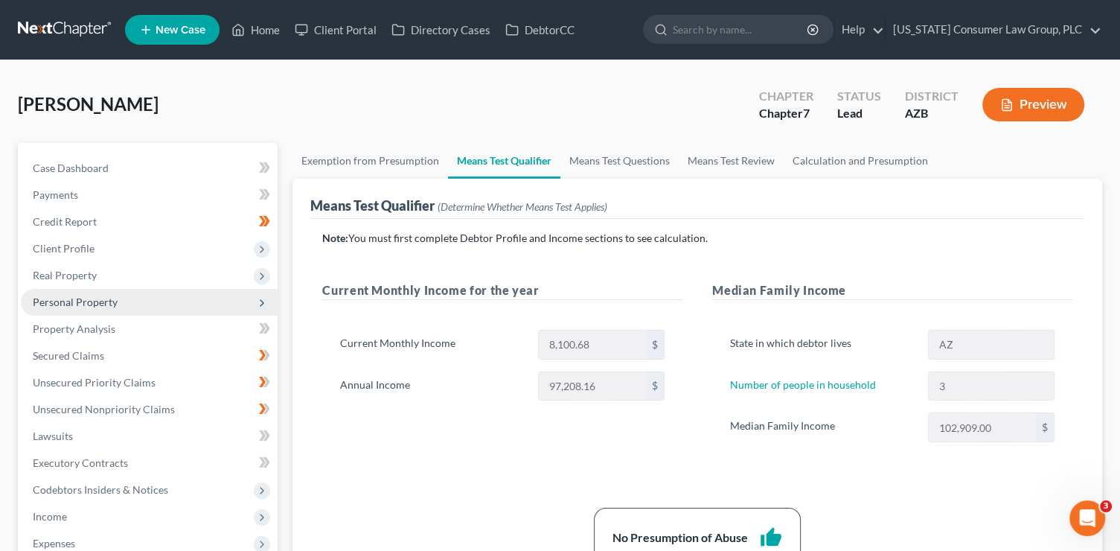
click at [101, 304] on span "Personal Property" at bounding box center [75, 301] width 85 height 13
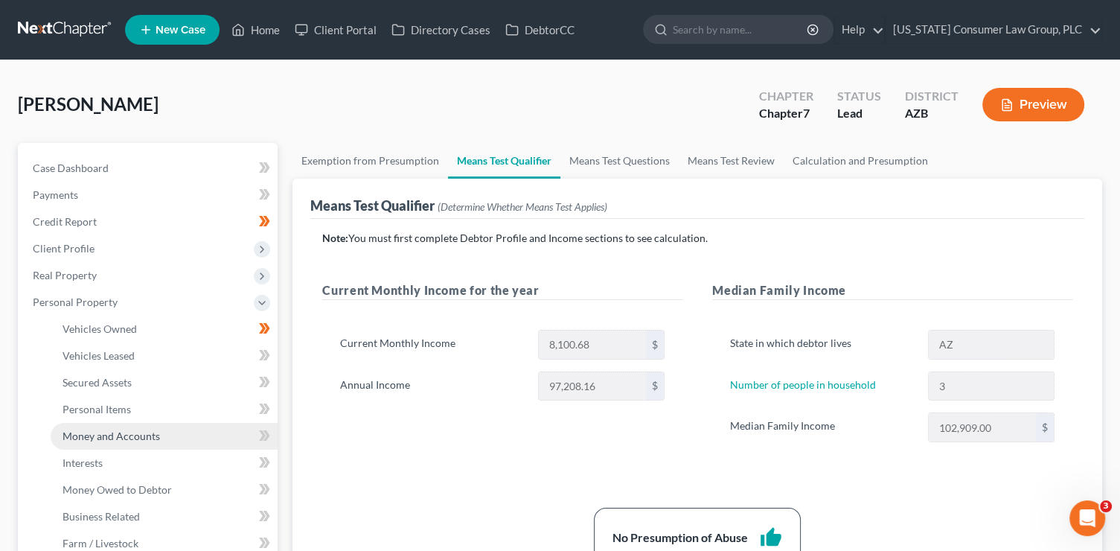
click at [139, 429] on span "Money and Accounts" at bounding box center [111, 435] width 97 height 13
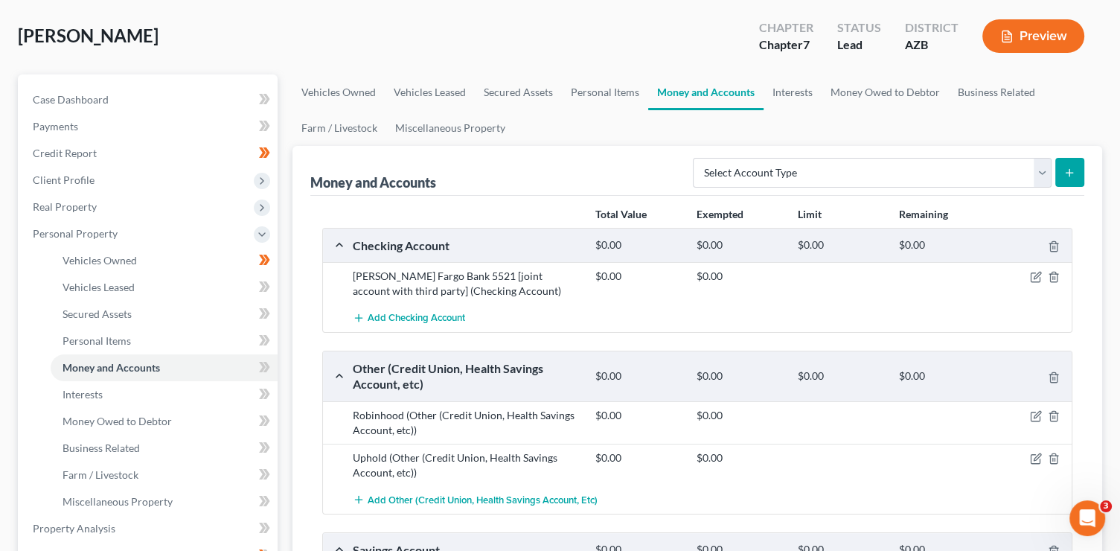
scroll to position [83, 0]
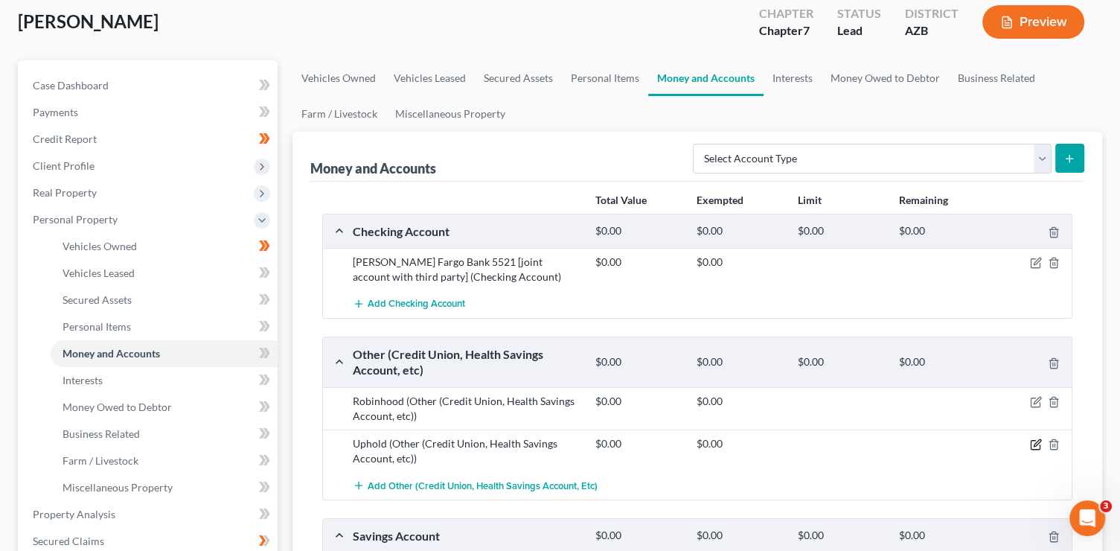
click at [1034, 446] on icon "button" at bounding box center [1036, 444] width 12 height 12
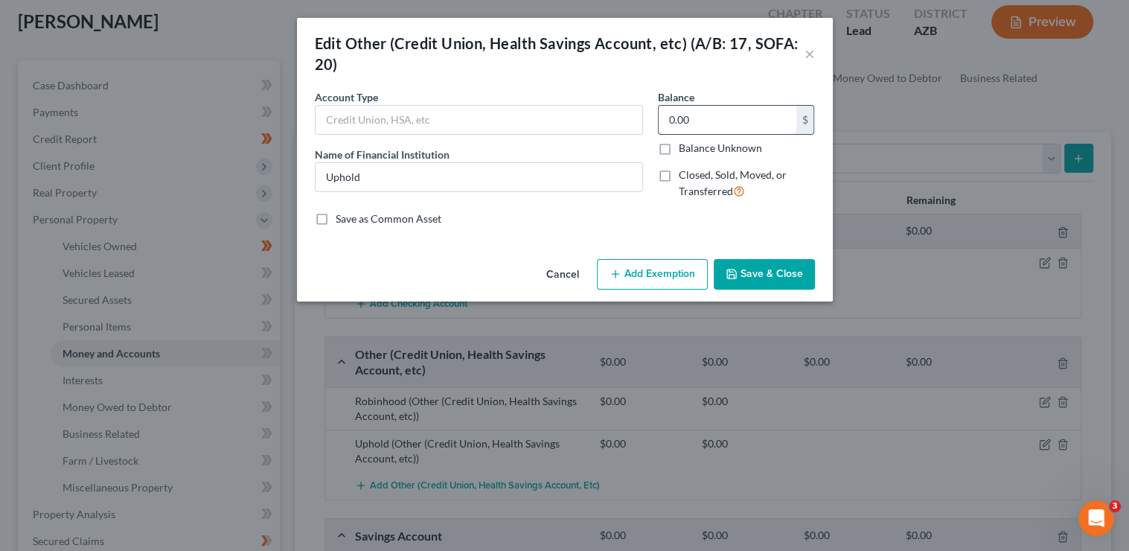
click at [682, 121] on input "0.00" at bounding box center [728, 120] width 138 height 28
type input "1.11"
click at [787, 273] on button "Save & Close" at bounding box center [764, 274] width 101 height 31
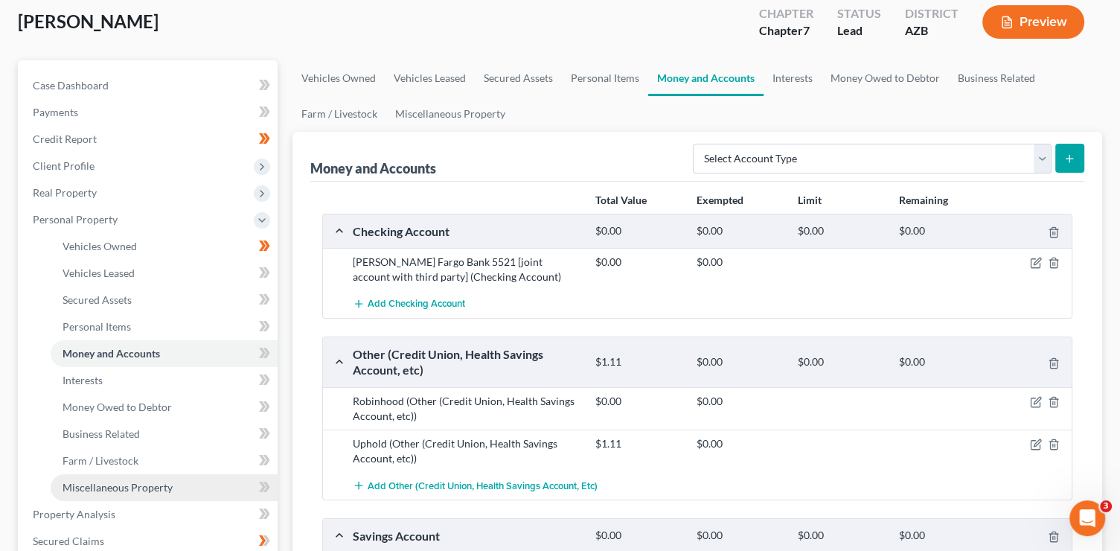
click at [172, 488] on link "Miscellaneous Property" at bounding box center [164, 487] width 227 height 27
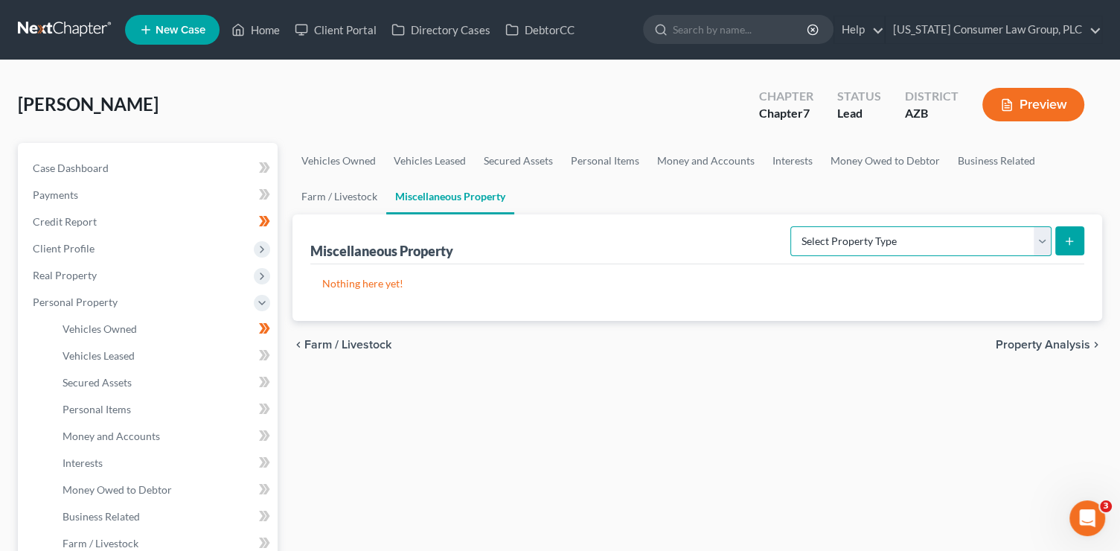
click at [866, 231] on select "Select Property Type Assigned for Creditor Benefit [DATE] (SOFA: 12) Holding fo…" at bounding box center [920, 241] width 261 height 30
select select "stored_within_1_year"
click at [790, 226] on select "Select Property Type Assigned for Creditor Benefit [DATE] (SOFA: 12) Holding fo…" at bounding box center [920, 241] width 261 height 30
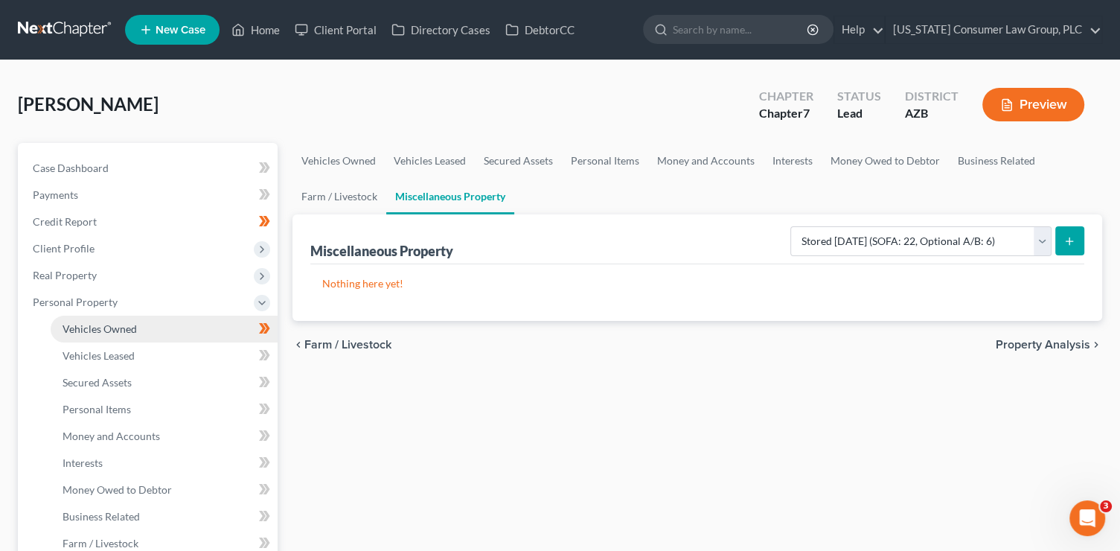
click at [126, 323] on span "Vehicles Owned" at bounding box center [100, 328] width 74 height 13
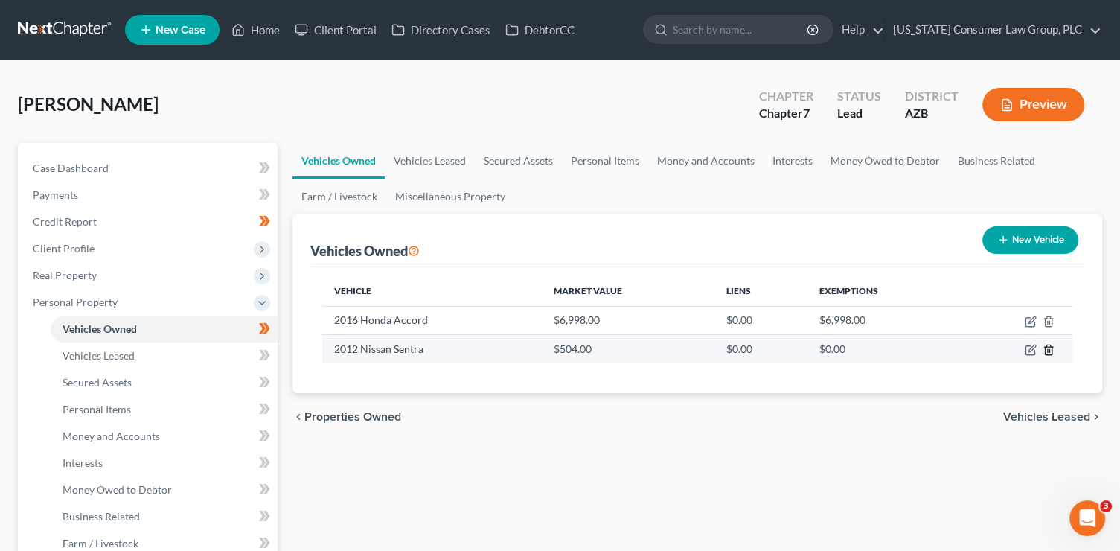
click at [1047, 348] on icon "button" at bounding box center [1049, 350] width 12 height 12
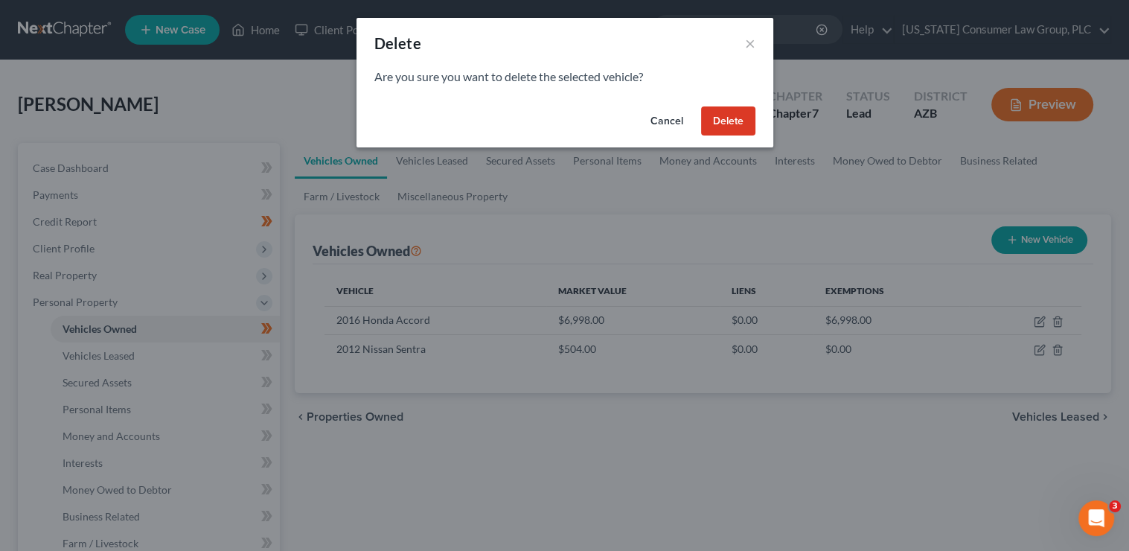
click at [735, 123] on button "Delete" at bounding box center [728, 121] width 54 height 30
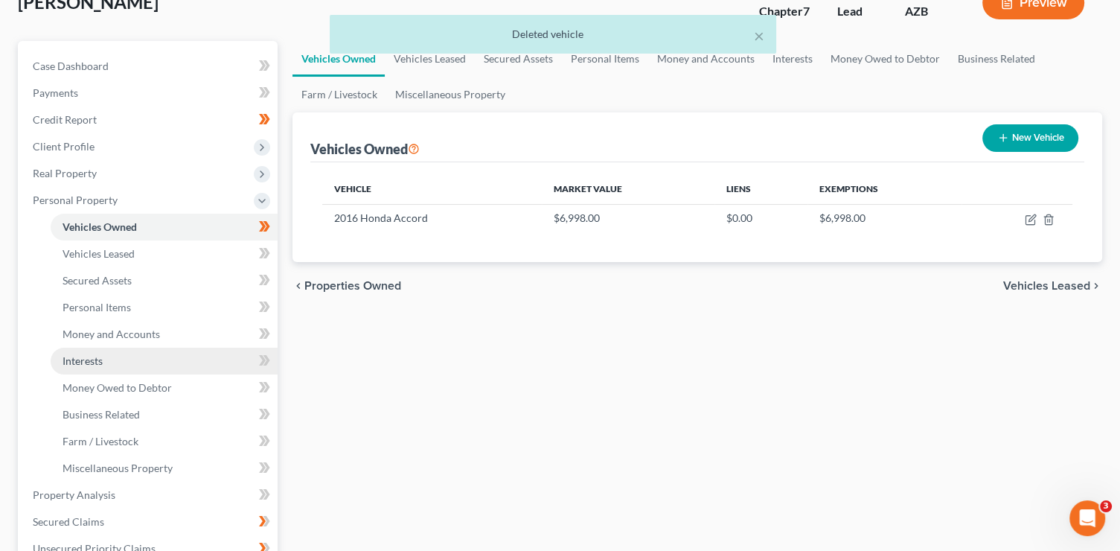
scroll to position [109, 0]
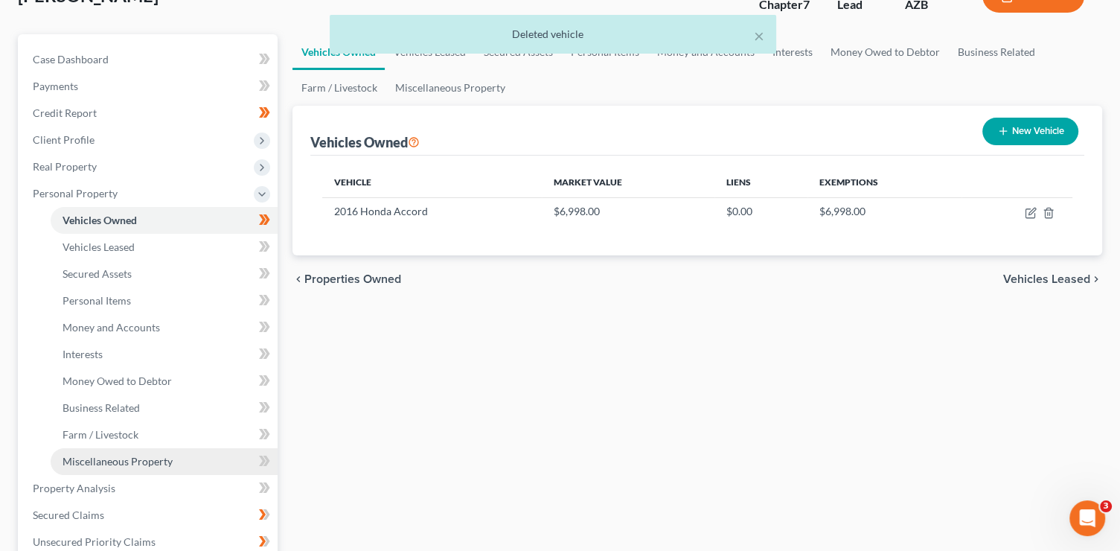
click at [160, 466] on span "Miscellaneous Property" at bounding box center [118, 461] width 110 height 13
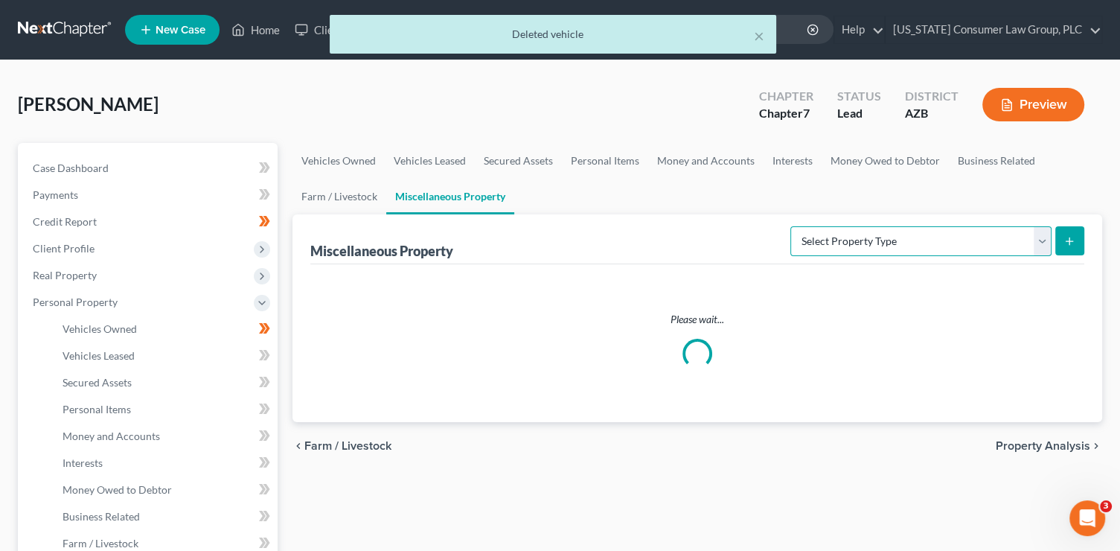
click at [938, 234] on select "Select Property Type Assigned for Creditor Benefit [DATE] (SOFA: 12) Holding fo…" at bounding box center [920, 241] width 261 height 30
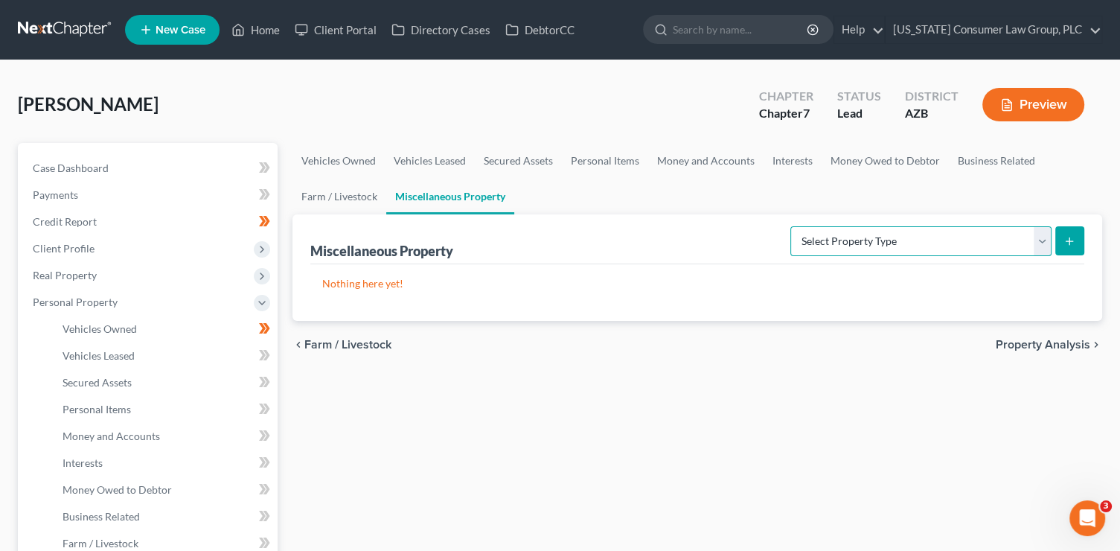
select select "transferred"
click at [790, 226] on select "Select Property Type Assigned for Creditor Benefit [DATE] (SOFA: 12) Holding fo…" at bounding box center [920, 241] width 261 height 30
click at [1076, 241] on button "submit" at bounding box center [1069, 240] width 29 height 29
select select "Ordinary ([DATE])"
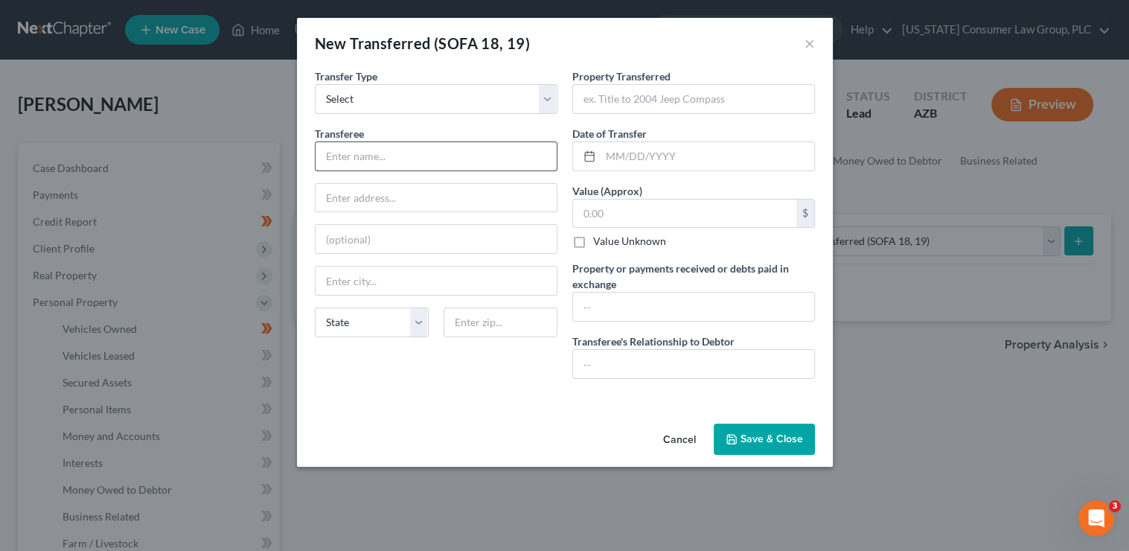
click at [345, 168] on input "text" at bounding box center [436, 156] width 241 height 28
type input "2"
type input "[PERSON_NAME]"
type input "[STREET_ADDRESS]"
type input "85339"
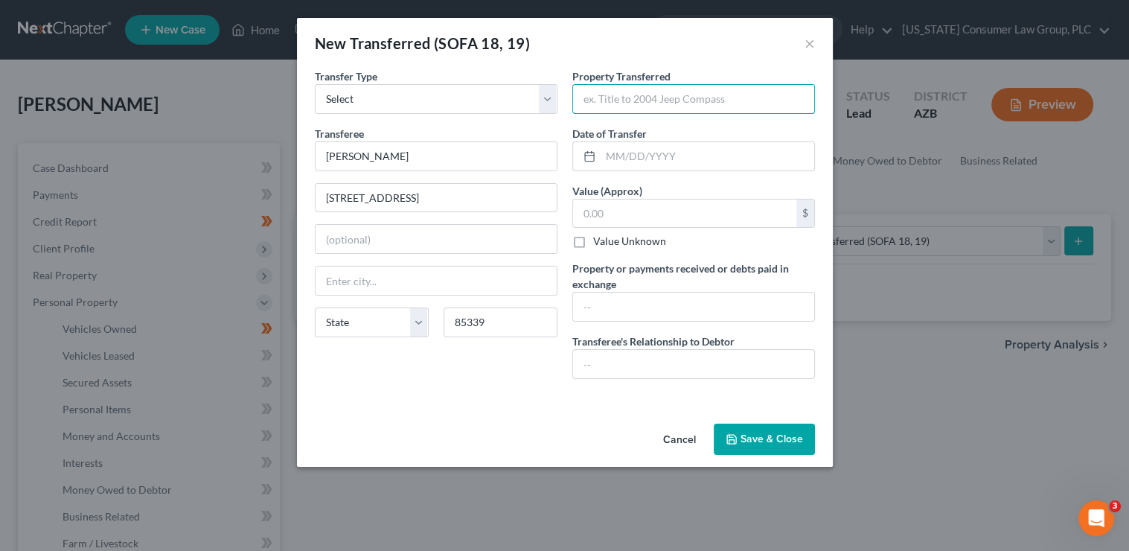
type input "Laveen"
type input "2012 Nissan Sentra"
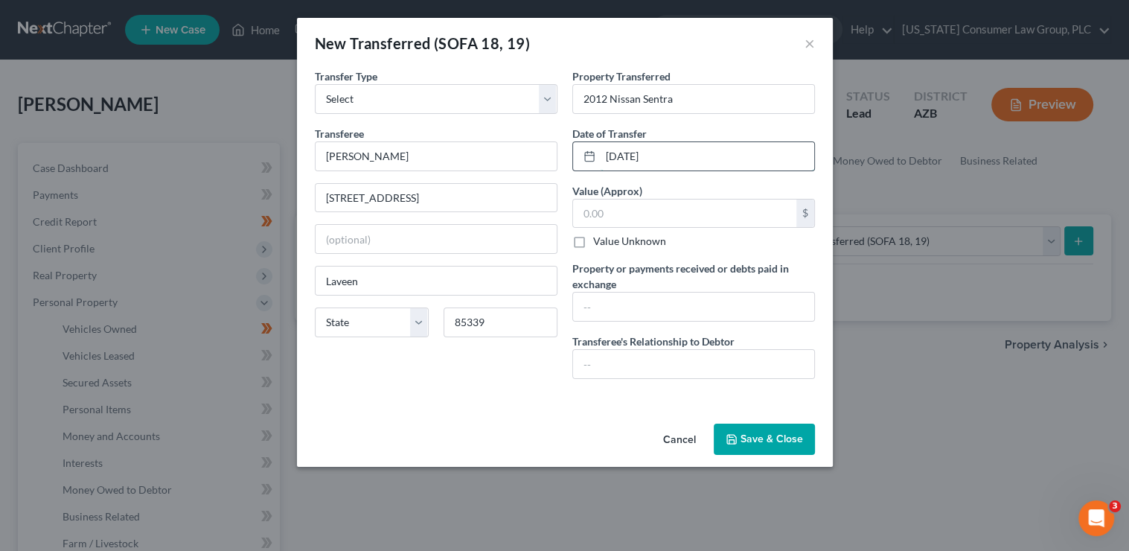
type input "[DATE]"
type input "504"
click at [737, 307] on input "text" at bounding box center [693, 306] width 241 height 28
type input "Debtor recevied $500 from the sale of the vehicle and use the funds for monthly…"
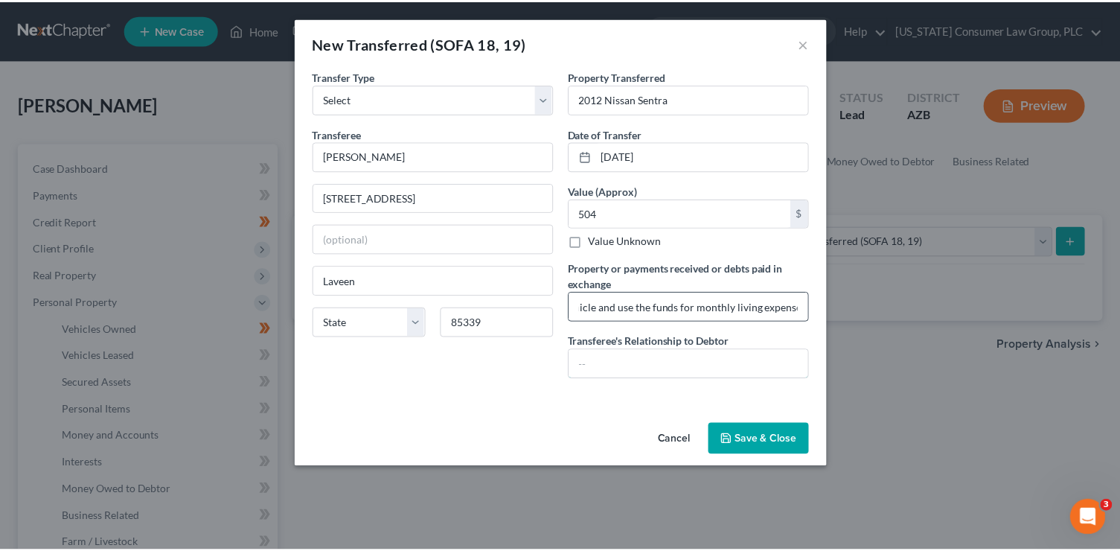
scroll to position [0, 0]
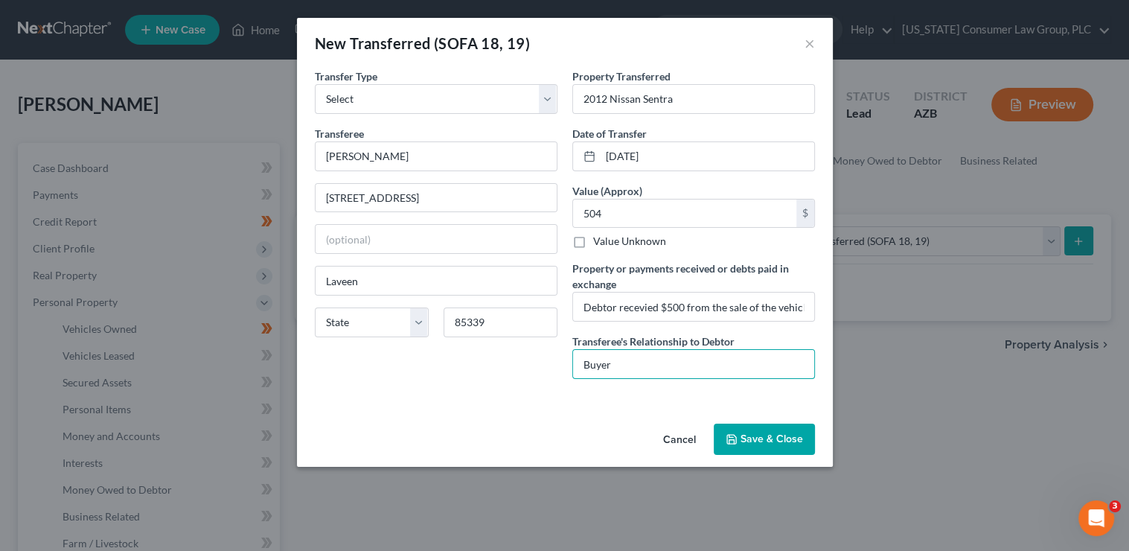
type input "Buyer"
click at [775, 438] on button "Save & Close" at bounding box center [764, 438] width 101 height 31
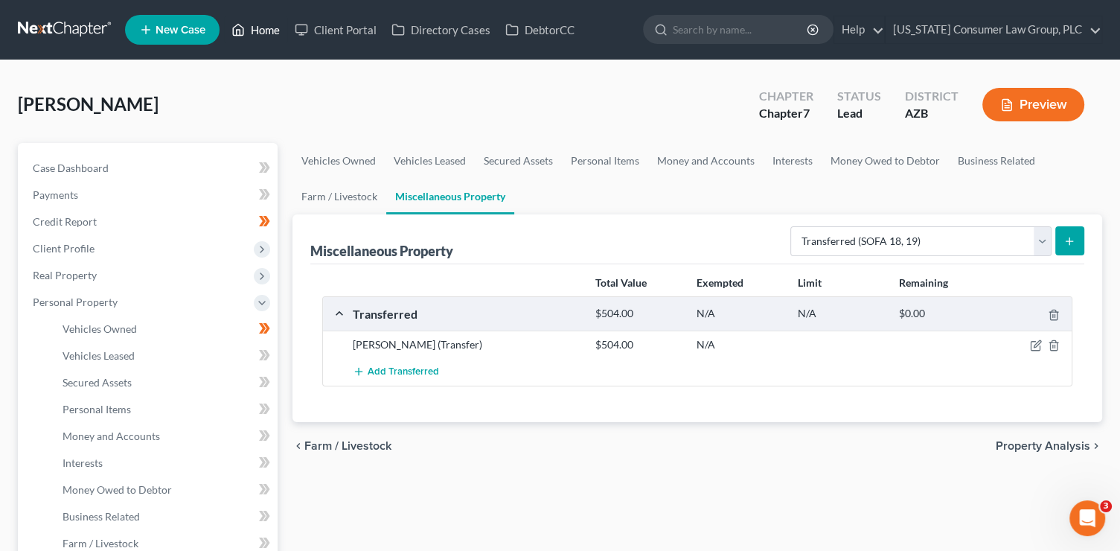
click at [277, 33] on link "Home" at bounding box center [255, 29] width 63 height 27
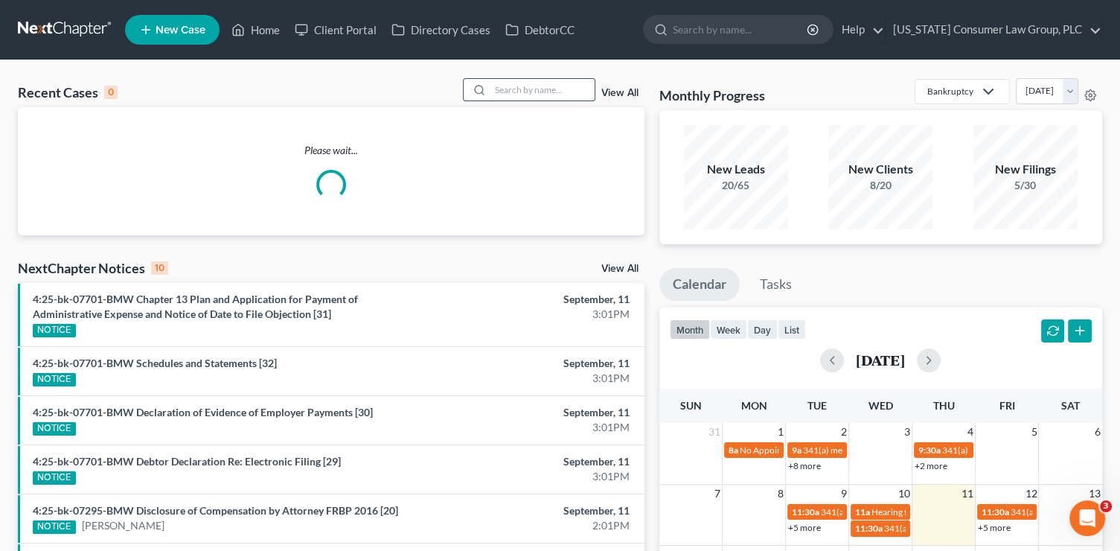
click at [538, 87] on input "search" at bounding box center [542, 90] width 104 height 22
type input "[PERSON_NAME]"
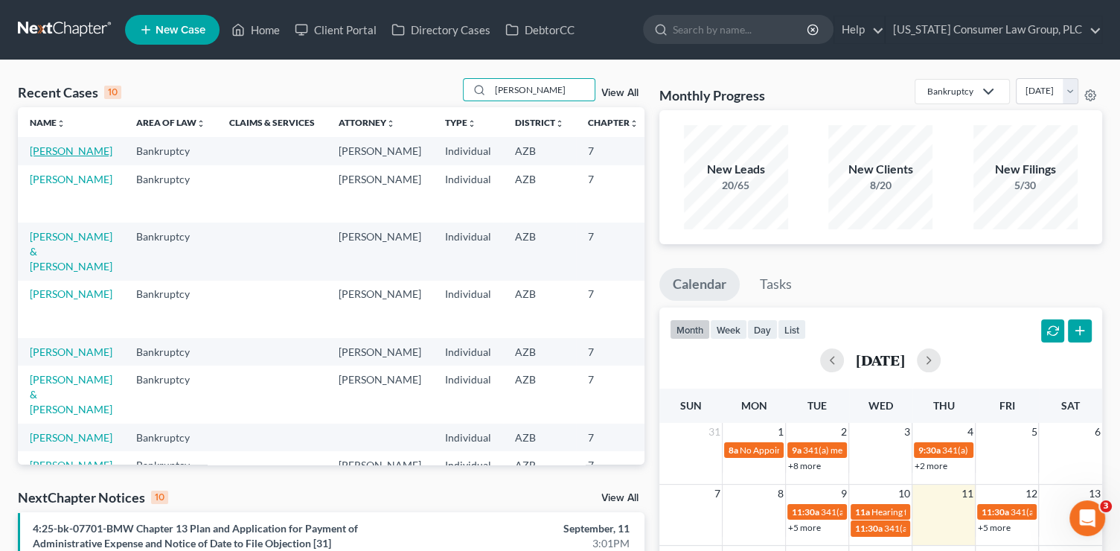
click at [41, 157] on link "[PERSON_NAME]" at bounding box center [71, 150] width 83 height 13
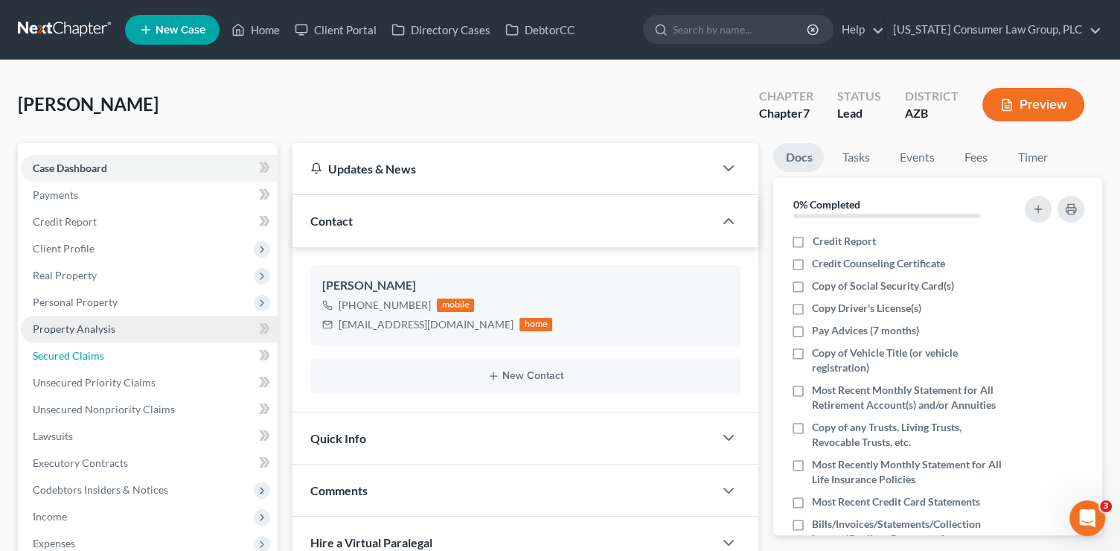
drag, startPoint x: 98, startPoint y: 366, endPoint x: 94, endPoint y: 339, distance: 27.9
click at [98, 366] on link "Secured Claims" at bounding box center [149, 355] width 257 height 27
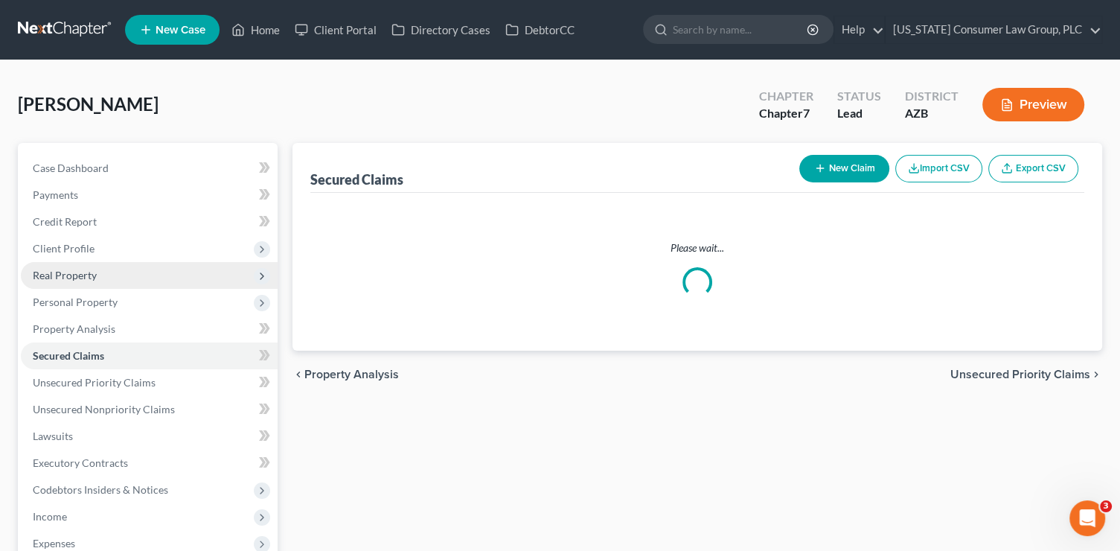
click at [77, 277] on span "Real Property" at bounding box center [65, 275] width 64 height 13
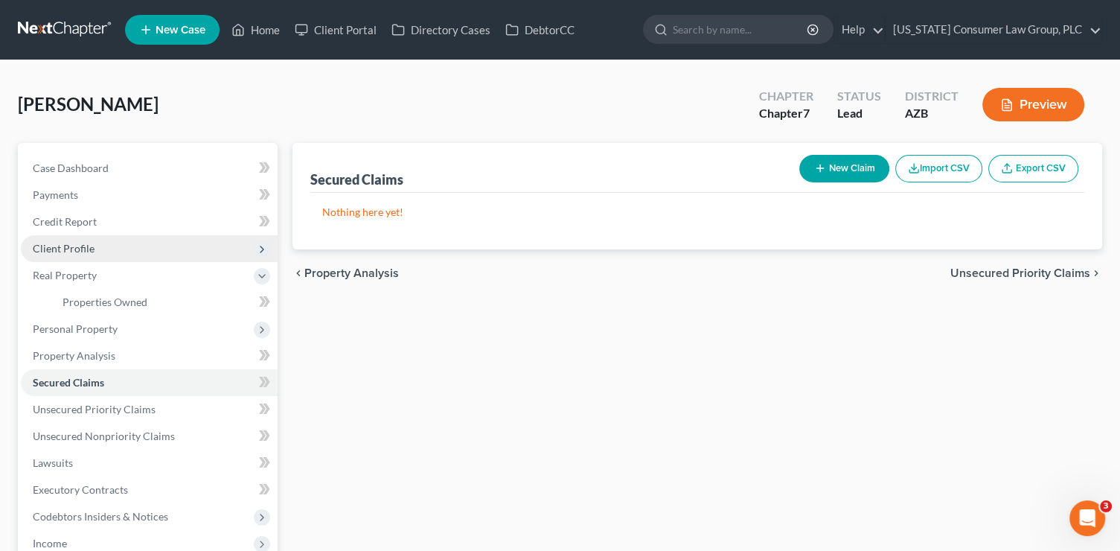
click at [89, 246] on span "Client Profile" at bounding box center [64, 248] width 62 height 13
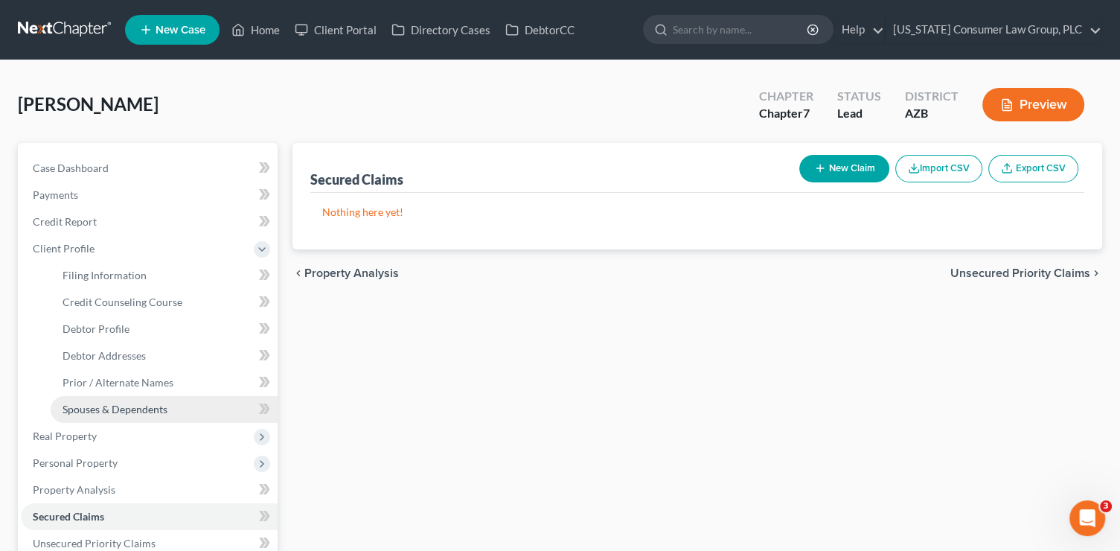
click at [129, 406] on span "Spouses & Dependents" at bounding box center [115, 409] width 105 height 13
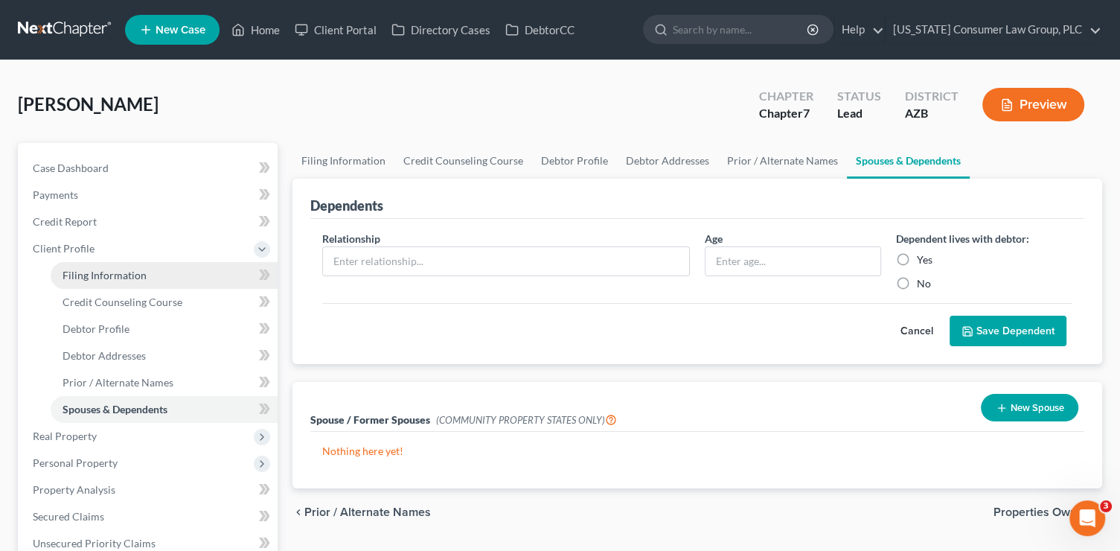
click at [119, 275] on span "Filing Information" at bounding box center [105, 275] width 84 height 13
select select "1"
select select "0"
select select "3"
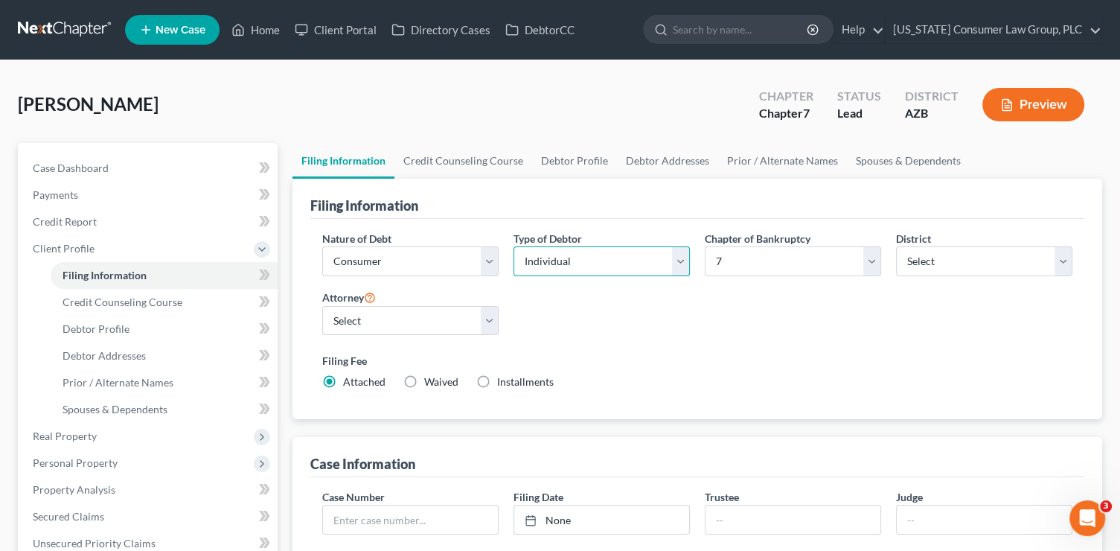
click at [601, 259] on select "Select Individual Joint" at bounding box center [601, 261] width 176 height 30
select select "1"
click at [513, 246] on select "Select Individual Joint" at bounding box center [601, 261] width 176 height 30
click at [458, 151] on link "Credit Counseling Course" at bounding box center [463, 161] width 138 height 36
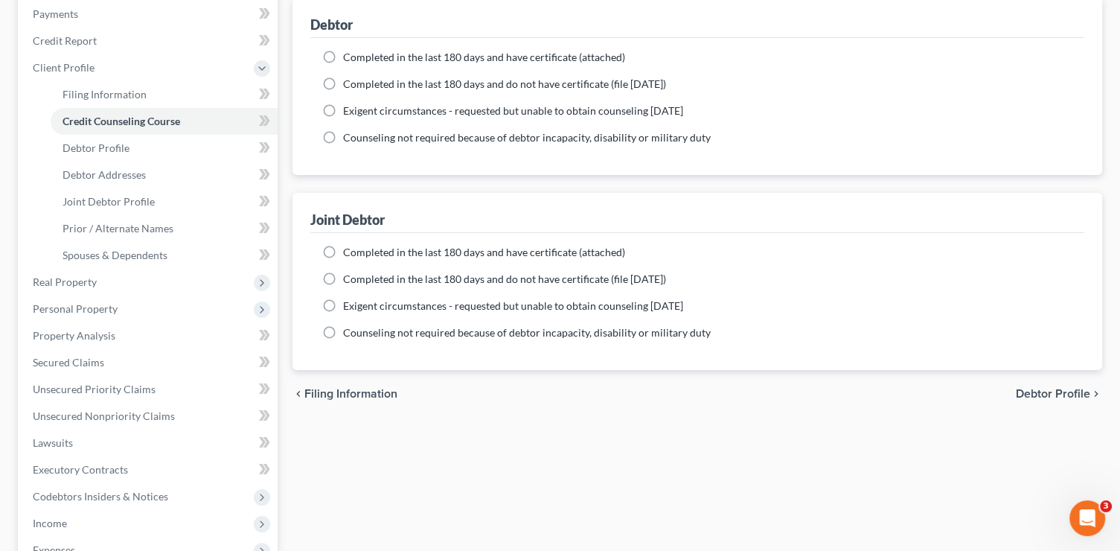
scroll to position [375, 0]
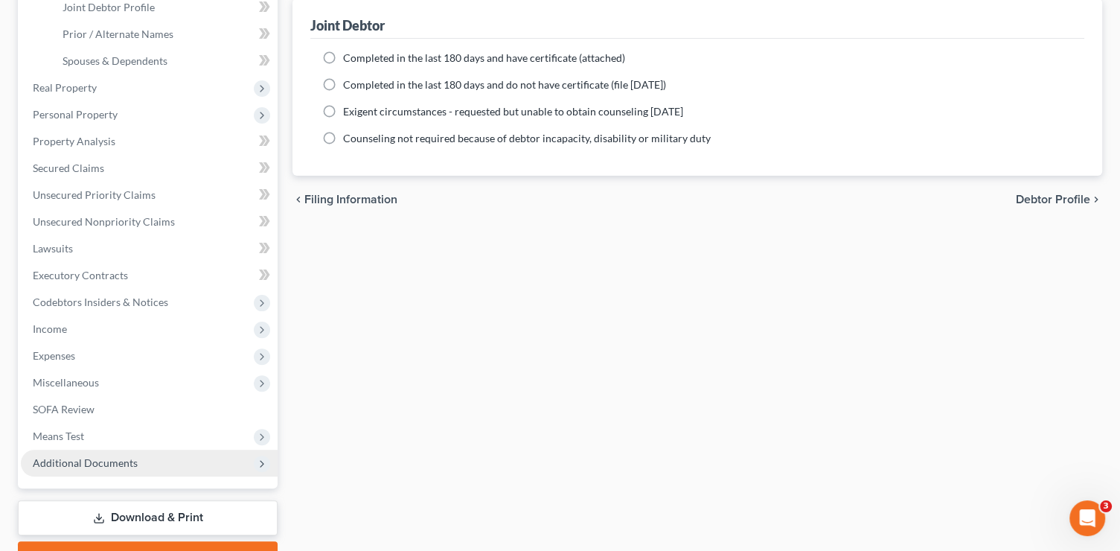
click at [83, 459] on span "Additional Documents" at bounding box center [85, 462] width 105 height 13
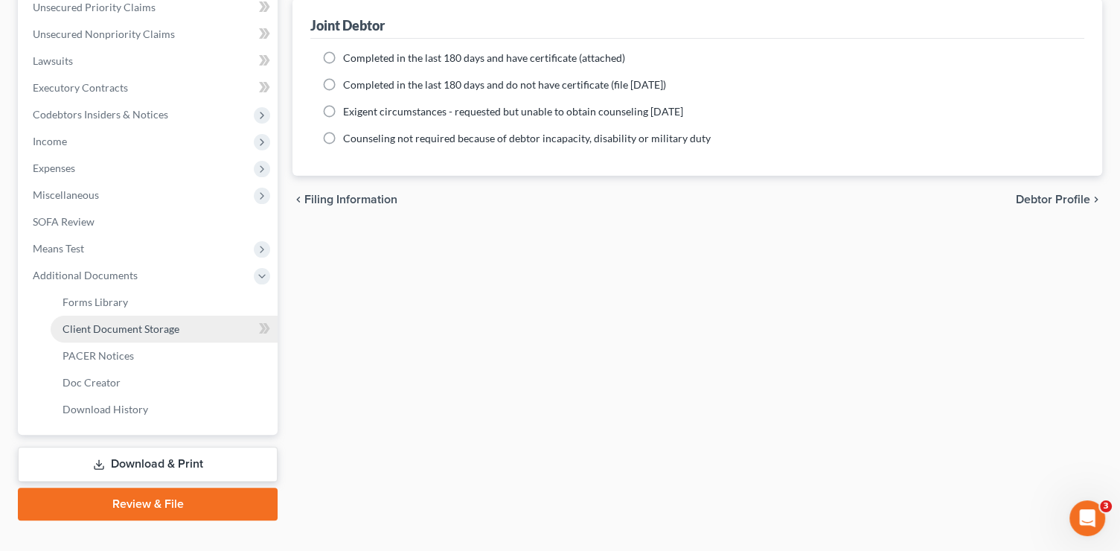
click at [129, 328] on span "Client Document Storage" at bounding box center [121, 328] width 117 height 13
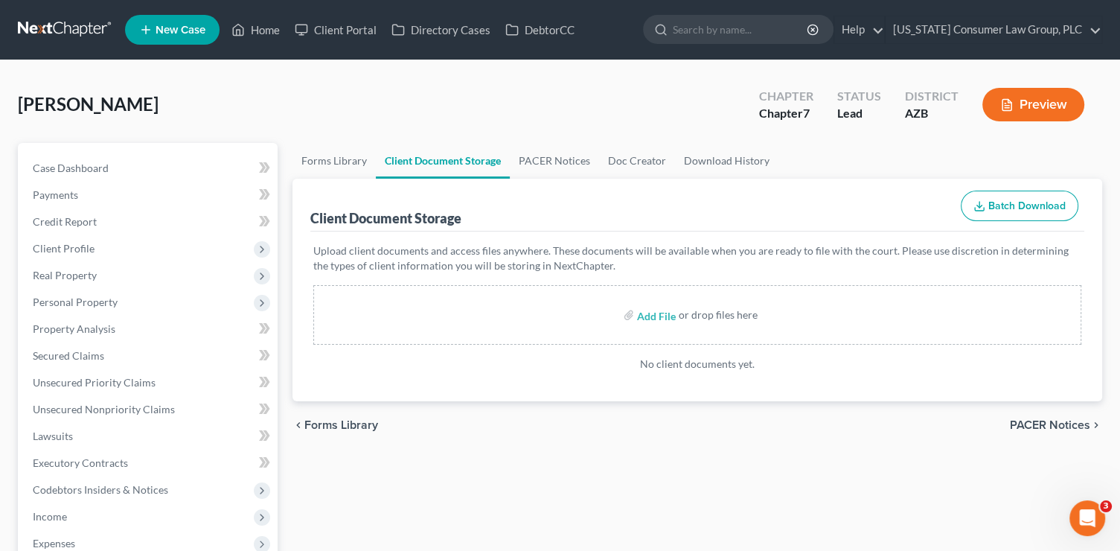
click at [616, 313] on div "Add File or drop files here" at bounding box center [697, 315] width 768 height 60
click at [658, 318] on input "file" at bounding box center [655, 314] width 36 height 27
type input "C:\fakepath\Certificate of Counceling - [PERSON_NAME].pdf"
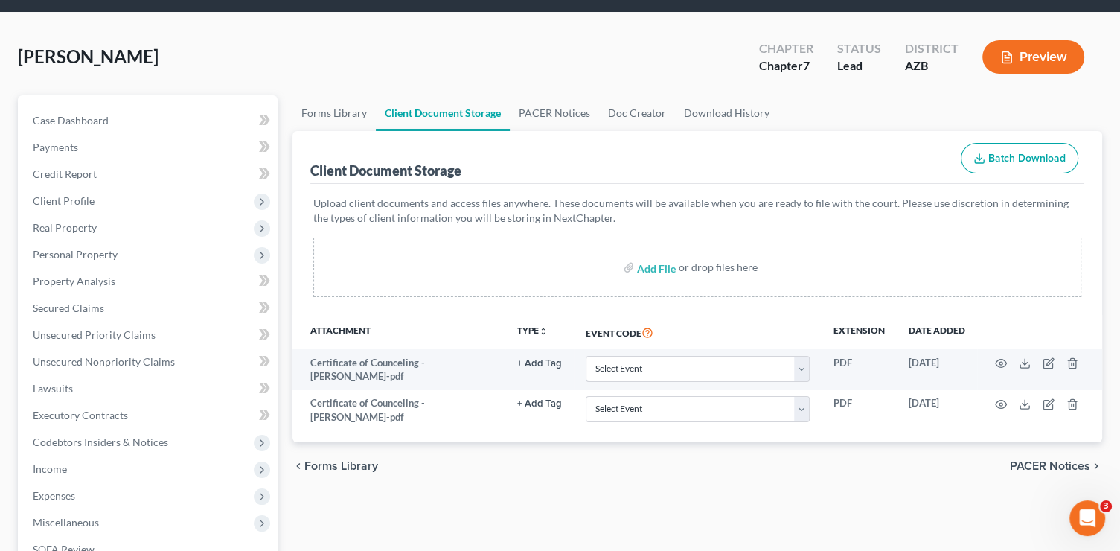
scroll to position [91, 0]
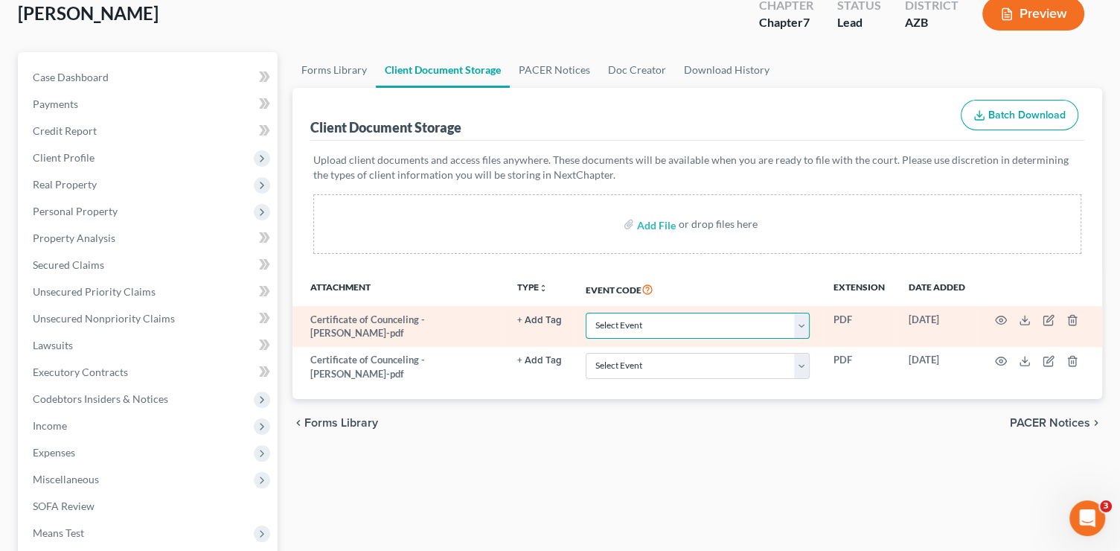
click at [671, 327] on select "Select Event AA Schedules and Statements (Formerly All Required) Amended Chapte…" at bounding box center [698, 326] width 224 height 26
select select "14"
click at [586, 313] on select "Select Event AA Schedules and Statements (Formerly All Required) Amended Chapte…" at bounding box center [698, 326] width 224 height 26
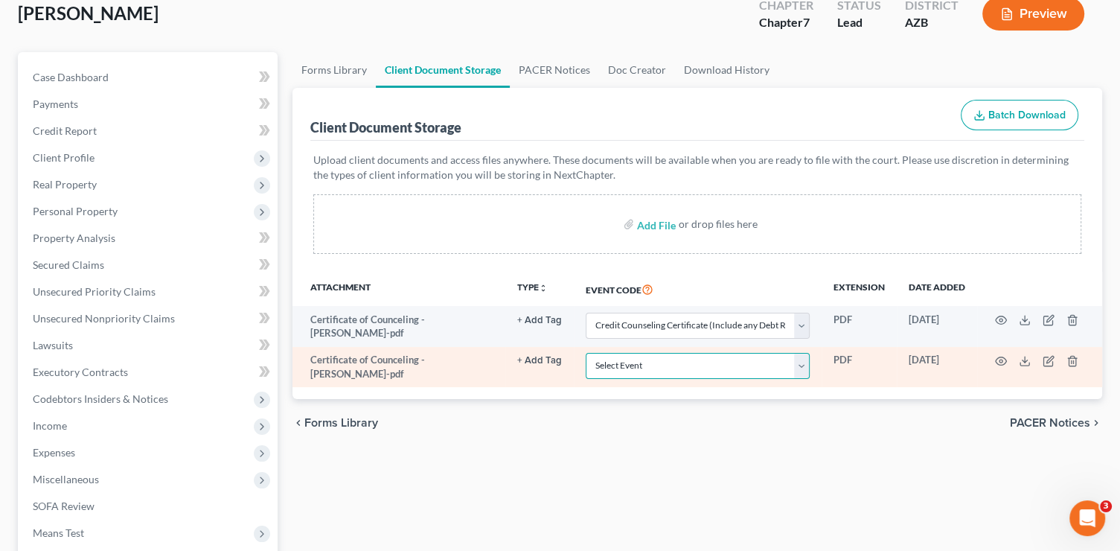
click at [651, 362] on select "Select Event AA Schedules and Statements (Formerly All Required) Amended Chapte…" at bounding box center [698, 366] width 224 height 26
select select "14"
click at [586, 353] on select "Select Event AA Schedules and Statements (Formerly All Required) Amended Chapte…" at bounding box center [698, 366] width 224 height 26
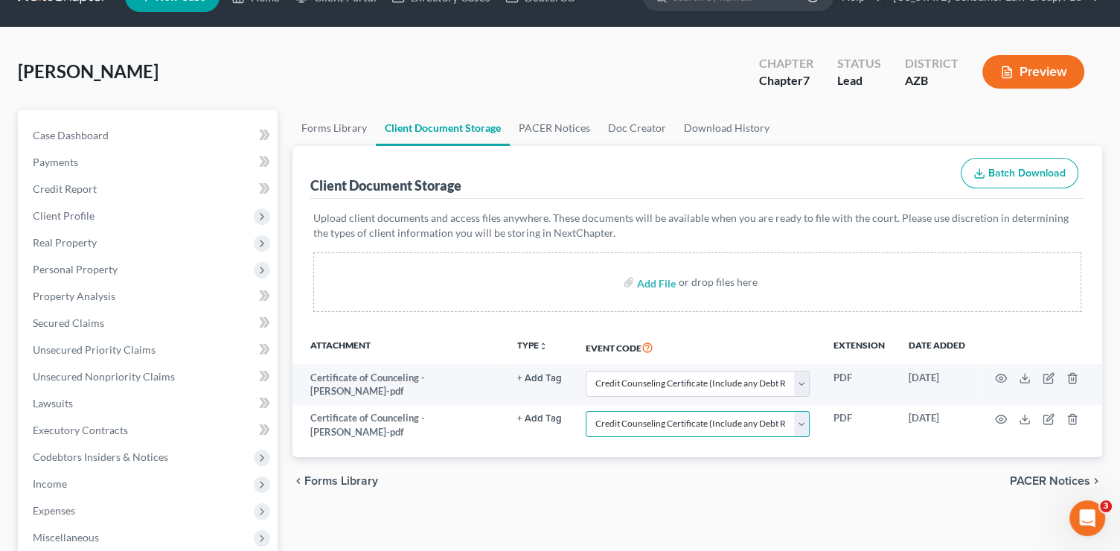
scroll to position [0, 0]
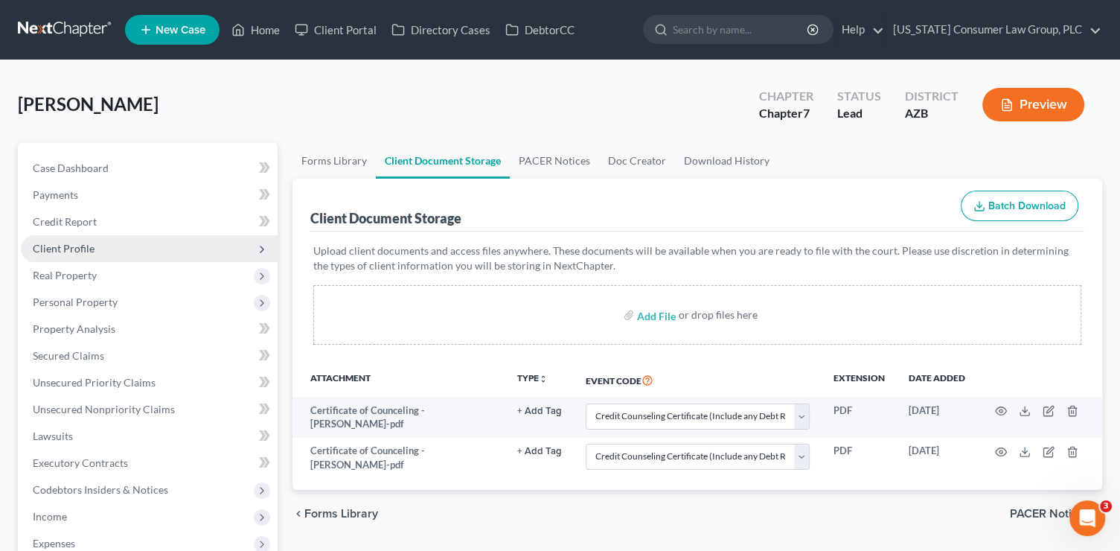
click at [83, 246] on span "Client Profile" at bounding box center [64, 248] width 62 height 13
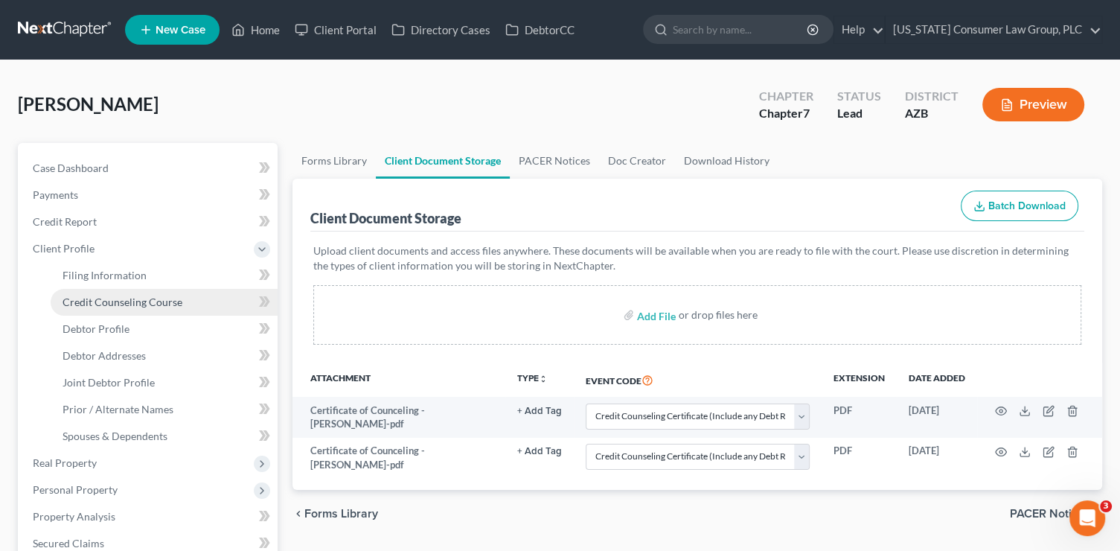
click at [220, 301] on link "Credit Counseling Course" at bounding box center [164, 302] width 227 height 27
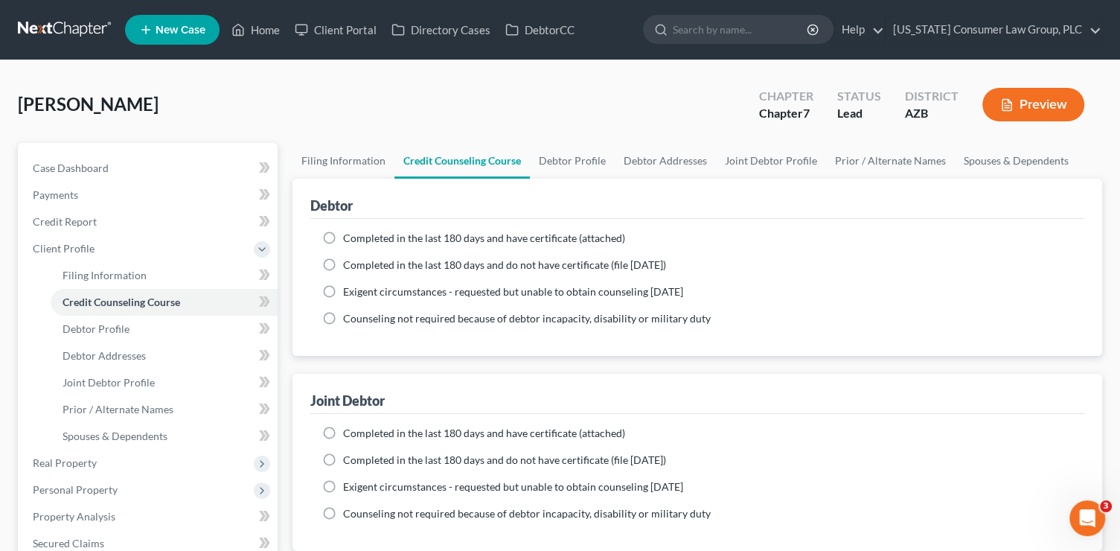
click at [438, 265] on span "Completed in the last 180 days and do not have certificate (file [DATE])" at bounding box center [504, 264] width 323 height 13
click at [359, 265] on input "Completed in the last 180 days and do not have certificate (file [DATE])" at bounding box center [354, 262] width 10 height 10
radio input "true"
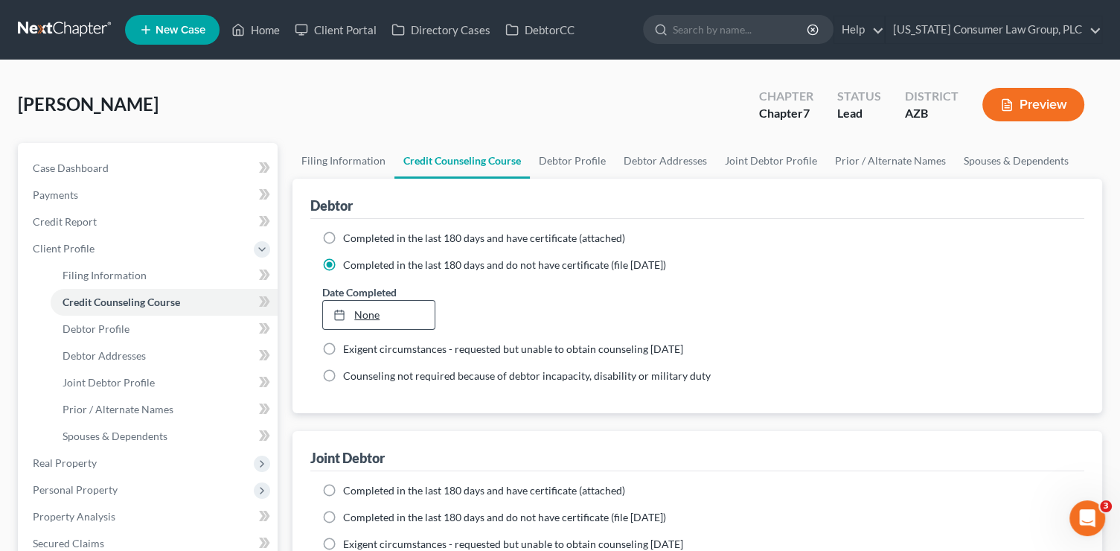
click at [371, 313] on link "None" at bounding box center [378, 315] width 111 height 28
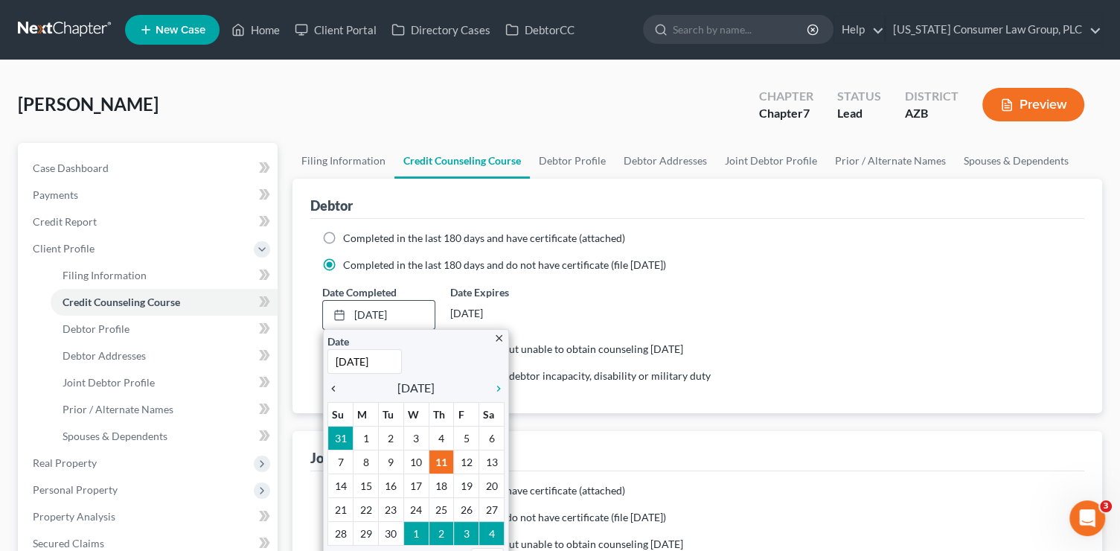
click at [339, 383] on icon "chevron_left" at bounding box center [336, 388] width 19 height 12
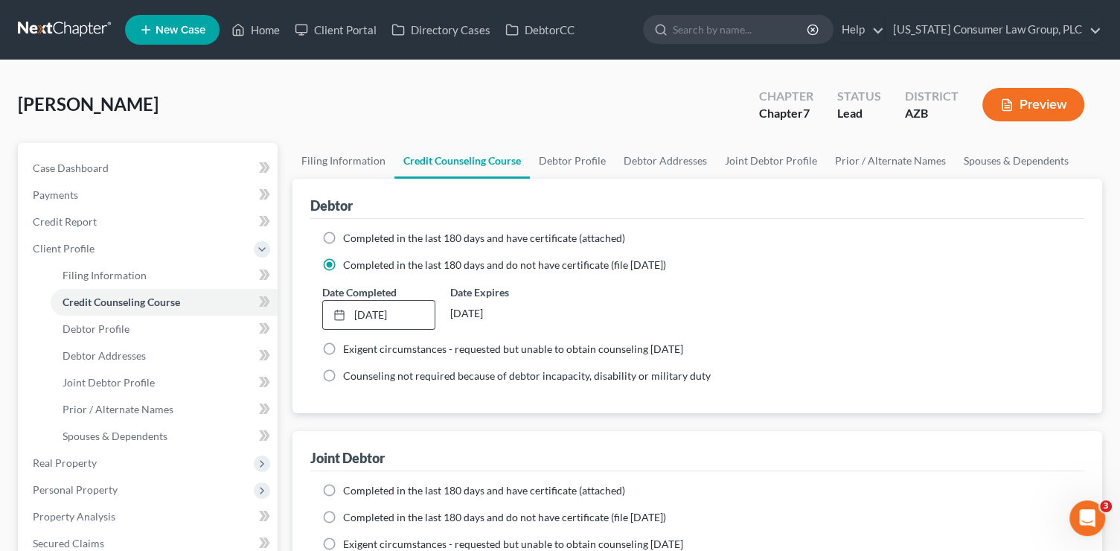
click at [360, 484] on span "Completed in the last 180 days and have certificate (attached)" at bounding box center [484, 490] width 282 height 13
click at [359, 483] on input "Completed in the last 180 days and have certificate (attached)" at bounding box center [354, 488] width 10 height 10
radio input "true"
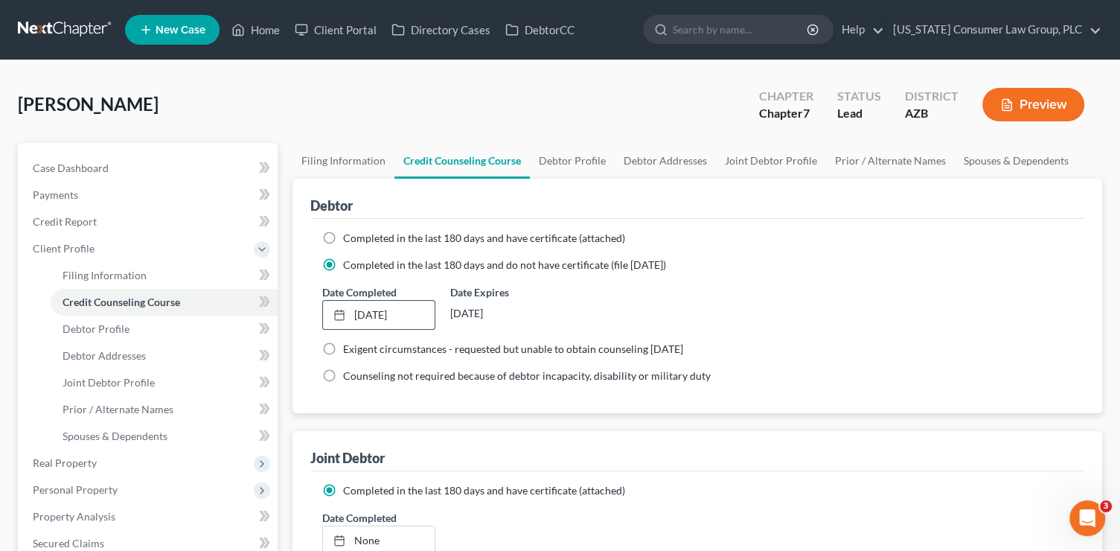
click at [377, 241] on span "Completed in the last 180 days and have certificate (attached)" at bounding box center [484, 237] width 282 height 13
click at [359, 240] on input "Completed in the last 180 days and have certificate (attached)" at bounding box center [354, 236] width 10 height 10
radio input "true"
radio input "false"
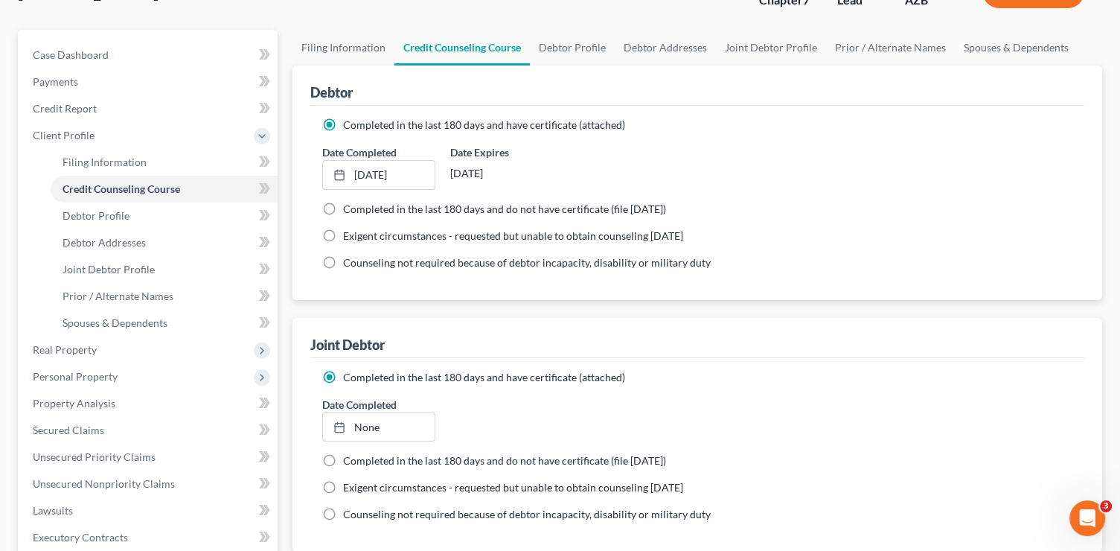
scroll to position [164, 0]
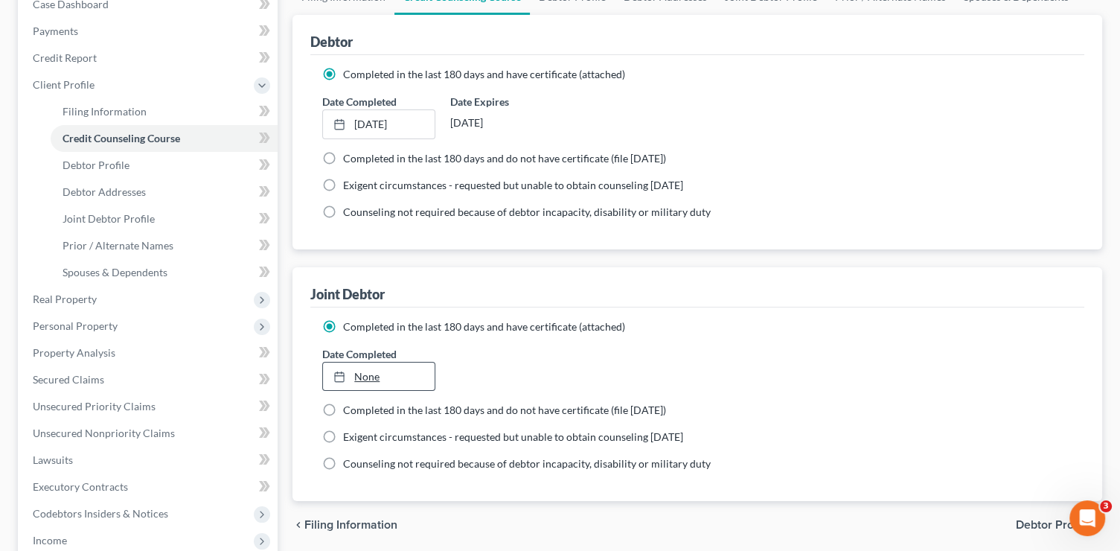
type input "[DATE]"
click at [385, 368] on link "[DATE]" at bounding box center [378, 376] width 111 height 28
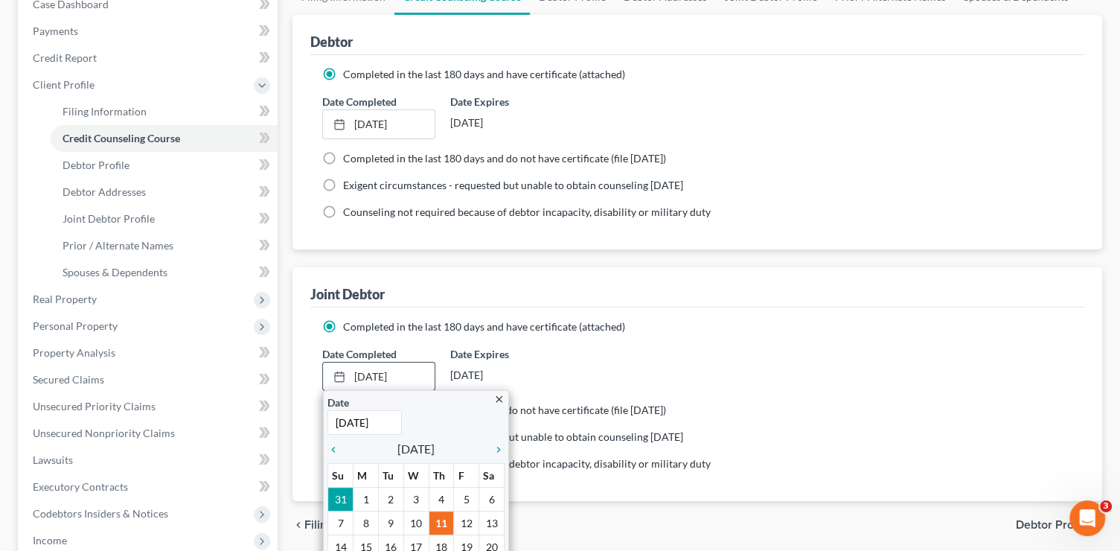
drag, startPoint x: 331, startPoint y: 450, endPoint x: 380, endPoint y: 464, distance: 51.1
click at [331, 450] on icon "chevron_left" at bounding box center [336, 450] width 19 height 12
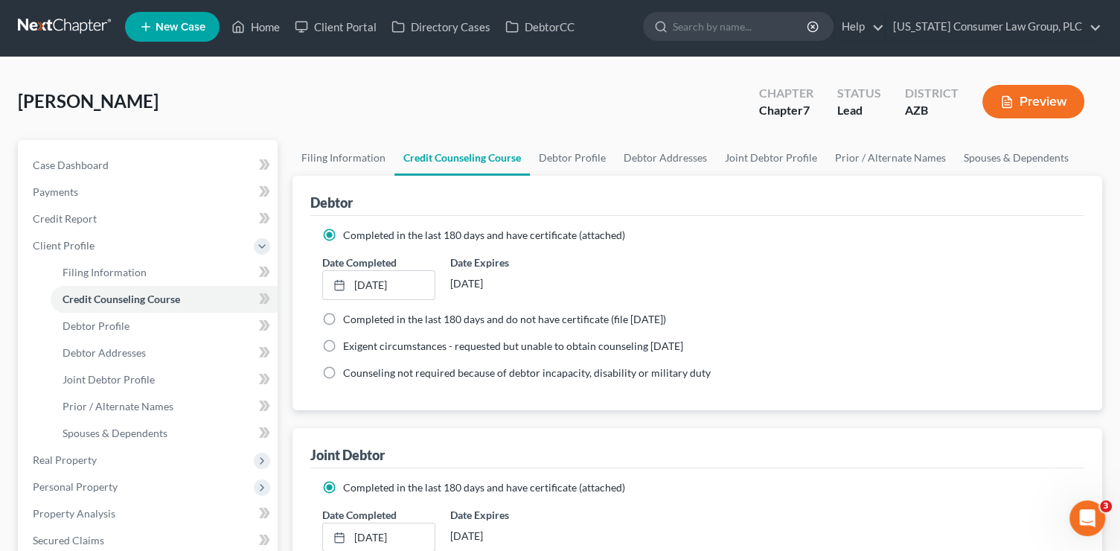
scroll to position [0, 0]
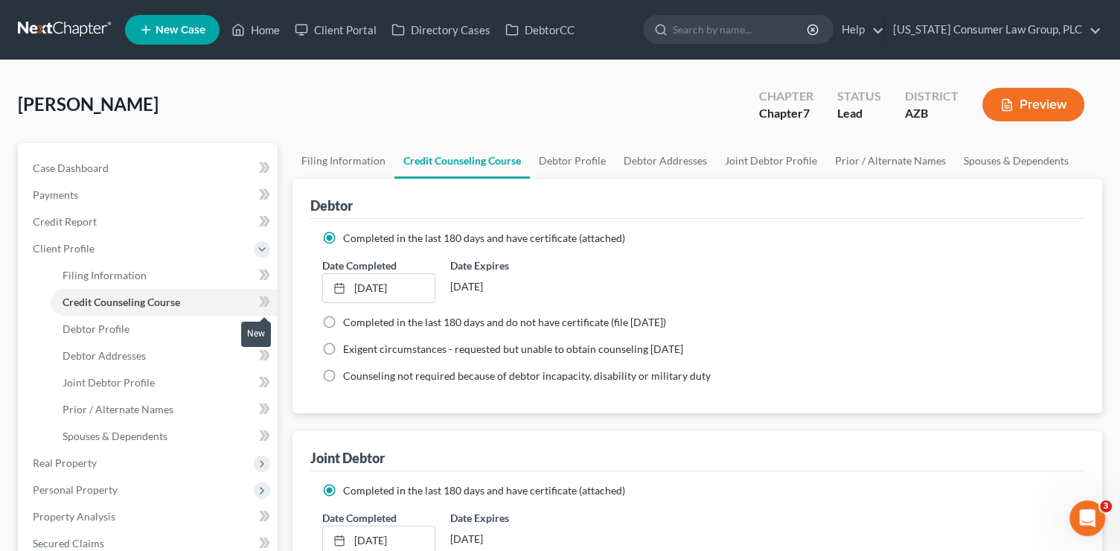
click at [266, 302] on icon at bounding box center [266, 301] width 7 height 10
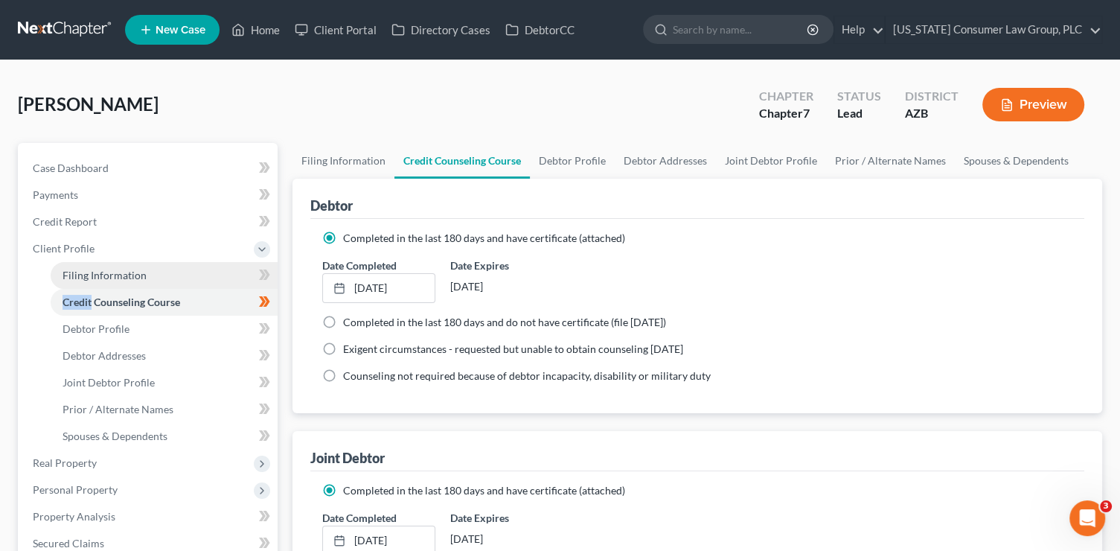
click at [210, 279] on link "Filing Information" at bounding box center [164, 275] width 227 height 27
select select "1"
select select "0"
select select "4"
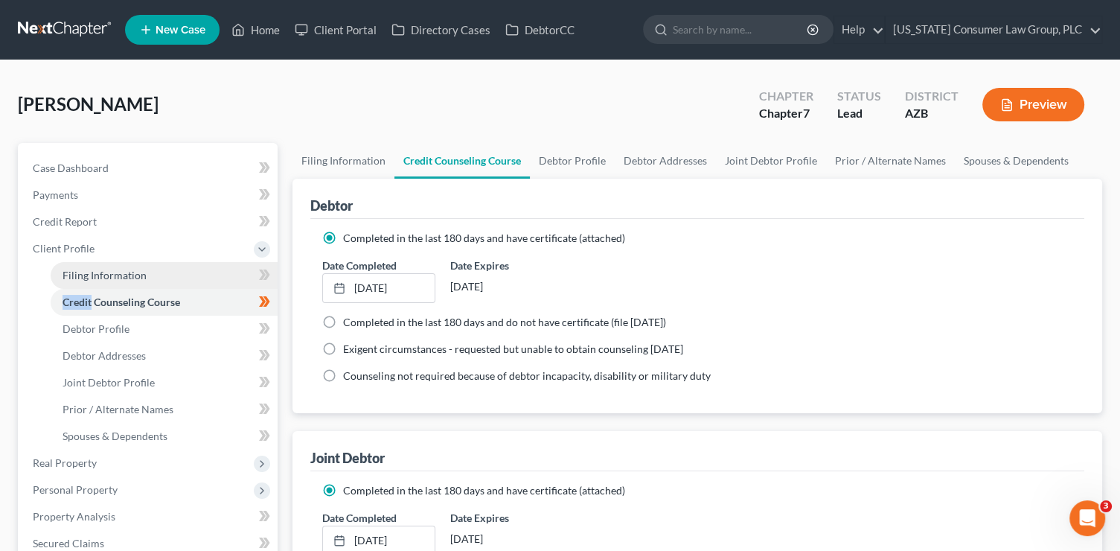
select select "0"
select select "3"
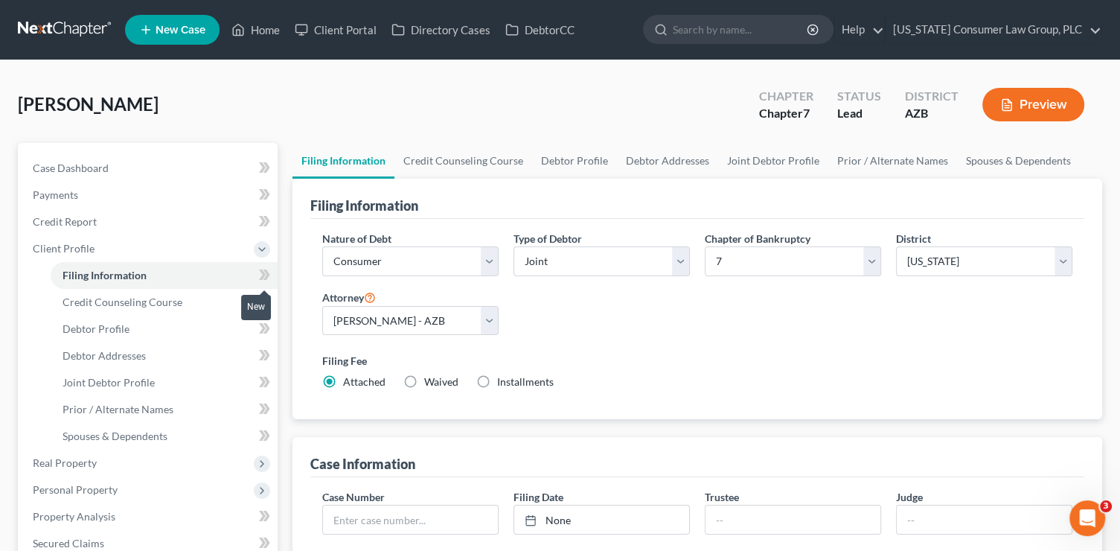
click at [270, 278] on span at bounding box center [265, 277] width 26 height 22
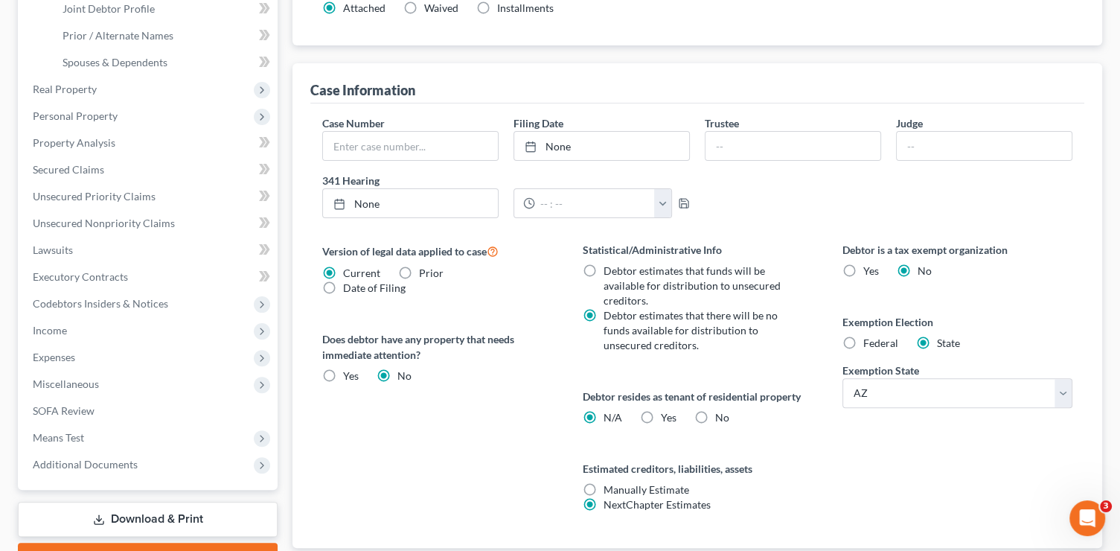
click at [715, 413] on label "No" at bounding box center [722, 417] width 14 height 15
click at [721, 413] on input "No" at bounding box center [726, 415] width 10 height 10
radio input "true"
radio input "false"
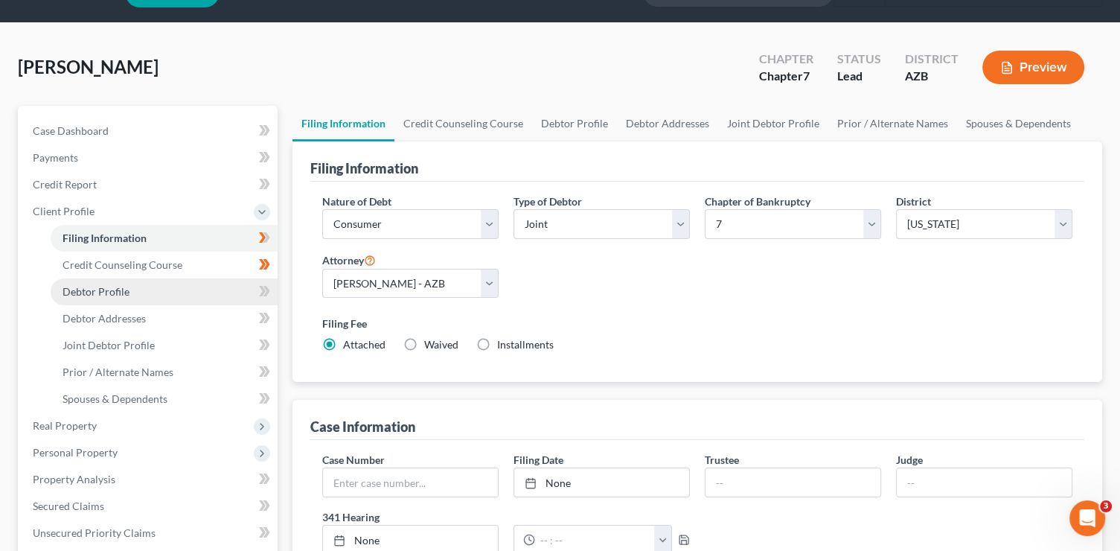
click at [188, 297] on link "Debtor Profile" at bounding box center [164, 291] width 227 height 27
select select "1"
select select "0"
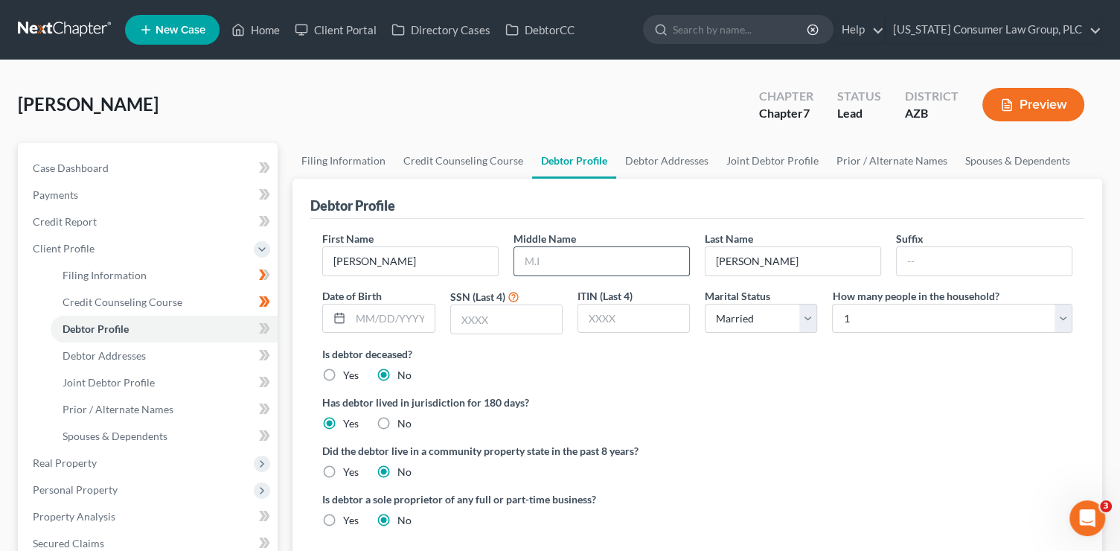
click at [541, 260] on input "text" at bounding box center [601, 261] width 175 height 28
type input "[PERSON_NAME]"
type input "[DATE]"
click at [352, 470] on label "Yes" at bounding box center [351, 471] width 16 height 15
click at [352, 470] on input "Yes" at bounding box center [354, 469] width 10 height 10
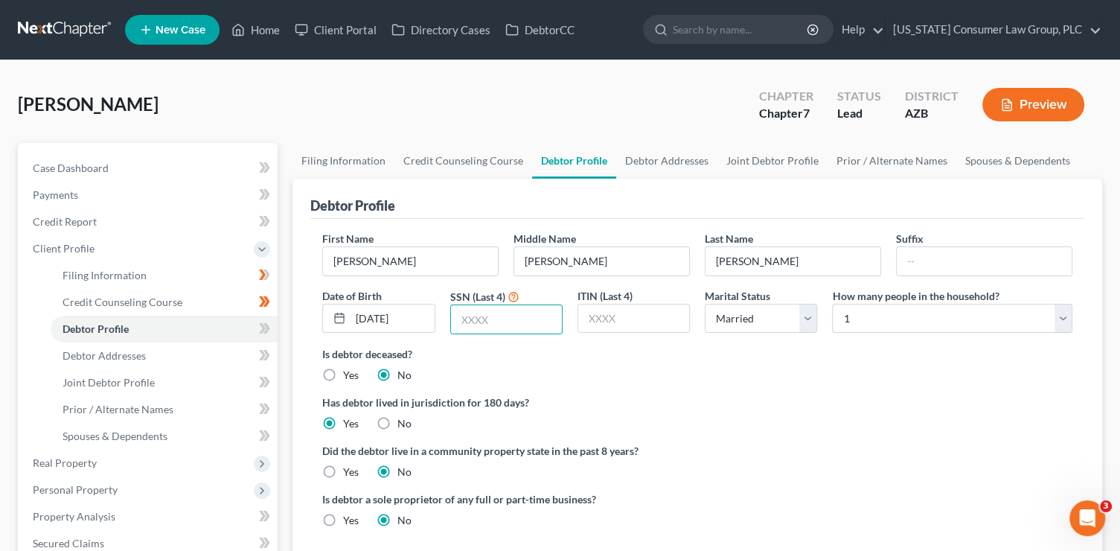
radio input "true"
radio input "false"
drag, startPoint x: 467, startPoint y: 325, endPoint x: 469, endPoint y: 317, distance: 8.5
click at [467, 325] on input "text" at bounding box center [506, 319] width 111 height 28
type input "5419"
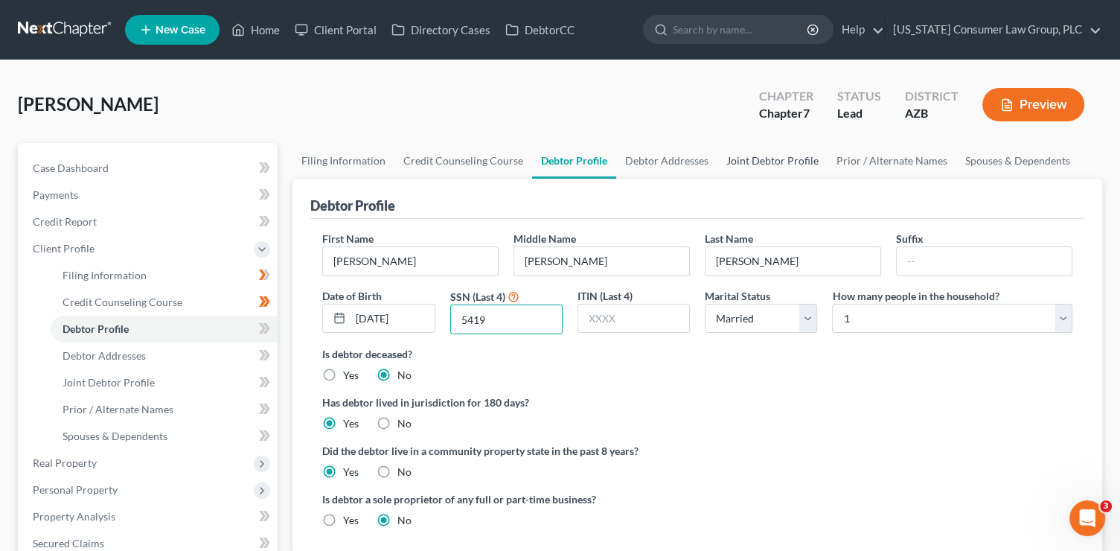
click at [727, 163] on link "Joint Debtor Profile" at bounding box center [772, 161] width 110 height 36
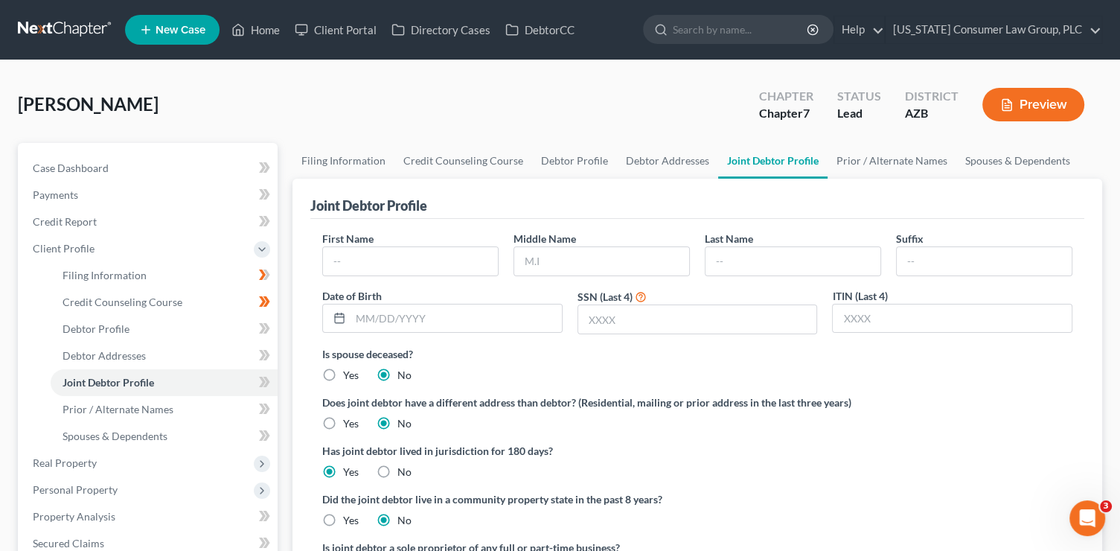
click at [727, 163] on link "Joint Debtor Profile" at bounding box center [772, 161] width 109 height 36
click at [592, 317] on input "text" at bounding box center [697, 319] width 239 height 28
type input "0946"
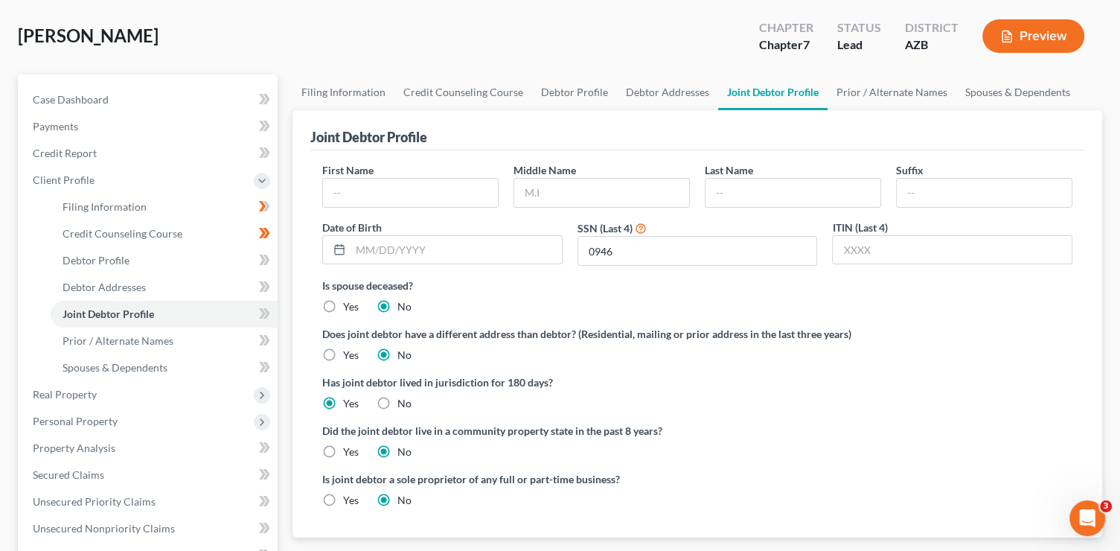
scroll to position [81, 0]
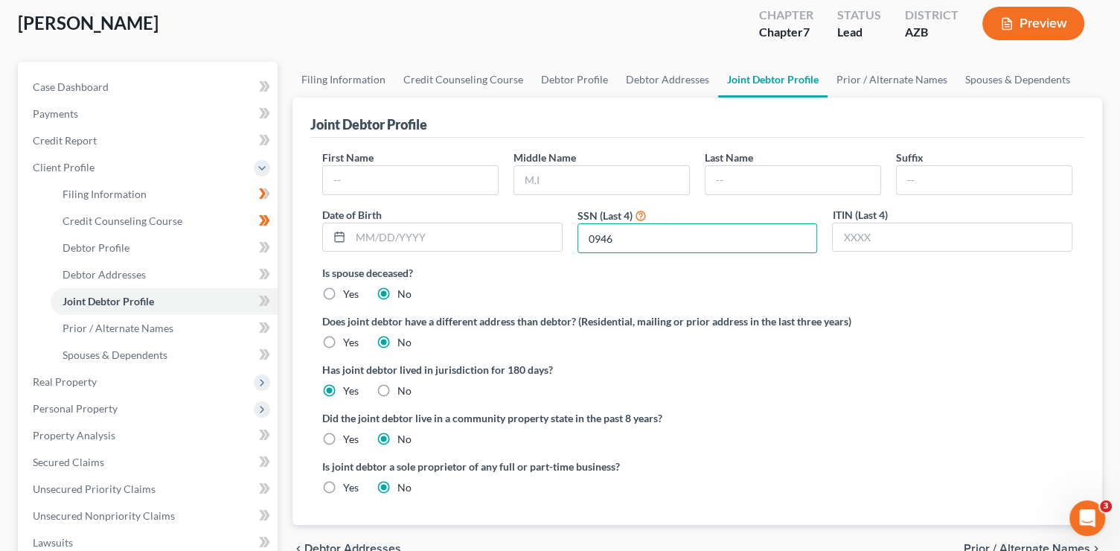
click at [343, 436] on label "Yes" at bounding box center [351, 439] width 16 height 15
click at [349, 436] on input "Yes" at bounding box center [354, 437] width 10 height 10
radio input "true"
radio input "false"
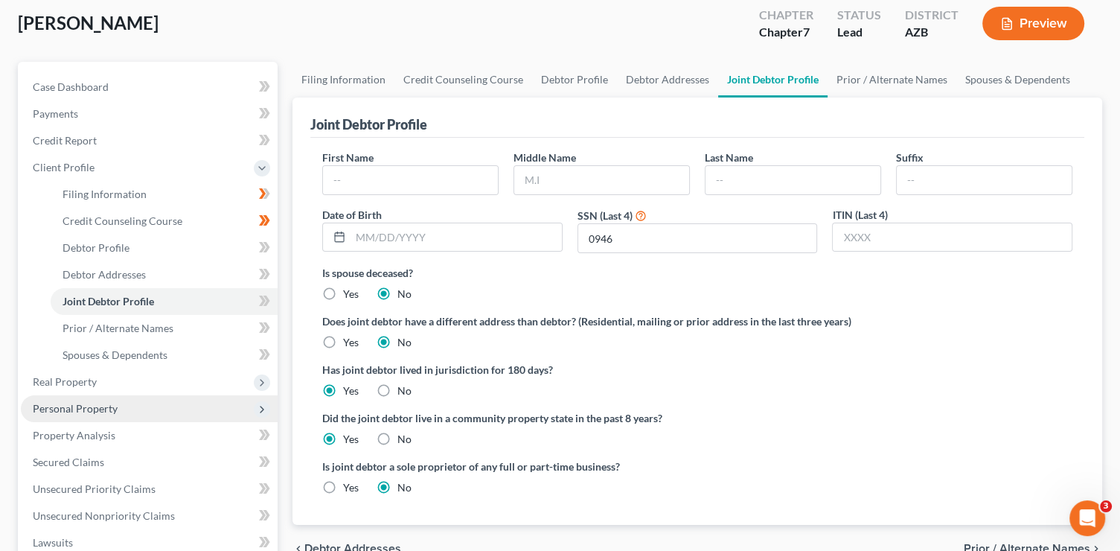
click at [115, 406] on span "Personal Property" at bounding box center [75, 408] width 85 height 13
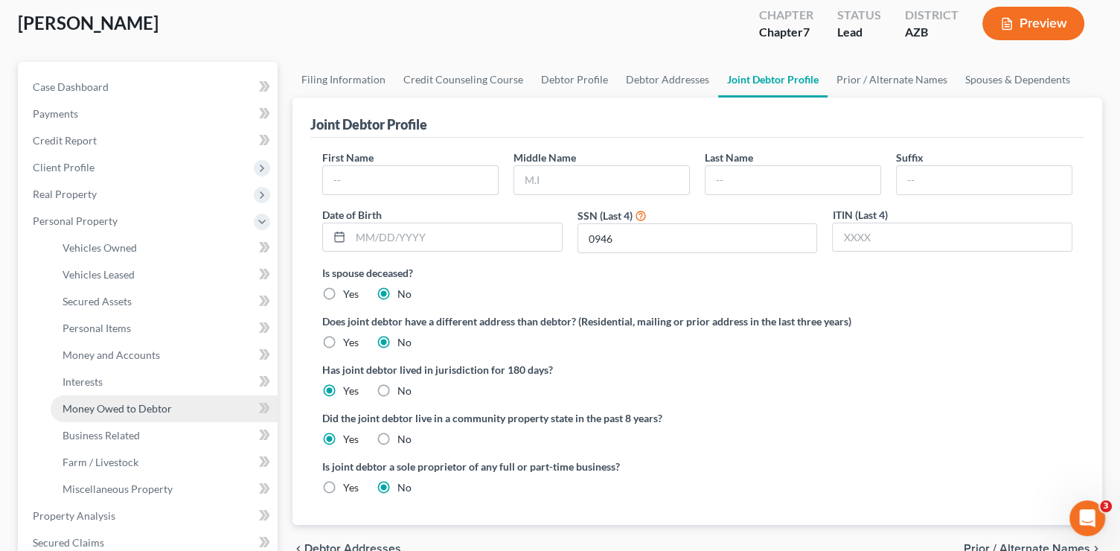
click at [138, 409] on span "Money Owed to Debtor" at bounding box center [117, 408] width 109 height 13
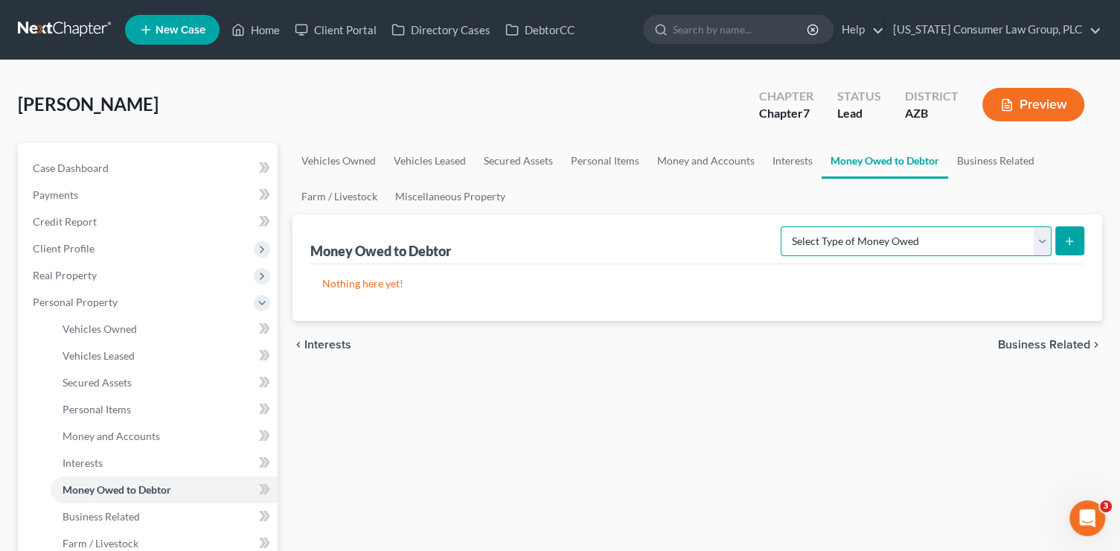
click at [845, 232] on select "Select Type of Money Owed Accounts Receivable (A/B: 38) Alimony (A/B: 29) Child…" at bounding box center [916, 241] width 271 height 30
select select "expected_tax_refund"
click at [784, 226] on select "Select Type of Money Owed Accounts Receivable (A/B: 38) Alimony (A/B: 29) Child…" at bounding box center [916, 241] width 271 height 30
click at [1075, 247] on button "submit" at bounding box center [1069, 240] width 29 height 29
select select "0"
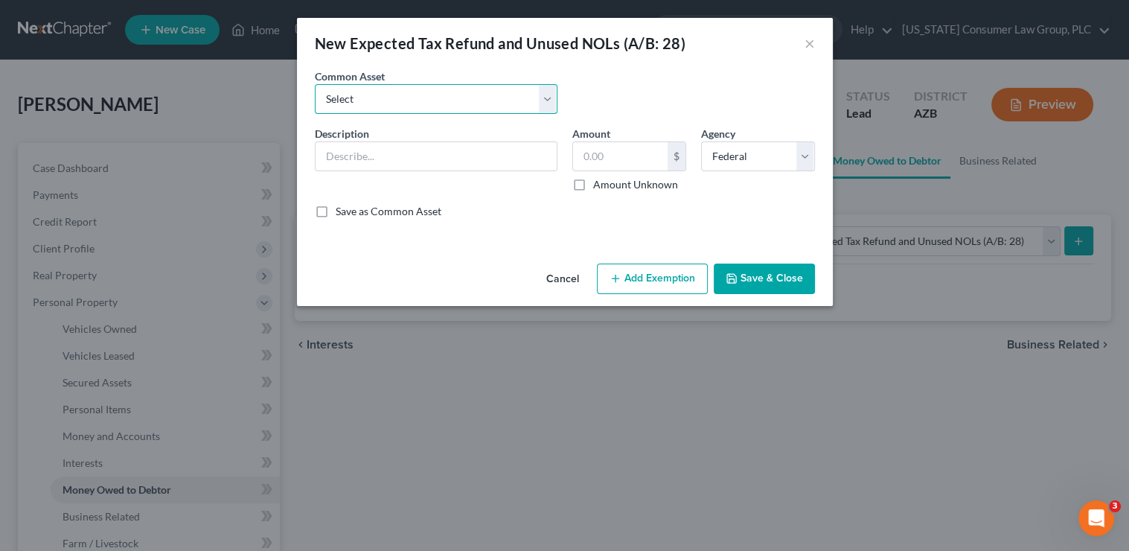
click at [364, 106] on select "Select EIC & CTC Portions of Tax Refunds Anticipated state & federal tax refund" at bounding box center [436, 99] width 243 height 30
select select "0"
click at [315, 84] on select "Select EIC & CTC Portions of Tax Refunds Anticipated state & federal tax refund" at bounding box center [436, 99] width 243 height 30
type input "EIC & CTC Portions of Tax Refunds"
type input "0.00"
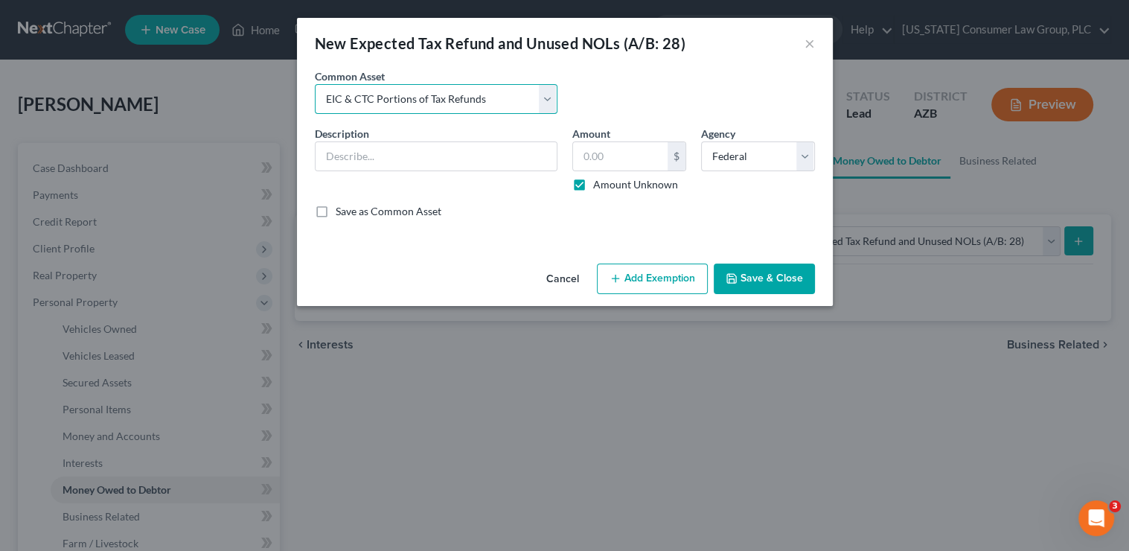
checkbox input "true"
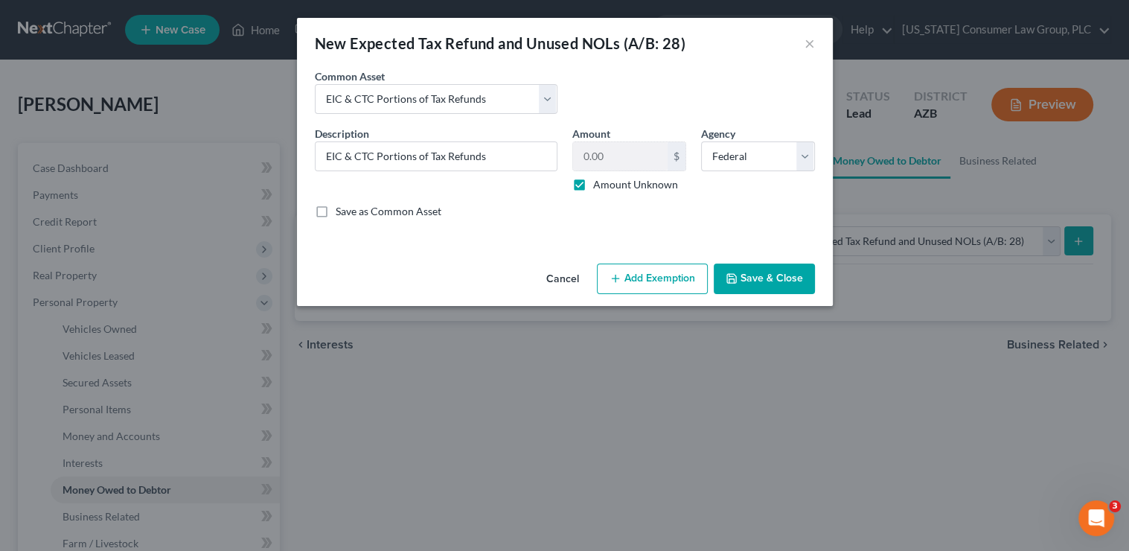
click at [627, 278] on button "Add Exemption" at bounding box center [652, 278] width 111 height 31
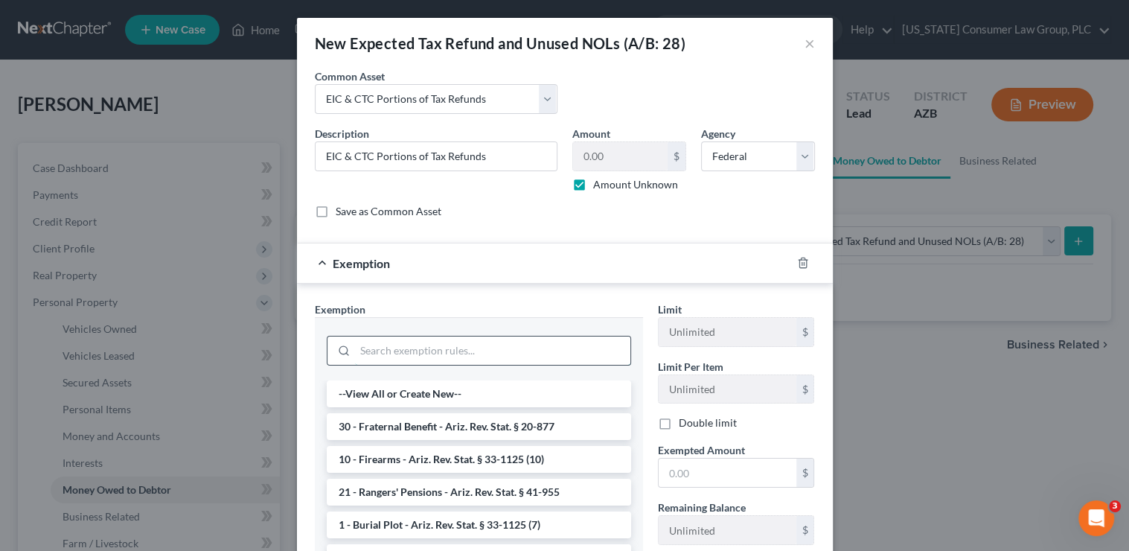
click at [384, 350] on input "search" at bounding box center [492, 350] width 275 height 28
type input "i"
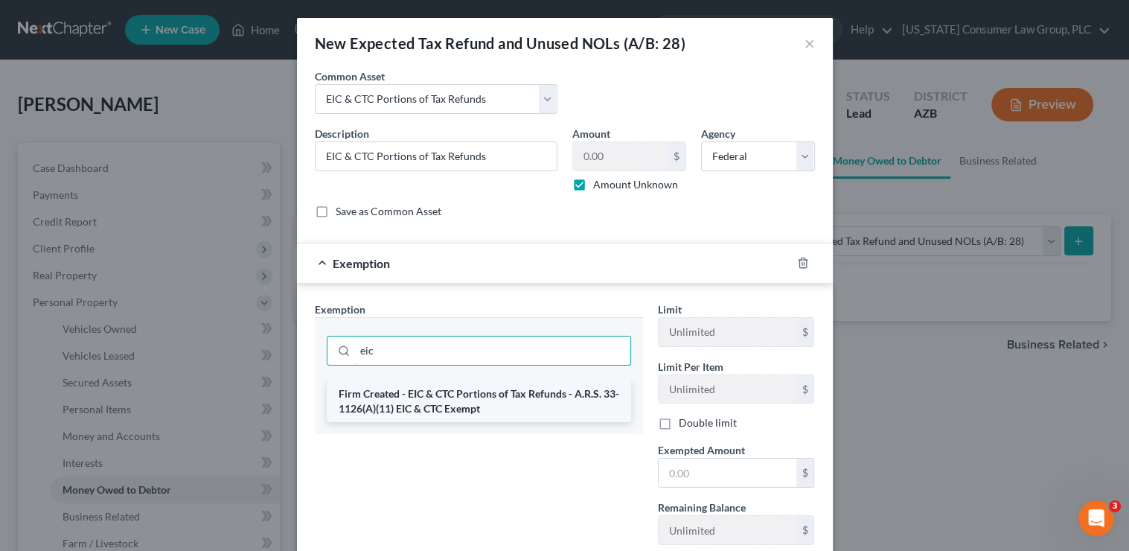
type input "eic"
click at [537, 408] on li "Firm Created - EIC & CTC Portions of Tax Refunds - A.R.S. 33-1126(A)(11) EIC & …" at bounding box center [479, 401] width 304 height 42
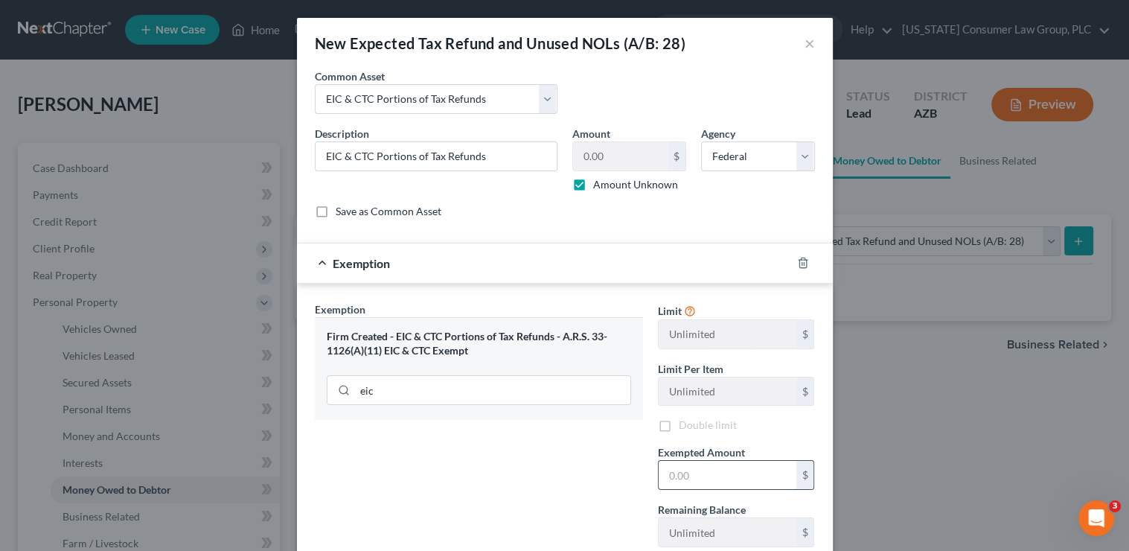
click at [704, 466] on input "text" at bounding box center [728, 475] width 138 height 28
type input "0"
click at [484, 493] on div "Exemption Set must be selected for CA. Exemption * Firm Created - EIC & CTC Por…" at bounding box center [478, 429] width 343 height 257
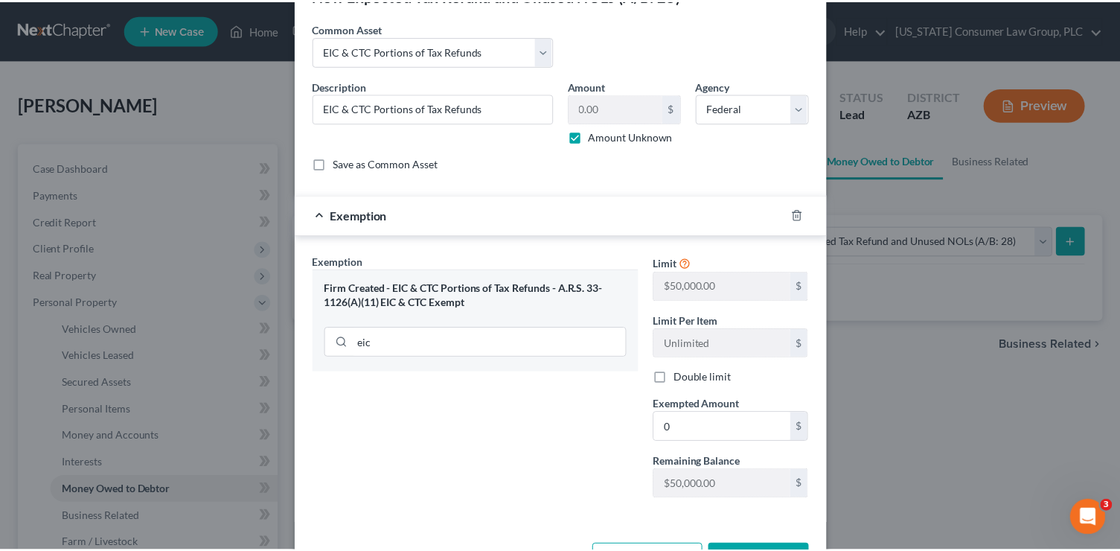
scroll to position [100, 0]
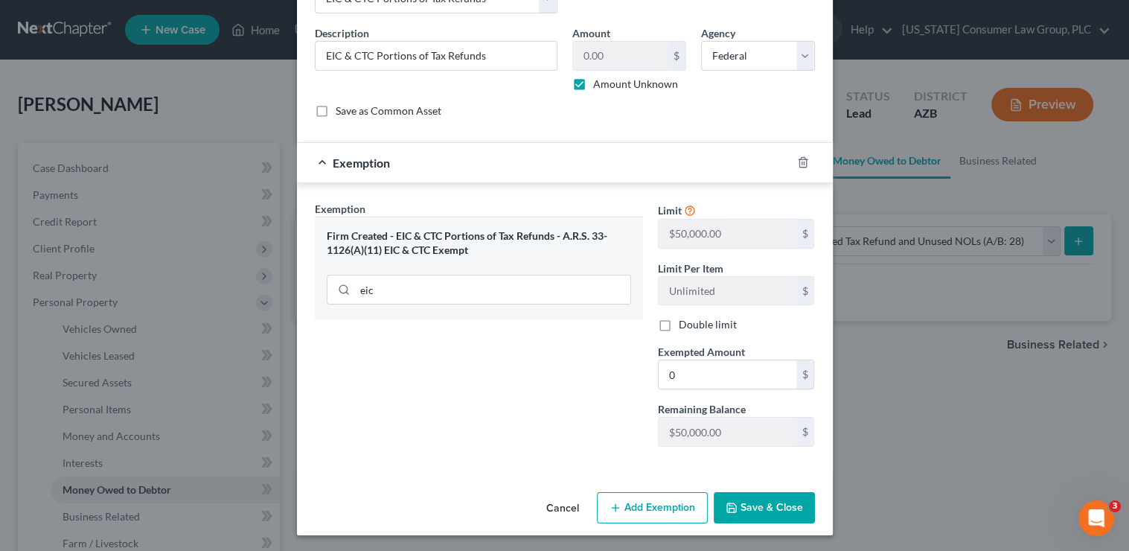
click at [763, 510] on button "Save & Close" at bounding box center [764, 507] width 101 height 31
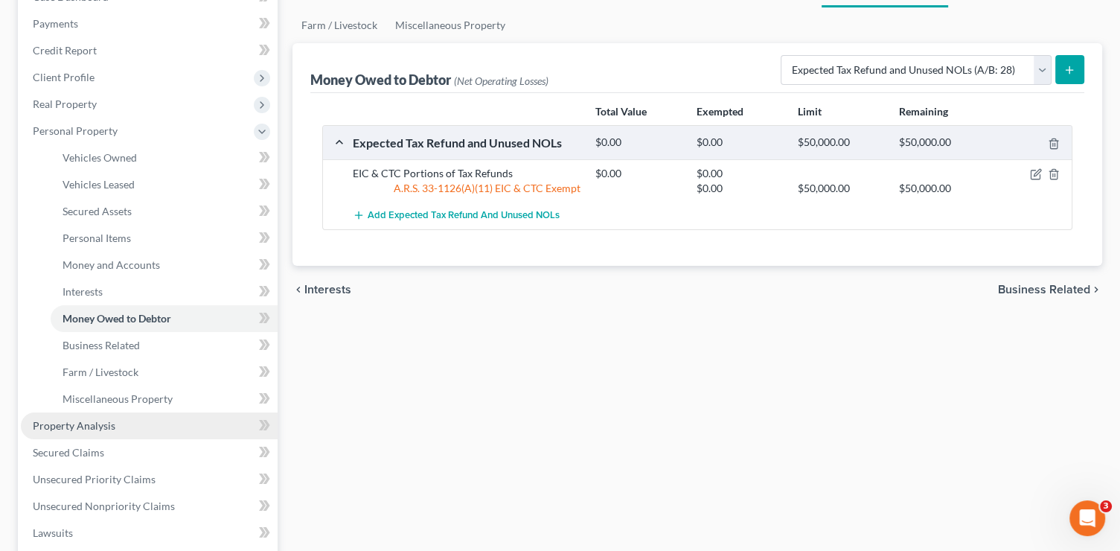
click at [109, 425] on span "Property Analysis" at bounding box center [74, 425] width 83 height 13
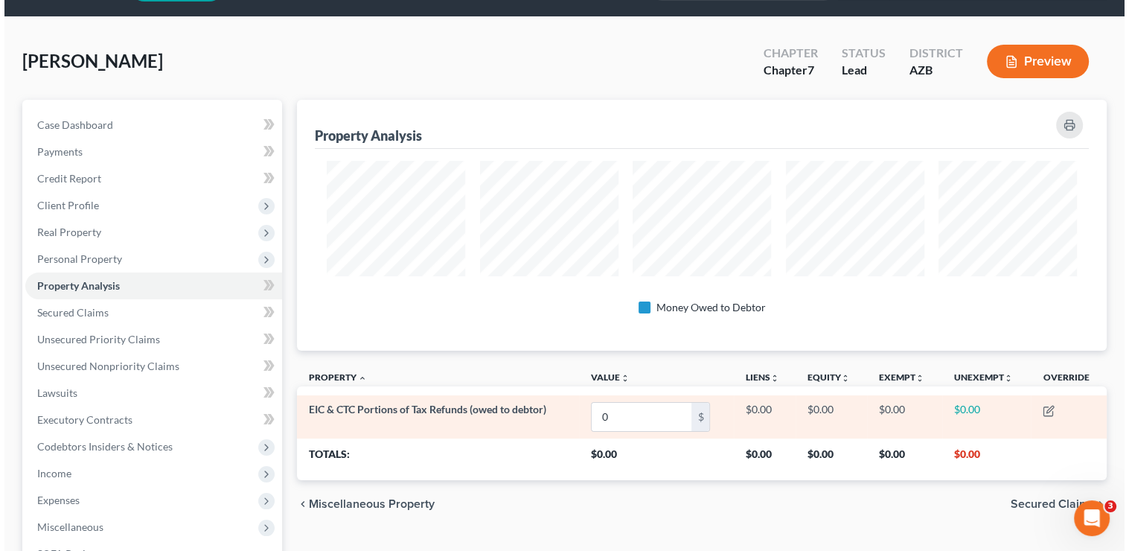
scroll to position [65, 0]
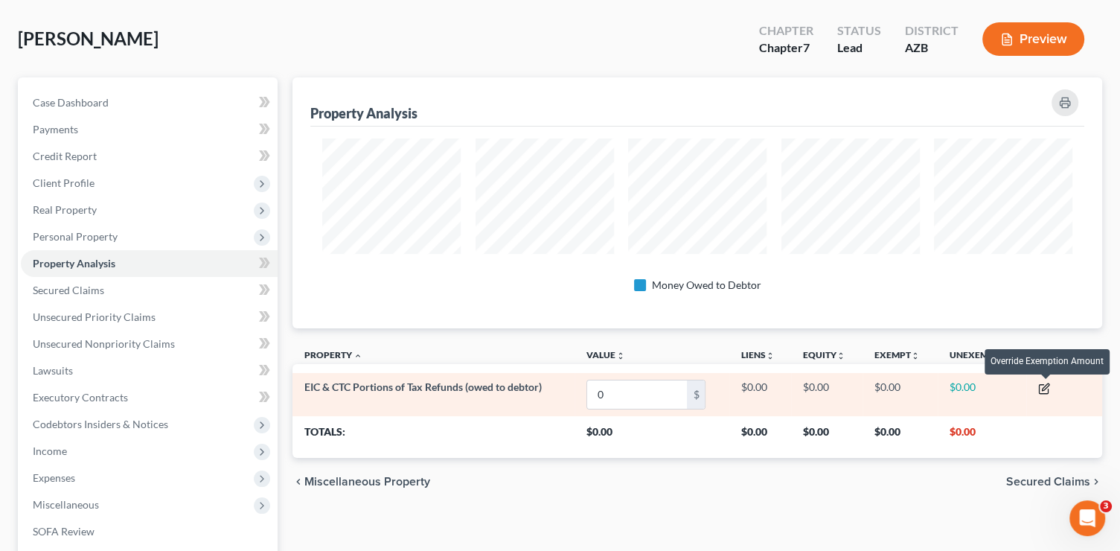
click at [1048, 386] on icon "button" at bounding box center [1044, 388] width 12 height 12
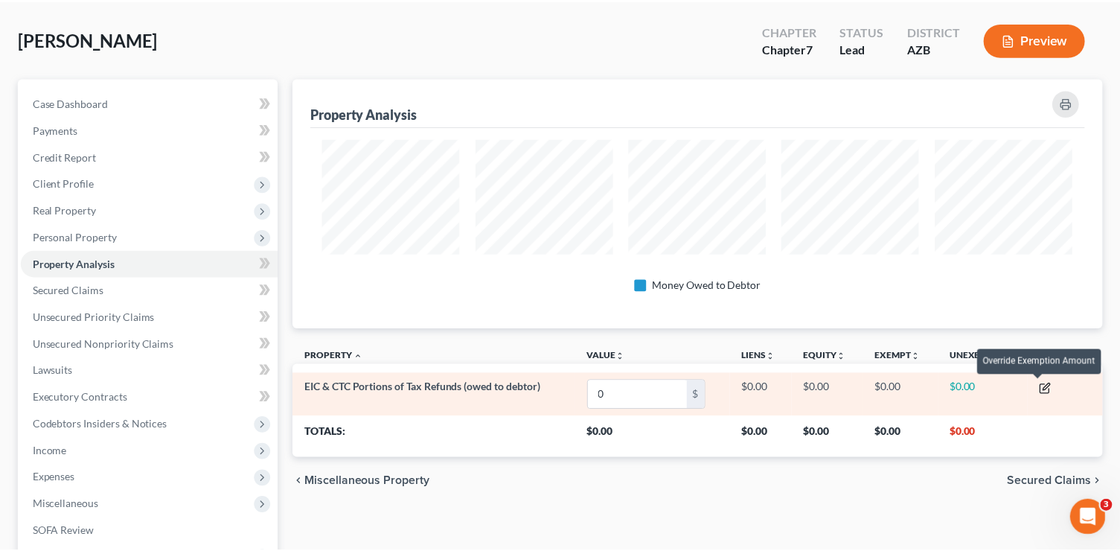
scroll to position [250, 816]
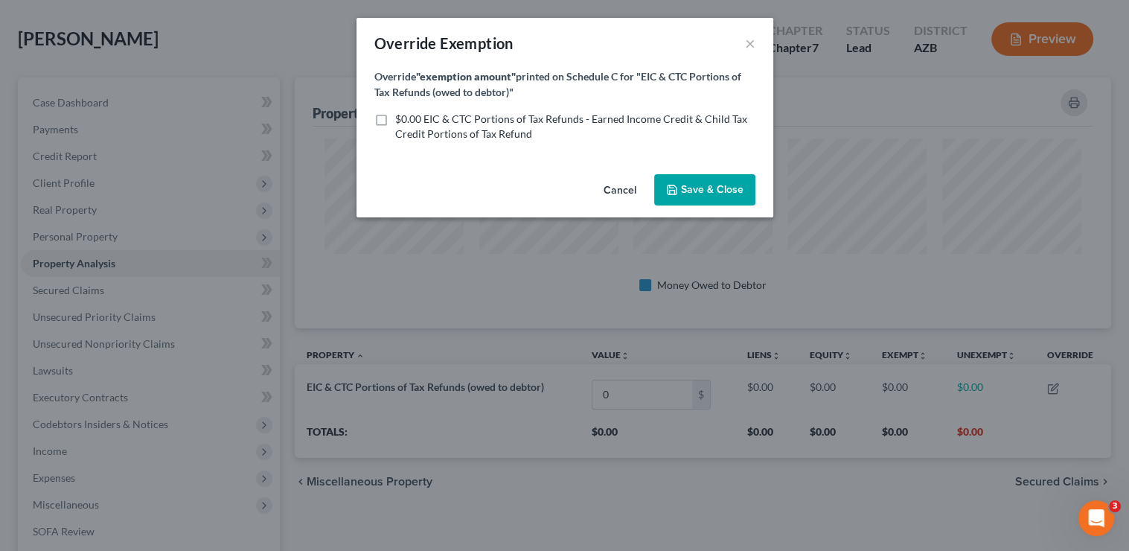
click at [449, 114] on span "$0.00 EIC & CTC Portions of Tax Refunds - Earned Income Credit & Child Tax Cred…" at bounding box center [571, 126] width 352 height 28
click at [411, 114] on input "$0.00 EIC & CTC Portions of Tax Refunds - Earned Income Credit & Child Tax Cred…" at bounding box center [406, 117] width 10 height 10
checkbox input "true"
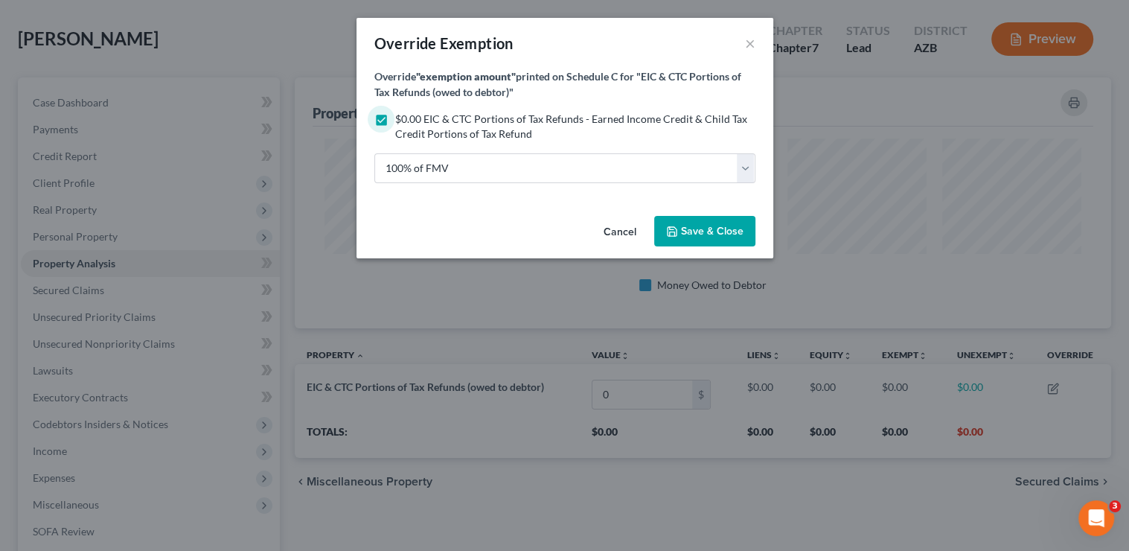
click at [705, 237] on button "Save & Close" at bounding box center [704, 231] width 101 height 31
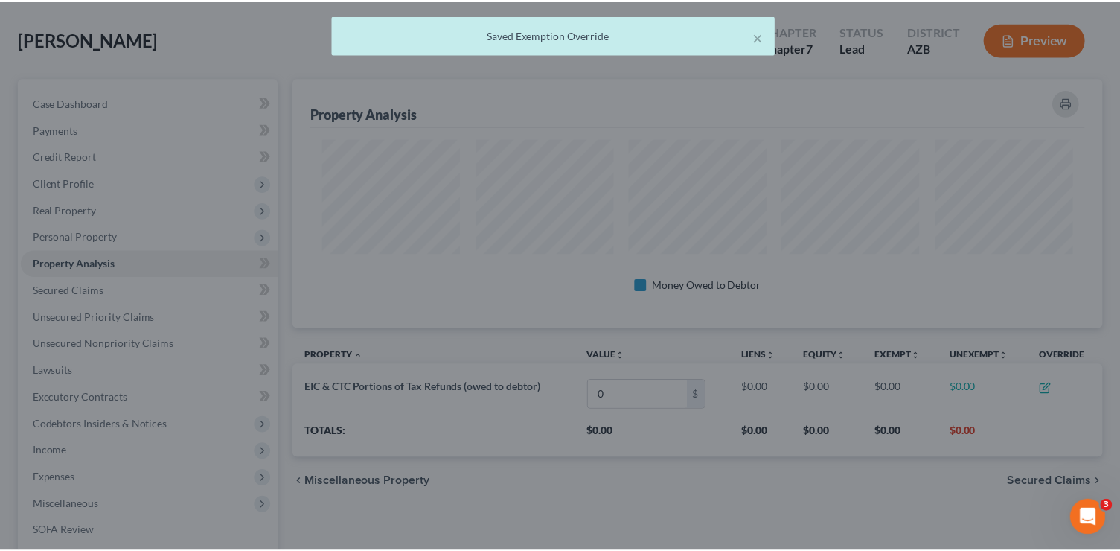
scroll to position [250, 809]
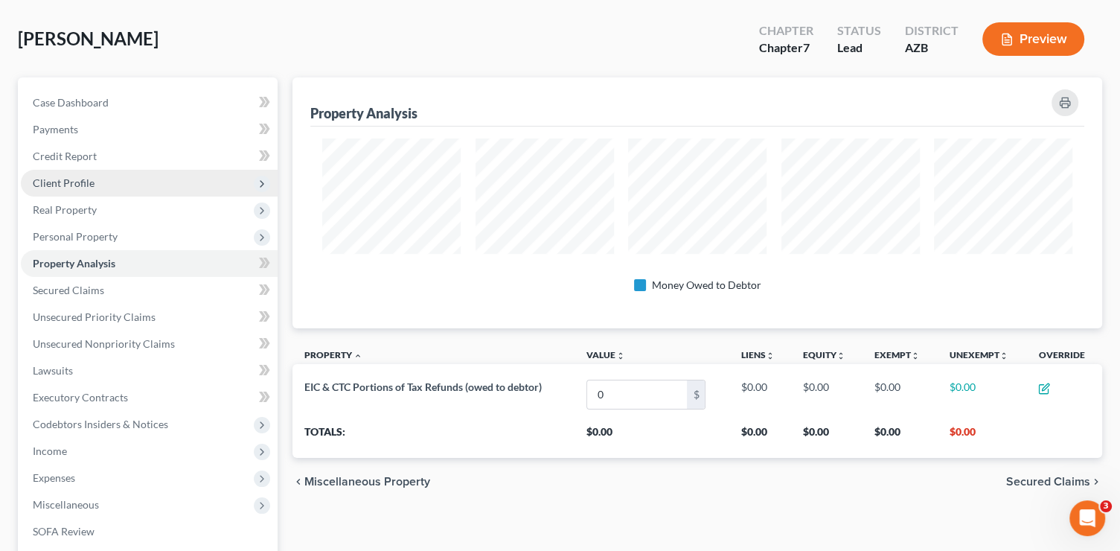
click at [77, 183] on span "Client Profile" at bounding box center [64, 182] width 62 height 13
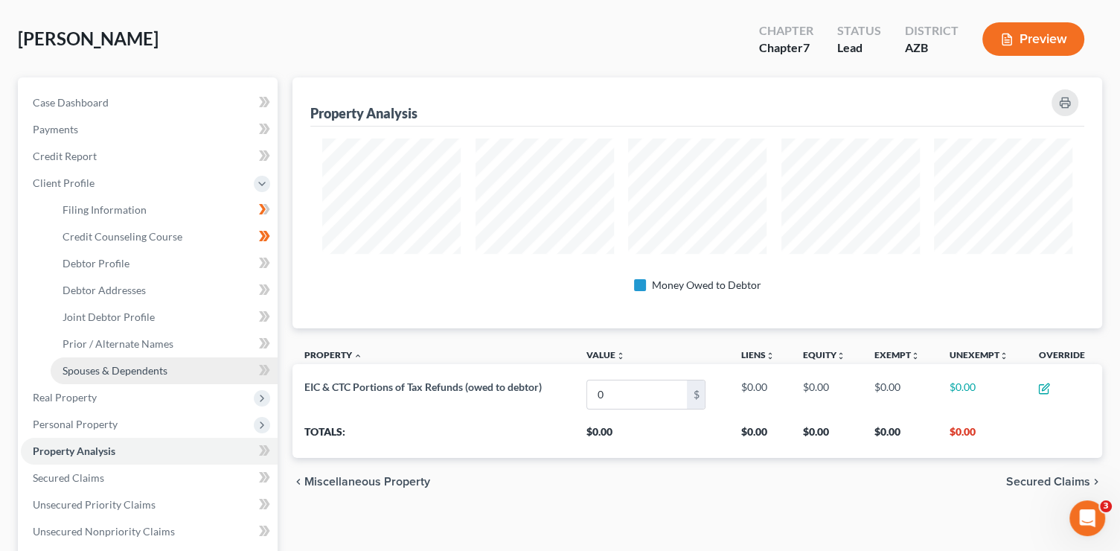
click at [129, 369] on span "Spouses & Dependents" at bounding box center [115, 370] width 105 height 13
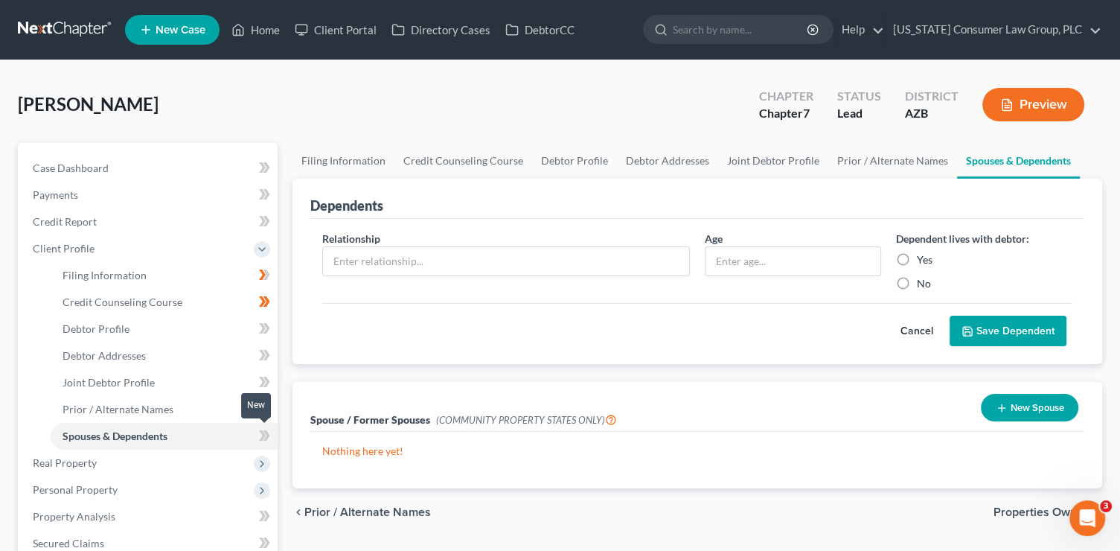
click at [268, 441] on icon at bounding box center [264, 435] width 11 height 19
click at [350, 247] on input "text" at bounding box center [506, 261] width 366 height 28
click at [354, 257] on input "text" at bounding box center [506, 261] width 366 height 28
type input "Son"
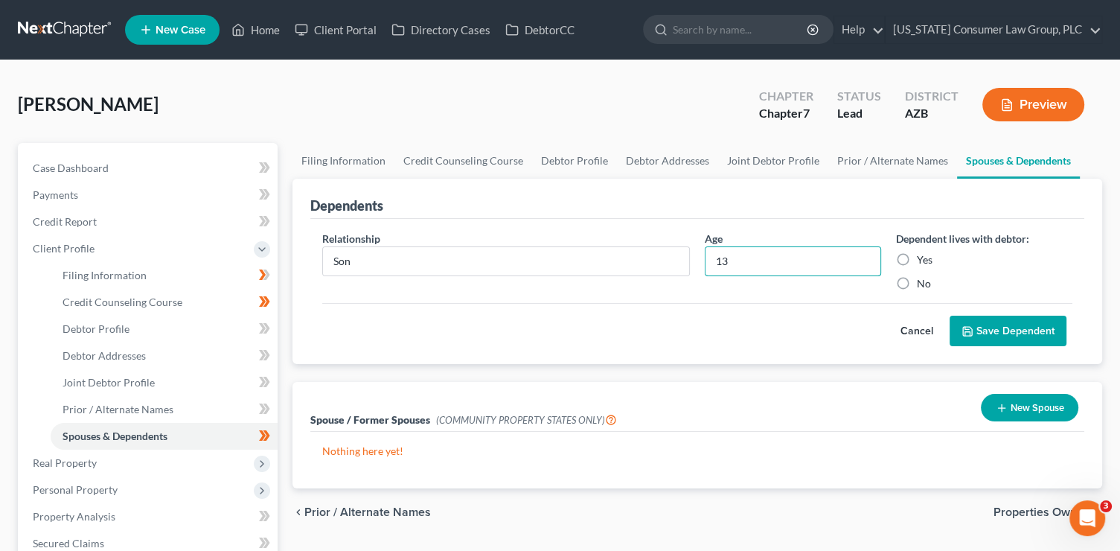
type input "13"
click at [917, 260] on label "Yes" at bounding box center [925, 259] width 16 height 15
click at [923, 260] on input "Yes" at bounding box center [928, 257] width 10 height 10
radio input "true"
click at [1030, 333] on button "Save Dependent" at bounding box center [1008, 331] width 117 height 31
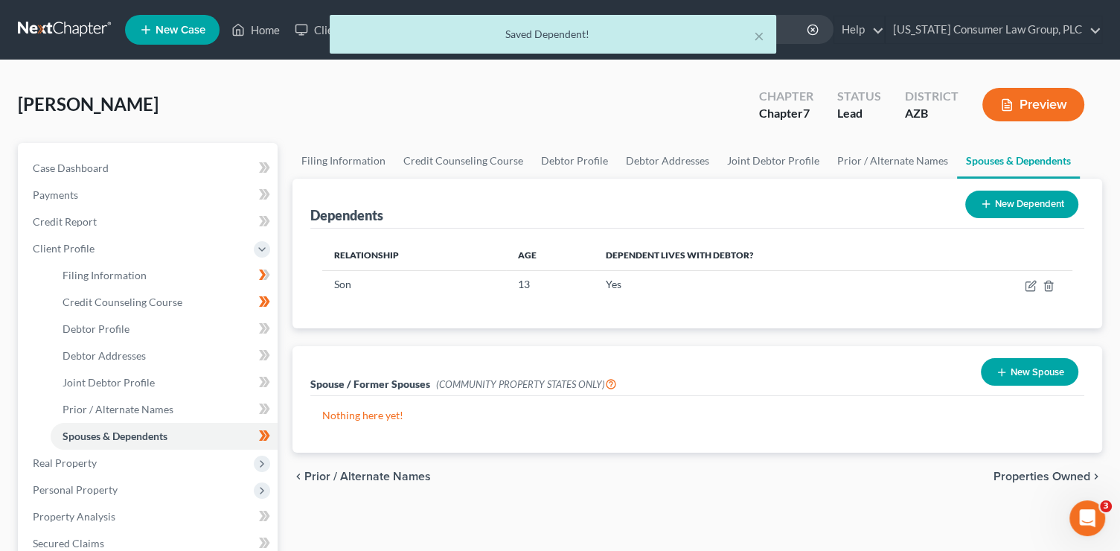
click at [1028, 203] on button "New Dependent" at bounding box center [1021, 204] width 113 height 28
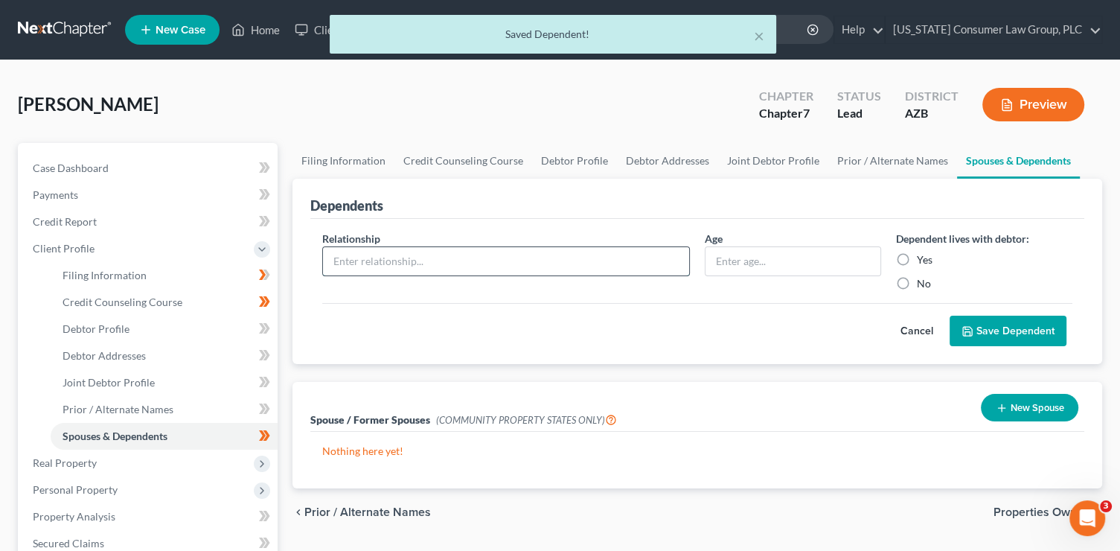
click at [461, 266] on input "text" at bounding box center [506, 261] width 366 height 28
type input "Son"
type input "10"
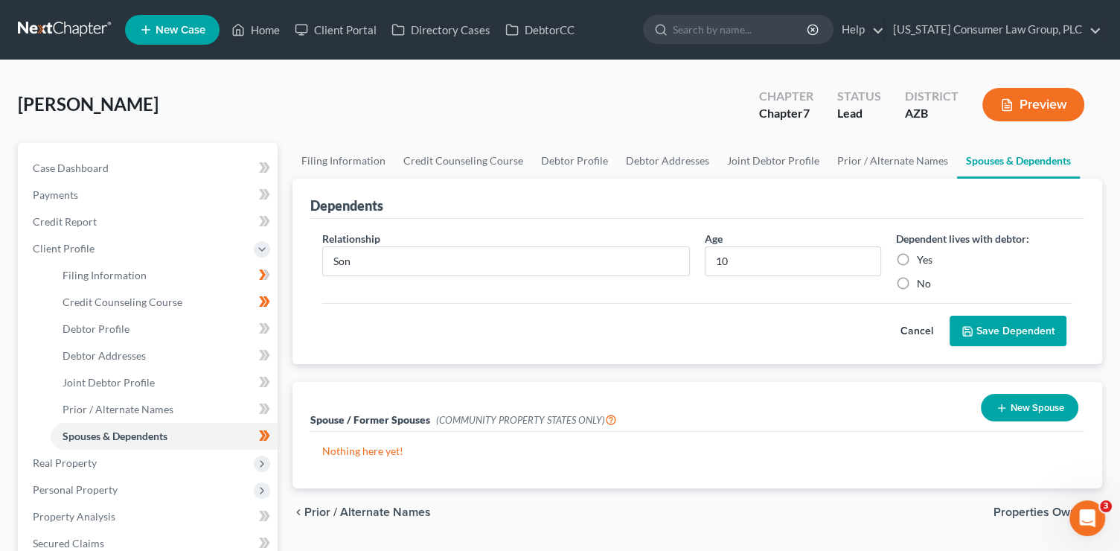
click at [915, 258] on div "Yes" at bounding box center [984, 259] width 176 height 15
click at [917, 258] on label "Yes" at bounding box center [925, 259] width 16 height 15
click at [923, 258] on input "Yes" at bounding box center [928, 257] width 10 height 10
radio input "true"
click at [991, 332] on button "Save Dependent" at bounding box center [1008, 331] width 117 height 31
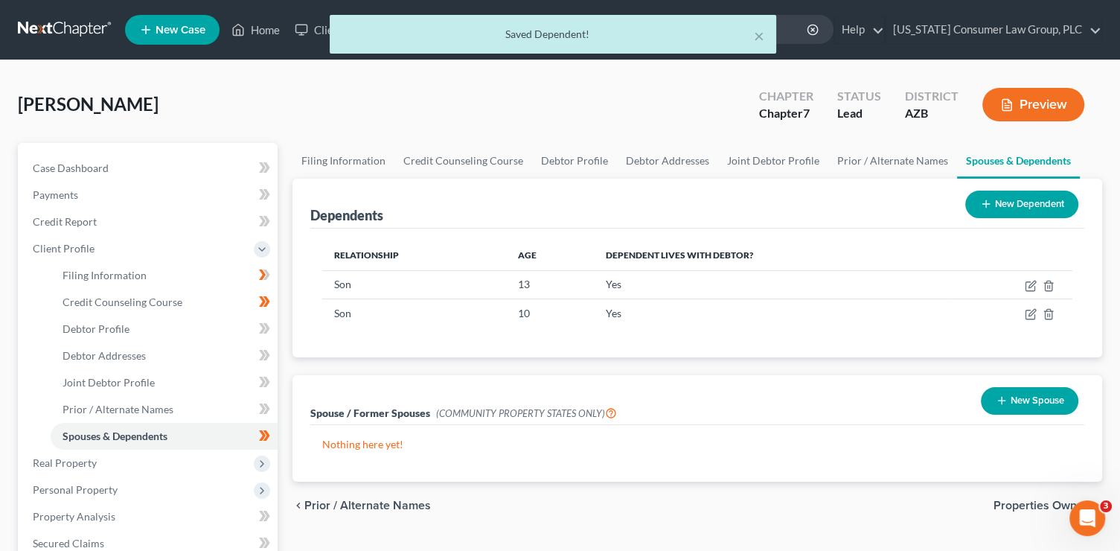
click at [1005, 208] on button "New Dependent" at bounding box center [1021, 204] width 113 height 28
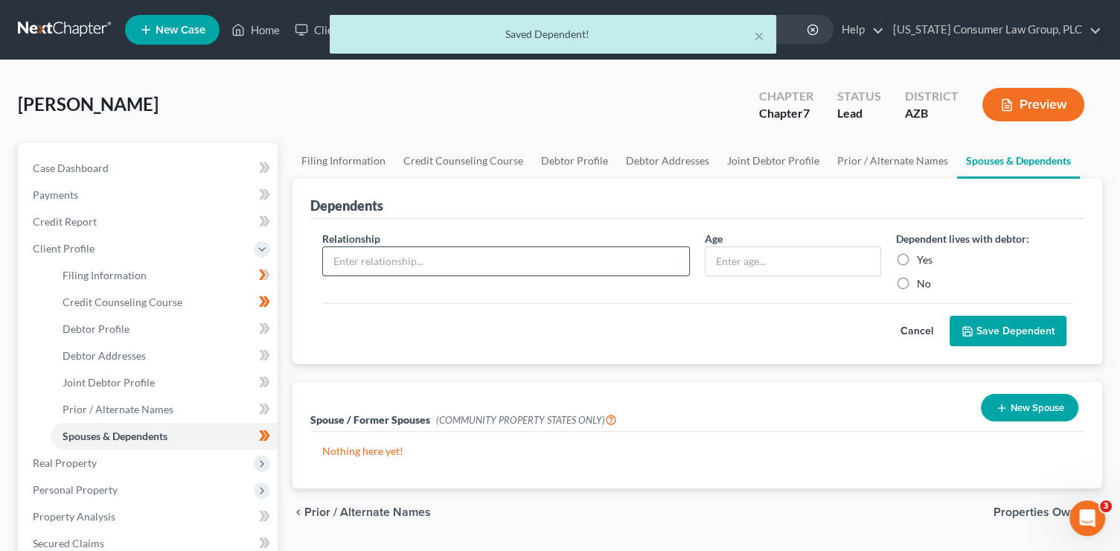
click at [355, 264] on input "text" at bounding box center [506, 261] width 366 height 28
type input "Daughter"
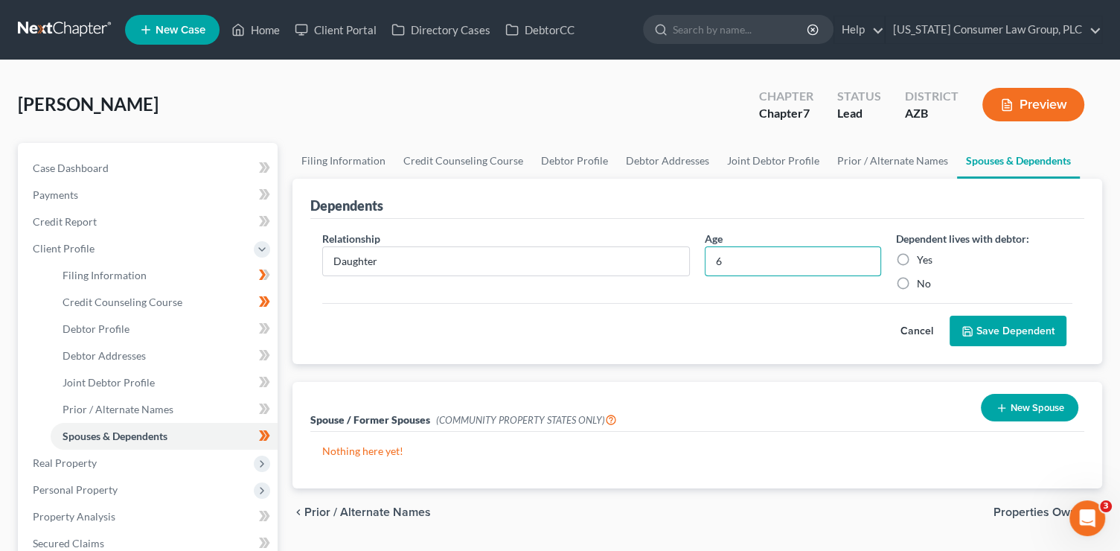
type input "6"
click at [917, 260] on label "Yes" at bounding box center [925, 259] width 16 height 15
click at [923, 260] on input "Yes" at bounding box center [928, 257] width 10 height 10
radio input "true"
click at [983, 324] on button "Save Dependent" at bounding box center [1008, 331] width 117 height 31
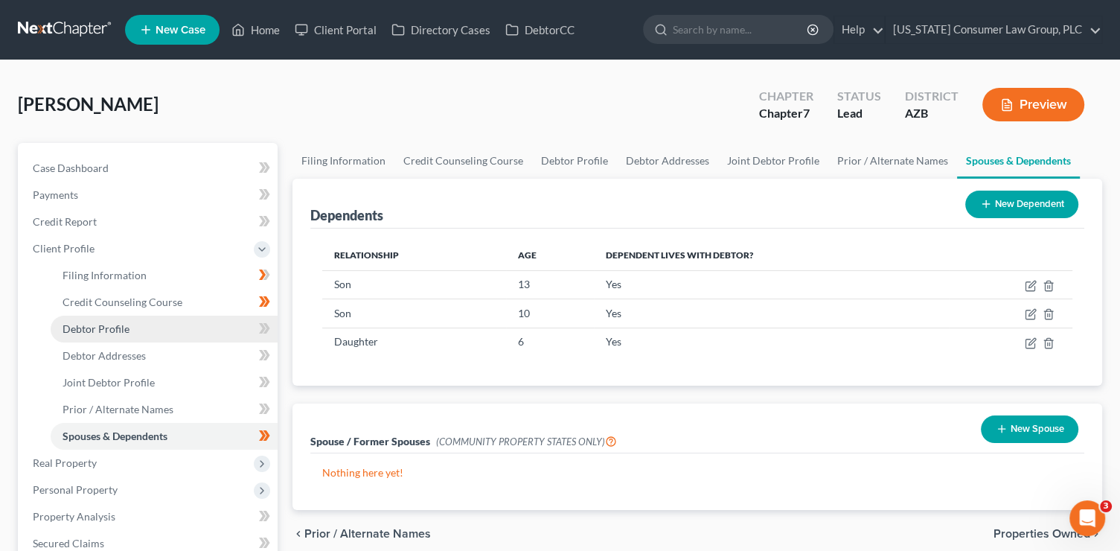
click at [198, 327] on link "Debtor Profile" at bounding box center [164, 329] width 227 height 27
select select "1"
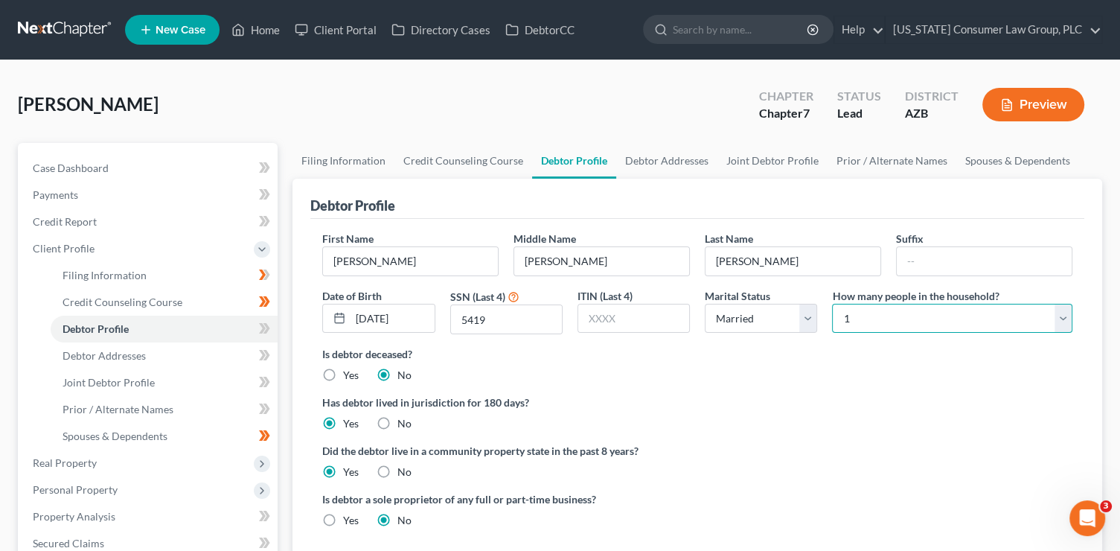
click at [897, 315] on select "Select 1 2 3 4 5 6 7 8 9 10 11 12 13 14 15 16 17 18 19 20" at bounding box center [952, 319] width 240 height 30
select select "4"
click at [832, 304] on select "Select 1 2 3 4 5 6 7 8 9 10 11 12 13 14 15 16 17 18 19 20" at bounding box center [952, 319] width 240 height 30
click at [279, 324] on div "Case Dashboard Payments Invoices Payments Payments Credit Report Client Profile" at bounding box center [147, 546] width 275 height 806
click at [273, 327] on span at bounding box center [265, 330] width 26 height 22
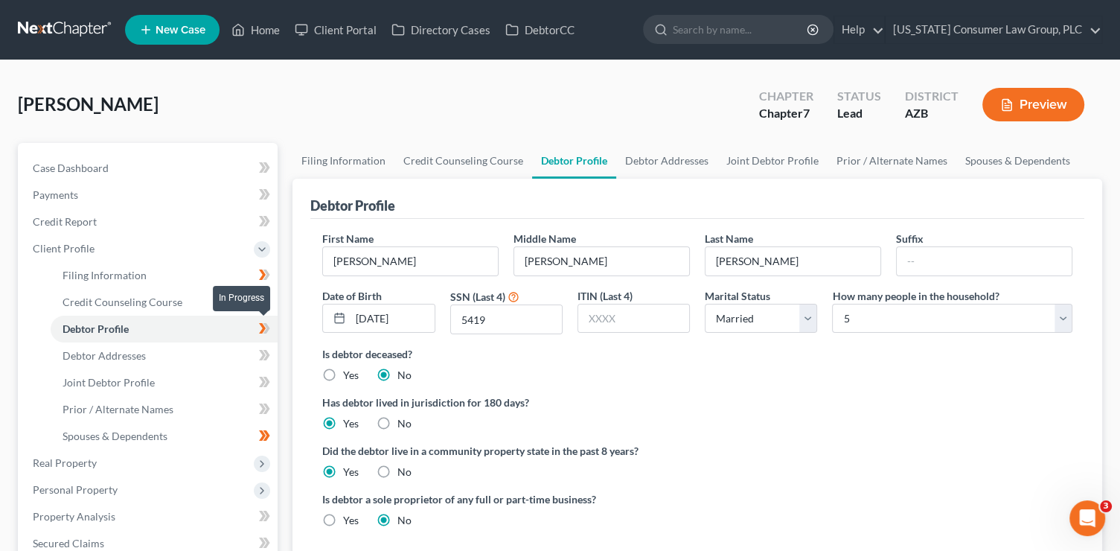
click at [273, 328] on span at bounding box center [265, 330] width 26 height 22
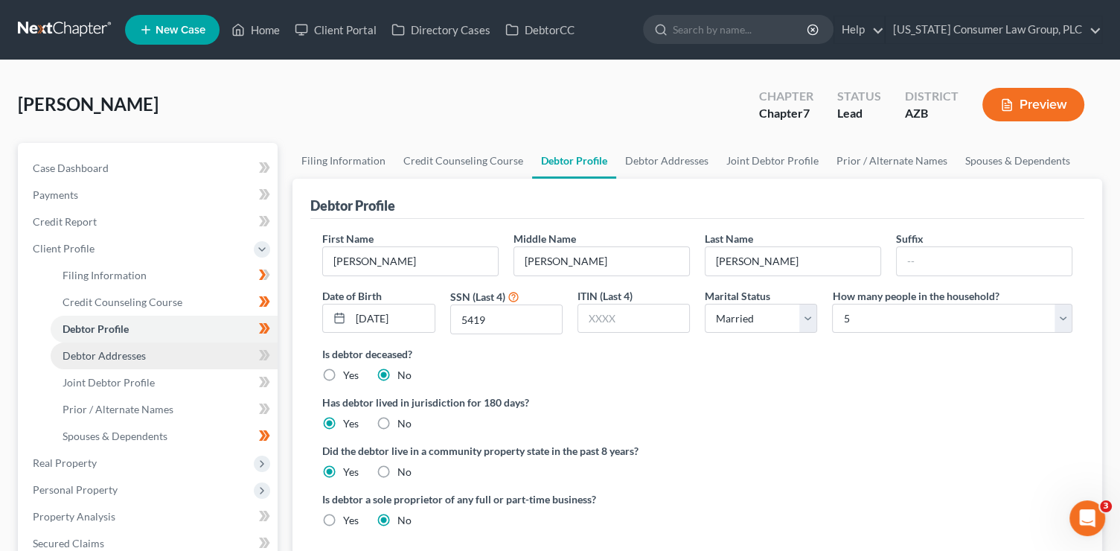
click at [237, 353] on link "Debtor Addresses" at bounding box center [164, 355] width 227 height 27
select select "0"
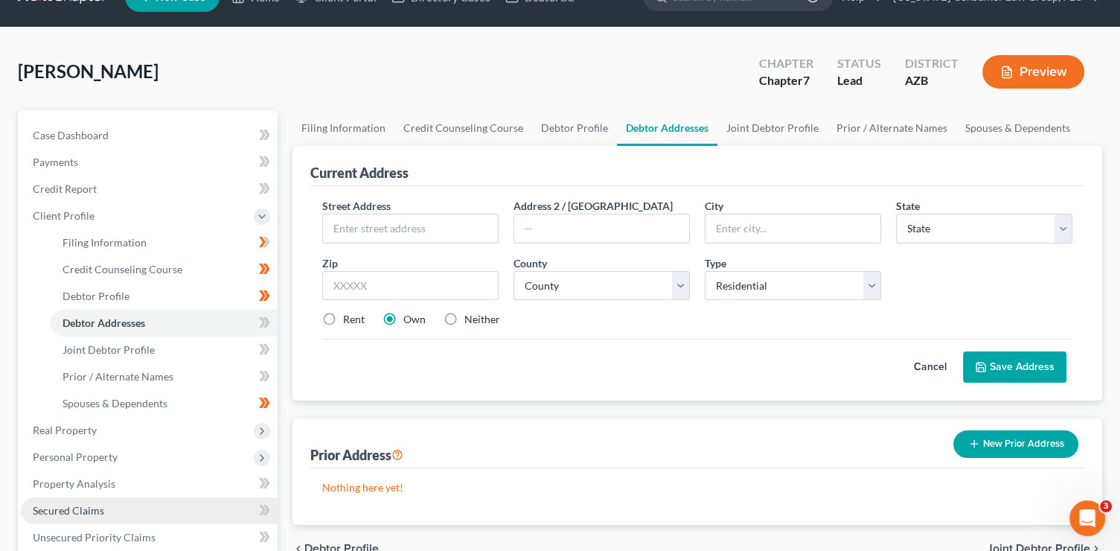
scroll to position [124, 0]
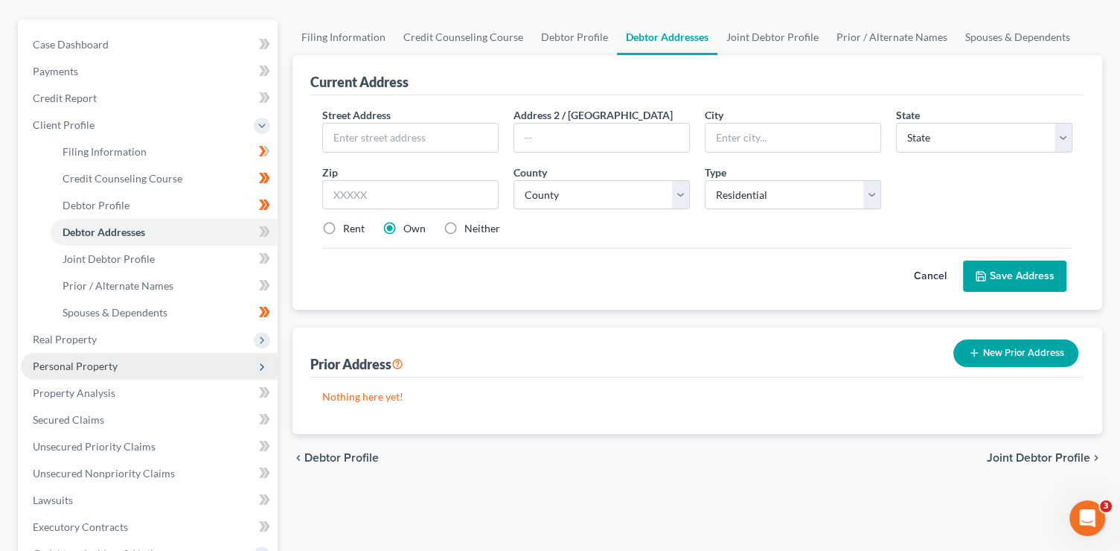
click at [98, 366] on span "Personal Property" at bounding box center [75, 365] width 85 height 13
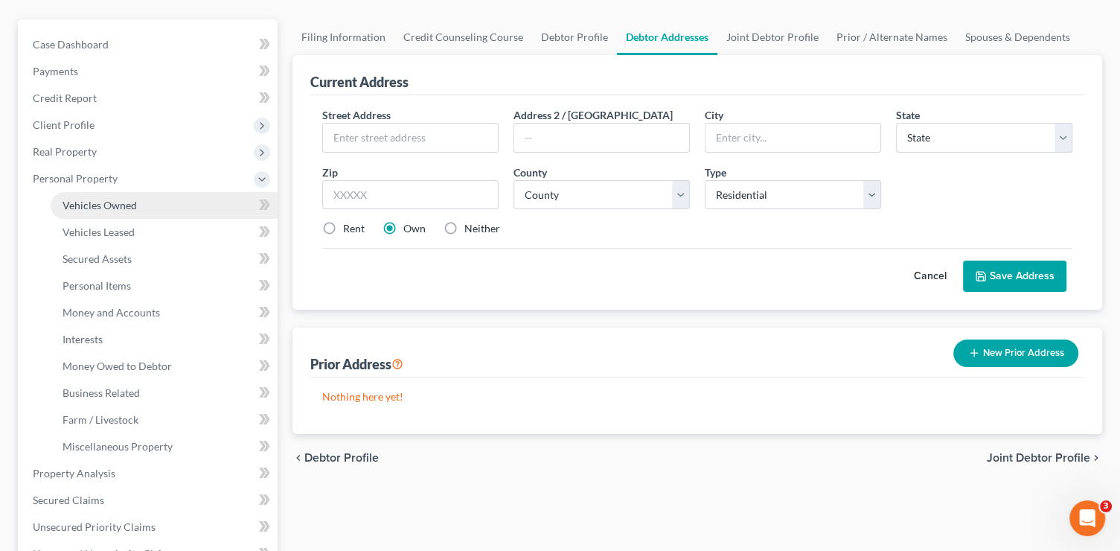
click at [108, 199] on span "Vehicles Owned" at bounding box center [100, 205] width 74 height 13
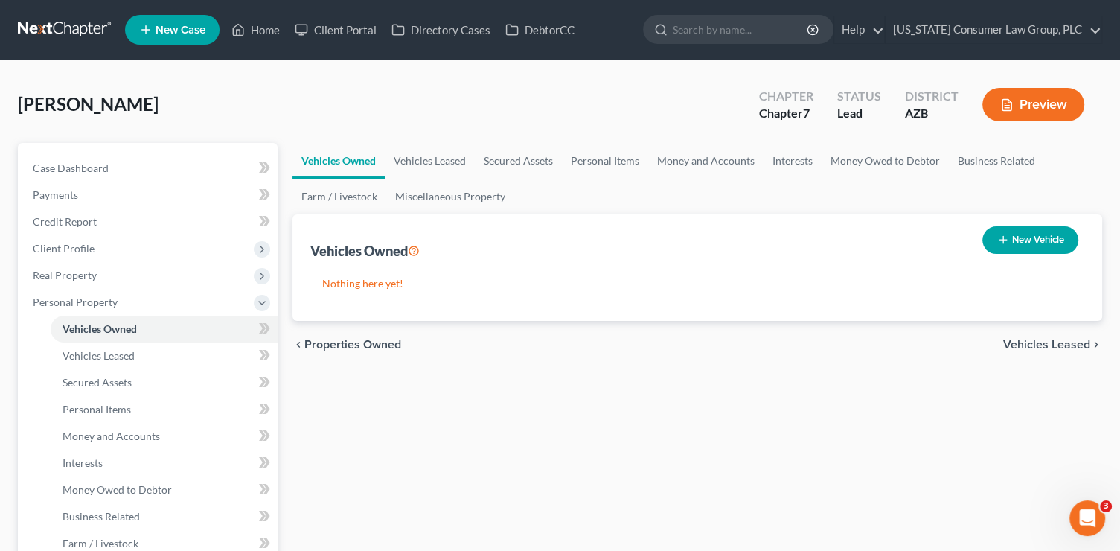
click at [1006, 243] on icon "button" at bounding box center [1003, 240] width 12 height 12
select select "0"
select select "2"
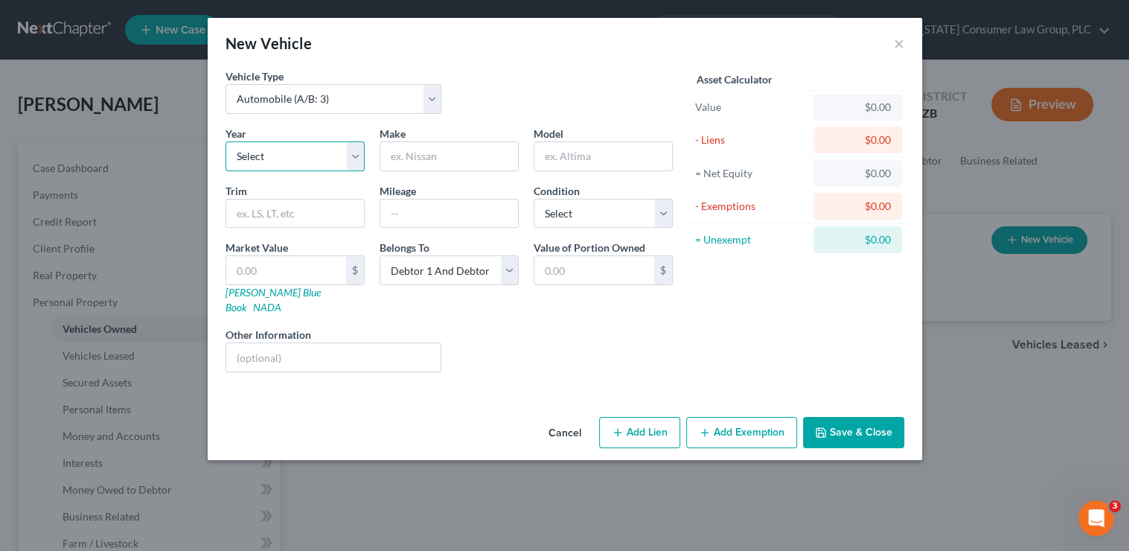
click at [305, 159] on select "Select 2026 2025 2024 2023 2022 2021 2020 2019 2018 2017 2016 2015 2014 2013 20…" at bounding box center [294, 156] width 139 height 30
select select "8"
click at [225, 141] on select "Select 2026 2025 2024 2023 2022 2021 2020 2019 2018 2017 2016 2015 2014 2013 20…" at bounding box center [294, 156] width 139 height 30
click at [395, 159] on input "text" at bounding box center [449, 156] width 138 height 28
type input "Toyota"
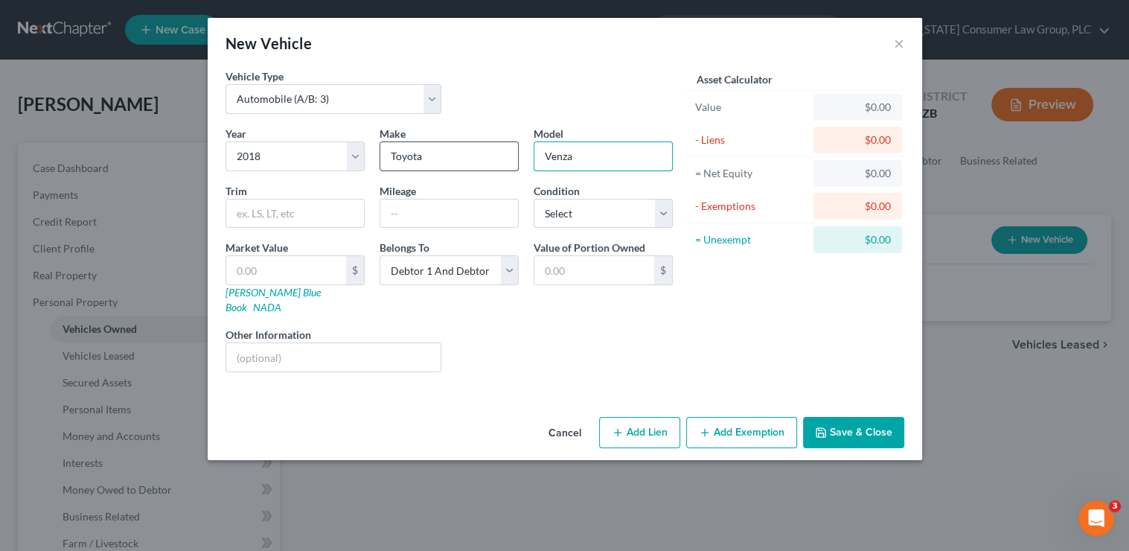
type input "Venza"
type input "66349"
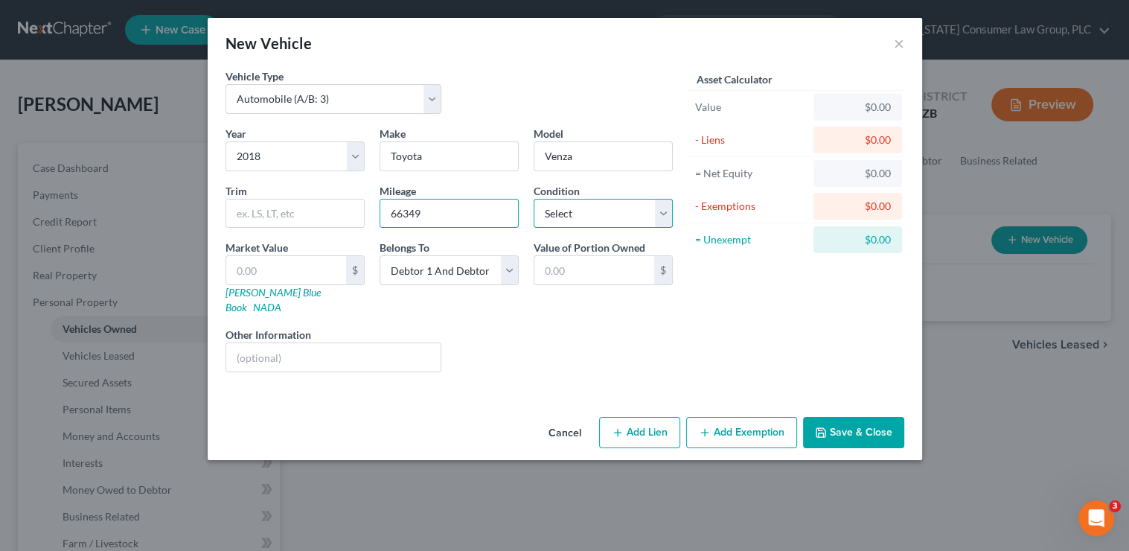
click at [545, 217] on select "Select Excellent Very Good Good Fair Poor" at bounding box center [603, 214] width 139 height 30
select select "3"
click at [534, 199] on select "Select Excellent Very Good Good Fair Poor" at bounding box center [603, 214] width 139 height 30
click at [240, 290] on link "[PERSON_NAME] Blue Book" at bounding box center [272, 300] width 95 height 28
click at [264, 293] on link "[PERSON_NAME] Blue Book" at bounding box center [272, 300] width 95 height 28
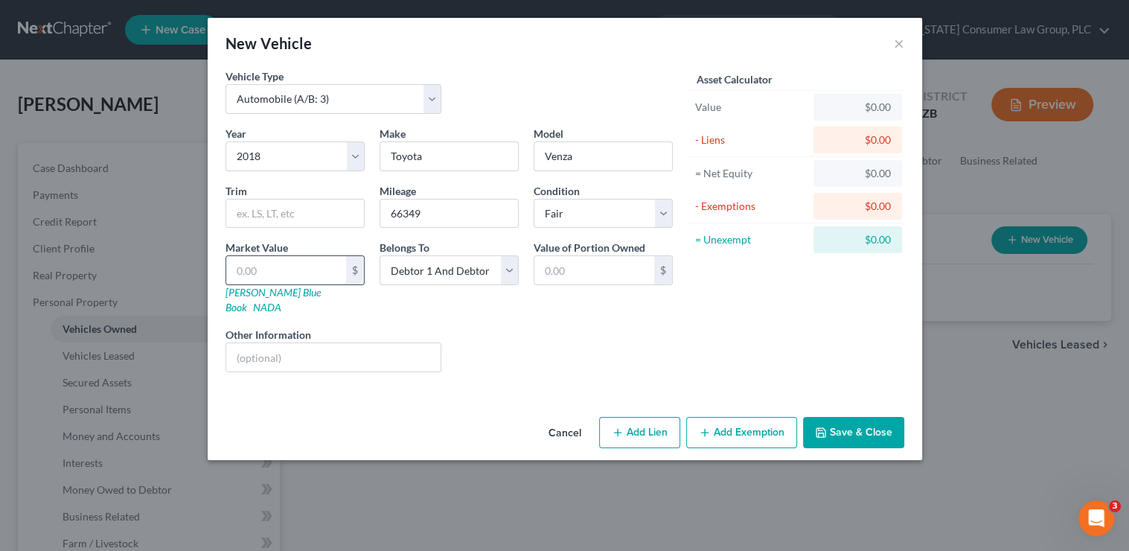
click at [283, 266] on input "text" at bounding box center [286, 270] width 120 height 28
type input "2"
type input "2.00"
type input "20"
type input "20.00"
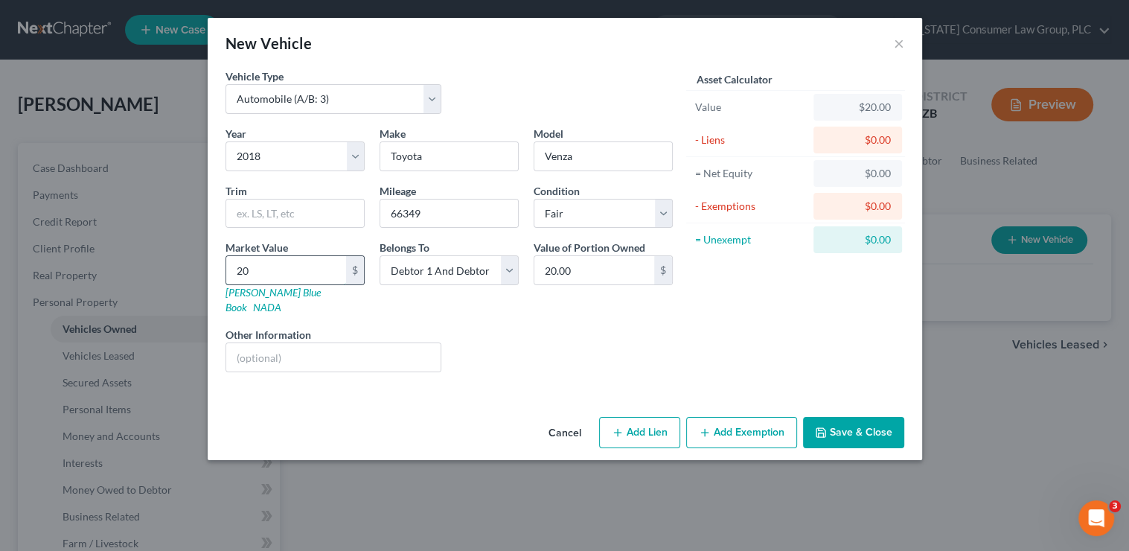
type input "208"
type input "208.00"
type input "2089"
type input "2,089.00"
type input "2,0896"
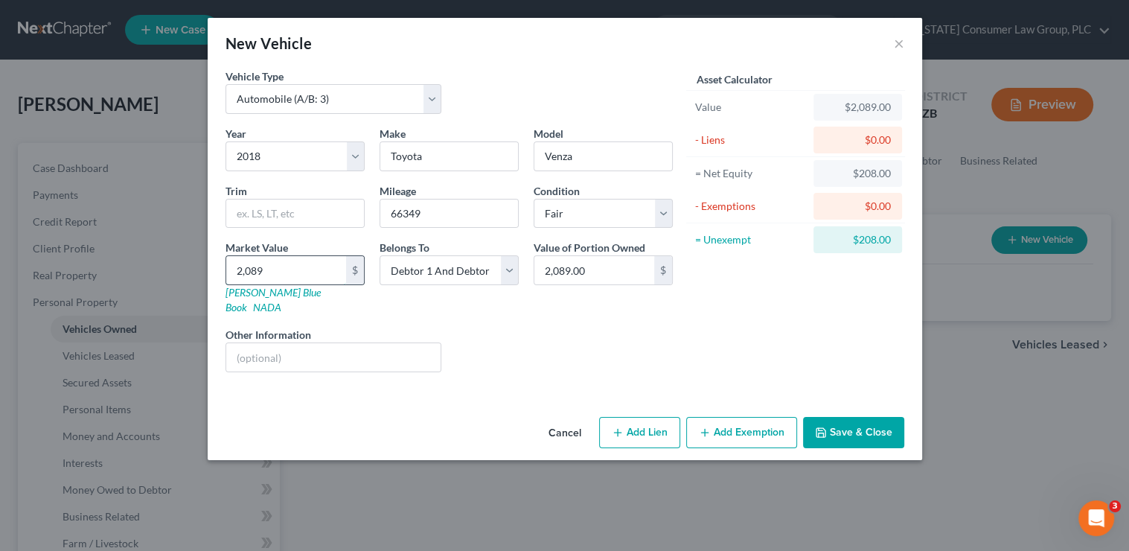
type input "20,896.00"
type input "20,896"
click at [876, 419] on button "Save & Close" at bounding box center [853, 432] width 101 height 31
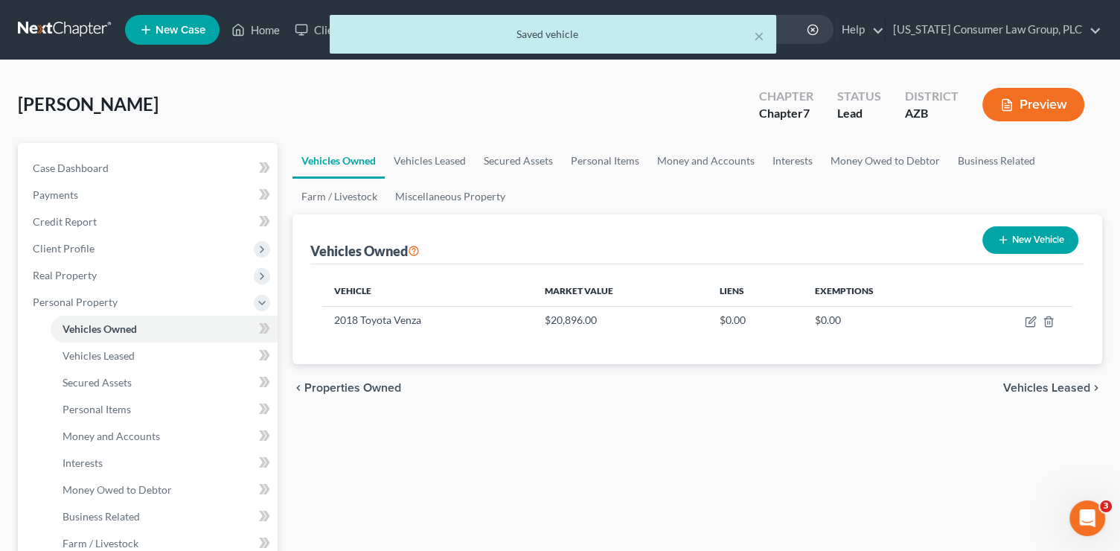
click at [1028, 240] on button "New Vehicle" at bounding box center [1030, 240] width 96 height 28
select select "0"
select select "2"
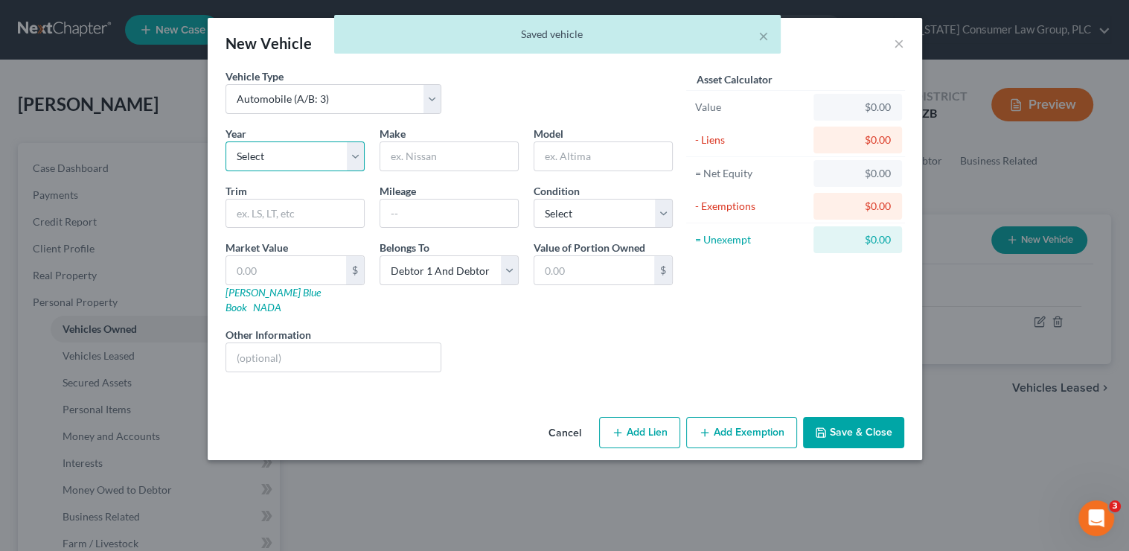
click at [317, 156] on select "Select 2026 2025 2024 2023 2022 2021 2020 2019 2018 2017 2016 2015 2014 2013 20…" at bounding box center [294, 156] width 139 height 30
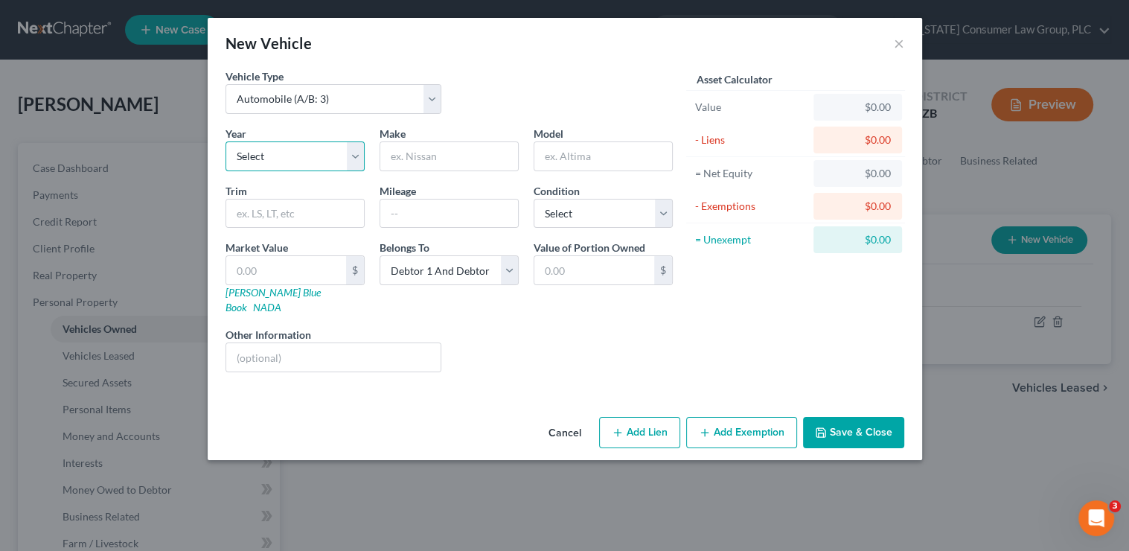
select select "8"
click at [225, 141] on select "Select 2026 2025 2024 2023 2022 2021 2020 2019 2018 2017 2016 2015 2014 2013 20…" at bounding box center [294, 156] width 139 height 30
click at [429, 153] on input "text" at bounding box center [449, 156] width 138 height 28
type input "GMC"
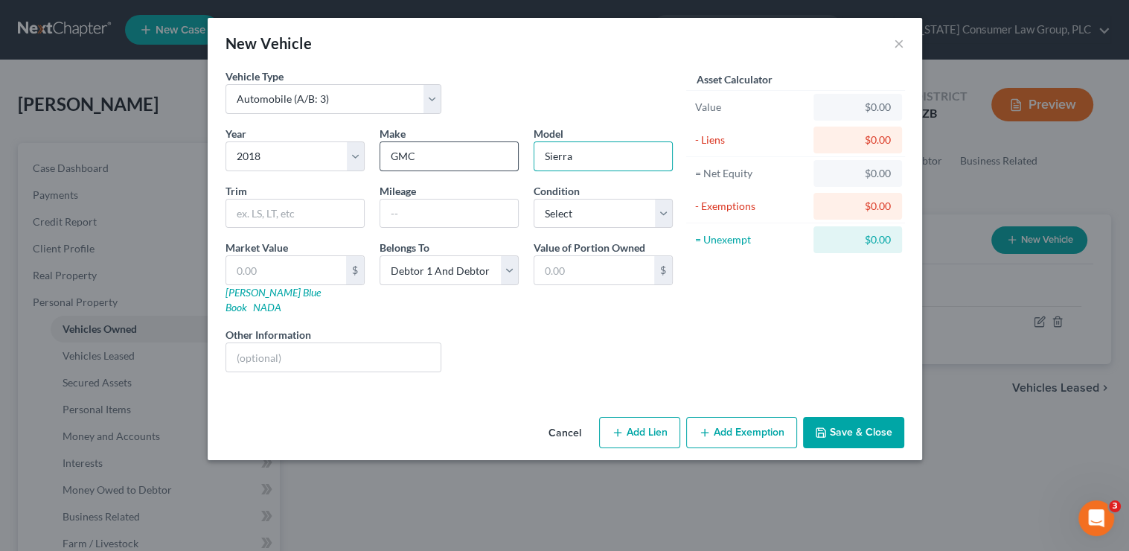
type input "Sierra"
type input "1500"
type input "131457"
select select "3"
click at [257, 289] on link "[PERSON_NAME] Blue Book" at bounding box center [272, 300] width 95 height 28
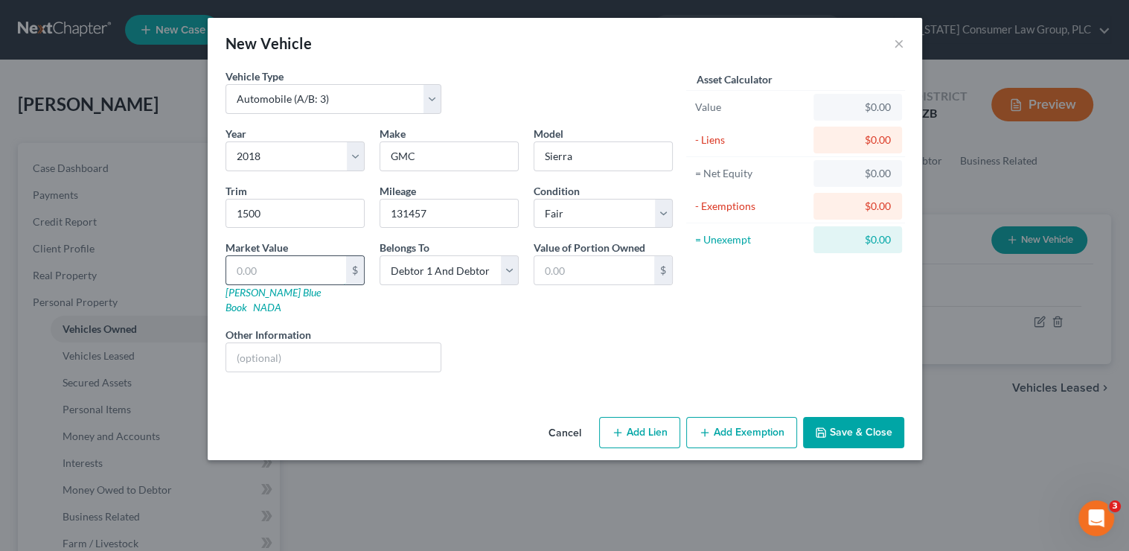
click at [303, 261] on input "text" at bounding box center [286, 270] width 120 height 28
type input "1"
type input "1.00"
type input "15"
type input "15.00"
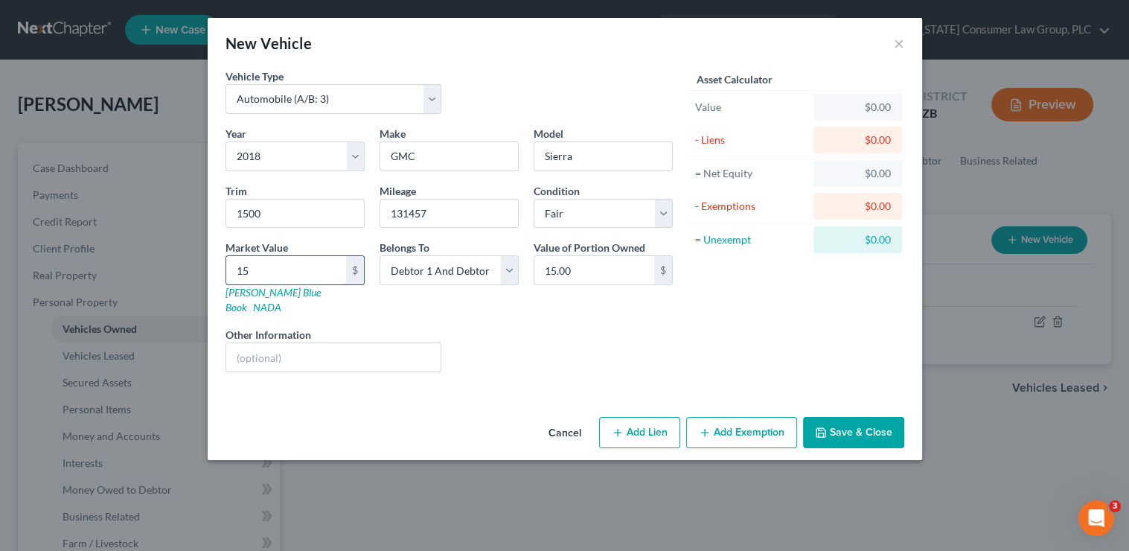
type input "155"
type input "155.00"
type input "1555"
type input "1,555.00"
type input "1,5553"
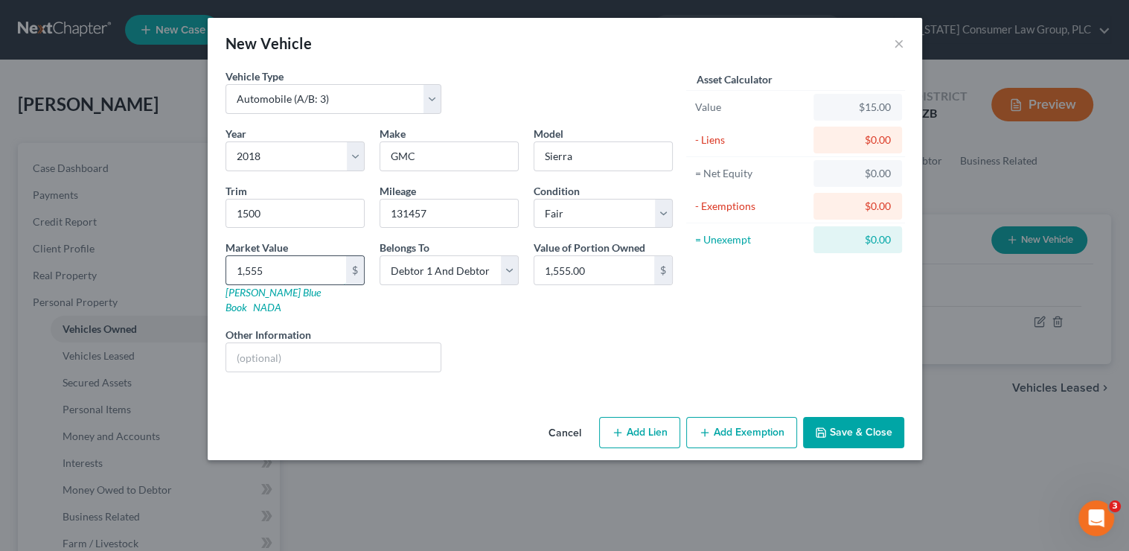
type input "15,553.00"
type input "15,553"
click at [862, 422] on button "Save & Close" at bounding box center [853, 432] width 101 height 31
